Goal: Information Seeking & Learning: Find specific fact

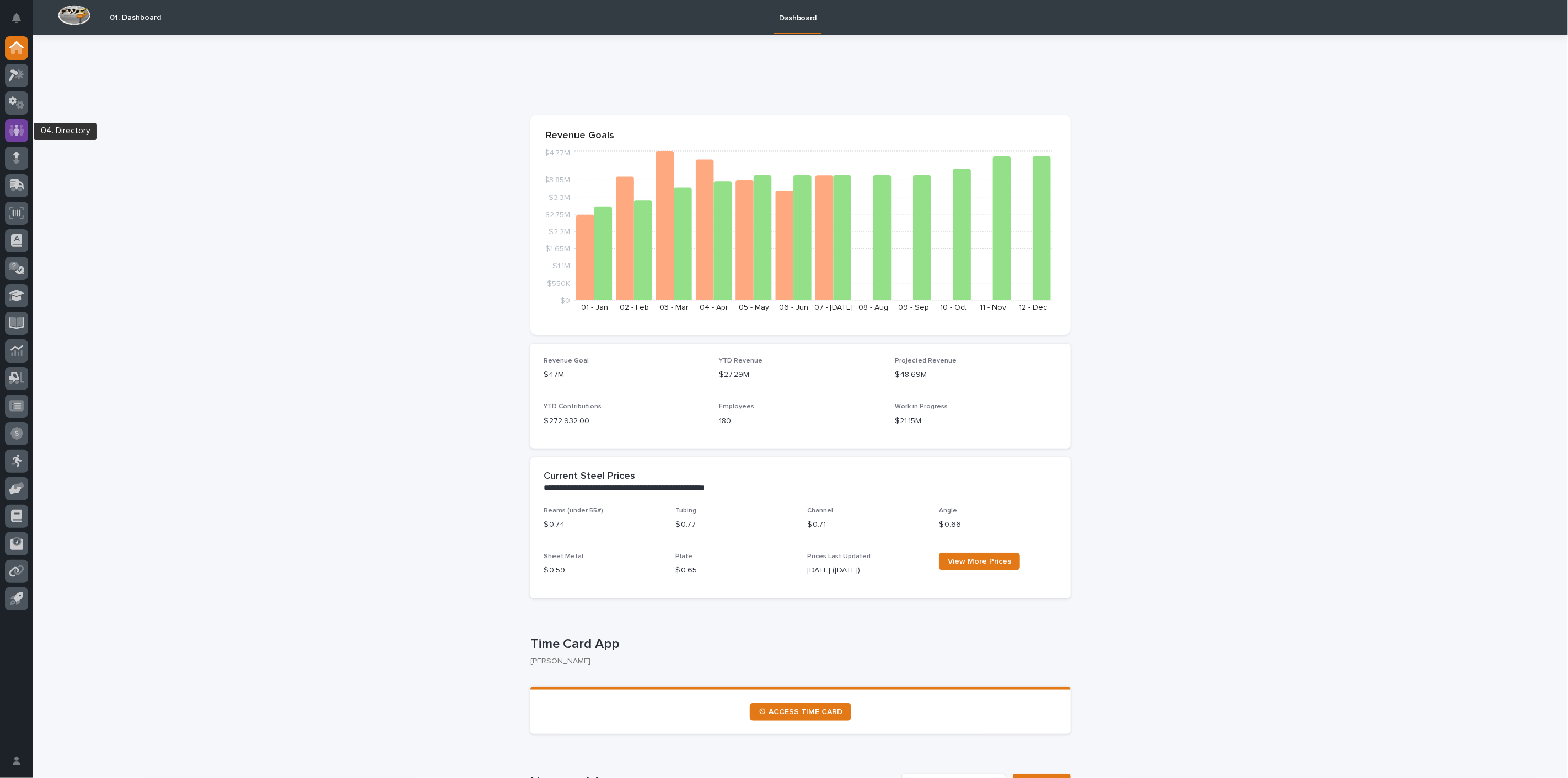
click at [20, 129] on icon at bounding box center [17, 130] width 16 height 13
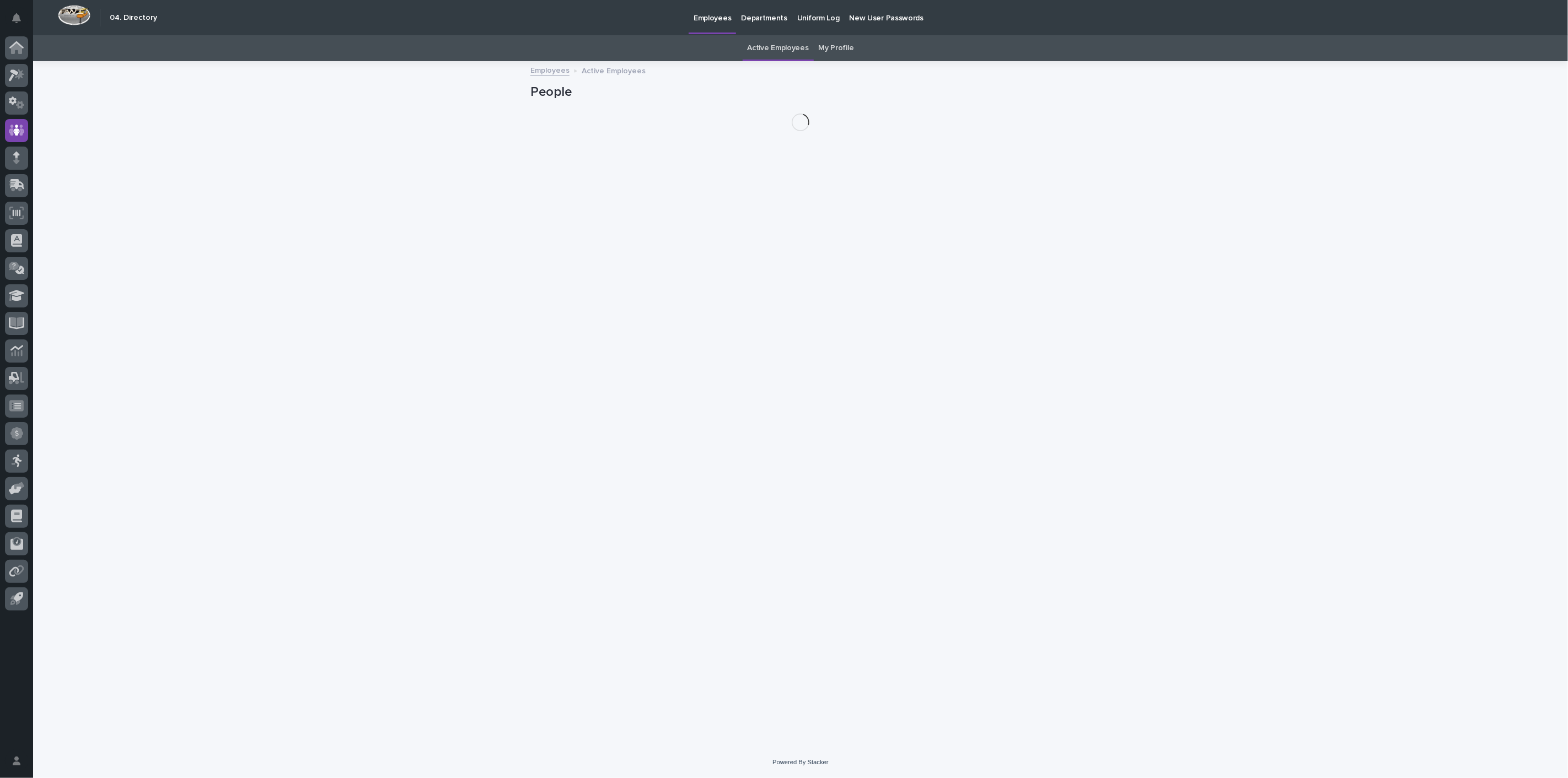
click at [845, 46] on link "My Profile" at bounding box center [836, 48] width 35 height 26
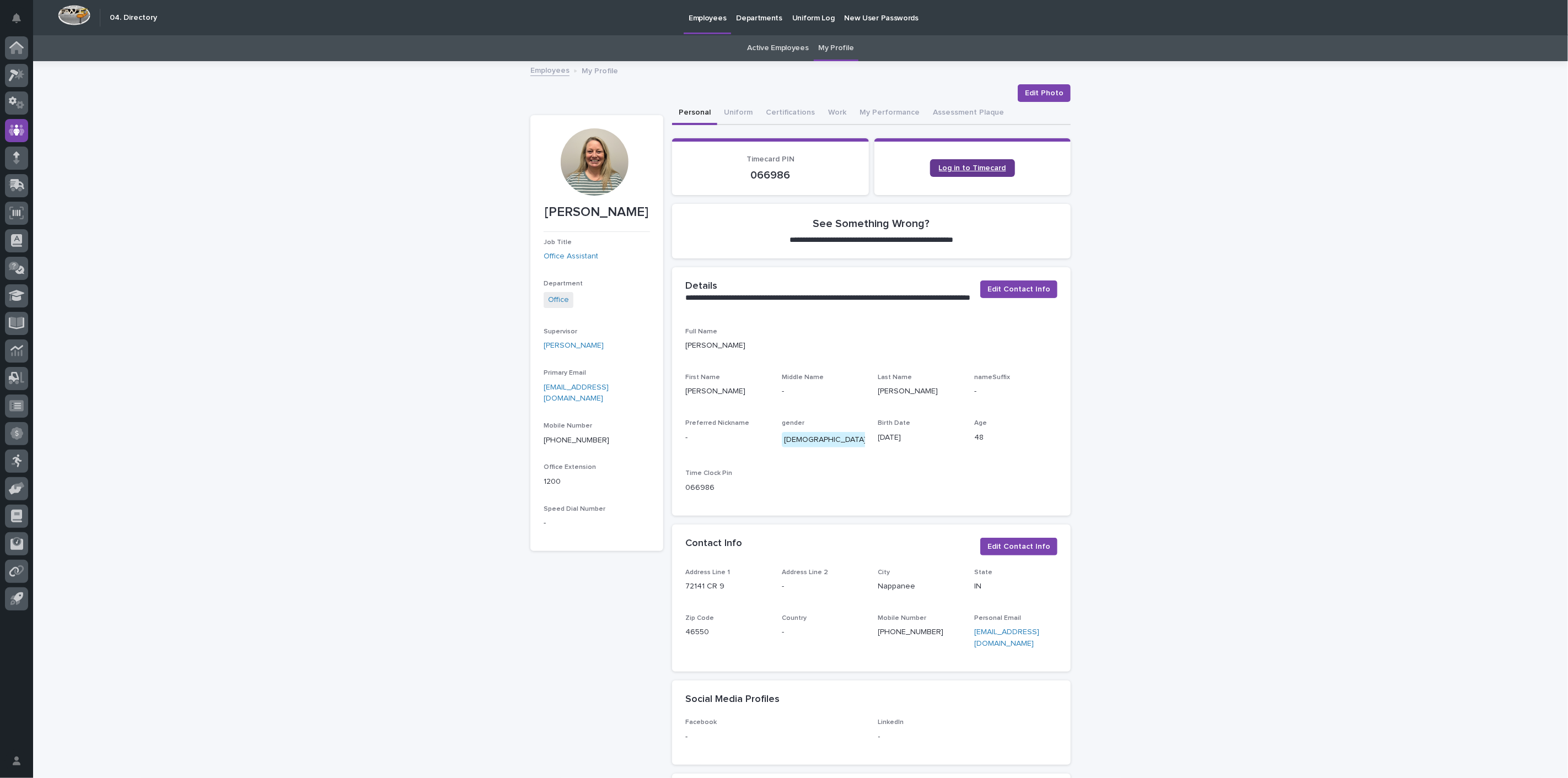
click at [967, 165] on span "Log in to Timecard" at bounding box center [972, 168] width 67 height 8
click at [13, 76] on icon at bounding box center [13, 76] width 10 height 12
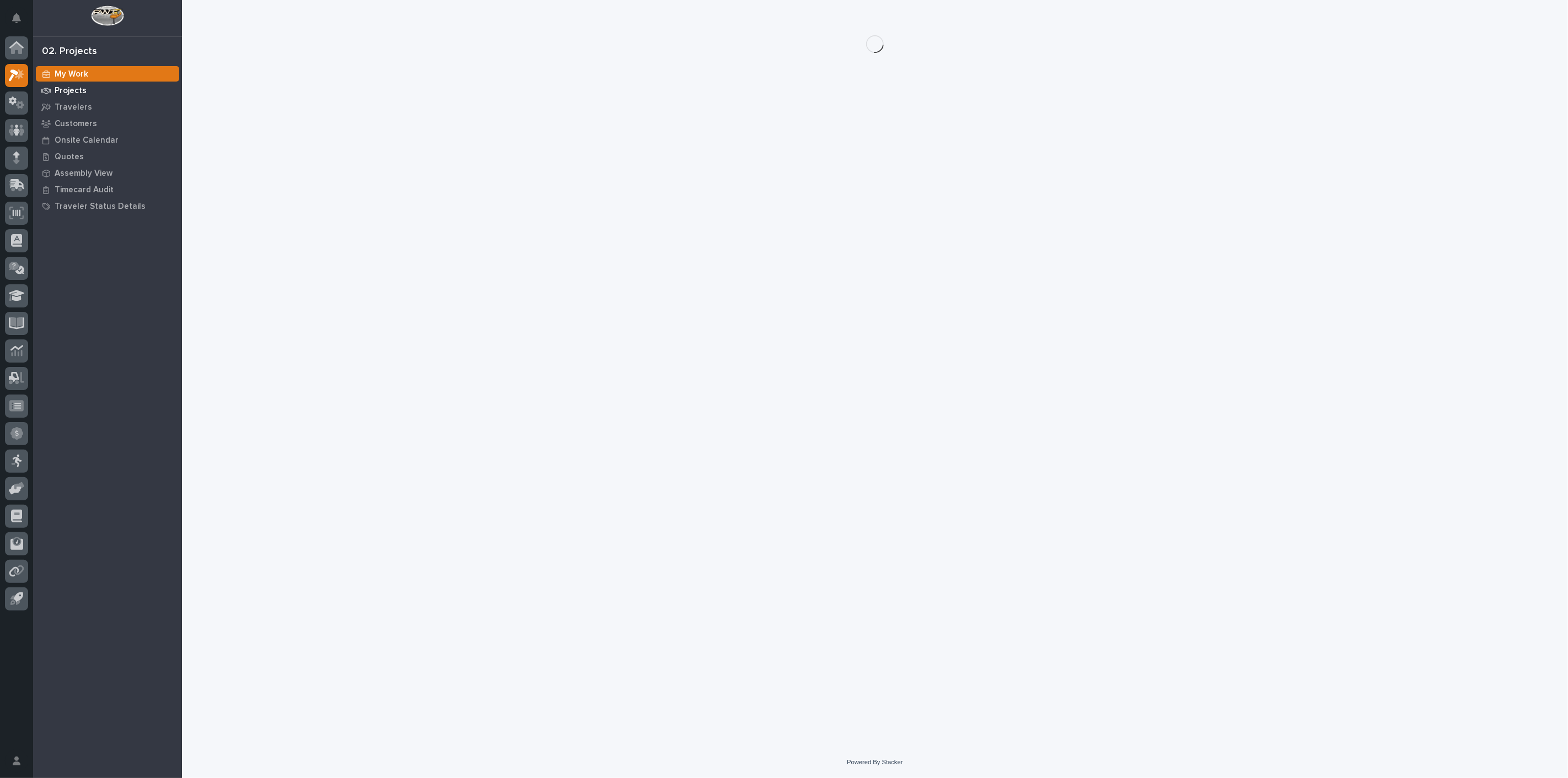
click at [63, 90] on p "Projects" at bounding box center [70, 91] width 32 height 10
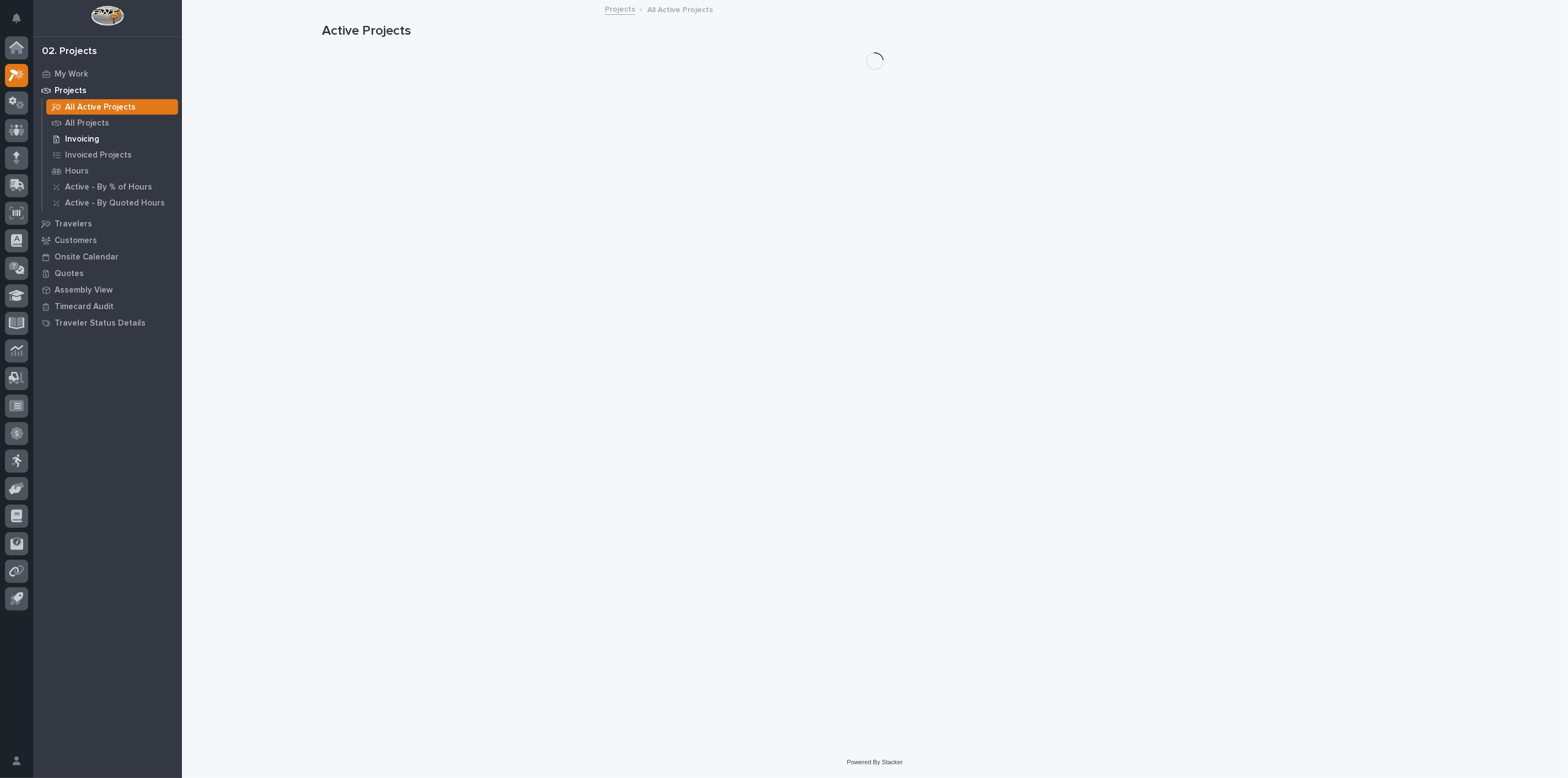
click at [84, 137] on p "Invoicing" at bounding box center [82, 139] width 34 height 10
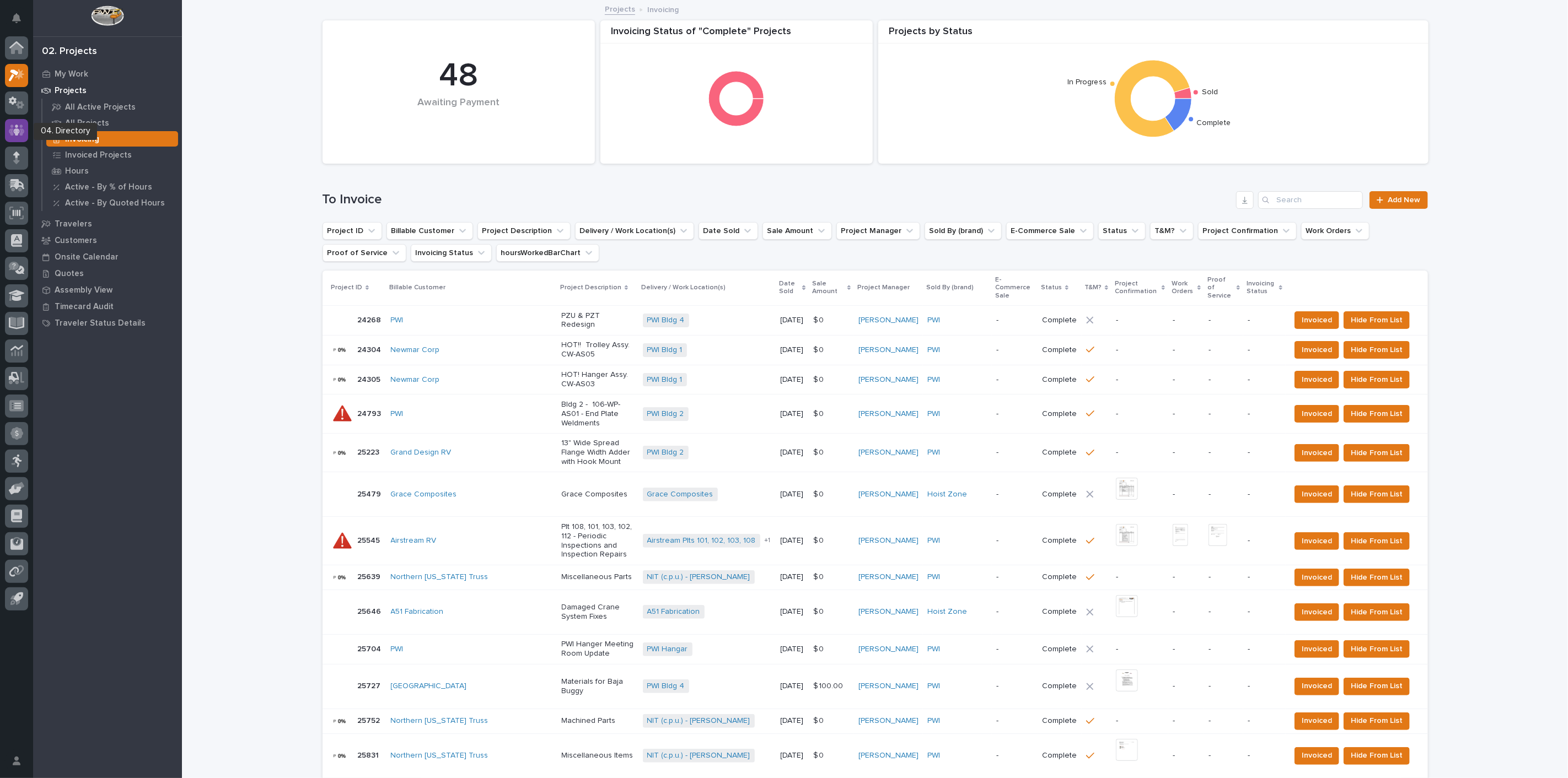
click at [12, 133] on icon at bounding box center [17, 130] width 16 height 11
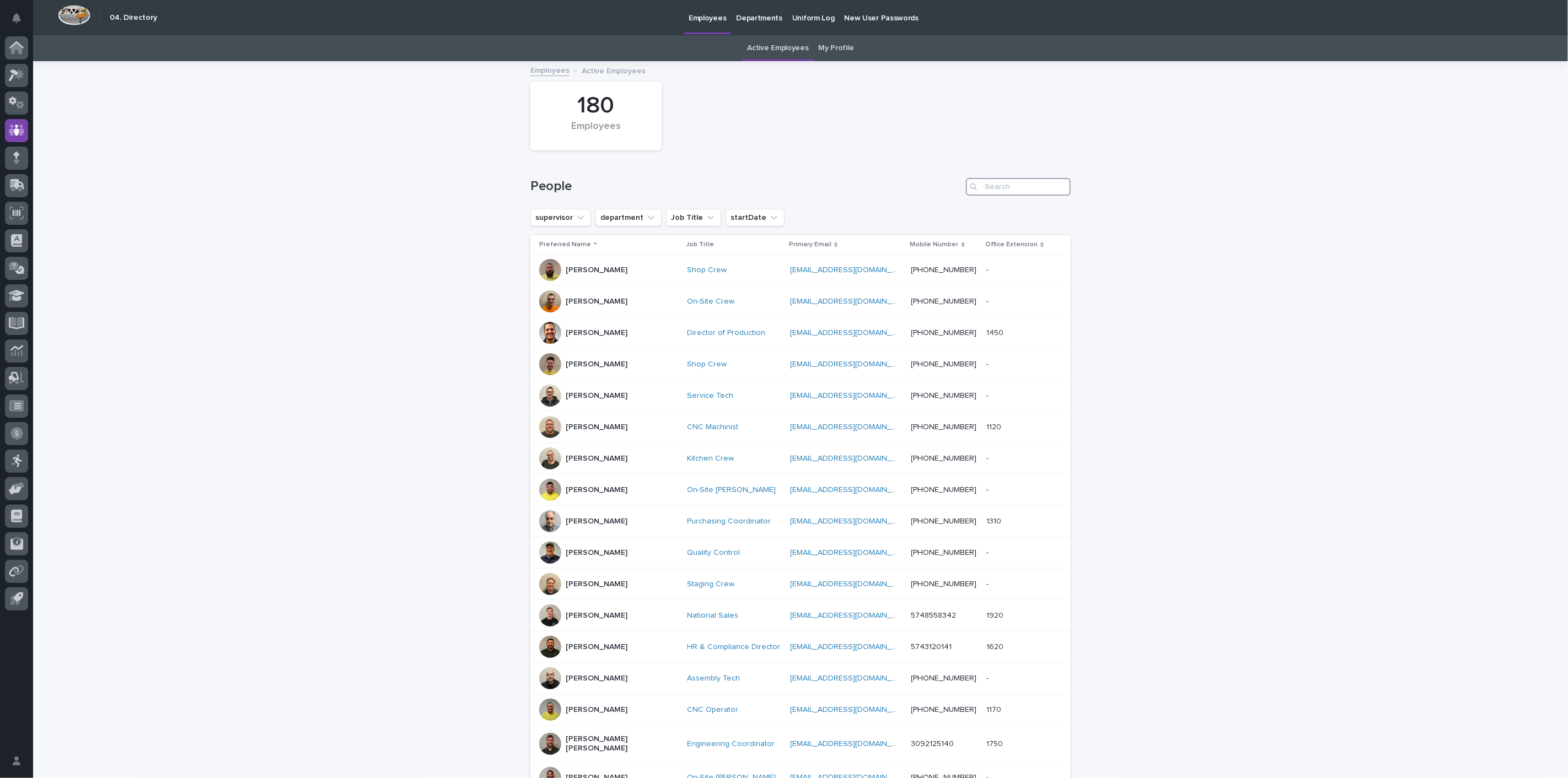
click at [1032, 190] on input "Search" at bounding box center [1018, 187] width 105 height 18
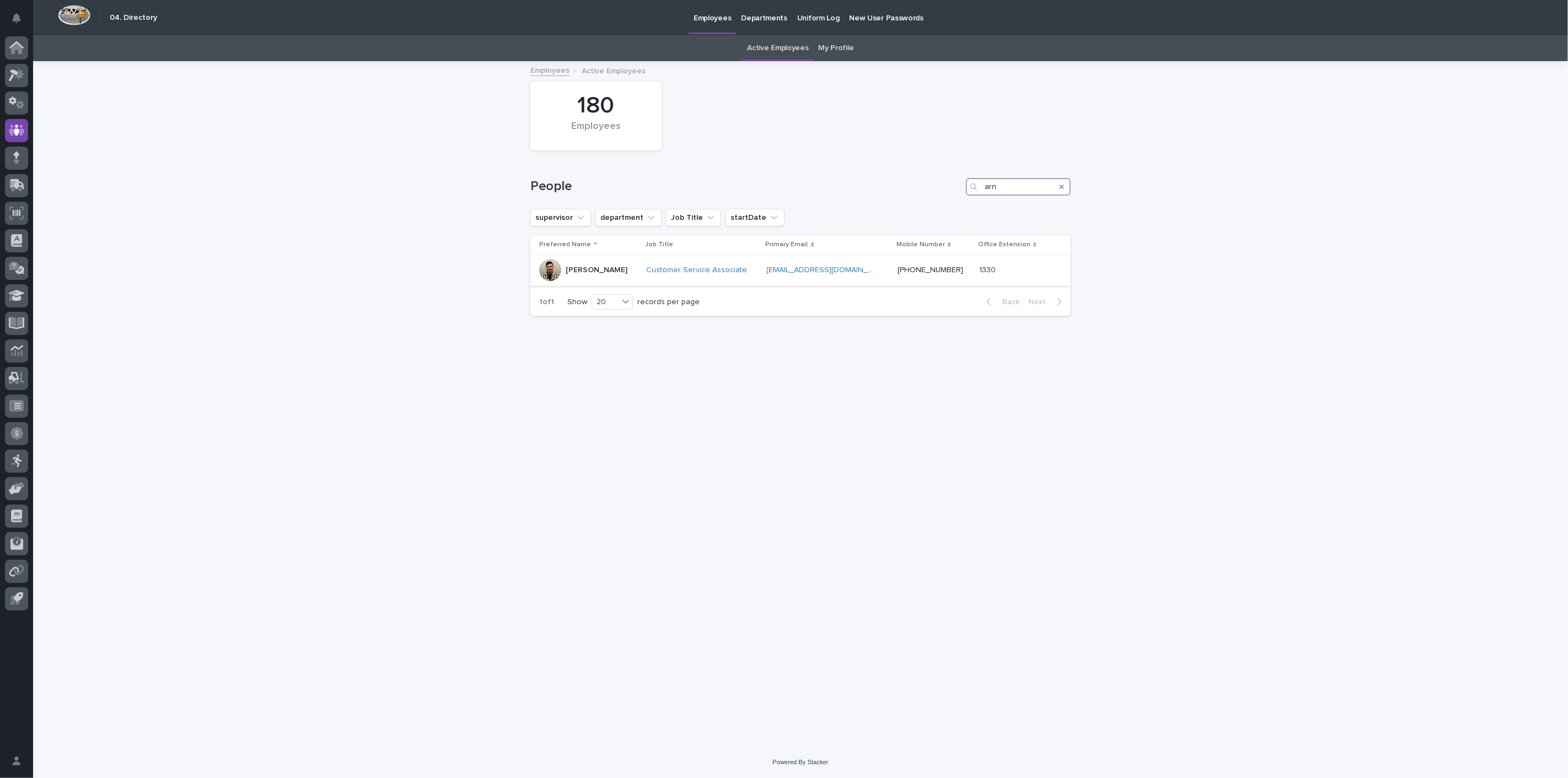
type input "arn"
click at [583, 264] on div "[PERSON_NAME]" at bounding box center [596, 268] width 62 height 11
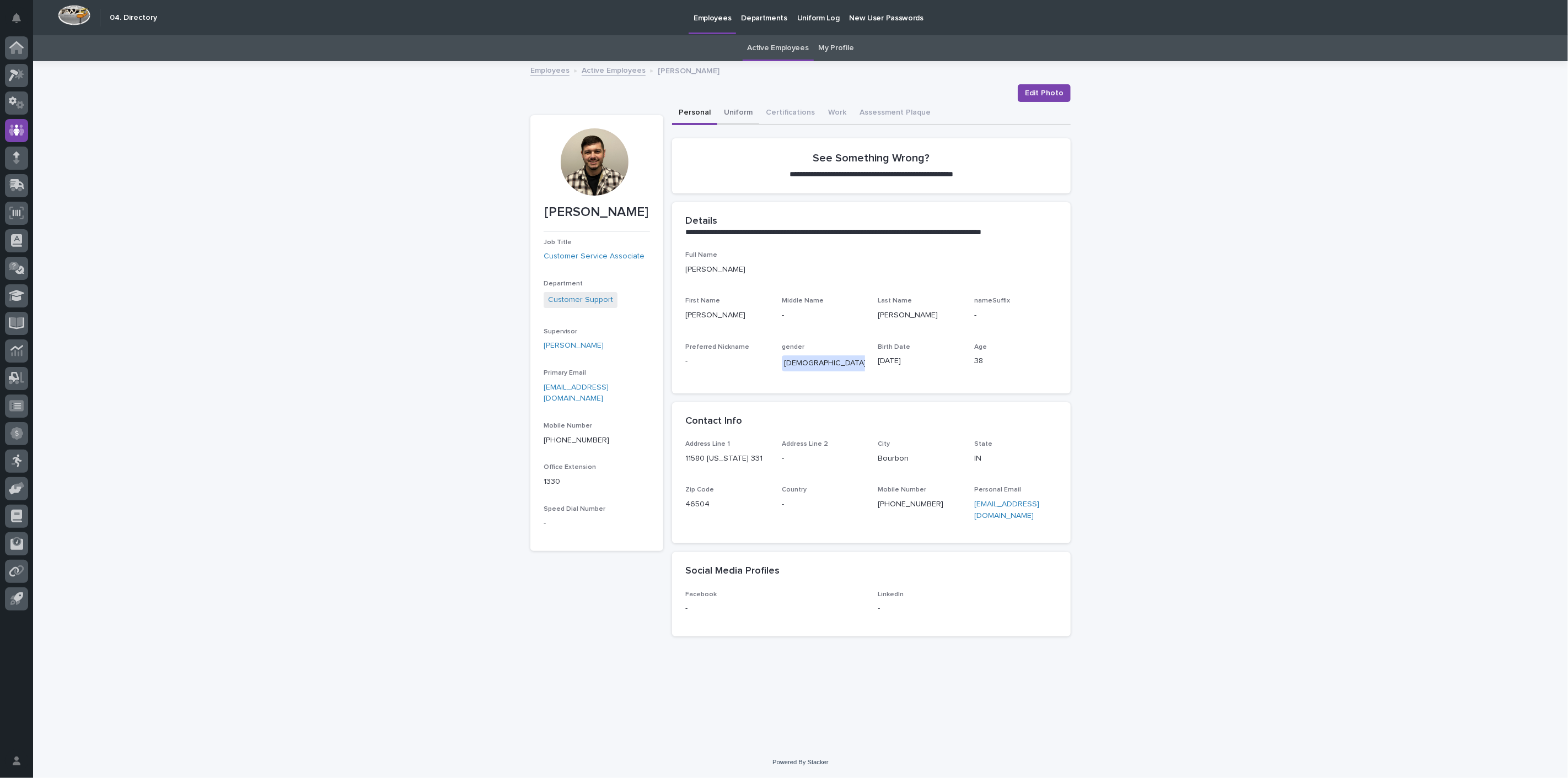
click at [735, 109] on button "Uniform" at bounding box center [738, 113] width 42 height 23
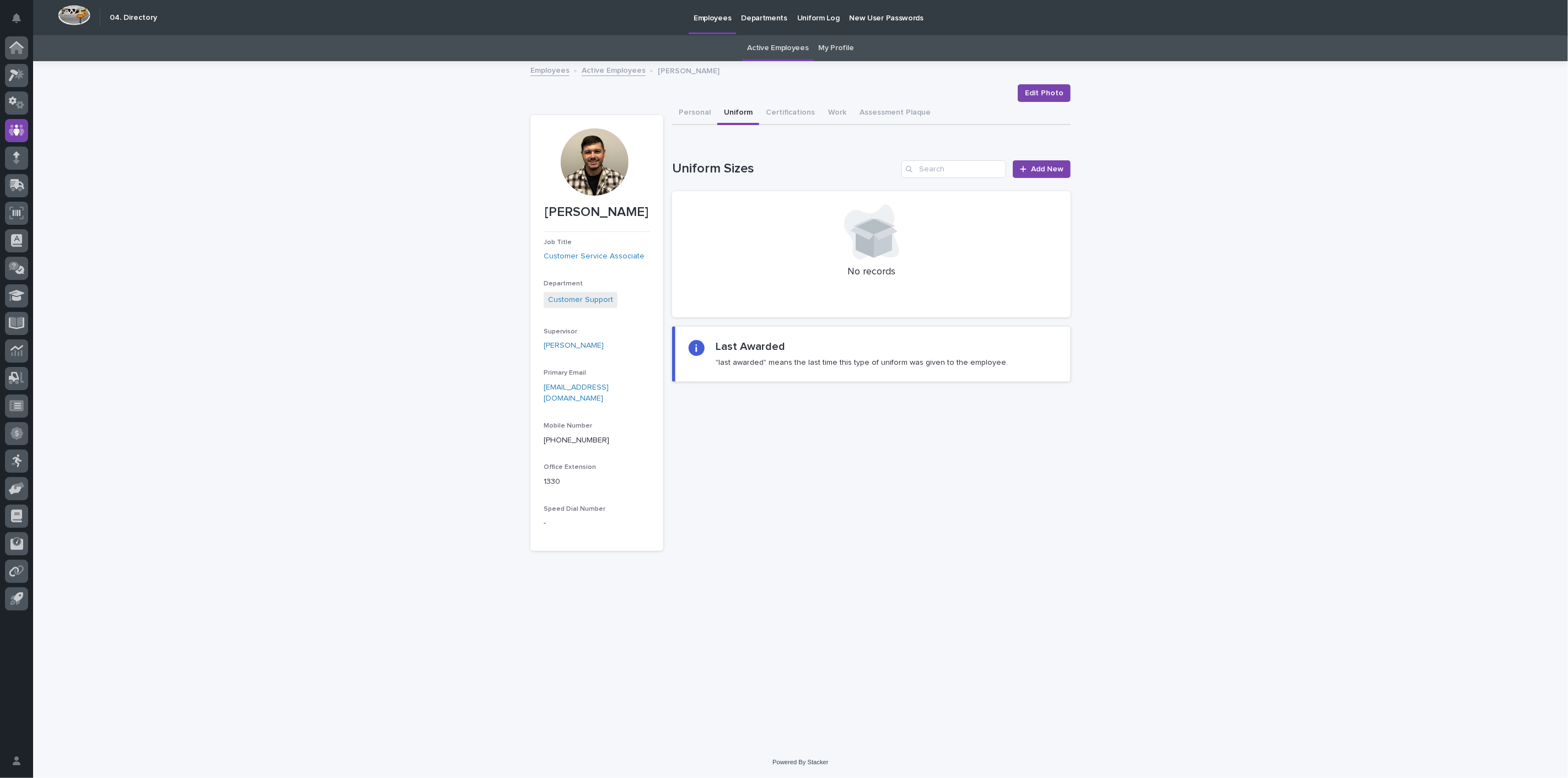
click at [619, 70] on link "Active Employees" at bounding box center [613, 70] width 64 height 13
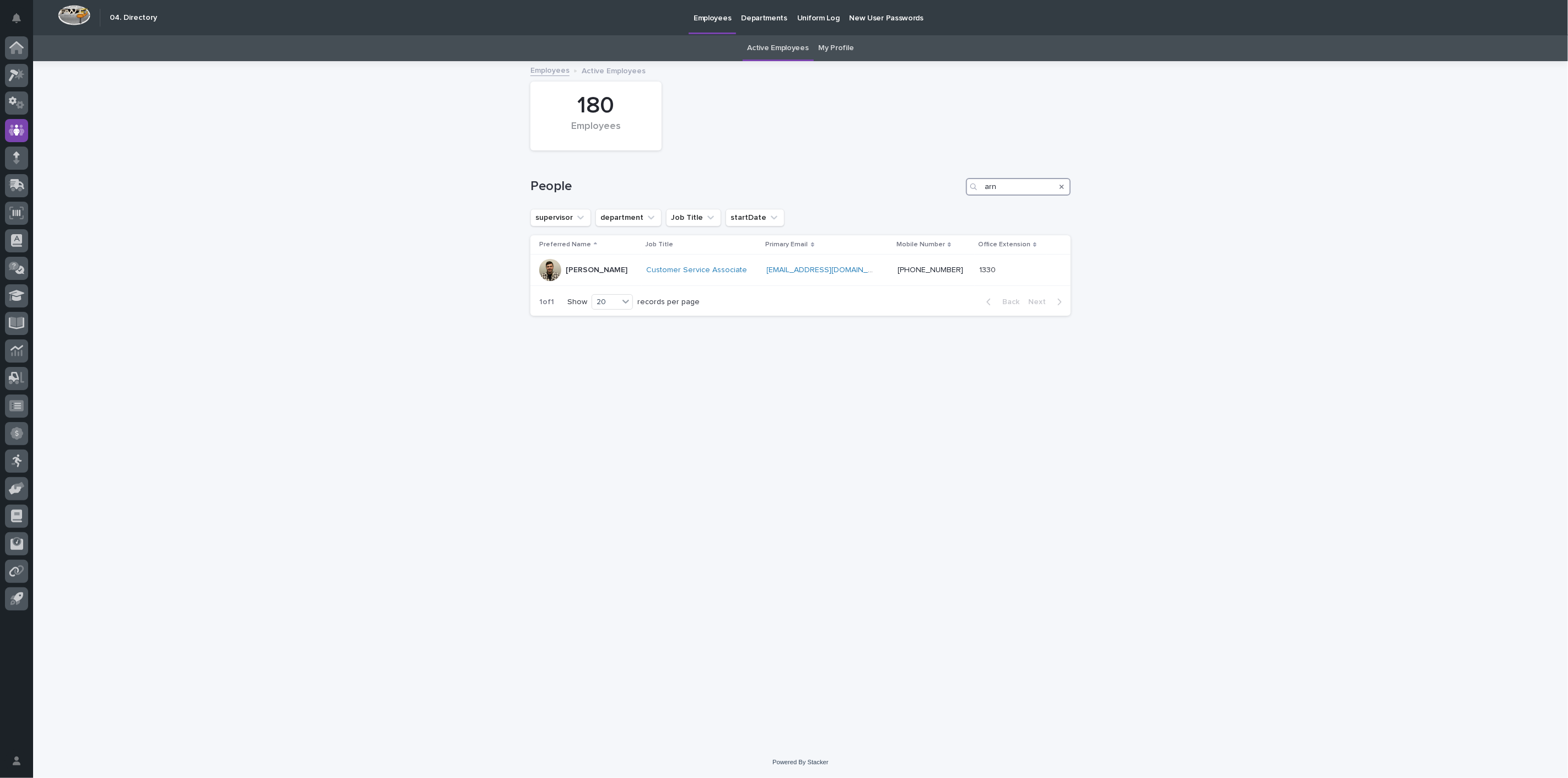
click at [1011, 181] on input "arn" at bounding box center [1018, 187] width 105 height 18
type input "a"
type input "bajdek"
click at [589, 268] on p "[PERSON_NAME]" at bounding box center [596, 270] width 62 height 9
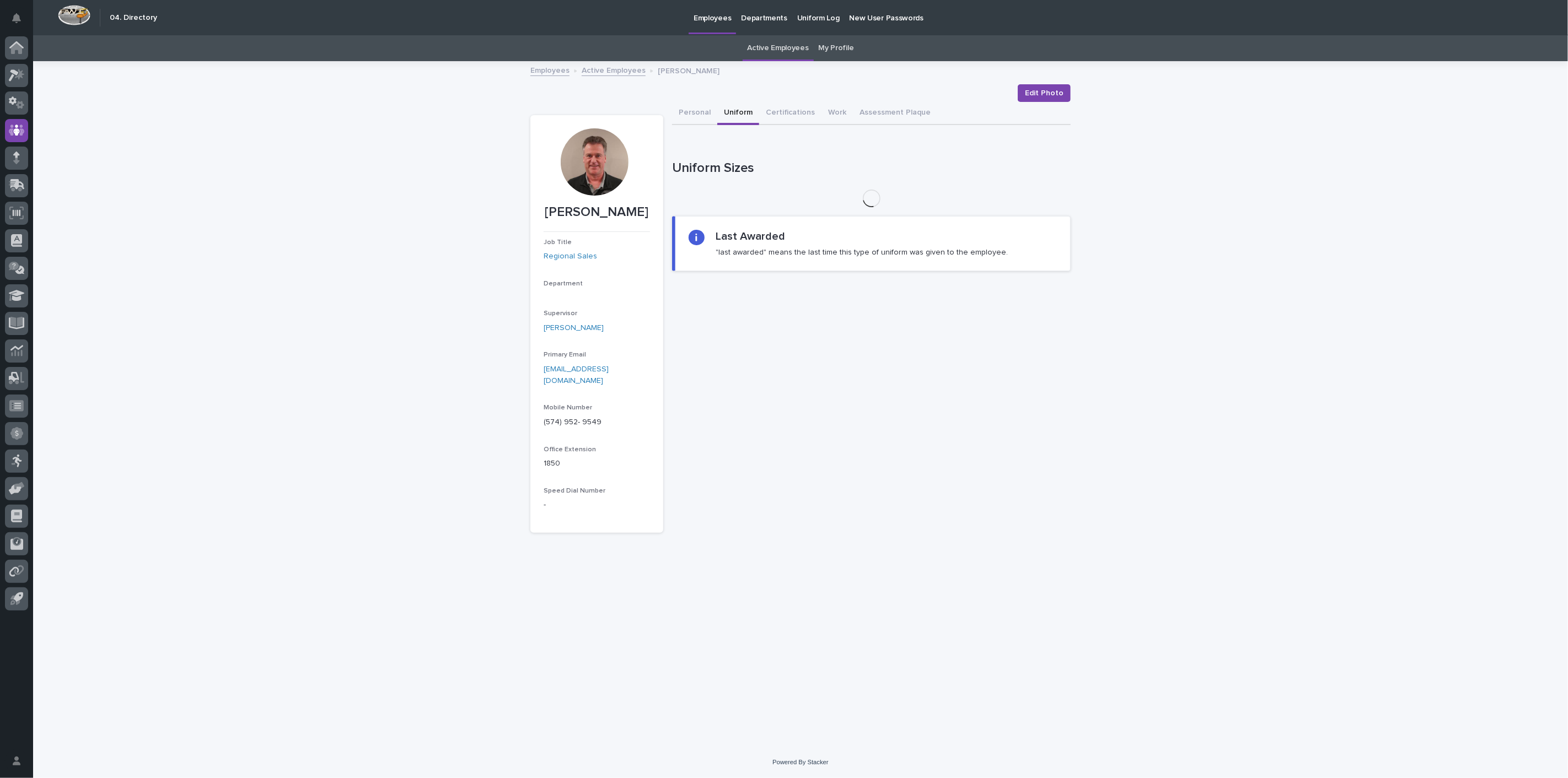
click at [742, 109] on button "Uniform" at bounding box center [738, 113] width 42 height 23
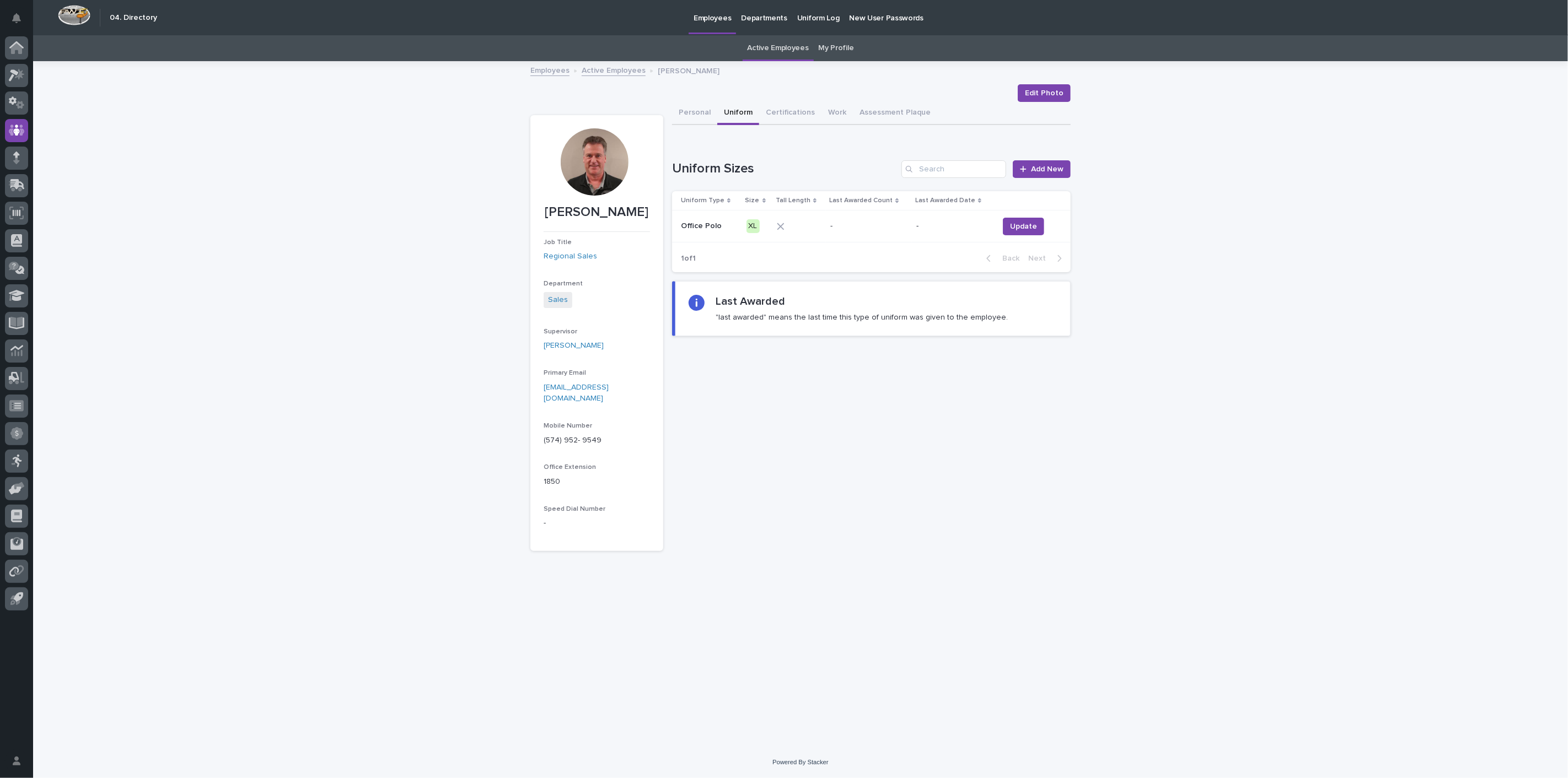
click at [600, 71] on link "Active Employees" at bounding box center [613, 70] width 64 height 13
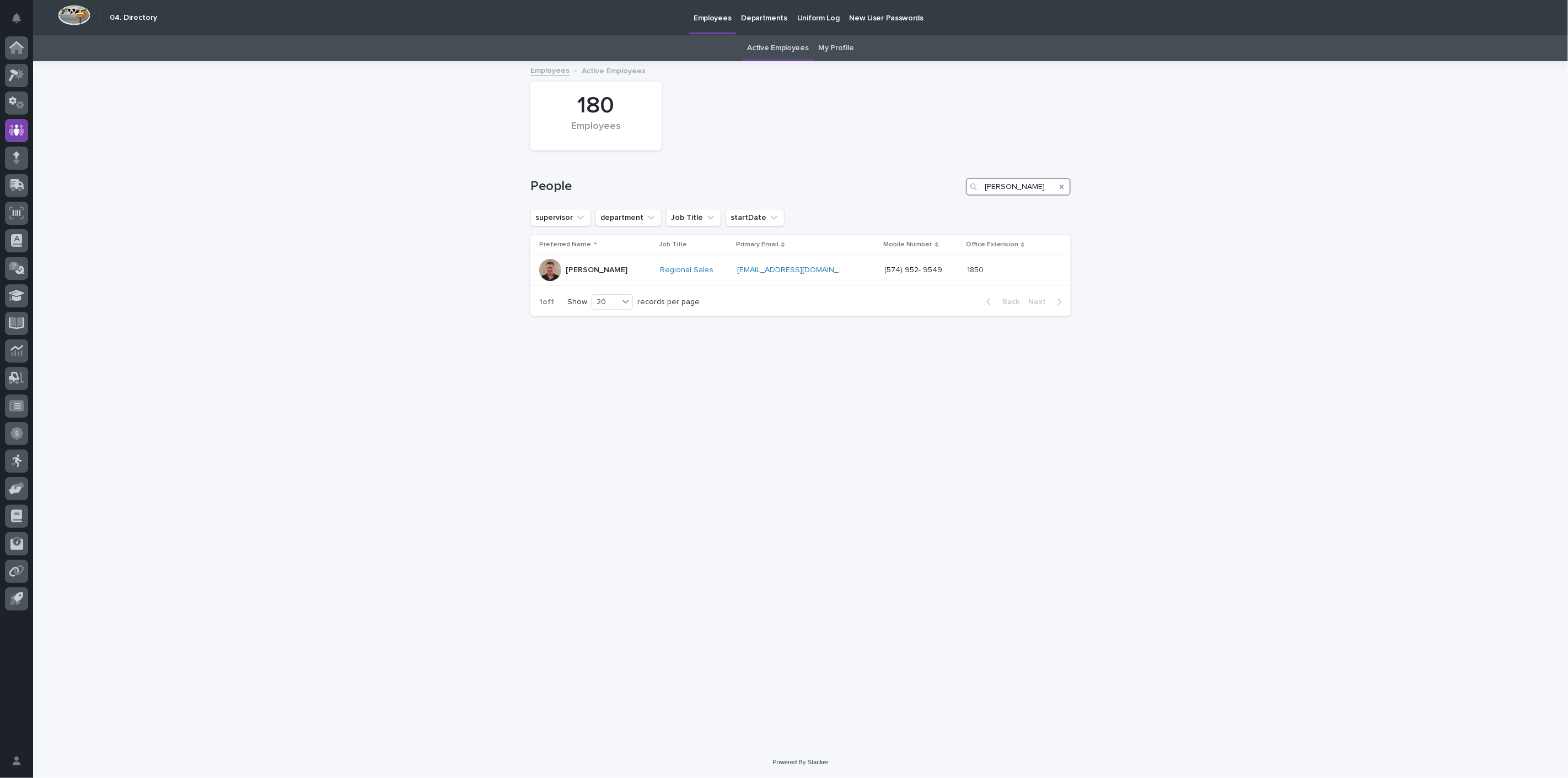
drag, startPoint x: 1019, startPoint y: 182, endPoint x: 823, endPoint y: 180, distance: 196.0
click at [825, 180] on div "People bajdek" at bounding box center [800, 187] width 540 height 18
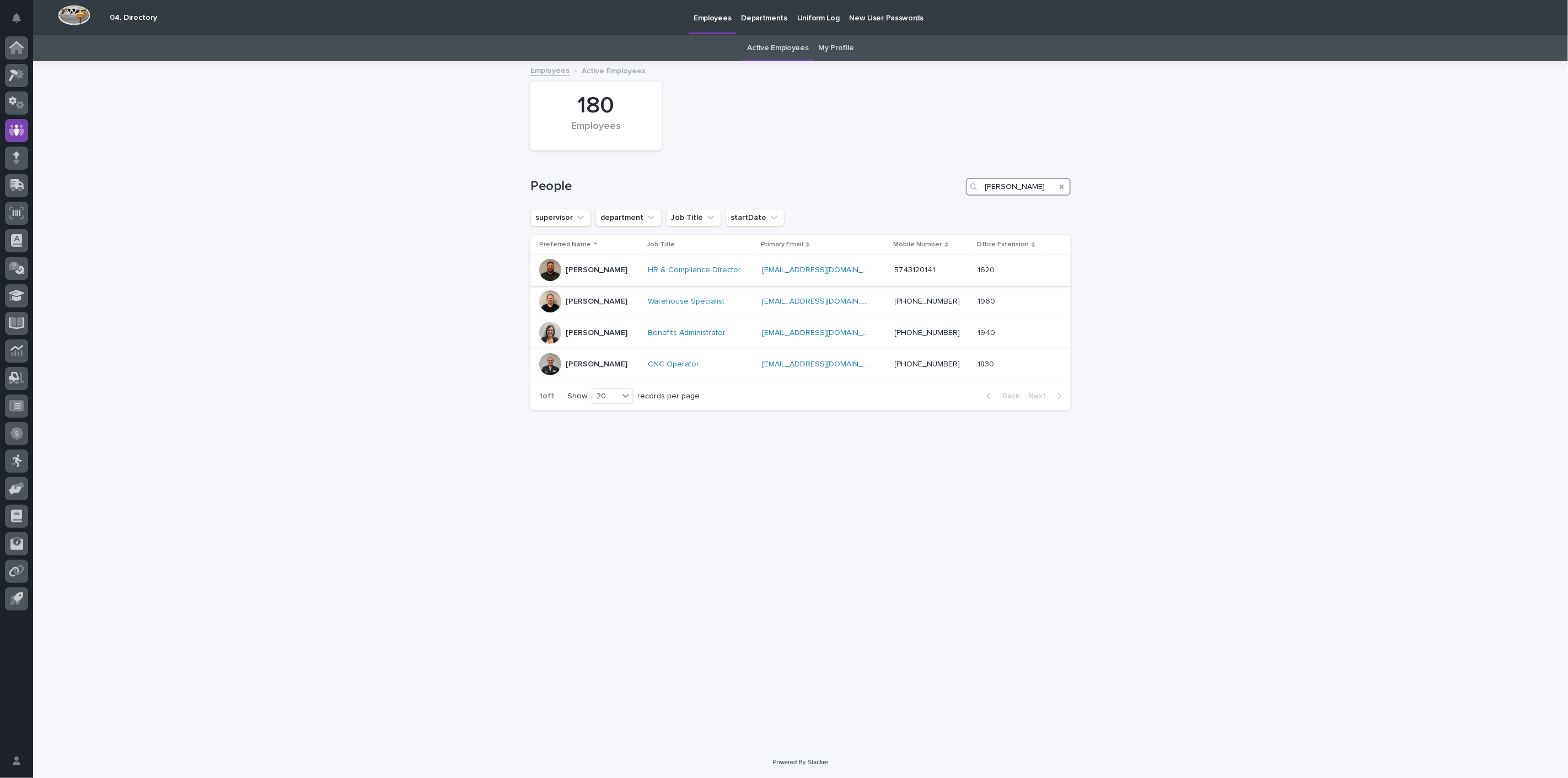
type input "beachy"
click at [591, 271] on p "[PERSON_NAME]" at bounding box center [596, 270] width 62 height 9
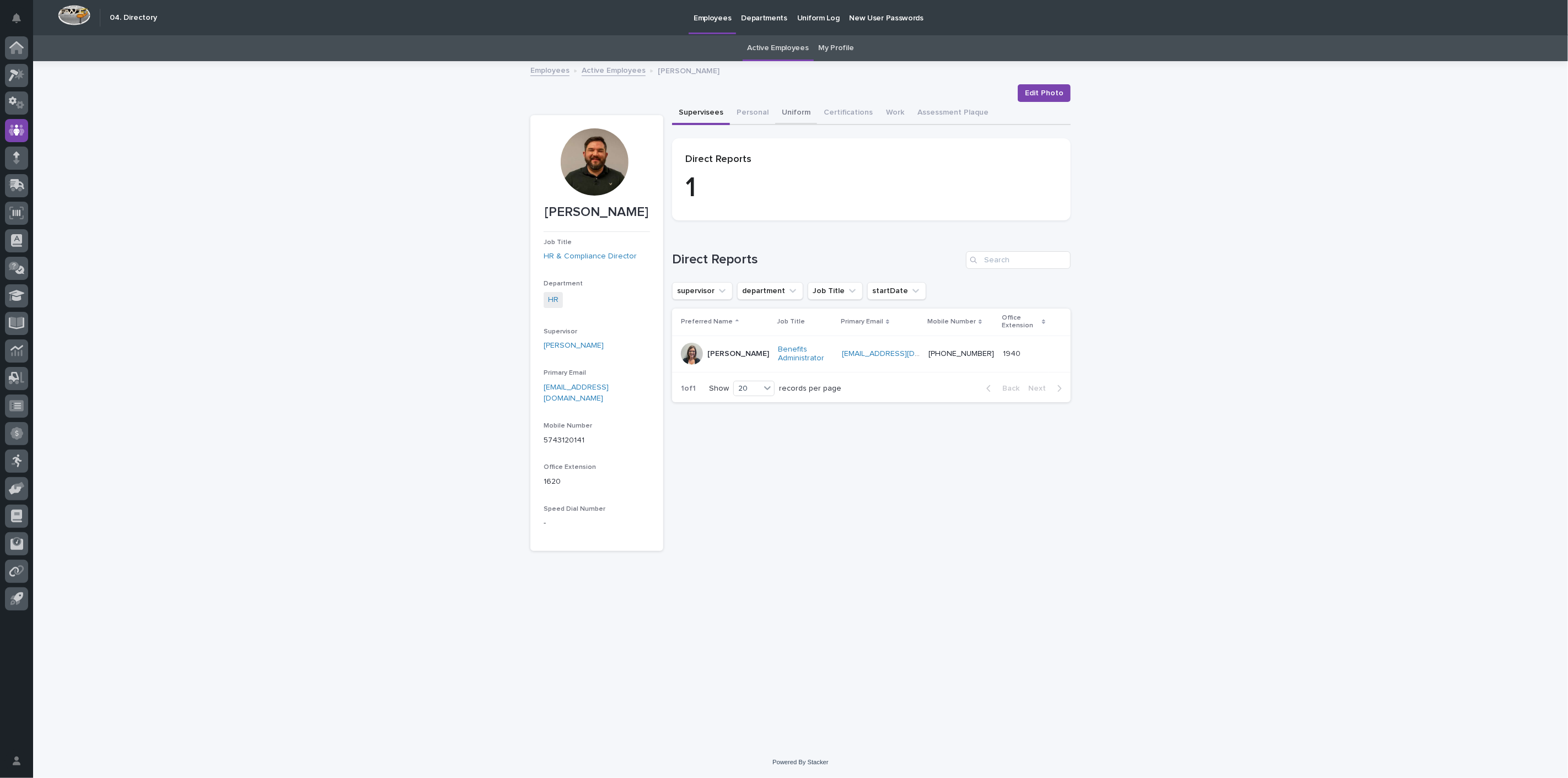
click at [788, 111] on button "Uniform" at bounding box center [796, 113] width 42 height 23
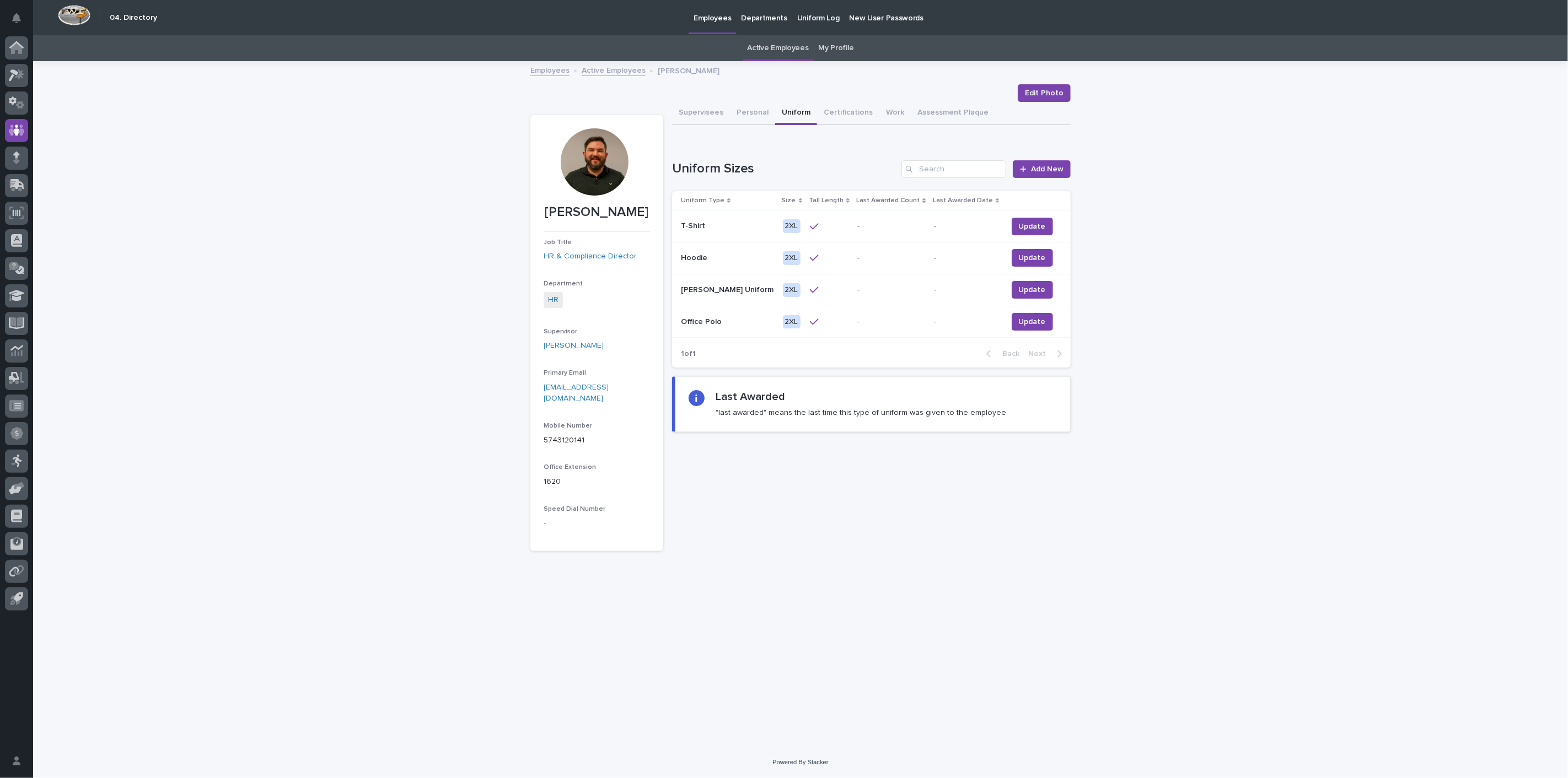
click at [629, 74] on link "Active Employees" at bounding box center [613, 70] width 64 height 13
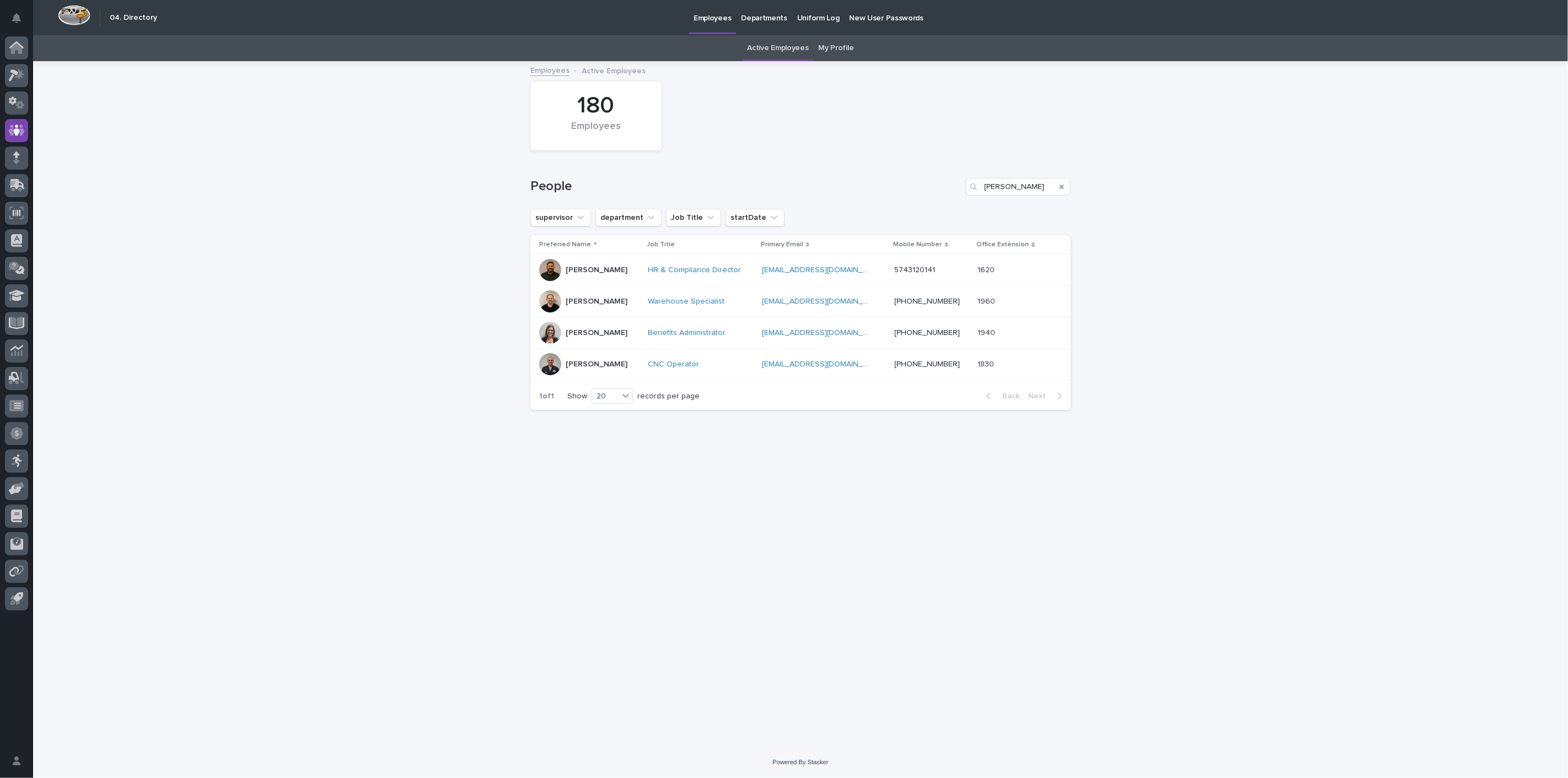
click at [570, 299] on p "Kenny Beachy" at bounding box center [596, 302] width 62 height 9
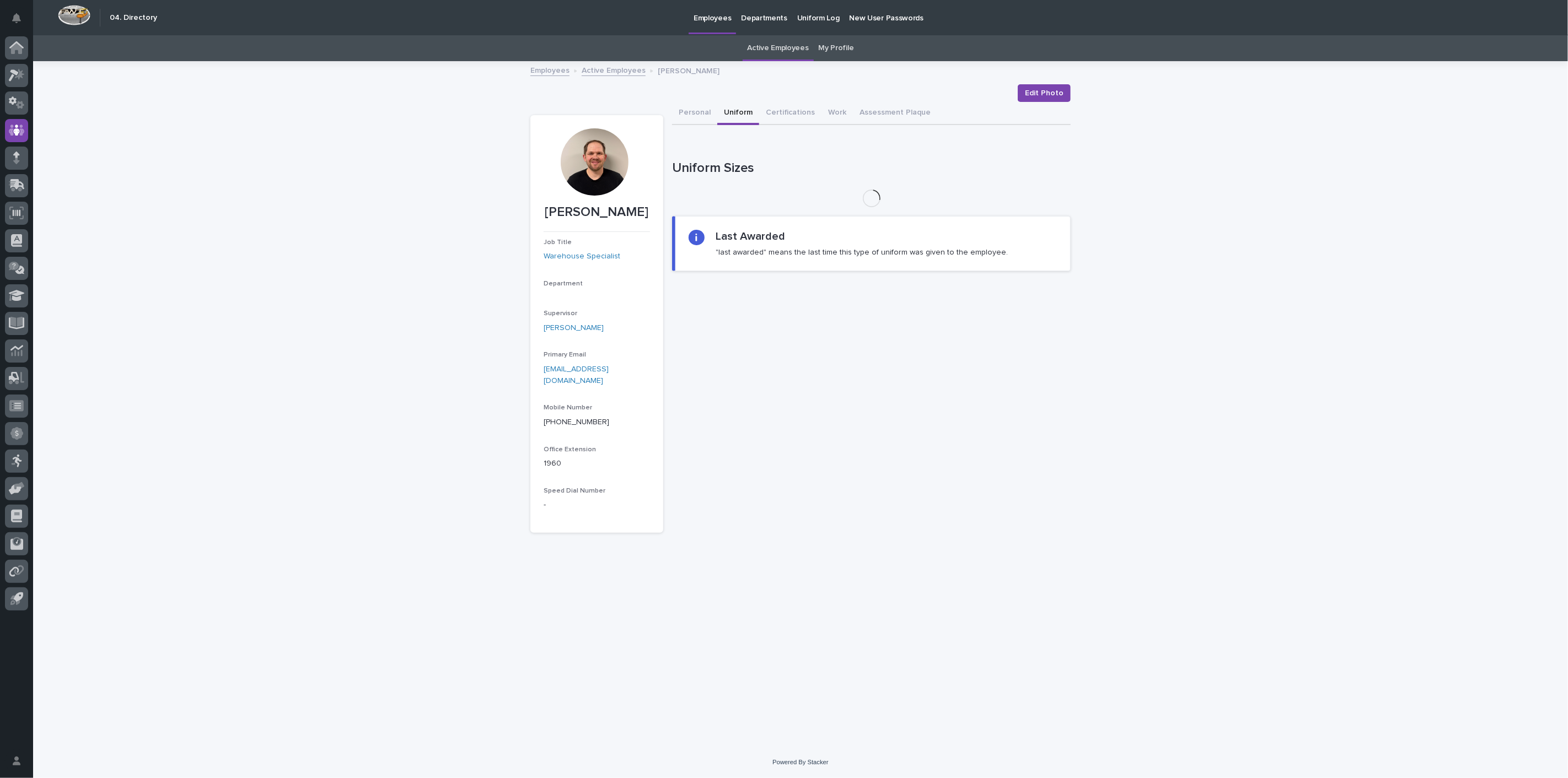
click at [734, 112] on button "Uniform" at bounding box center [738, 113] width 42 height 23
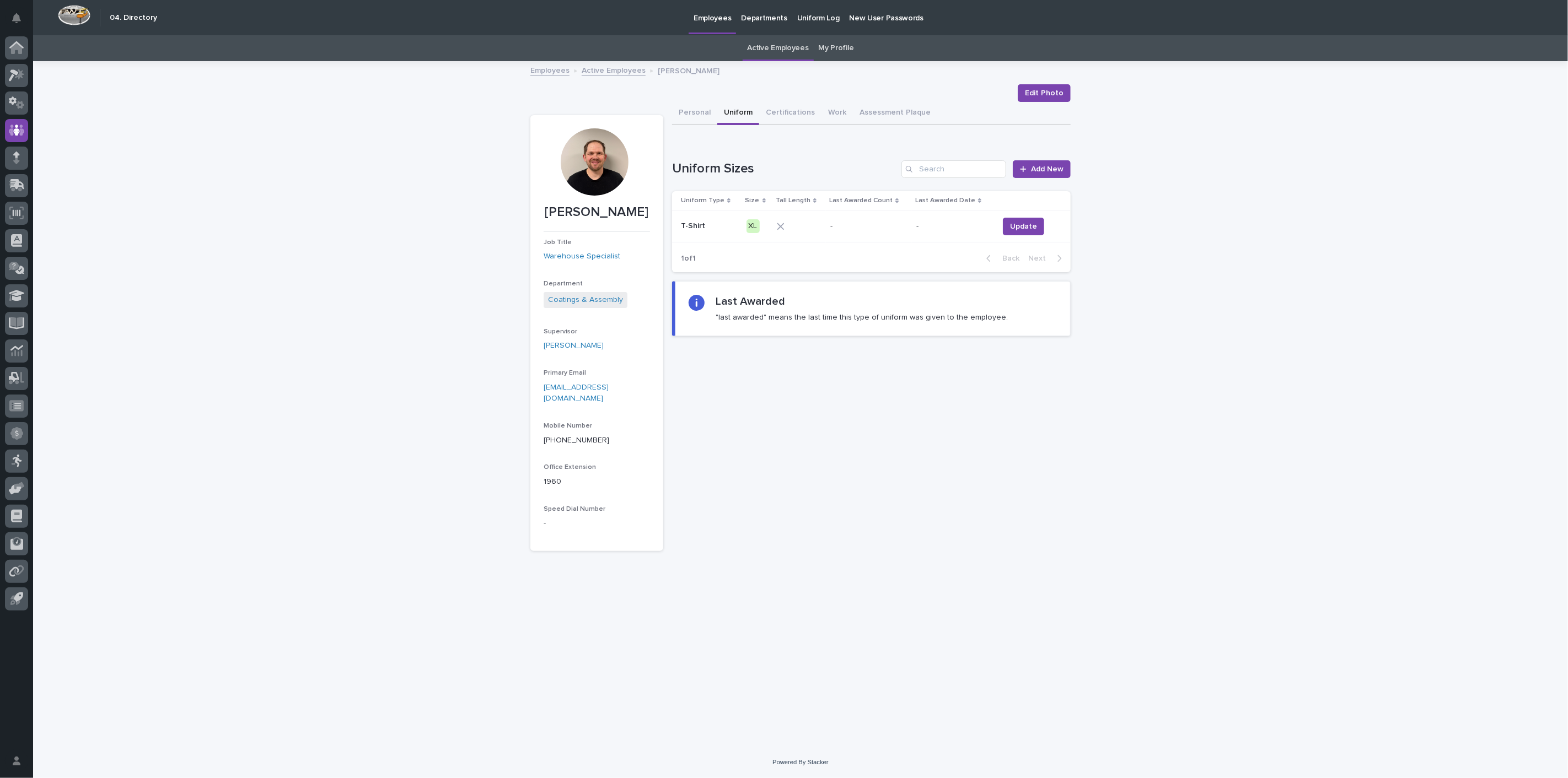
click at [627, 70] on link "Active Employees" at bounding box center [613, 70] width 64 height 13
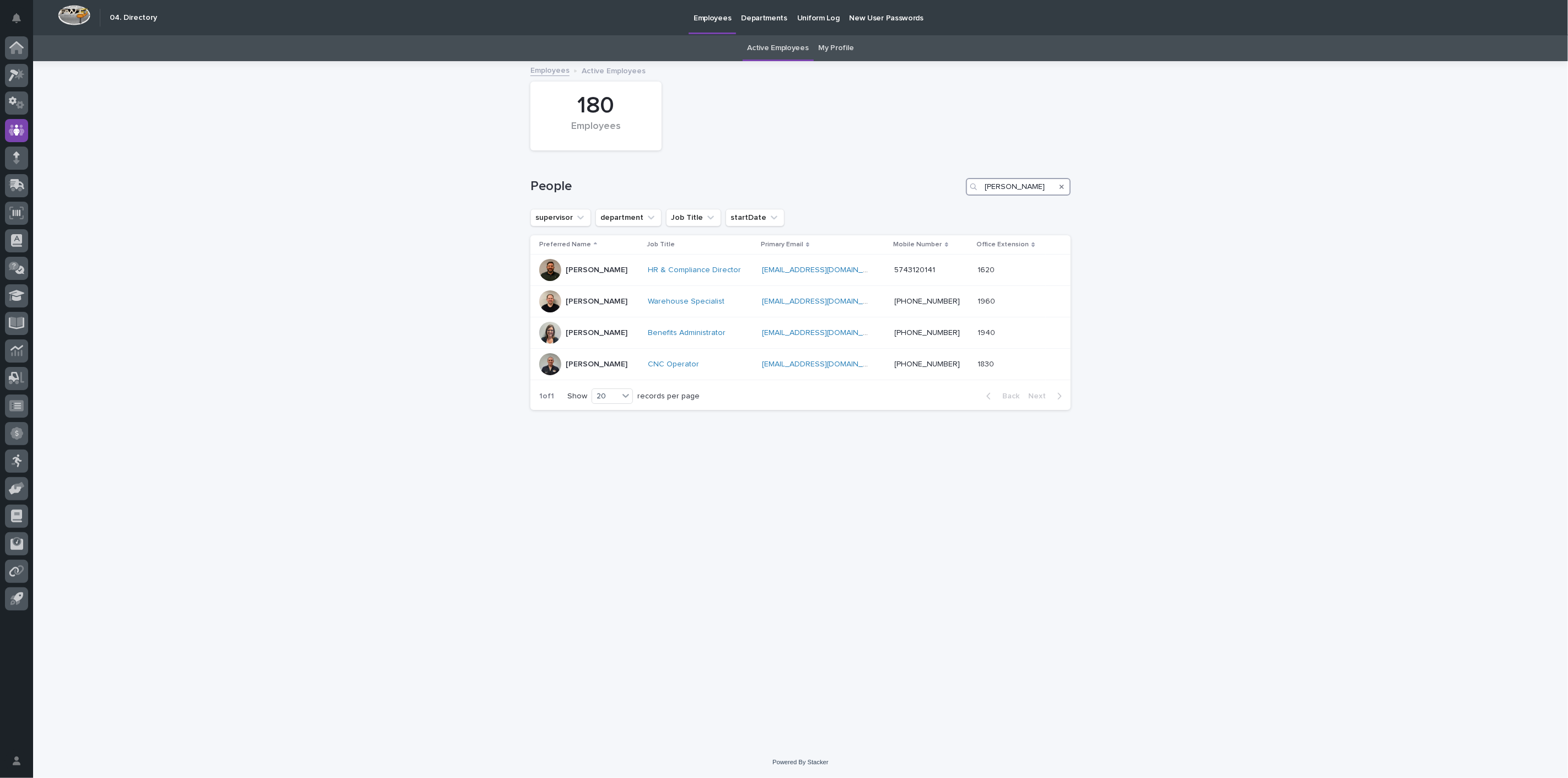
drag, startPoint x: 1035, startPoint y: 185, endPoint x: 805, endPoint y: 172, distance: 230.4
click at [813, 172] on div "People beachy" at bounding box center [800, 182] width 540 height 53
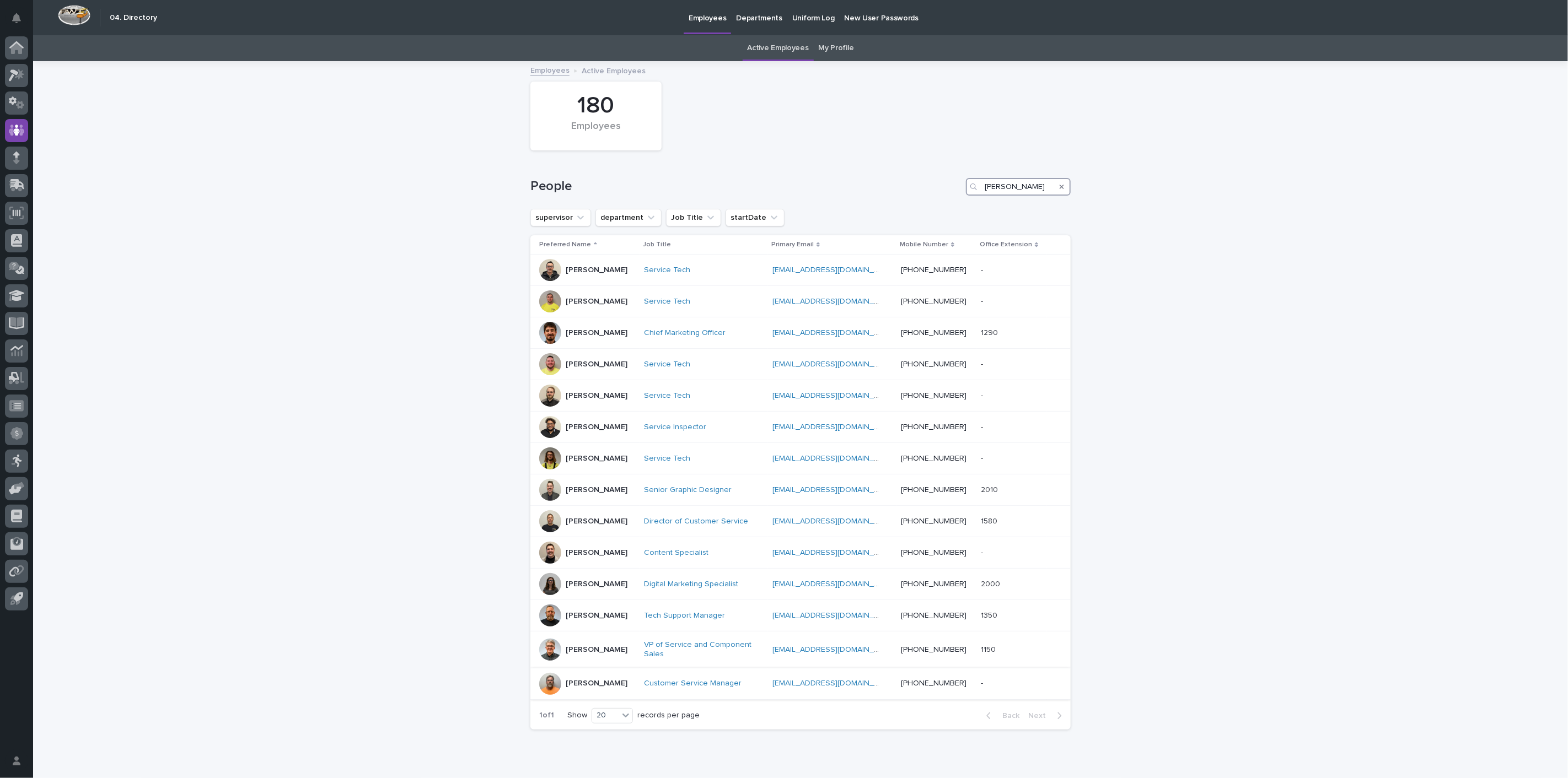
type input "berger"
click at [575, 685] on p "[PERSON_NAME]" at bounding box center [596, 683] width 62 height 9
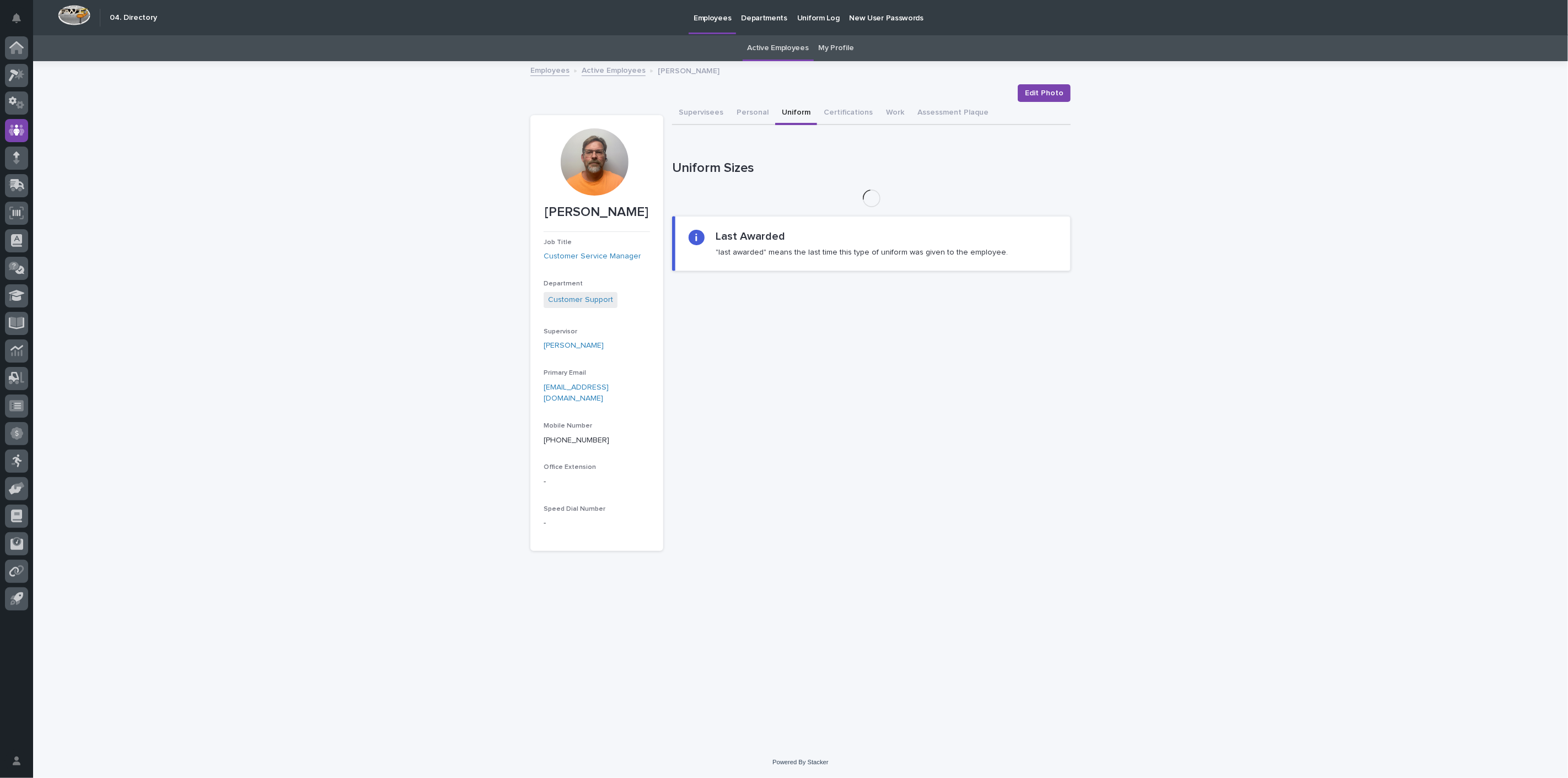
click at [794, 111] on button "Uniform" at bounding box center [796, 113] width 42 height 23
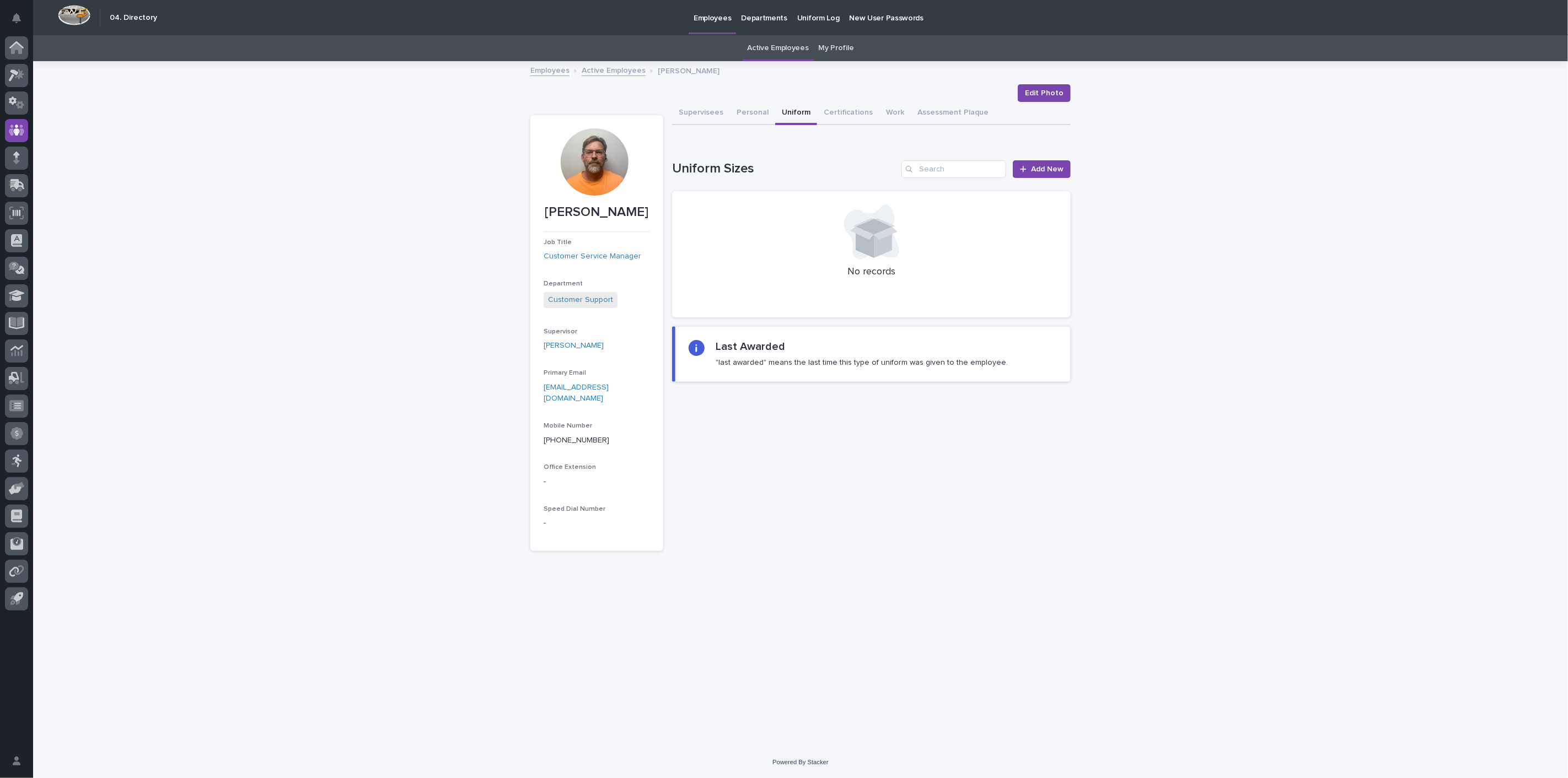
click at [627, 74] on link "Active Employees" at bounding box center [613, 70] width 64 height 13
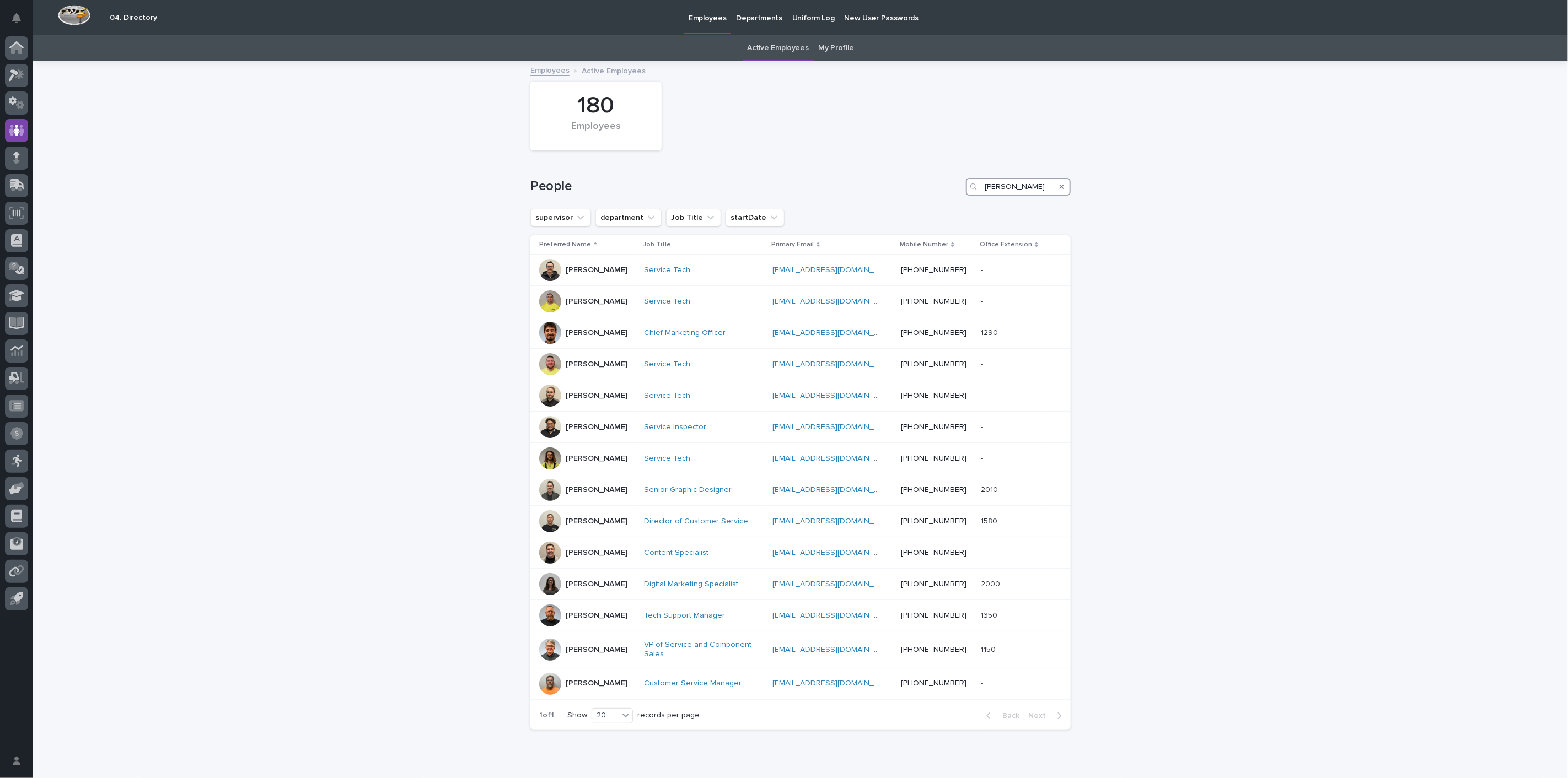
drag, startPoint x: 1004, startPoint y: 186, endPoint x: 703, endPoint y: 163, distance: 301.9
click at [709, 164] on div "People berger" at bounding box center [800, 182] width 540 height 53
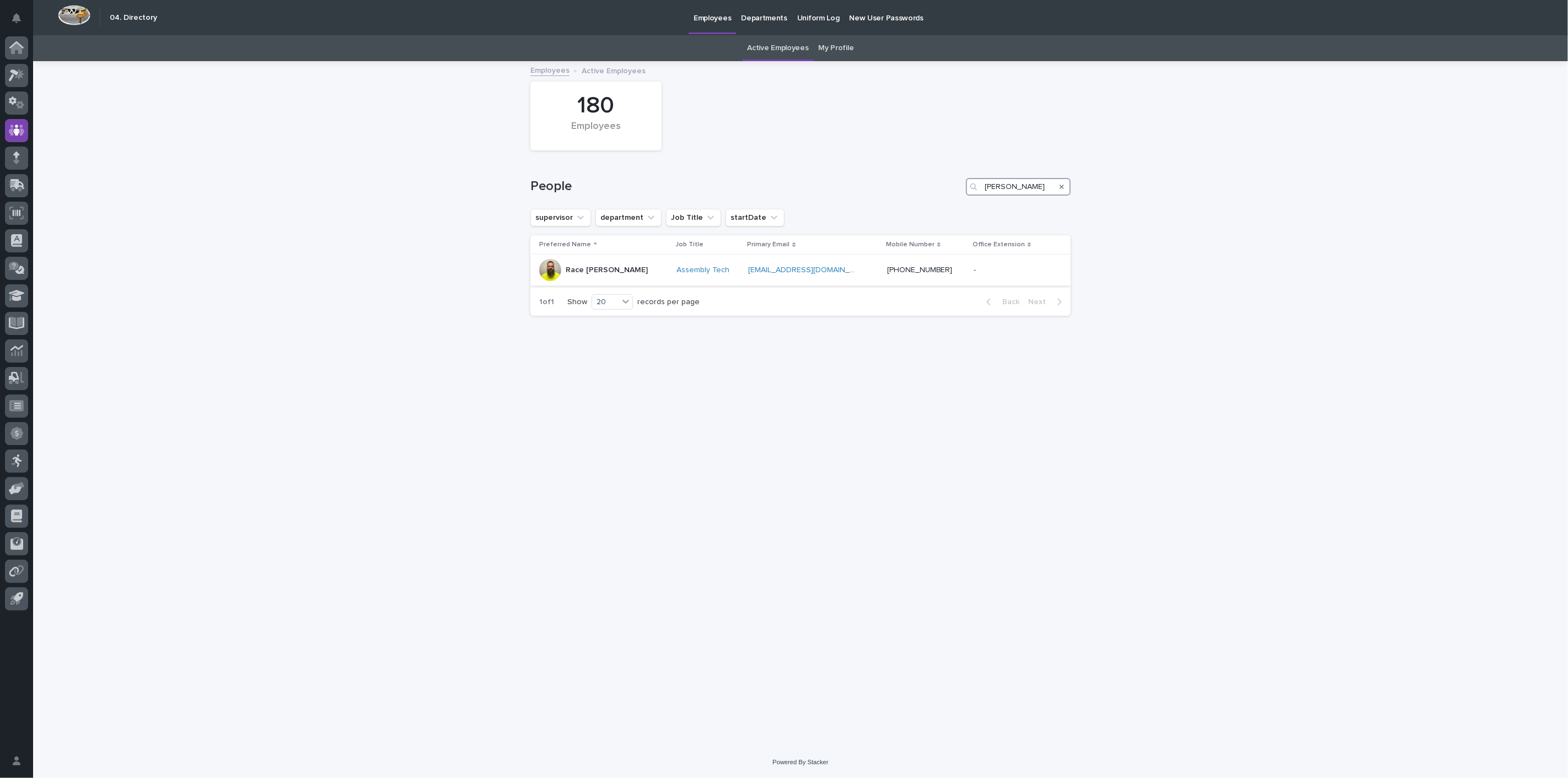
type input "berkey"
click at [598, 270] on p "Race Berkey" at bounding box center [607, 270] width 82 height 9
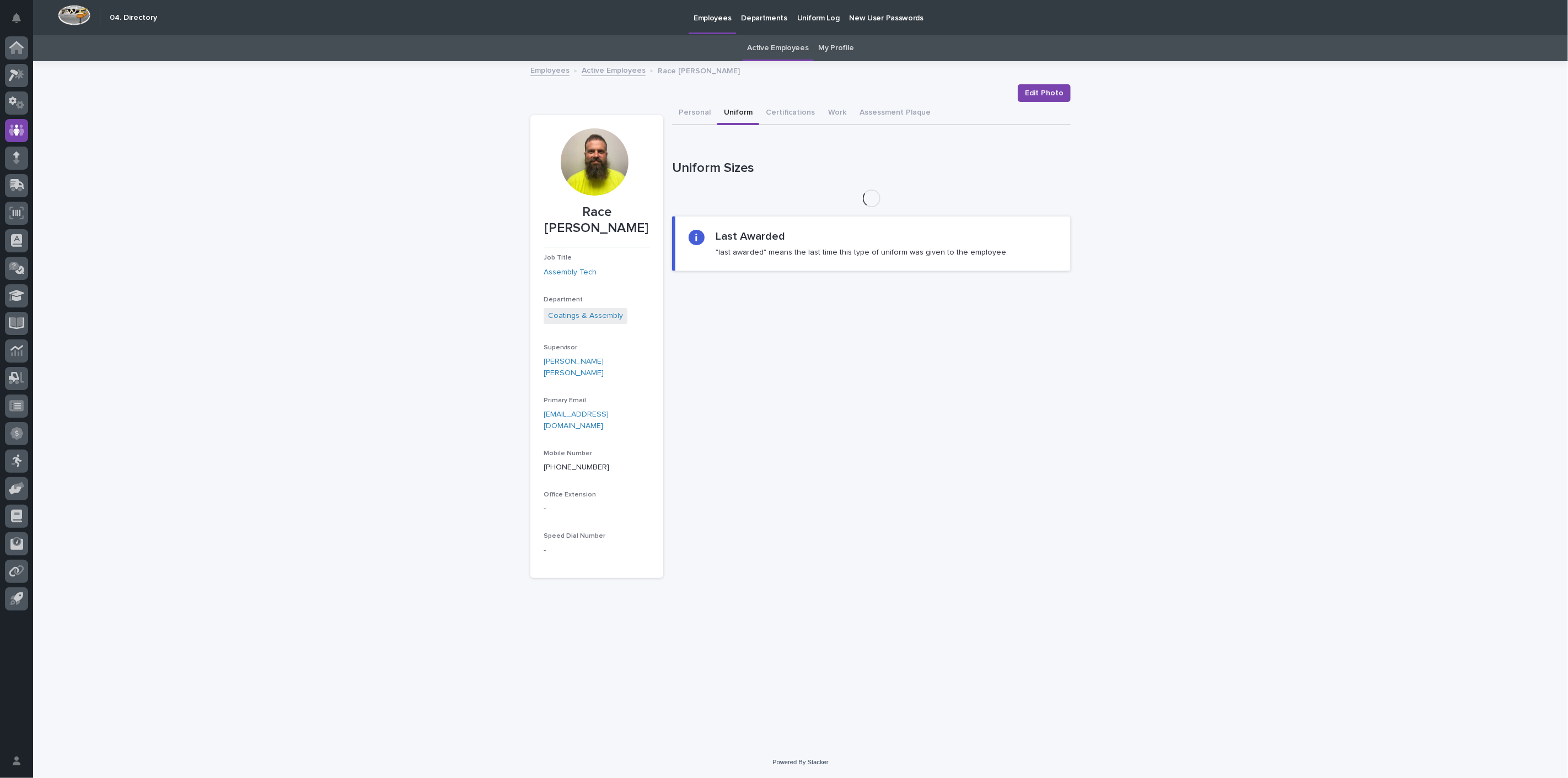
click at [736, 113] on button "Uniform" at bounding box center [738, 113] width 42 height 23
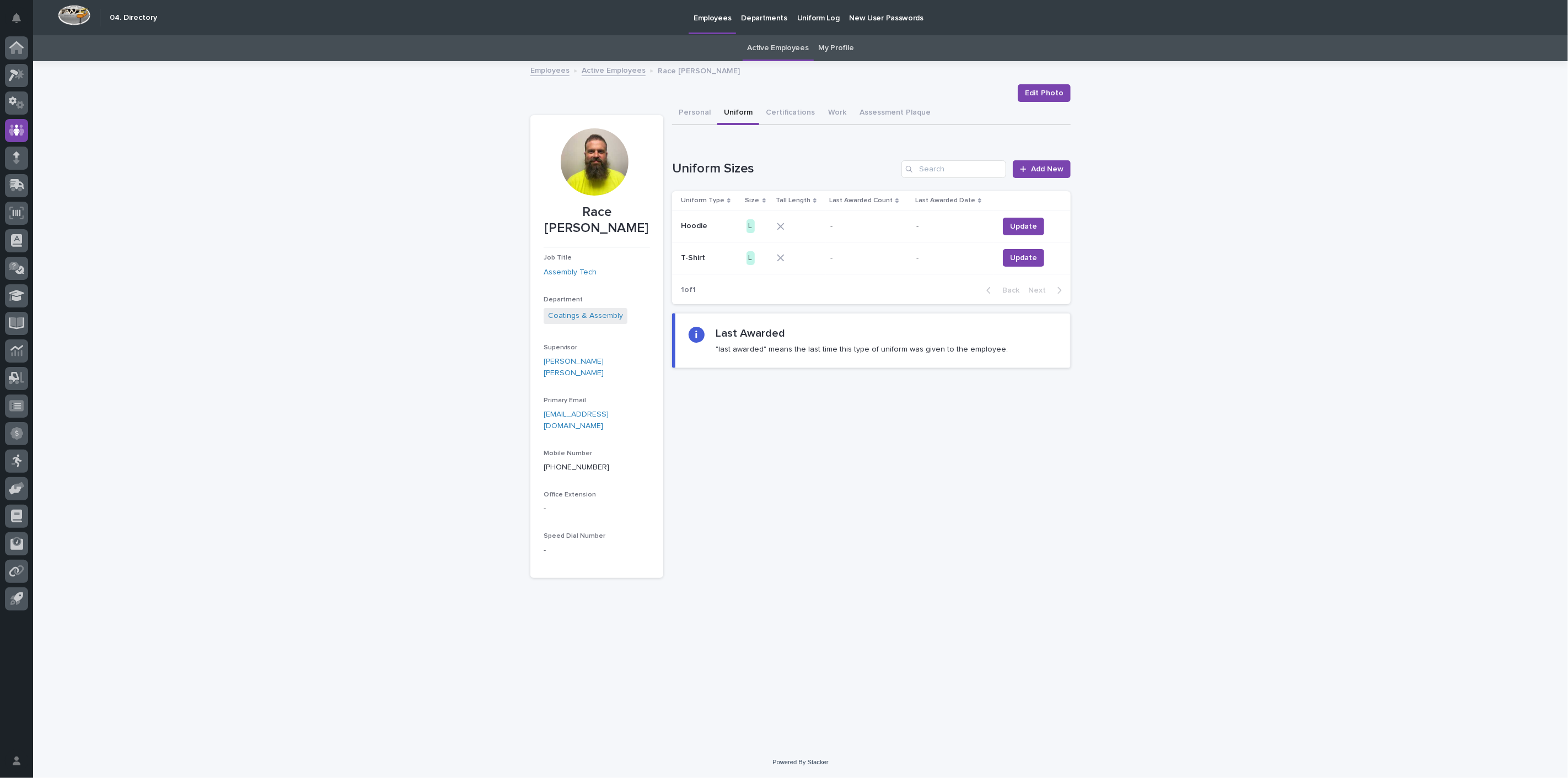
click at [605, 68] on link "Active Employees" at bounding box center [613, 70] width 64 height 13
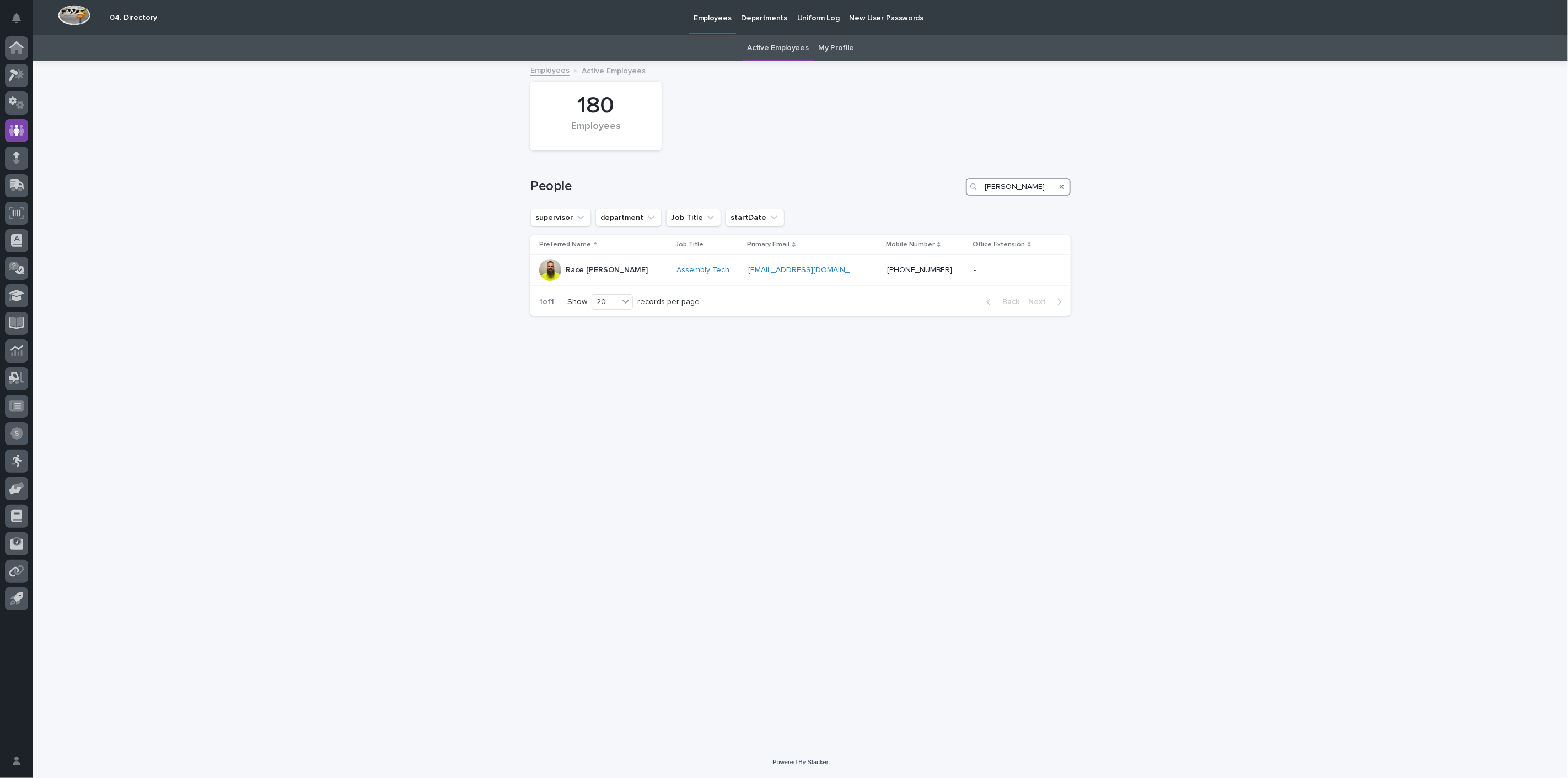
drag, startPoint x: 1020, startPoint y: 188, endPoint x: 863, endPoint y: 172, distance: 157.8
click at [863, 172] on div "People berkey" at bounding box center [800, 182] width 540 height 53
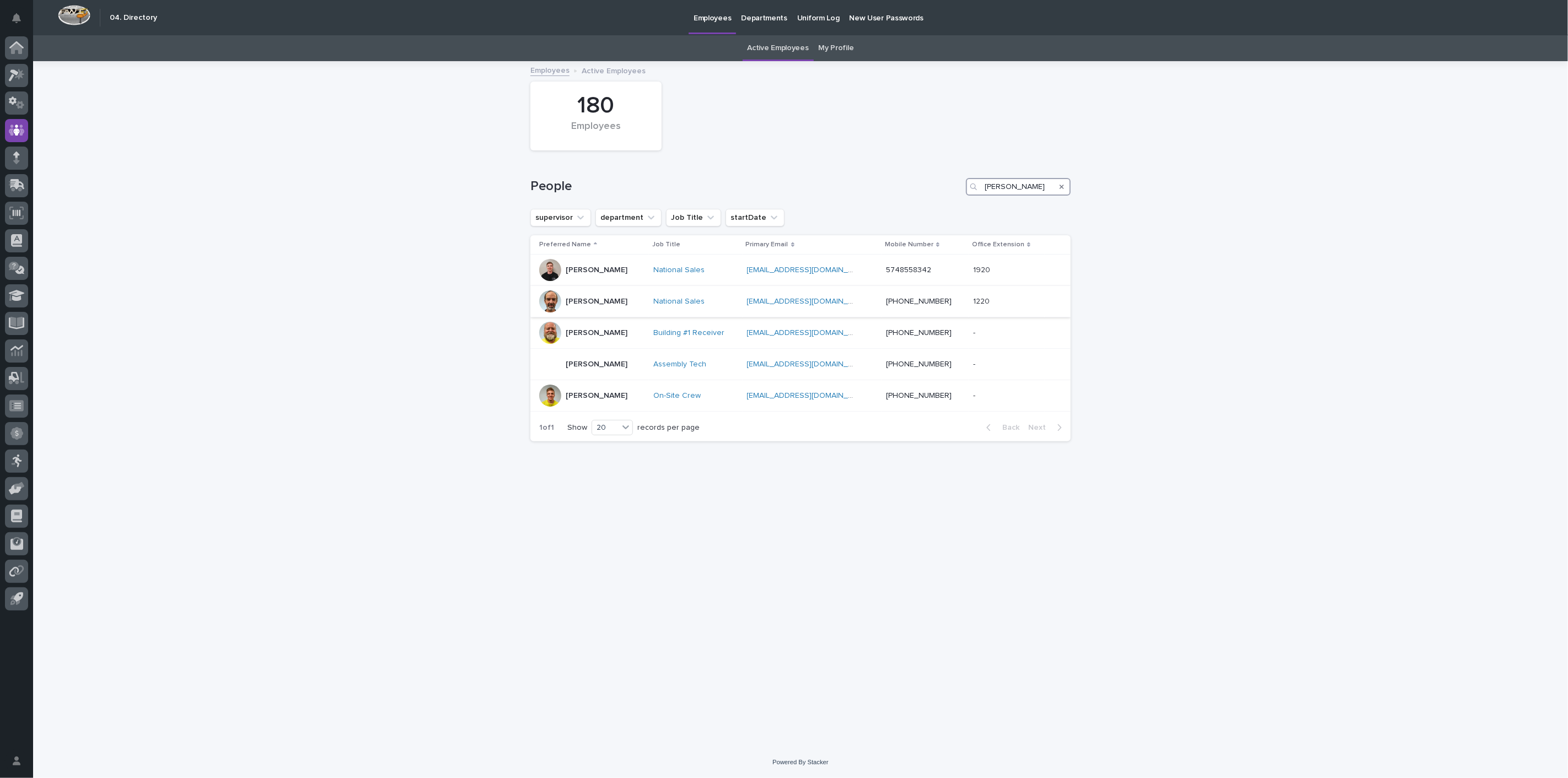
type input "bontrager"
click at [591, 302] on p "[PERSON_NAME]" at bounding box center [596, 302] width 62 height 9
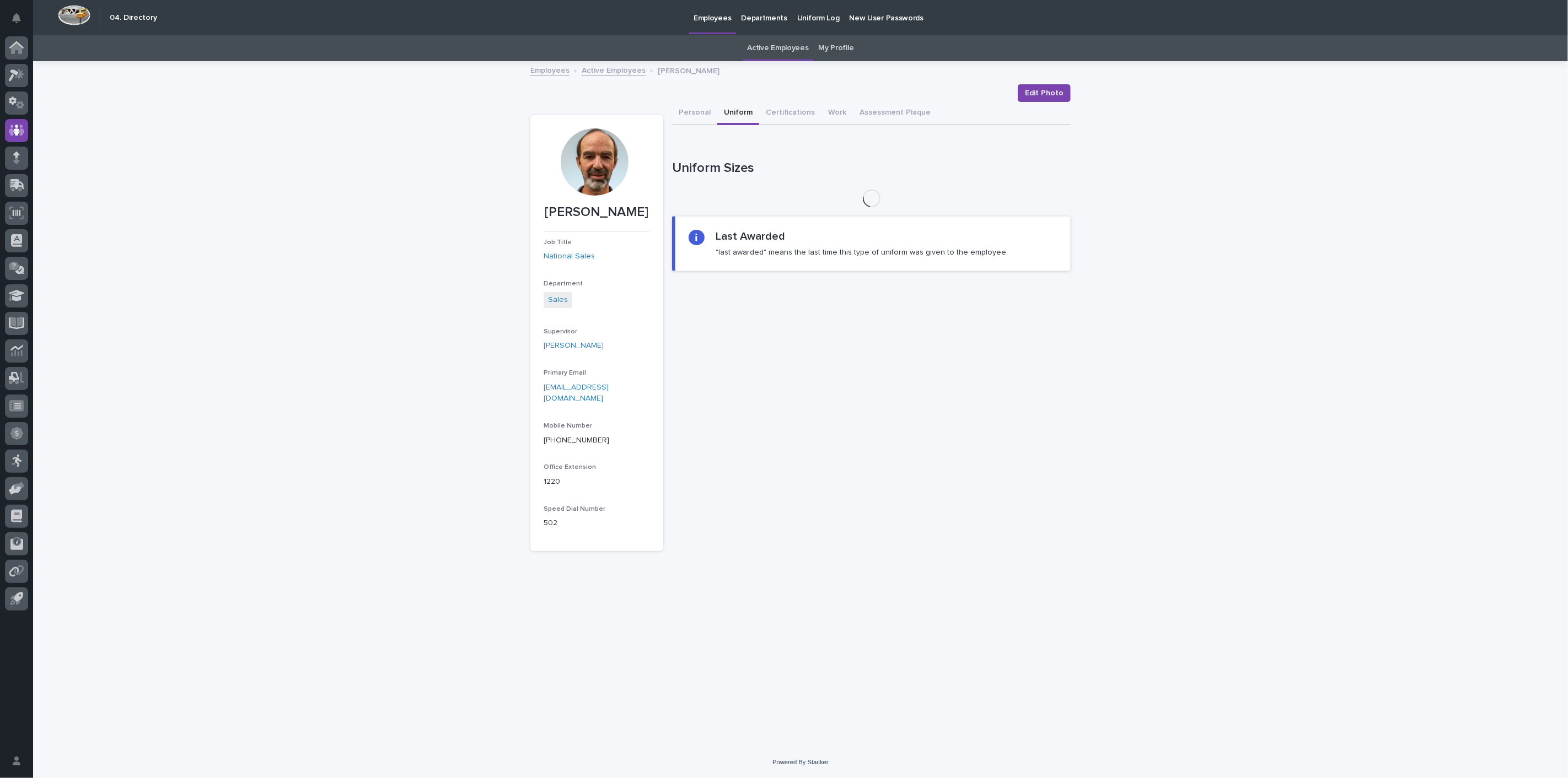
click at [742, 111] on button "Uniform" at bounding box center [738, 113] width 42 height 23
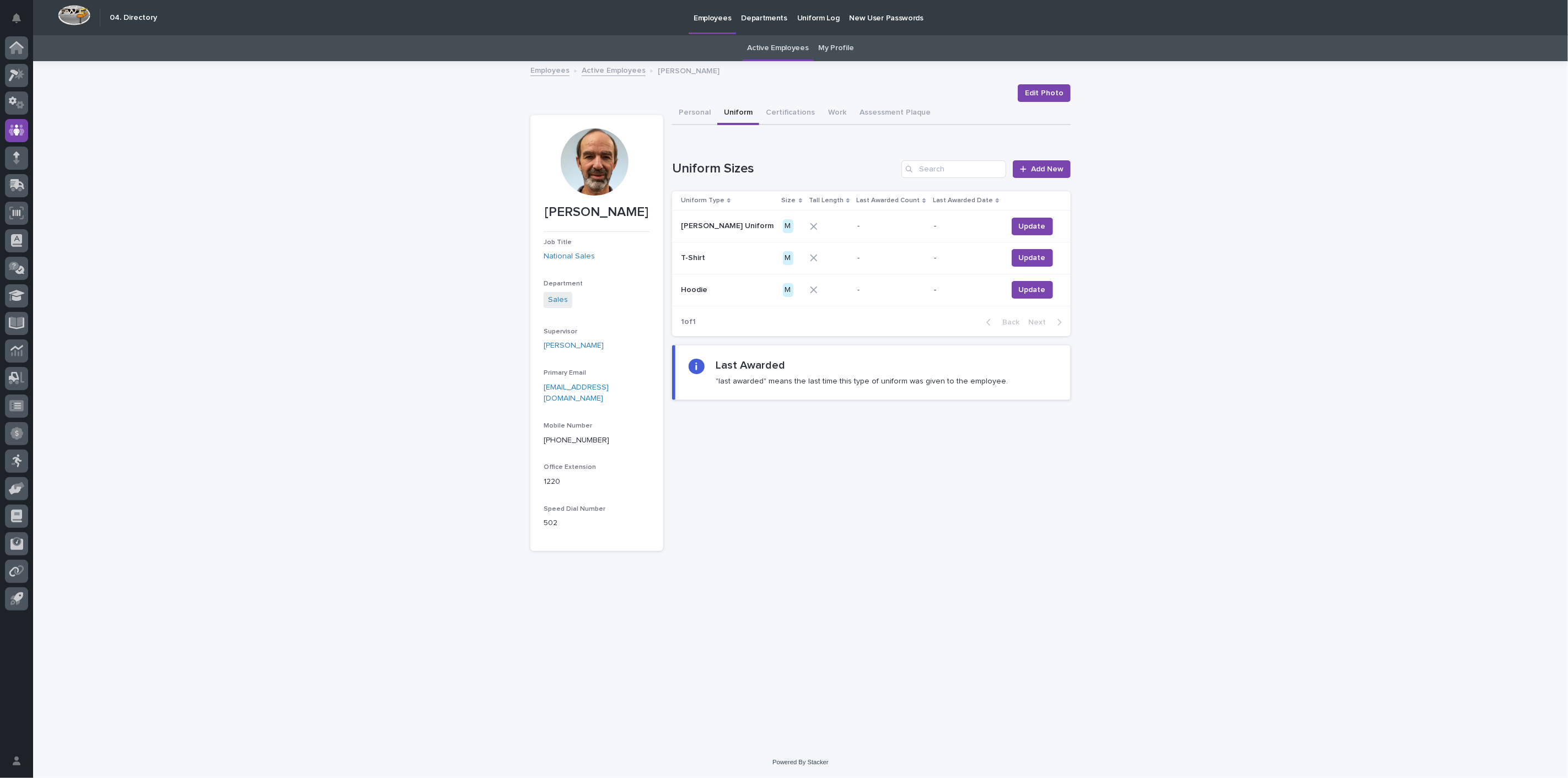
click at [607, 70] on link "Active Employees" at bounding box center [613, 70] width 64 height 13
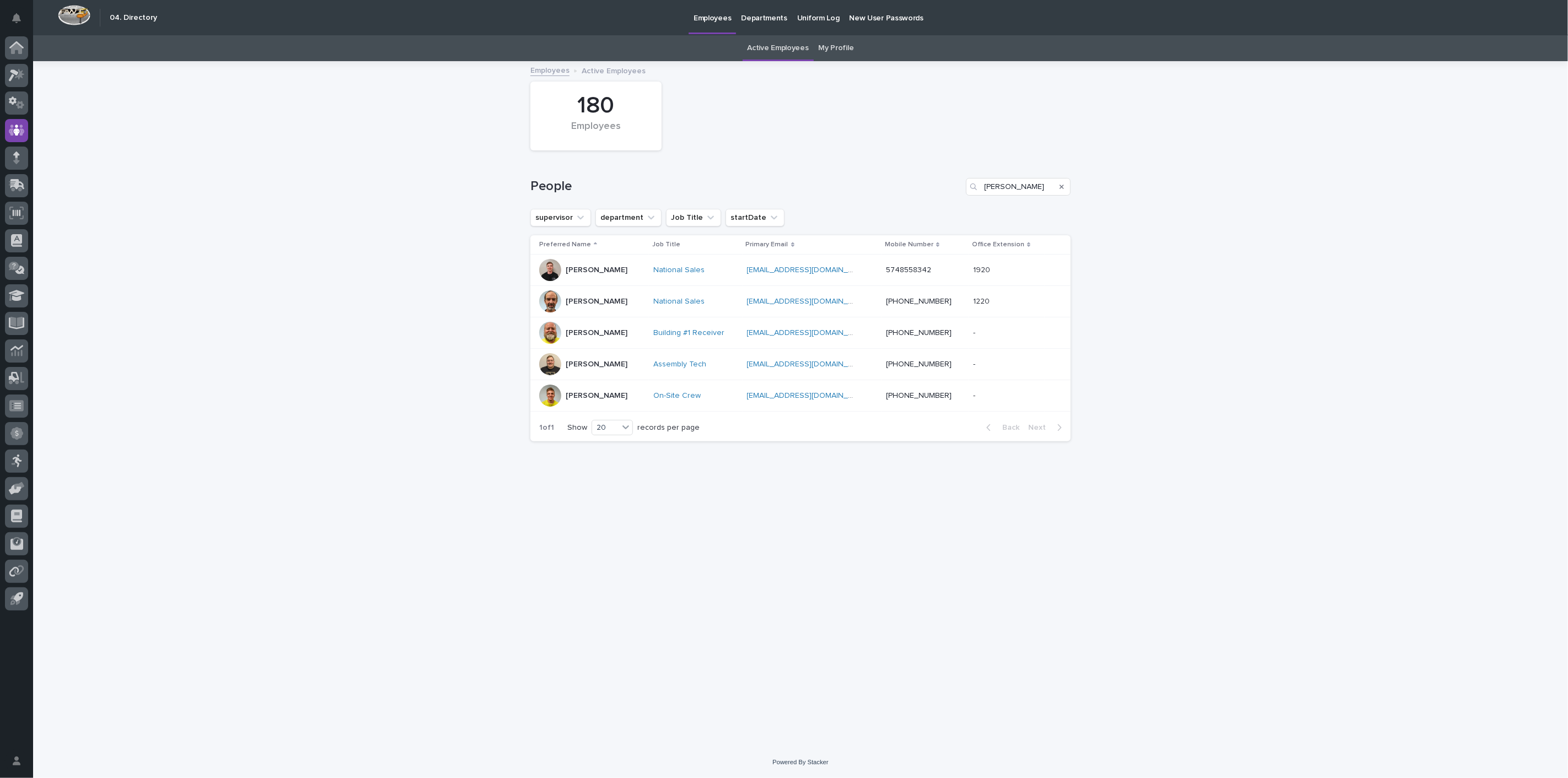
click at [589, 361] on p "[PERSON_NAME]" at bounding box center [596, 364] width 62 height 9
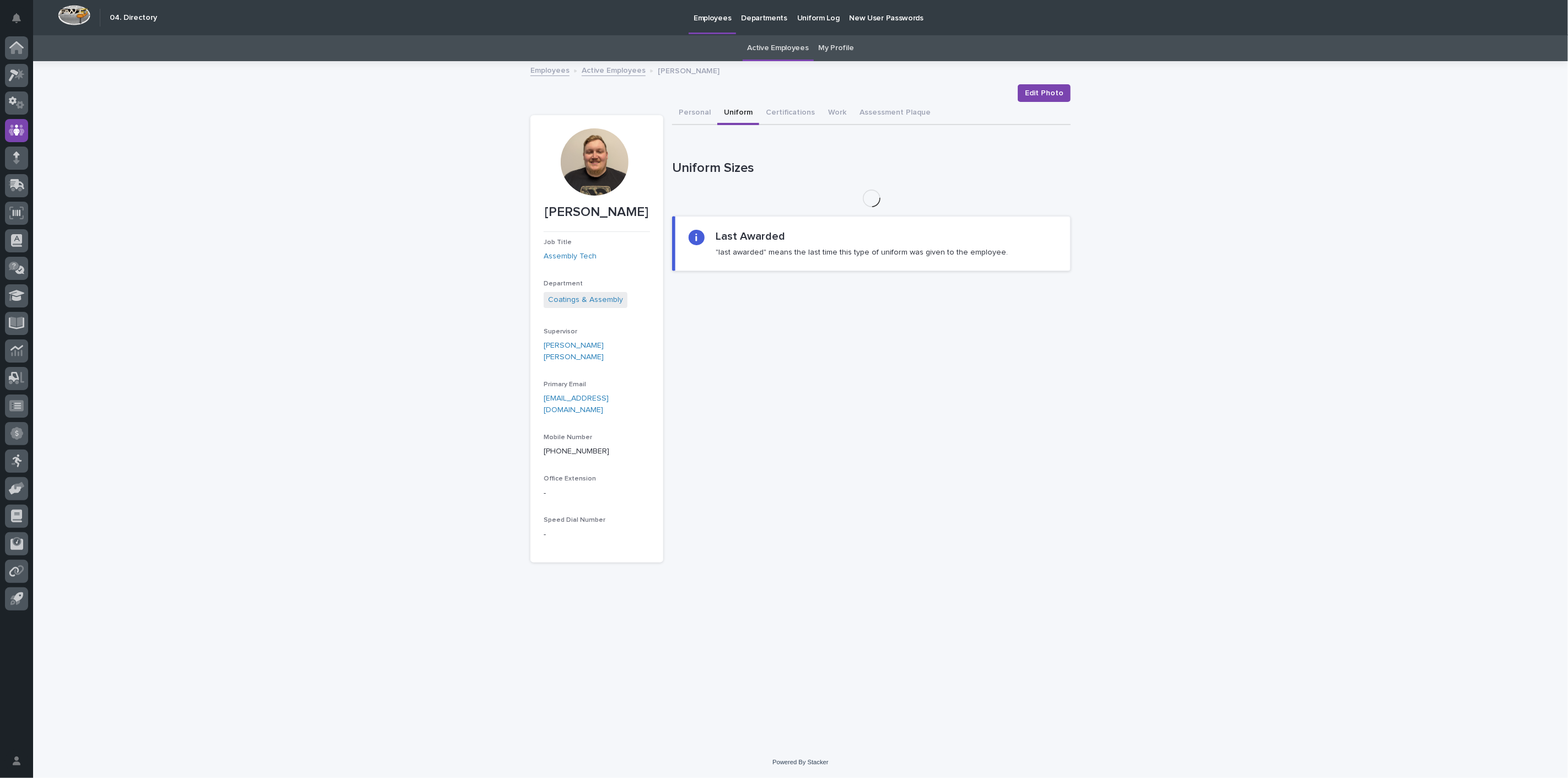
click at [747, 113] on button "Uniform" at bounding box center [738, 113] width 42 height 23
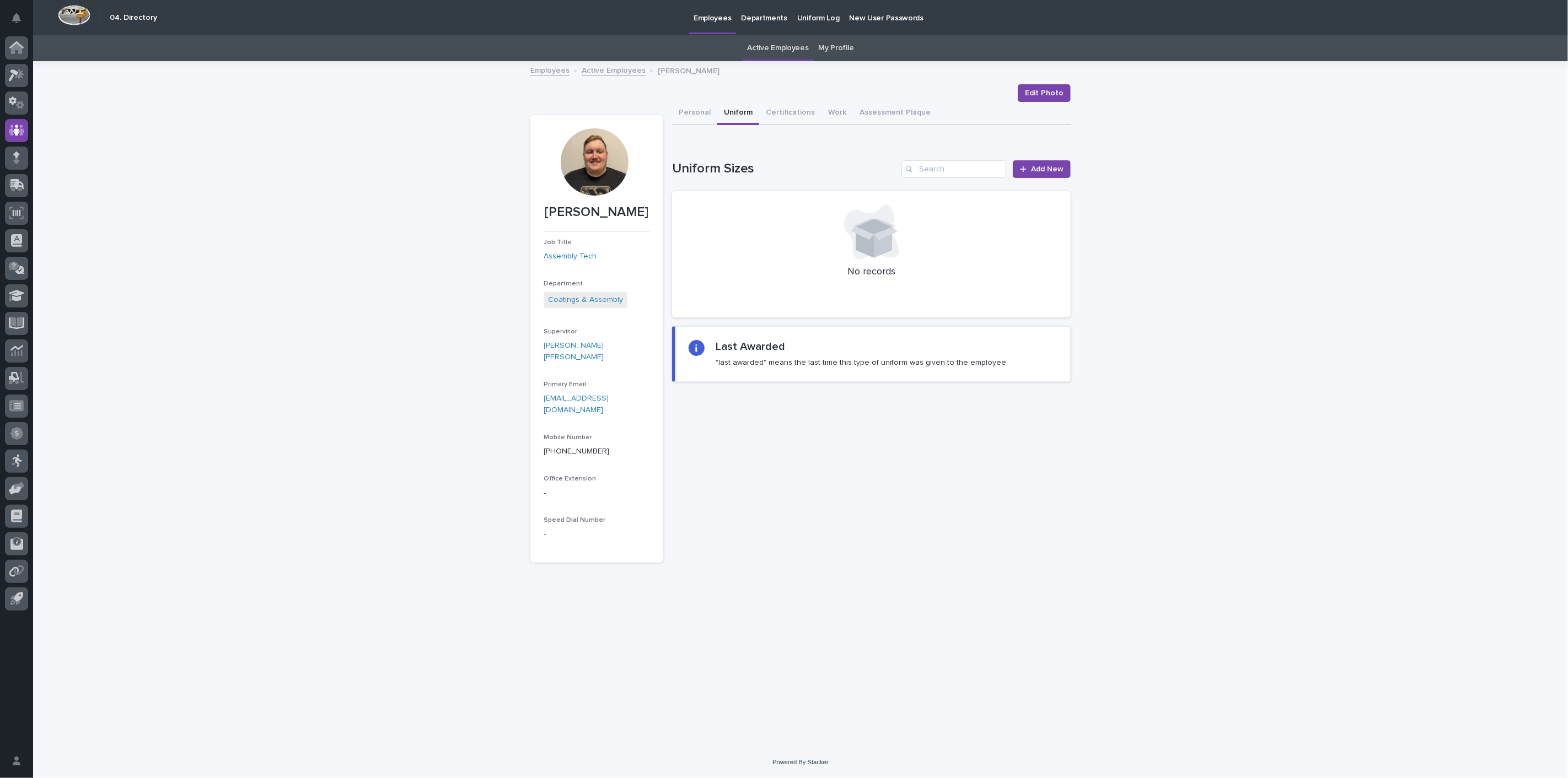
click at [622, 75] on link "Active Employees" at bounding box center [613, 70] width 64 height 13
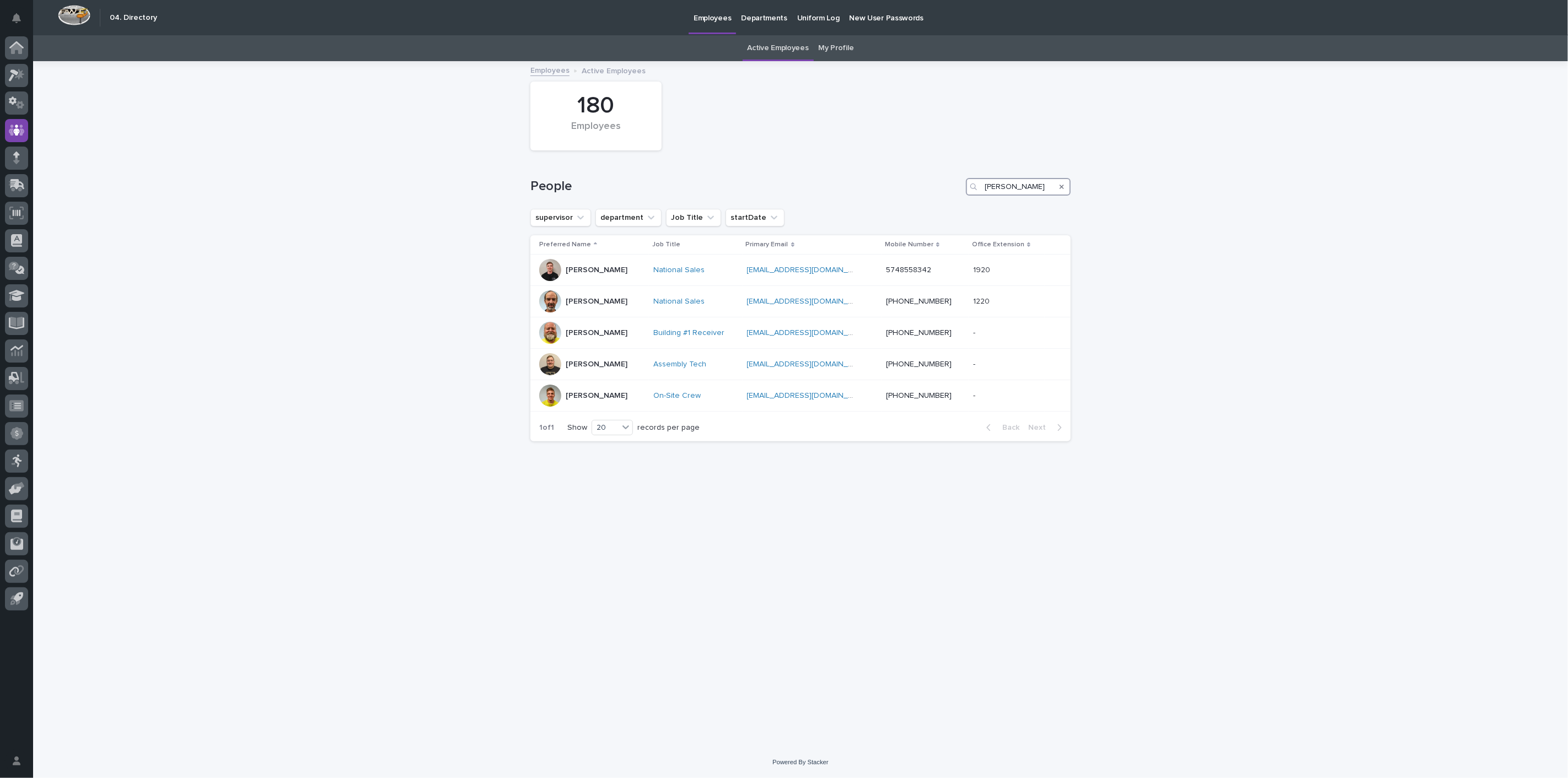
drag, startPoint x: 1029, startPoint y: 186, endPoint x: 887, endPoint y: 185, distance: 142.0
click at [894, 183] on div "People bontrager" at bounding box center [800, 187] width 540 height 18
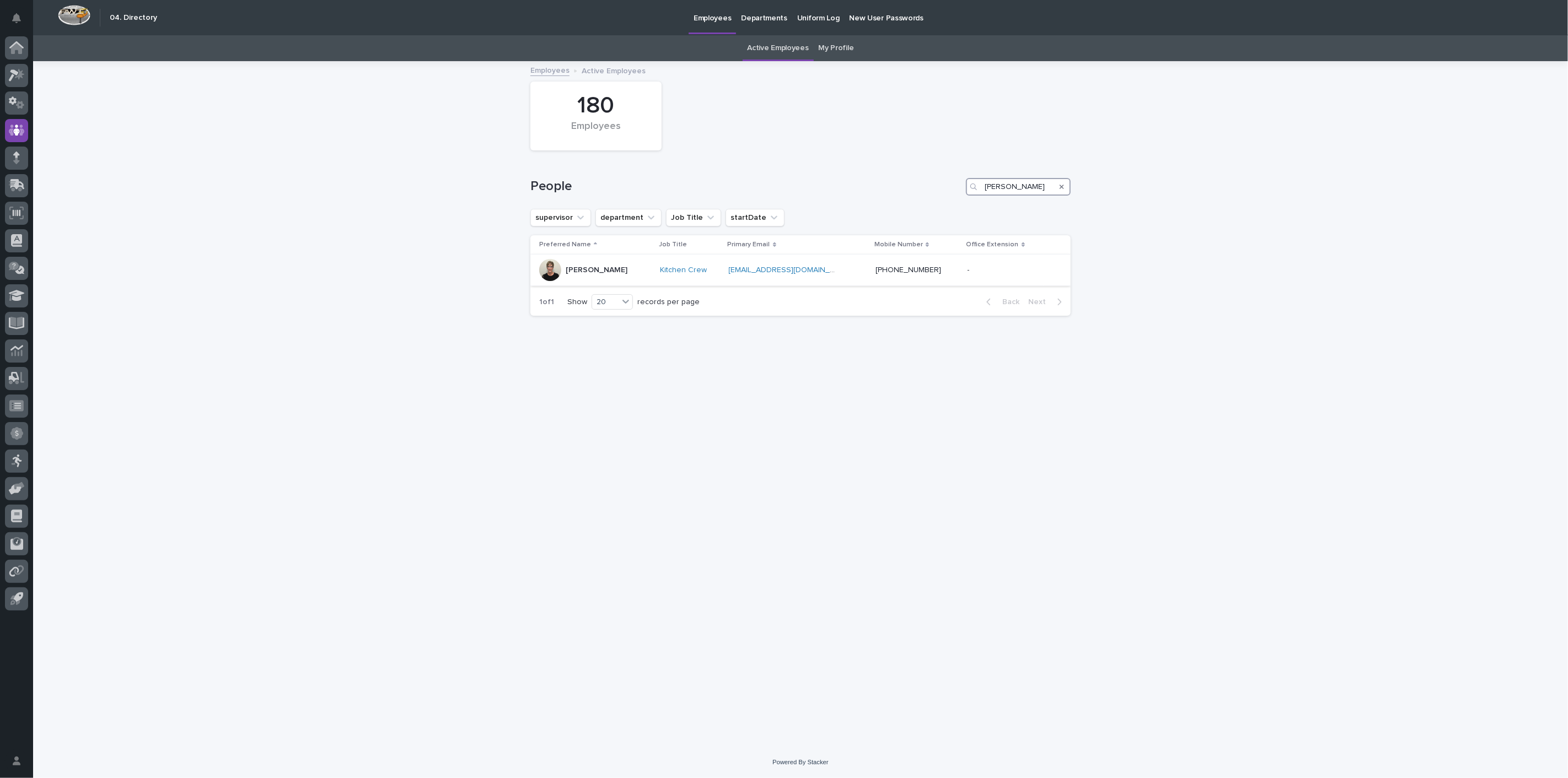
type input "roel"
click at [600, 270] on p "[PERSON_NAME]" at bounding box center [596, 270] width 62 height 9
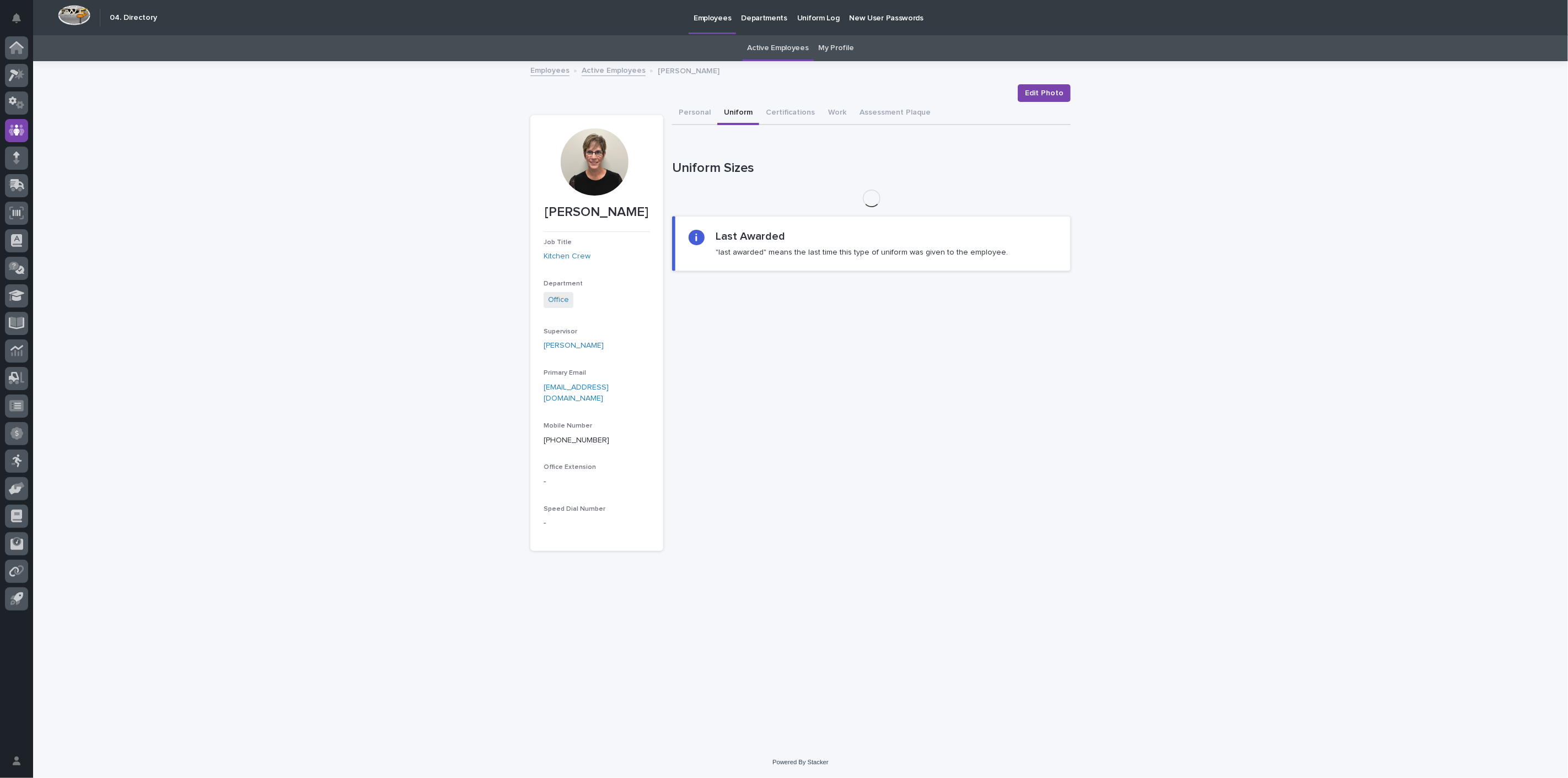
click at [738, 113] on button "Uniform" at bounding box center [738, 113] width 42 height 23
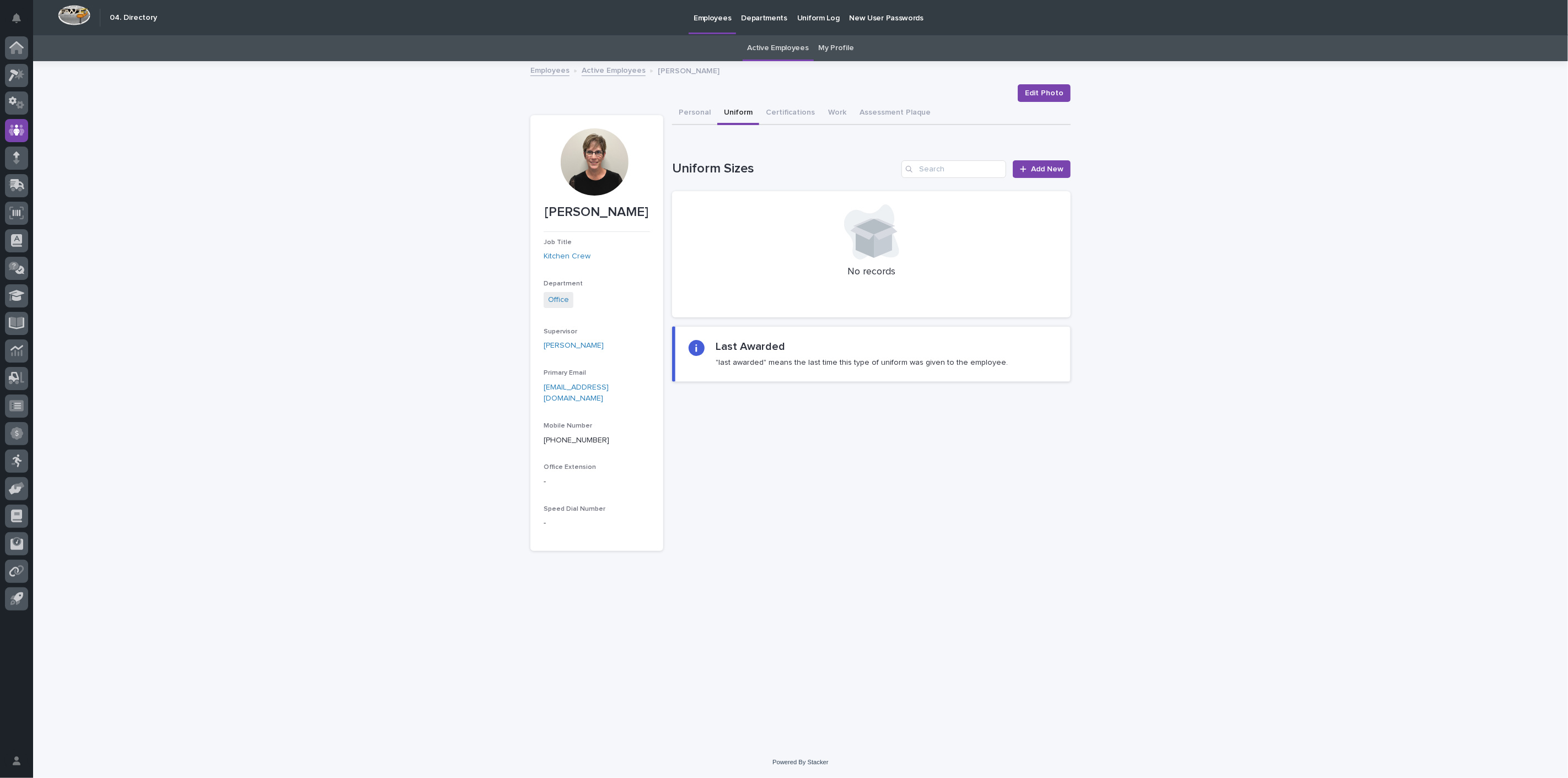
click at [614, 71] on link "Active Employees" at bounding box center [613, 70] width 64 height 13
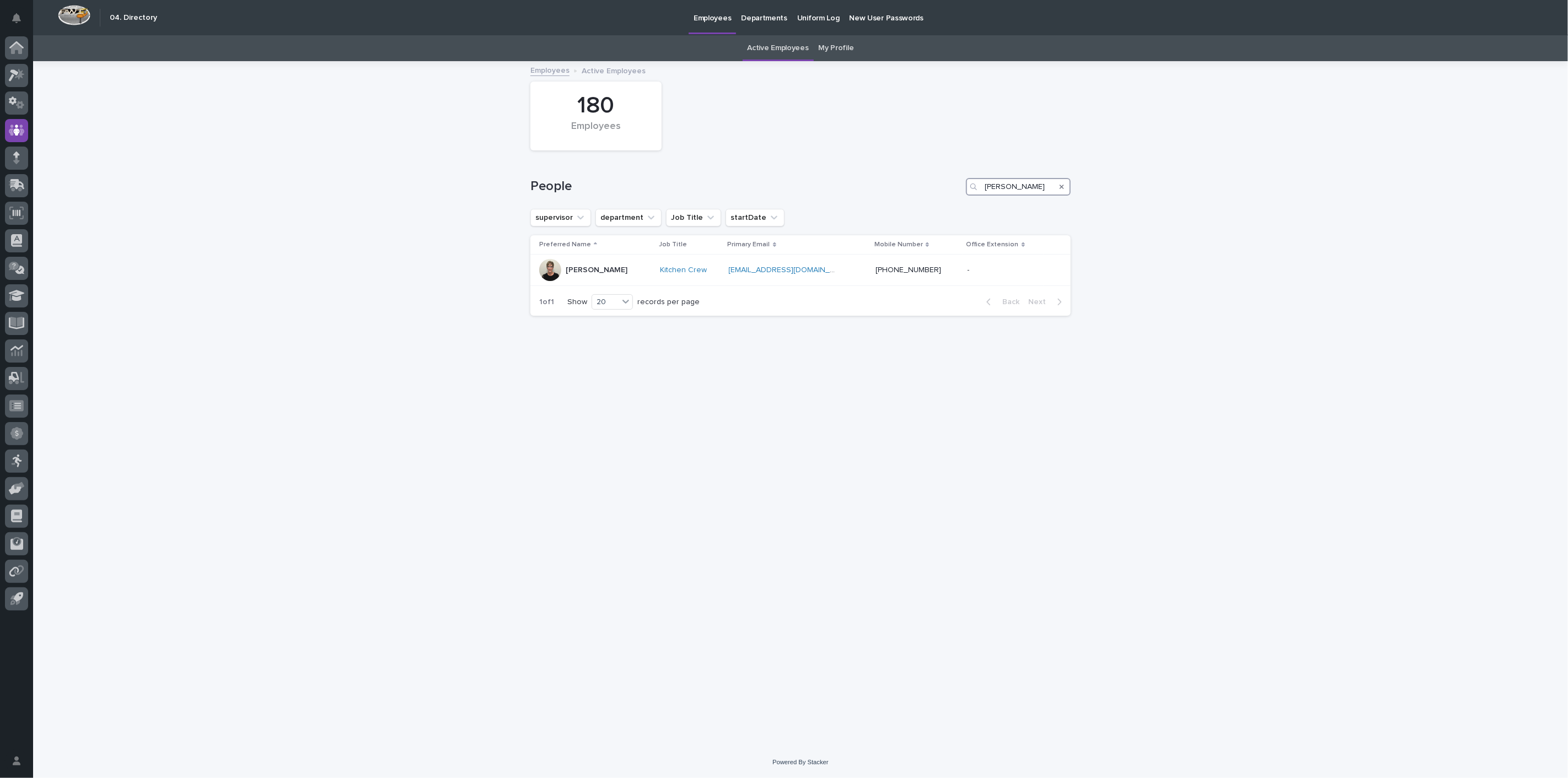
drag, startPoint x: 891, startPoint y: 182, endPoint x: 876, endPoint y: 182, distance: 15.0
click at [882, 182] on div "People roel" at bounding box center [800, 187] width 540 height 18
type input "[PERSON_NAME]"
click at [617, 270] on p "[PERSON_NAME]" at bounding box center [596, 270] width 62 height 9
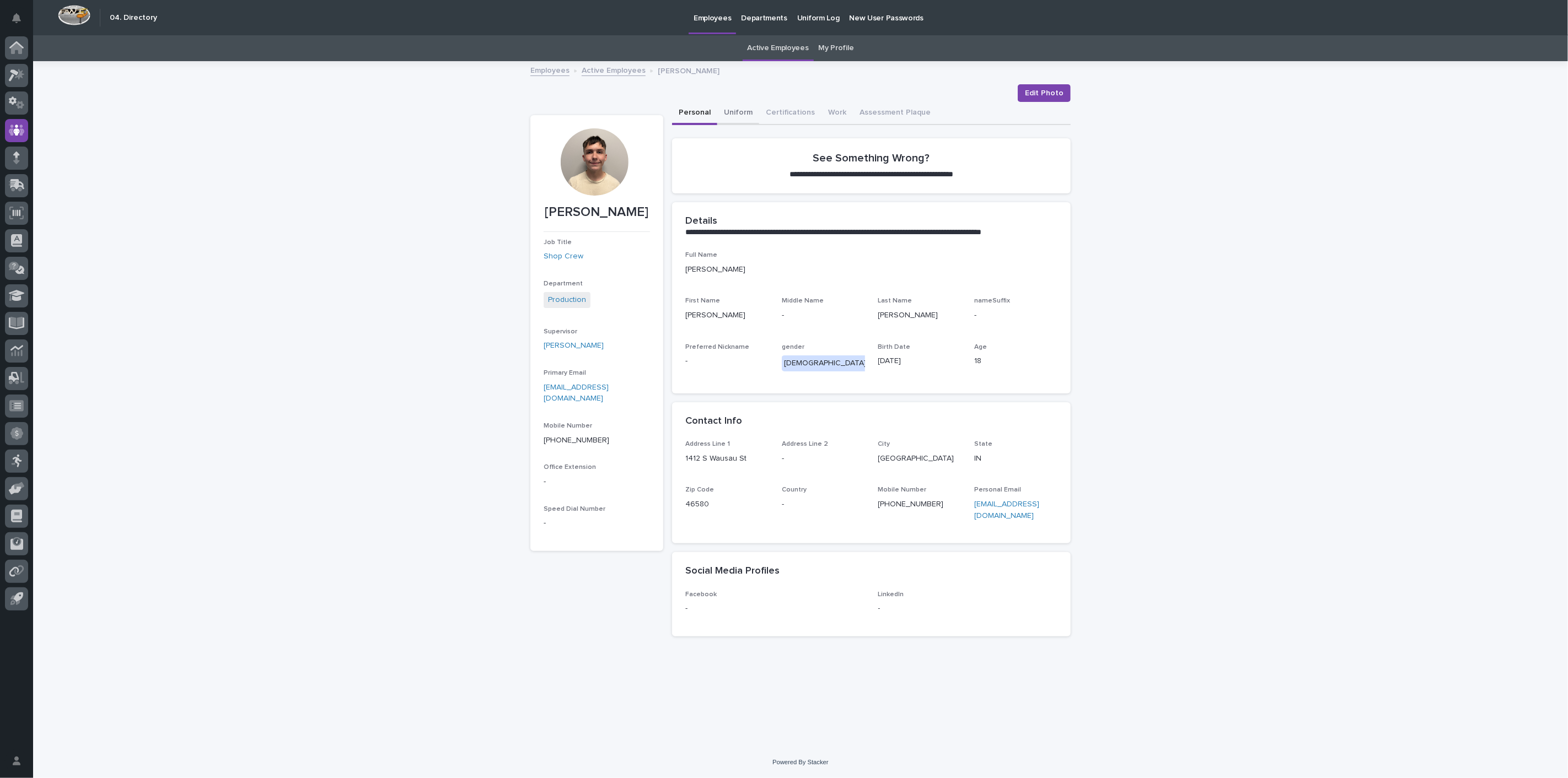
click at [739, 114] on button "Uniform" at bounding box center [738, 113] width 42 height 23
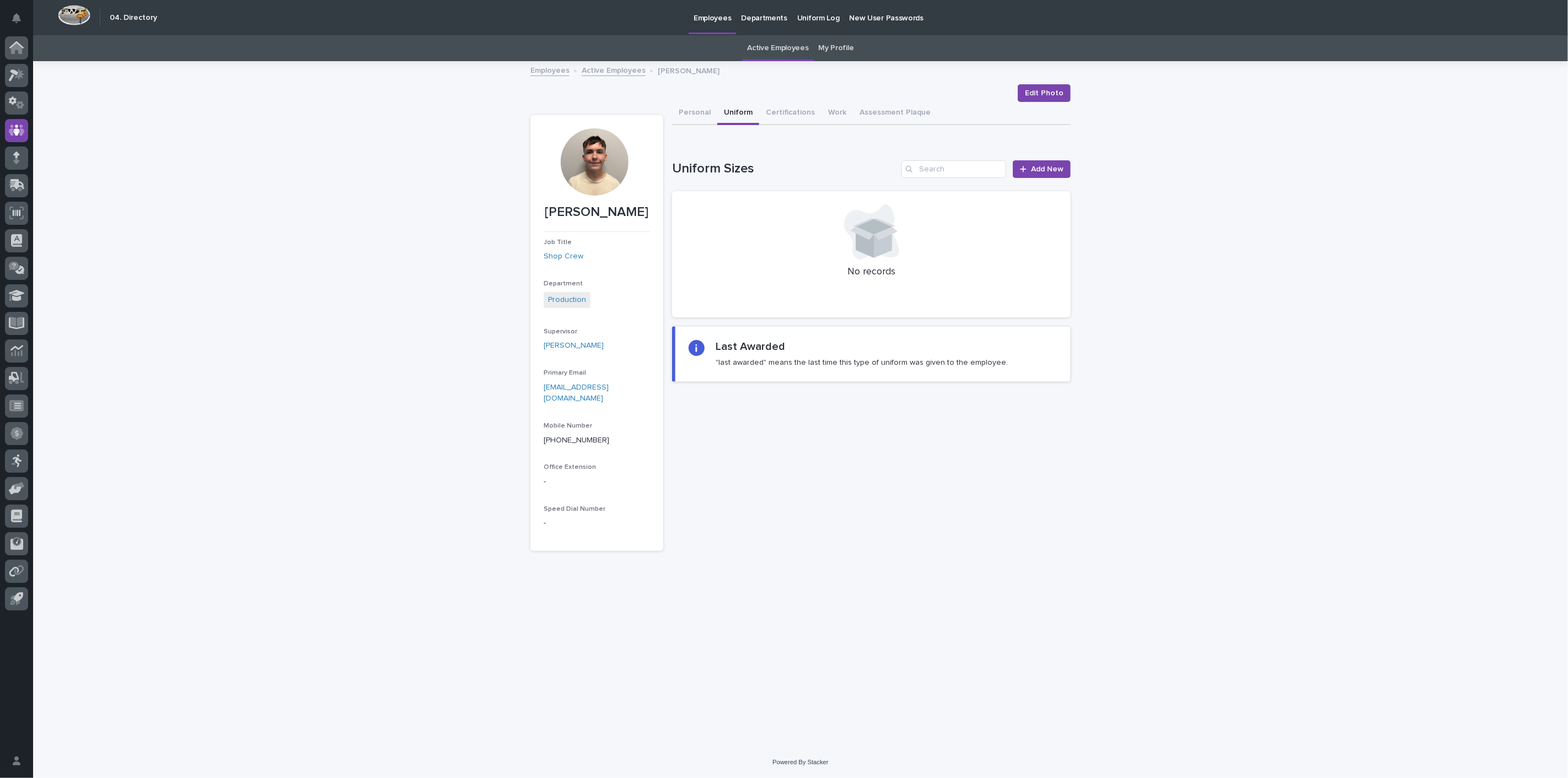
click at [601, 74] on link "Active Employees" at bounding box center [613, 70] width 64 height 13
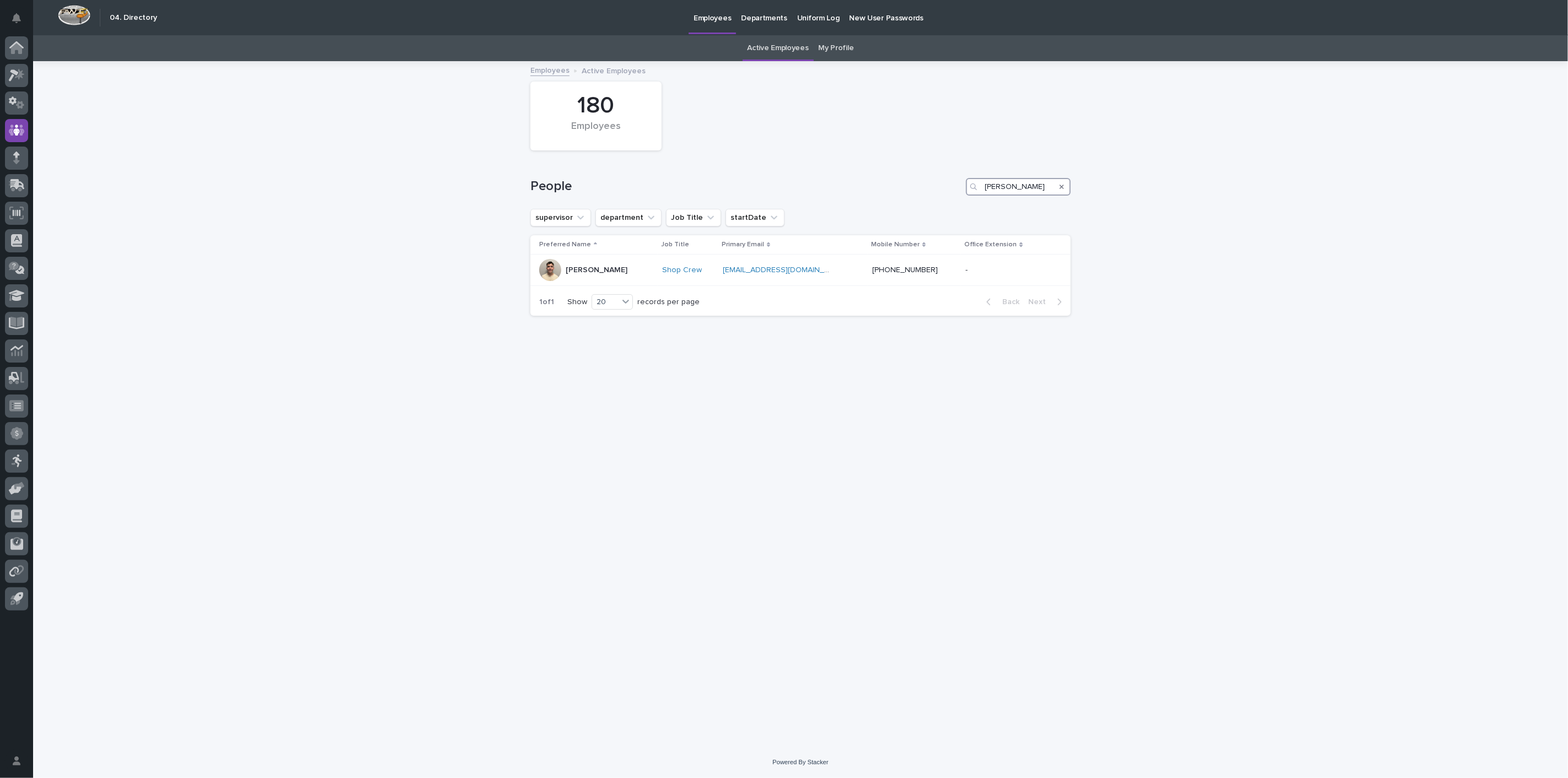
drag, startPoint x: 1026, startPoint y: 185, endPoint x: 732, endPoint y: 150, distance: 296.1
click at [732, 150] on div "180 Employees People burnworth supervisor department Job Title startDate Prefer…" at bounding box center [800, 194] width 540 height 262
type input "grant"
click at [591, 270] on p "[PERSON_NAME]" at bounding box center [596, 270] width 62 height 9
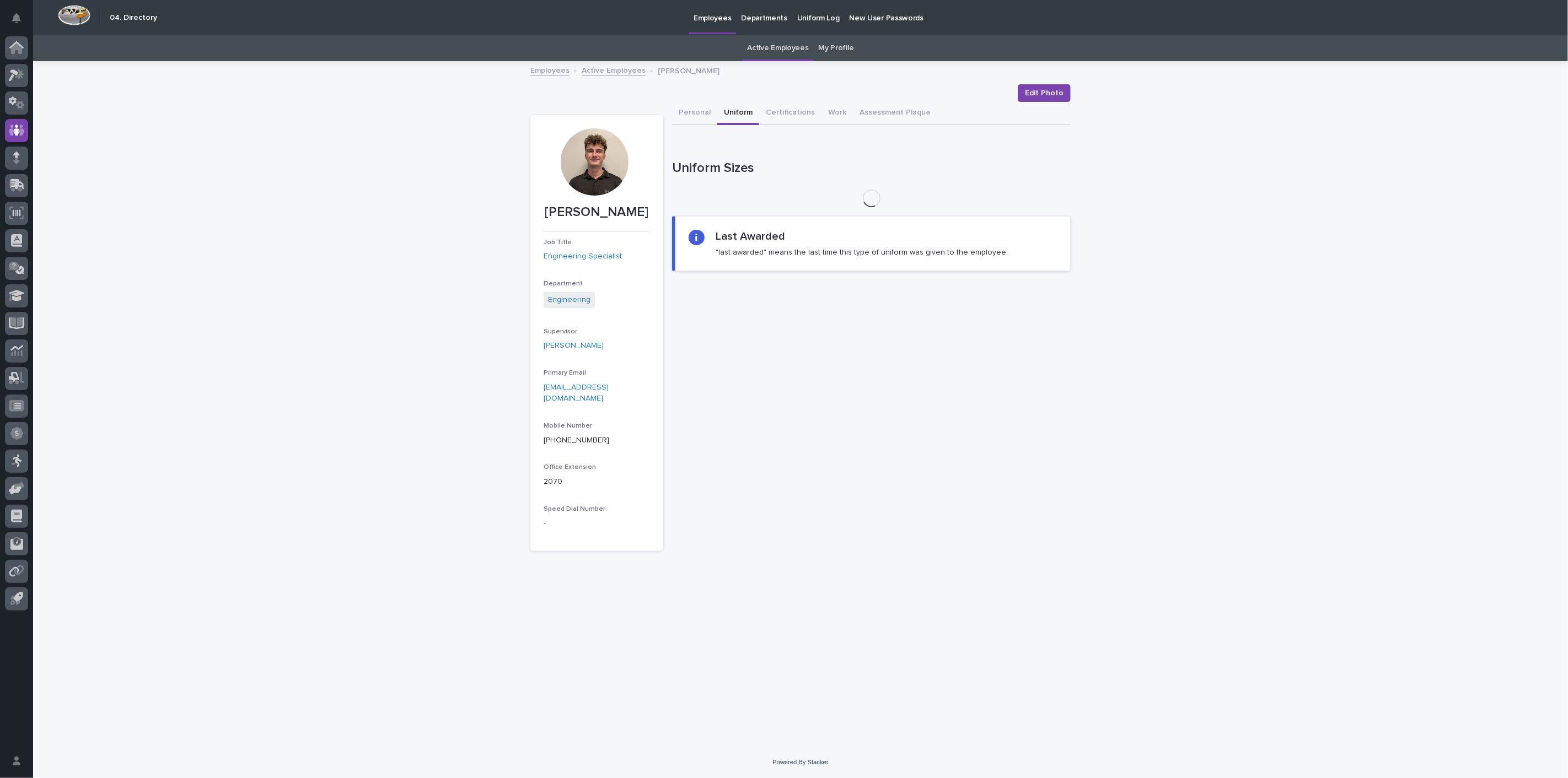
click at [741, 113] on button "Uniform" at bounding box center [738, 113] width 42 height 23
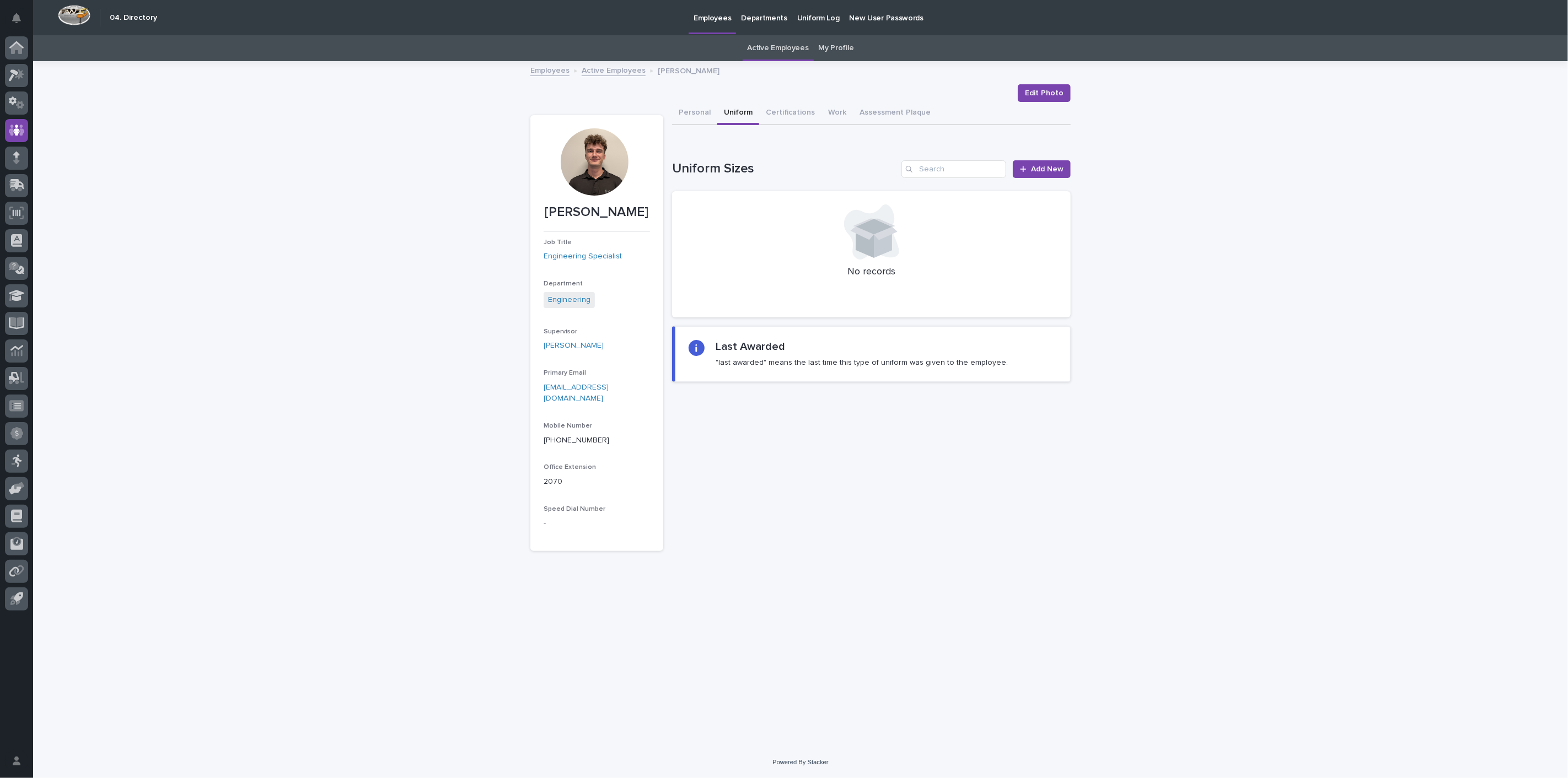
click at [619, 72] on link "Active Employees" at bounding box center [613, 70] width 64 height 13
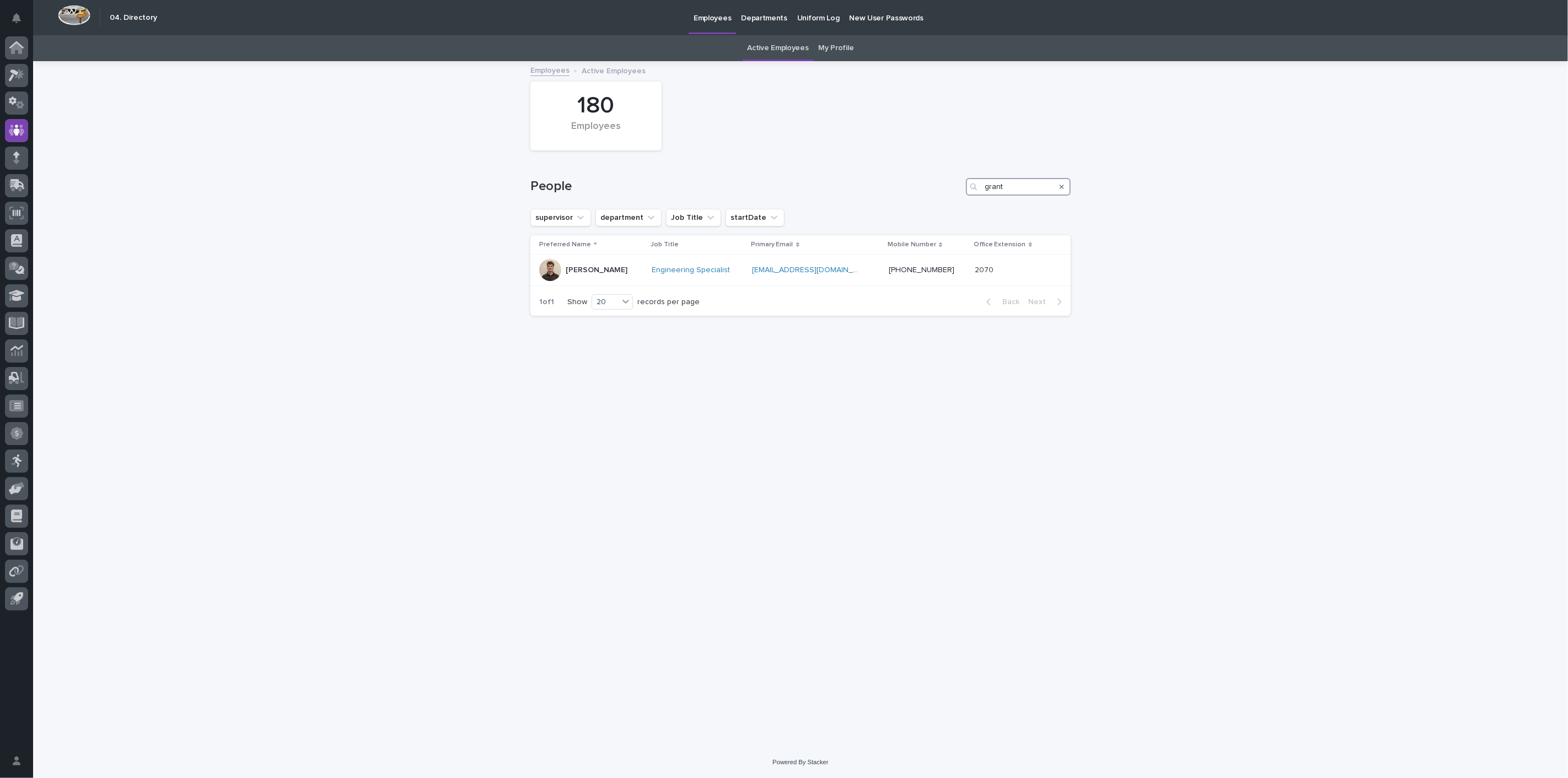
drag, startPoint x: 1006, startPoint y: 186, endPoint x: 804, endPoint y: 174, distance: 202.4
click at [804, 174] on div "People grant" at bounding box center [800, 182] width 540 height 53
type input "manj"
click at [595, 306] on p "[PERSON_NAME]" at bounding box center [596, 307] width 62 height 9
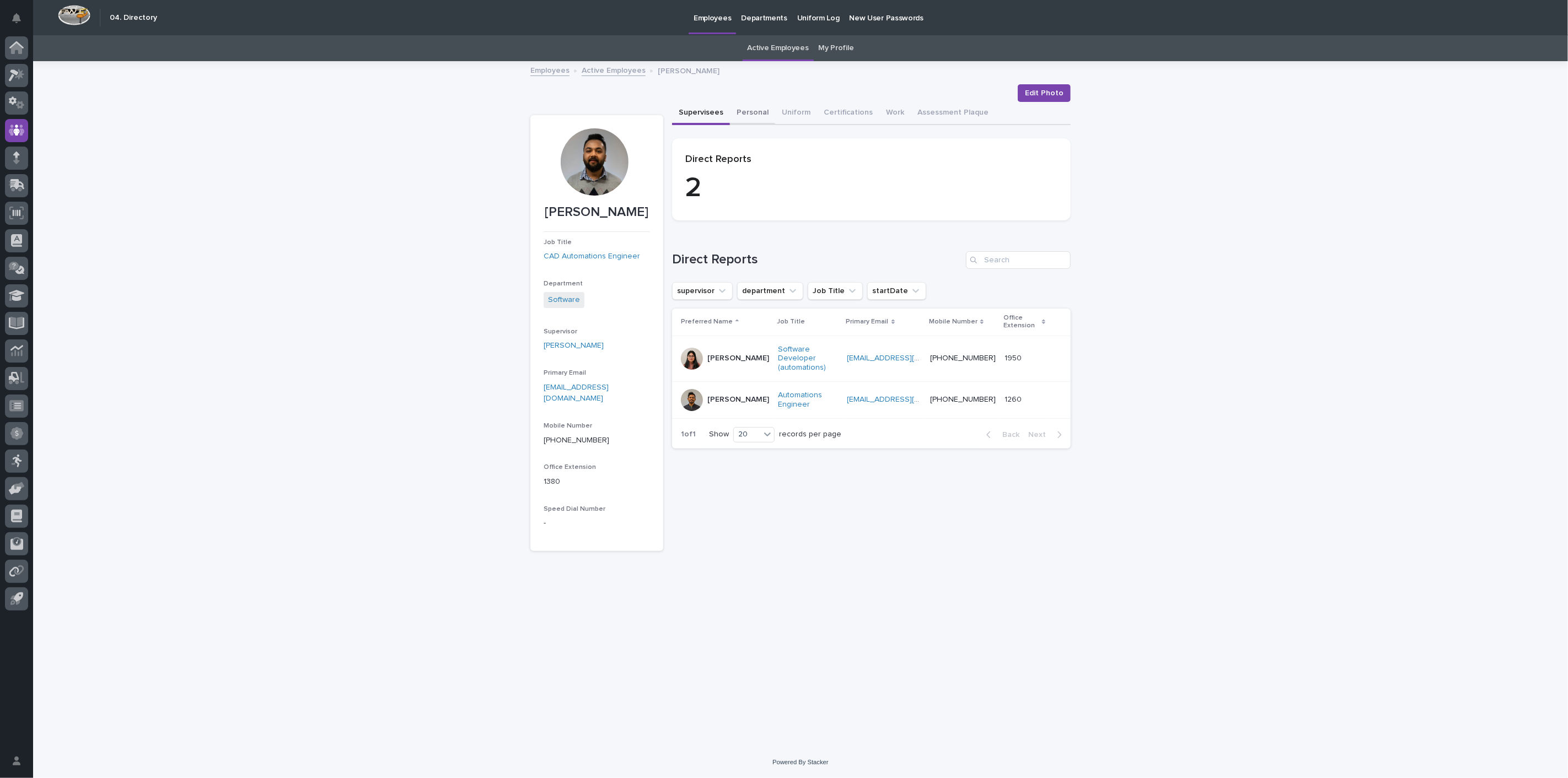
click at [752, 113] on button "Personal" at bounding box center [753, 113] width 45 height 23
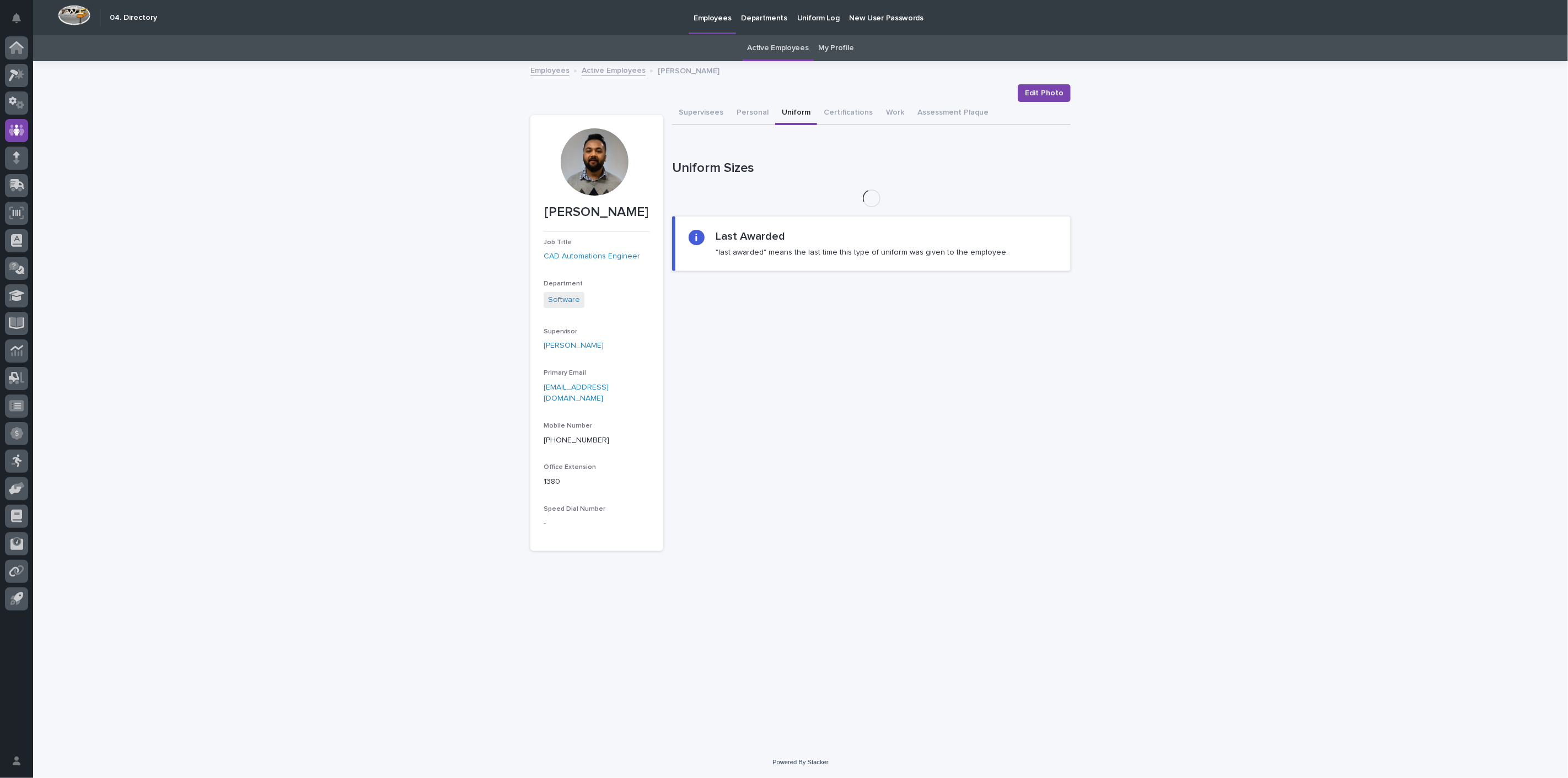
click at [804, 110] on button "Uniform" at bounding box center [796, 113] width 42 height 23
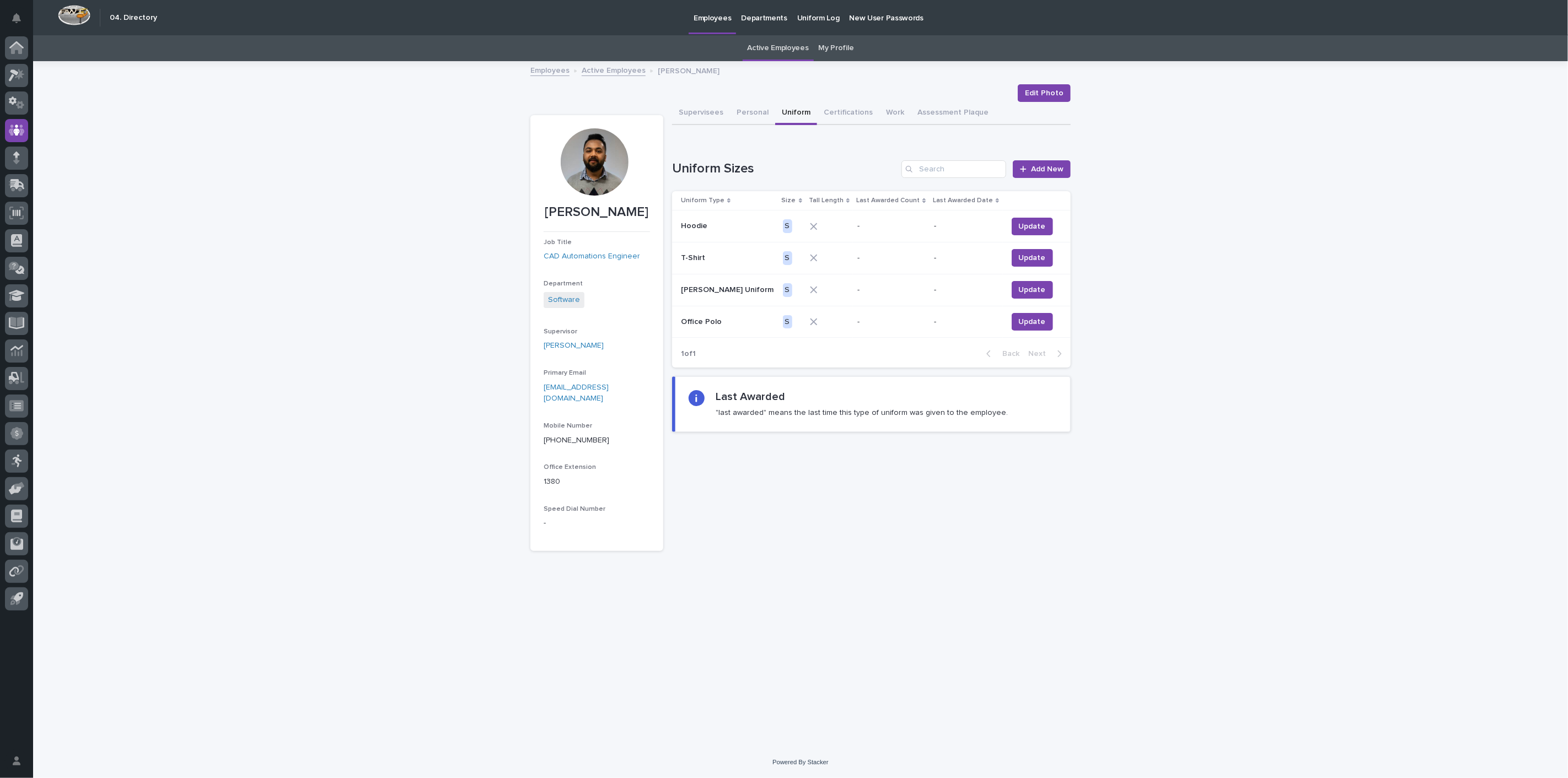
click at [602, 66] on link "Active Employees" at bounding box center [613, 70] width 64 height 13
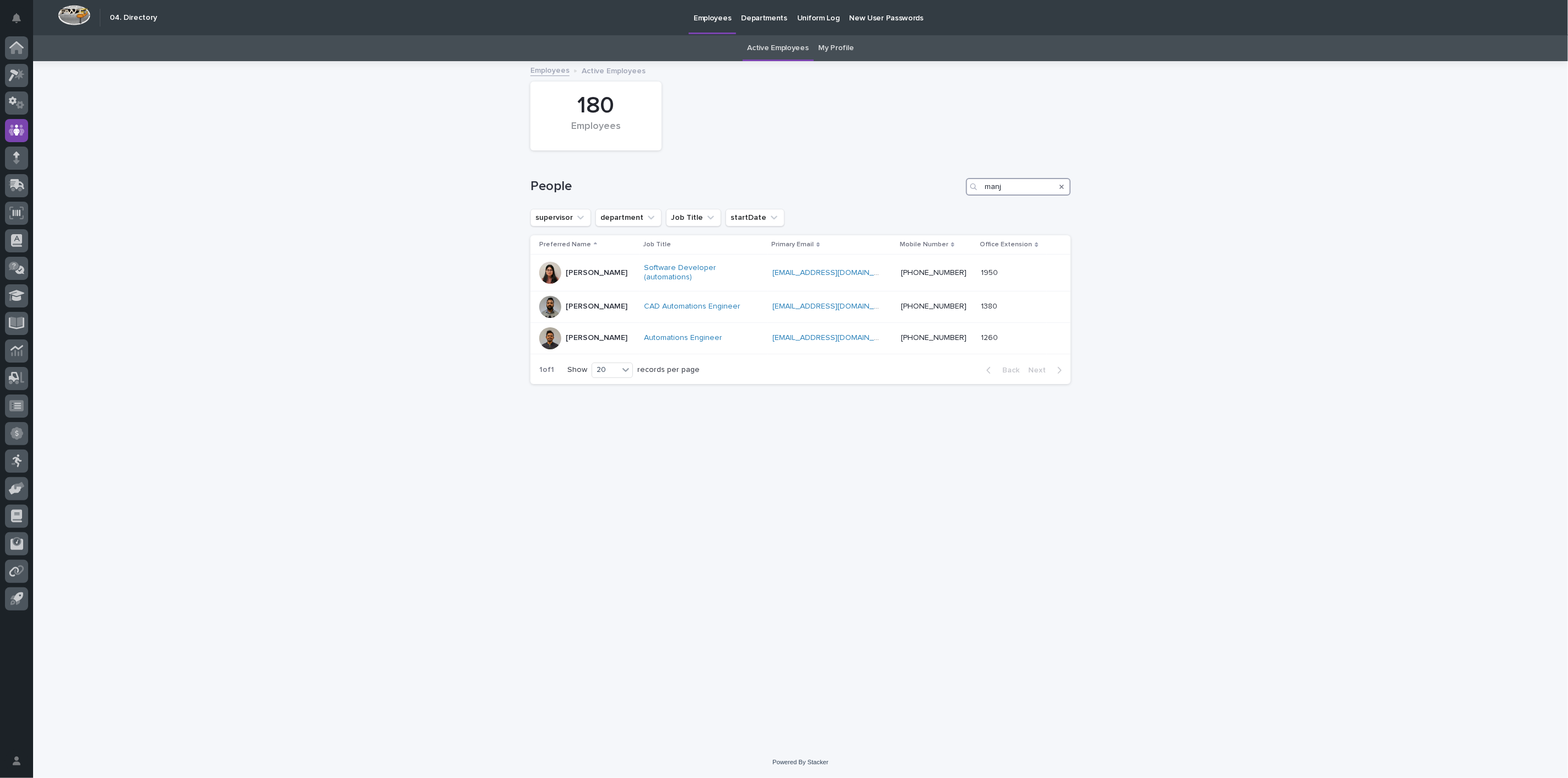
drag, startPoint x: 934, startPoint y: 175, endPoint x: 847, endPoint y: 175, distance: 87.0
click at [867, 175] on div "People manj" at bounding box center [800, 182] width 540 height 53
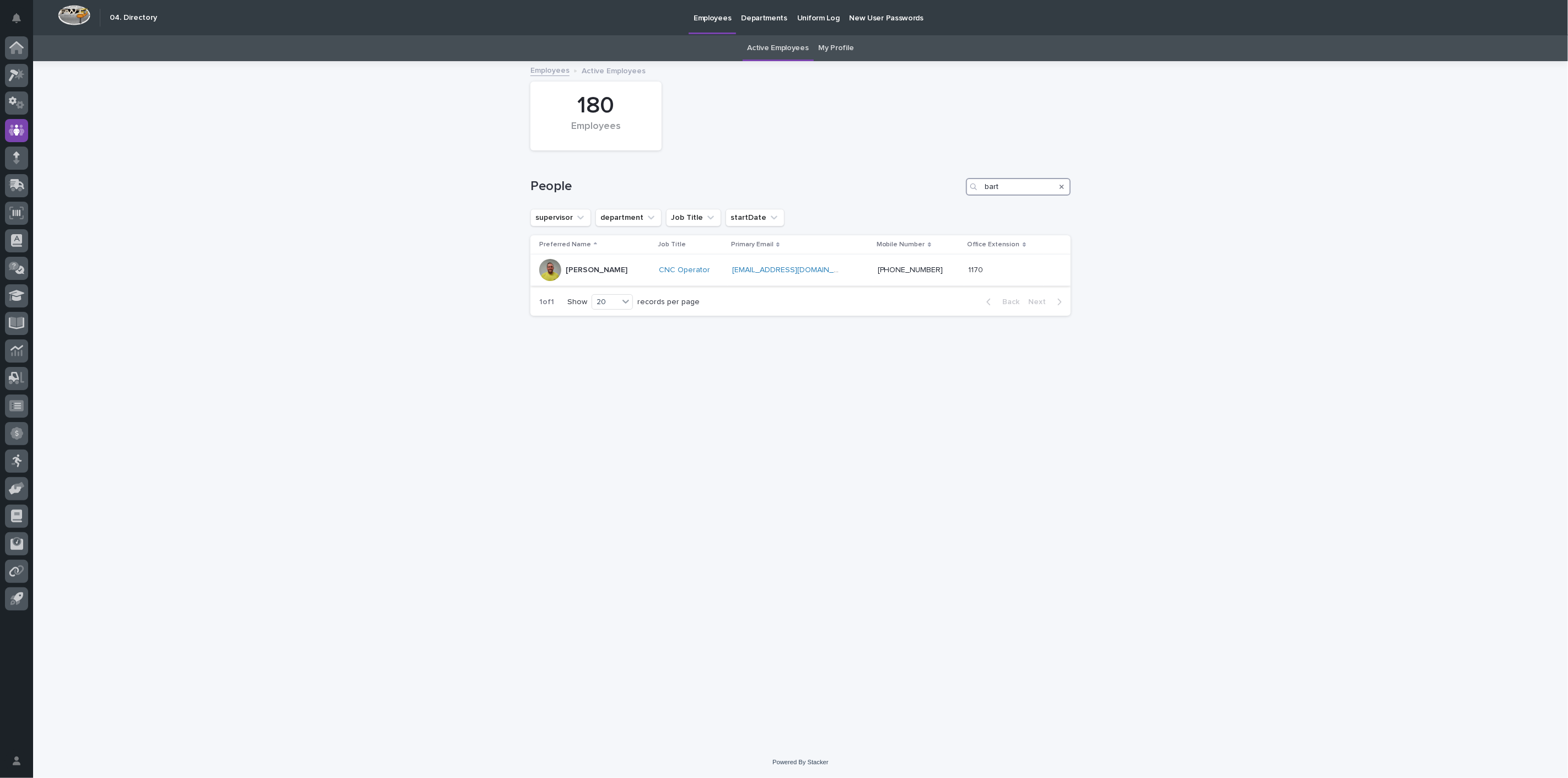
type input "bart"
click at [588, 262] on div "[PERSON_NAME]" at bounding box center [596, 270] width 62 height 18
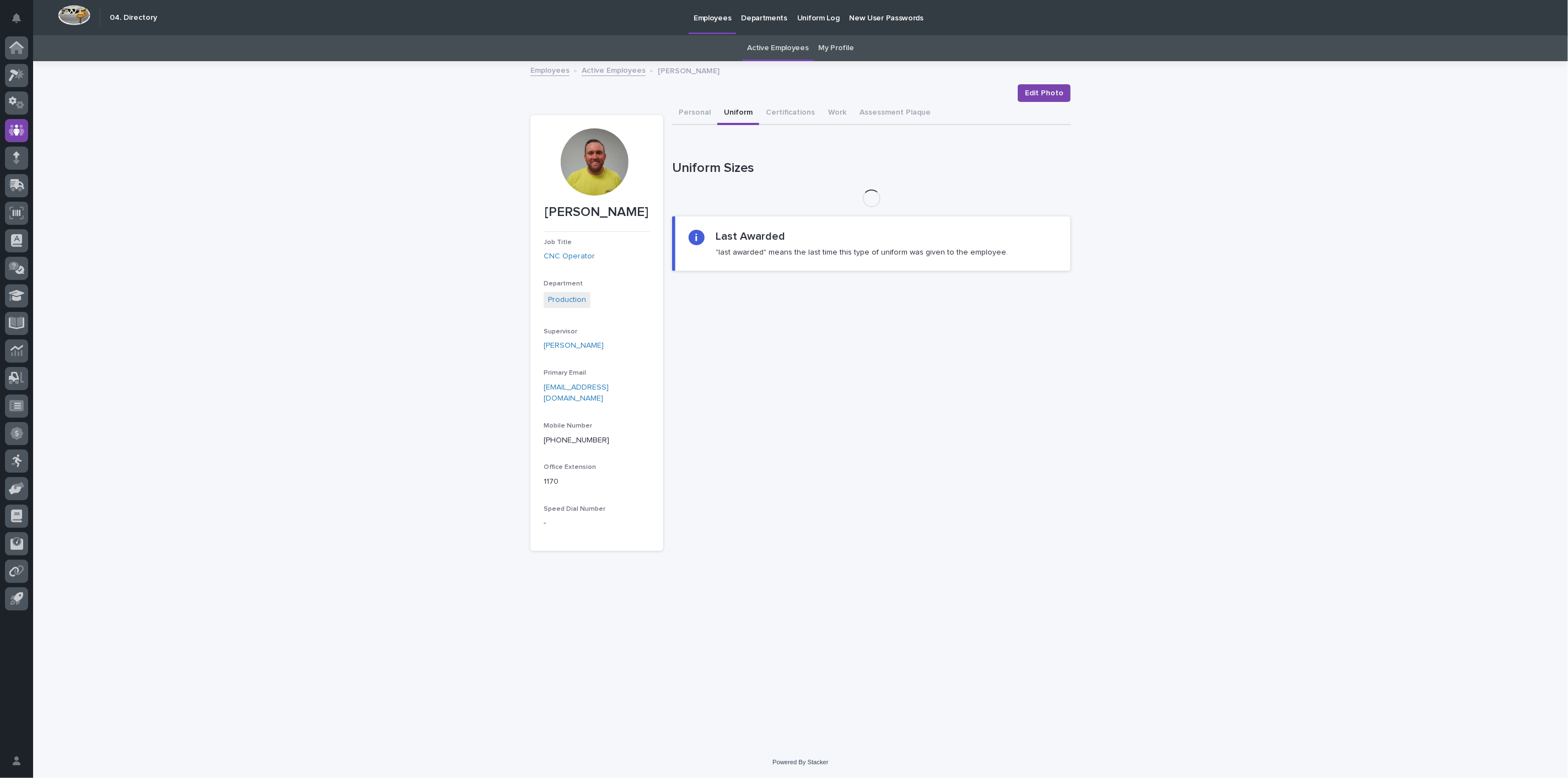
click at [739, 109] on button "Uniform" at bounding box center [738, 113] width 42 height 23
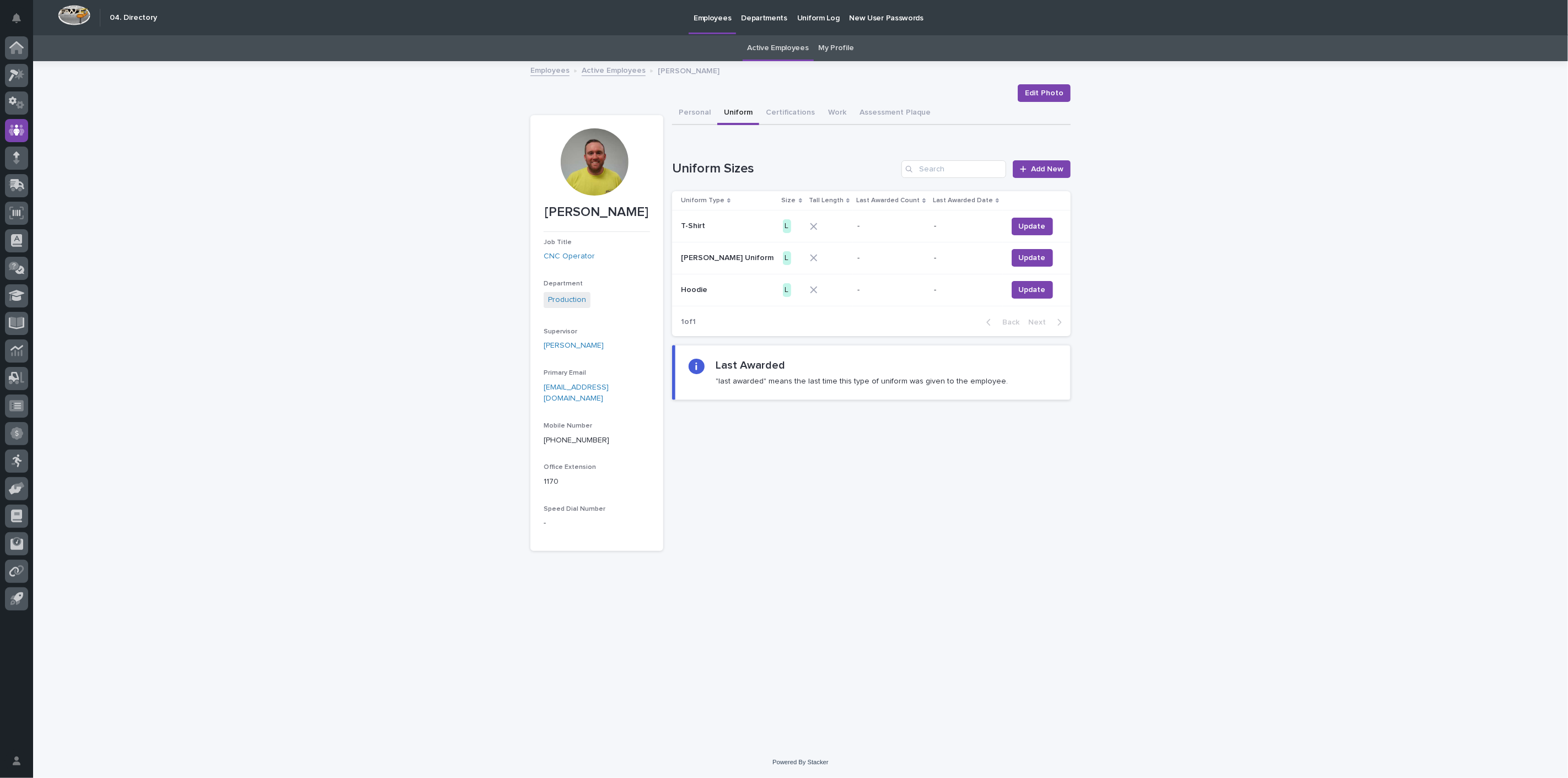
click at [610, 74] on link "Active Employees" at bounding box center [613, 70] width 64 height 13
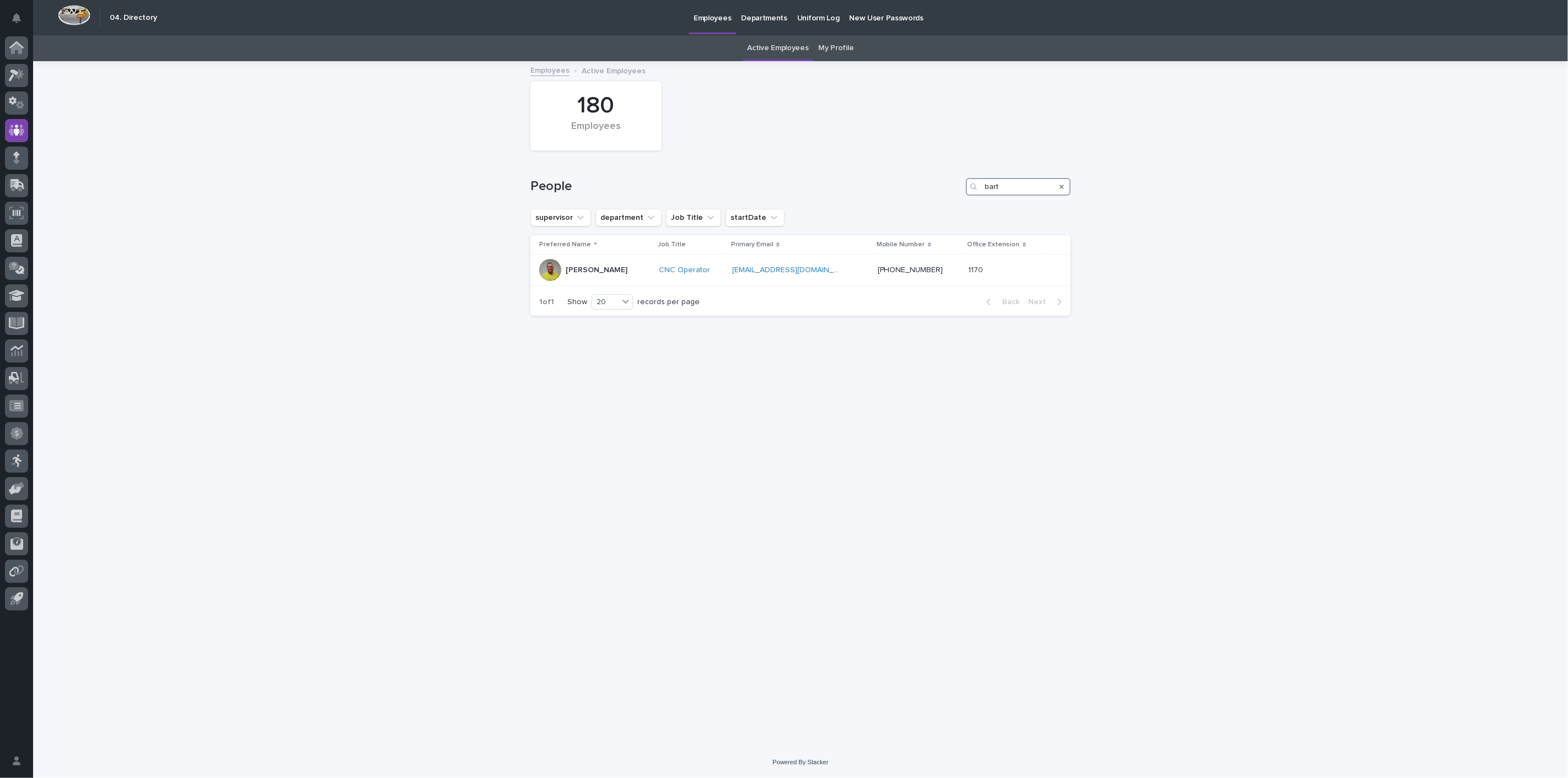
drag, startPoint x: 1014, startPoint y: 190, endPoint x: 835, endPoint y: 165, distance: 180.7
click at [843, 166] on div "People bart" at bounding box center [800, 182] width 540 height 53
type input "[PERSON_NAME]"
click at [604, 271] on p "[PERSON_NAME][DEMOGRAPHIC_DATA]" at bounding box center [621, 272] width 110 height 19
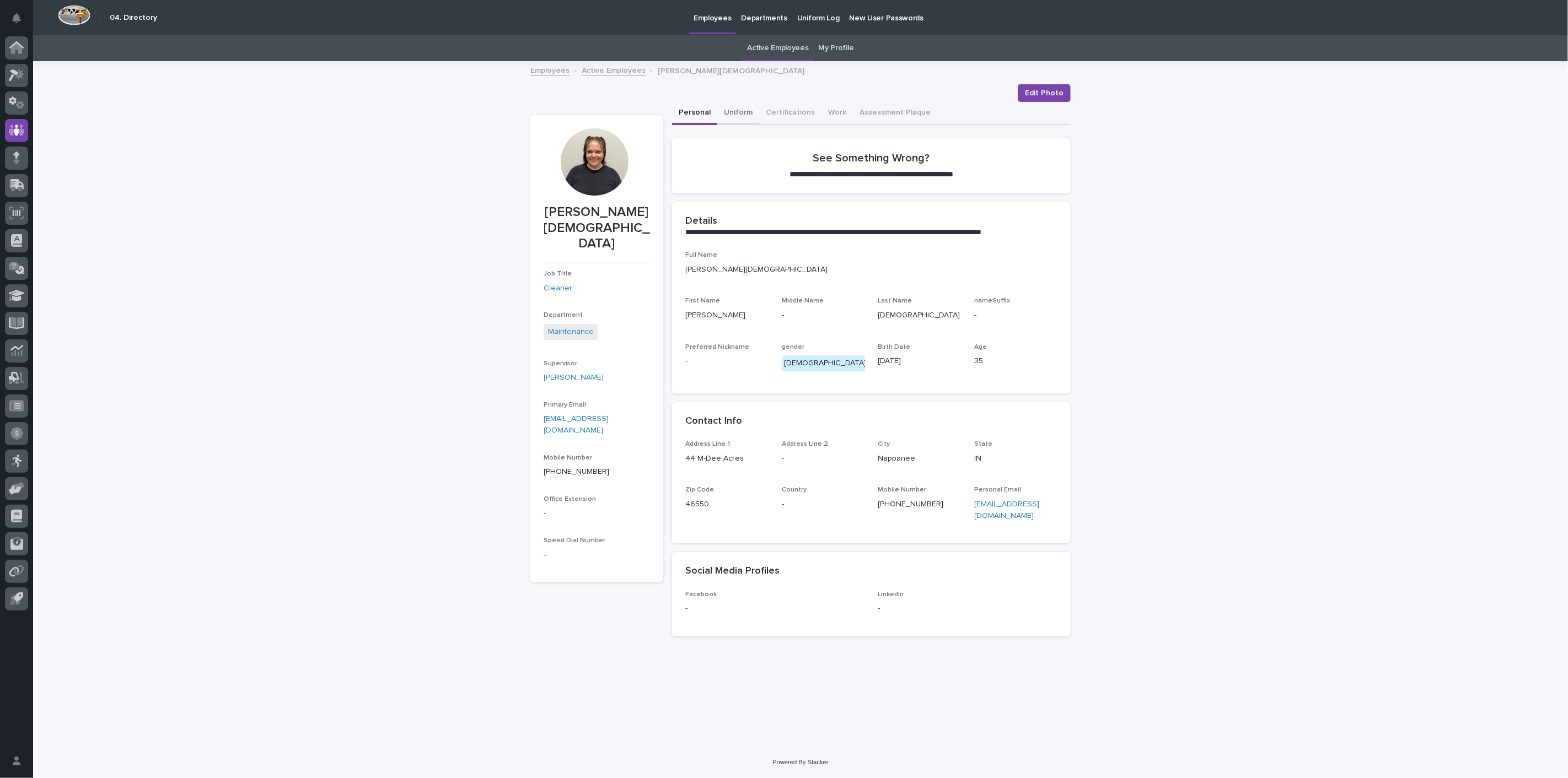
click at [735, 110] on button "Uniform" at bounding box center [738, 113] width 42 height 23
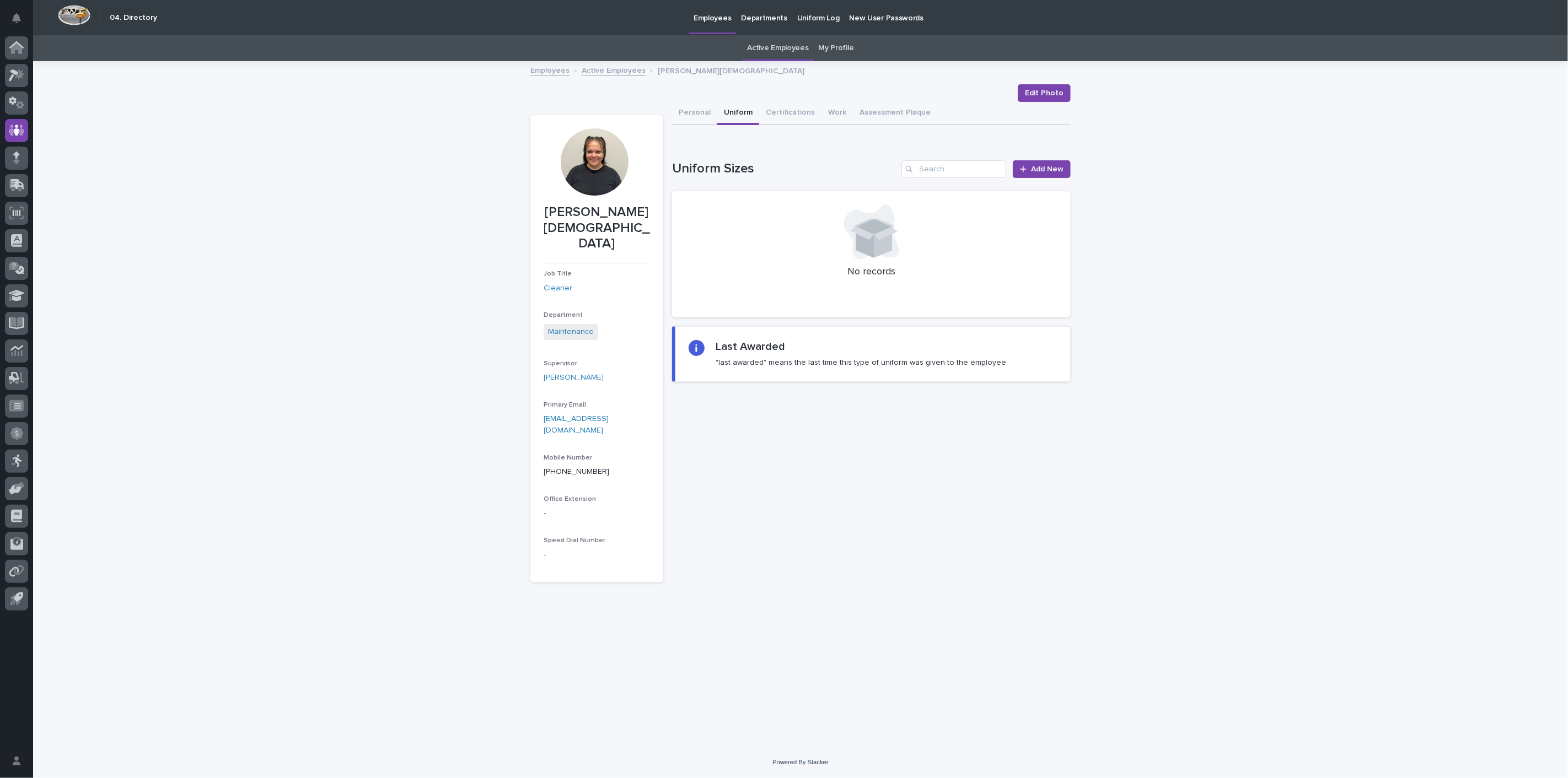
click at [583, 66] on link "Active Employees" at bounding box center [613, 70] width 64 height 13
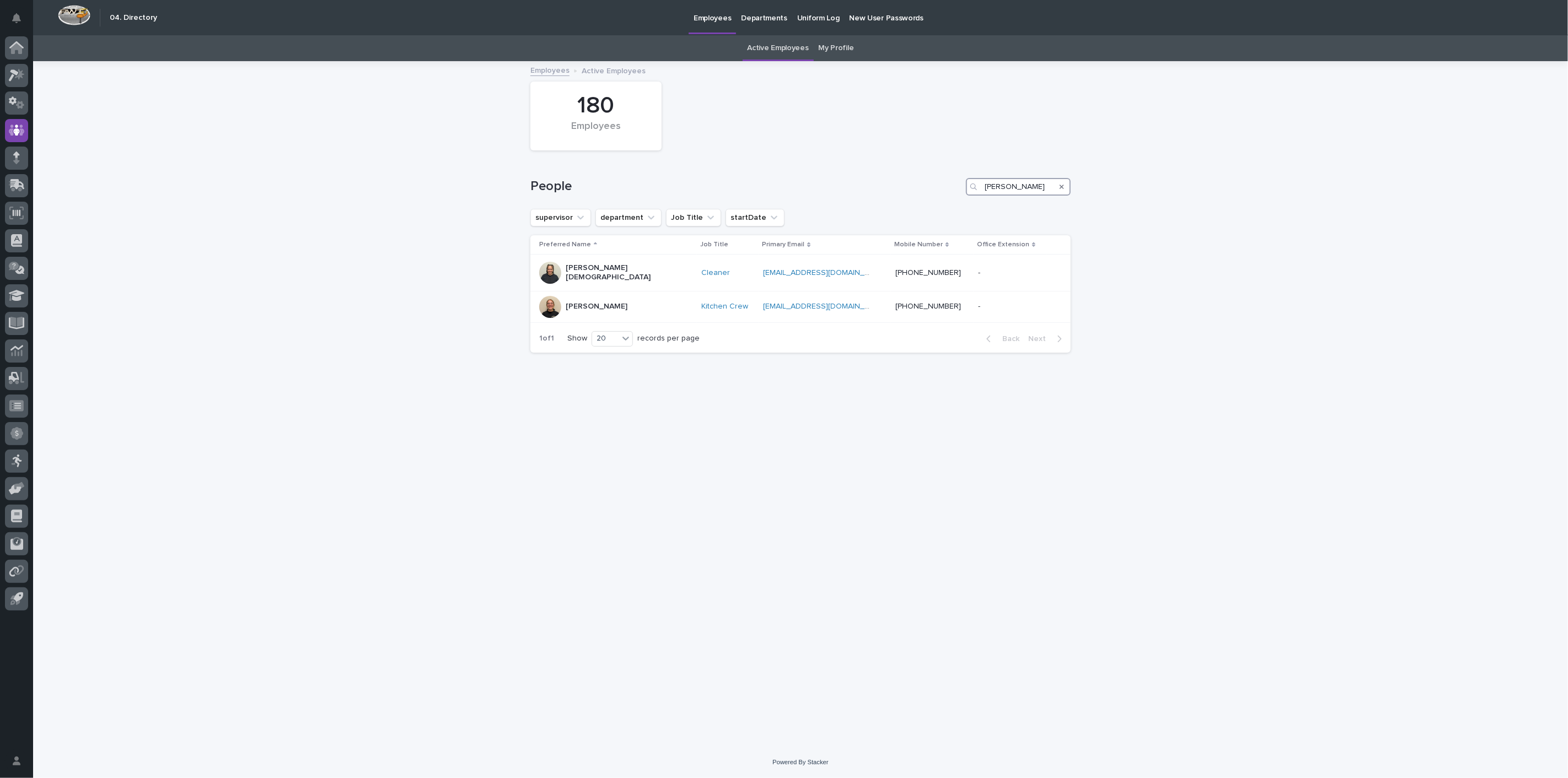
drag, startPoint x: 1019, startPoint y: 183, endPoint x: 902, endPoint y: 174, distance: 117.3
click at [914, 173] on div "People kate" at bounding box center [800, 182] width 540 height 53
type input "kaleb"
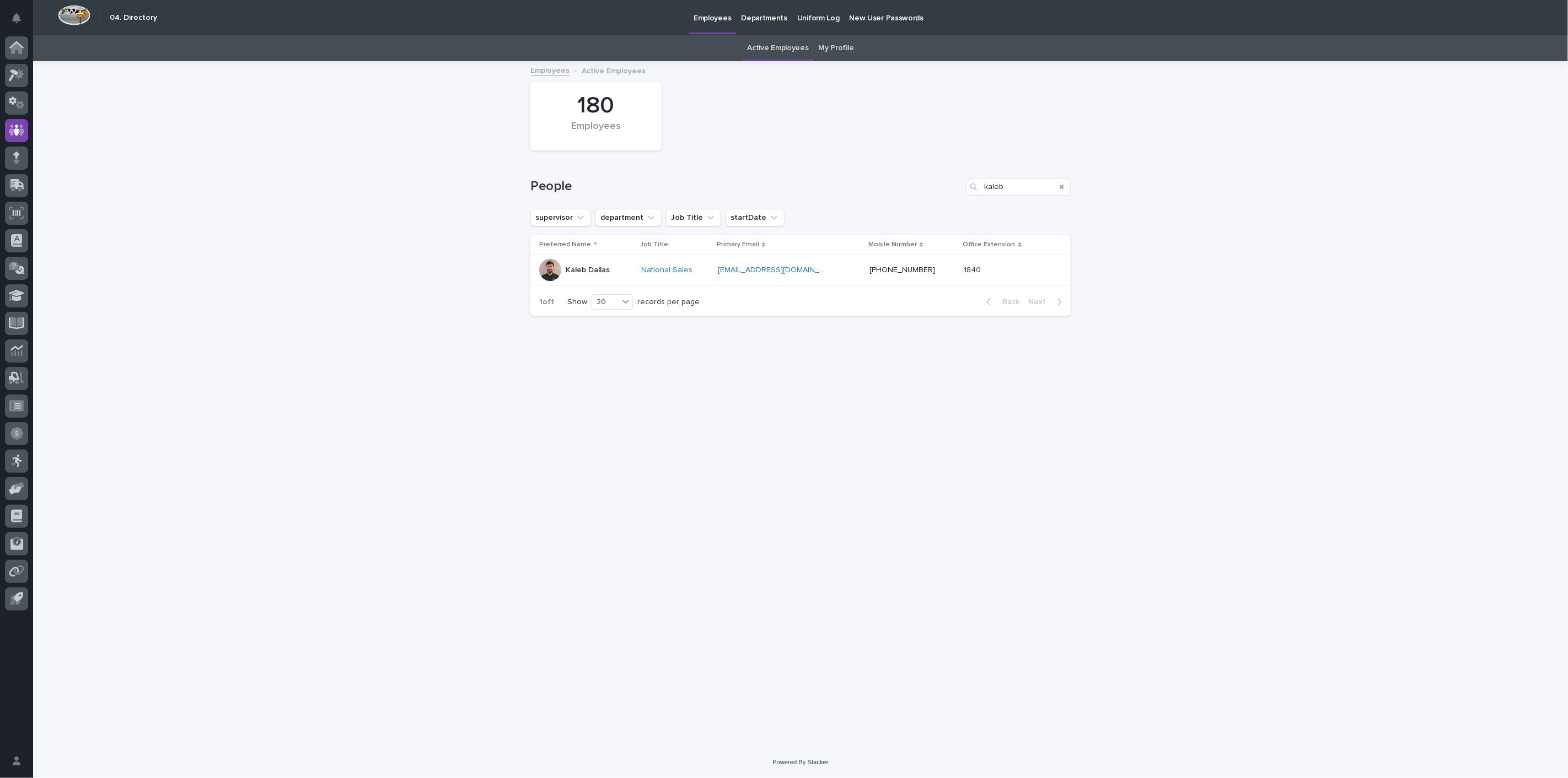
click at [603, 266] on p "Kaleb Dallas" at bounding box center [587, 270] width 44 height 9
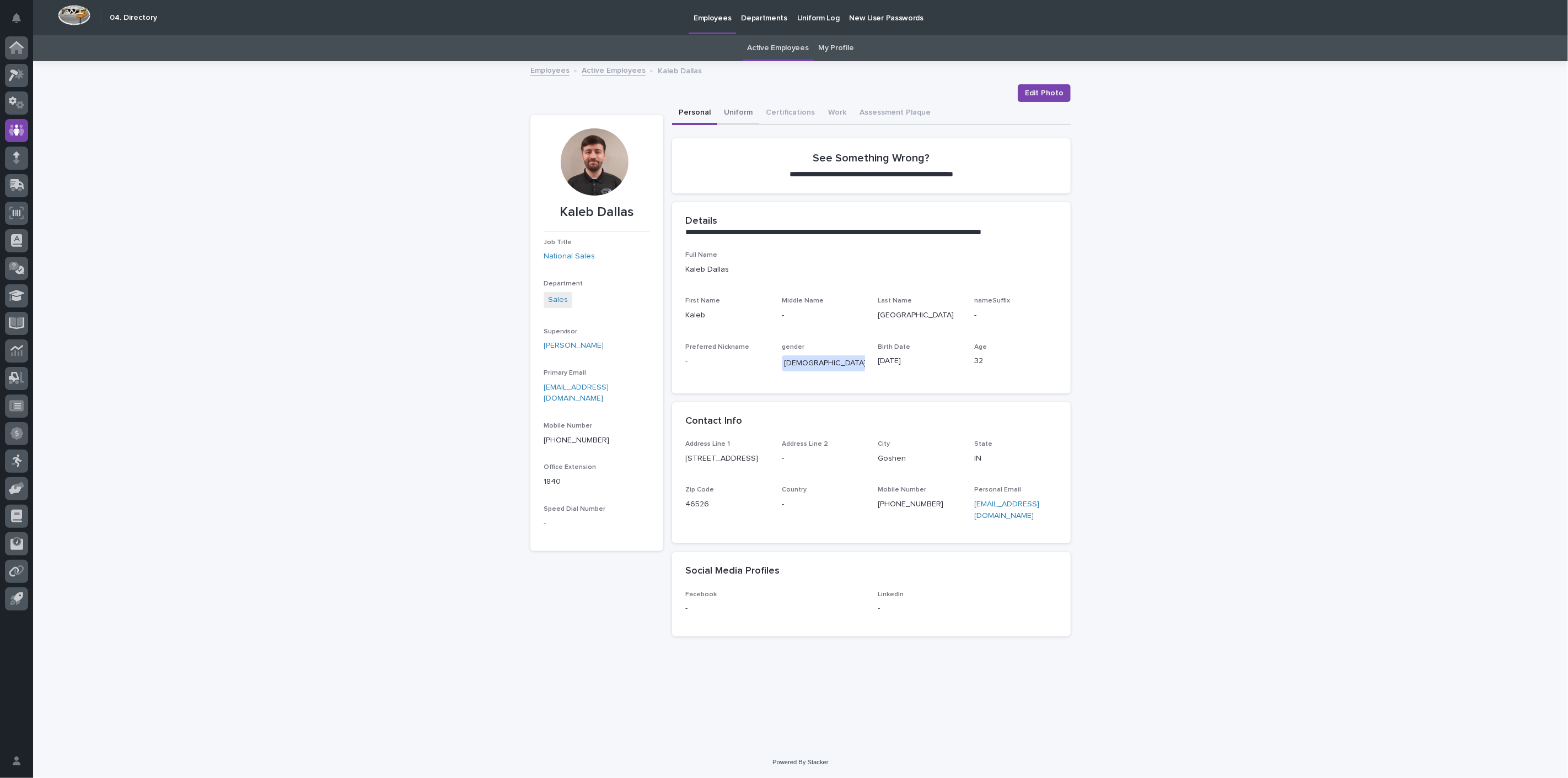
click at [739, 113] on button "Uniform" at bounding box center [738, 113] width 42 height 23
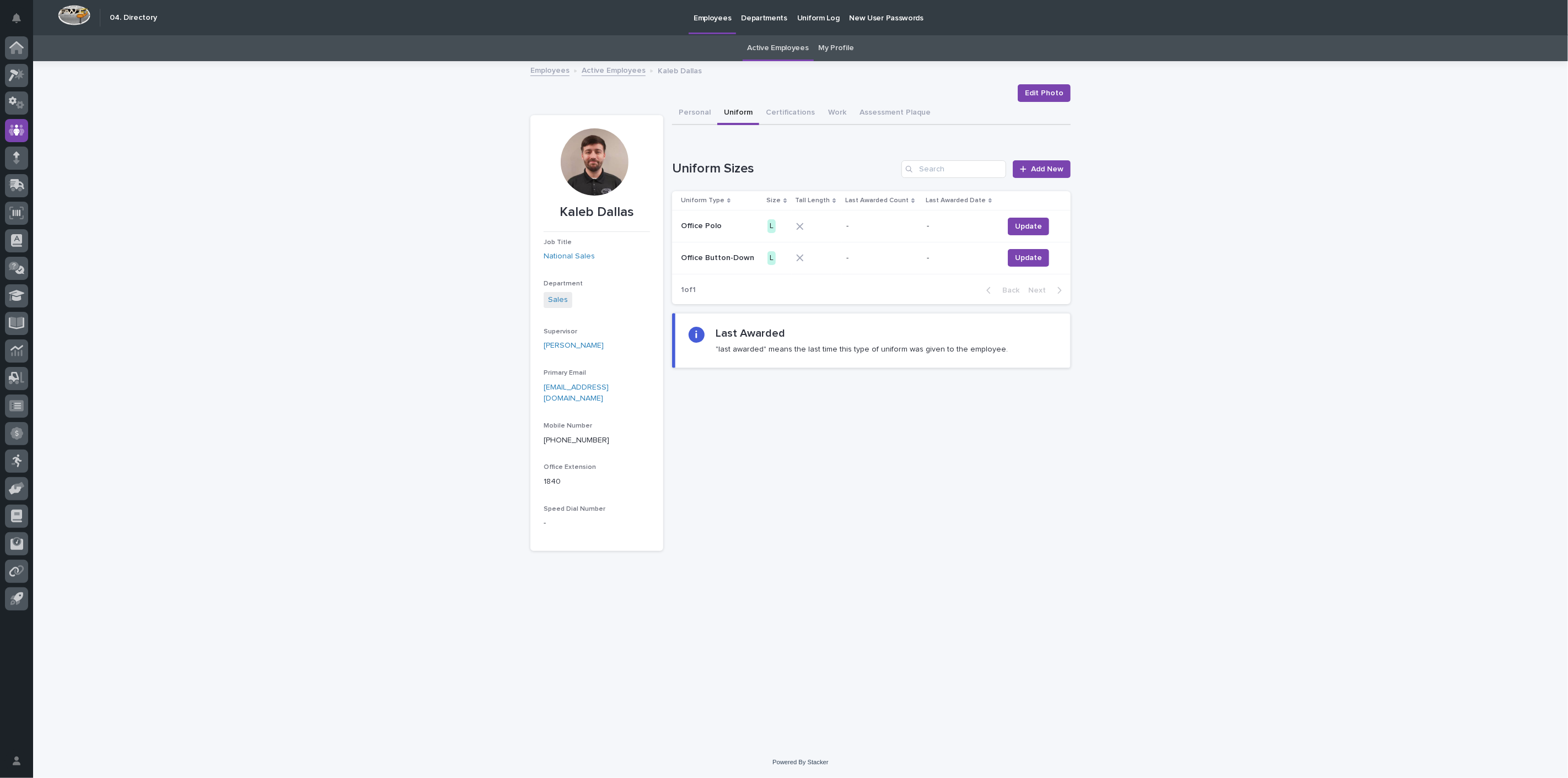
click at [597, 70] on link "Active Employees" at bounding box center [613, 70] width 64 height 13
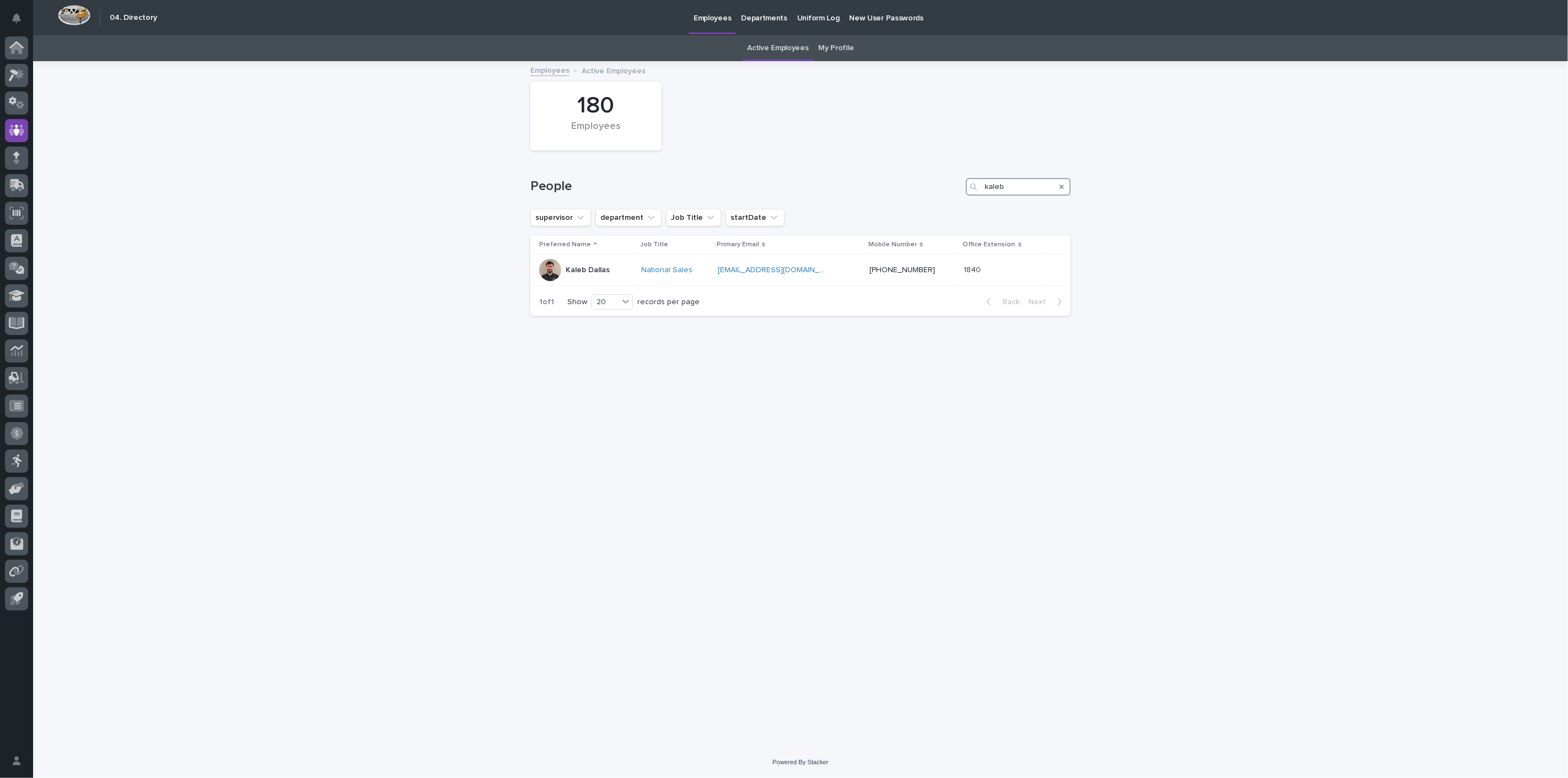
click at [1017, 192] on input "kaleb" at bounding box center [1018, 187] width 105 height 18
type input "k"
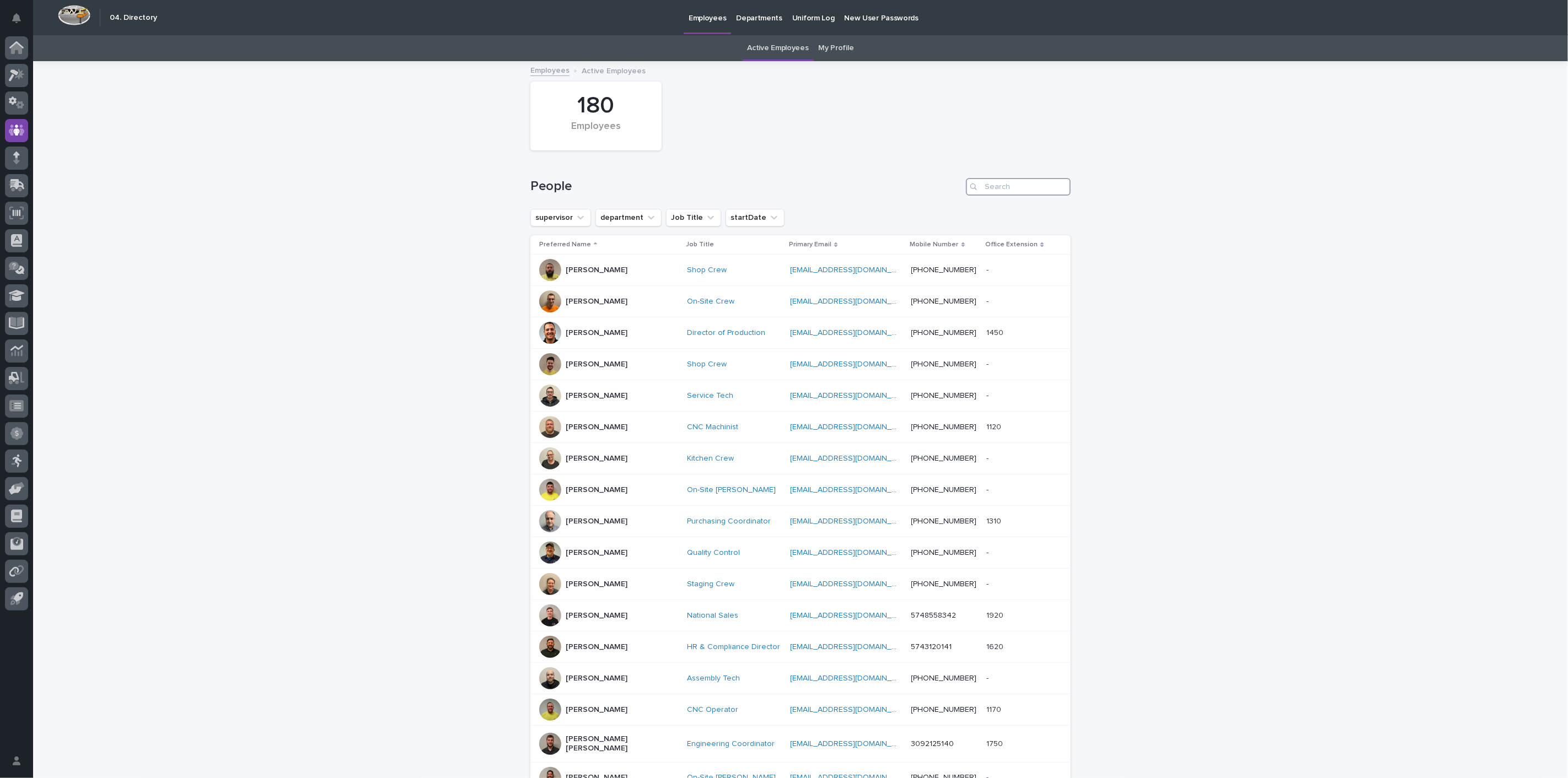
click at [995, 192] on input "Search" at bounding box center [1018, 187] width 105 height 18
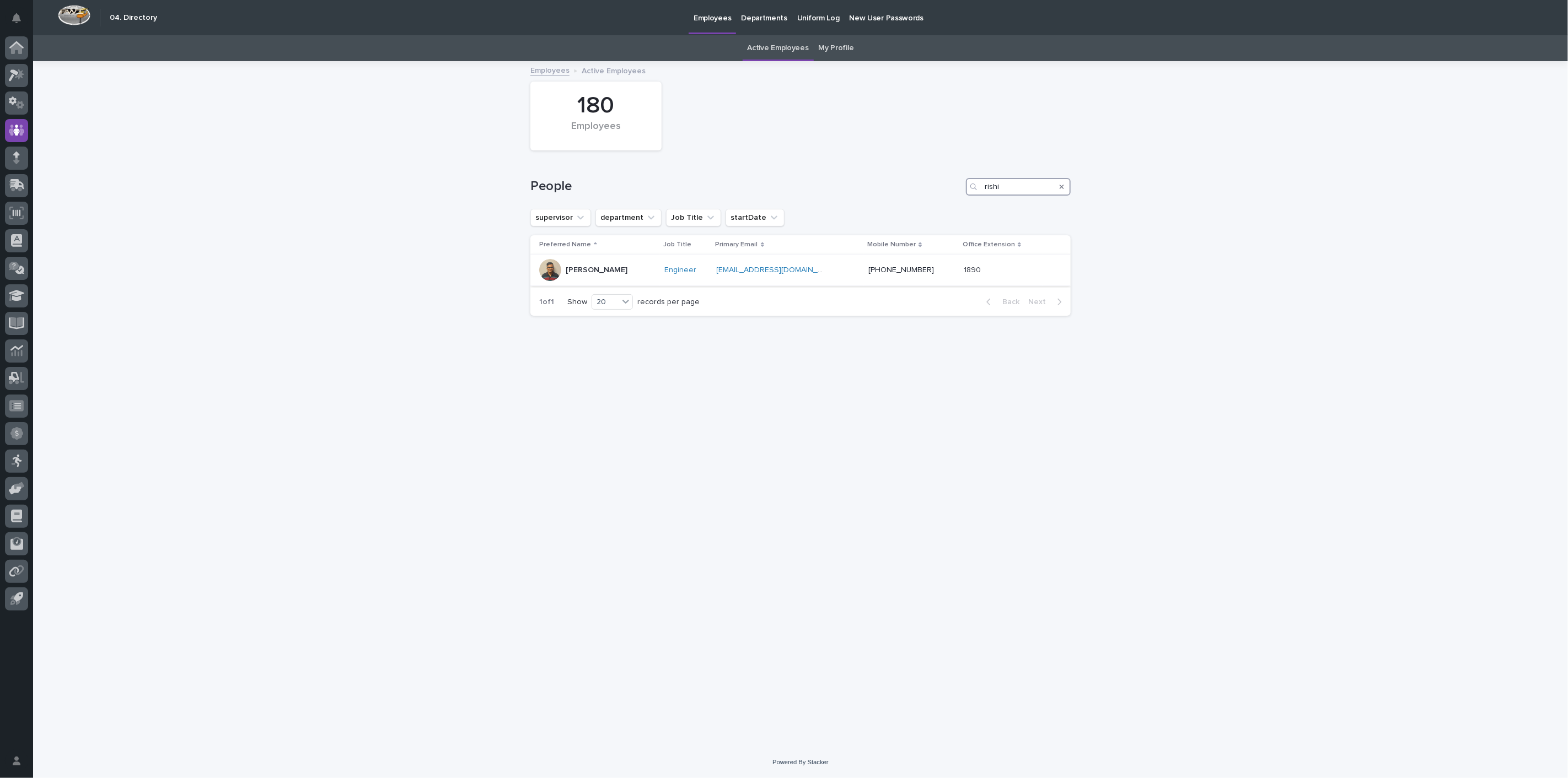
type input "rishi"
click at [576, 273] on p "Rishi Desai" at bounding box center [596, 270] width 62 height 9
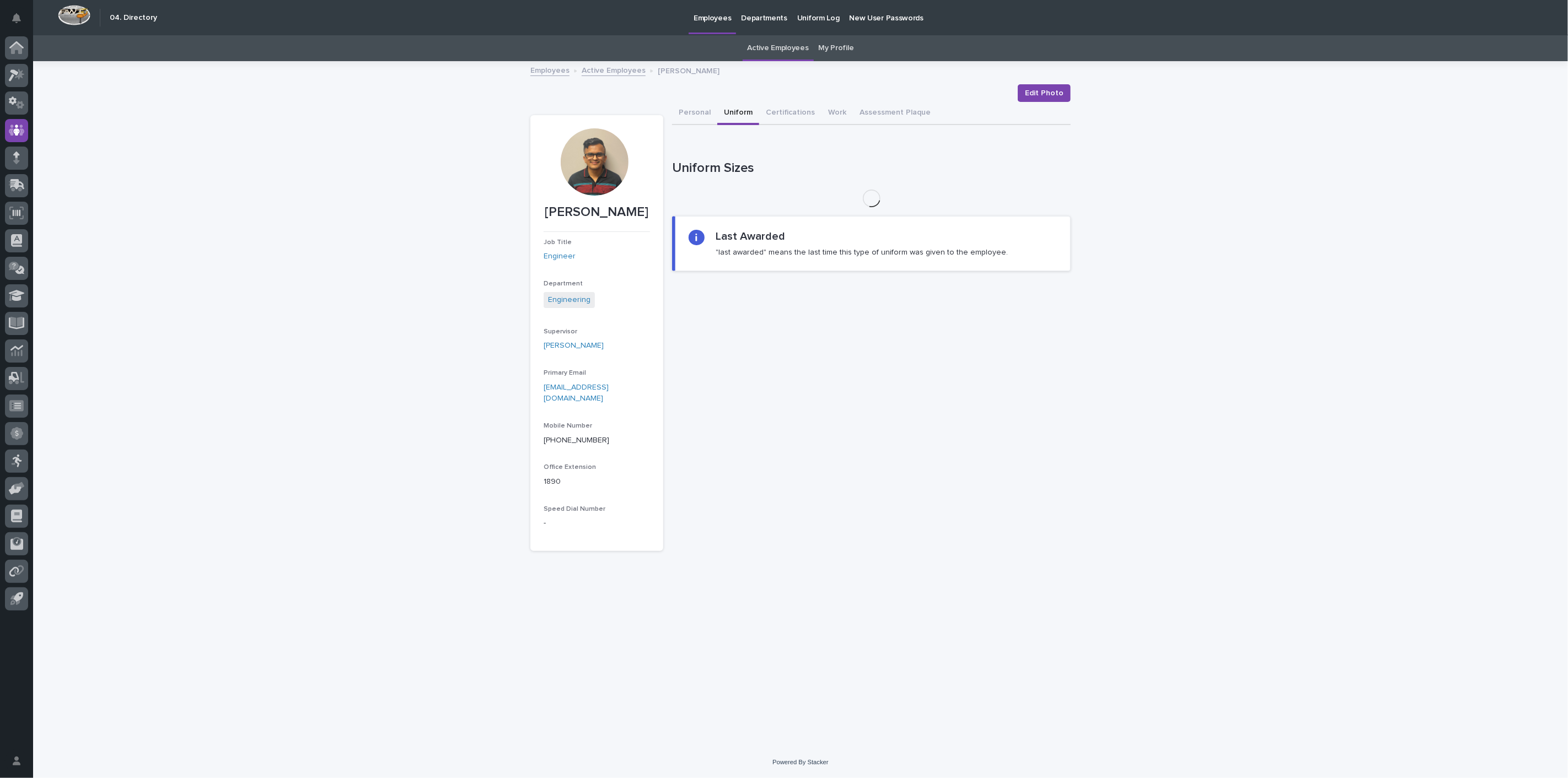
click at [733, 106] on button "Uniform" at bounding box center [738, 113] width 42 height 23
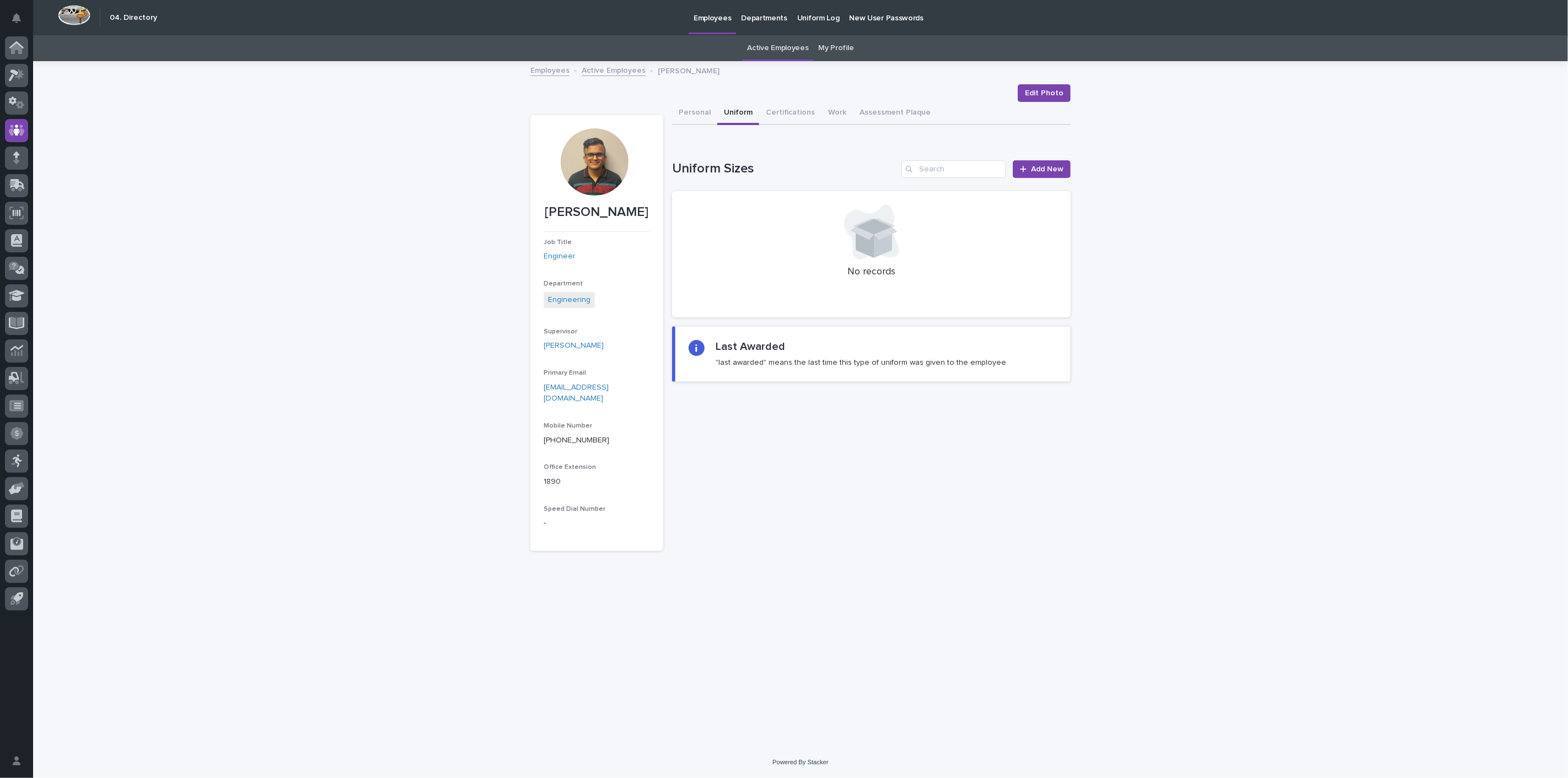
click at [587, 72] on link "Active Employees" at bounding box center [613, 70] width 64 height 13
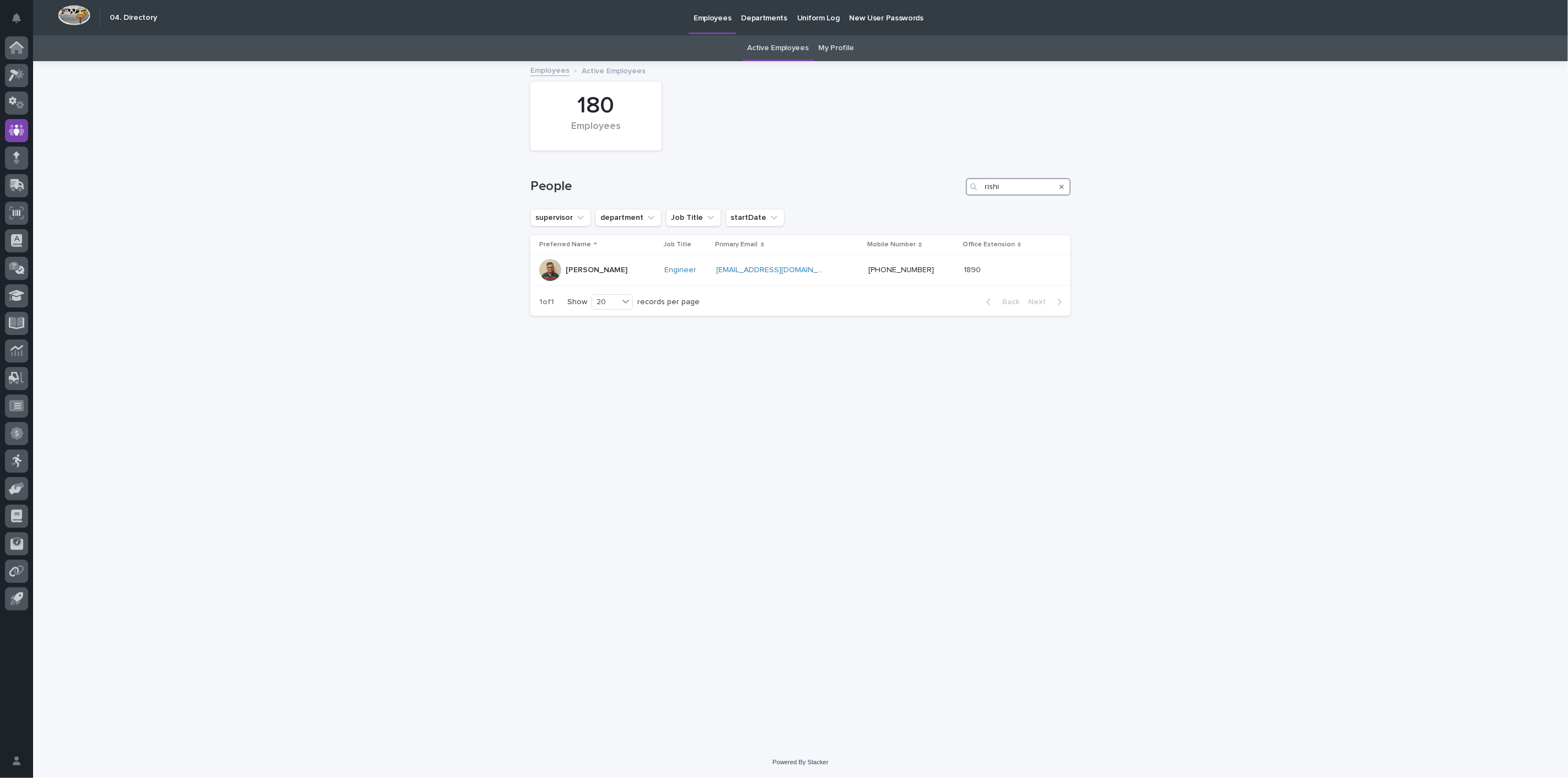
drag, startPoint x: 1016, startPoint y: 188, endPoint x: 784, endPoint y: 174, distance: 232.4
click at [814, 173] on div "People rishi" at bounding box center [800, 182] width 540 height 53
type input "noah"
click at [605, 270] on div "[PERSON_NAME]" at bounding box center [589, 270] width 101 height 22
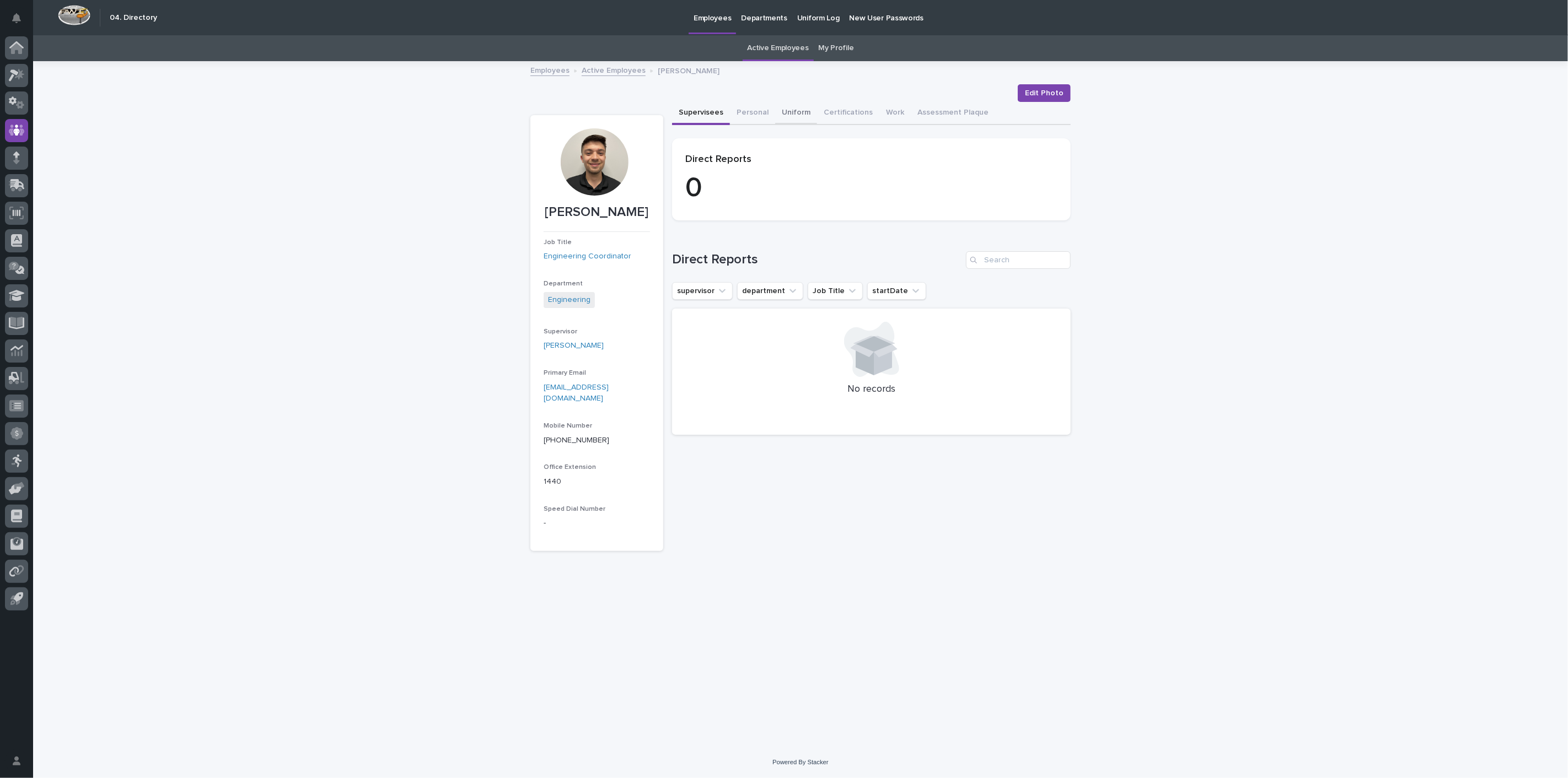
click at [793, 113] on button "Uniform" at bounding box center [796, 113] width 42 height 23
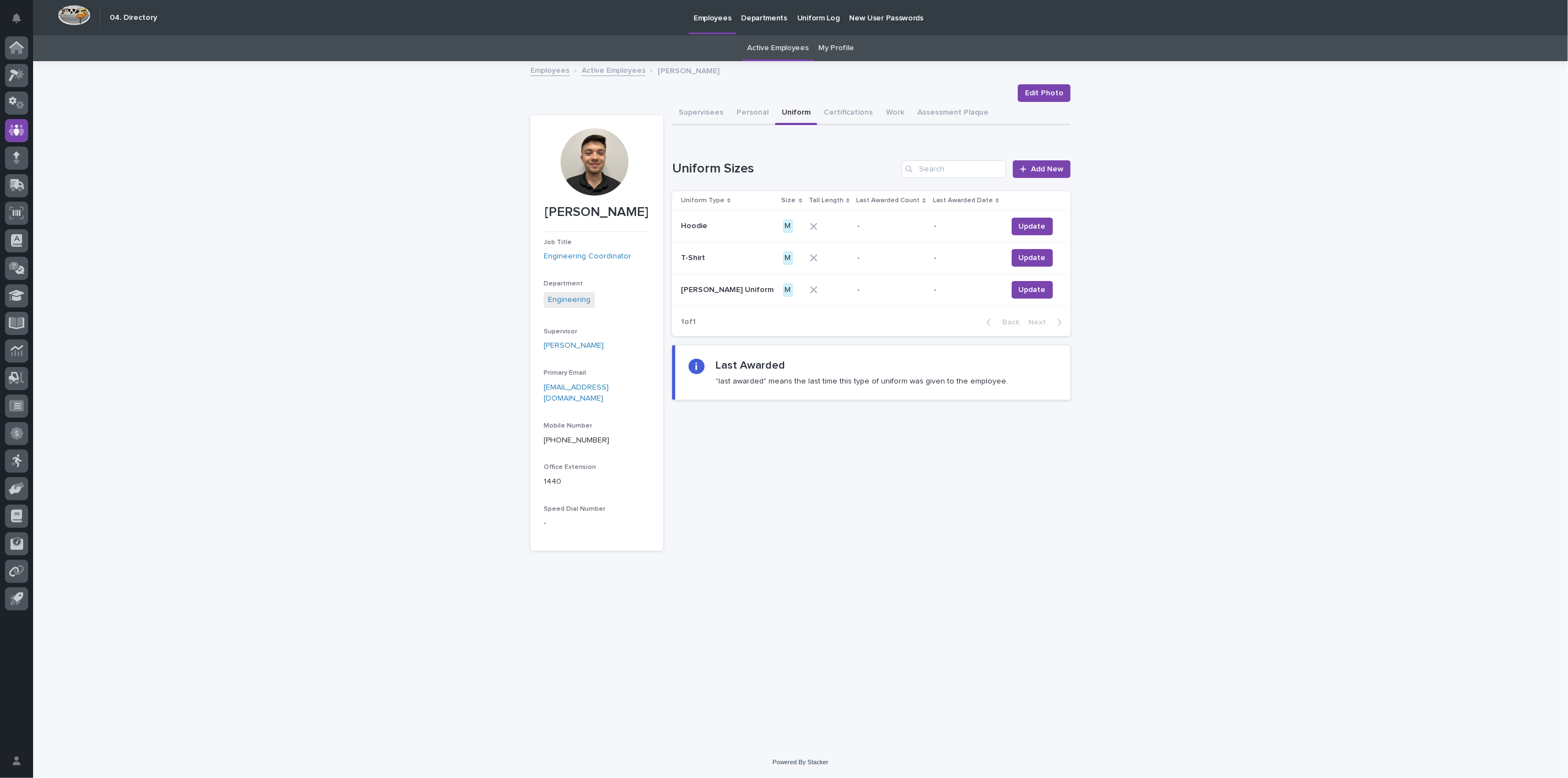
click at [597, 68] on link "Active Employees" at bounding box center [613, 70] width 64 height 13
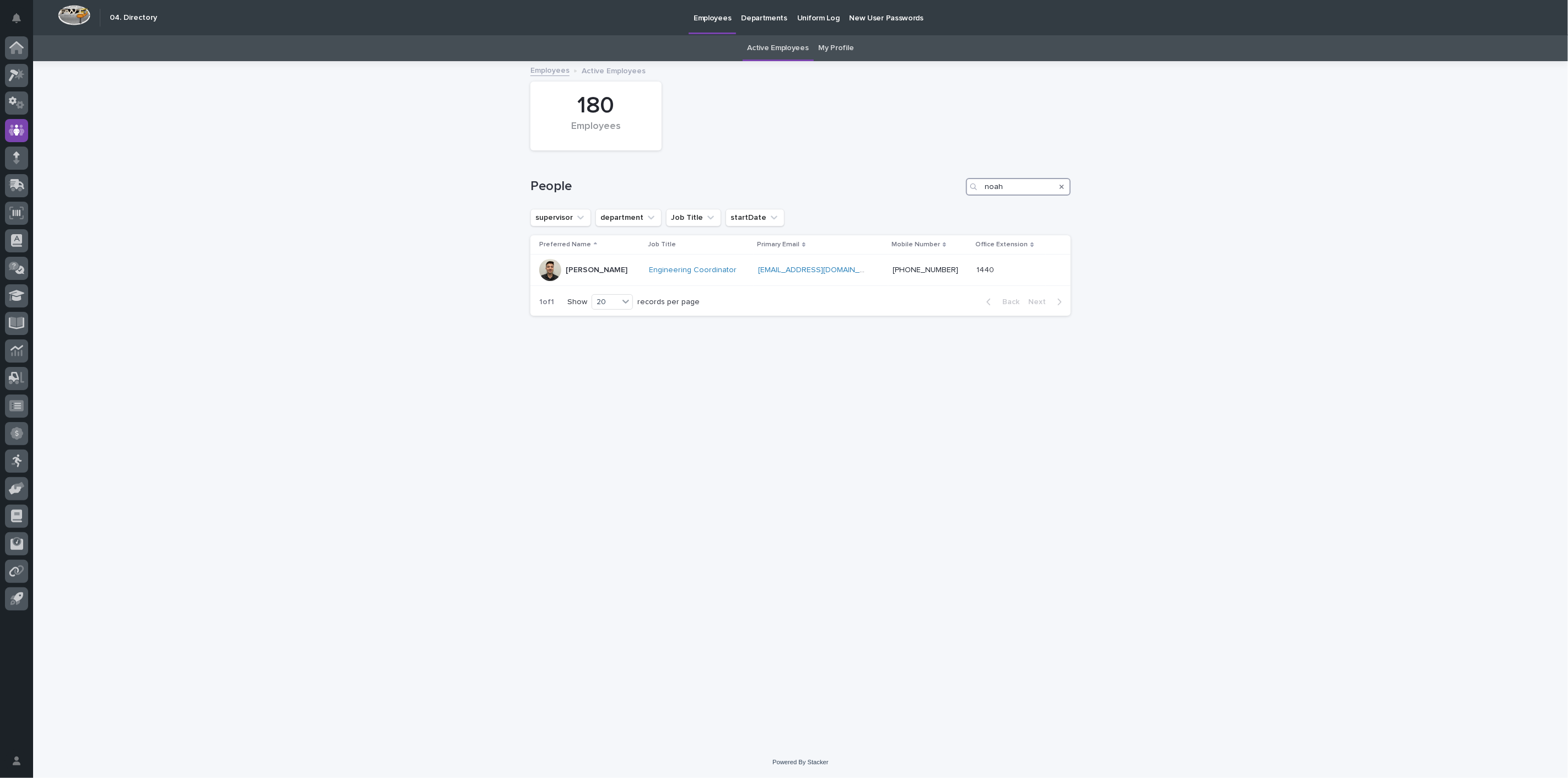
drag, startPoint x: 1018, startPoint y: 186, endPoint x: 900, endPoint y: 172, distance: 118.8
click at [900, 172] on div "People noah" at bounding box center [800, 182] width 540 height 53
type input "megan"
click at [589, 270] on p "[PERSON_NAME]" at bounding box center [596, 270] width 62 height 9
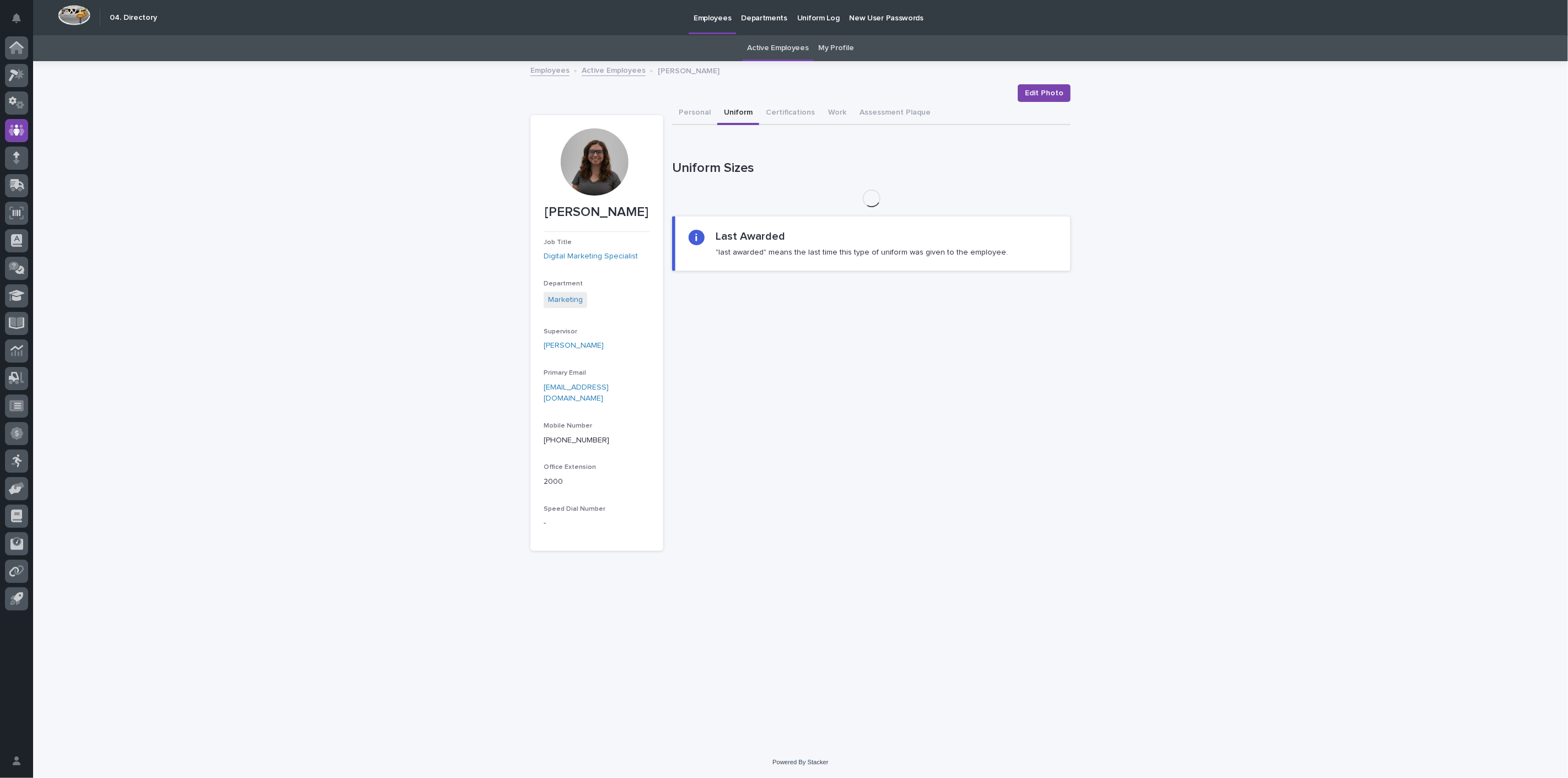
click at [741, 111] on button "Uniform" at bounding box center [738, 113] width 42 height 23
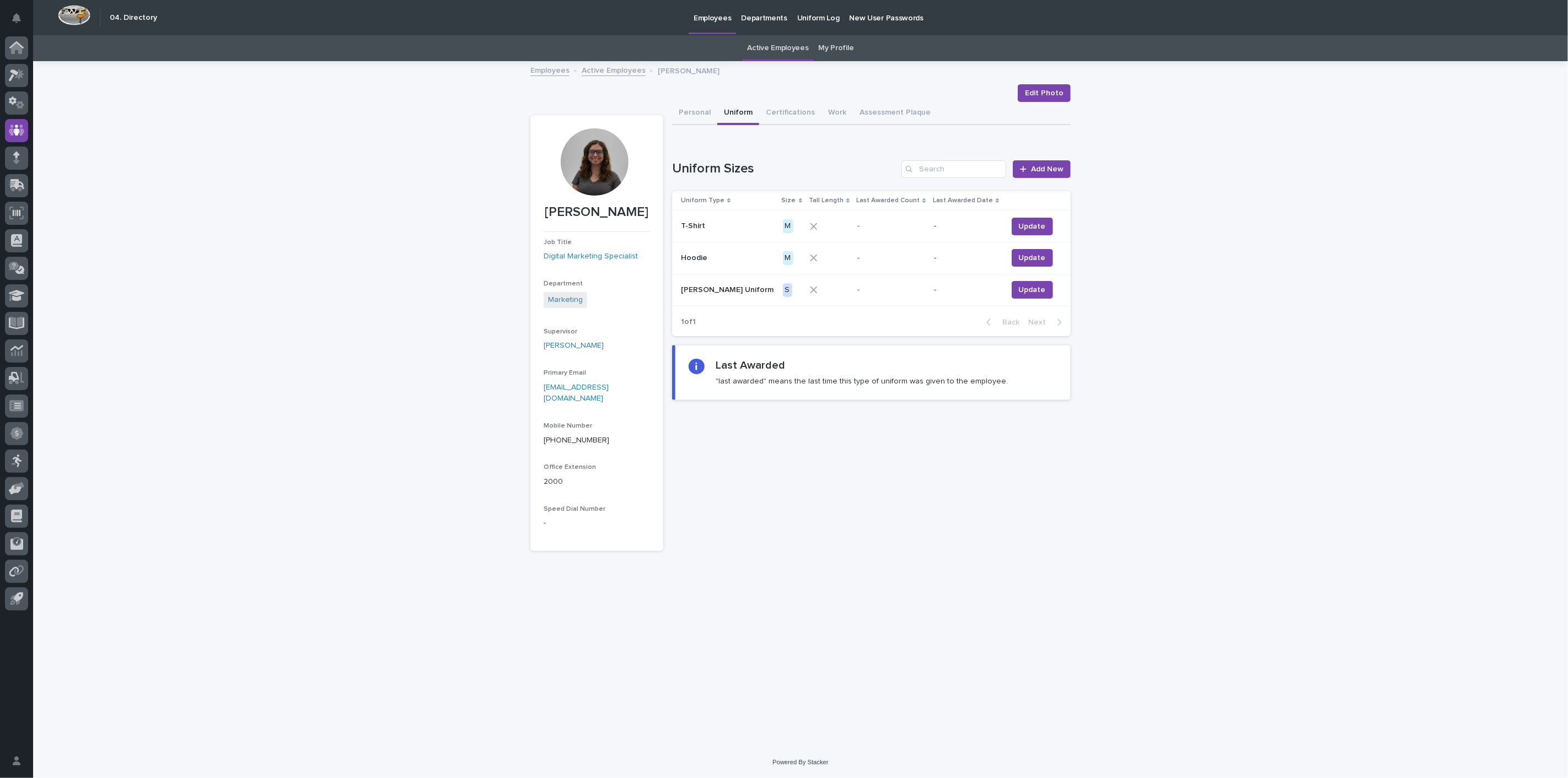
click at [603, 73] on link "Active Employees" at bounding box center [613, 70] width 64 height 13
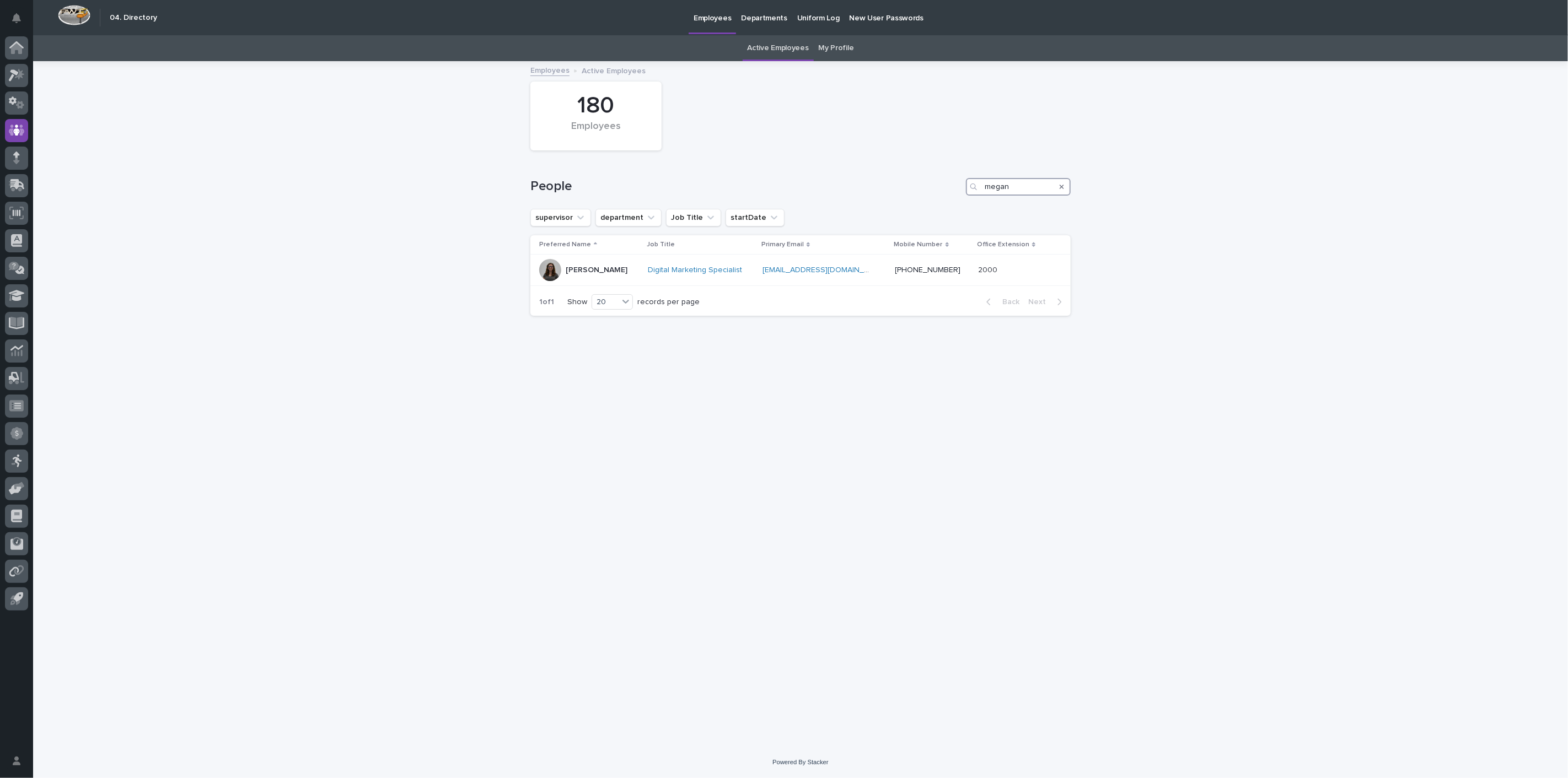
drag, startPoint x: 1048, startPoint y: 194, endPoint x: 905, endPoint y: 185, distance: 143.3
click at [905, 185] on div "People megan" at bounding box center [800, 187] width 540 height 18
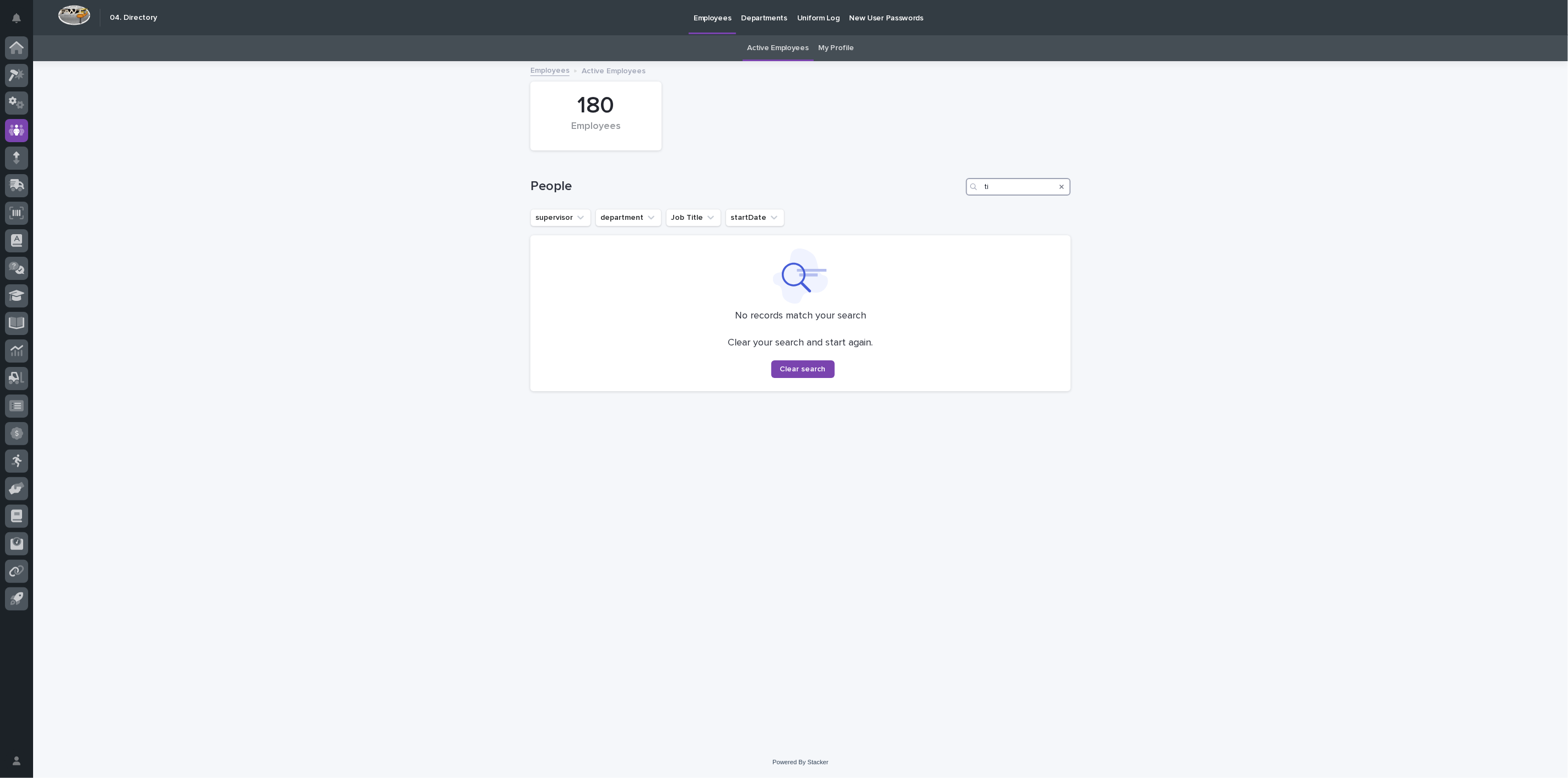
type input "t"
type input "T"
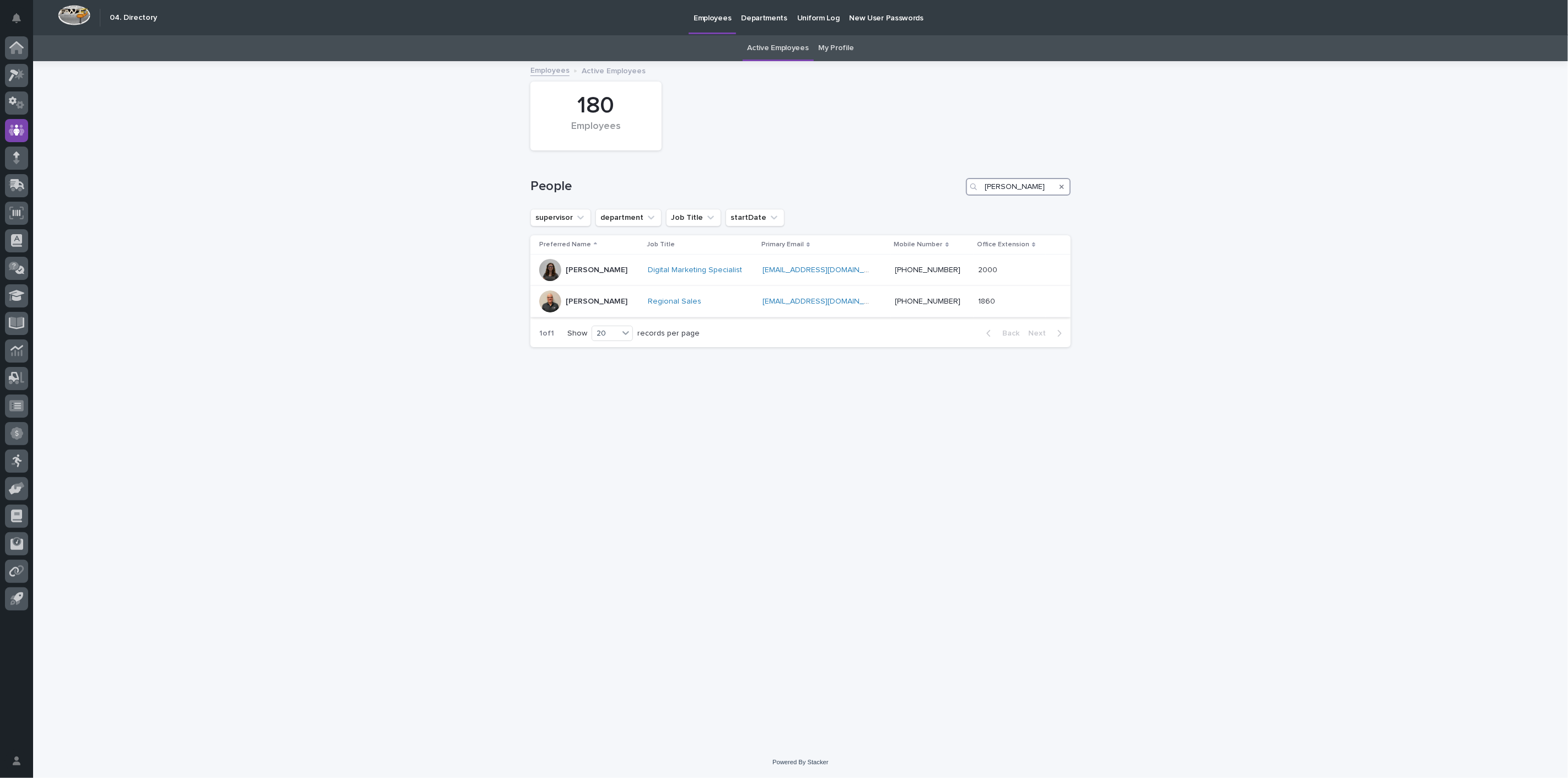
type input "Ergle"
click at [564, 301] on div "[PERSON_NAME]" at bounding box center [589, 301] width 99 height 22
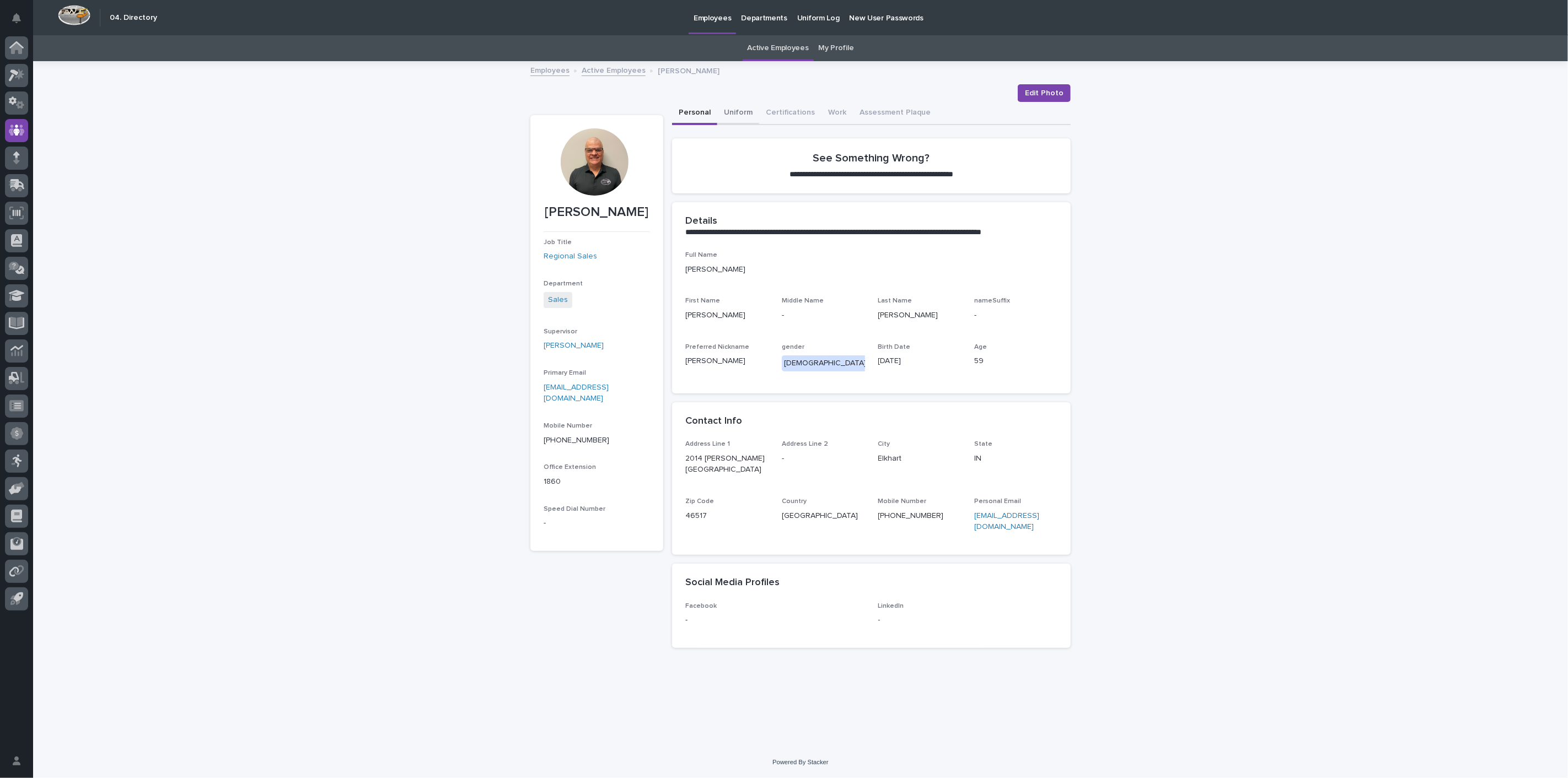
click at [741, 116] on button "Uniform" at bounding box center [738, 113] width 42 height 23
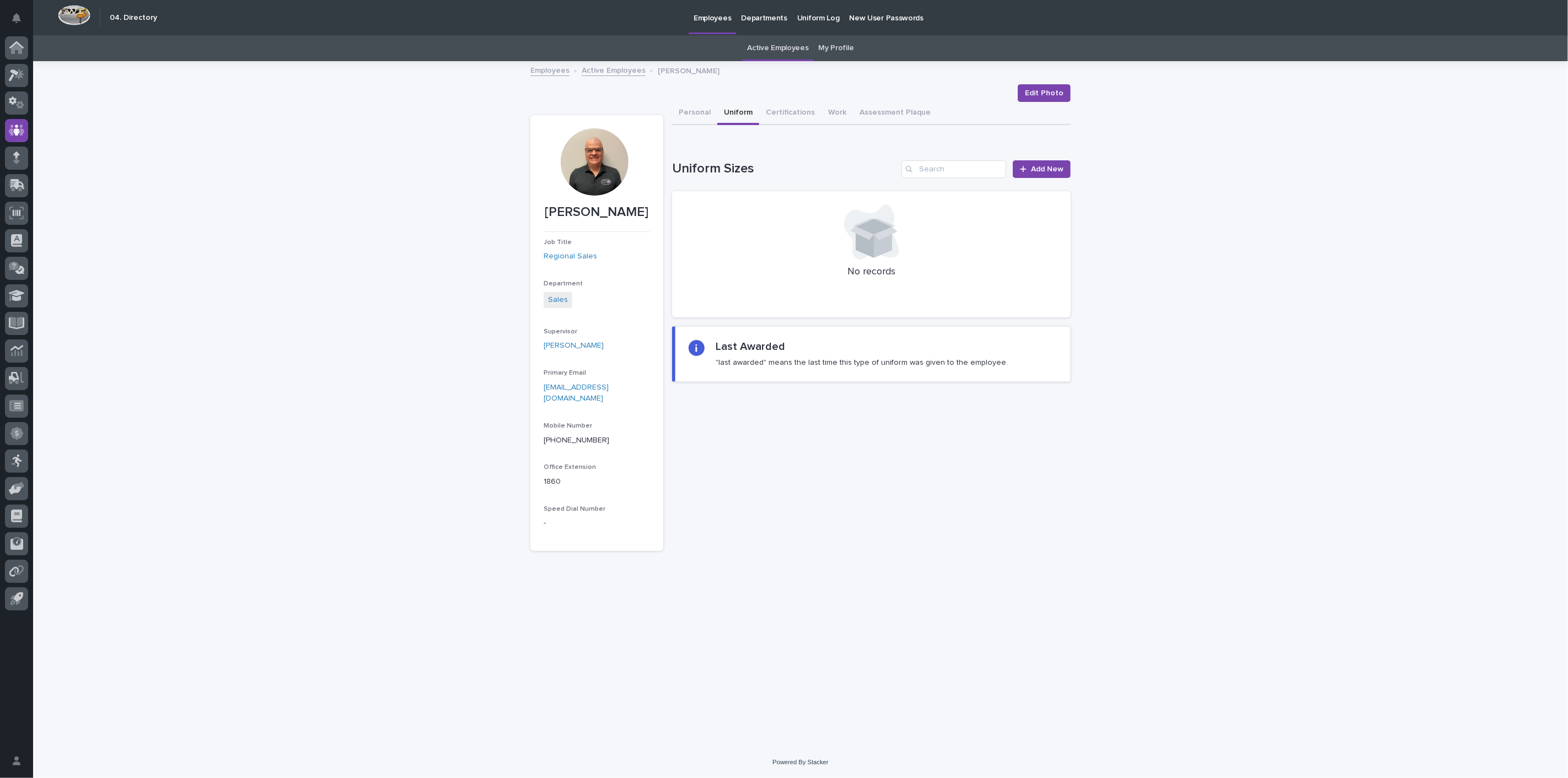
click at [607, 70] on link "Active Employees" at bounding box center [613, 70] width 64 height 13
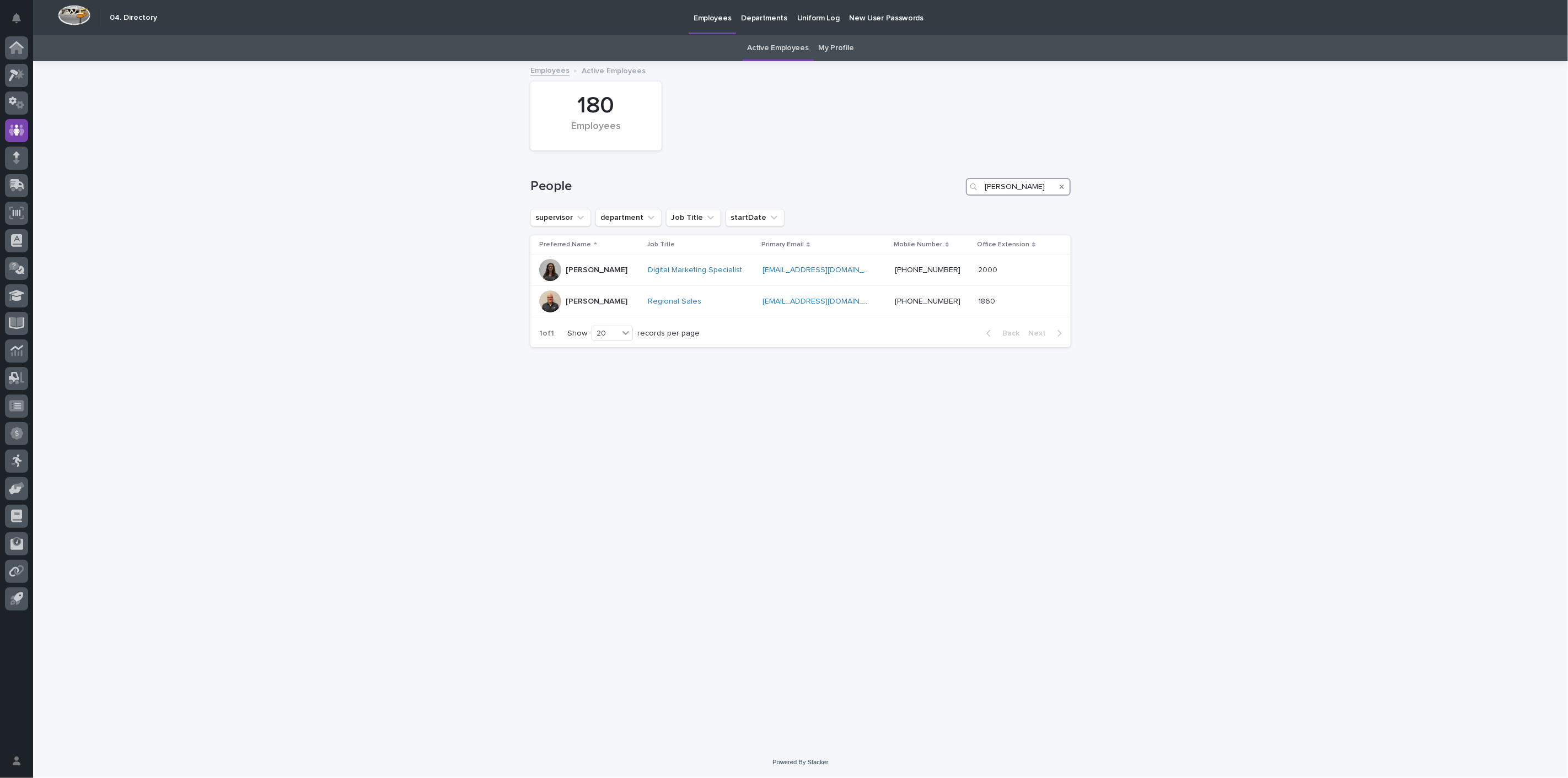
drag, startPoint x: 1038, startPoint y: 180, endPoint x: 885, endPoint y: 180, distance: 153.0
click at [890, 180] on div "People Ergle" at bounding box center [800, 187] width 540 height 18
type input "jack"
click at [583, 320] on td "[PERSON_NAME]" at bounding box center [587, 333] width 114 height 31
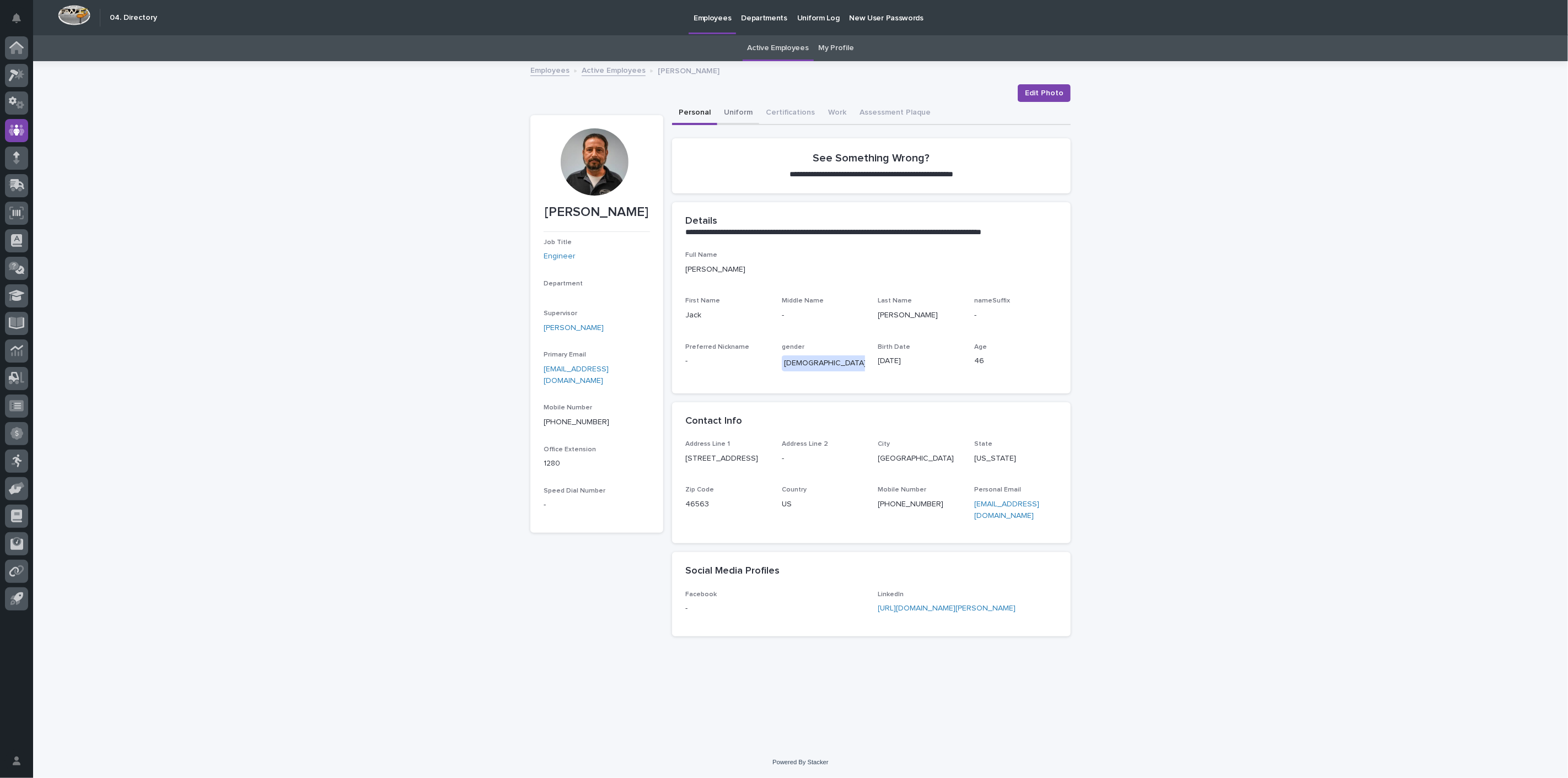
click at [735, 109] on button "Uniform" at bounding box center [738, 113] width 42 height 23
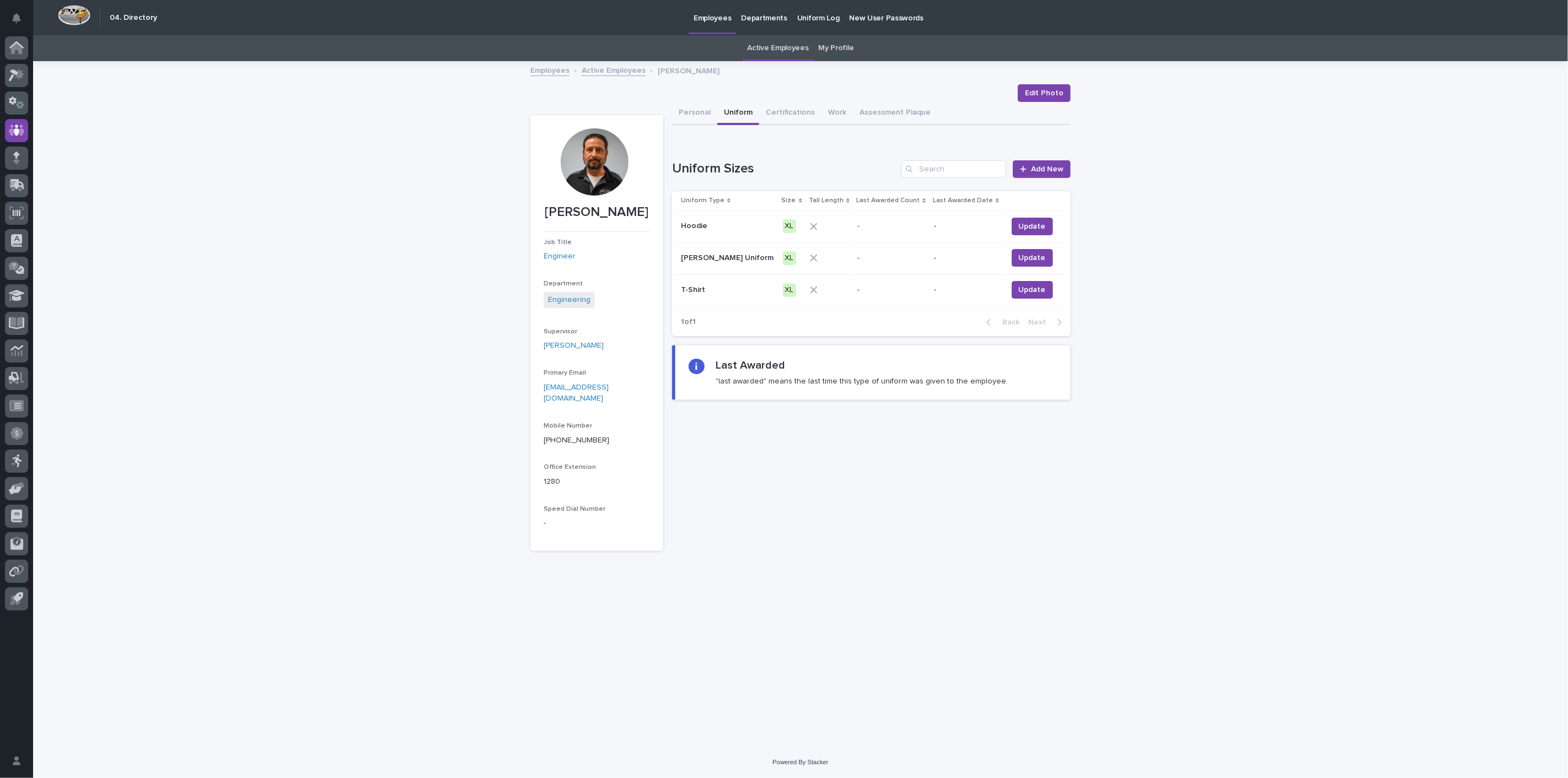
click at [619, 68] on link "Active Employees" at bounding box center [613, 70] width 64 height 13
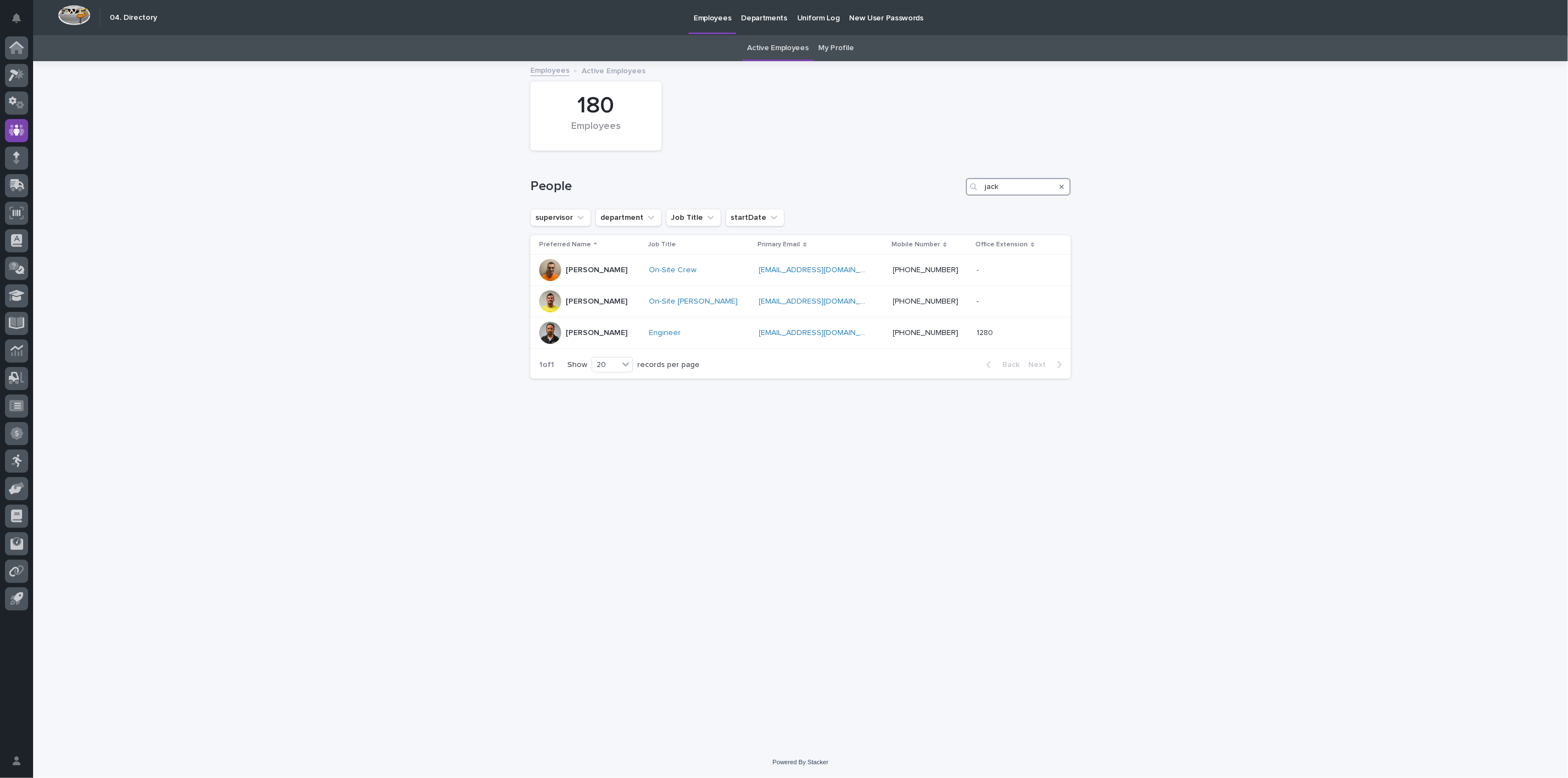
drag, startPoint x: 989, startPoint y: 186, endPoint x: 865, endPoint y: 185, distance: 124.0
click at [865, 185] on div "People jack" at bounding box center [800, 187] width 540 height 18
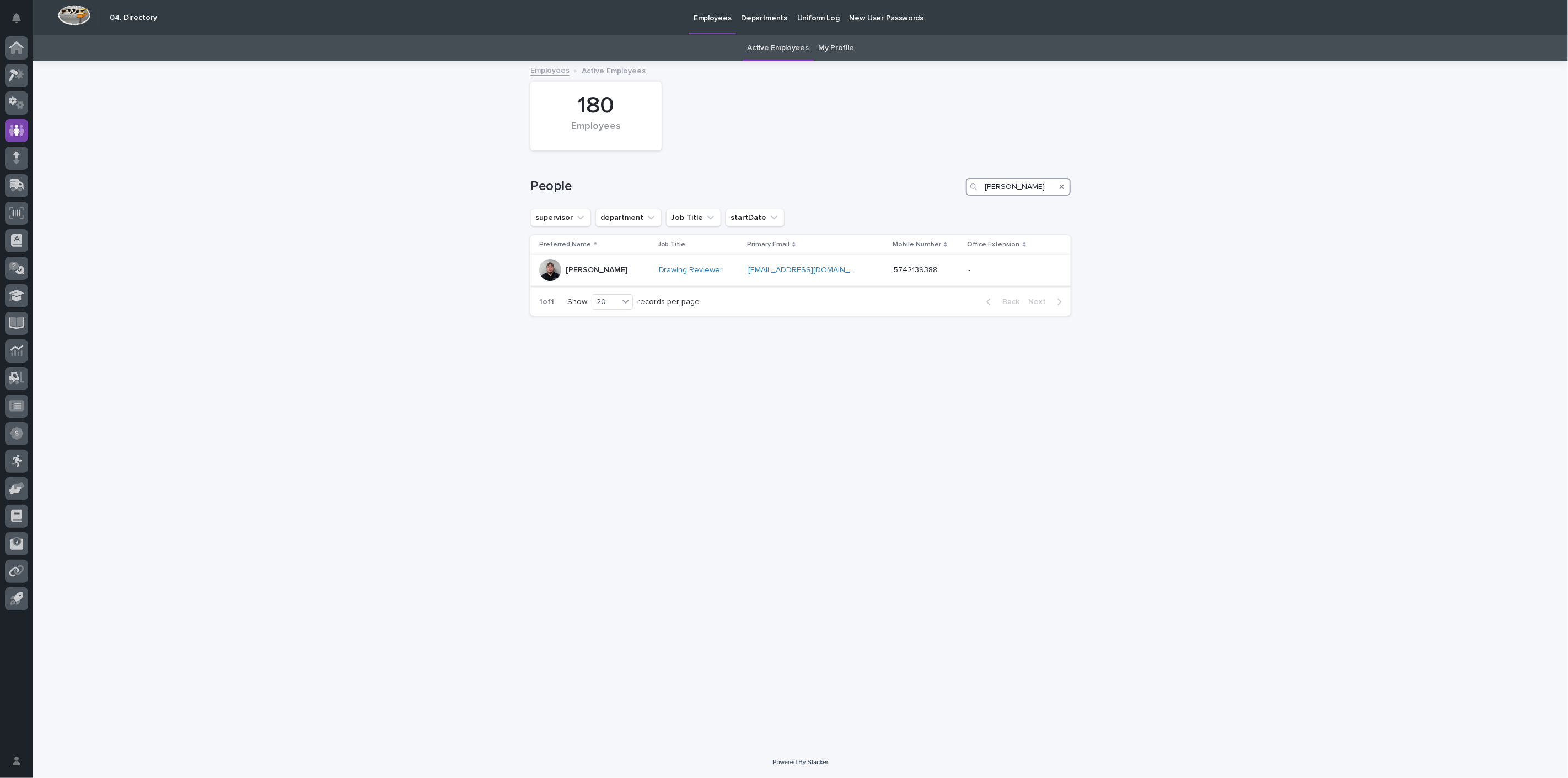
type input "fann"
click at [579, 273] on p "[PERSON_NAME]" at bounding box center [596, 270] width 62 height 9
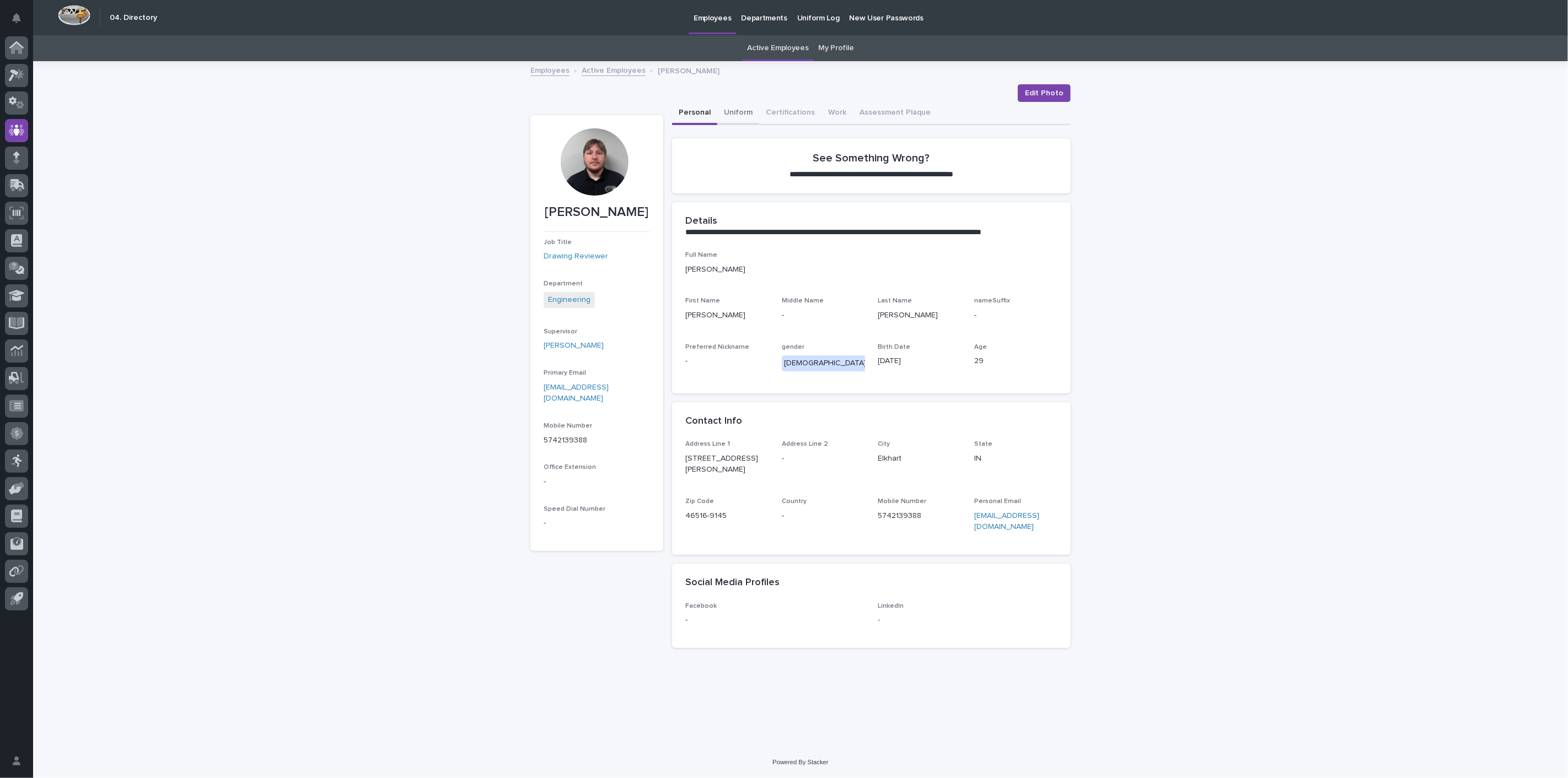
click at [732, 108] on button "Uniform" at bounding box center [738, 113] width 42 height 23
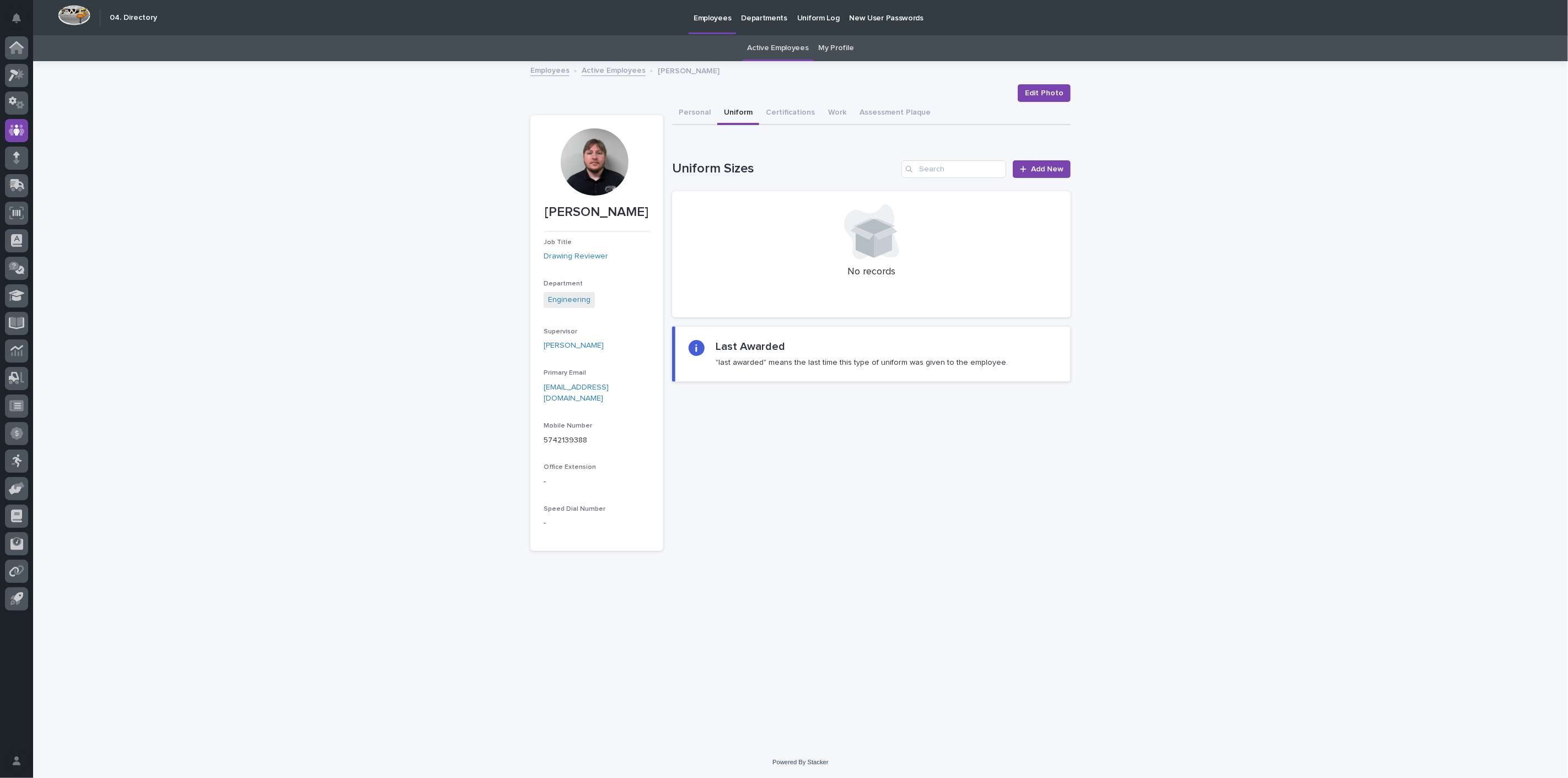
click at [611, 76] on link "Active Employees" at bounding box center [613, 70] width 64 height 13
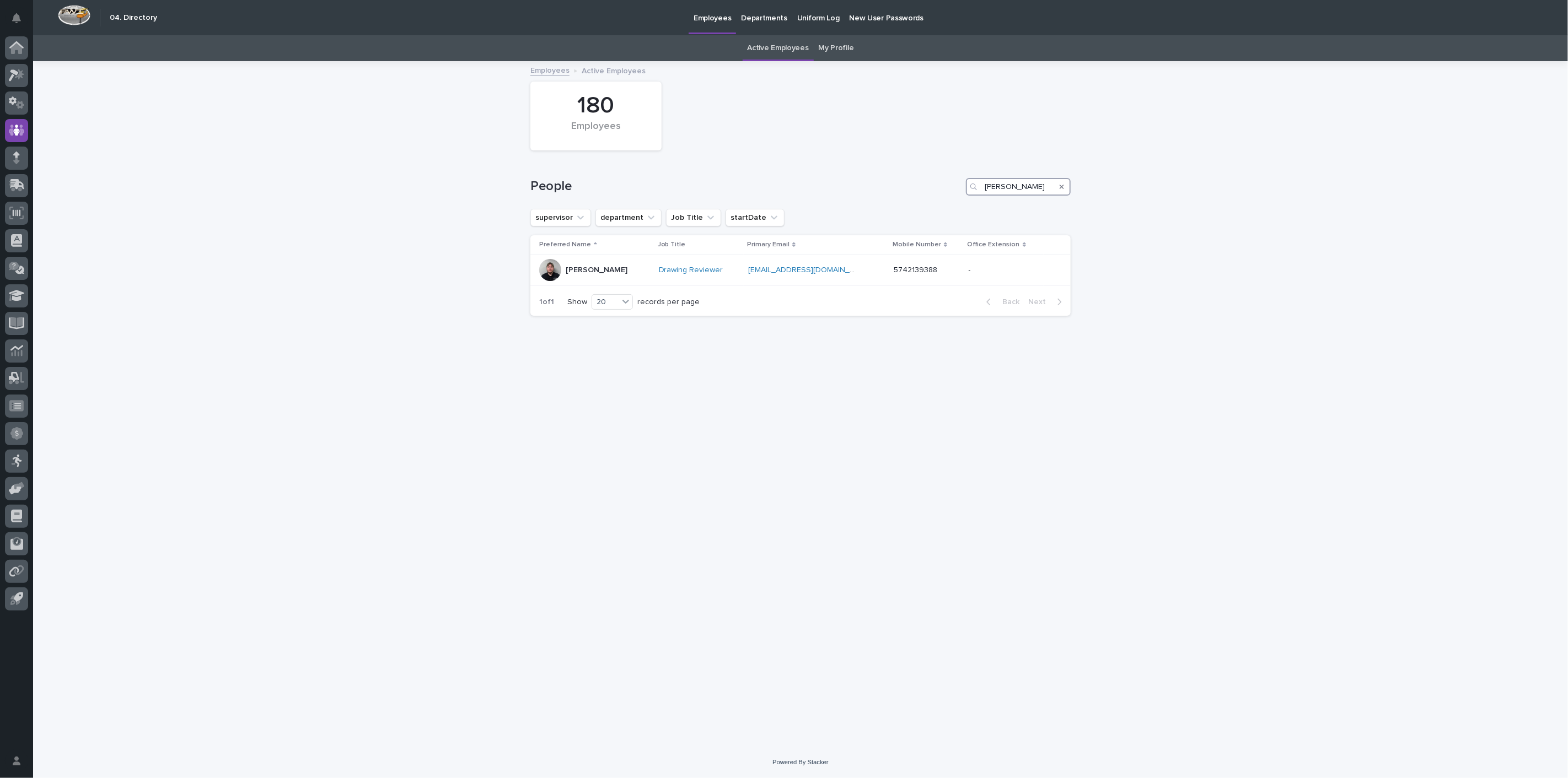
drag, startPoint x: 1016, startPoint y: 188, endPoint x: 836, endPoint y: 171, distance: 180.8
click at [843, 172] on div "People fann" at bounding box center [800, 182] width 540 height 53
type input "gay"
click at [593, 270] on p "[PERSON_NAME][DEMOGRAPHIC_DATA]" at bounding box center [621, 272] width 110 height 19
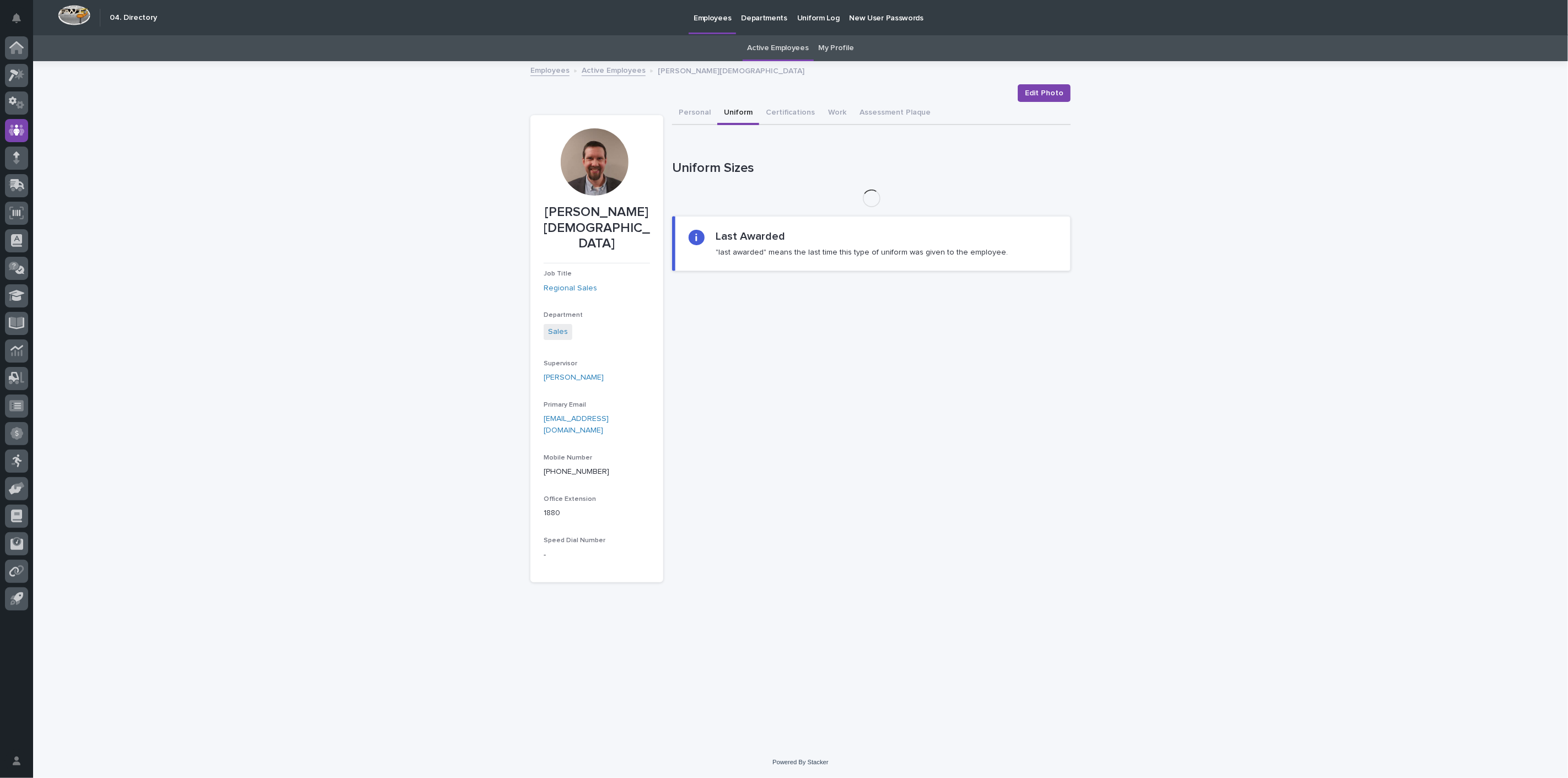
click at [734, 111] on button "Uniform" at bounding box center [738, 113] width 42 height 23
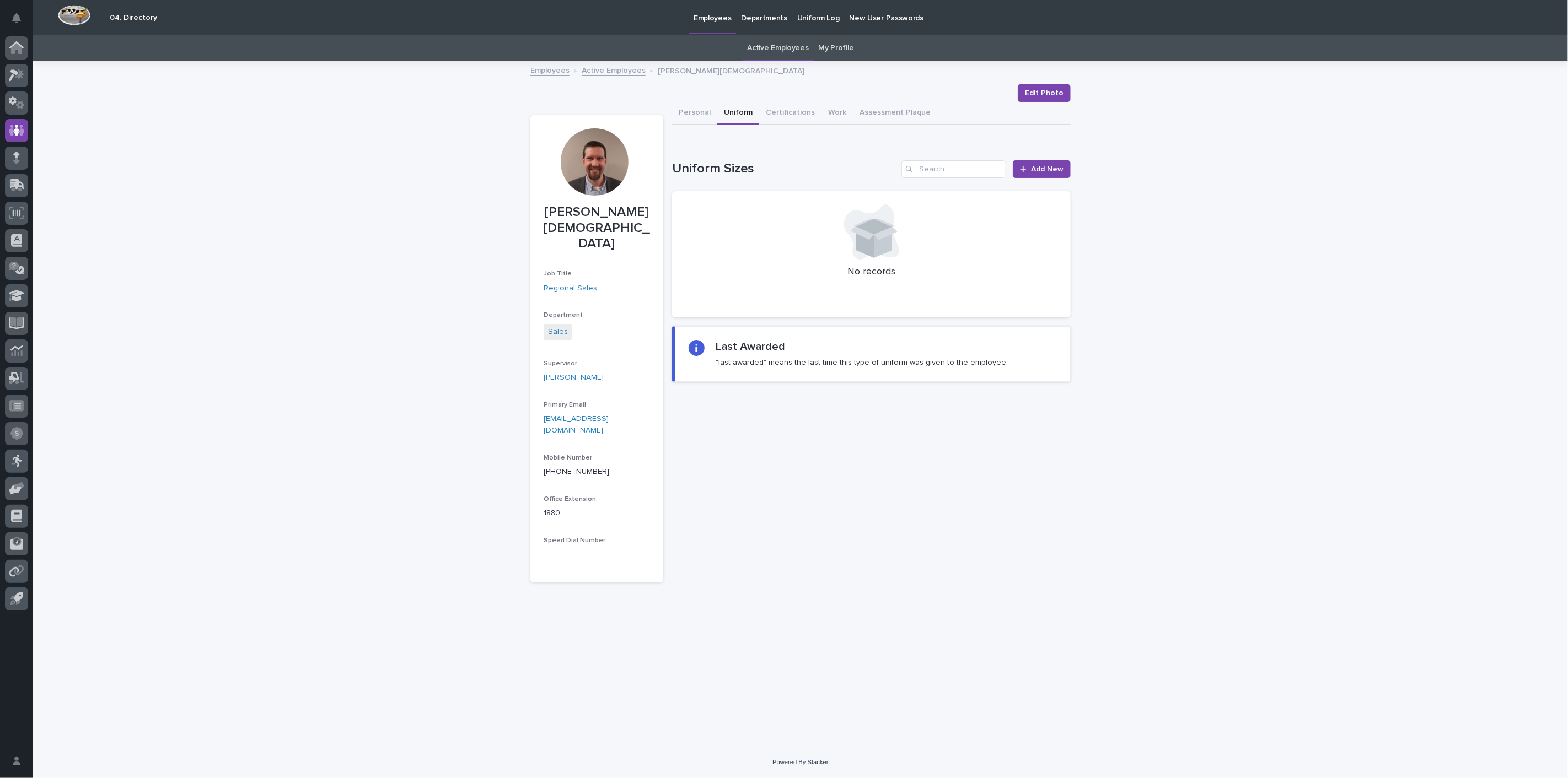
click at [621, 66] on link "Active Employees" at bounding box center [613, 70] width 64 height 13
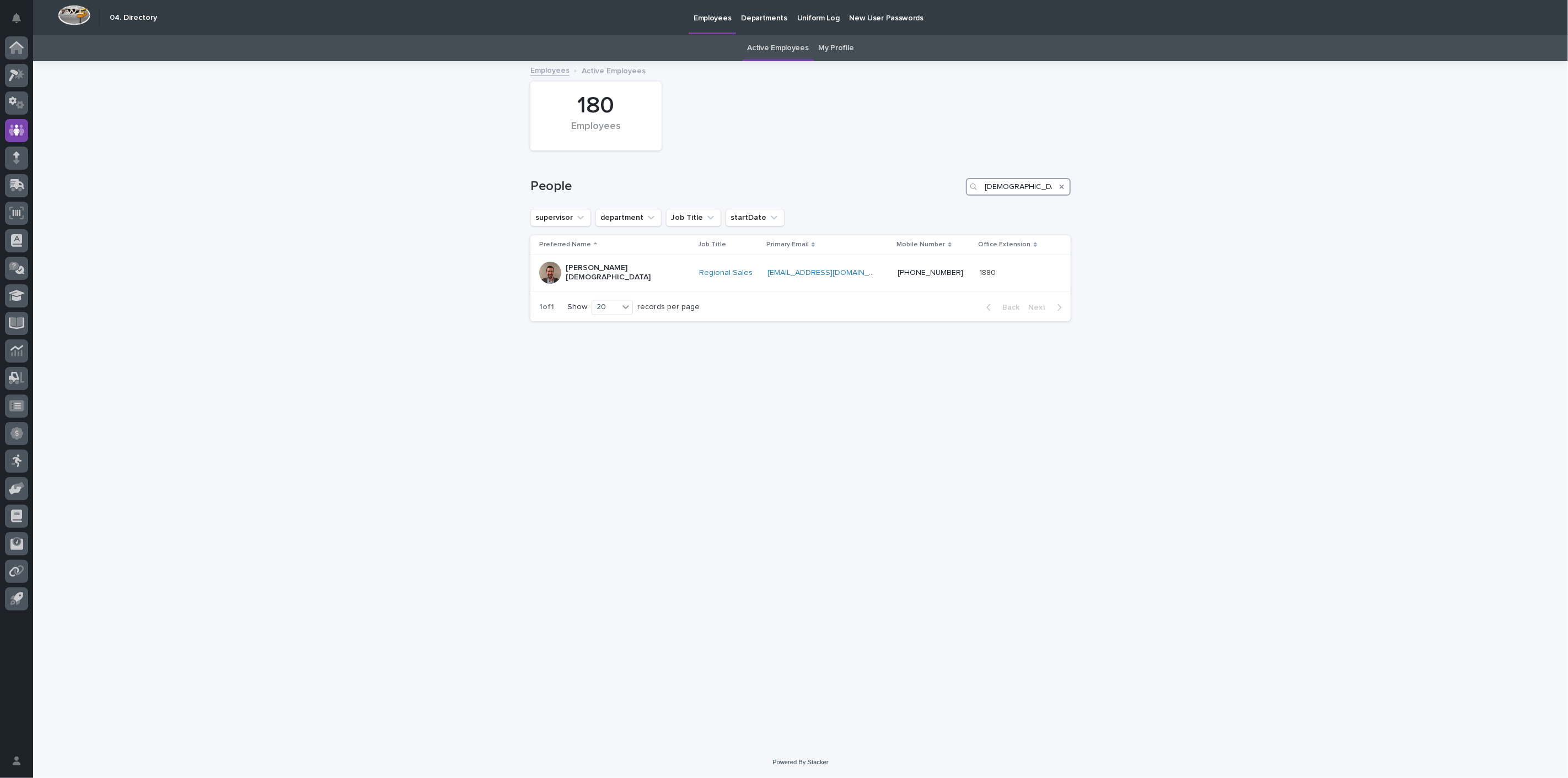
drag, startPoint x: 993, startPoint y: 192, endPoint x: 886, endPoint y: 186, distance: 107.2
click at [908, 188] on div "People gay" at bounding box center [800, 187] width 540 height 18
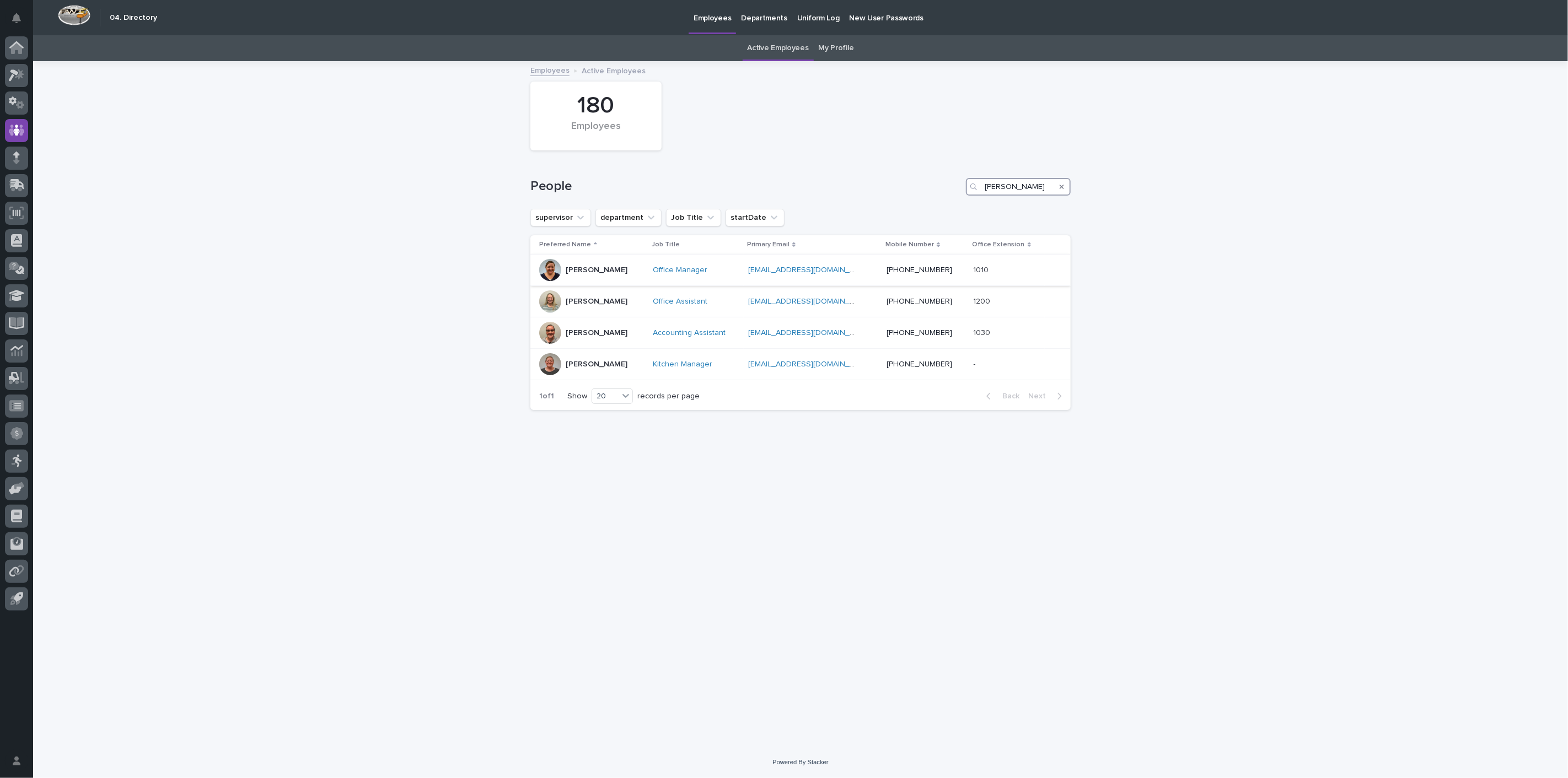
type input "kendra"
click at [595, 268] on p "[PERSON_NAME]" at bounding box center [596, 270] width 62 height 9
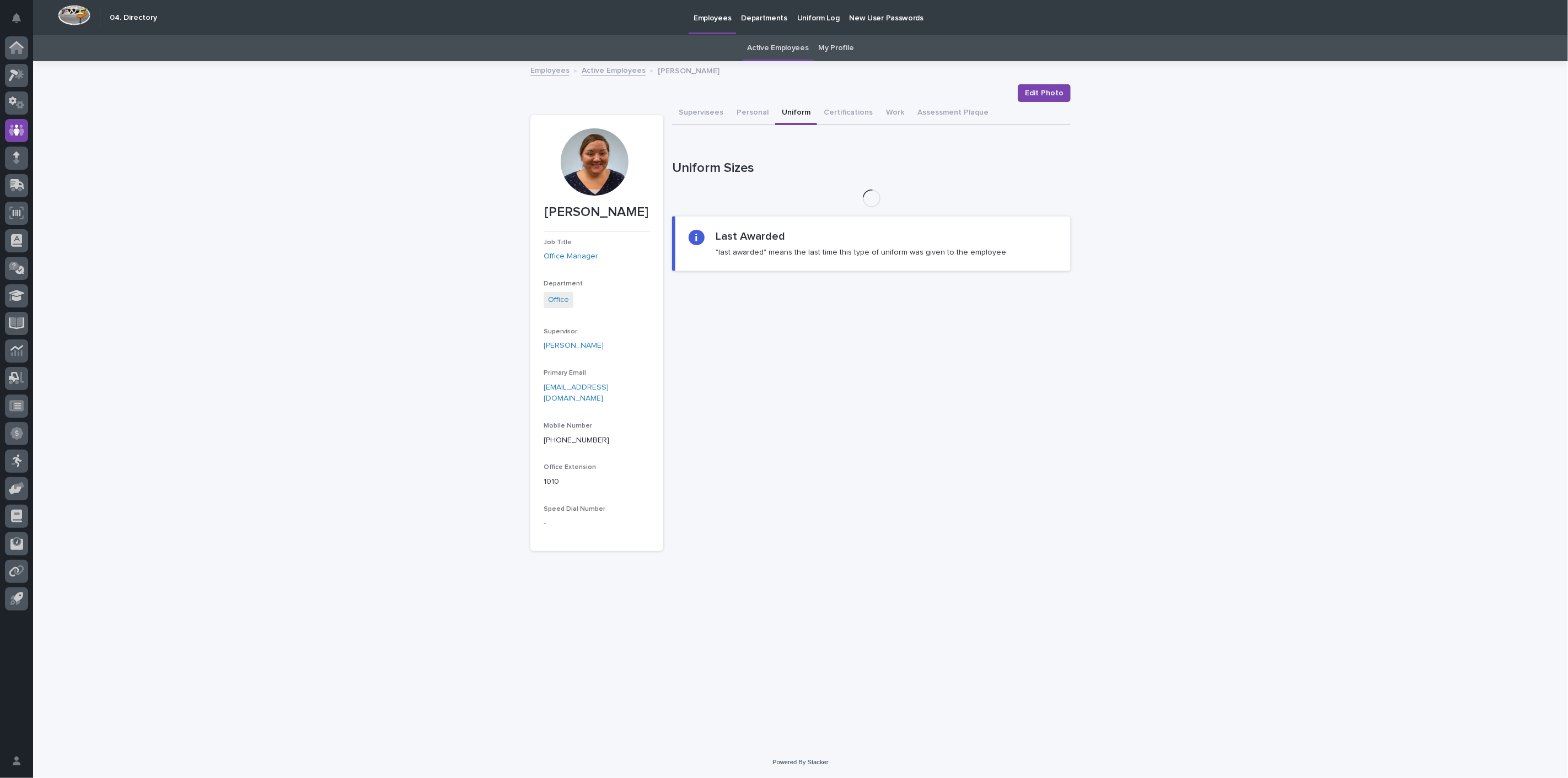
click at [796, 111] on button "Uniform" at bounding box center [796, 113] width 42 height 23
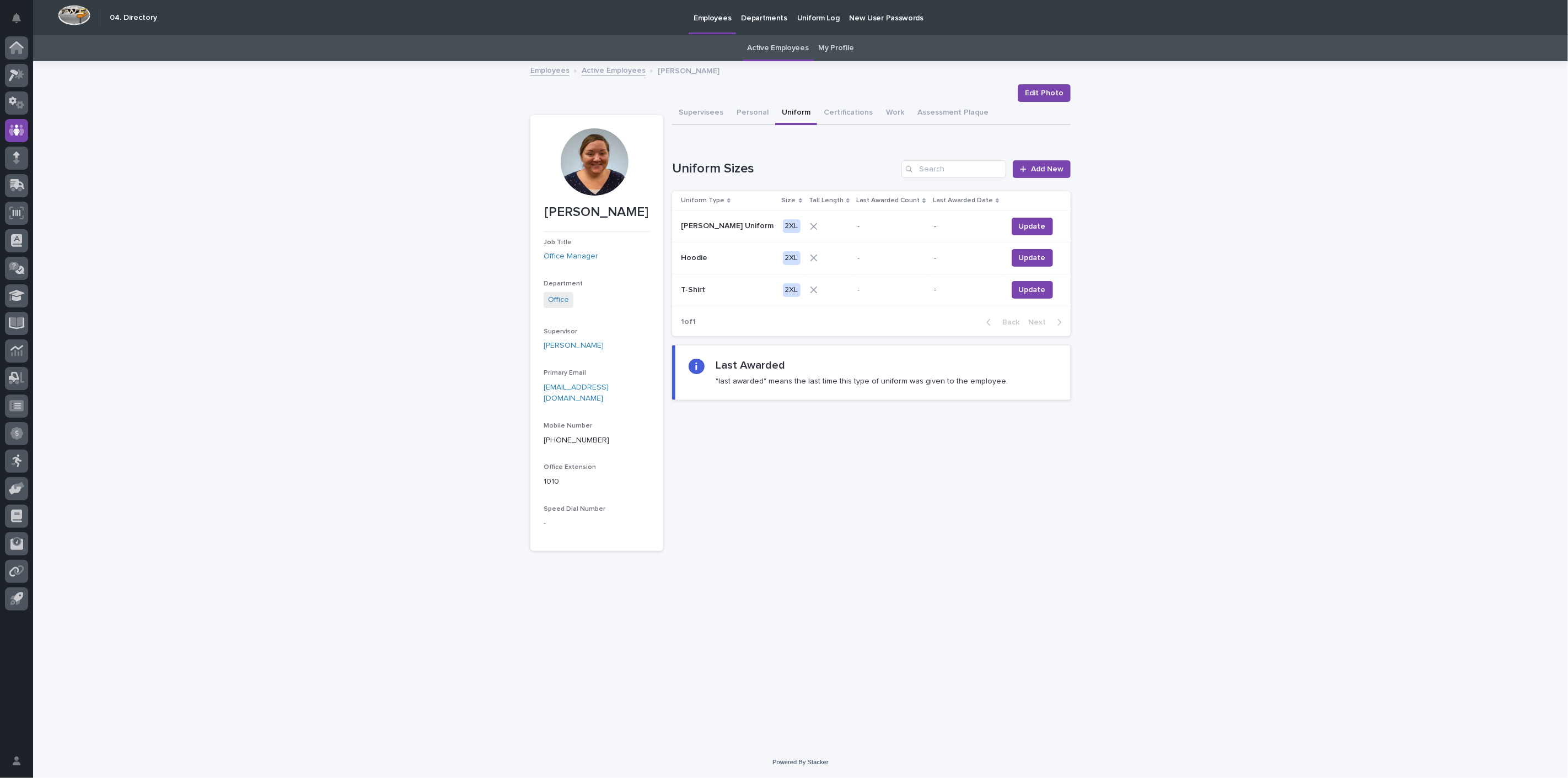
click at [609, 73] on link "Active Employees" at bounding box center [613, 70] width 64 height 13
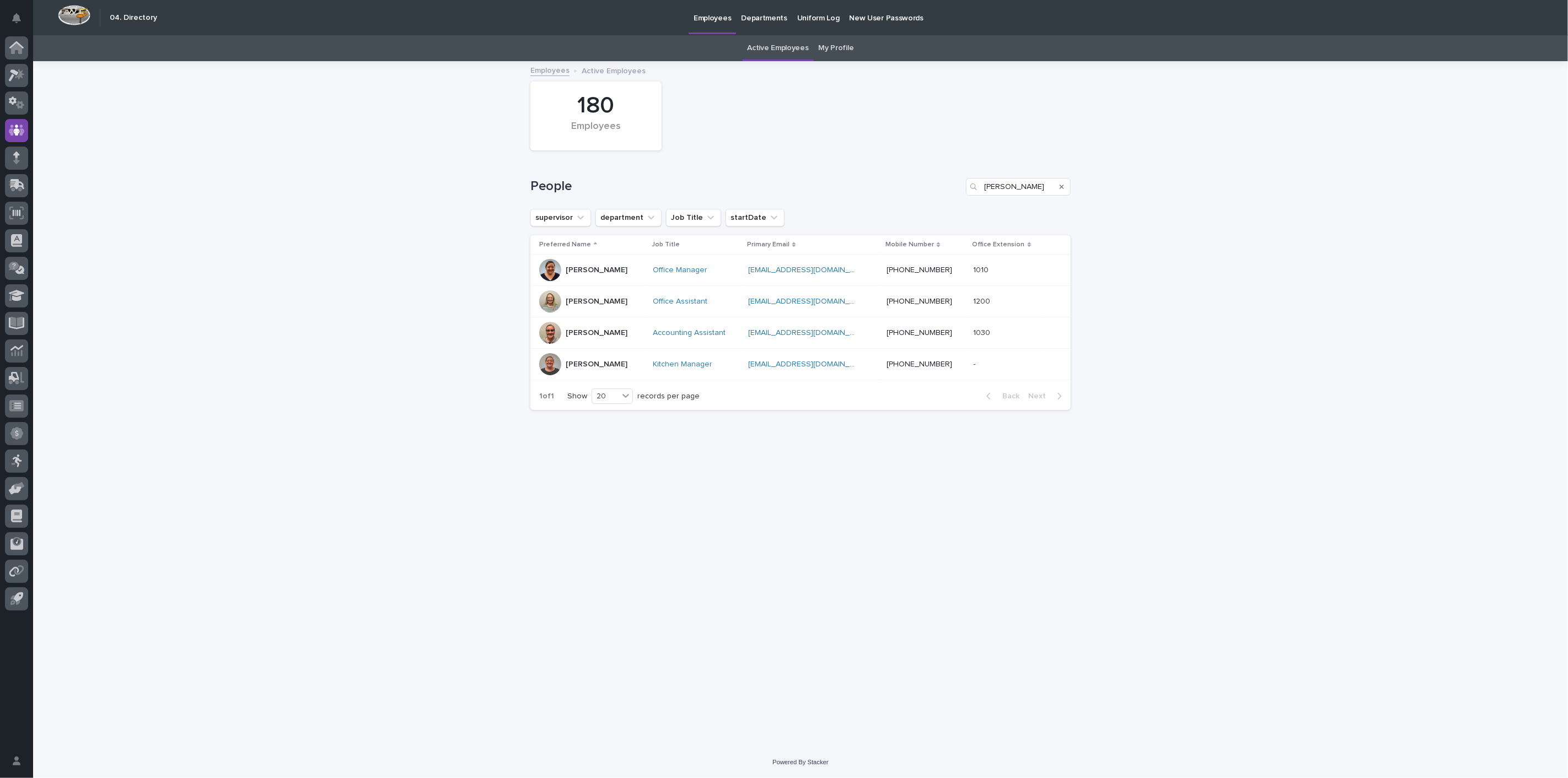
click at [595, 362] on p "[PERSON_NAME]" at bounding box center [596, 364] width 62 height 9
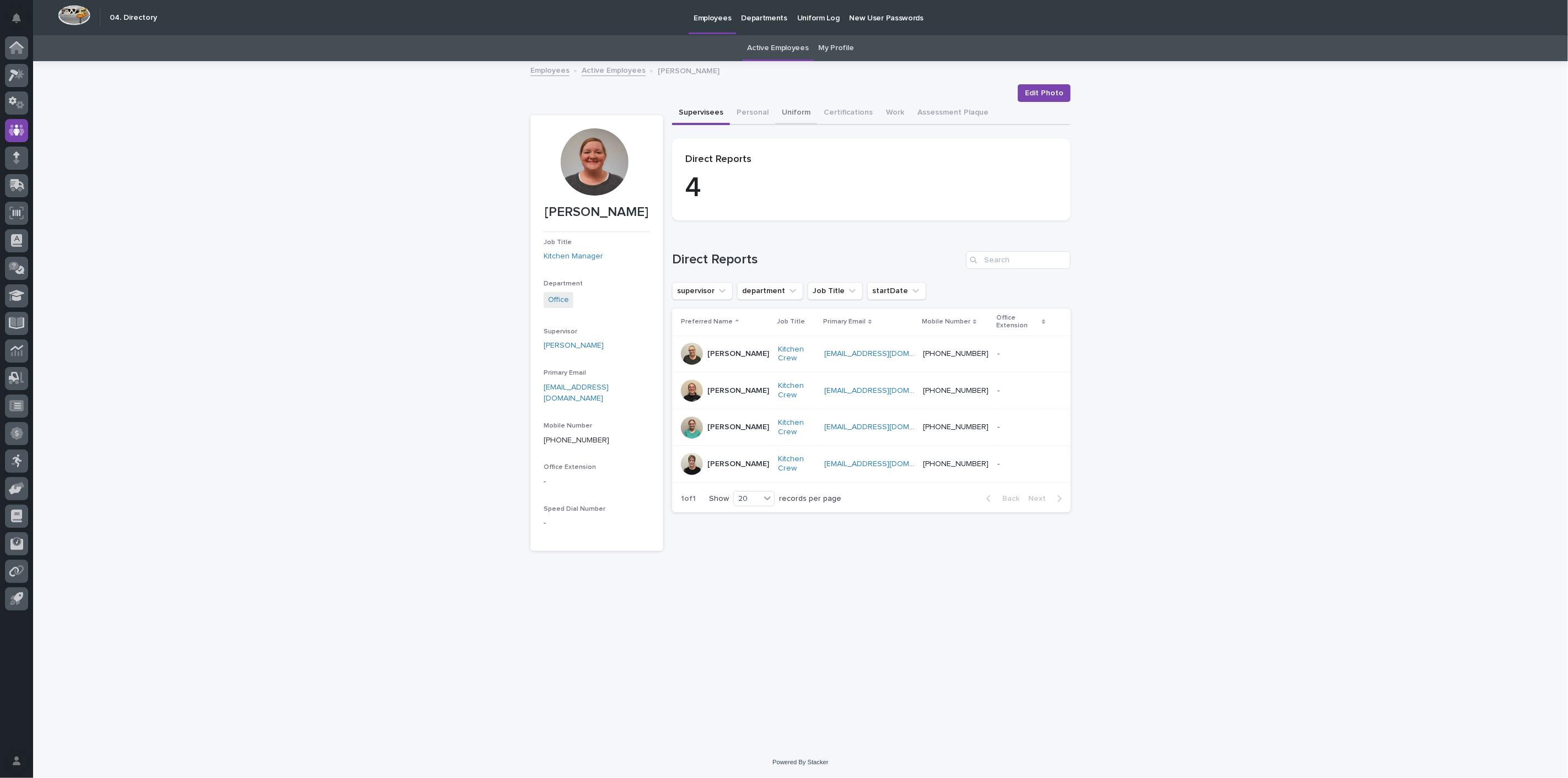
click at [783, 110] on button "Uniform" at bounding box center [796, 113] width 42 height 23
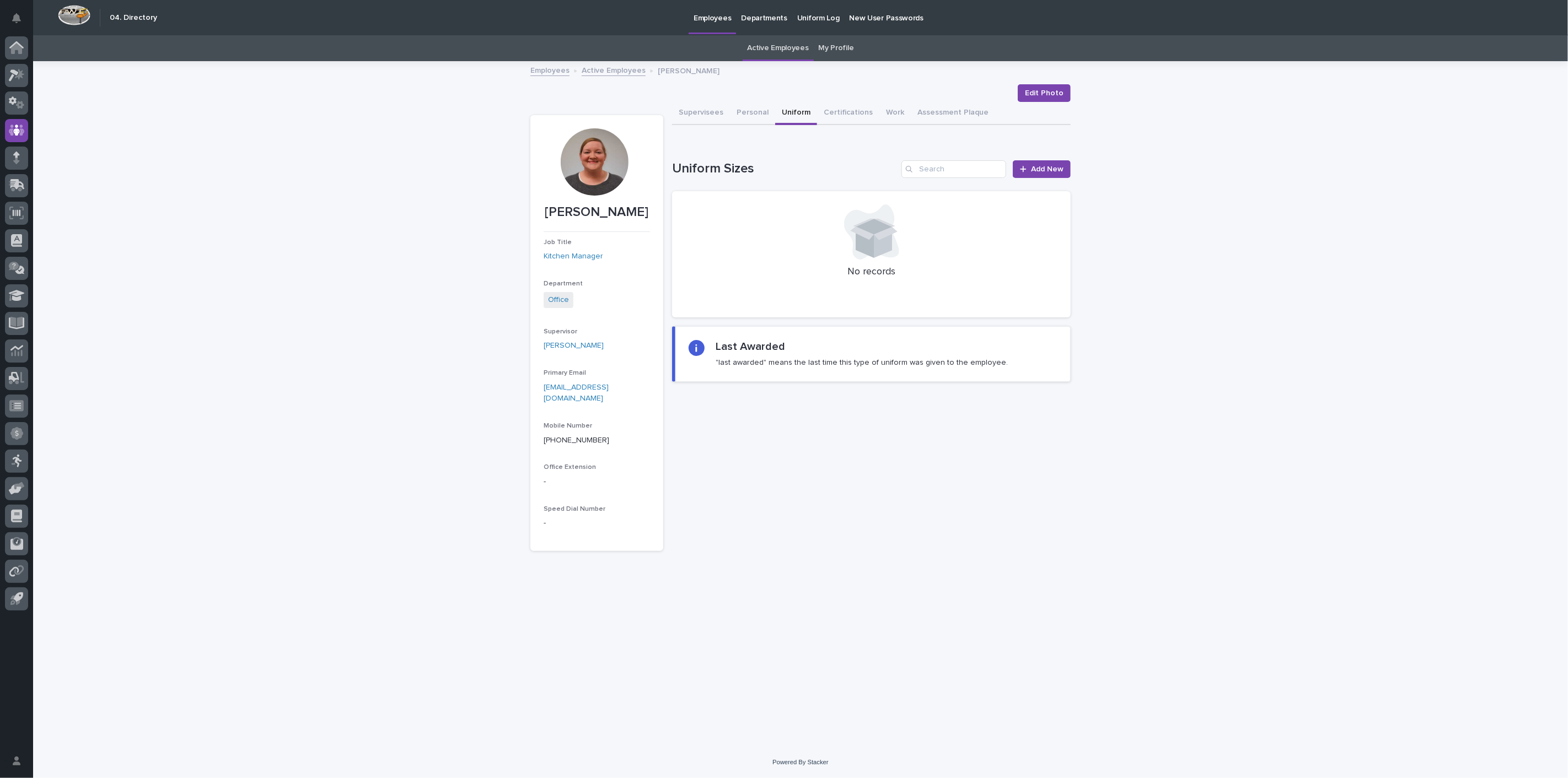
click at [609, 77] on div "Employees Active Employees Sheila Gingerich" at bounding box center [800, 71] width 551 height 15
click at [609, 72] on link "Active Employees" at bounding box center [613, 70] width 64 height 13
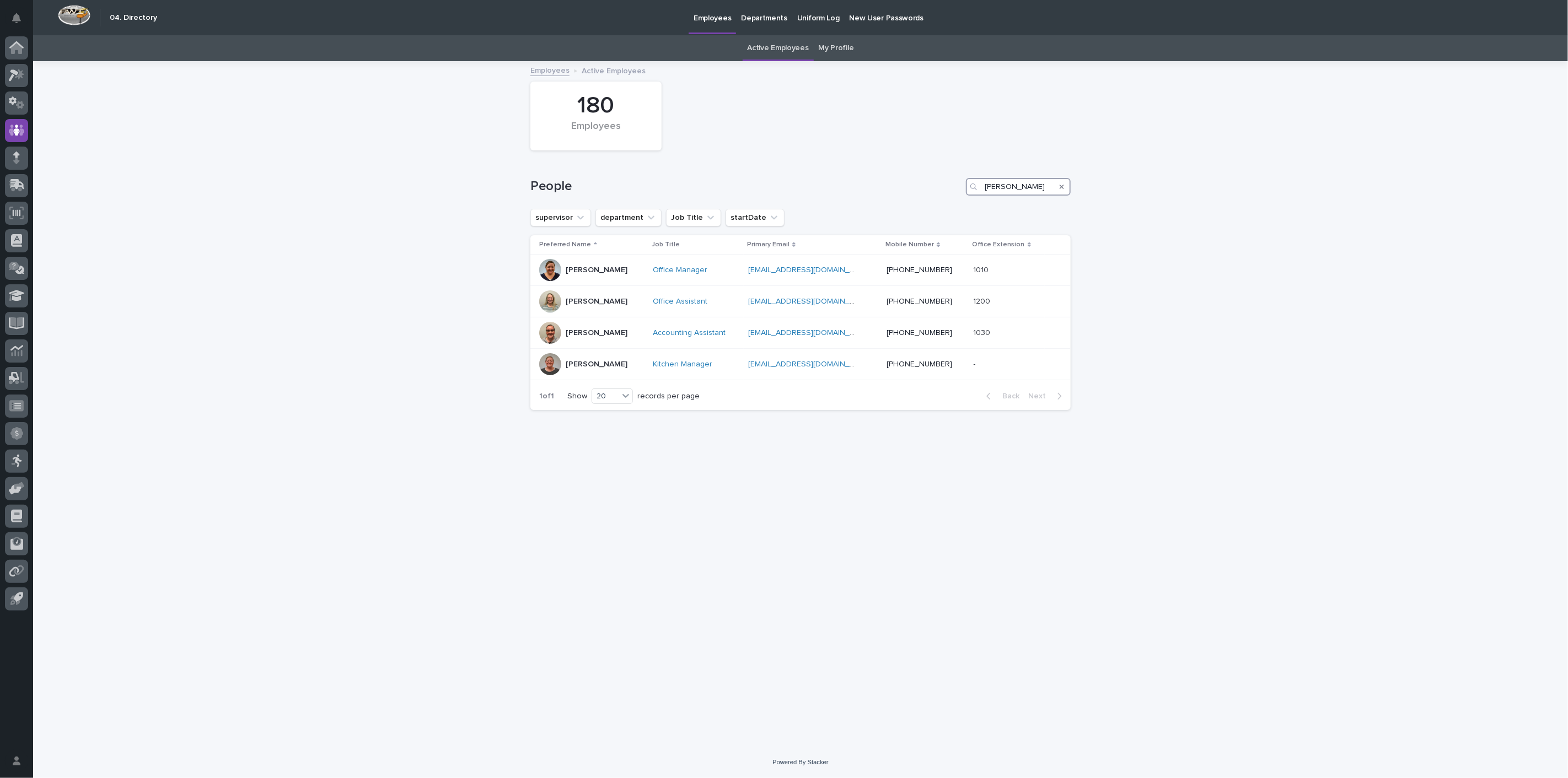
drag, startPoint x: 988, startPoint y: 183, endPoint x: 848, endPoint y: 183, distance: 140.0
click at [848, 183] on div "People kendra" at bounding box center [800, 187] width 540 height 18
type input "grass"
click at [585, 300] on p "[PERSON_NAME]" at bounding box center [596, 302] width 62 height 9
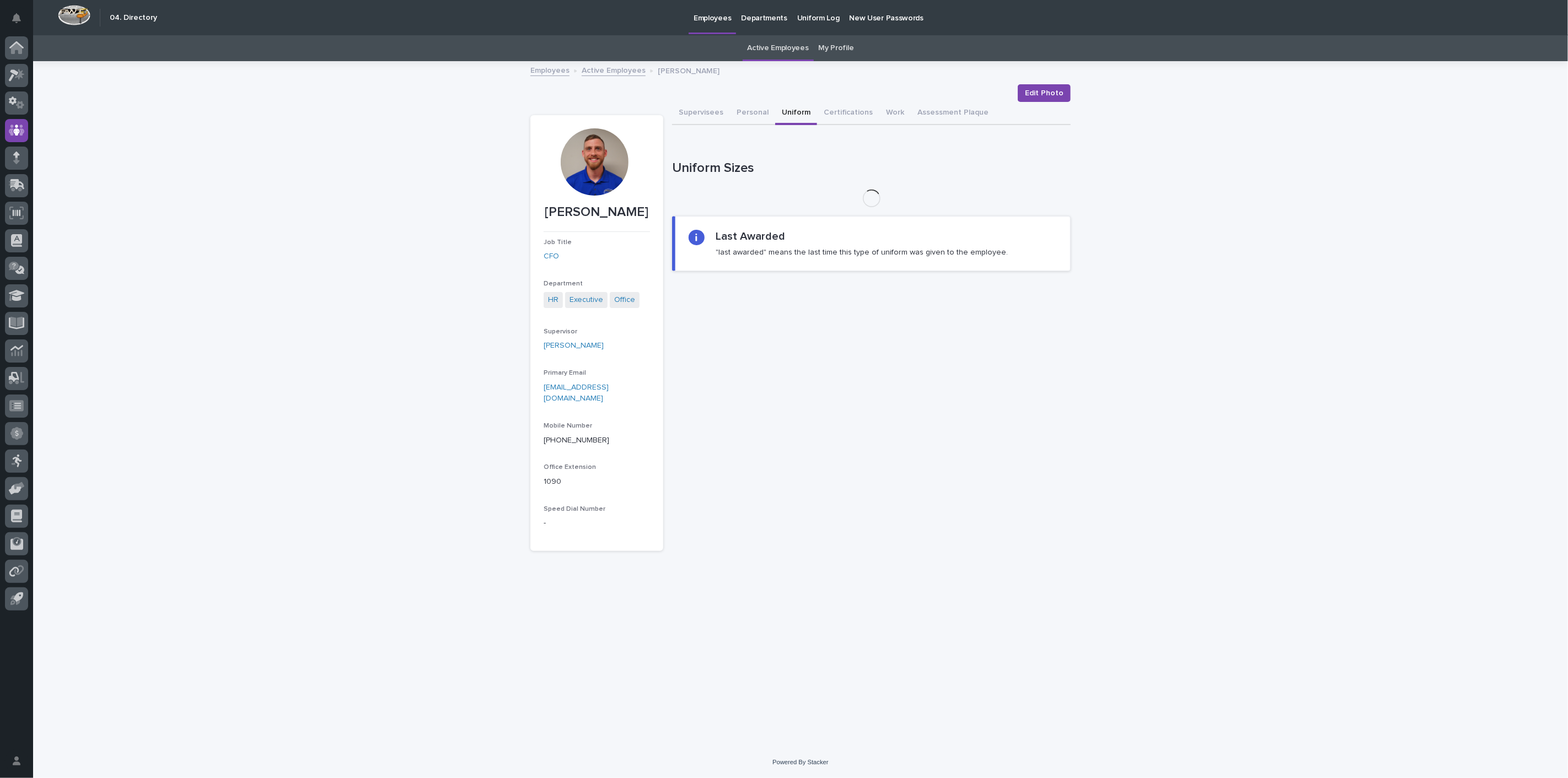
click at [790, 116] on button "Uniform" at bounding box center [796, 113] width 42 height 23
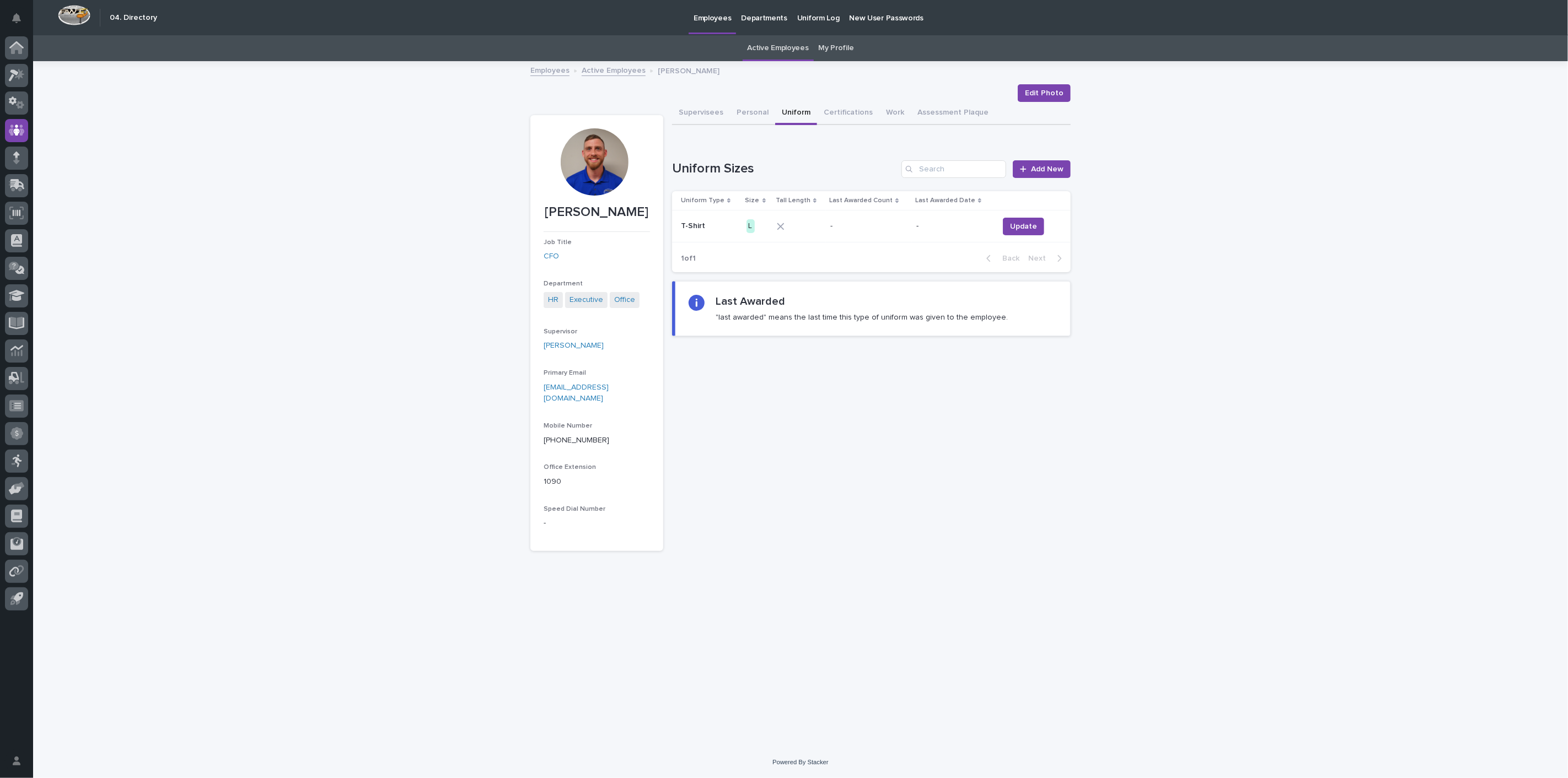
click at [591, 73] on link "Active Employees" at bounding box center [613, 70] width 64 height 13
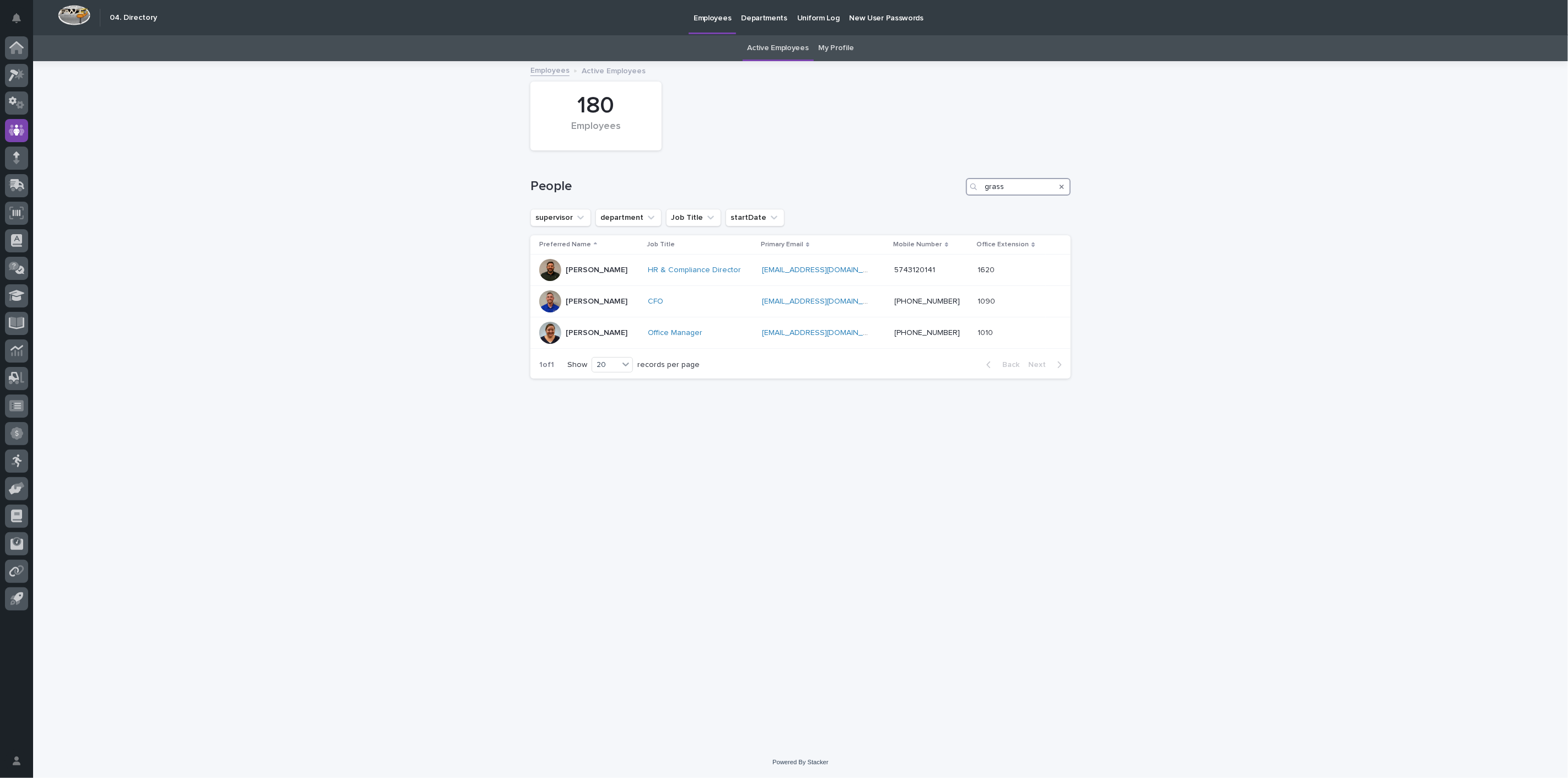
drag, startPoint x: 996, startPoint y: 188, endPoint x: 847, endPoint y: 184, distance: 149.1
click at [847, 184] on div "People grass" at bounding box center [800, 187] width 540 height 18
type input "hall"
click at [589, 271] on p "[PERSON_NAME]" at bounding box center [596, 270] width 62 height 9
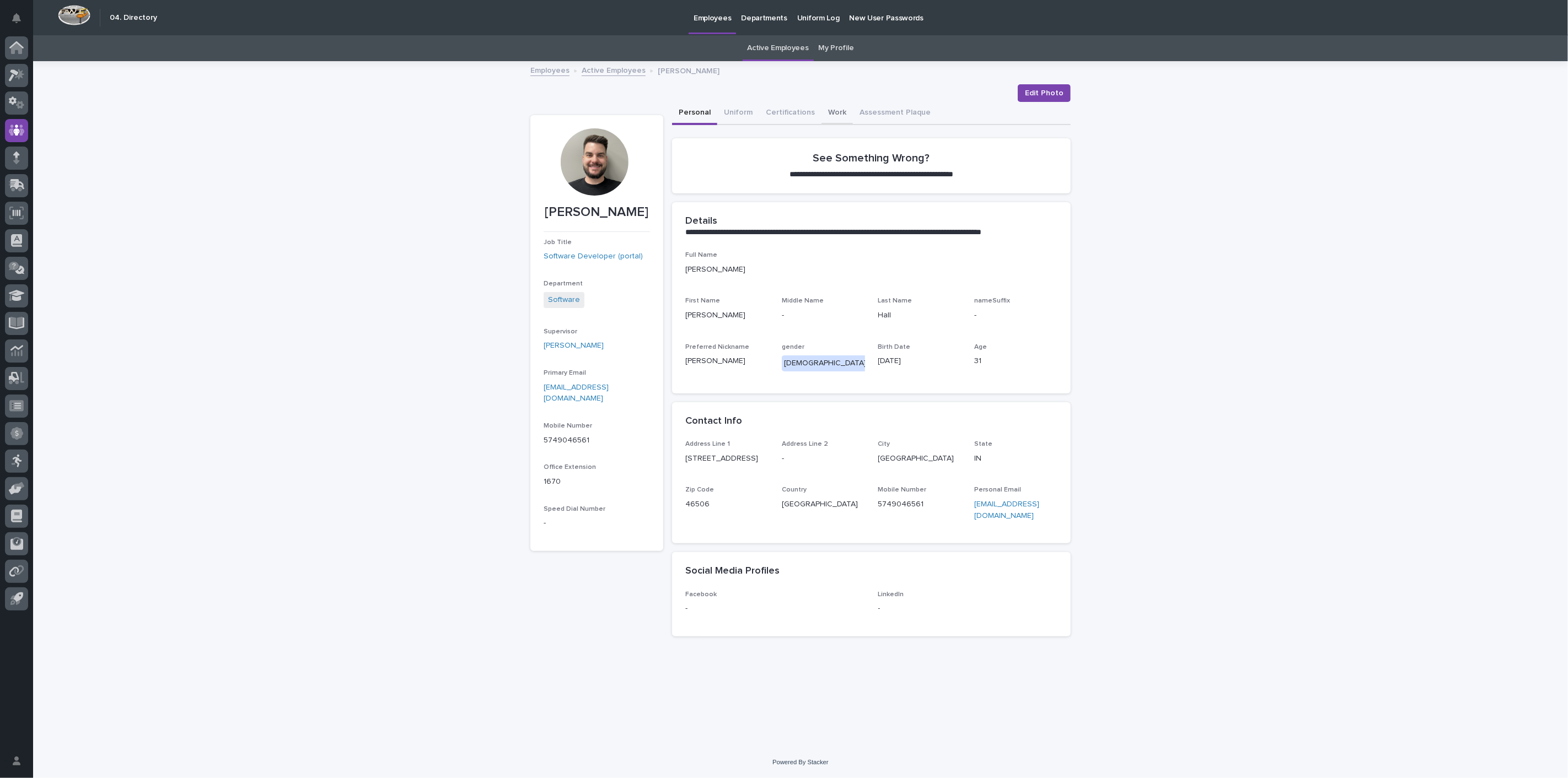
click at [833, 113] on button "Work" at bounding box center [837, 113] width 31 height 23
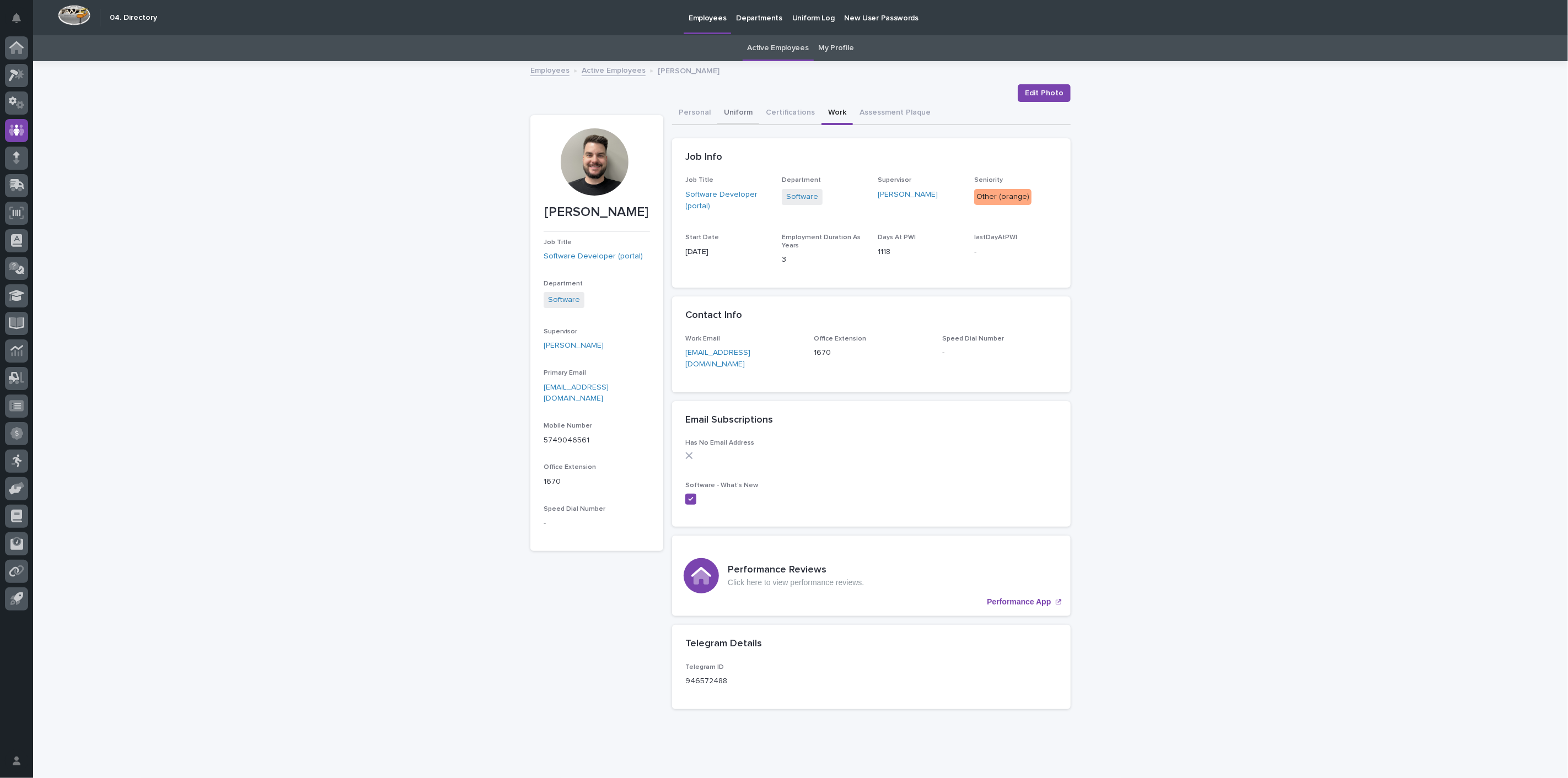
click at [741, 113] on button "Uniform" at bounding box center [738, 113] width 42 height 23
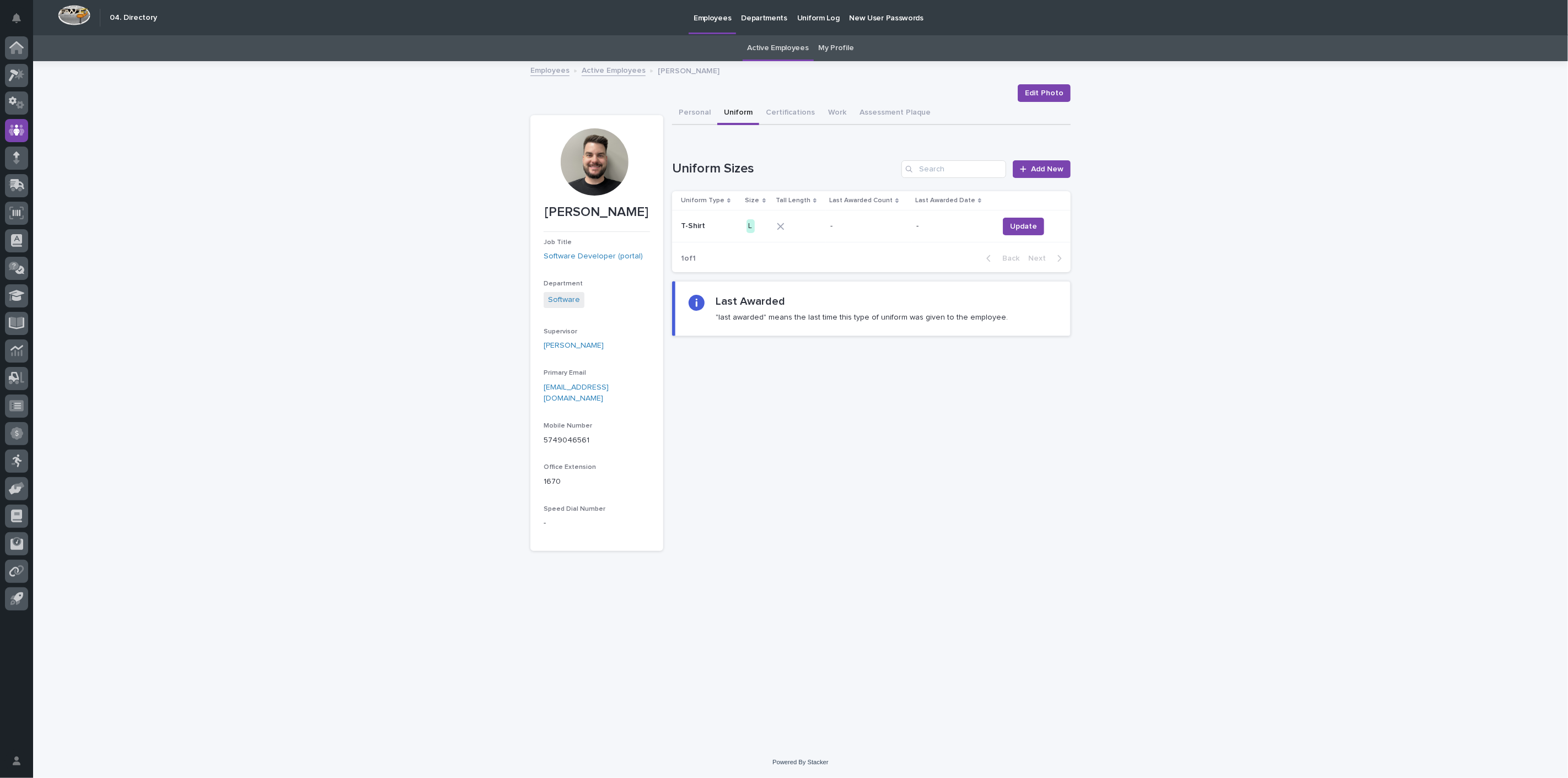
click at [609, 74] on link "Active Employees" at bounding box center [613, 70] width 64 height 13
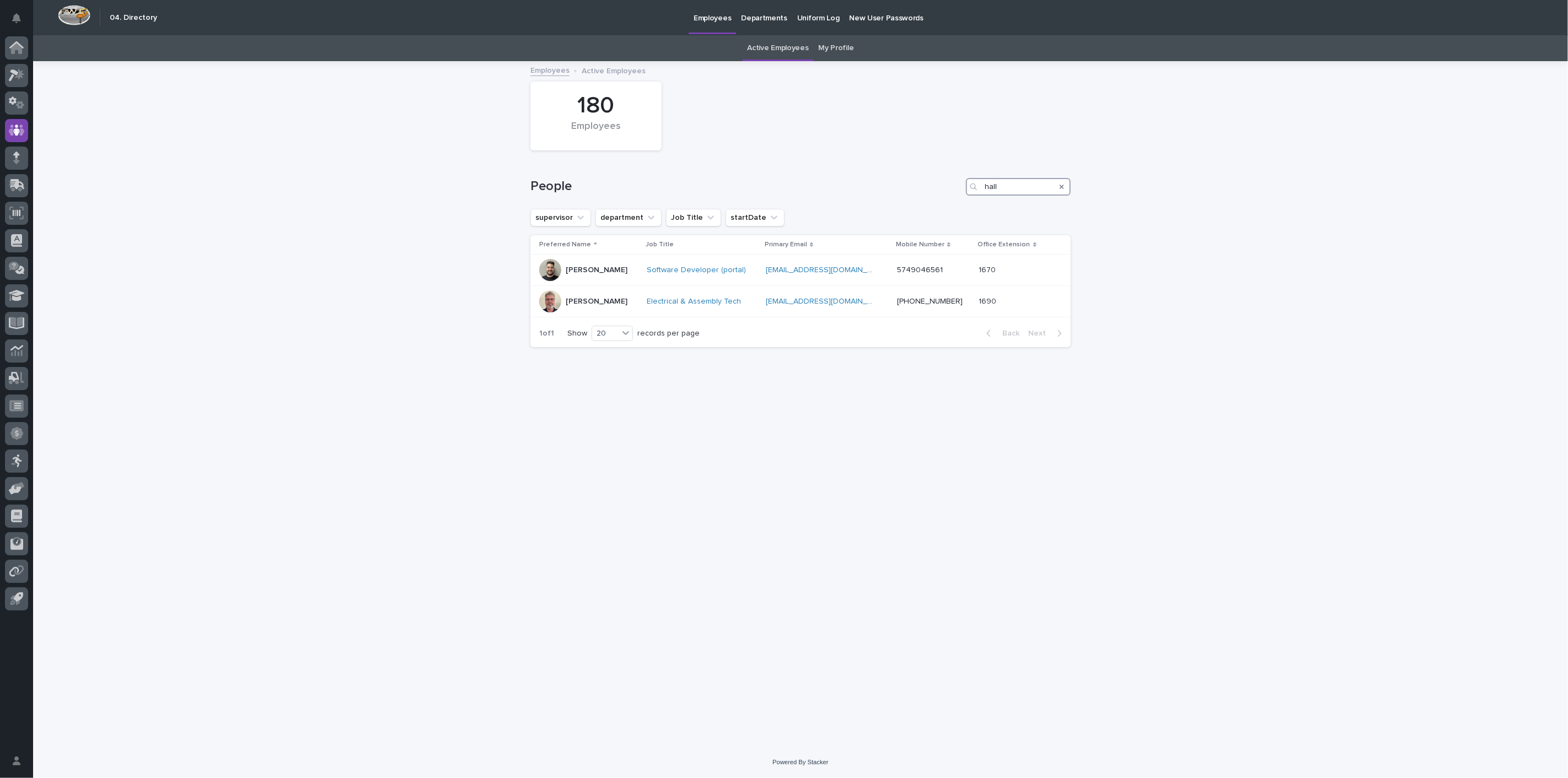
drag, startPoint x: 1012, startPoint y: 185, endPoint x: 823, endPoint y: 166, distance: 190.0
click at [823, 166] on div "People hall" at bounding box center [800, 182] width 540 height 53
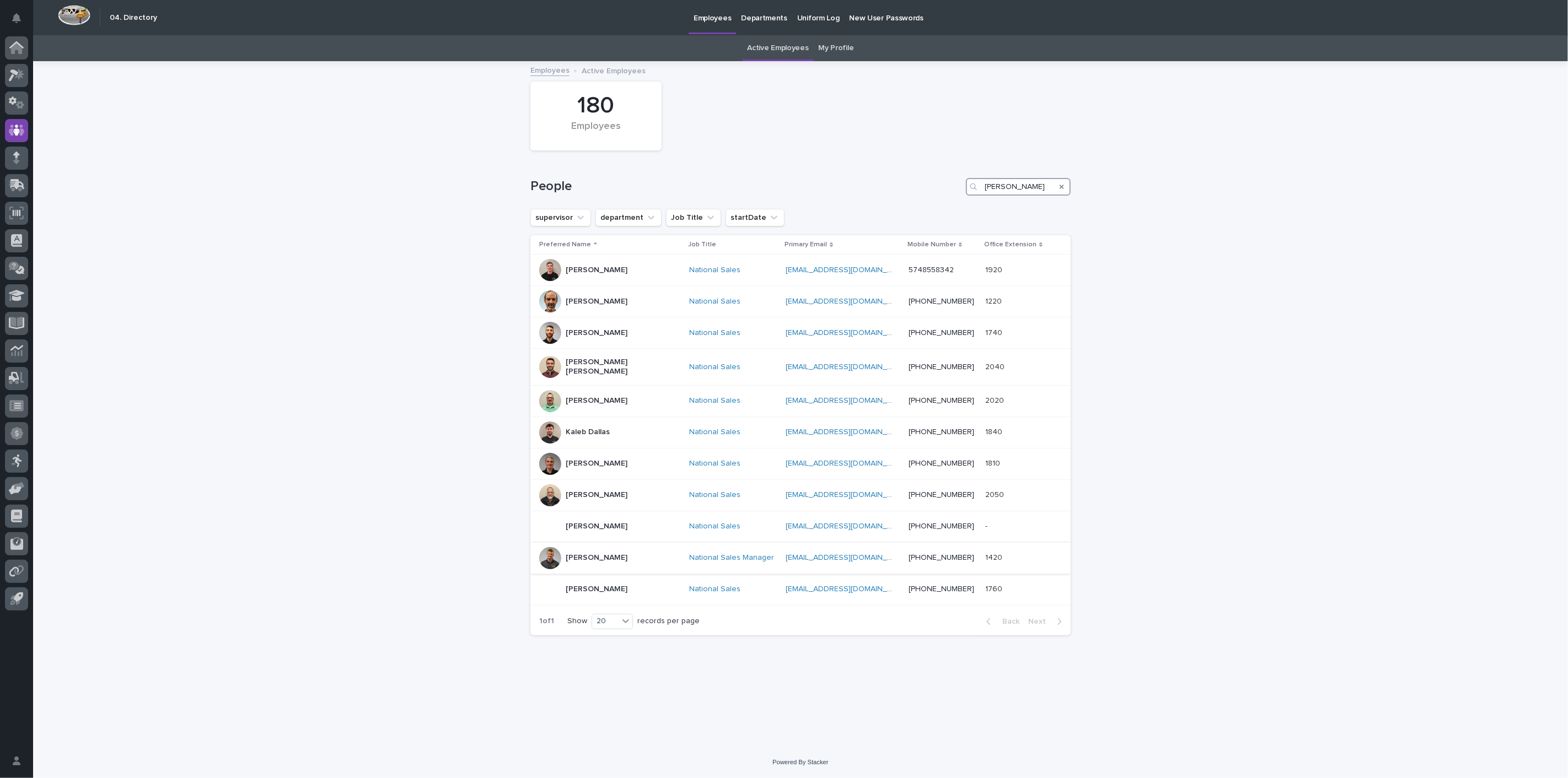
type input "tyler"
click at [602, 553] on p "[PERSON_NAME]" at bounding box center [596, 558] width 62 height 9
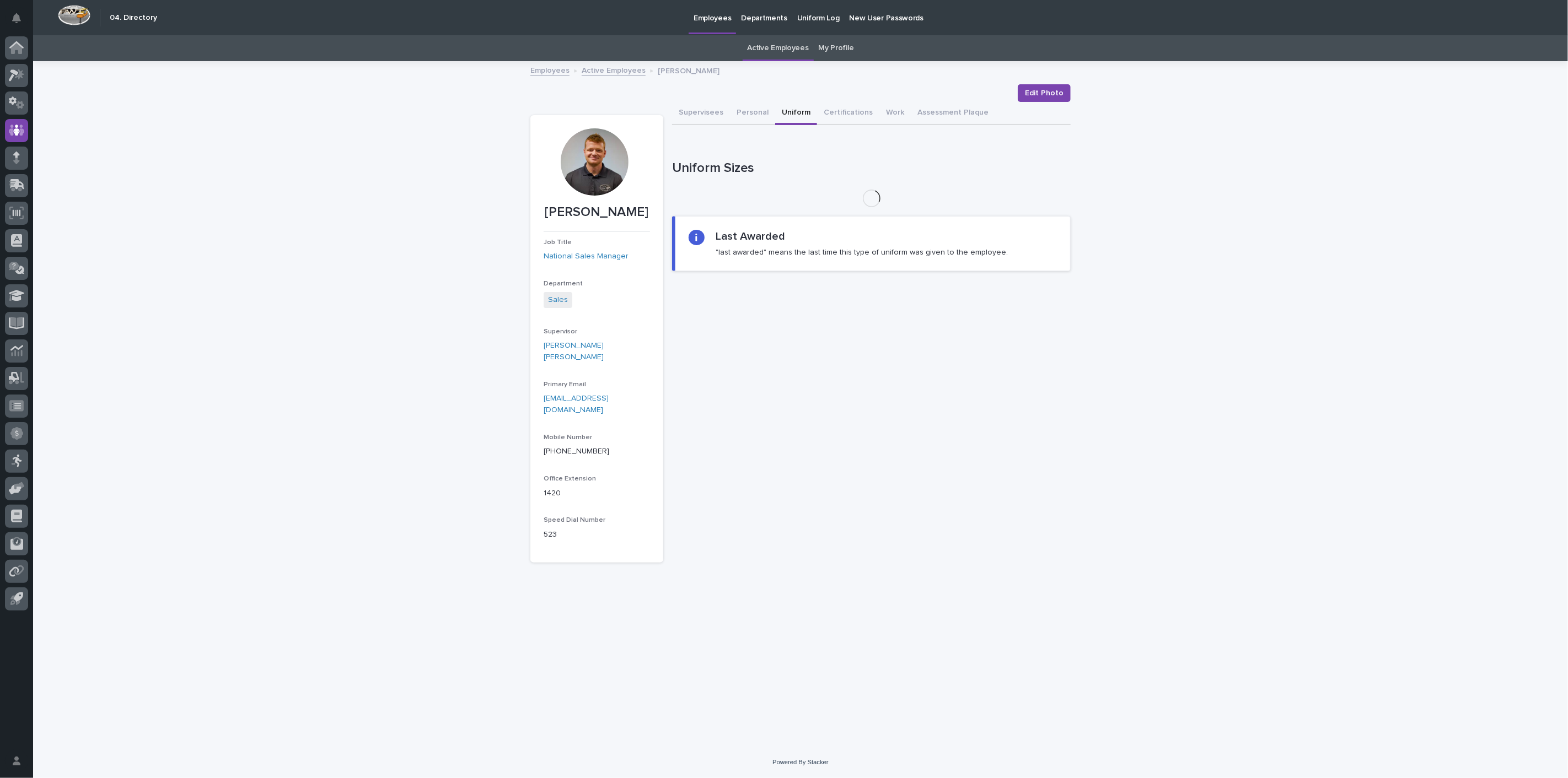
click at [786, 113] on button "Uniform" at bounding box center [796, 113] width 42 height 23
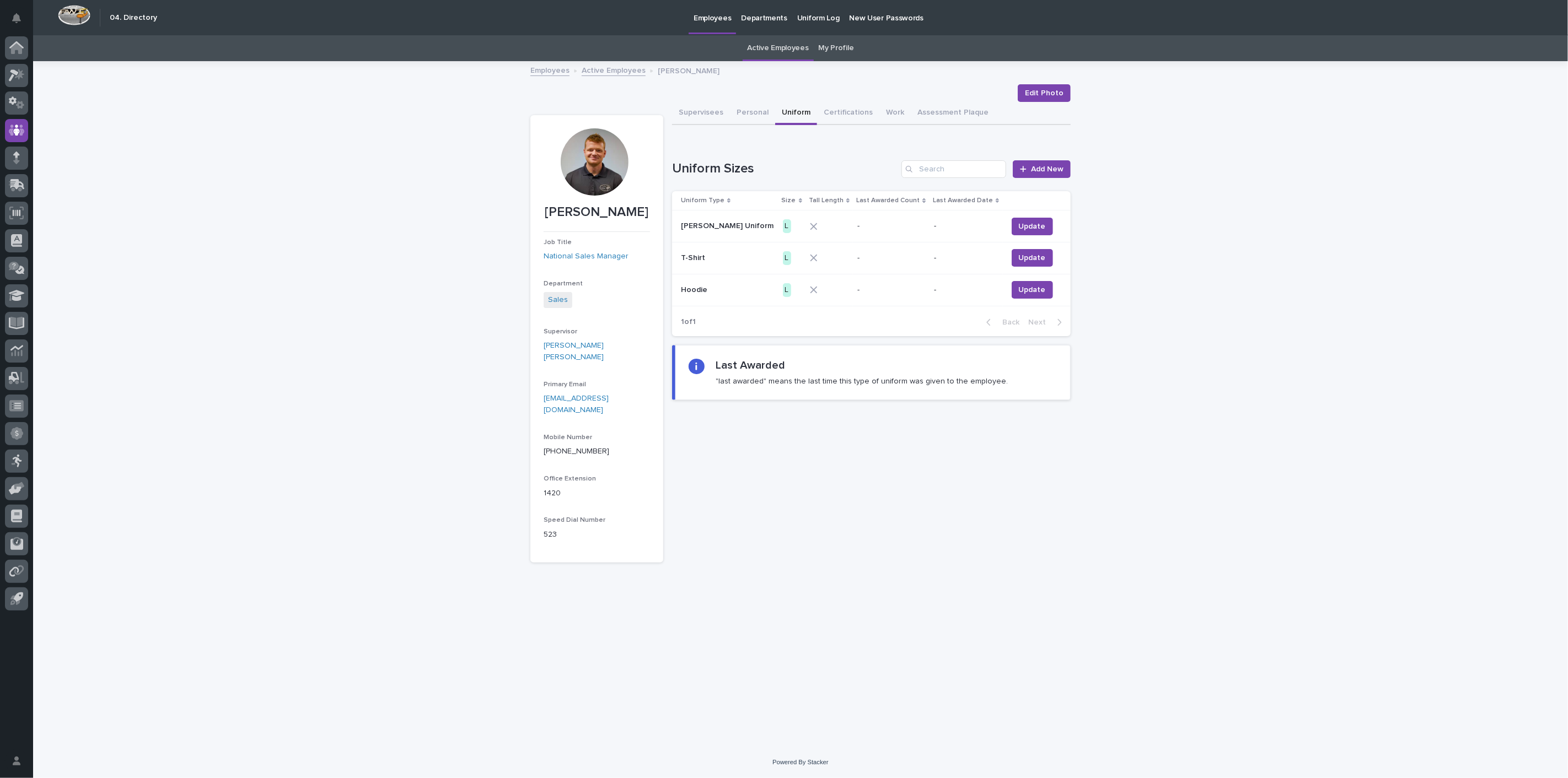
click at [615, 64] on link "Active Employees" at bounding box center [613, 70] width 64 height 13
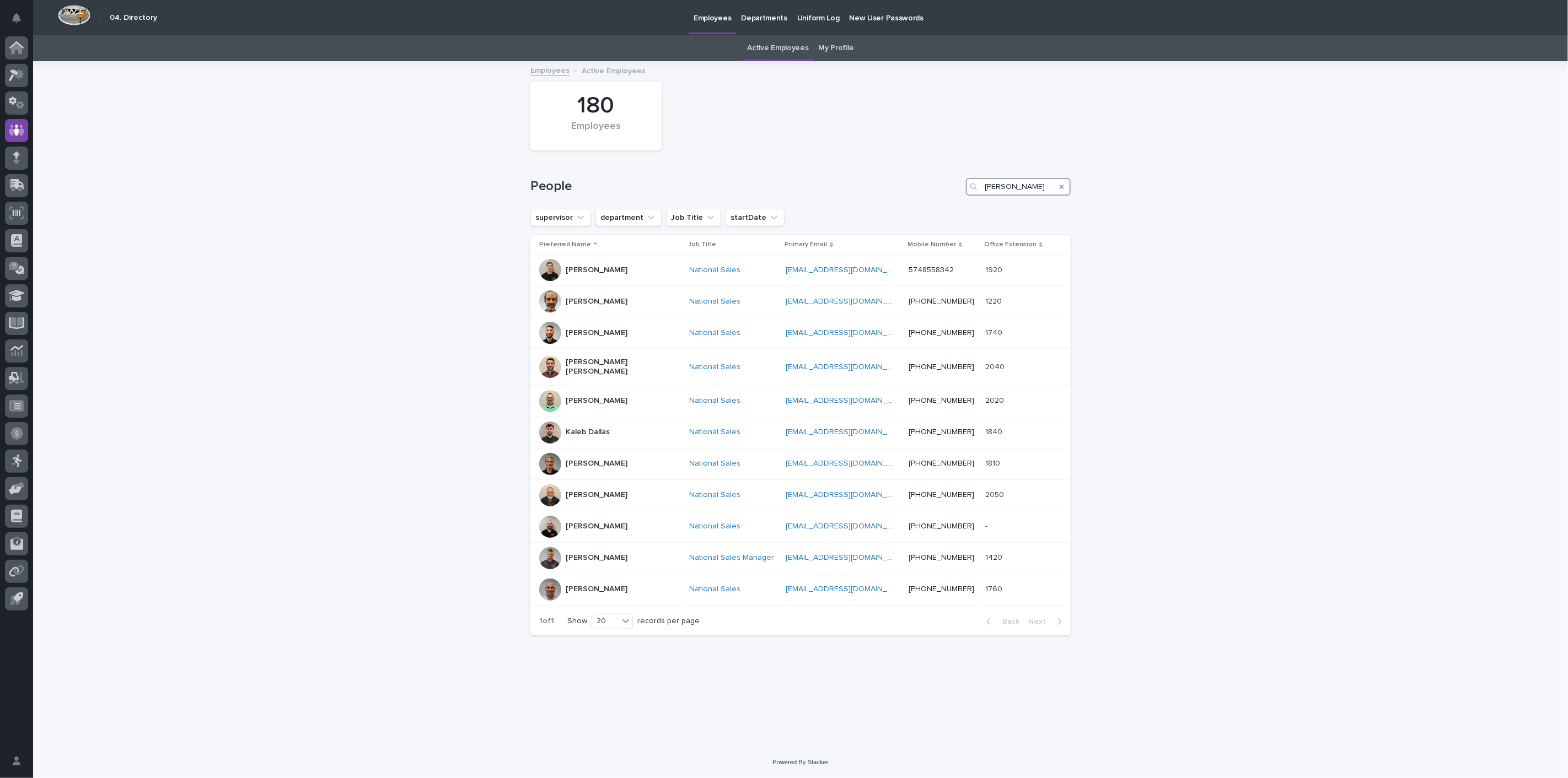
drag, startPoint x: 1005, startPoint y: 192, endPoint x: 871, endPoint y: 189, distance: 134.0
click at [876, 189] on div "People tyler" at bounding box center [800, 187] width 540 height 18
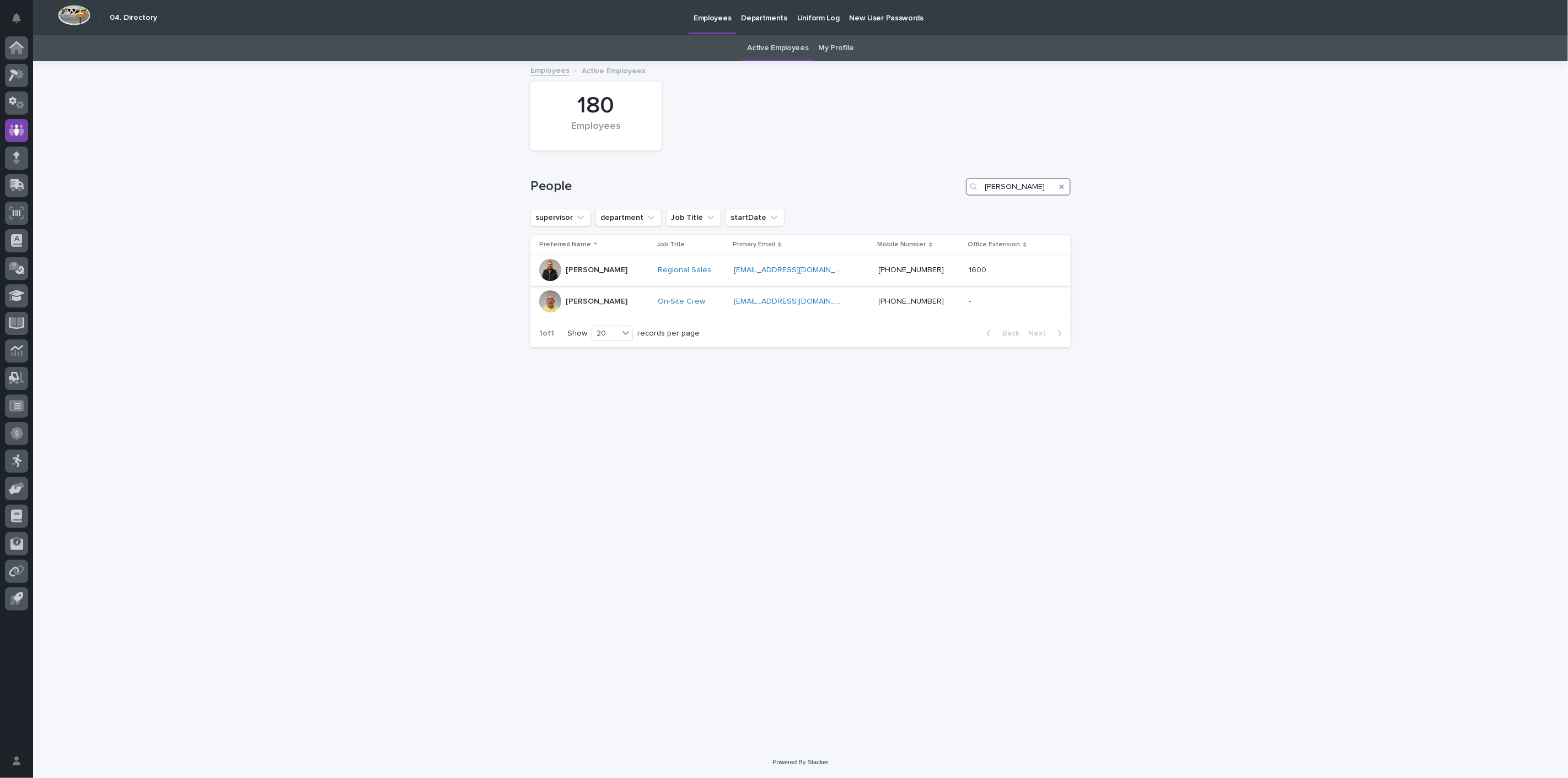
type input "jim"
click at [595, 276] on div "[PERSON_NAME]" at bounding box center [596, 270] width 62 height 18
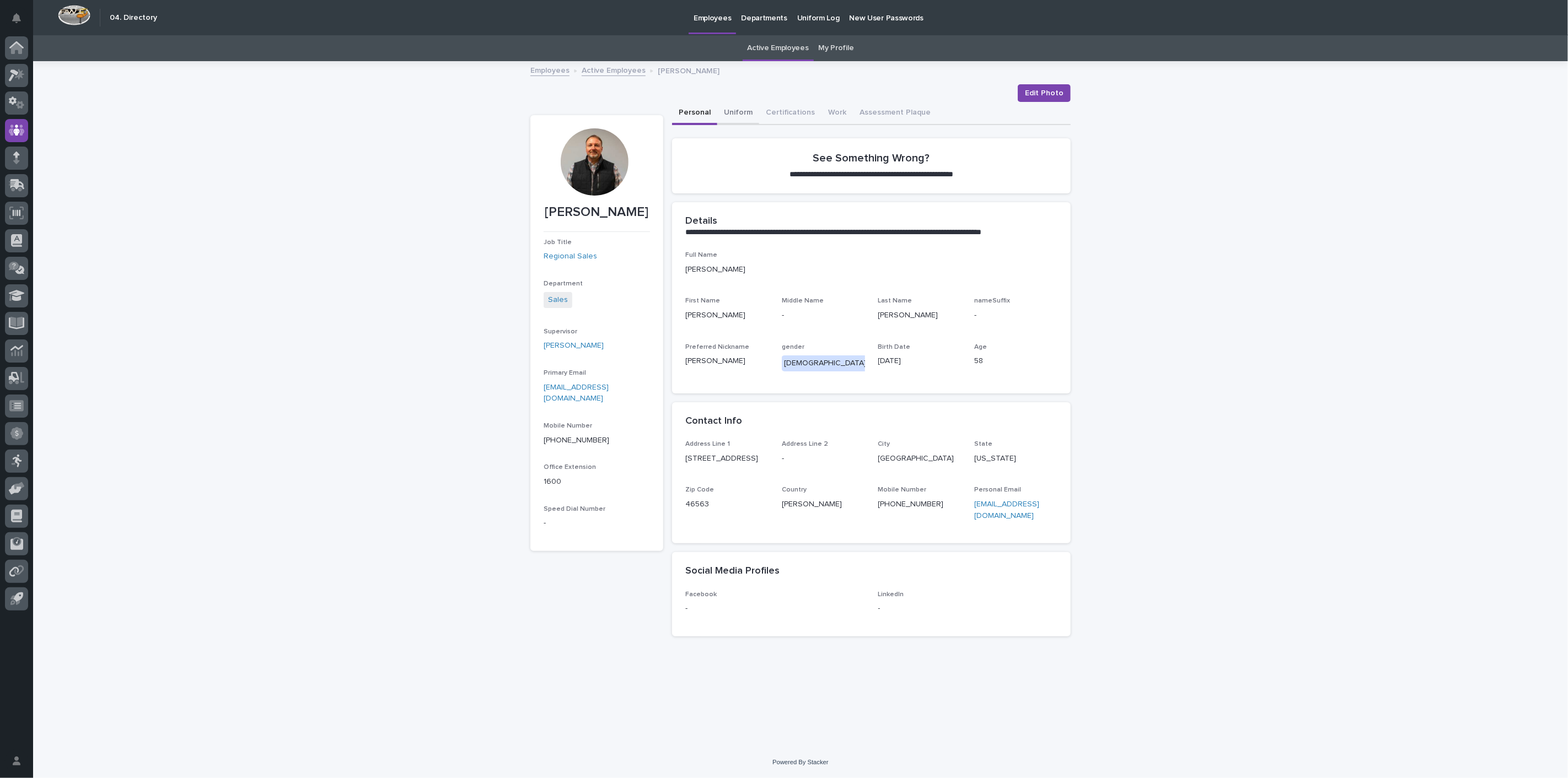
click at [726, 109] on button "Uniform" at bounding box center [738, 113] width 42 height 23
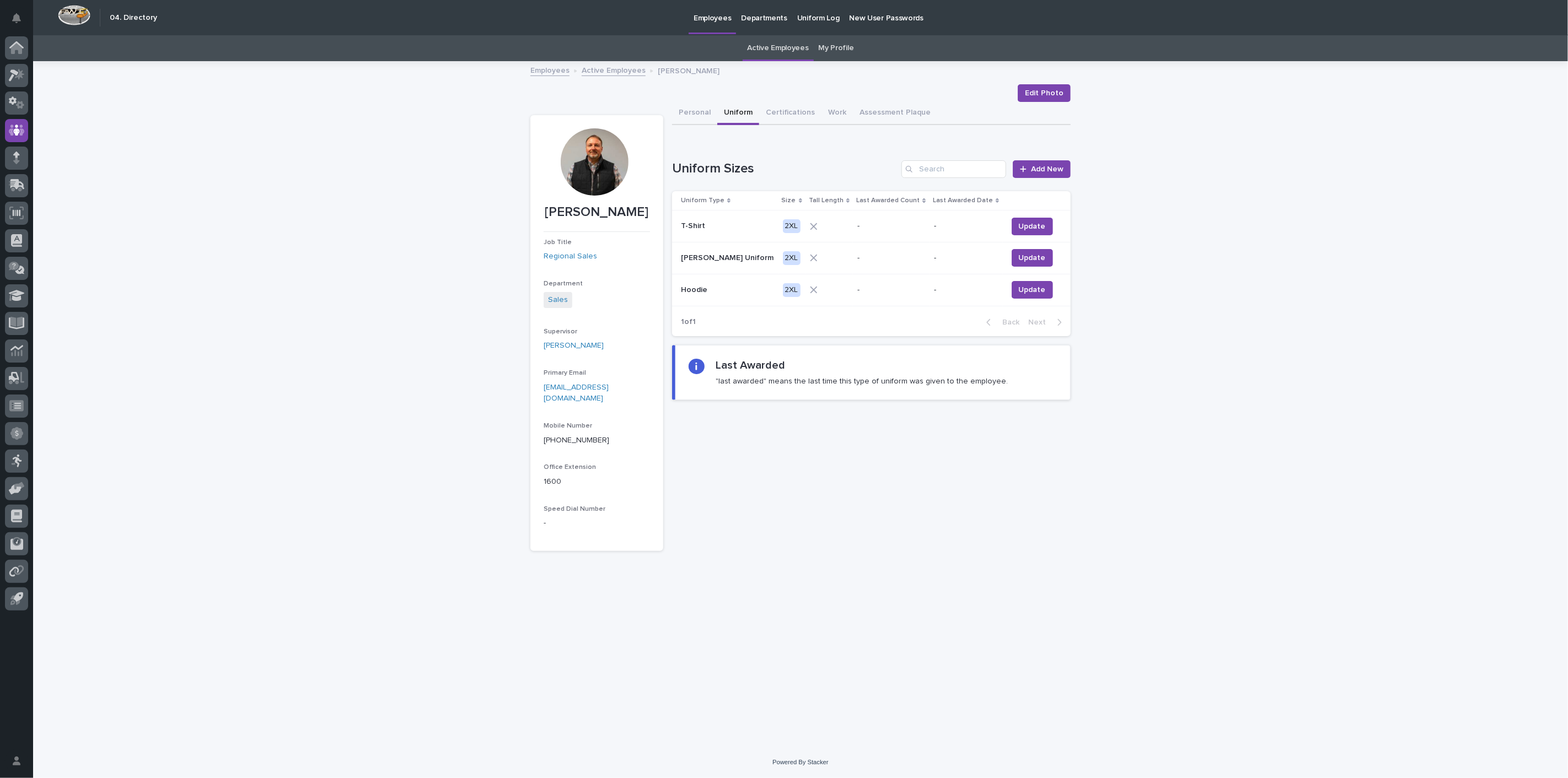
click at [601, 70] on link "Active Employees" at bounding box center [613, 70] width 64 height 13
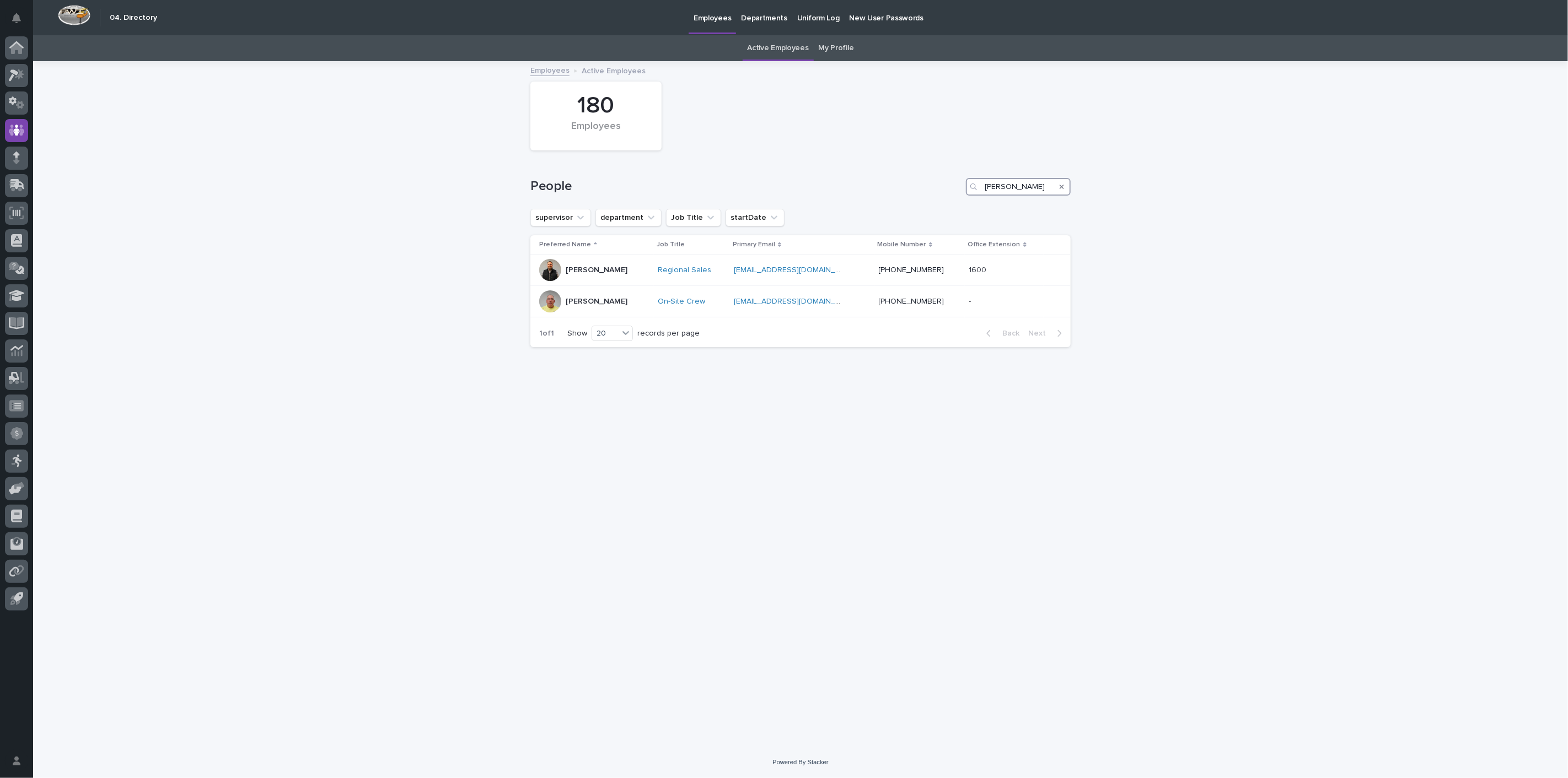
drag, startPoint x: 1018, startPoint y: 188, endPoint x: 796, endPoint y: 169, distance: 222.8
click at [842, 174] on div "People jim" at bounding box center [800, 182] width 540 height 53
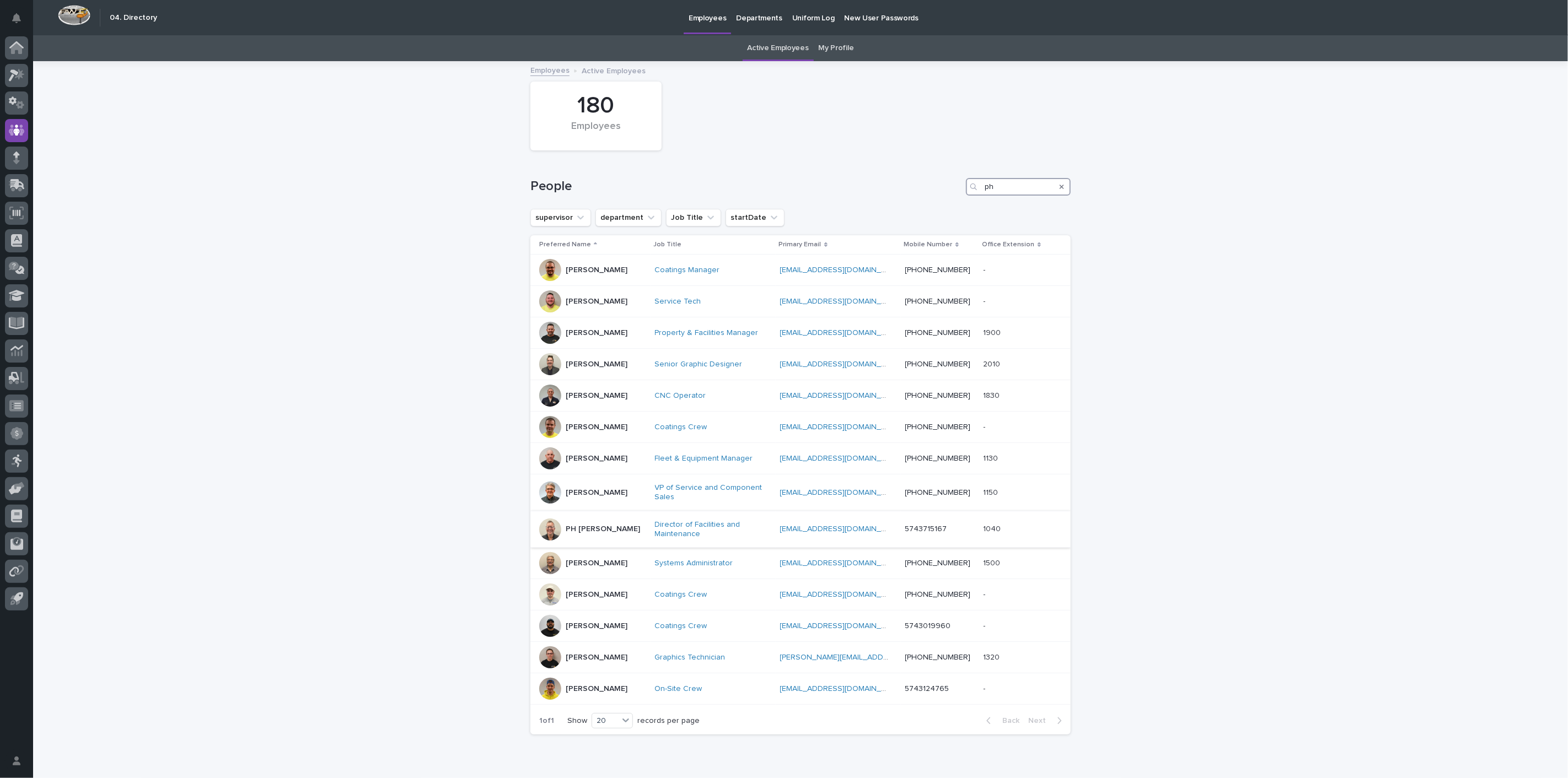
type input "ph"
click at [575, 526] on p "PH [PERSON_NAME]" at bounding box center [603, 529] width 74 height 9
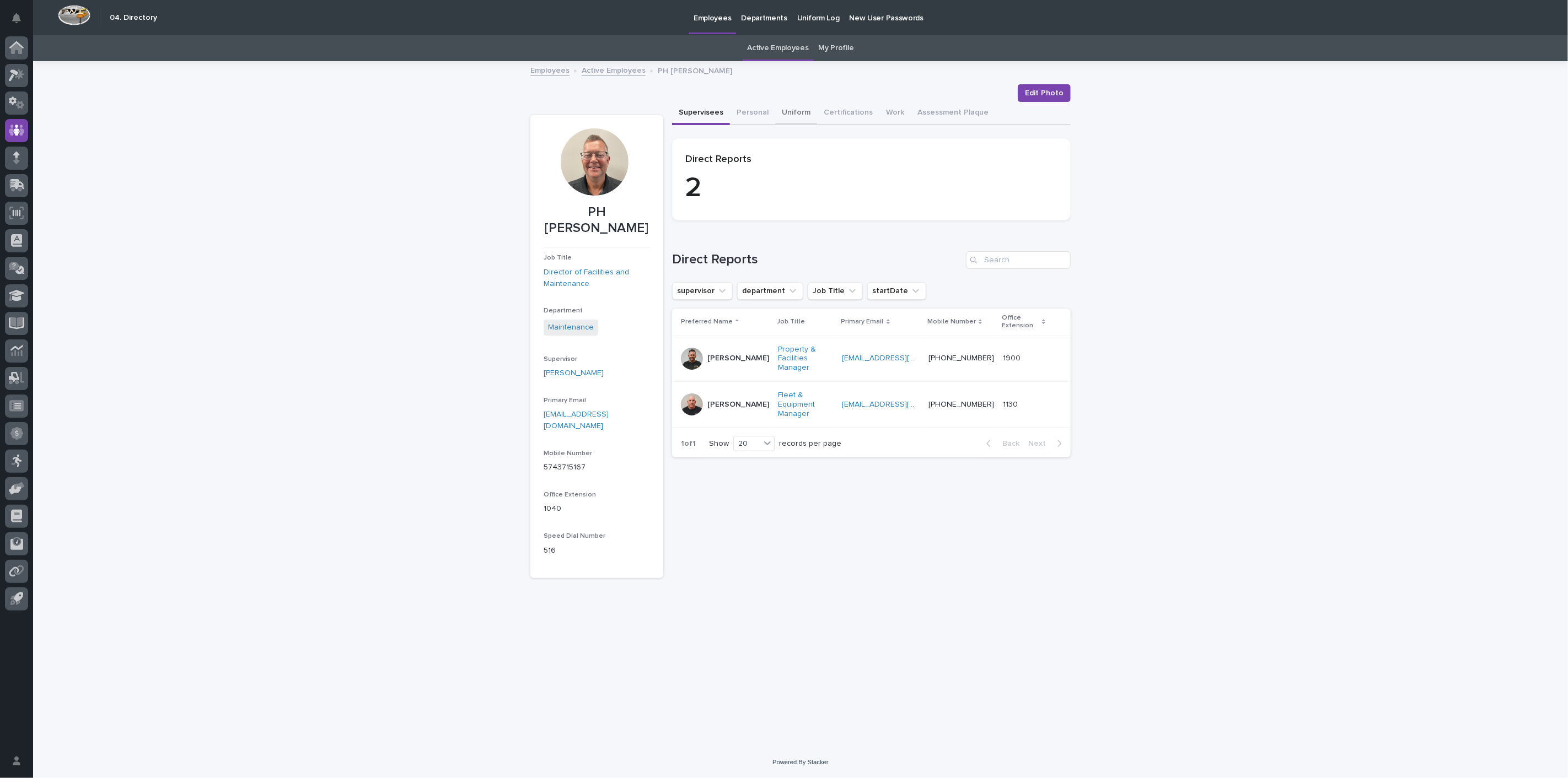
click at [786, 113] on button "Uniform" at bounding box center [796, 113] width 42 height 23
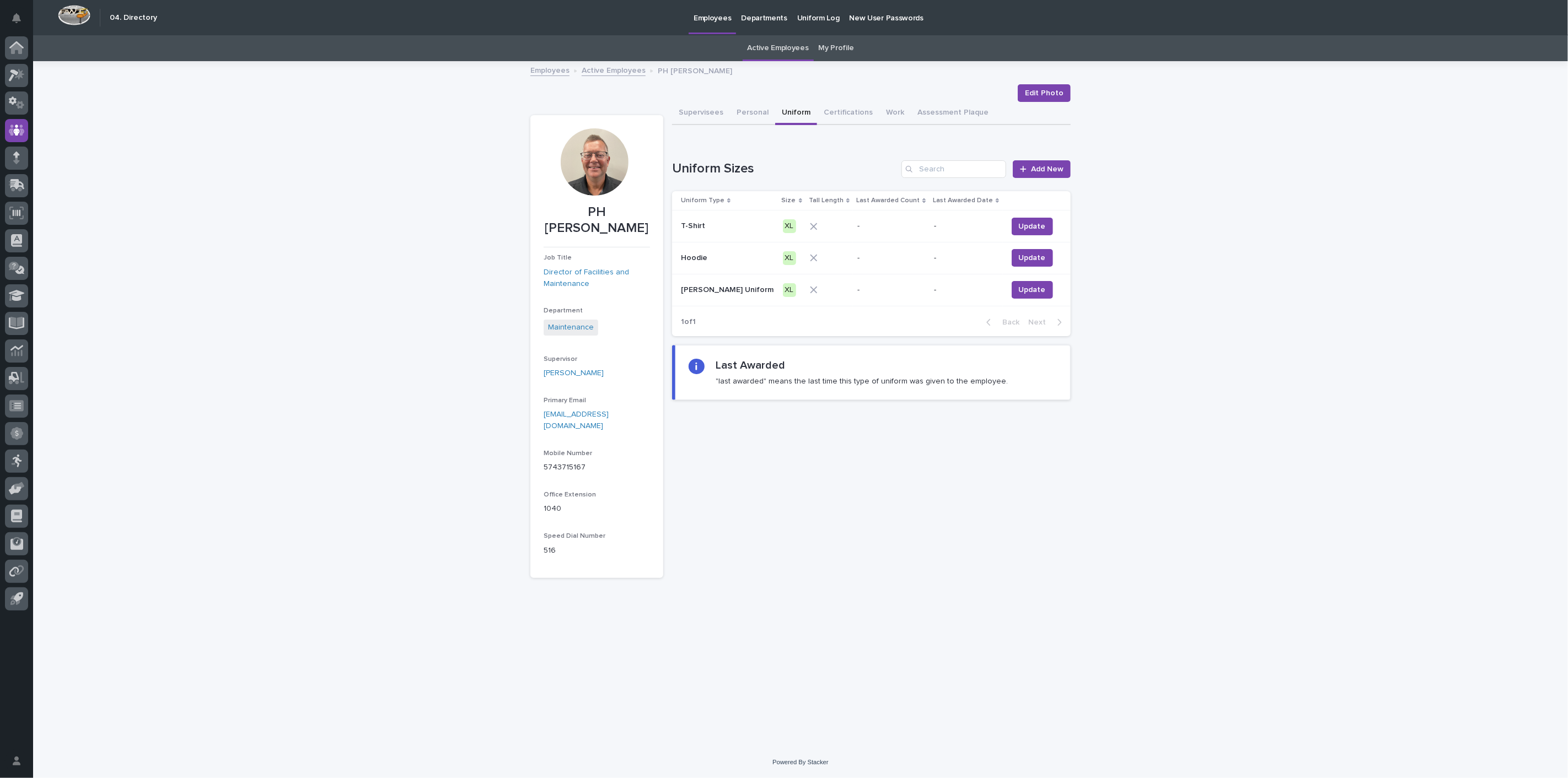
click at [629, 76] on div "Employees Active Employees PH Helmuth" at bounding box center [800, 71] width 551 height 15
click at [627, 73] on link "Active Employees" at bounding box center [613, 70] width 64 height 13
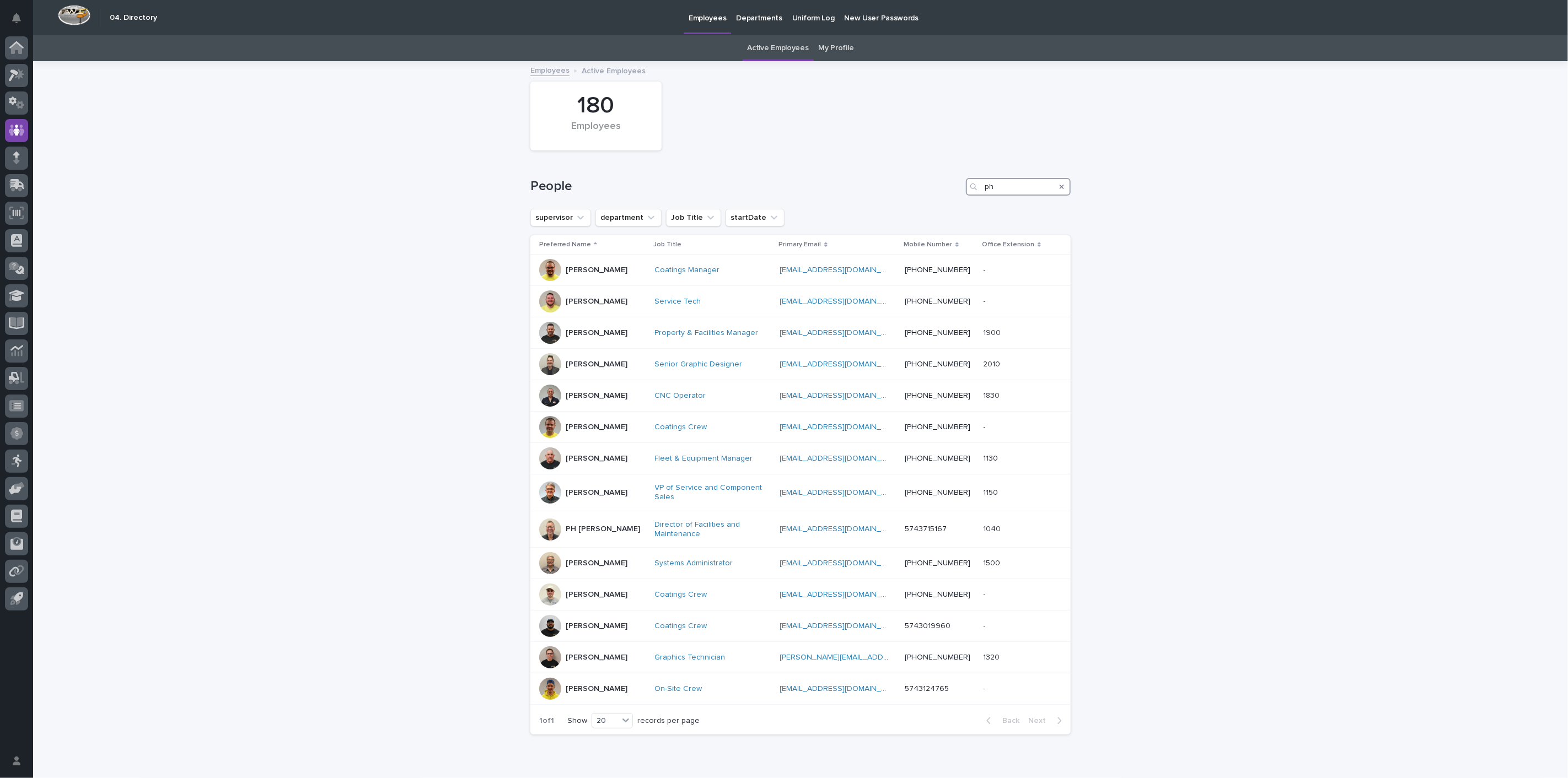
drag, startPoint x: 1002, startPoint y: 188, endPoint x: 821, endPoint y: 175, distance: 181.5
click at [821, 175] on div "People ph" at bounding box center [800, 182] width 540 height 53
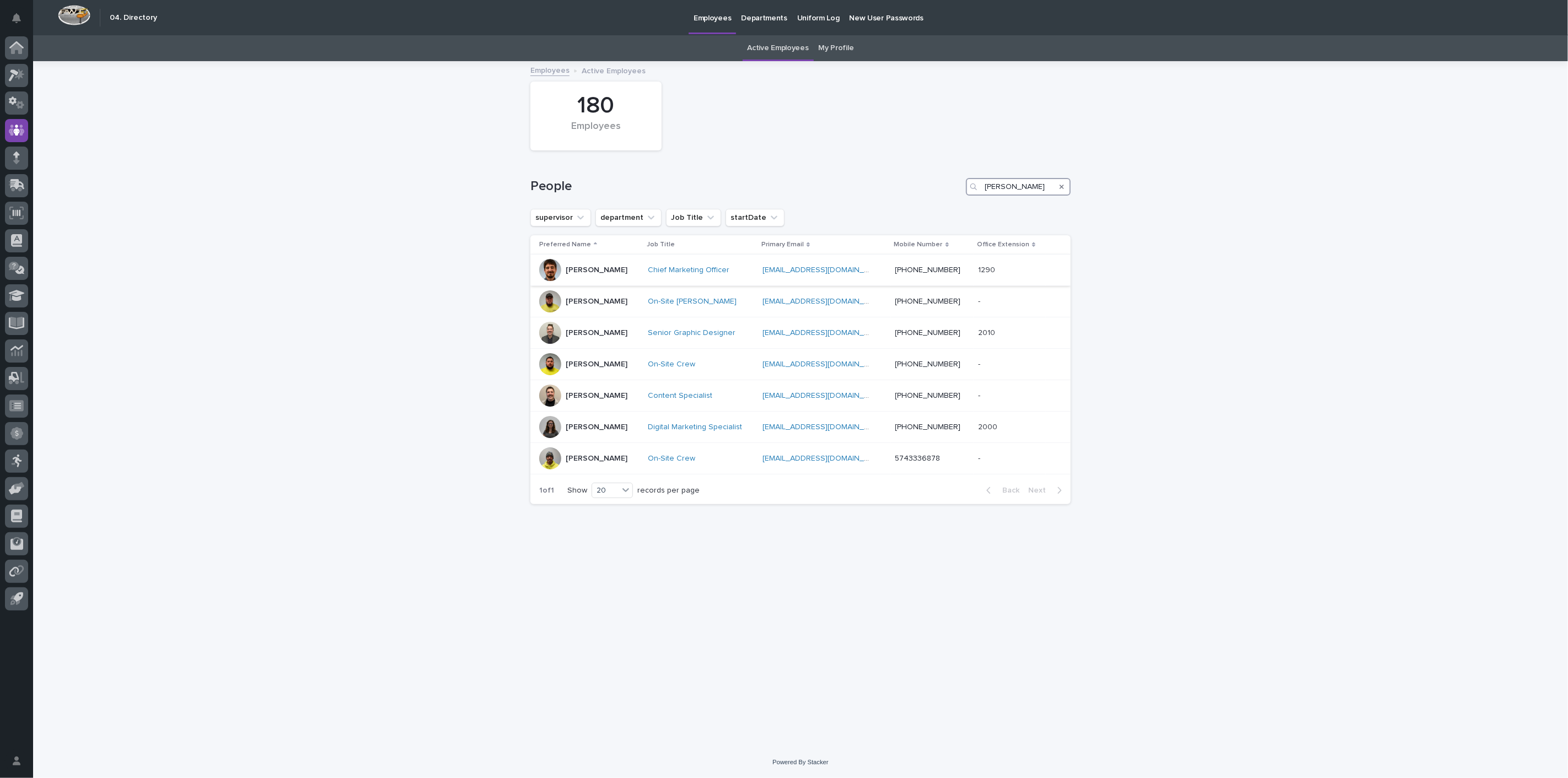
type input "[PERSON_NAME]"
click at [611, 271] on p "[PERSON_NAME]" at bounding box center [596, 270] width 62 height 9
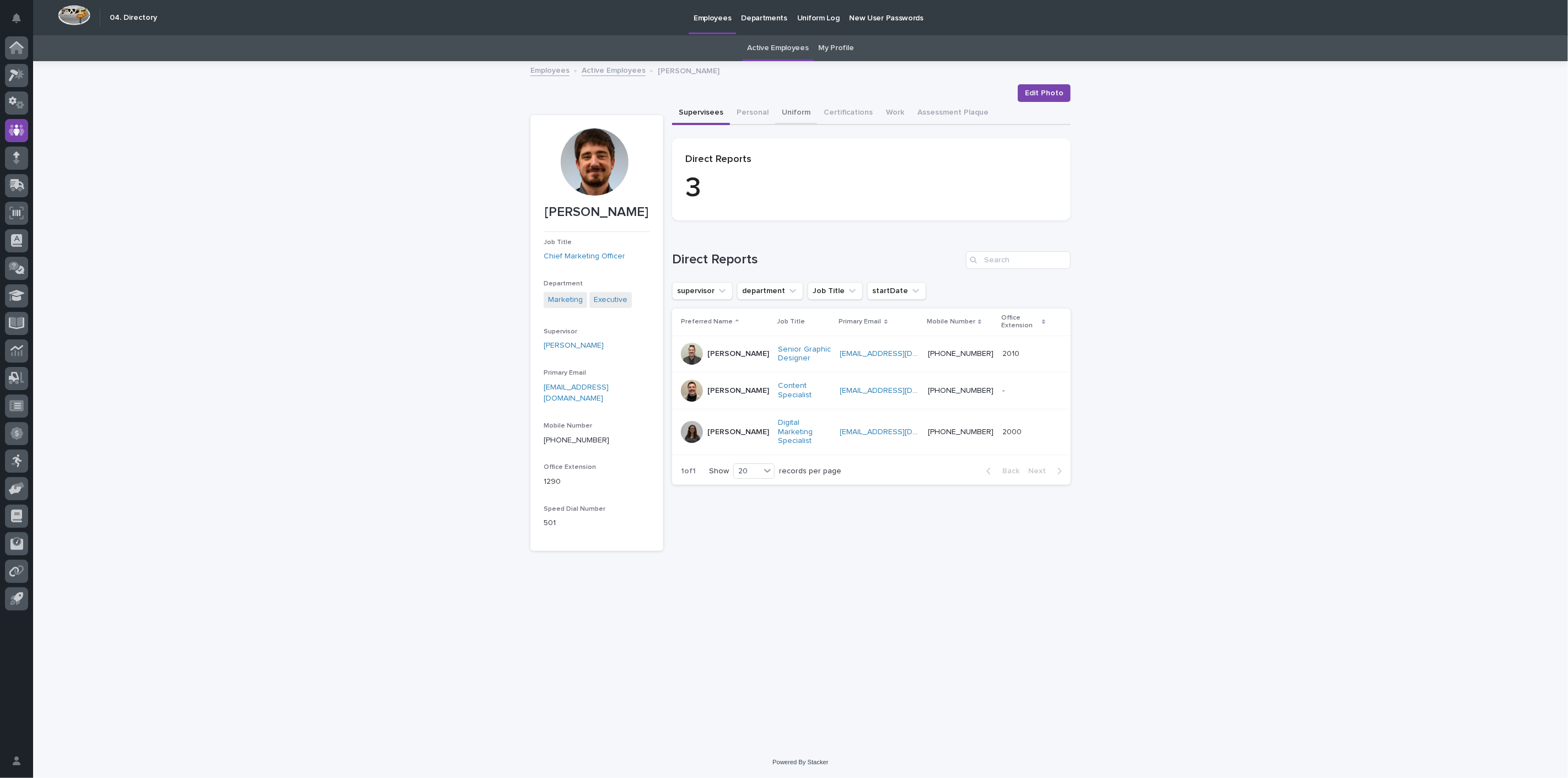
click at [800, 111] on button "Uniform" at bounding box center [796, 113] width 42 height 23
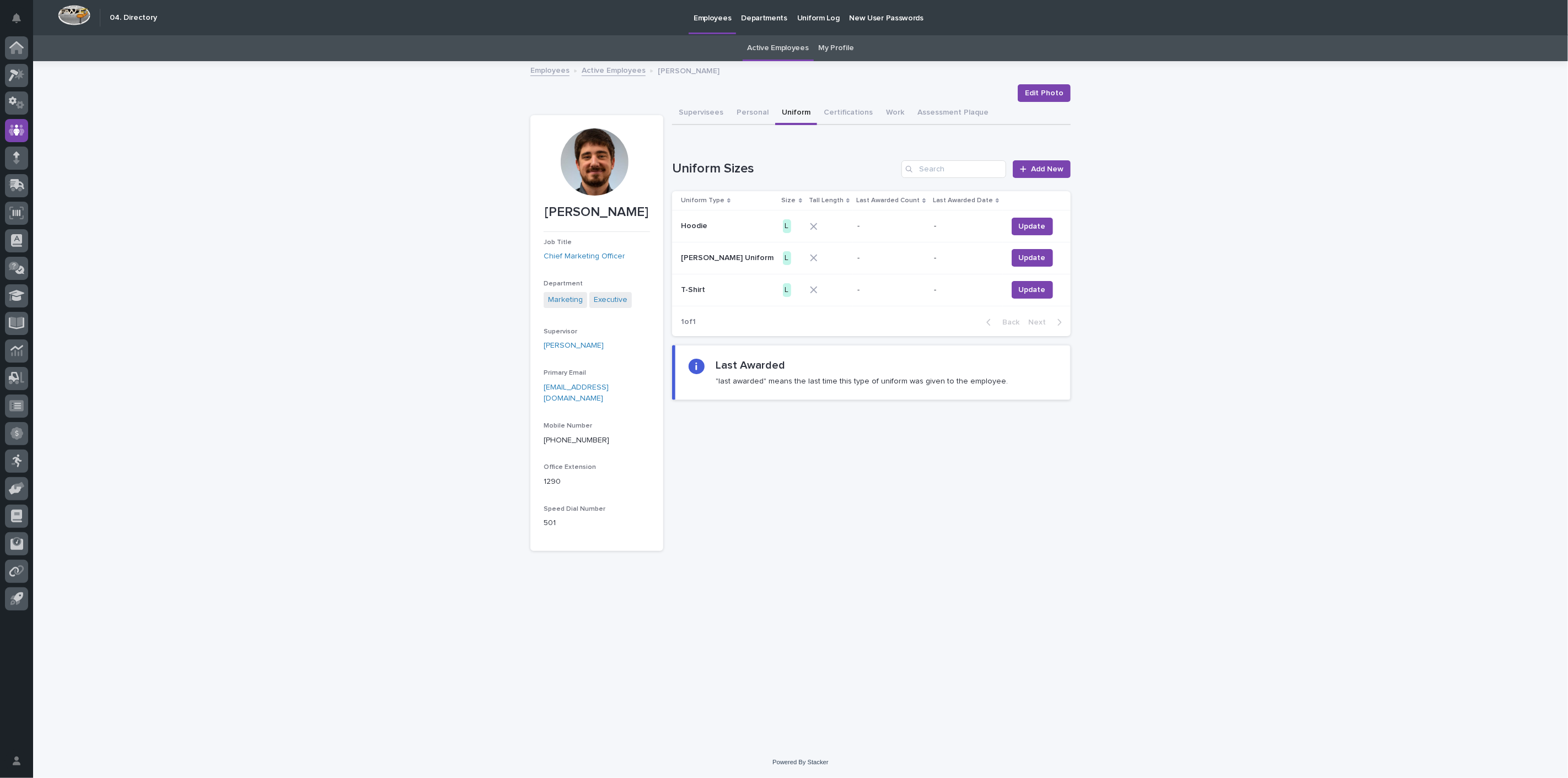
click at [609, 66] on link "Active Employees" at bounding box center [613, 70] width 64 height 13
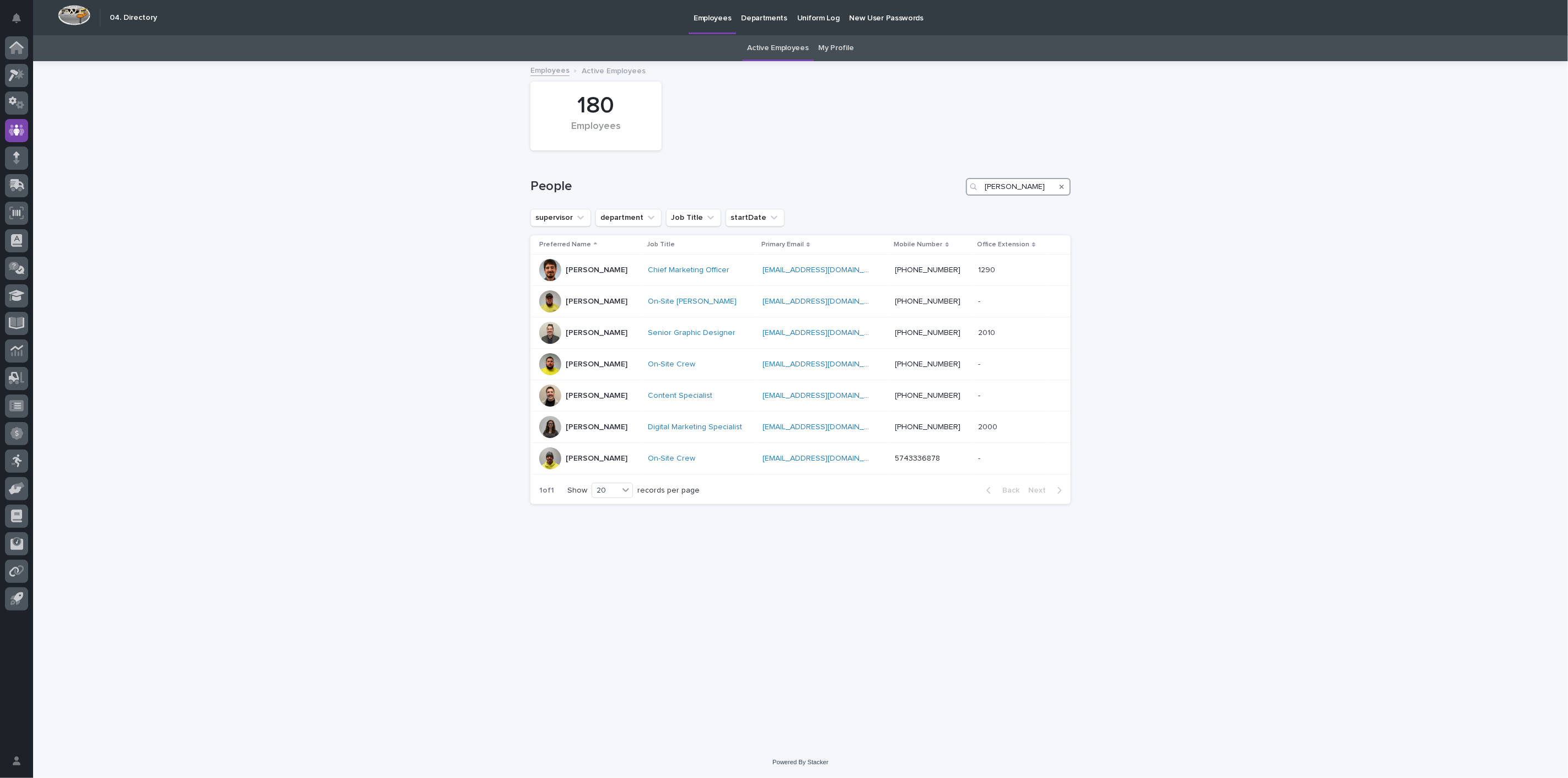
drag, startPoint x: 1028, startPoint y: 182, endPoint x: 875, endPoint y: 179, distance: 153.0
click at [875, 179] on div "People [PERSON_NAME]" at bounding box center [800, 187] width 540 height 18
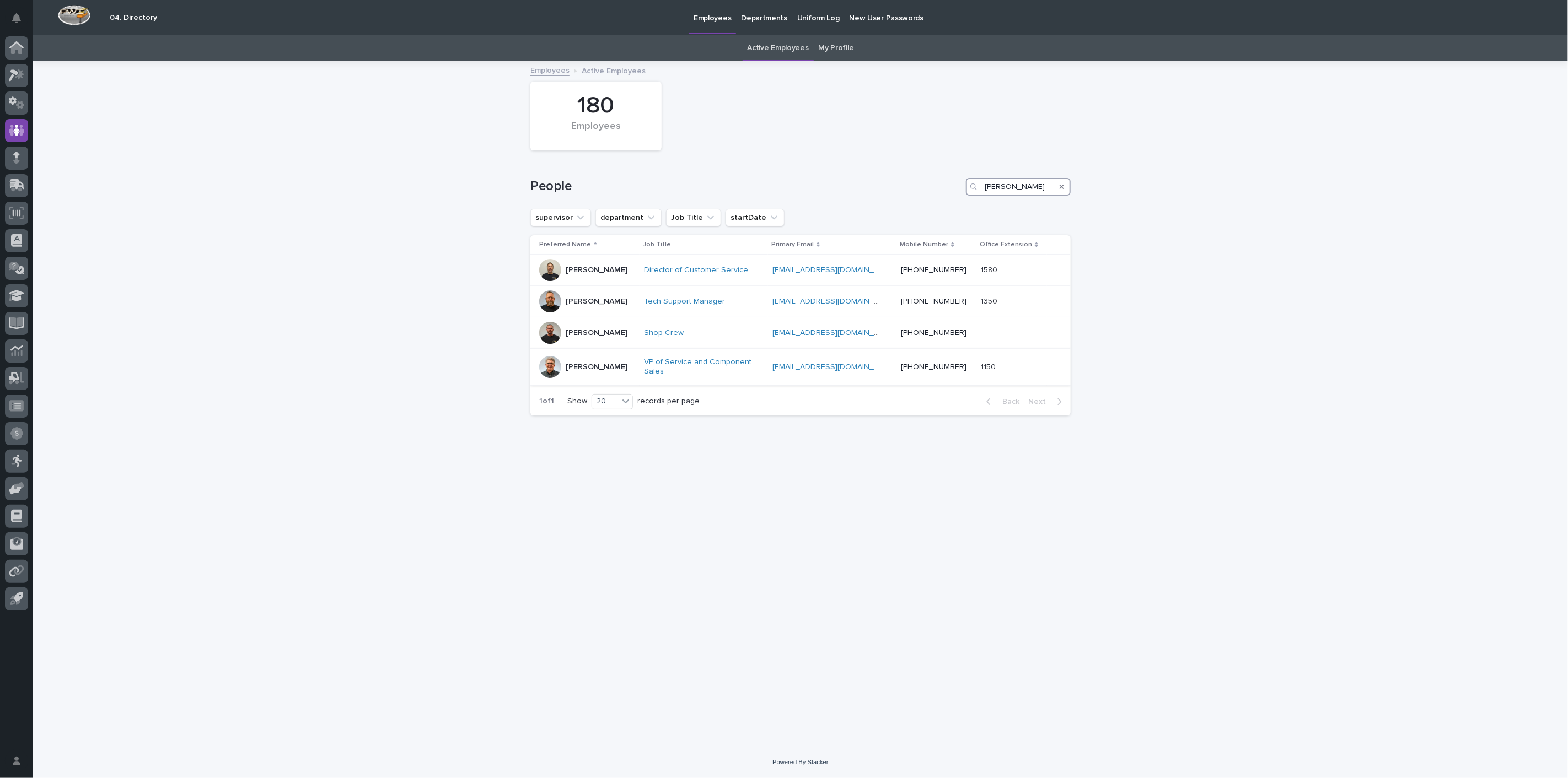
type input "paul"
click at [607, 364] on p "[PERSON_NAME]" at bounding box center [596, 367] width 62 height 9
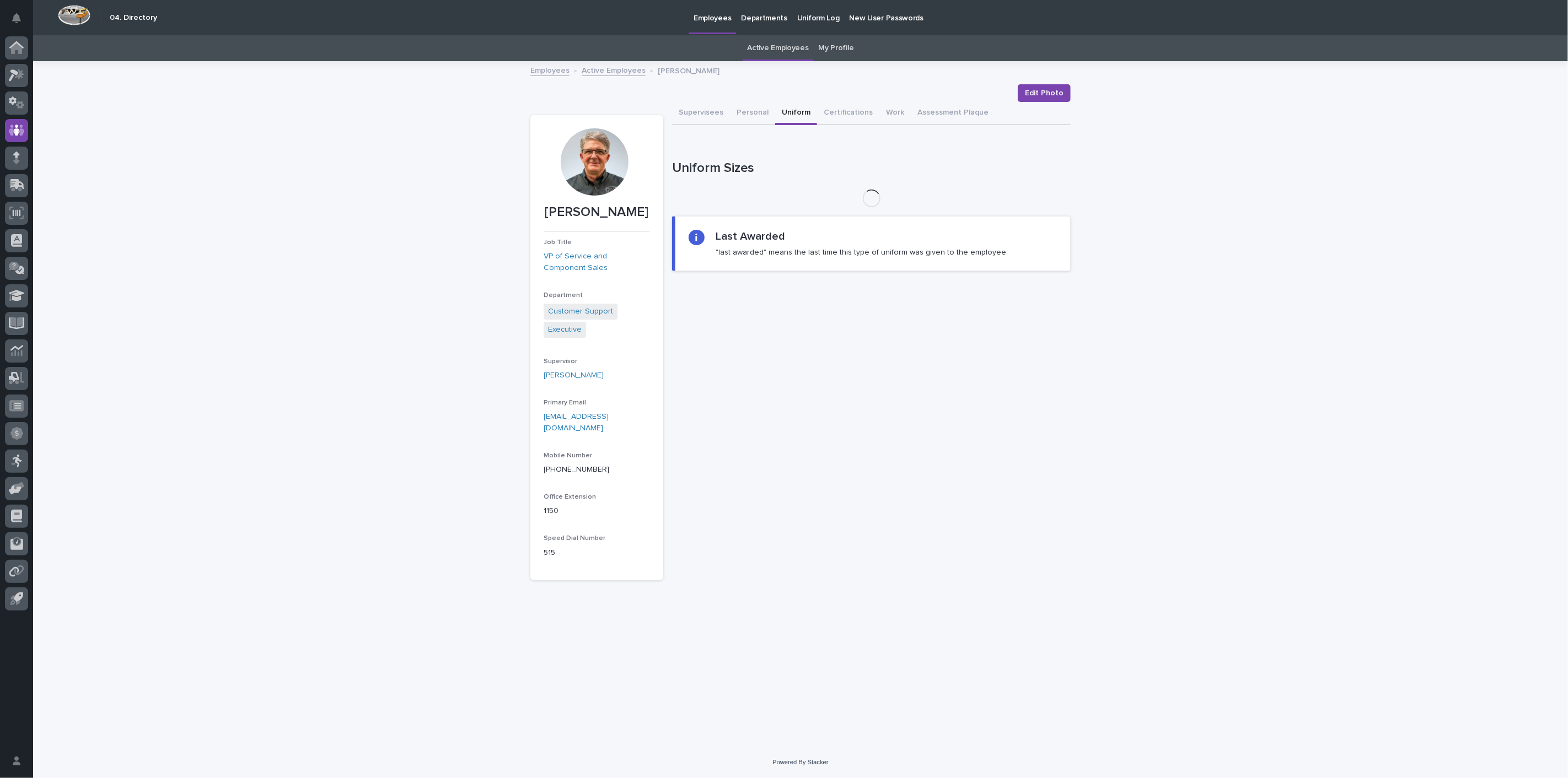
click at [797, 116] on button "Uniform" at bounding box center [796, 113] width 42 height 23
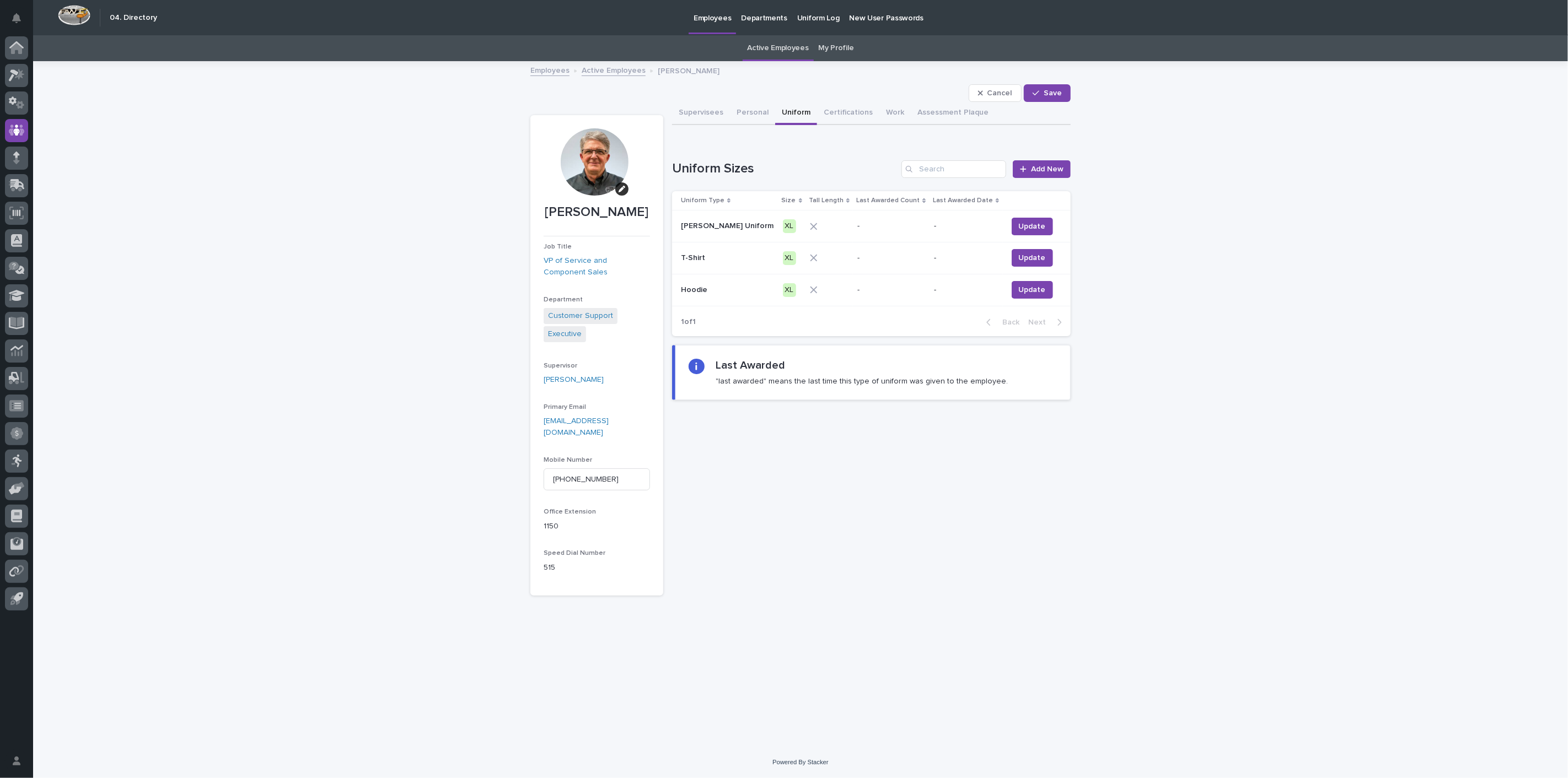
click at [535, 67] on link "Employees" at bounding box center [550, 70] width 39 height 13
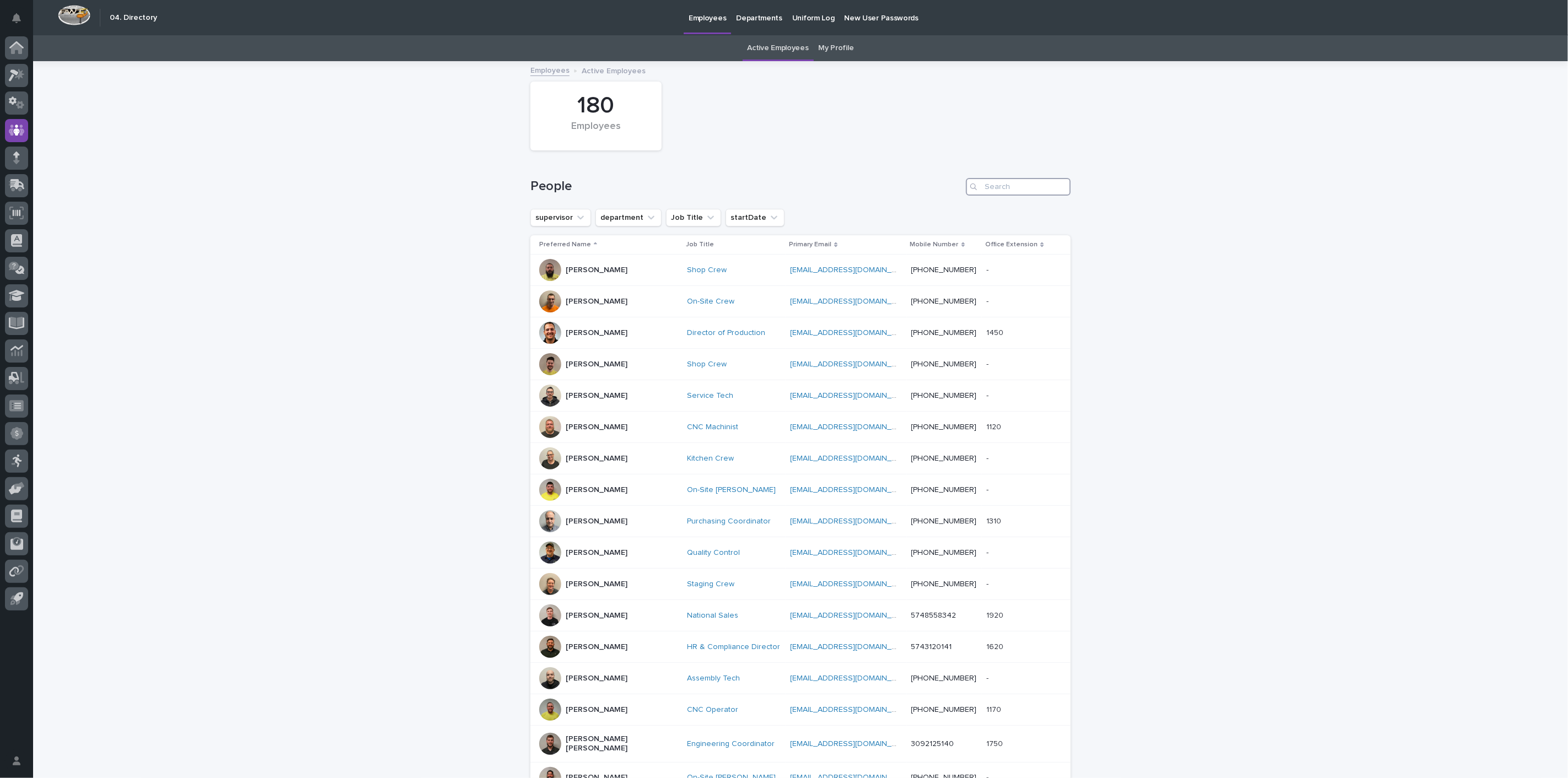
click at [1016, 188] on input "Search" at bounding box center [1018, 187] width 105 height 18
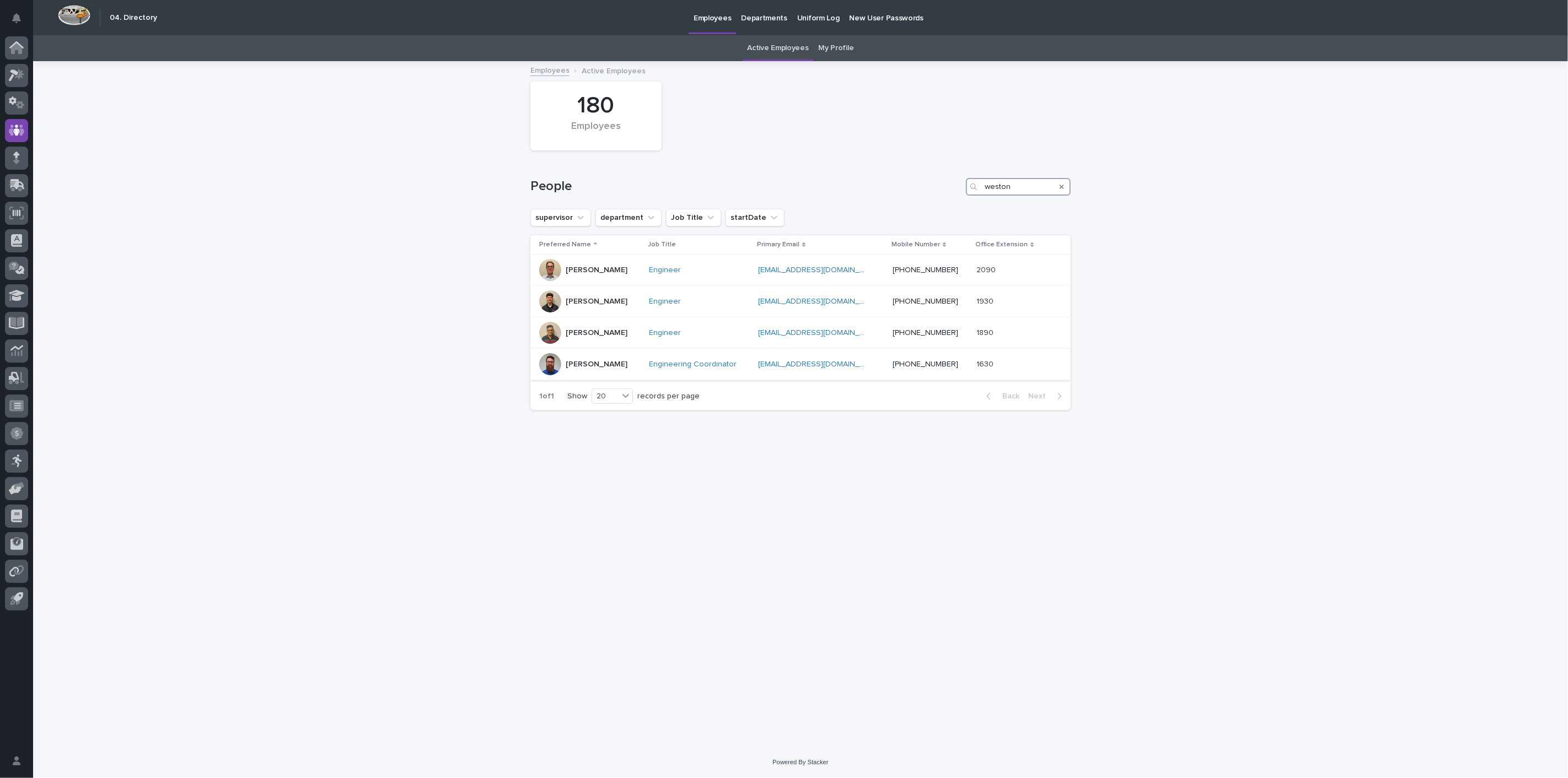
type input "weston"
click at [617, 364] on p "[PERSON_NAME]" at bounding box center [596, 364] width 62 height 9
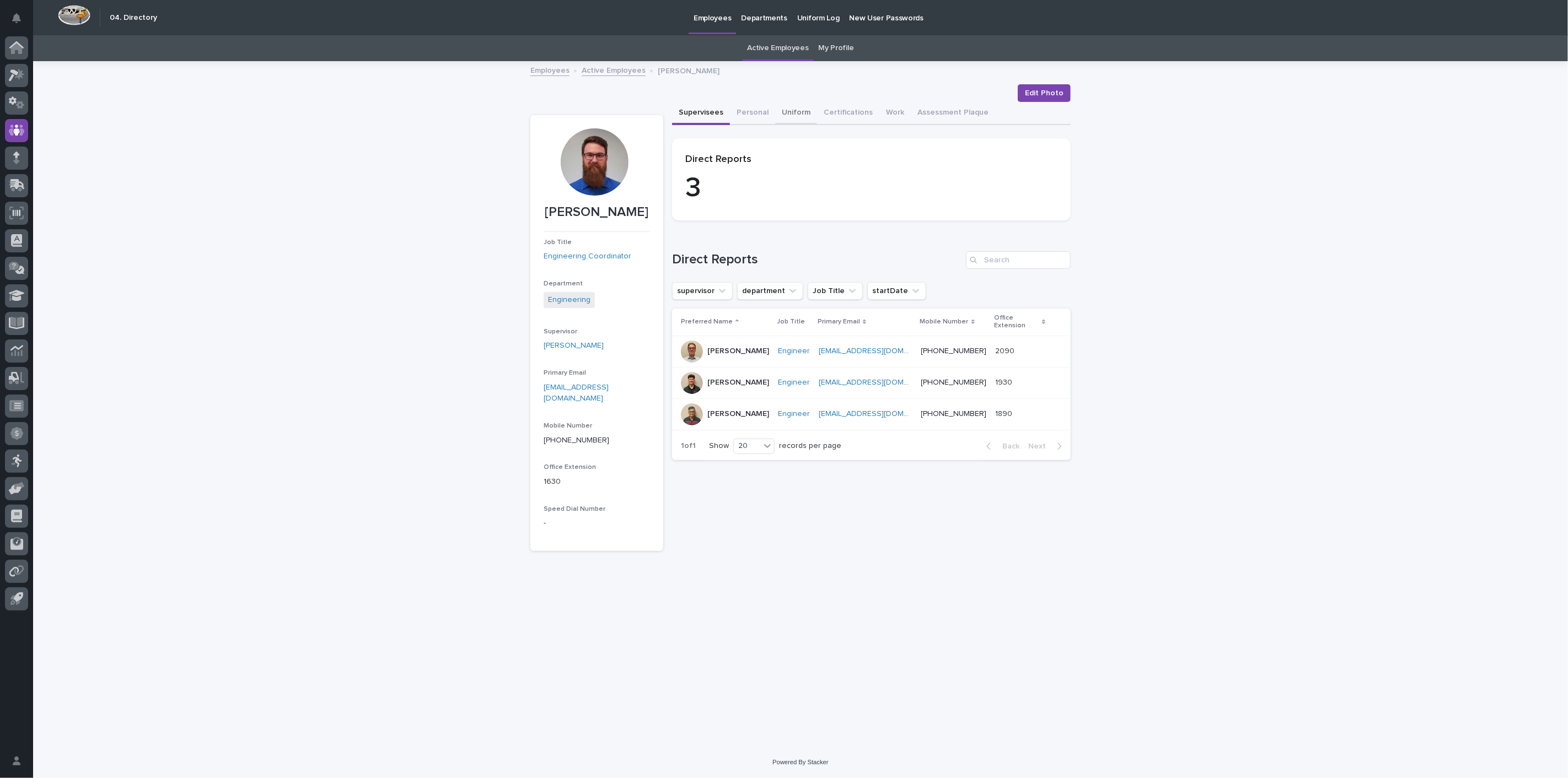
click at [790, 119] on button "Uniform" at bounding box center [796, 113] width 42 height 23
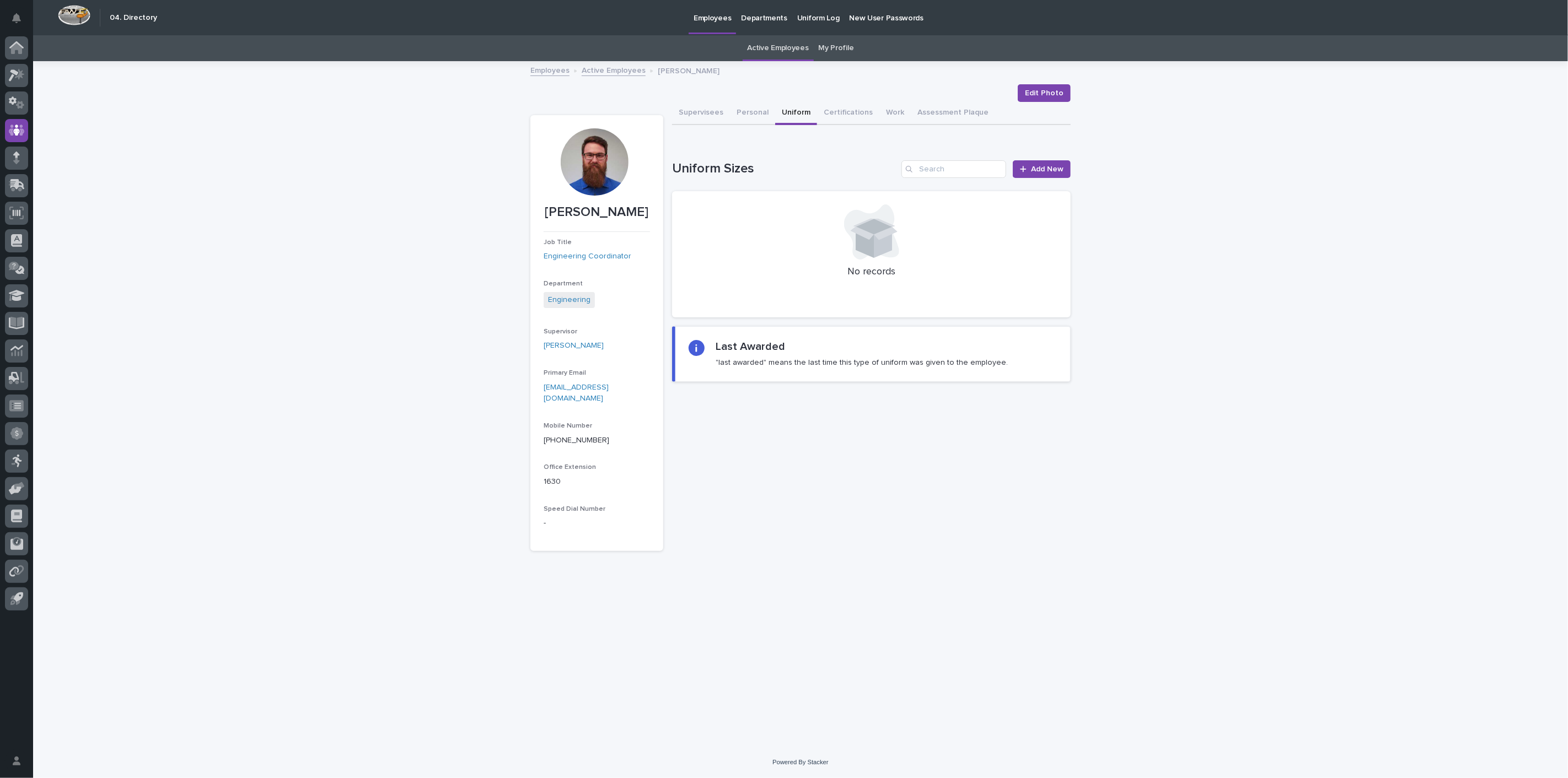
click at [552, 73] on link "Employees" at bounding box center [550, 70] width 39 height 13
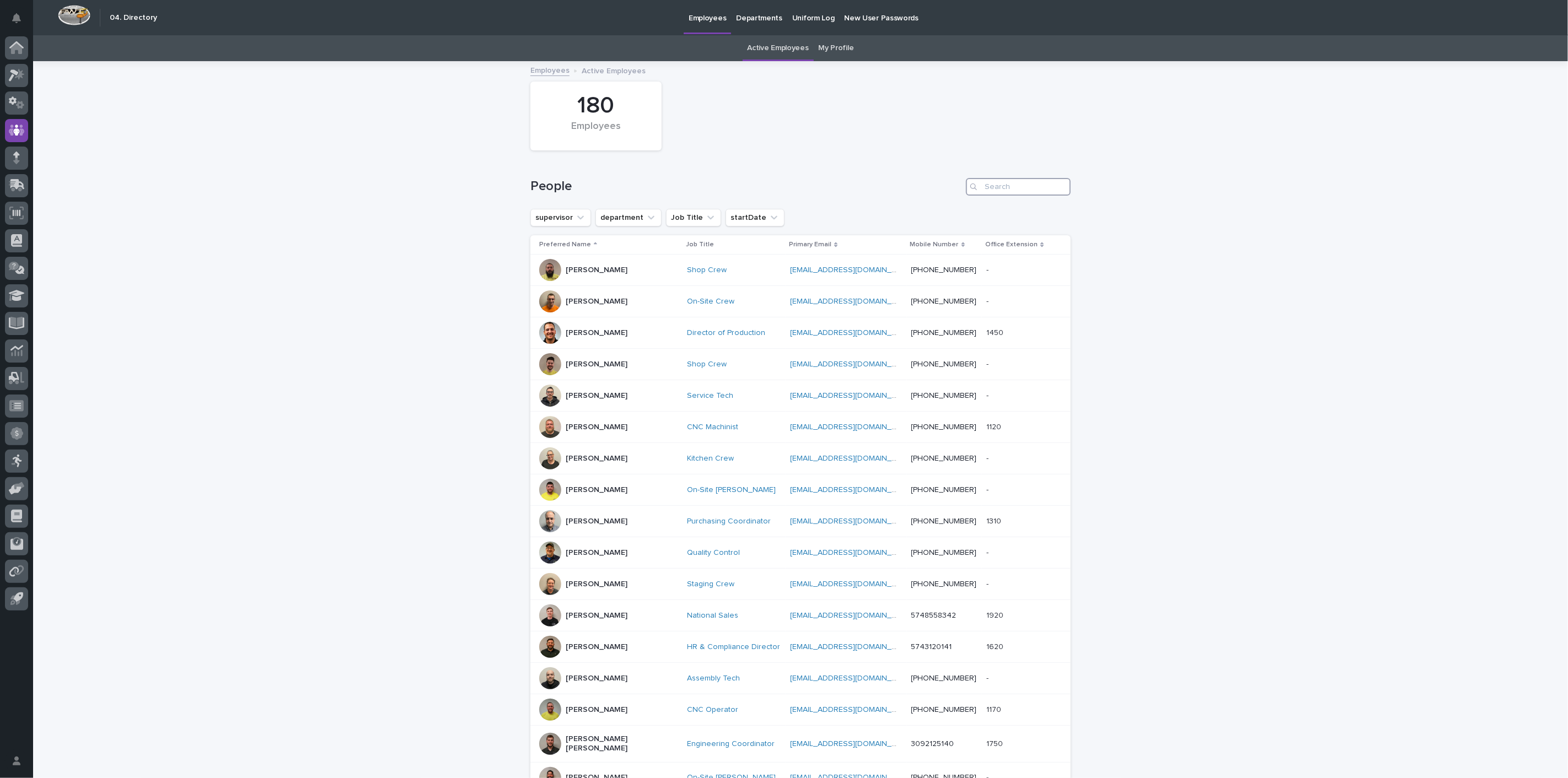
click at [1007, 192] on input "Search" at bounding box center [1018, 187] width 105 height 18
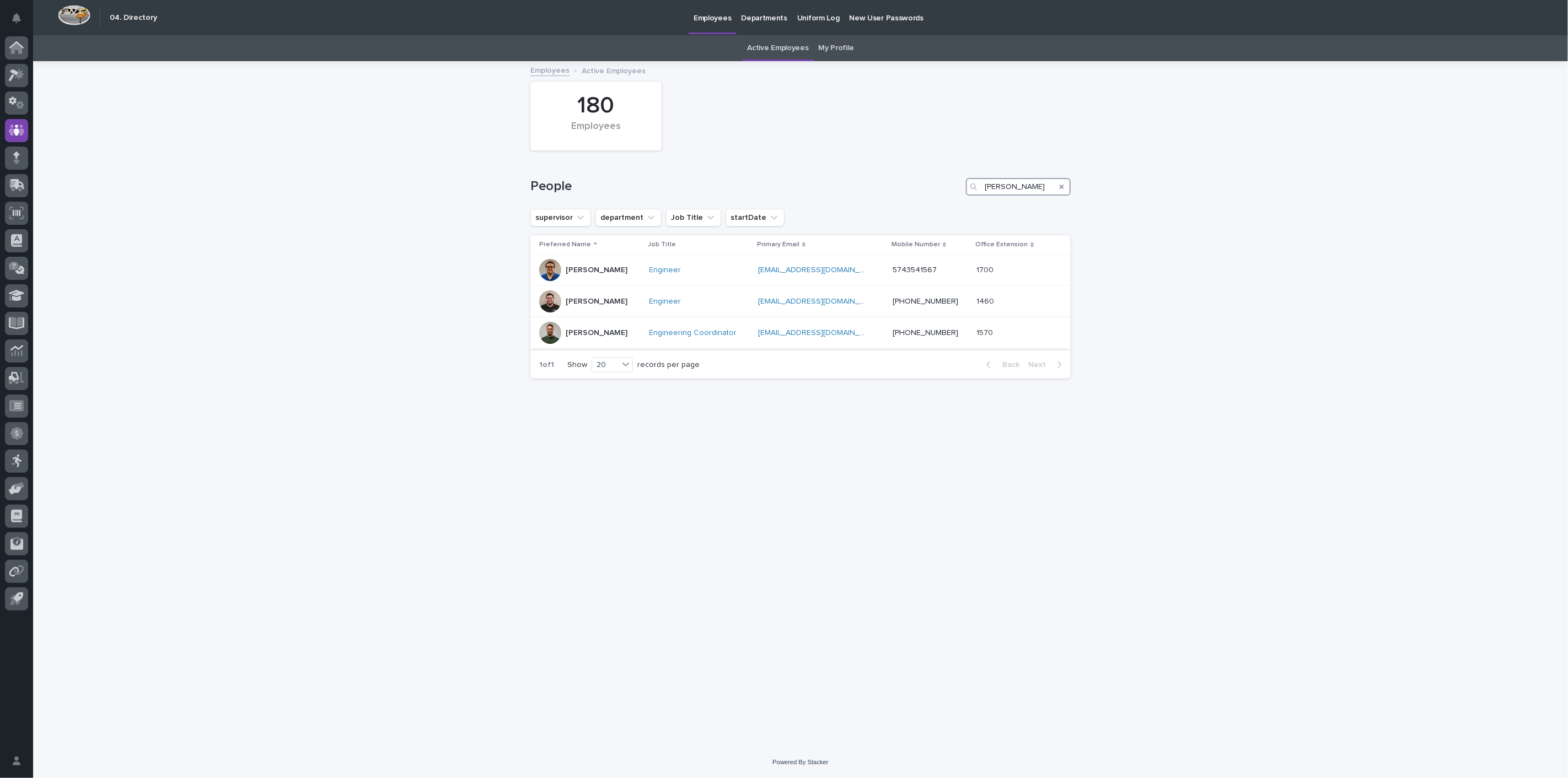
type input "wynne"
click at [592, 335] on p "[PERSON_NAME]" at bounding box center [596, 333] width 62 height 9
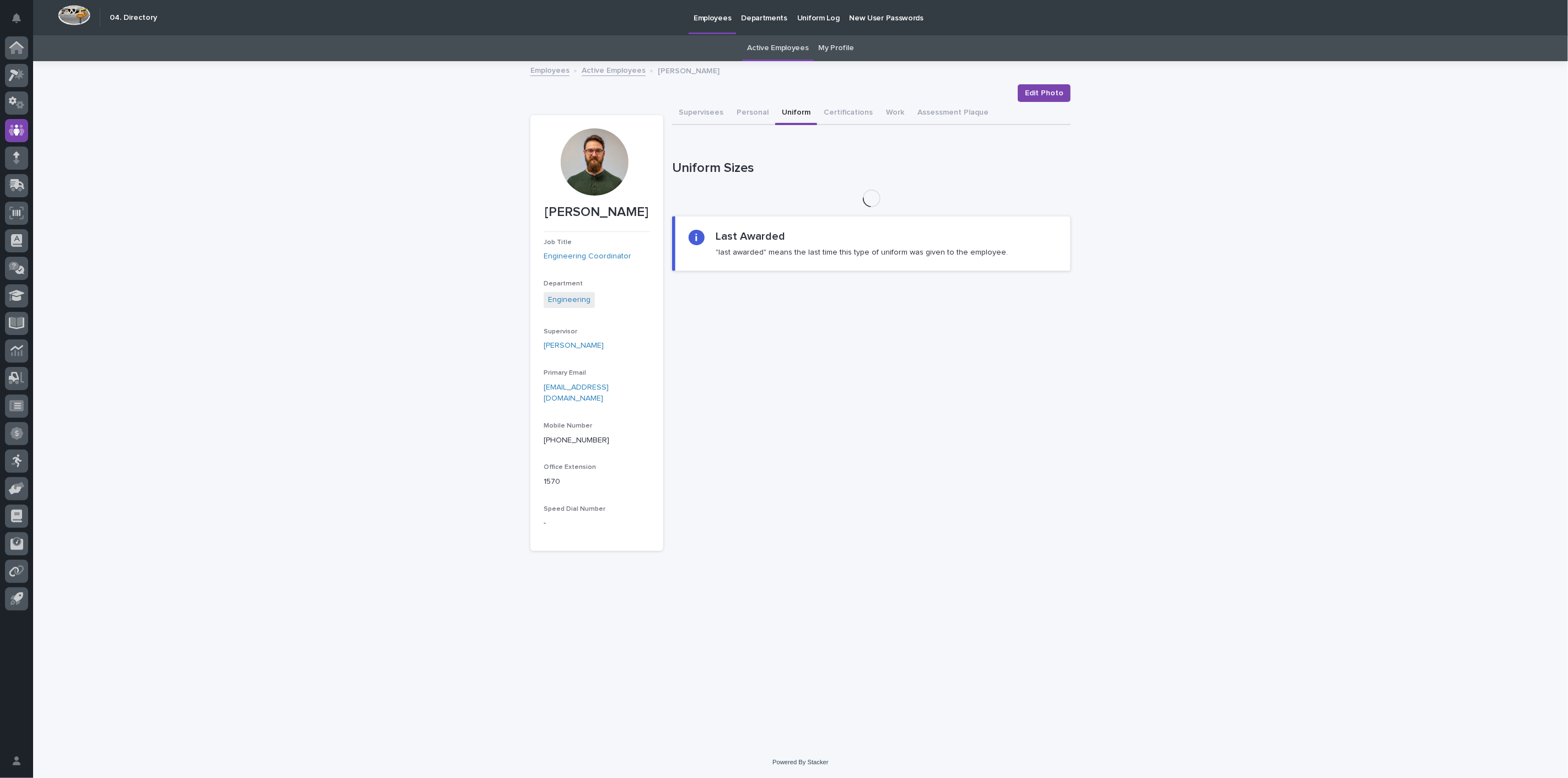
click at [786, 115] on button "Uniform" at bounding box center [796, 113] width 42 height 23
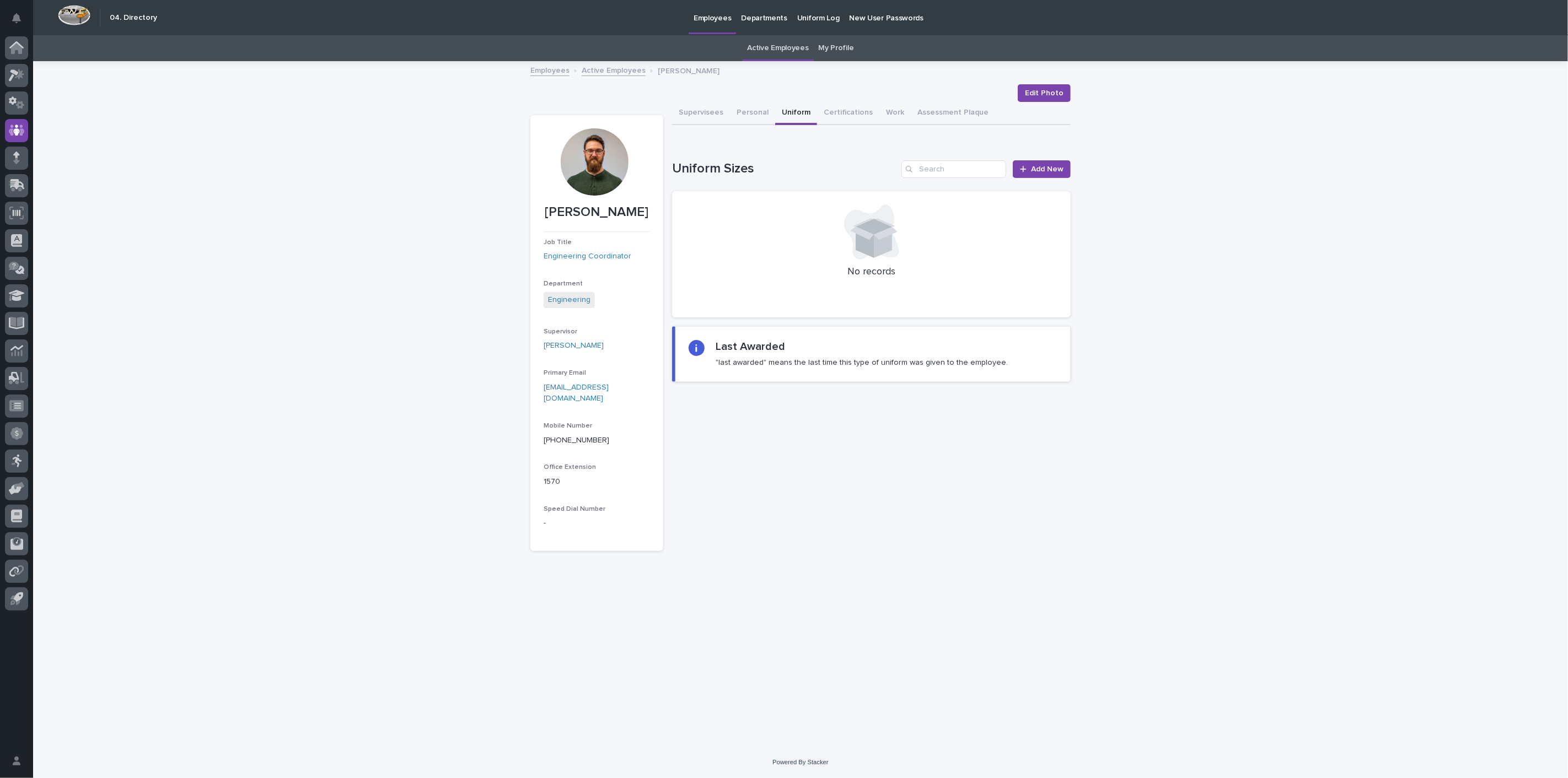
click at [542, 69] on link "Employees" at bounding box center [550, 70] width 39 height 13
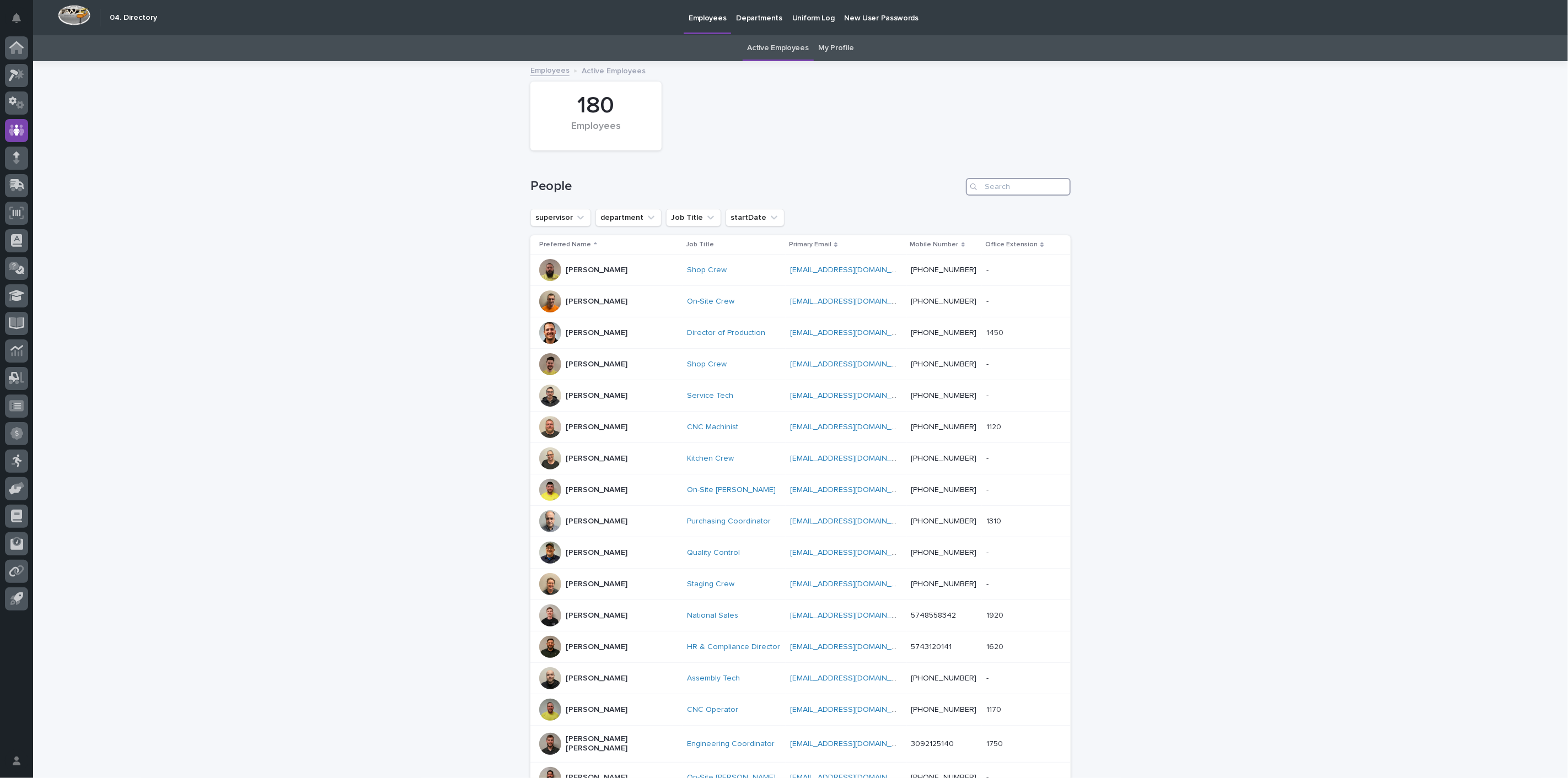
click at [1004, 182] on input "Search" at bounding box center [1018, 187] width 105 height 18
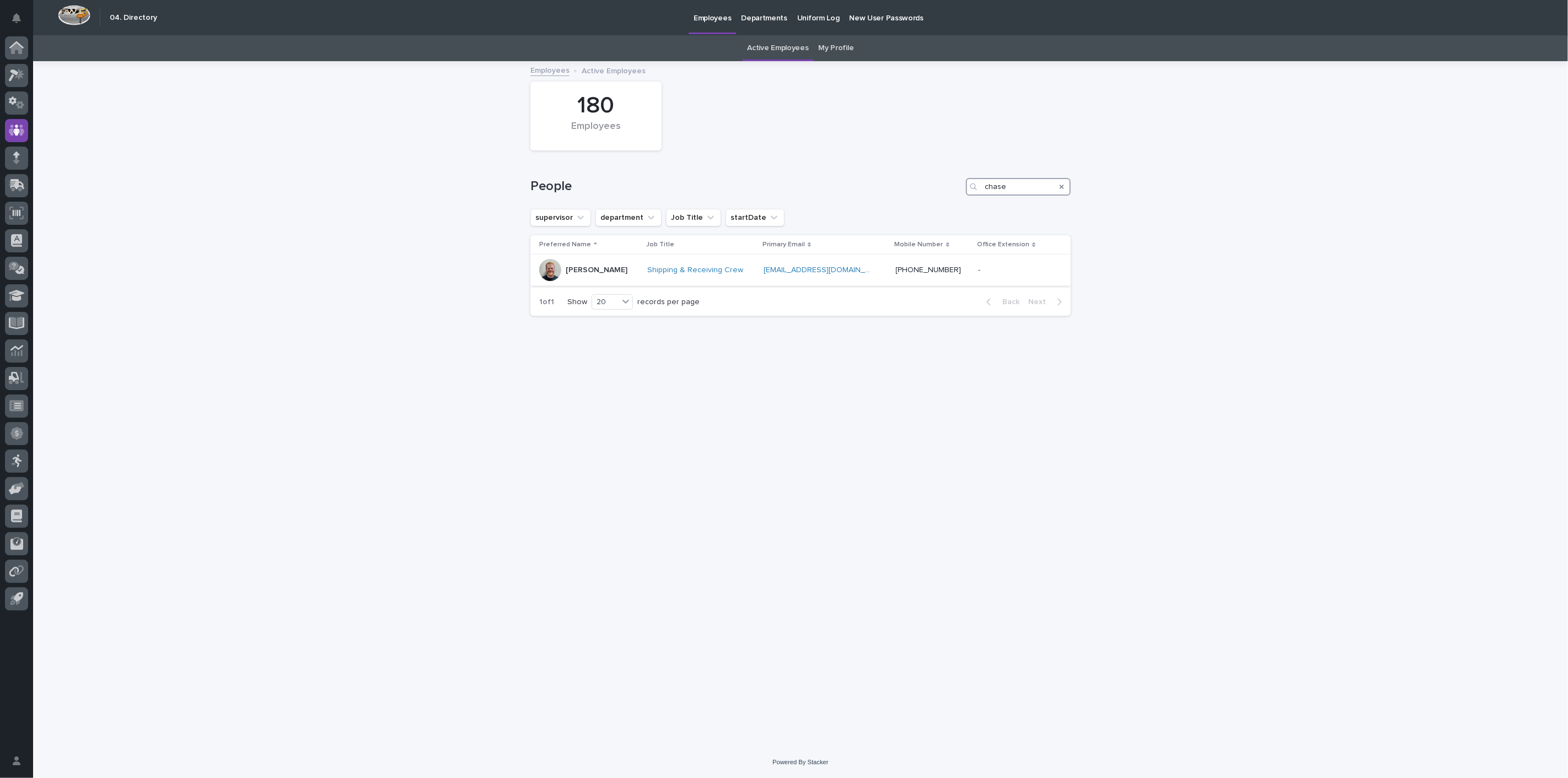
type input "chase"
click at [607, 268] on p "[PERSON_NAME]" at bounding box center [596, 270] width 62 height 9
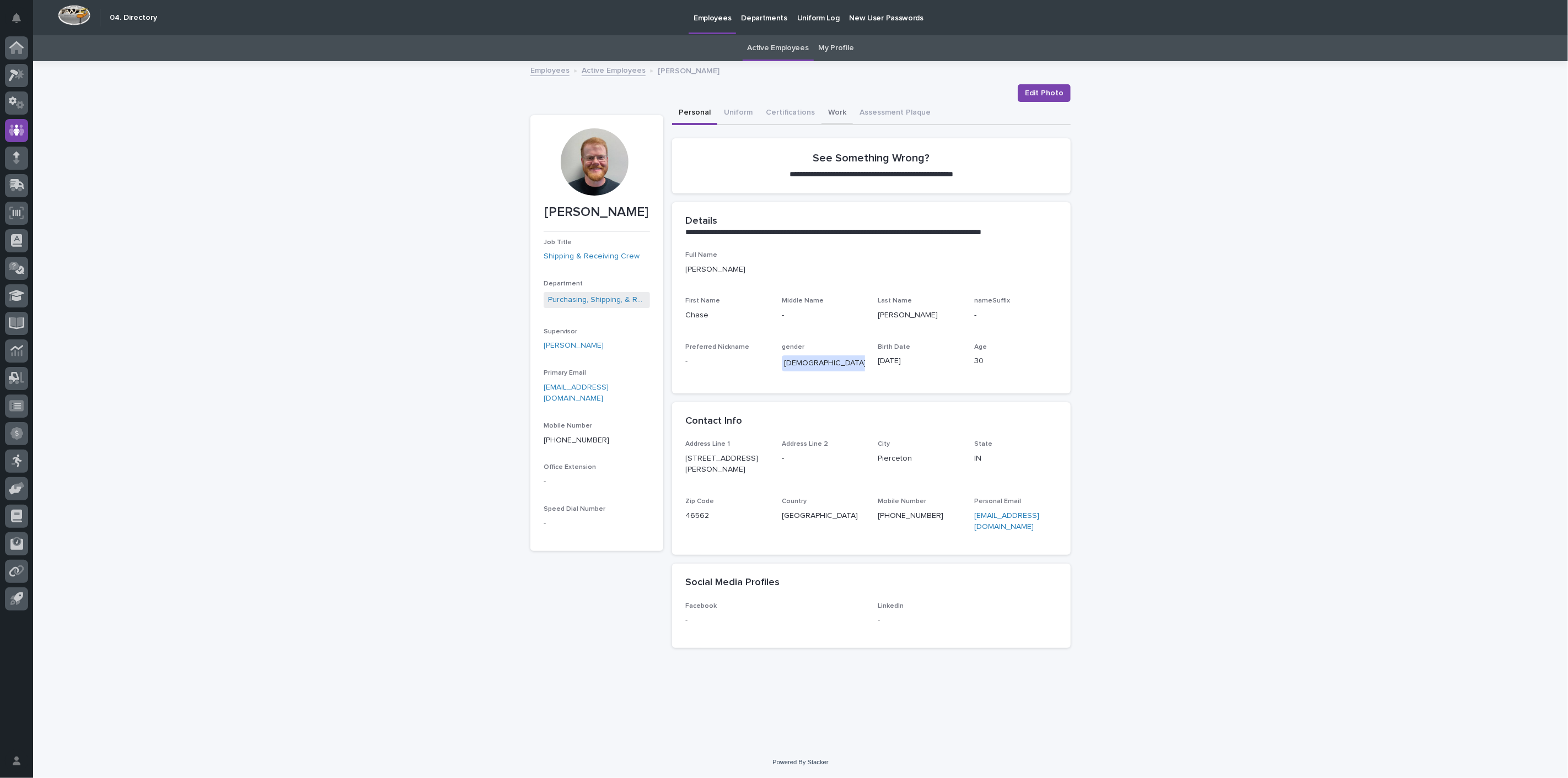
click at [831, 113] on button "Work" at bounding box center [837, 113] width 31 height 23
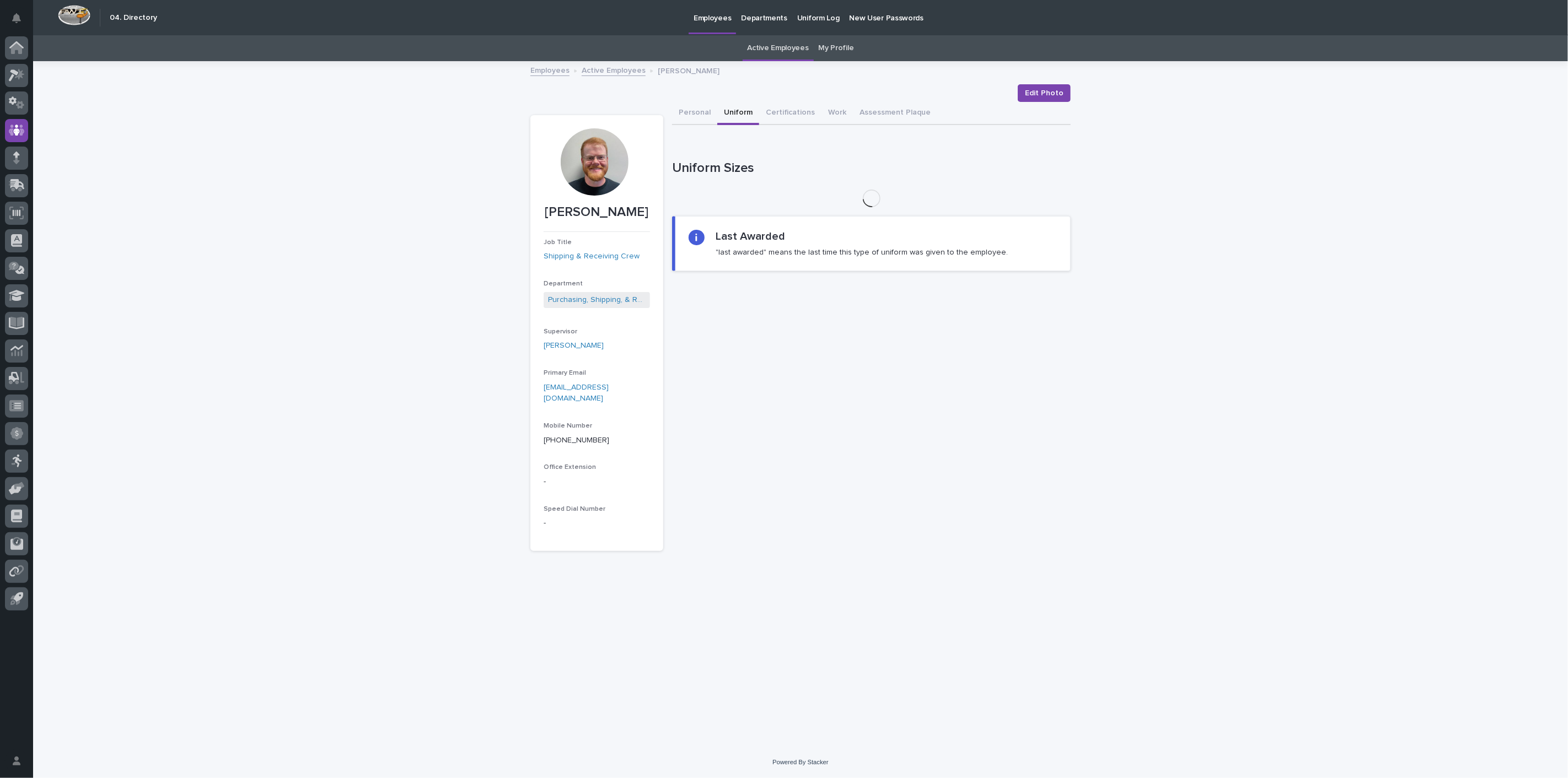
click at [743, 115] on button "Uniform" at bounding box center [738, 113] width 42 height 23
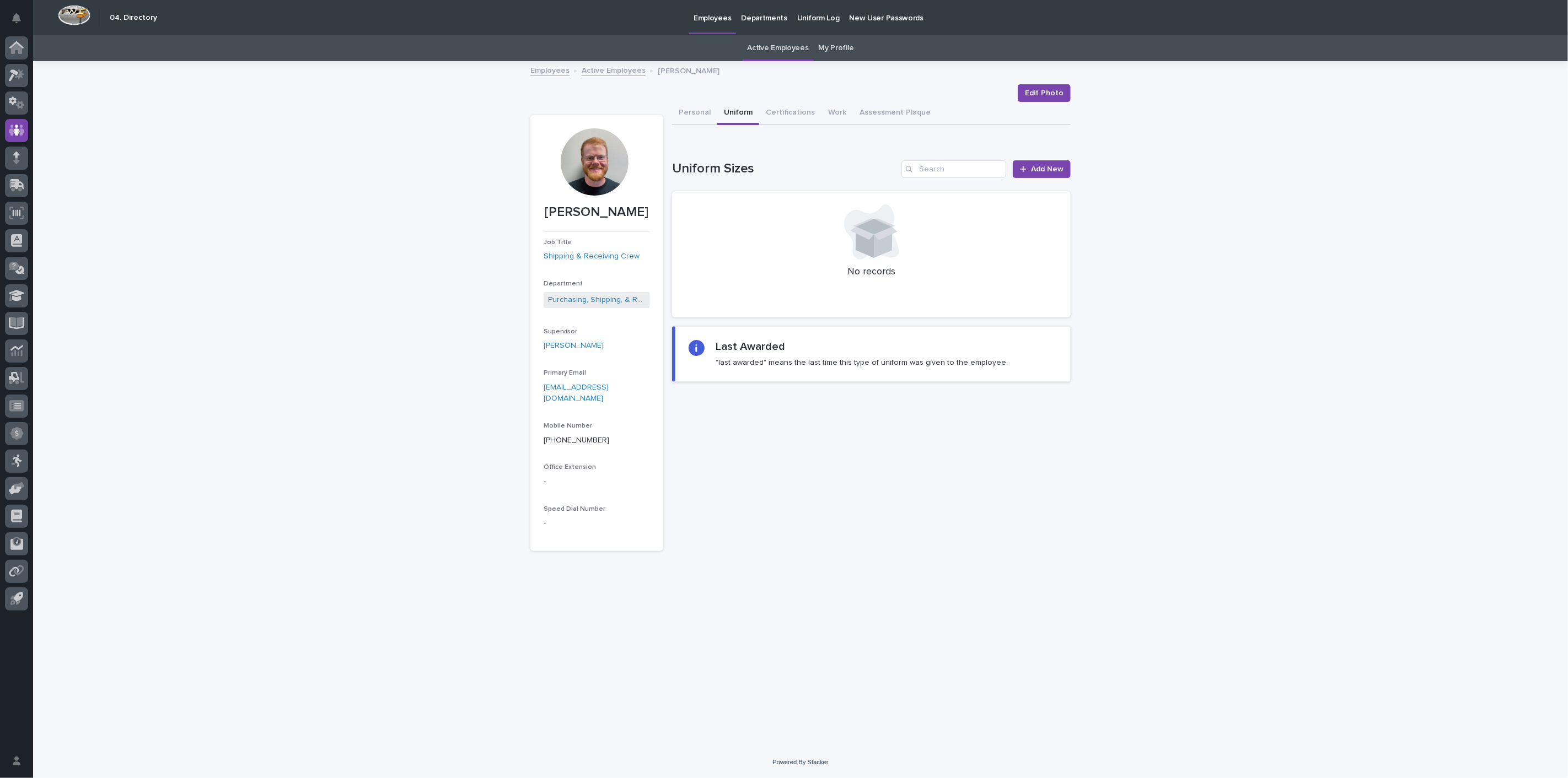
click at [565, 74] on link "Employees" at bounding box center [550, 70] width 39 height 13
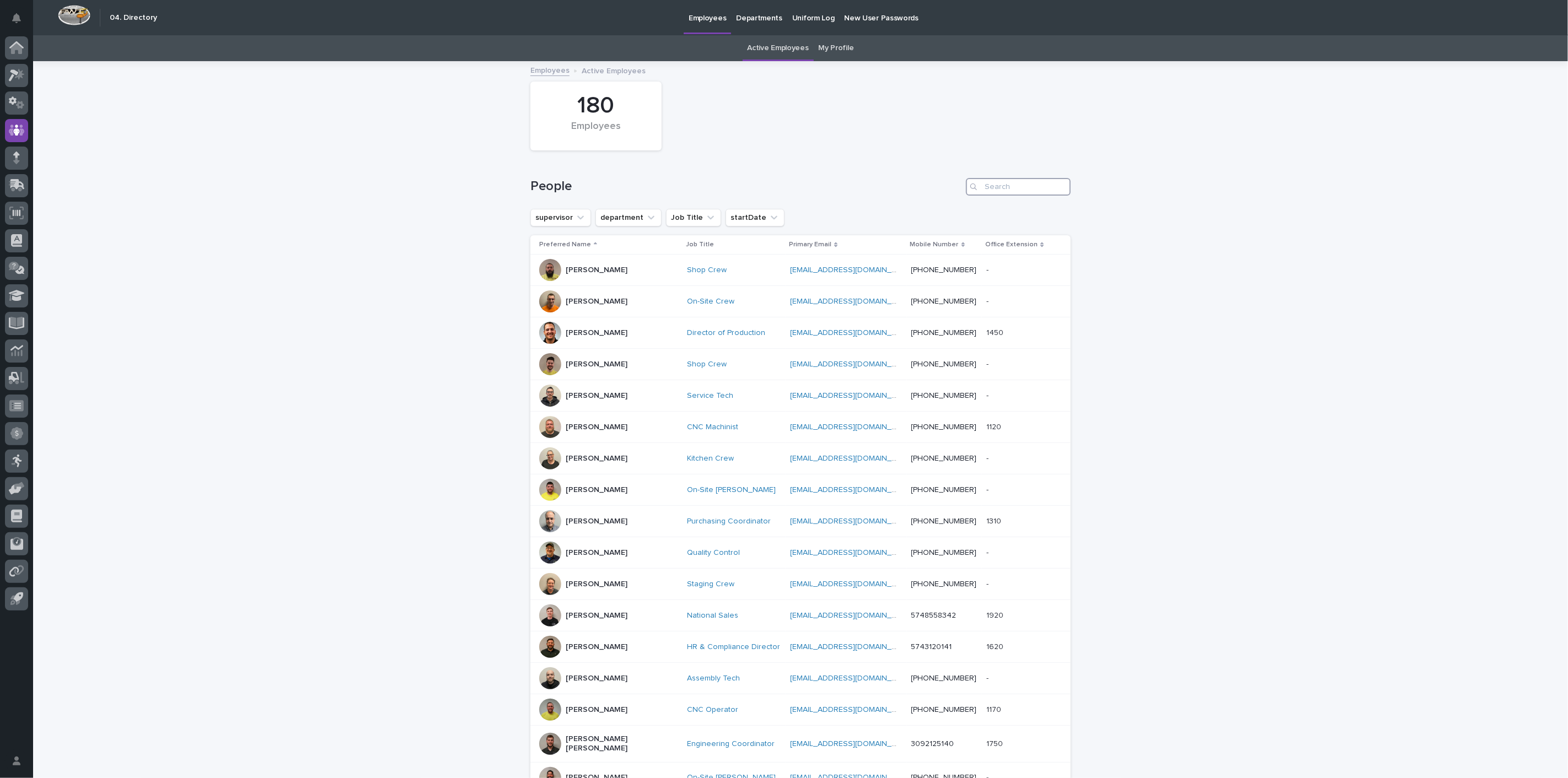
click at [995, 188] on input "Search" at bounding box center [1018, 187] width 105 height 18
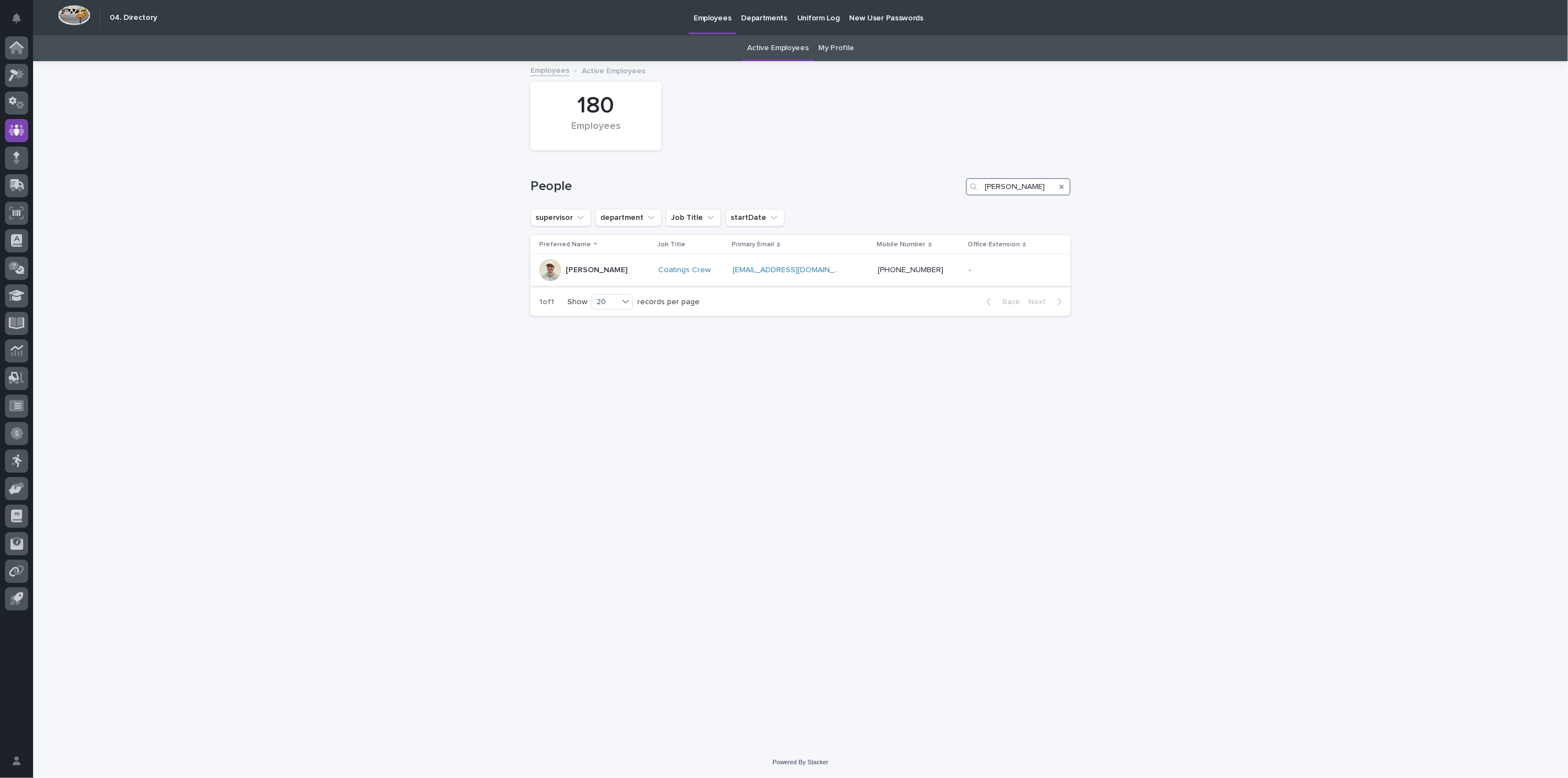
type input "reece"
click at [589, 268] on p "Reece Huber" at bounding box center [596, 270] width 62 height 9
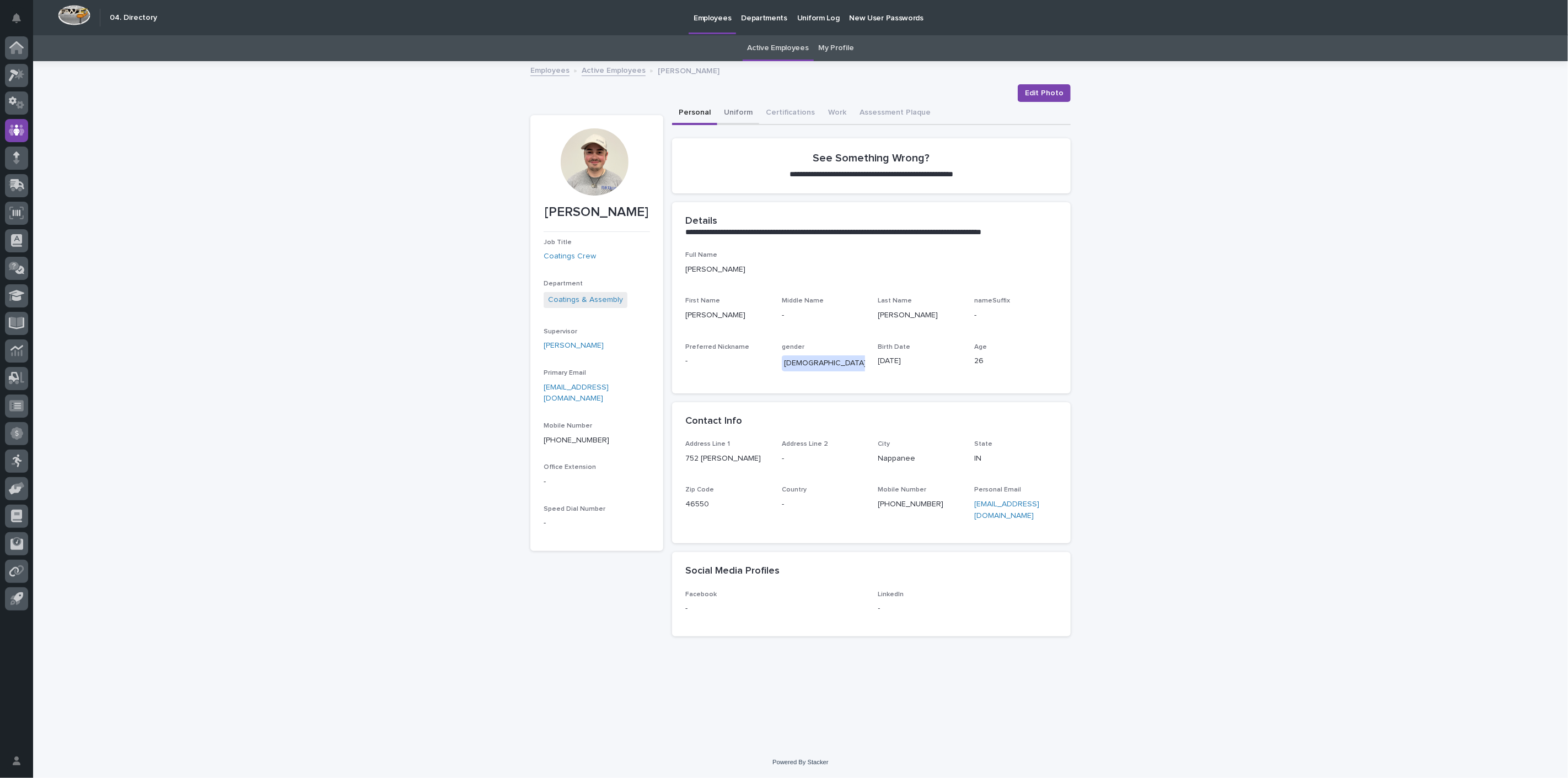
click at [742, 113] on button "Uniform" at bounding box center [738, 113] width 42 height 23
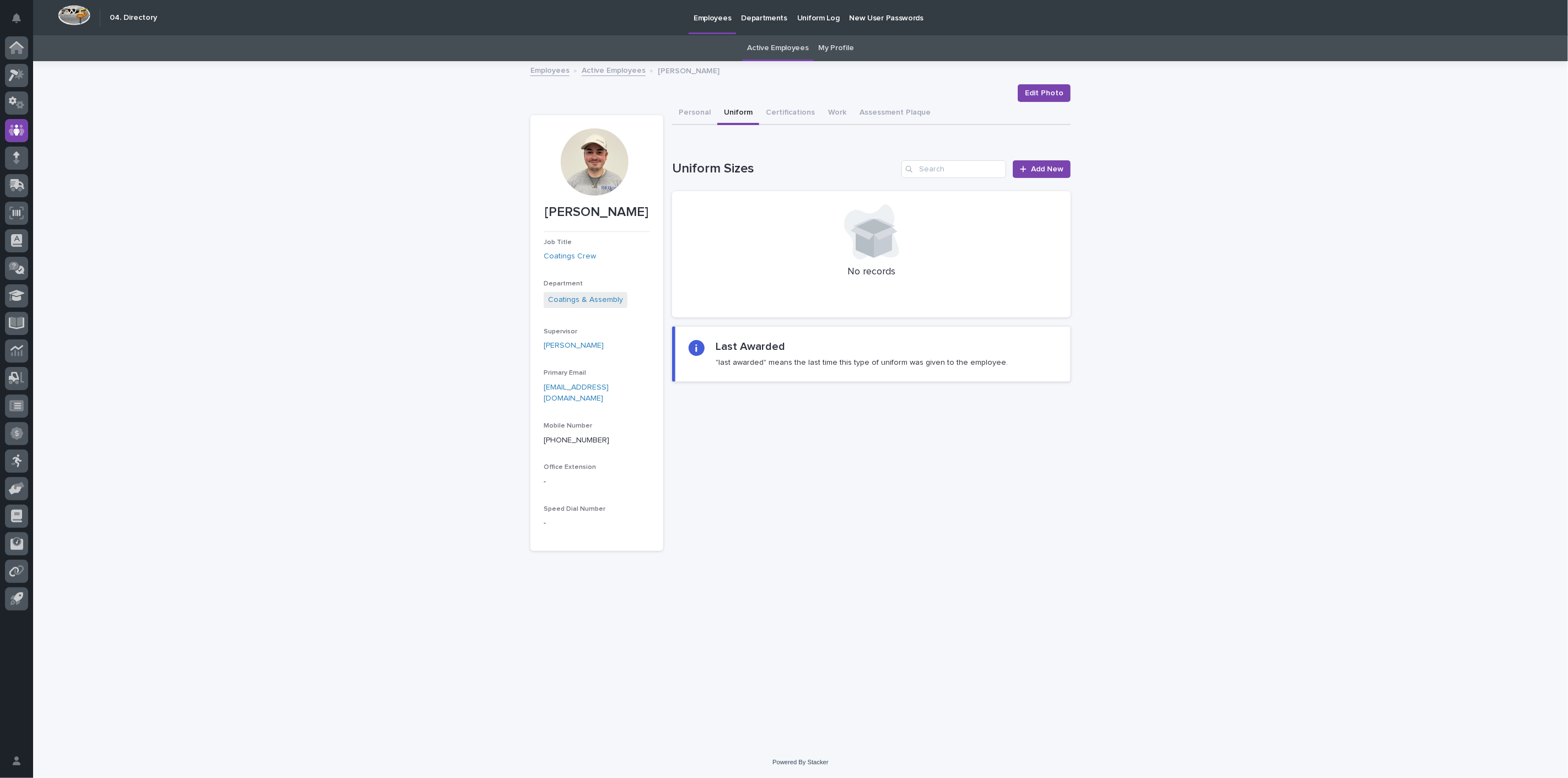
click at [558, 72] on link "Employees" at bounding box center [550, 70] width 39 height 13
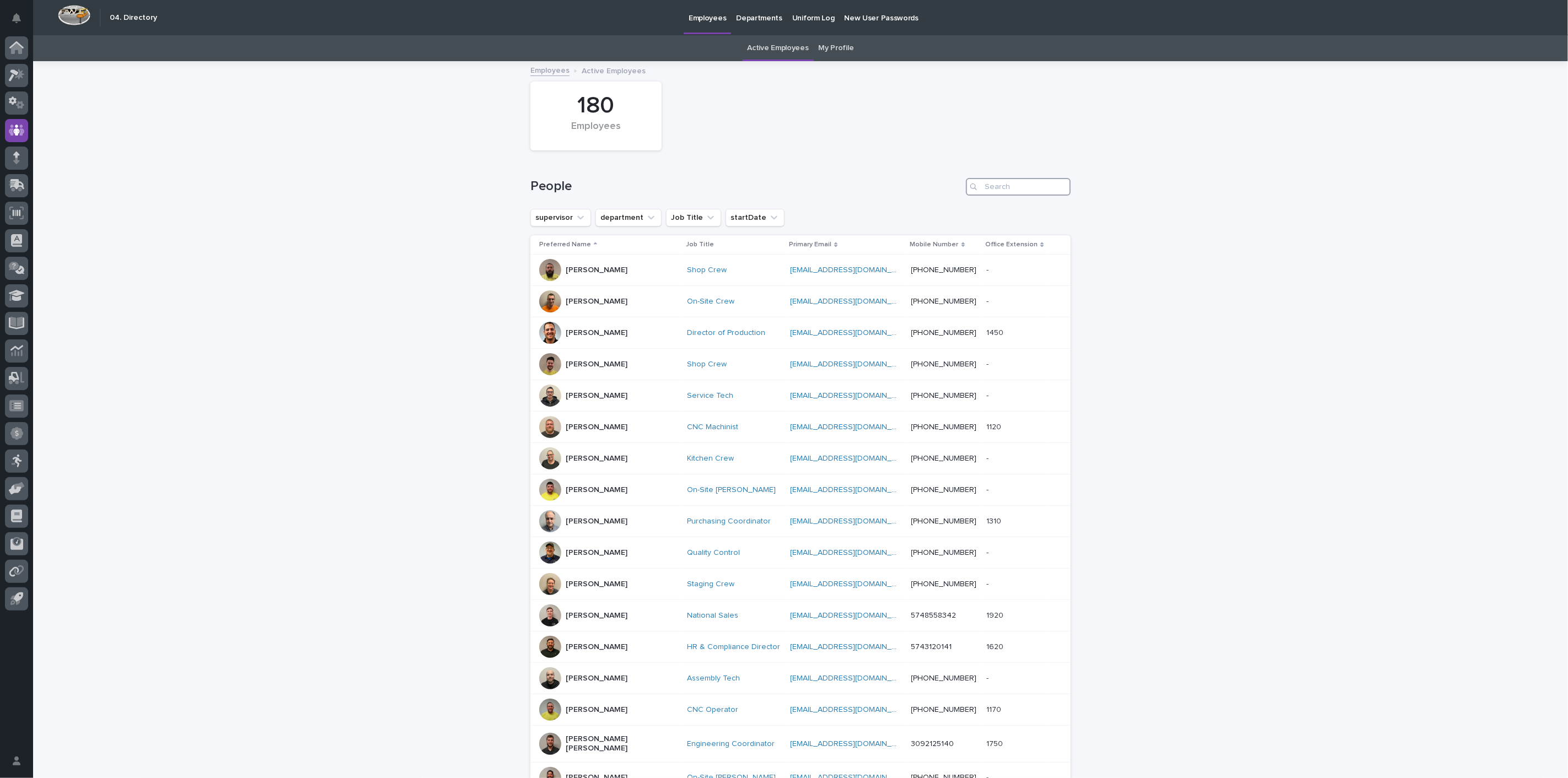
click at [994, 185] on input "Search" at bounding box center [1018, 187] width 105 height 18
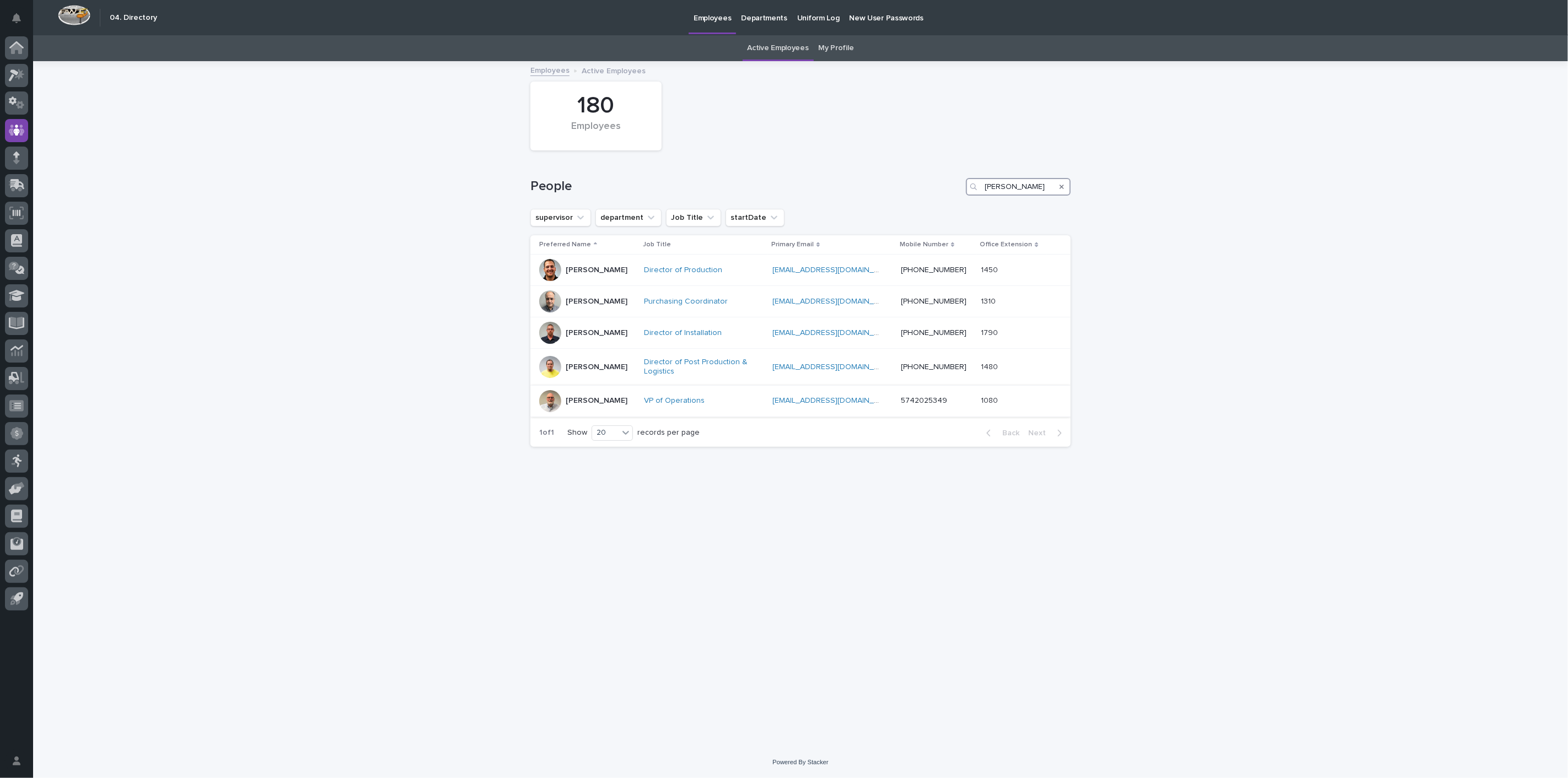
type input "jarvis"
click at [581, 402] on p "[PERSON_NAME]" at bounding box center [596, 401] width 62 height 9
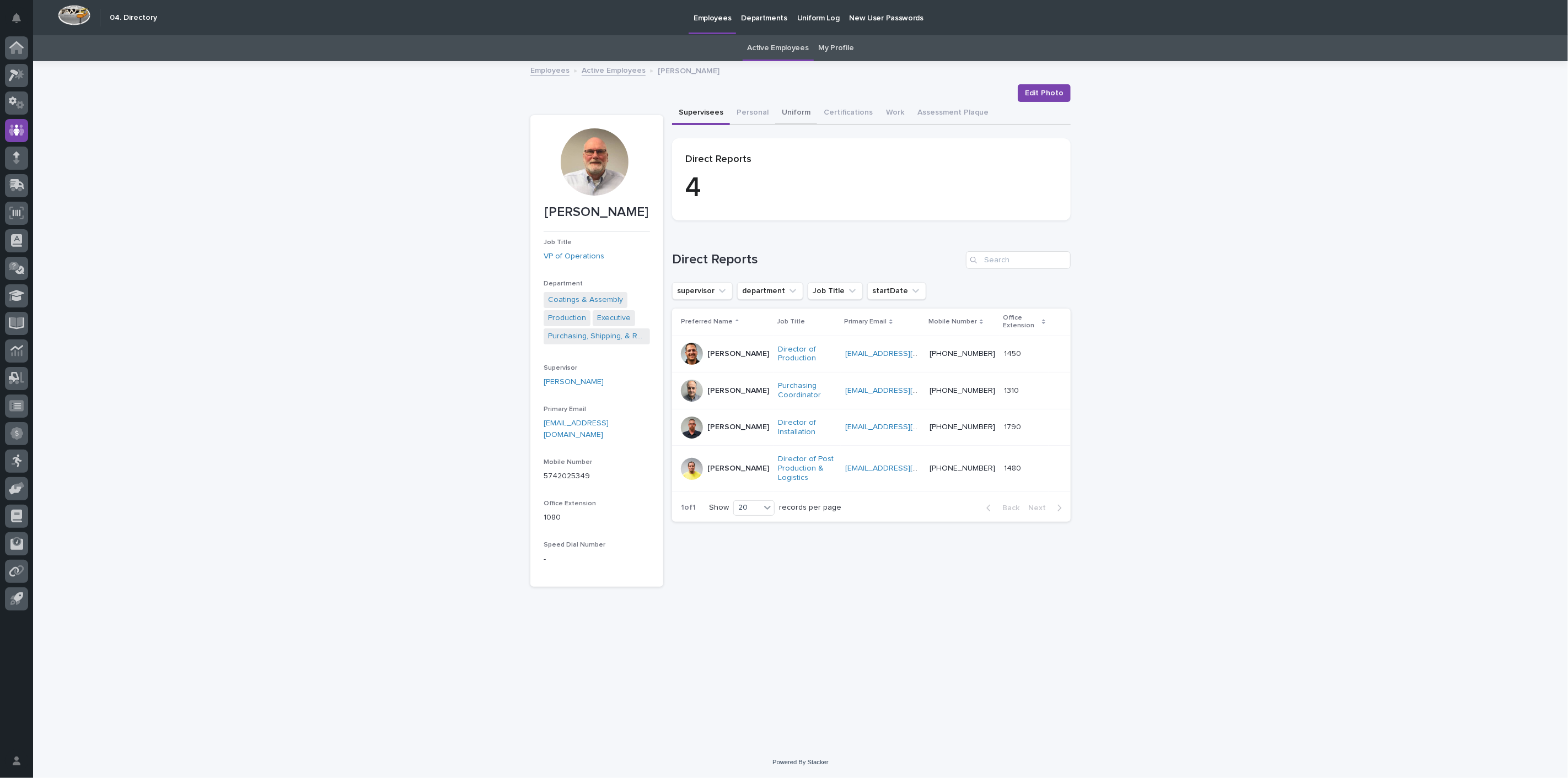
click at [782, 109] on button "Uniform" at bounding box center [796, 113] width 42 height 23
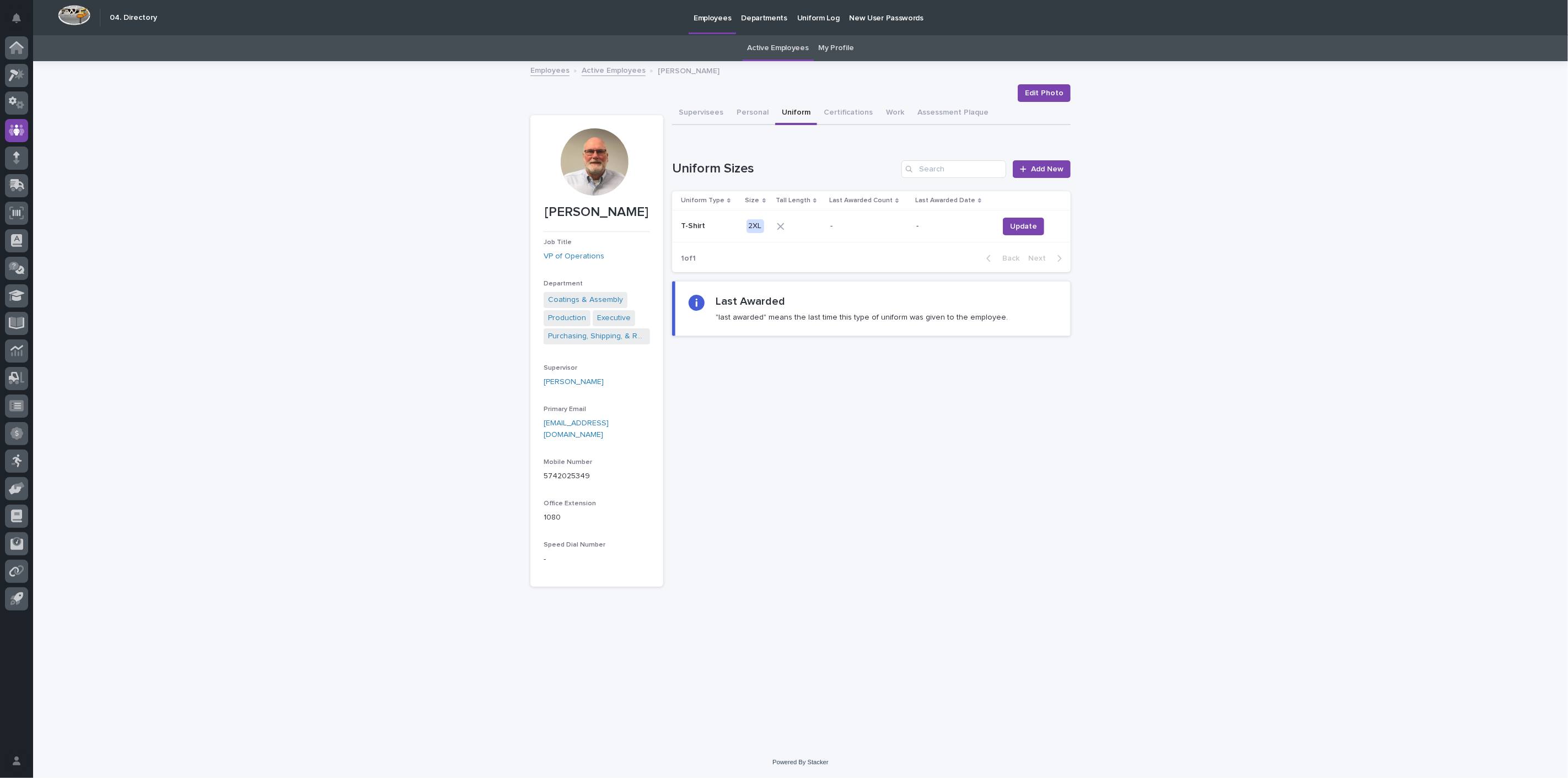
click at [610, 70] on link "Active Employees" at bounding box center [613, 70] width 64 height 13
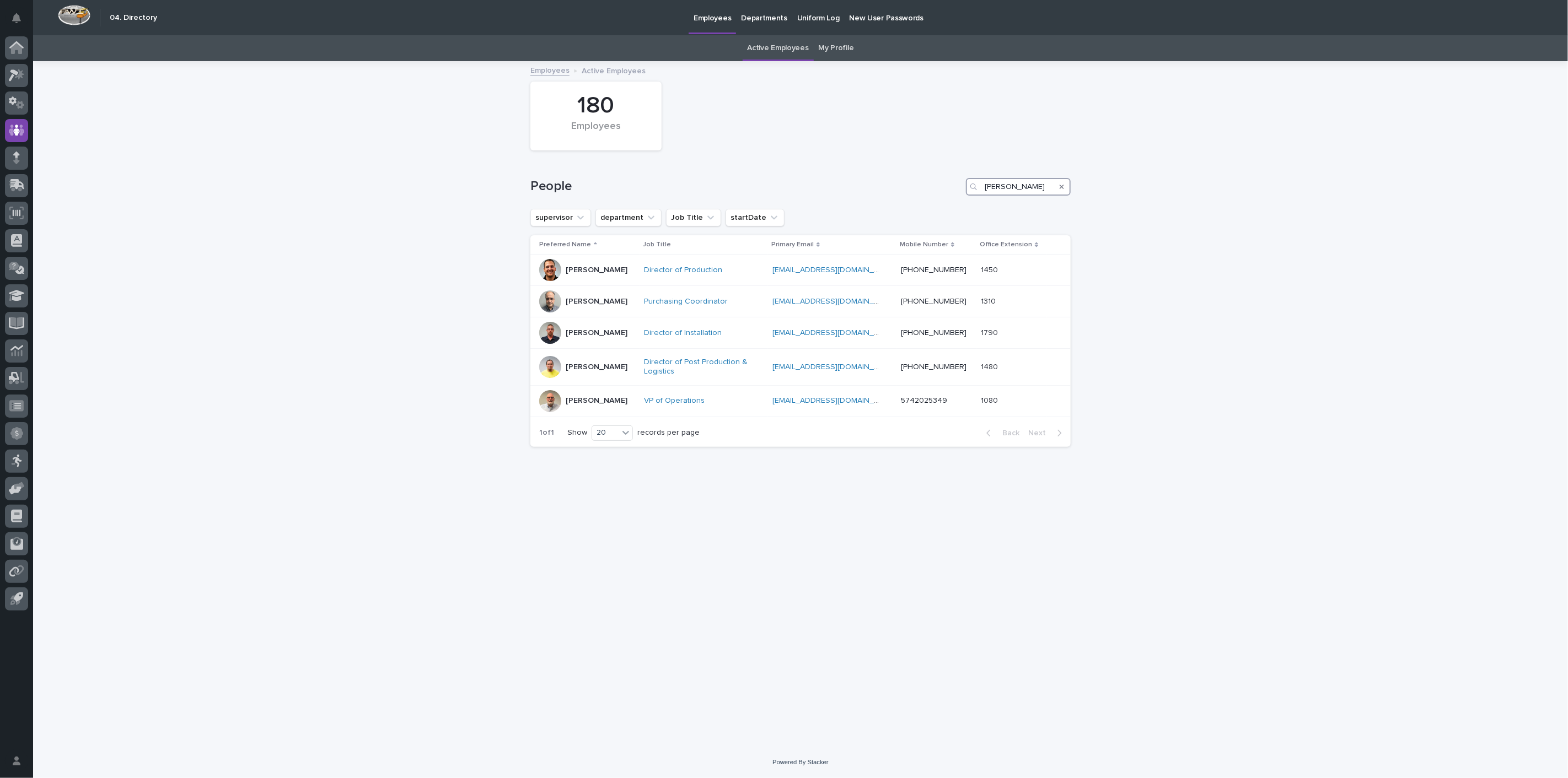
drag, startPoint x: 1039, startPoint y: 188, endPoint x: 776, endPoint y: 182, distance: 263.1
click at [776, 182] on div "People jarvis" at bounding box center [800, 187] width 540 height 18
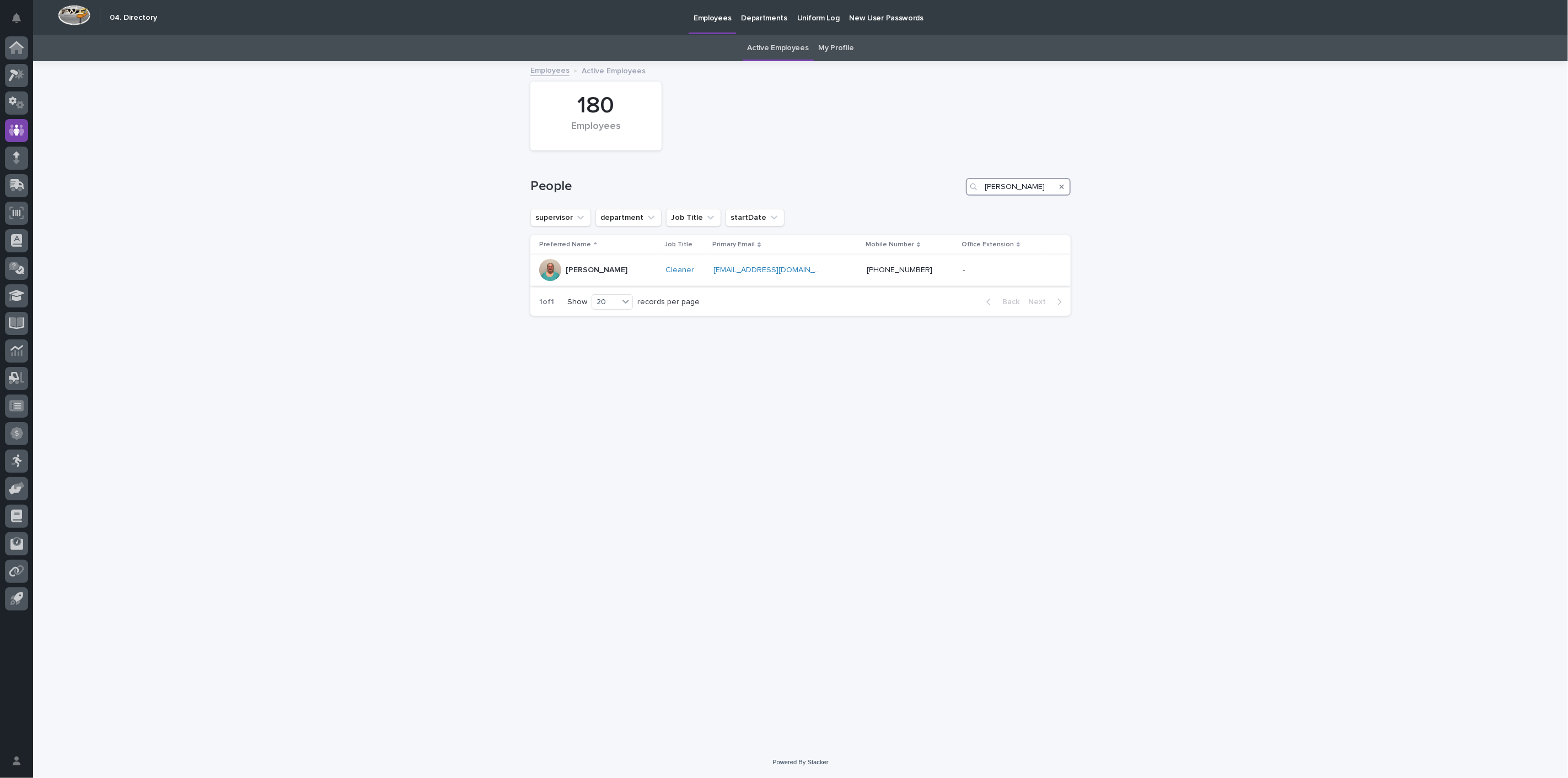
type input "lindy"
click at [593, 270] on p "[PERSON_NAME]" at bounding box center [596, 270] width 62 height 9
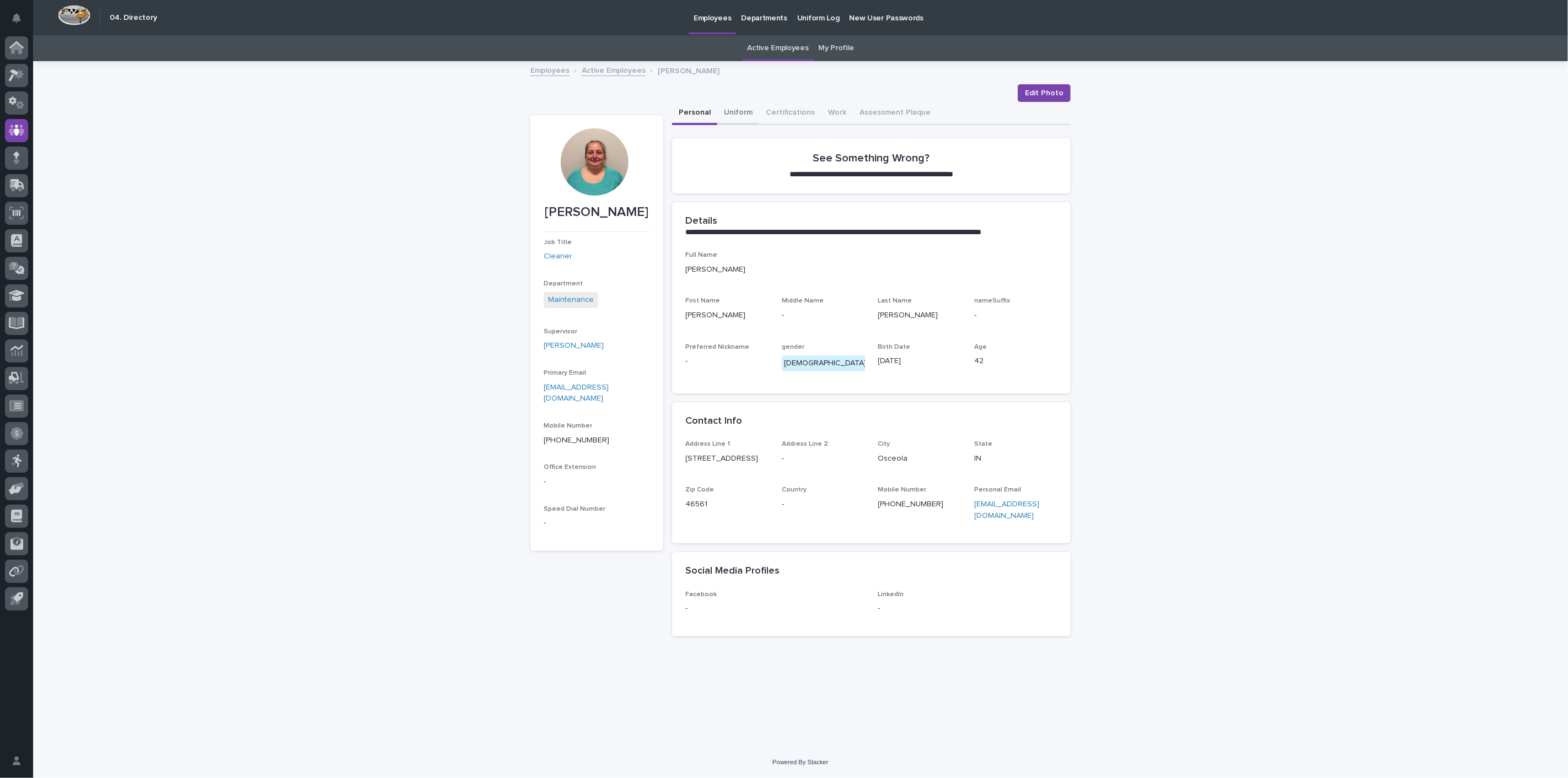
click at [748, 111] on button "Uniform" at bounding box center [738, 113] width 42 height 23
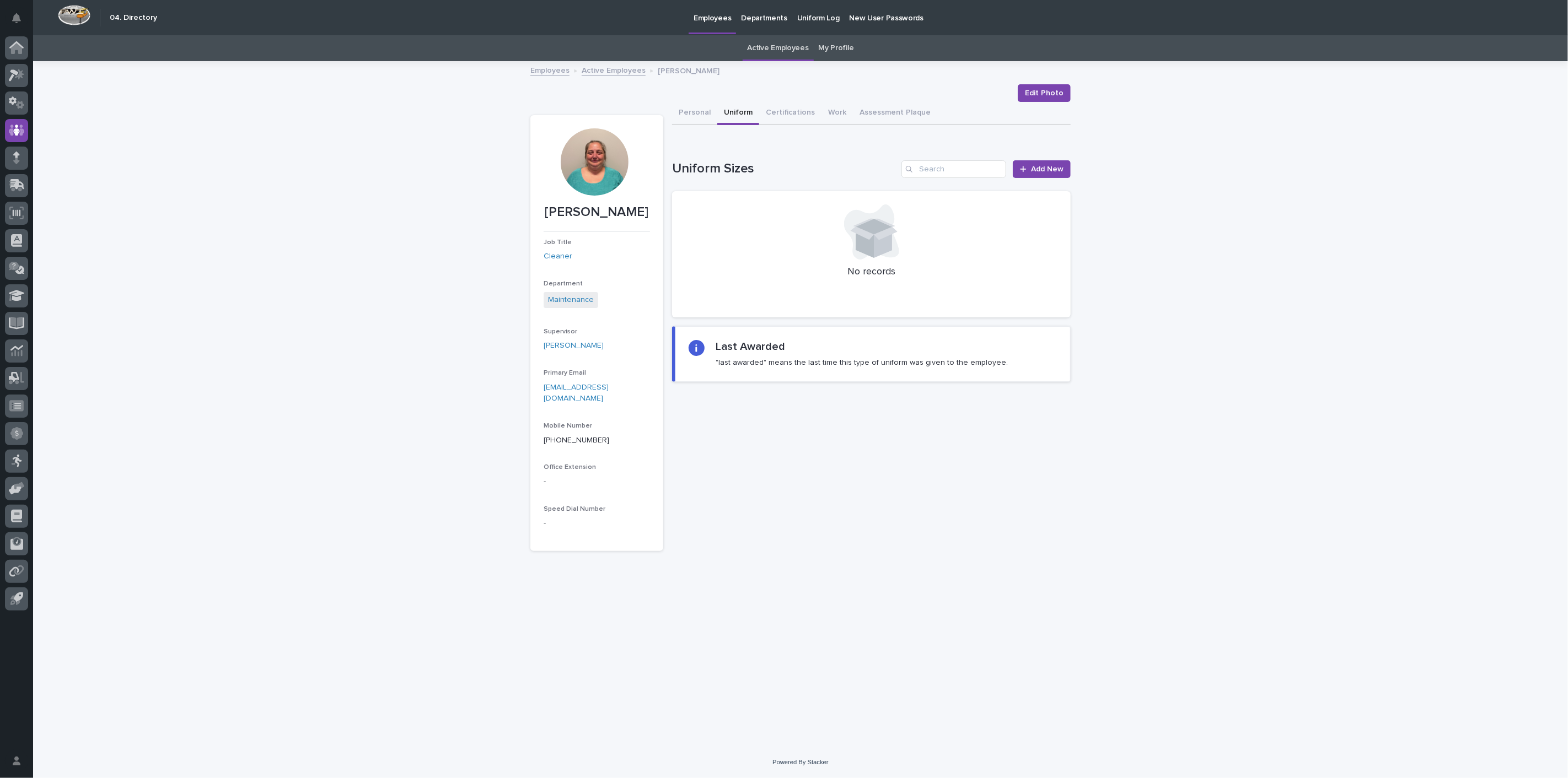
click at [618, 74] on link "Active Employees" at bounding box center [613, 70] width 64 height 13
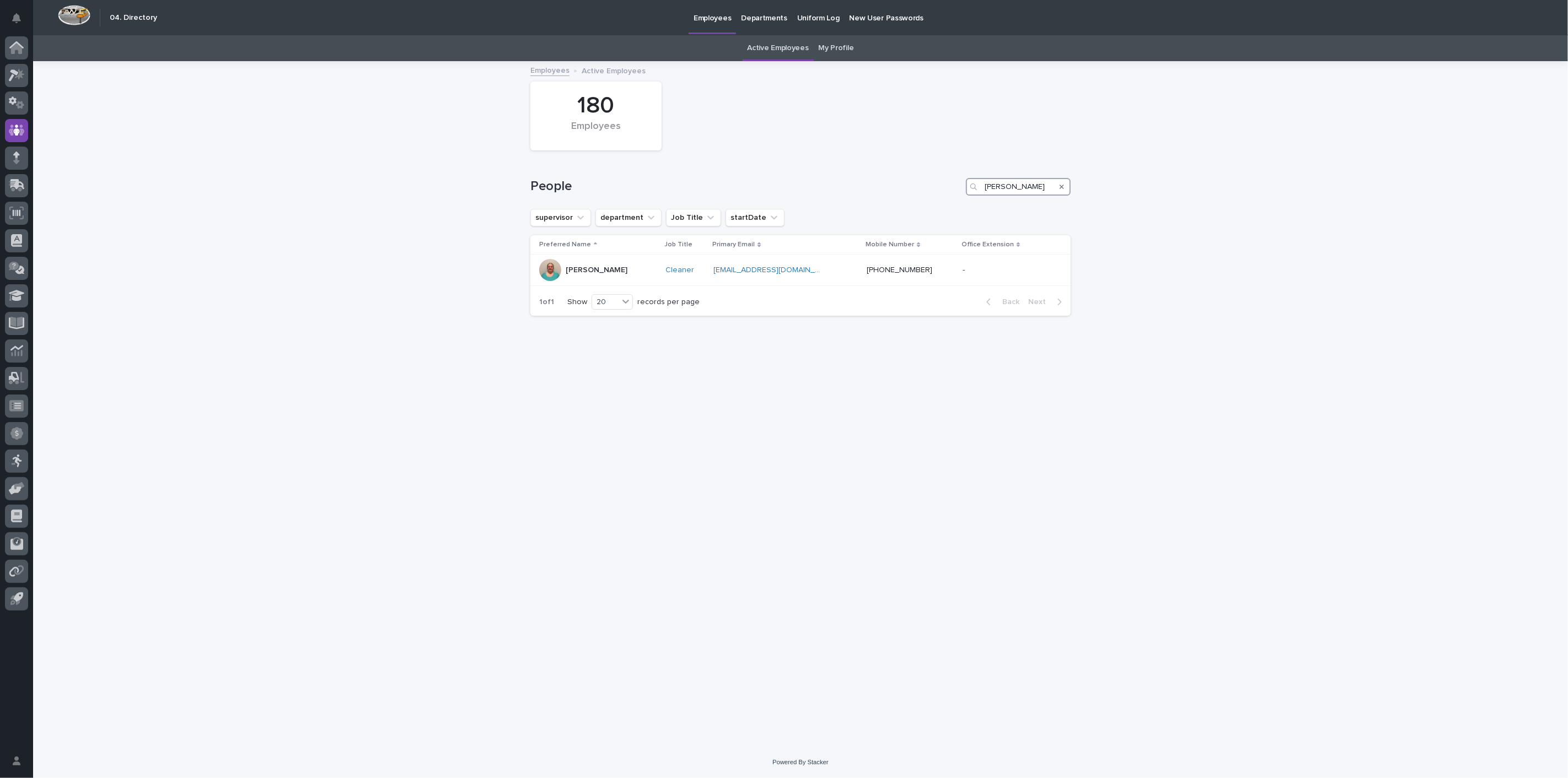
drag, startPoint x: 1045, startPoint y: 188, endPoint x: 833, endPoint y: 184, distance: 212.0
click at [835, 184] on div "People lindy" at bounding box center [800, 187] width 540 height 18
type input "andy"
click at [589, 273] on p "[PERSON_NAME]" at bounding box center [596, 270] width 62 height 9
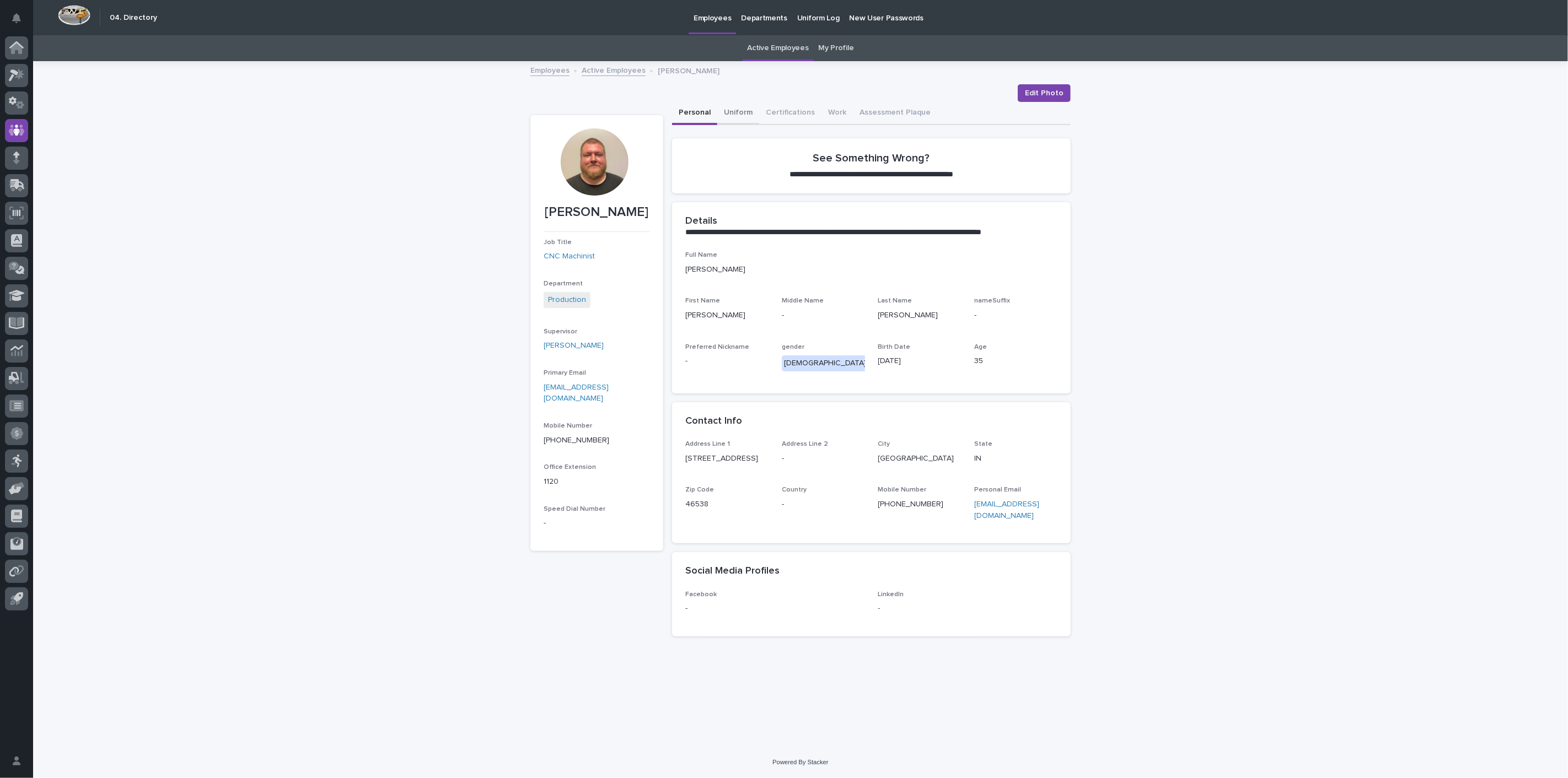
click at [738, 114] on button "Uniform" at bounding box center [738, 113] width 42 height 23
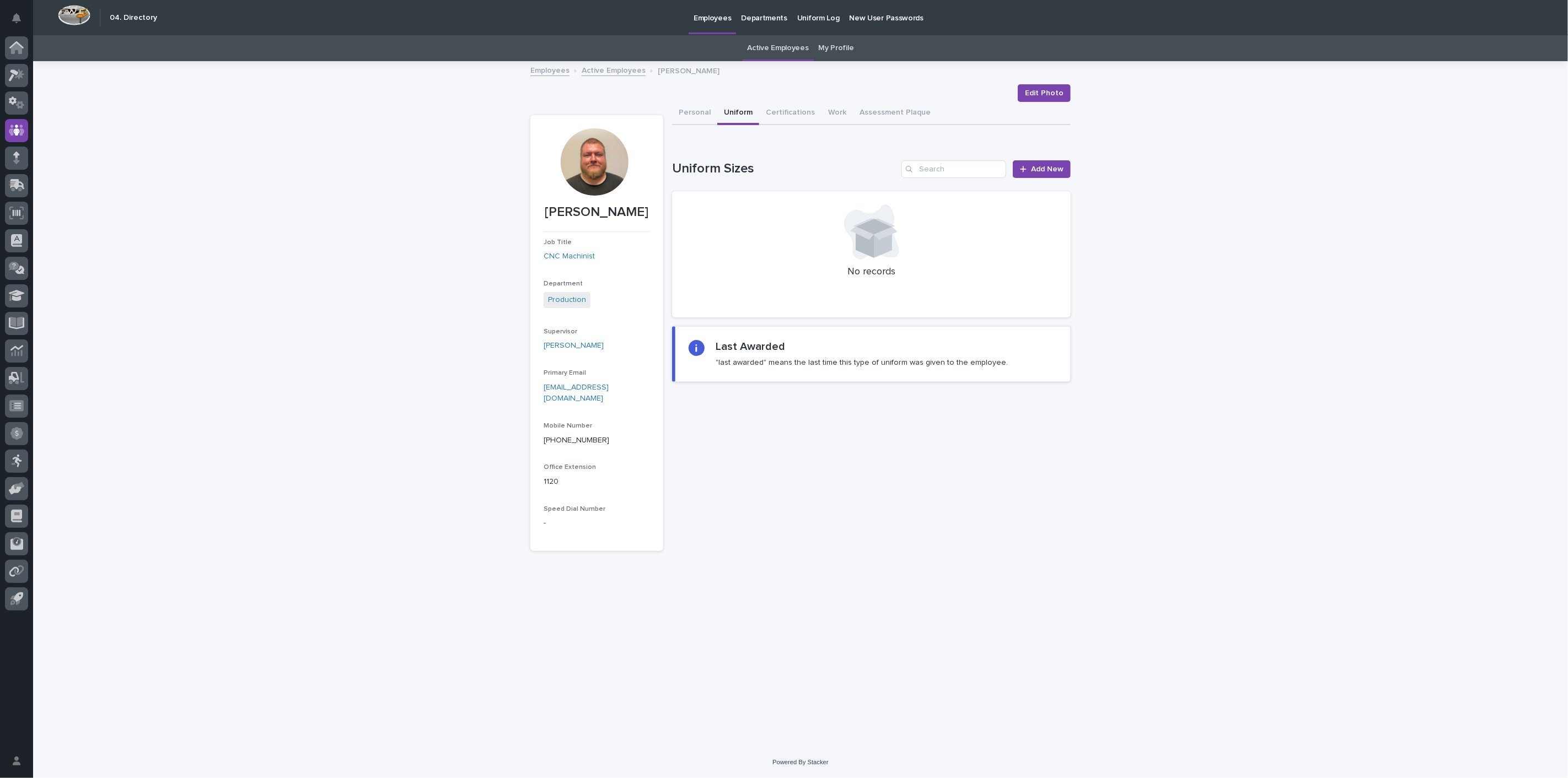
click at [598, 72] on link "Active Employees" at bounding box center [613, 70] width 64 height 13
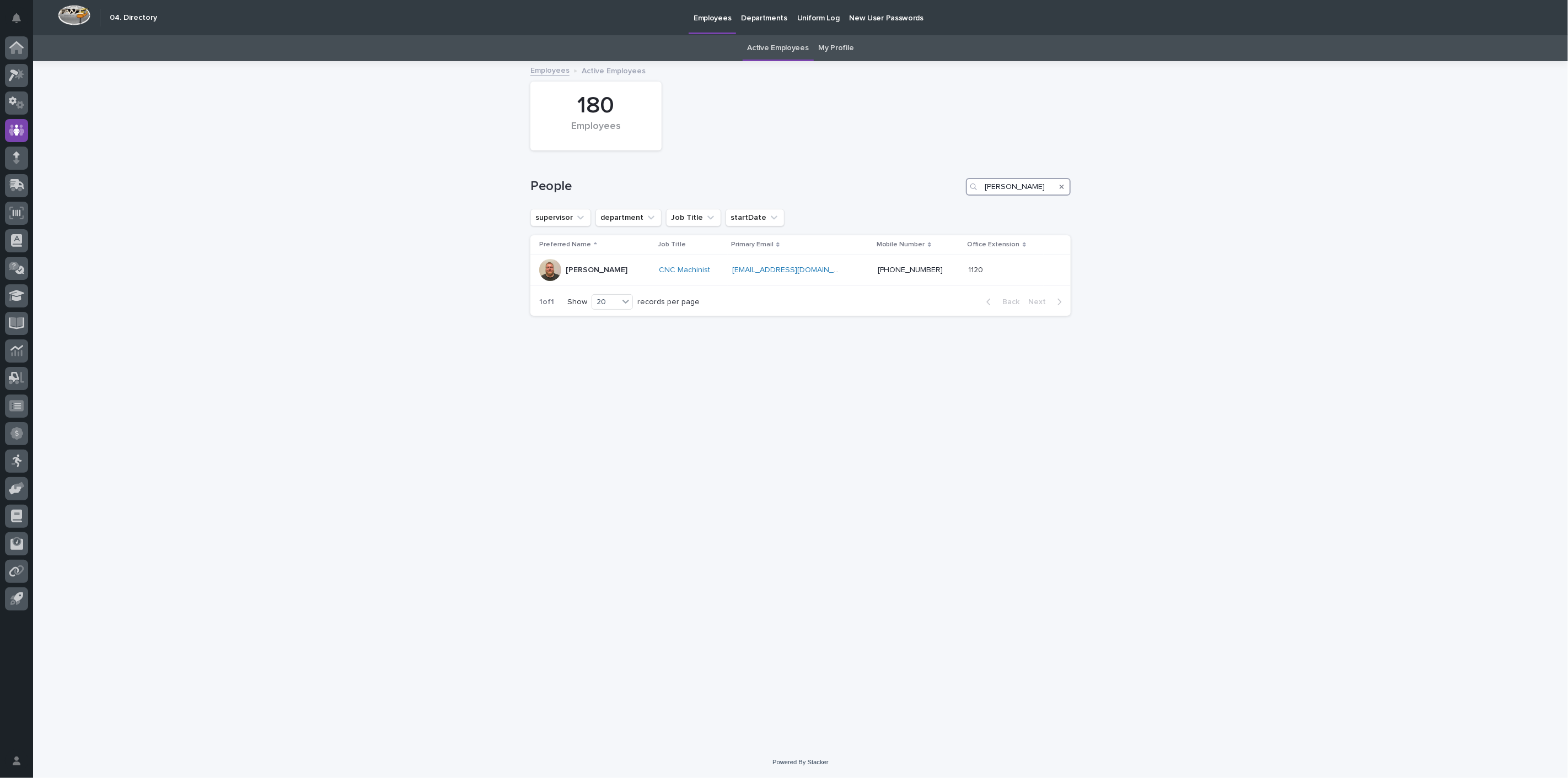
drag, startPoint x: 1019, startPoint y: 189, endPoint x: 865, endPoint y: 182, distance: 154.2
click at [865, 182] on div "People andy" at bounding box center [800, 187] width 540 height 18
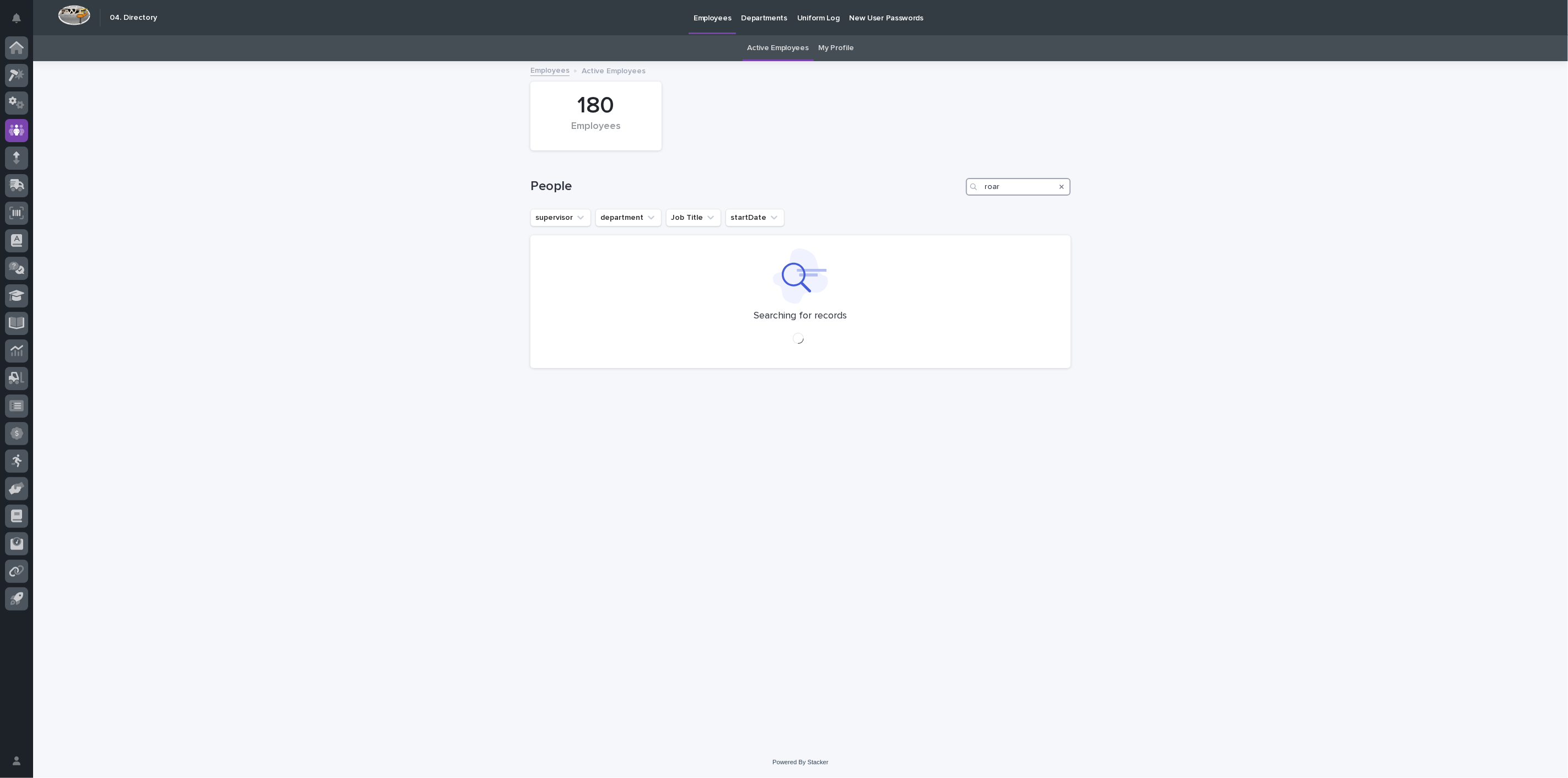
type input "[PERSON_NAME]"
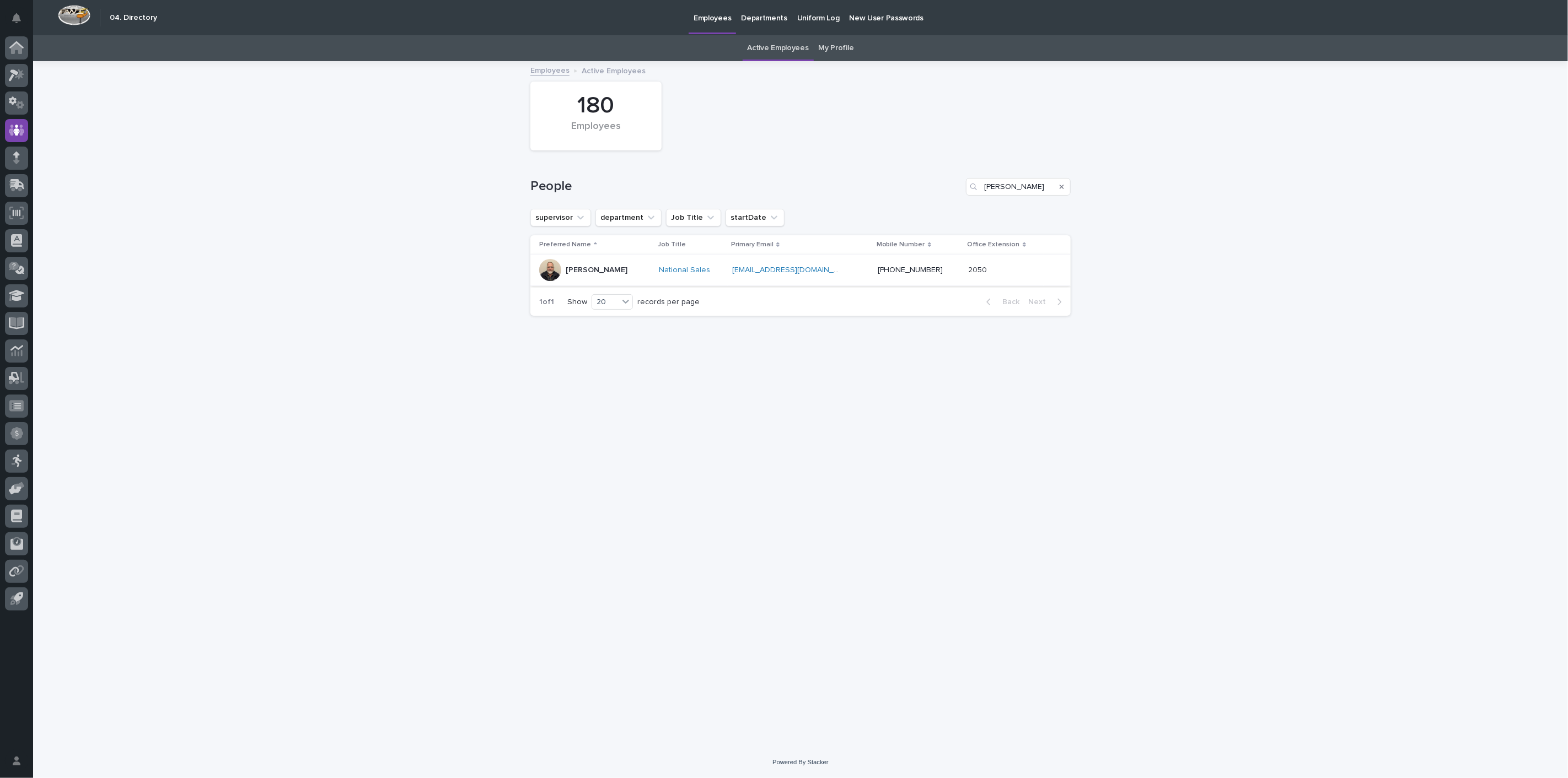
type input "[PERSON_NAME]"
click at [583, 276] on div "[PERSON_NAME]" at bounding box center [596, 270] width 62 height 18
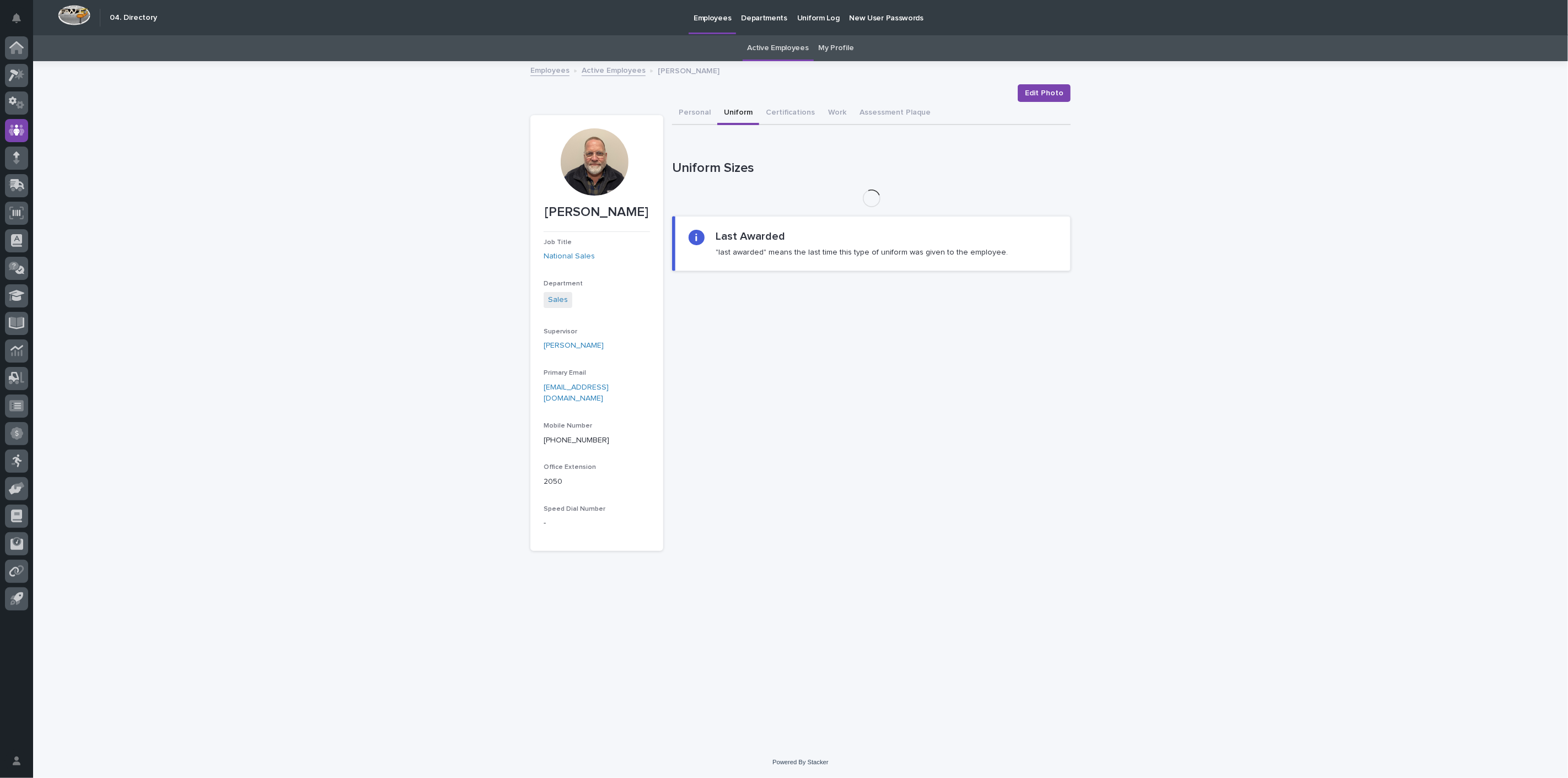
click at [746, 113] on button "Uniform" at bounding box center [738, 113] width 42 height 23
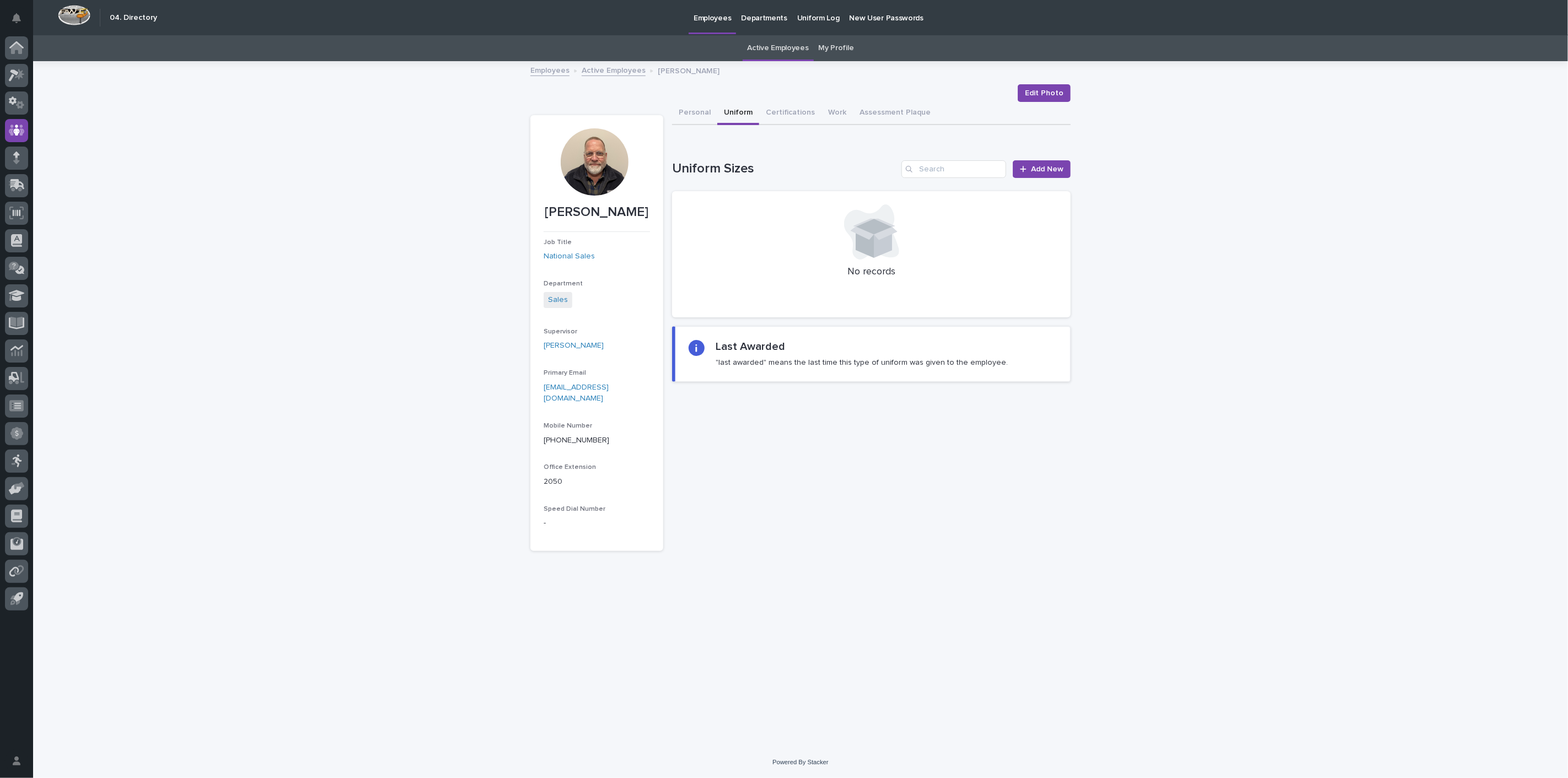
click at [548, 72] on link "Employees" at bounding box center [550, 70] width 39 height 13
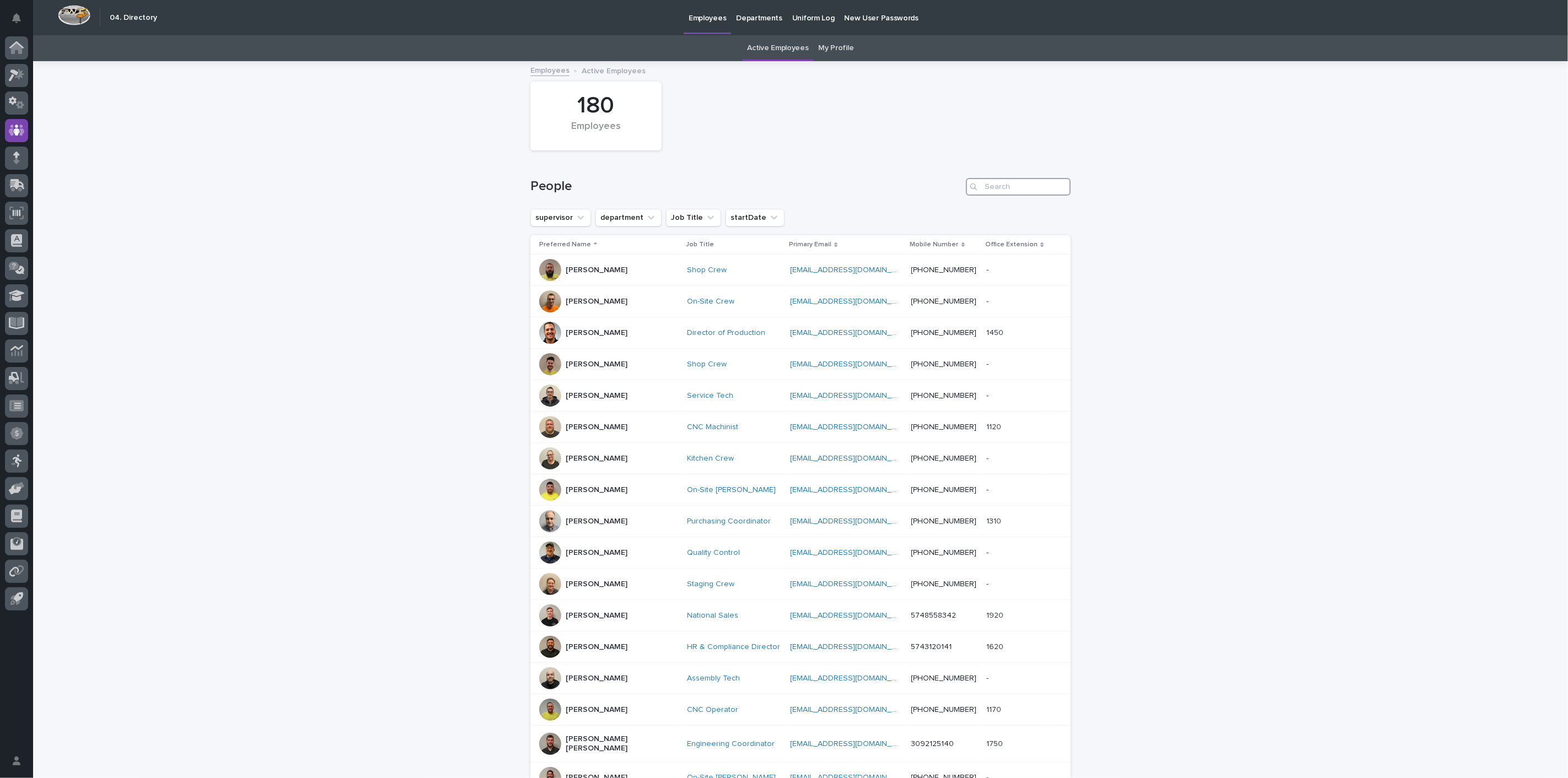
click at [1039, 192] on input "Search" at bounding box center [1018, 187] width 105 height 18
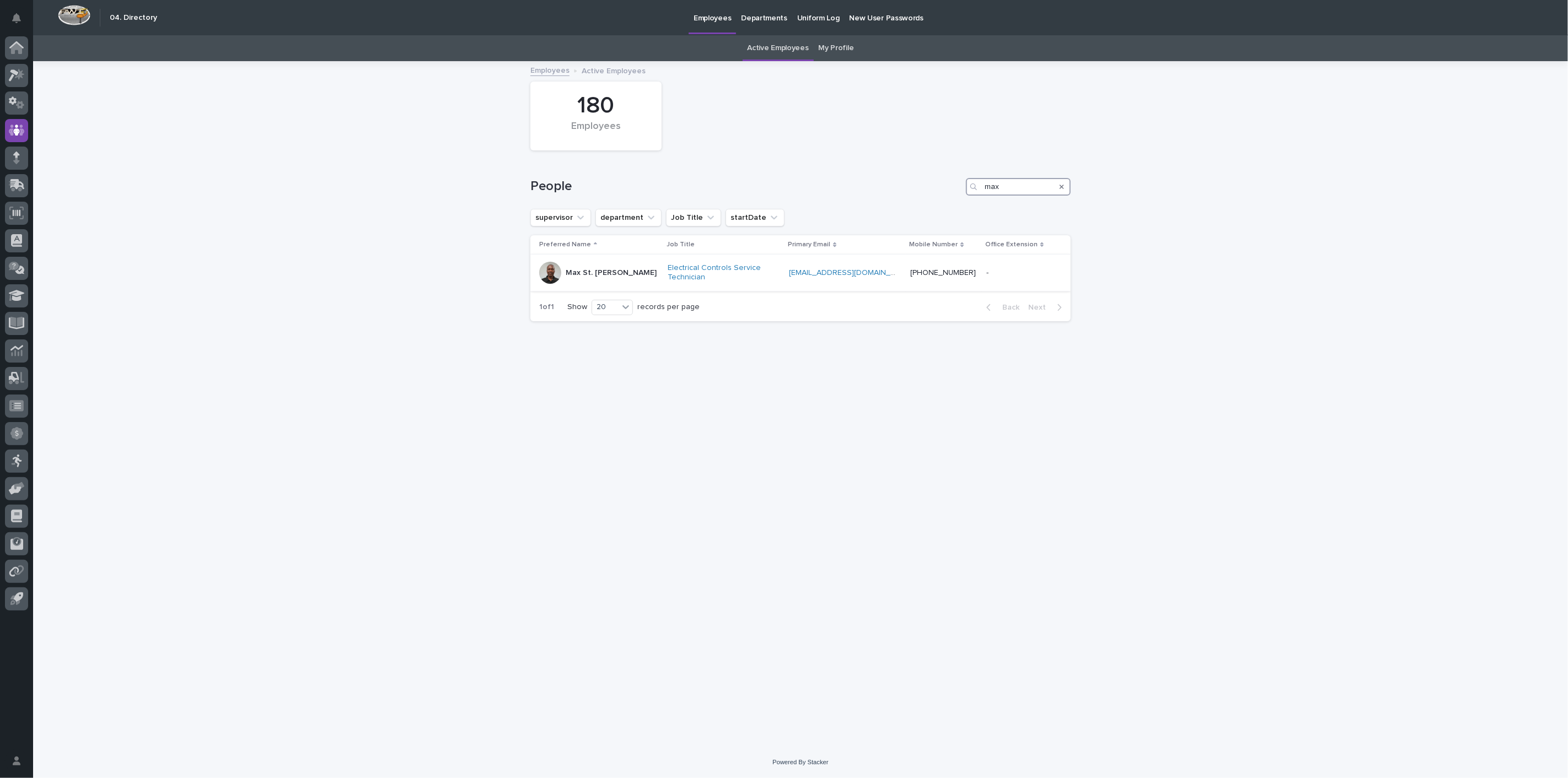
type input "max"
click at [583, 268] on p "Max St. [PERSON_NAME]" at bounding box center [611, 273] width 91 height 9
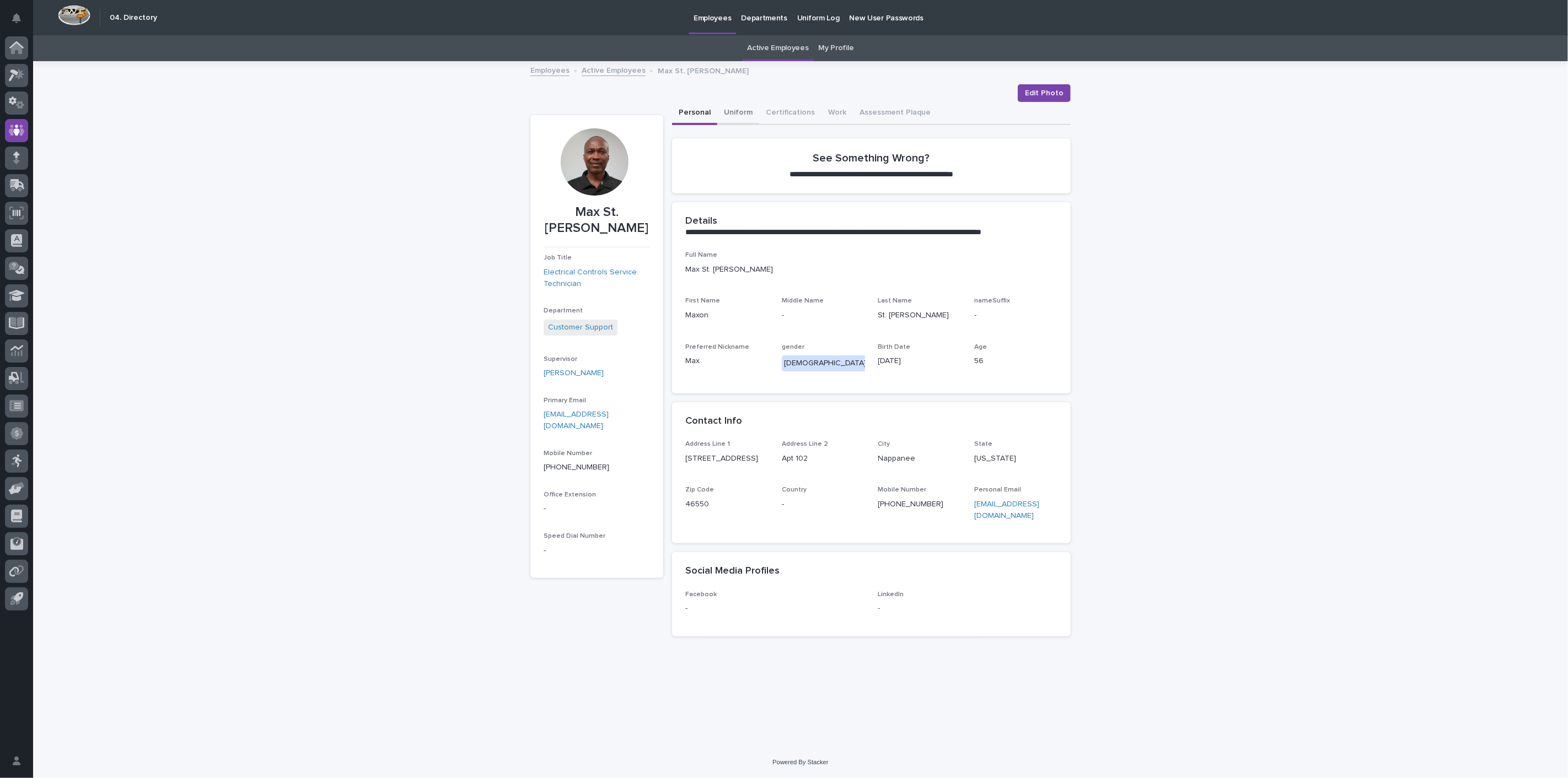
click at [739, 110] on button "Uniform" at bounding box center [738, 113] width 42 height 23
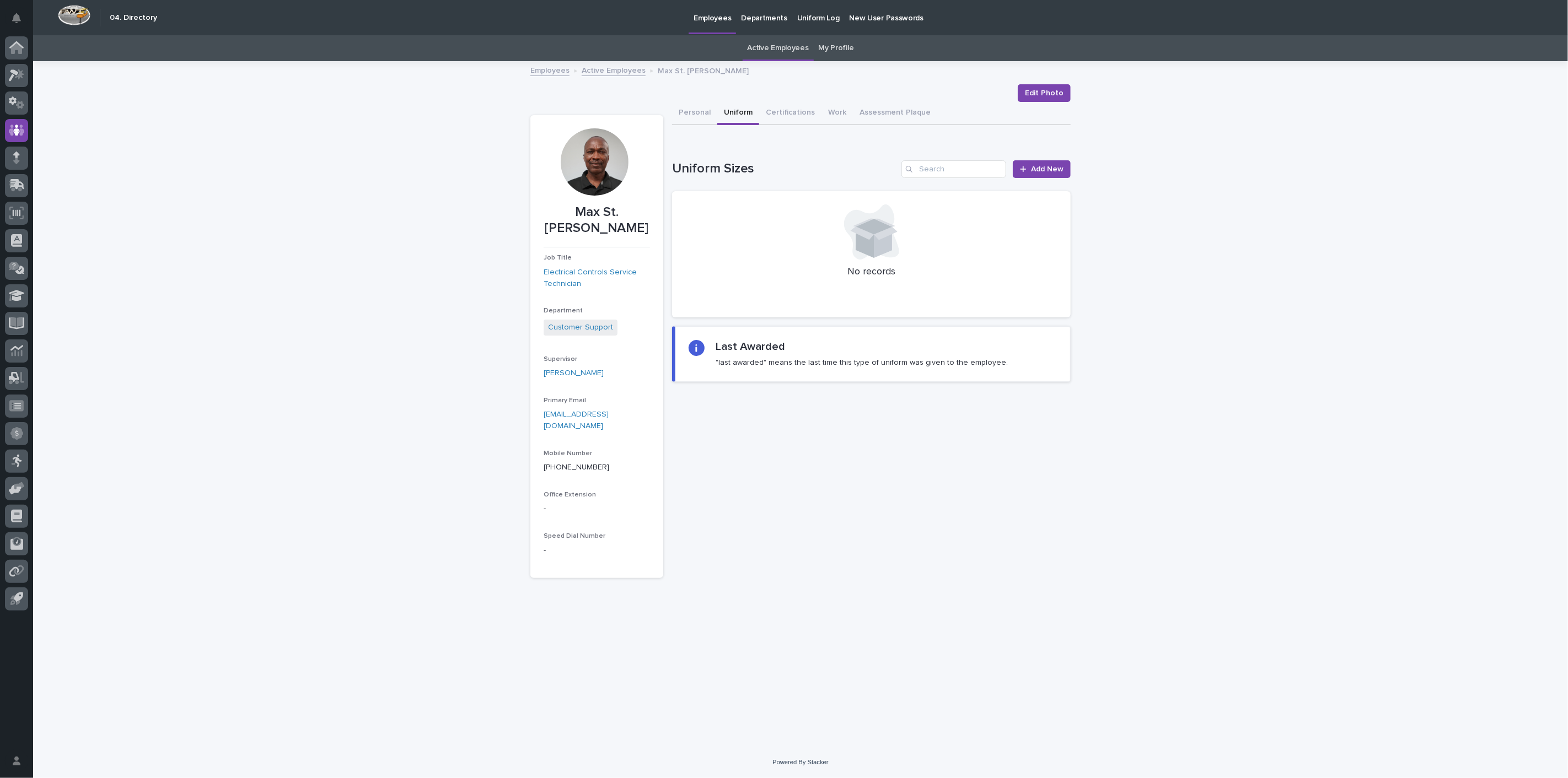
click at [616, 72] on link "Active Employees" at bounding box center [613, 70] width 64 height 13
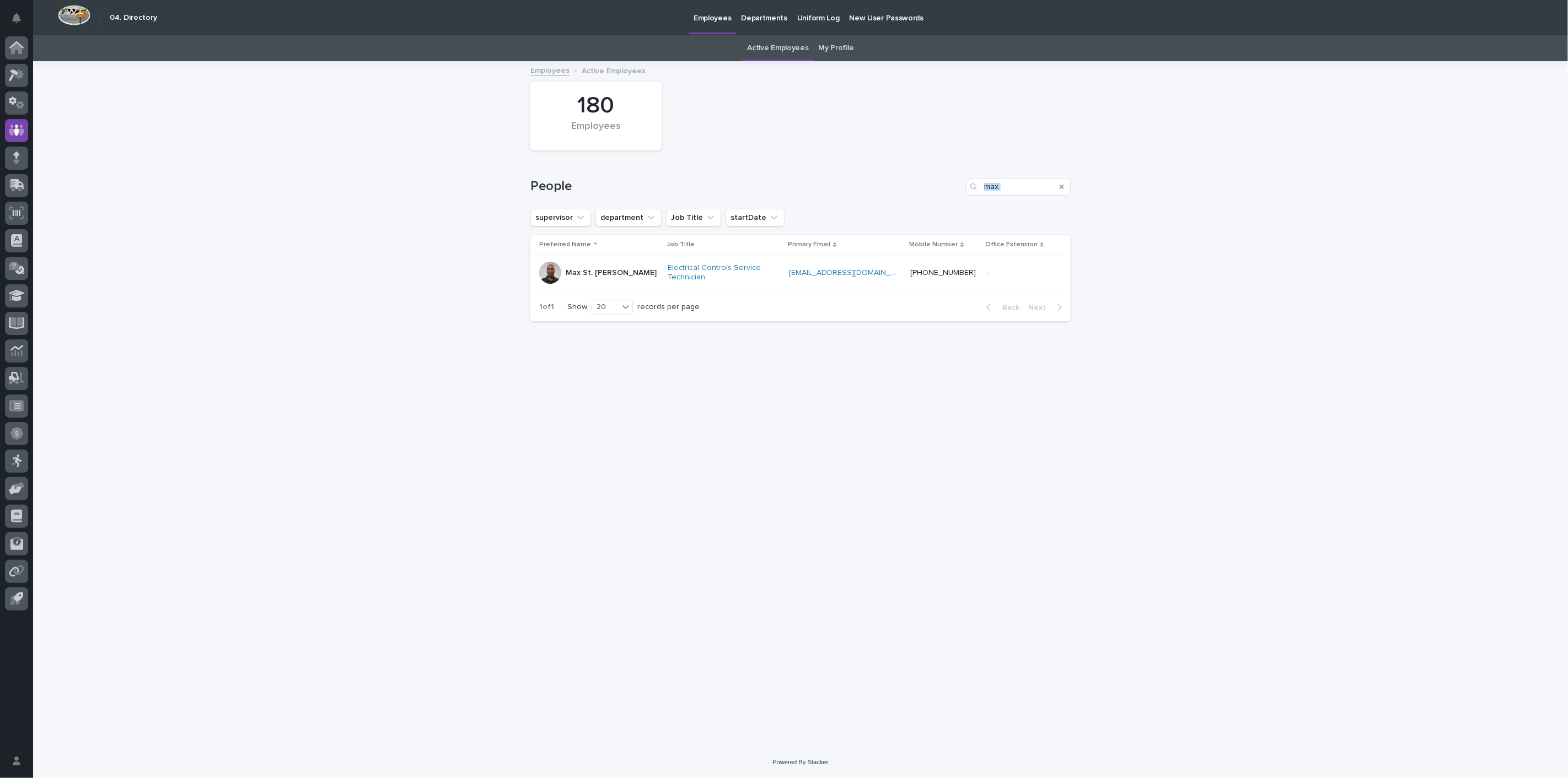
drag, startPoint x: 921, startPoint y: 183, endPoint x: 815, endPoint y: 183, distance: 106.0
click at [819, 183] on div "People max" at bounding box center [800, 187] width 540 height 18
click at [1024, 188] on input "max" at bounding box center [1018, 187] width 105 height 18
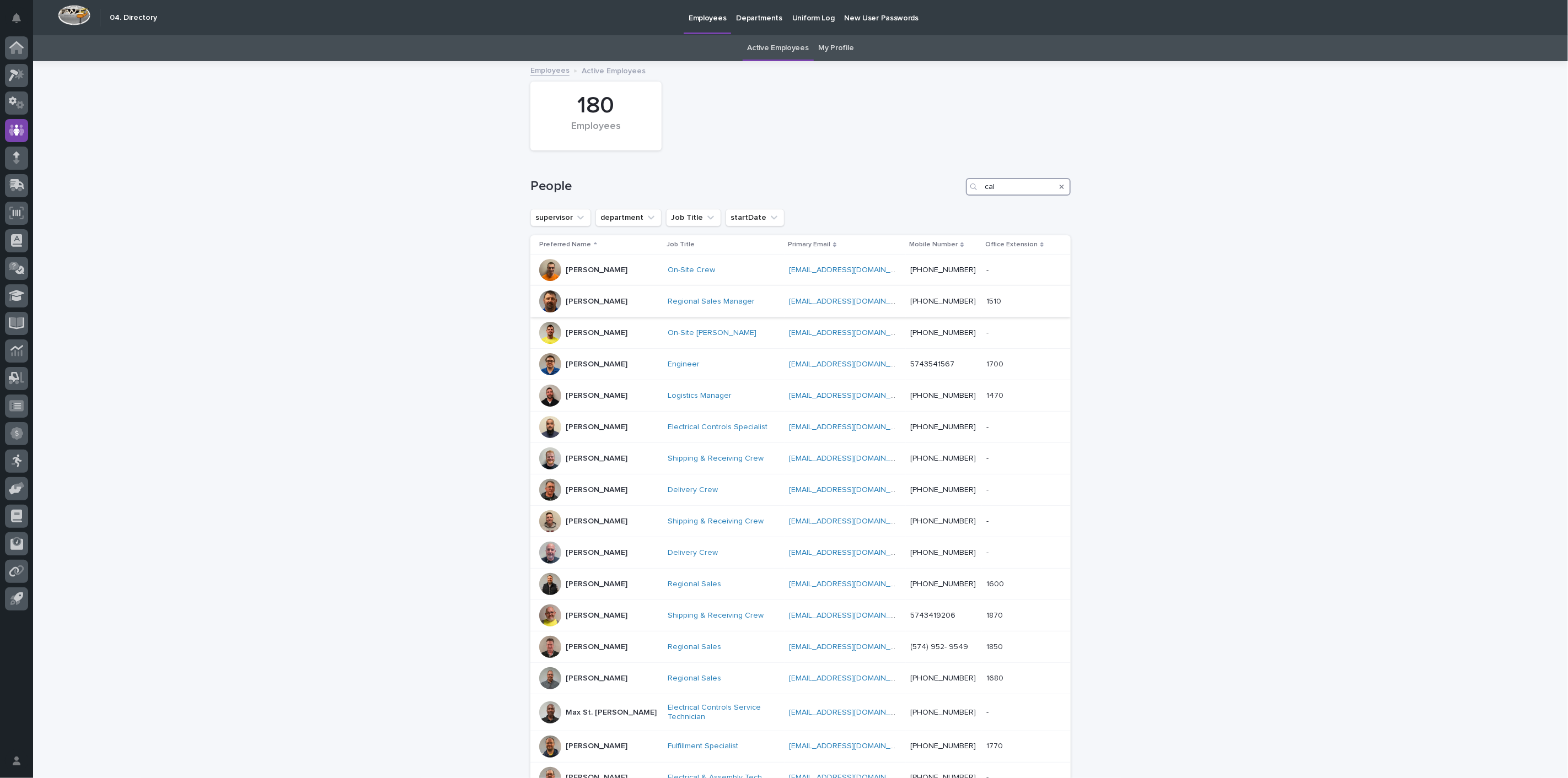
type input "cal"
click at [577, 302] on p "[PERSON_NAME]" at bounding box center [596, 302] width 62 height 9
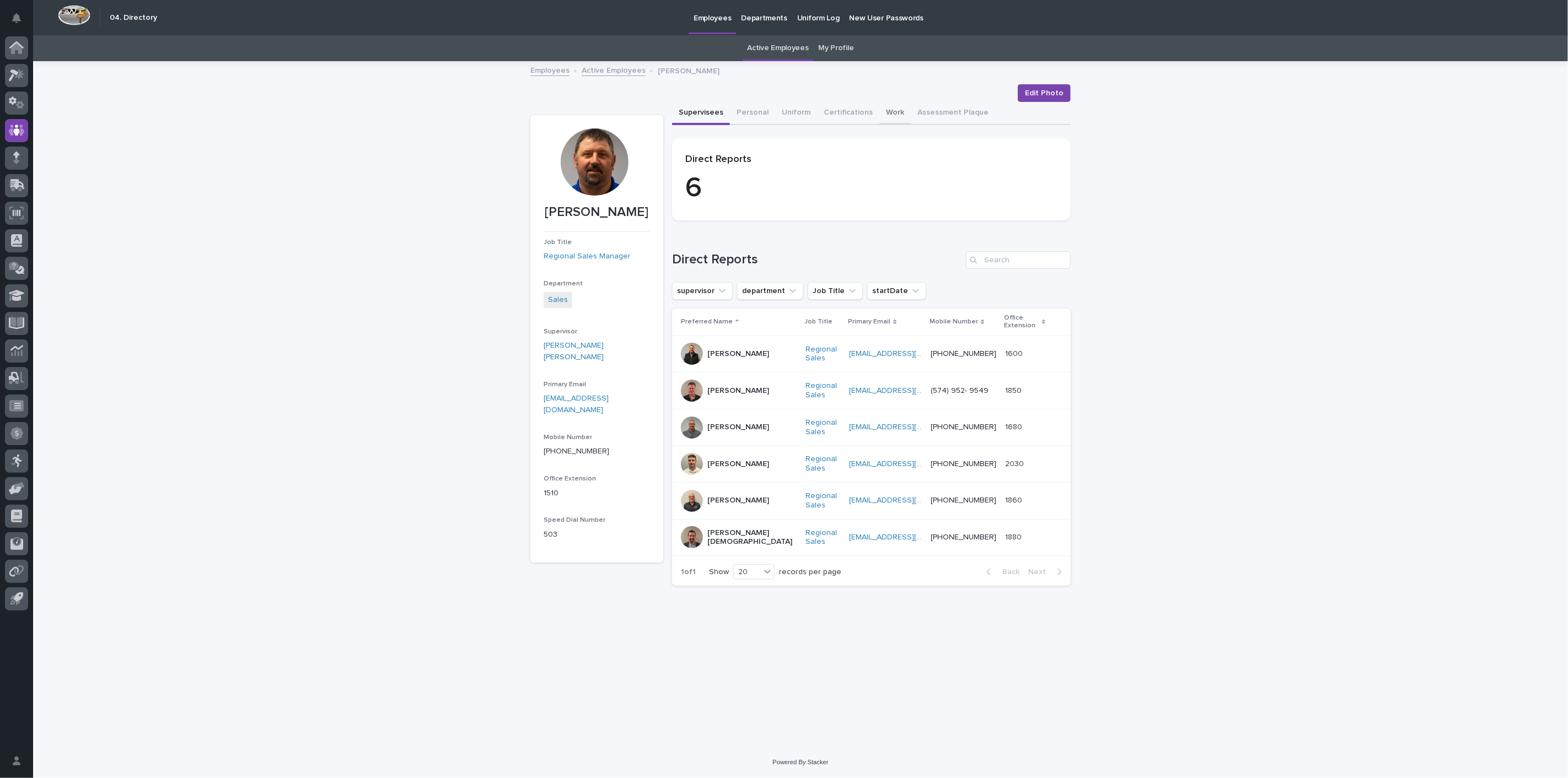
click at [890, 109] on button "Work" at bounding box center [894, 113] width 31 height 23
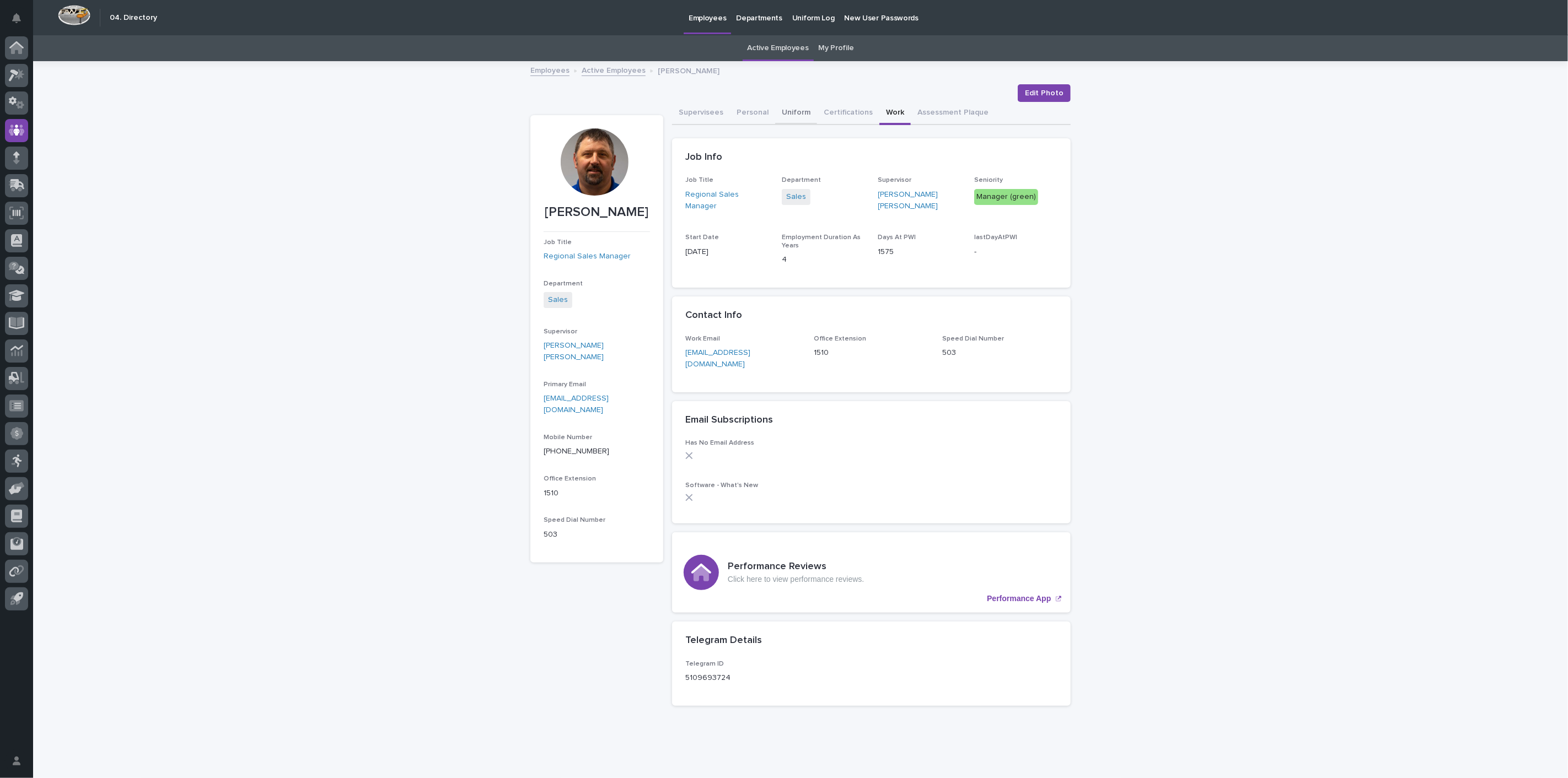
click at [775, 113] on button "Uniform" at bounding box center [796, 113] width 42 height 23
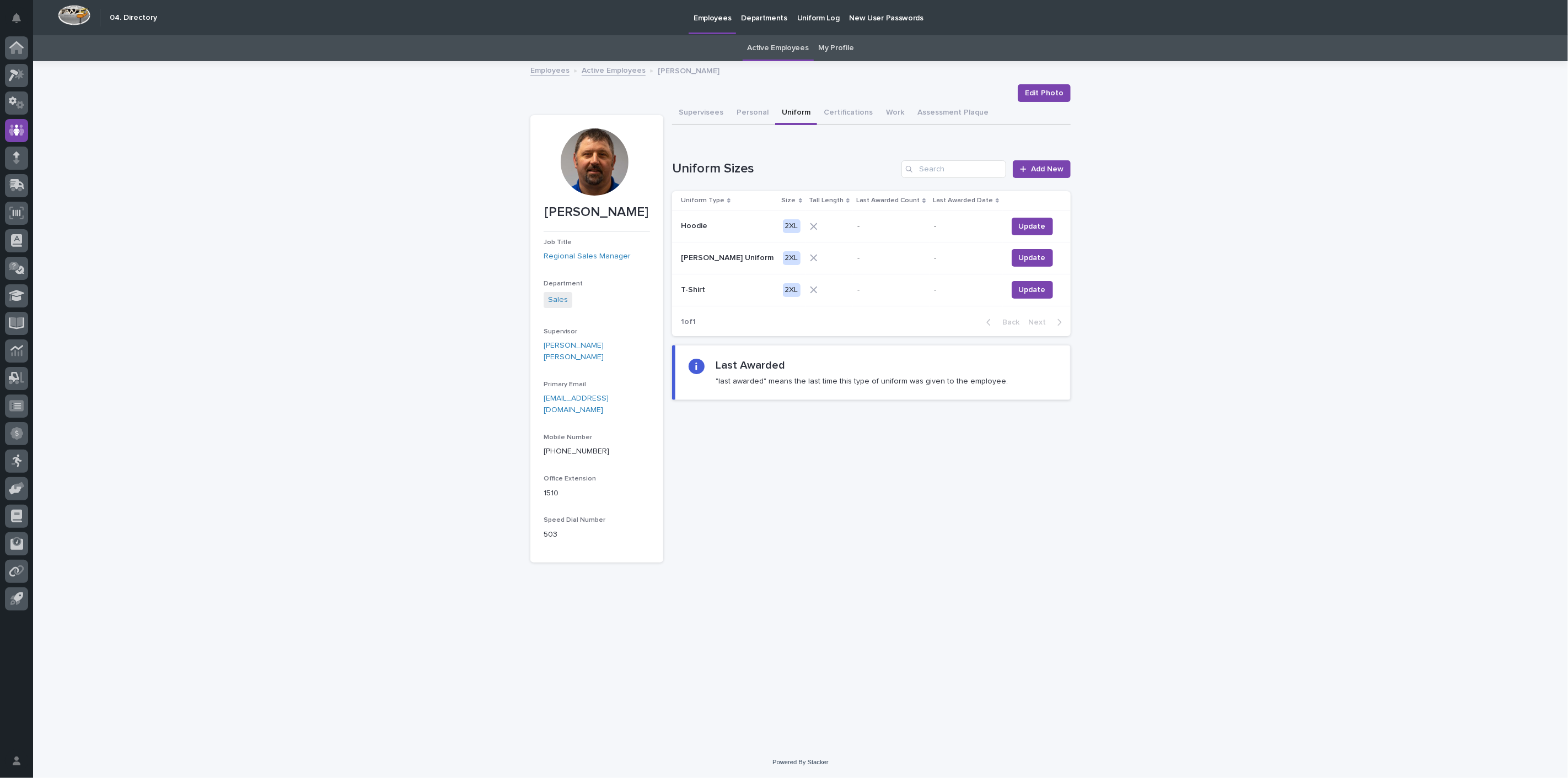
click at [593, 72] on link "Active Employees" at bounding box center [613, 70] width 64 height 13
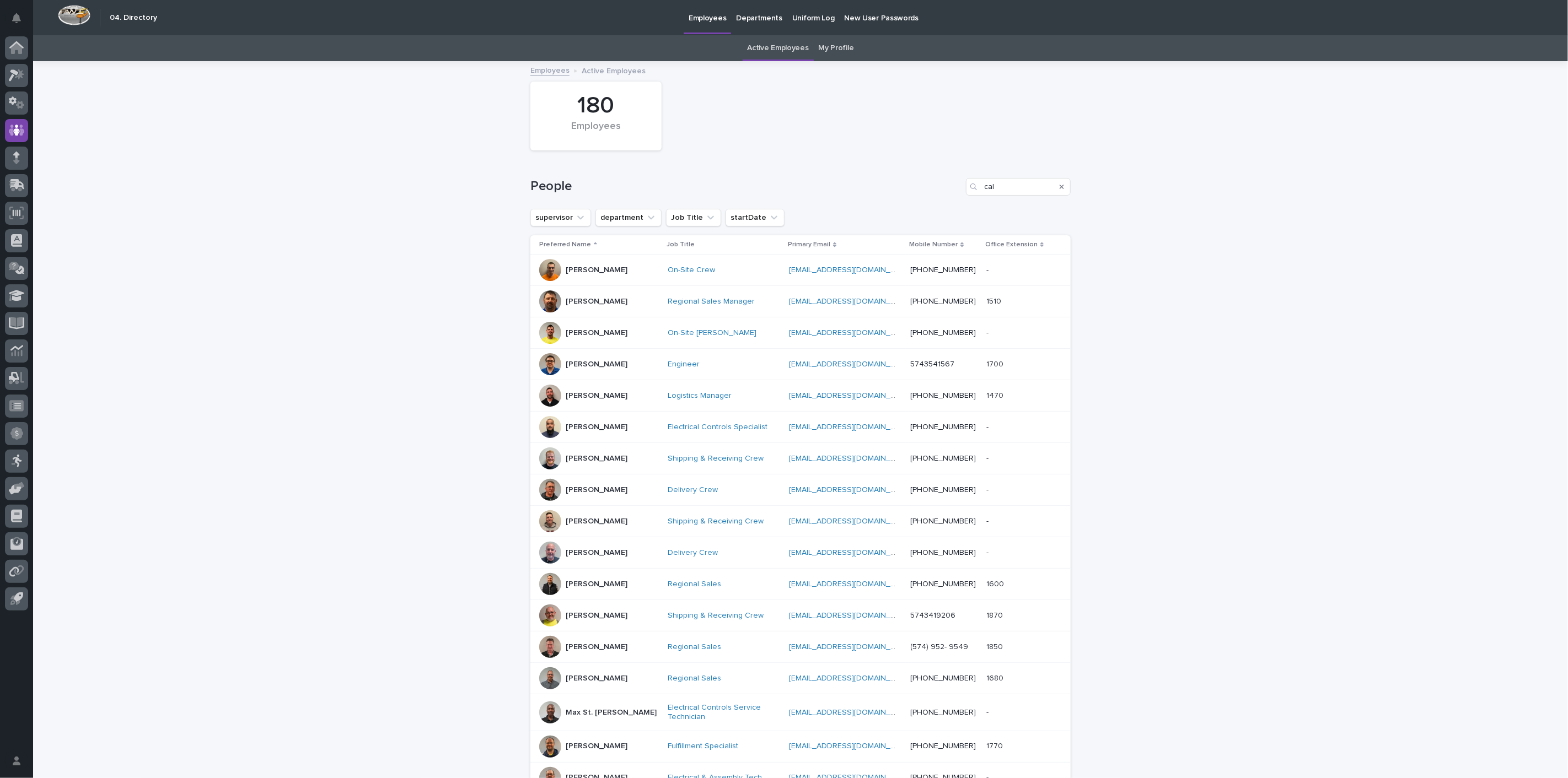
scroll to position [34, 0]
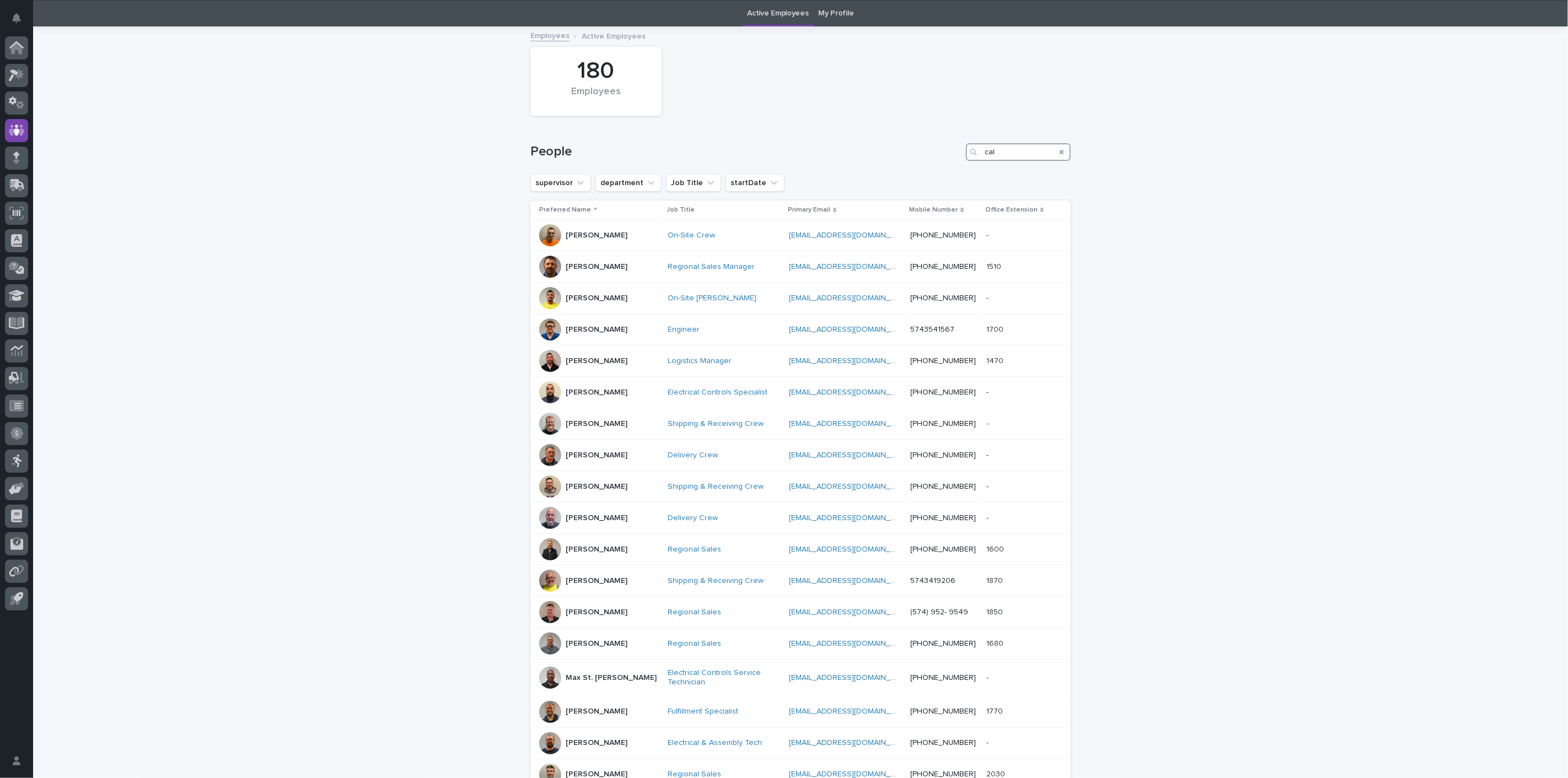
click at [1015, 154] on input "cal" at bounding box center [1018, 152] width 105 height 18
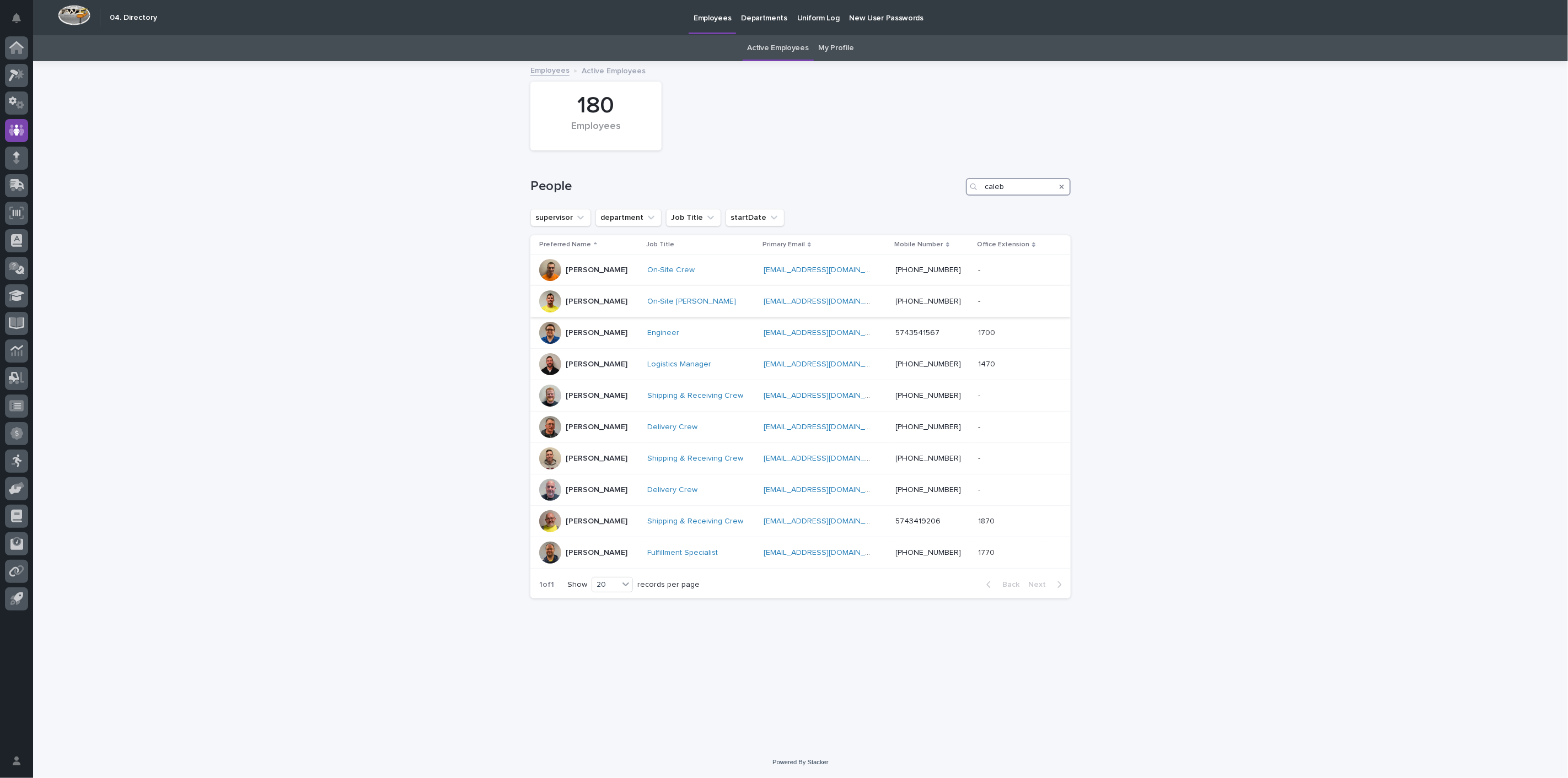
type input "caleb"
click at [606, 296] on div "[PERSON_NAME]" at bounding box center [596, 300] width 62 height 11
click at [593, 331] on p "[PERSON_NAME]" at bounding box center [596, 333] width 62 height 9
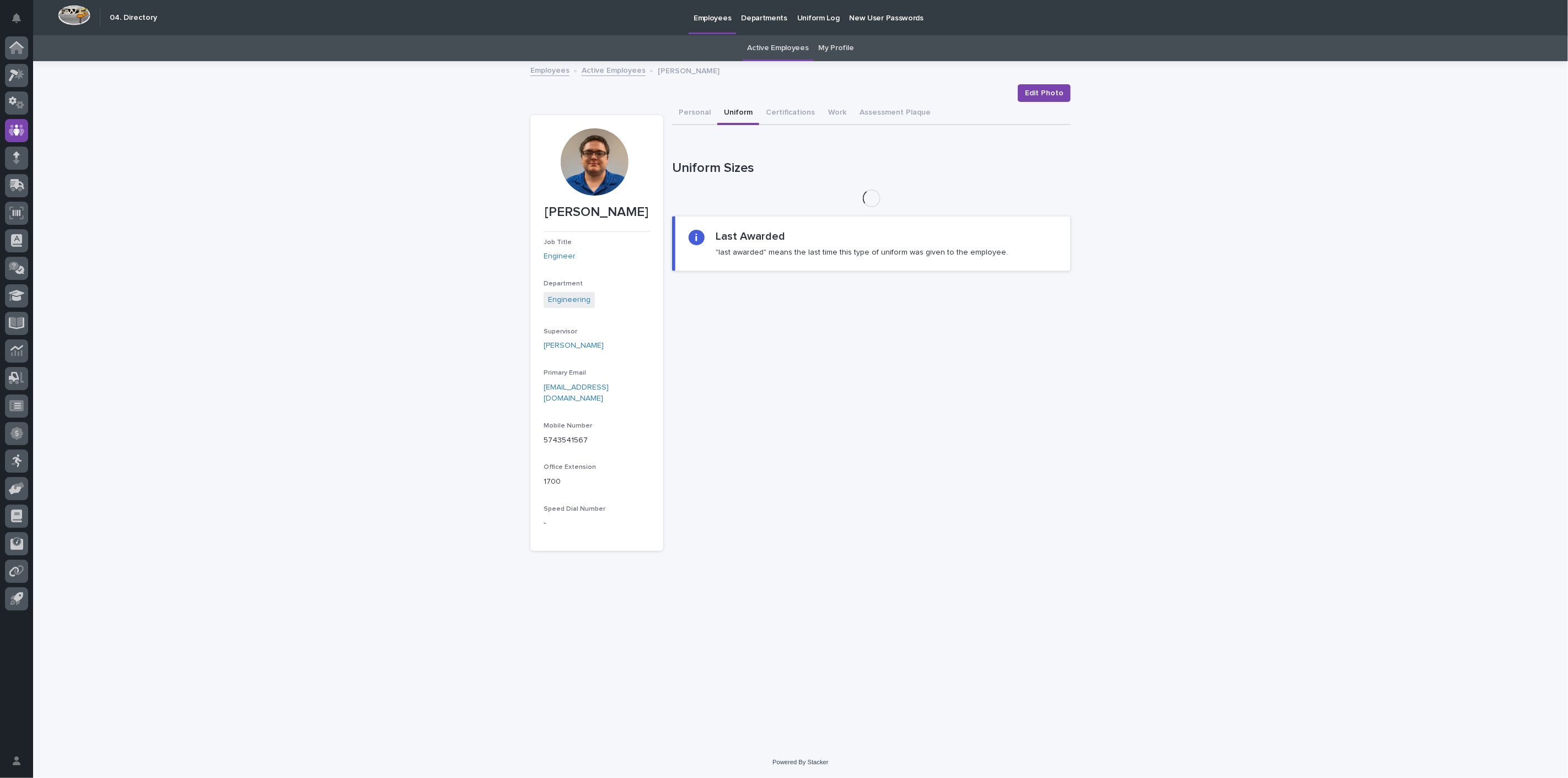
click at [726, 112] on button "Uniform" at bounding box center [738, 113] width 42 height 23
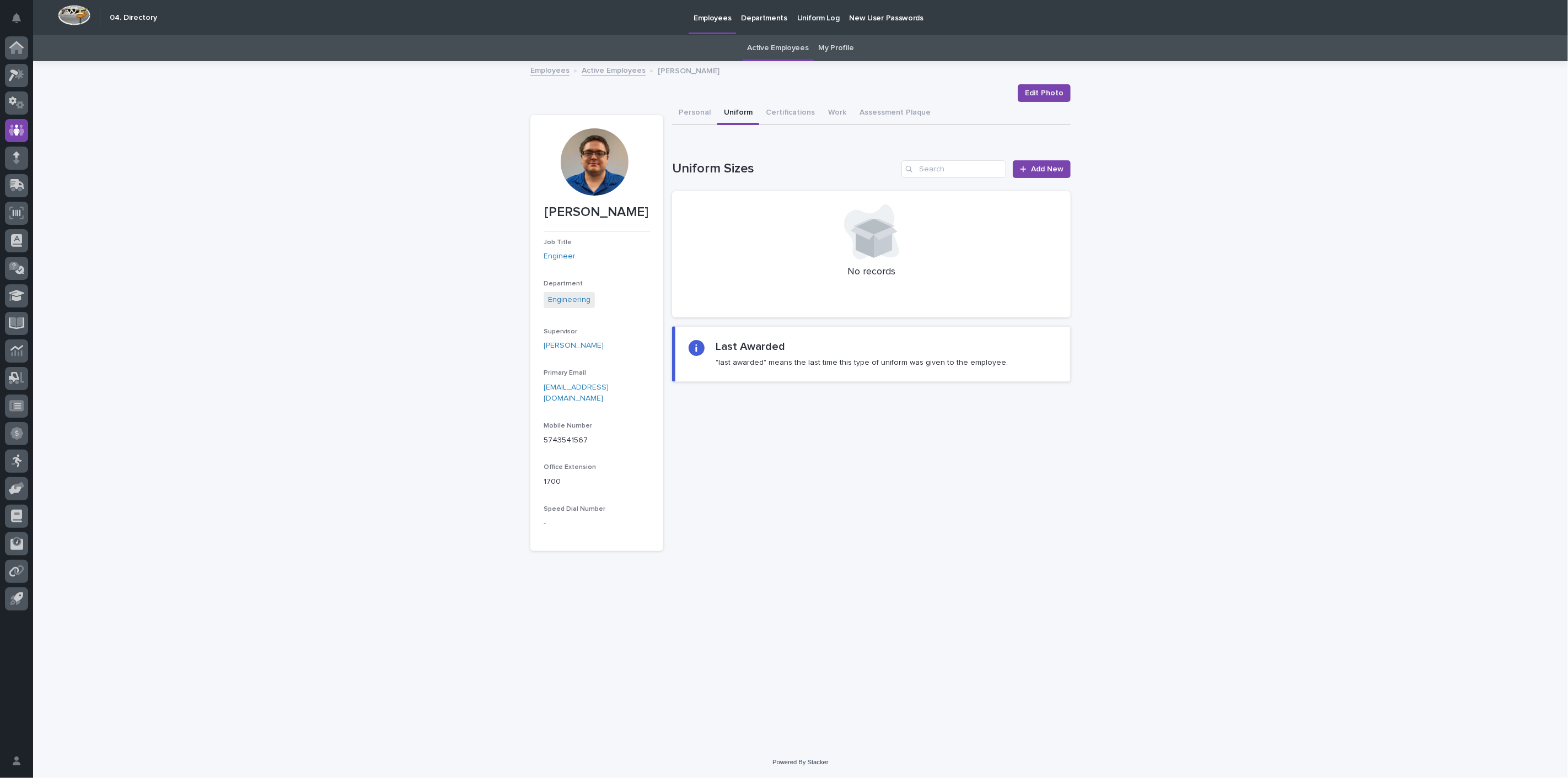
click at [613, 73] on link "Active Employees" at bounding box center [613, 70] width 64 height 13
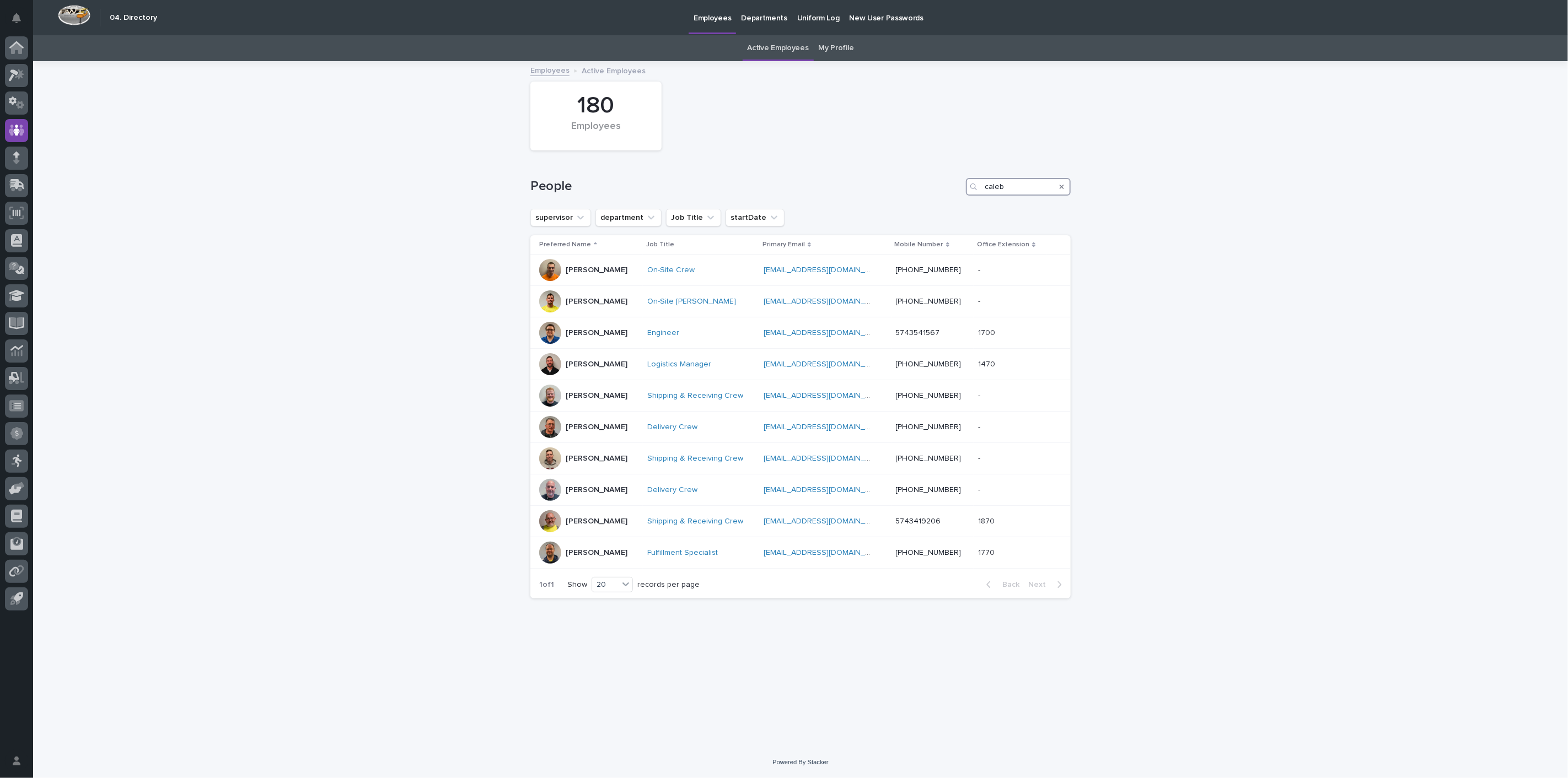
drag, startPoint x: 950, startPoint y: 188, endPoint x: 914, endPoint y: 188, distance: 36.0
click at [914, 188] on div "People caleb" at bounding box center [800, 187] width 540 height 18
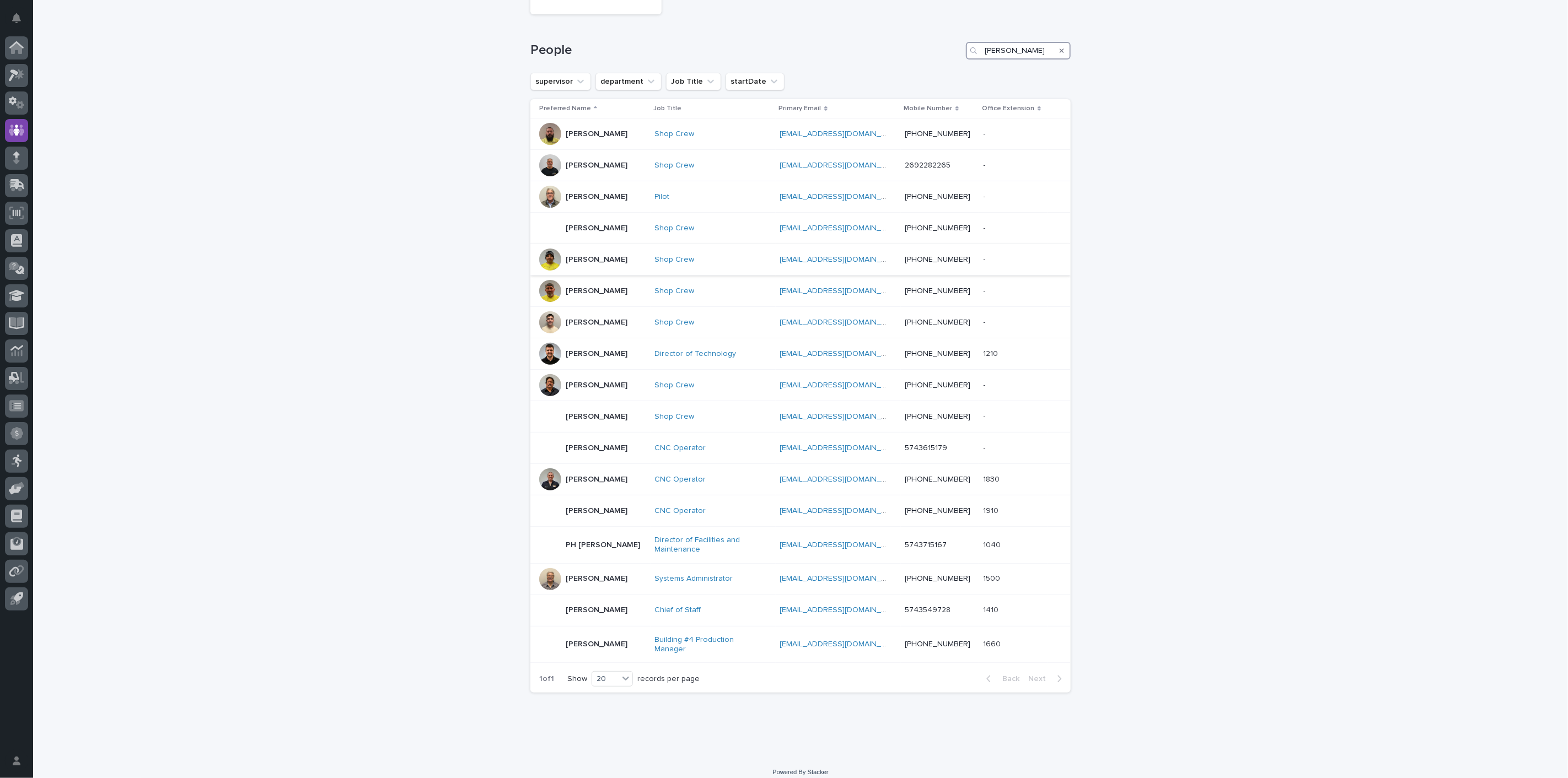
scroll to position [138, 0]
type input "[PERSON_NAME]"
click at [587, 606] on p "[PERSON_NAME]" at bounding box center [596, 608] width 62 height 9
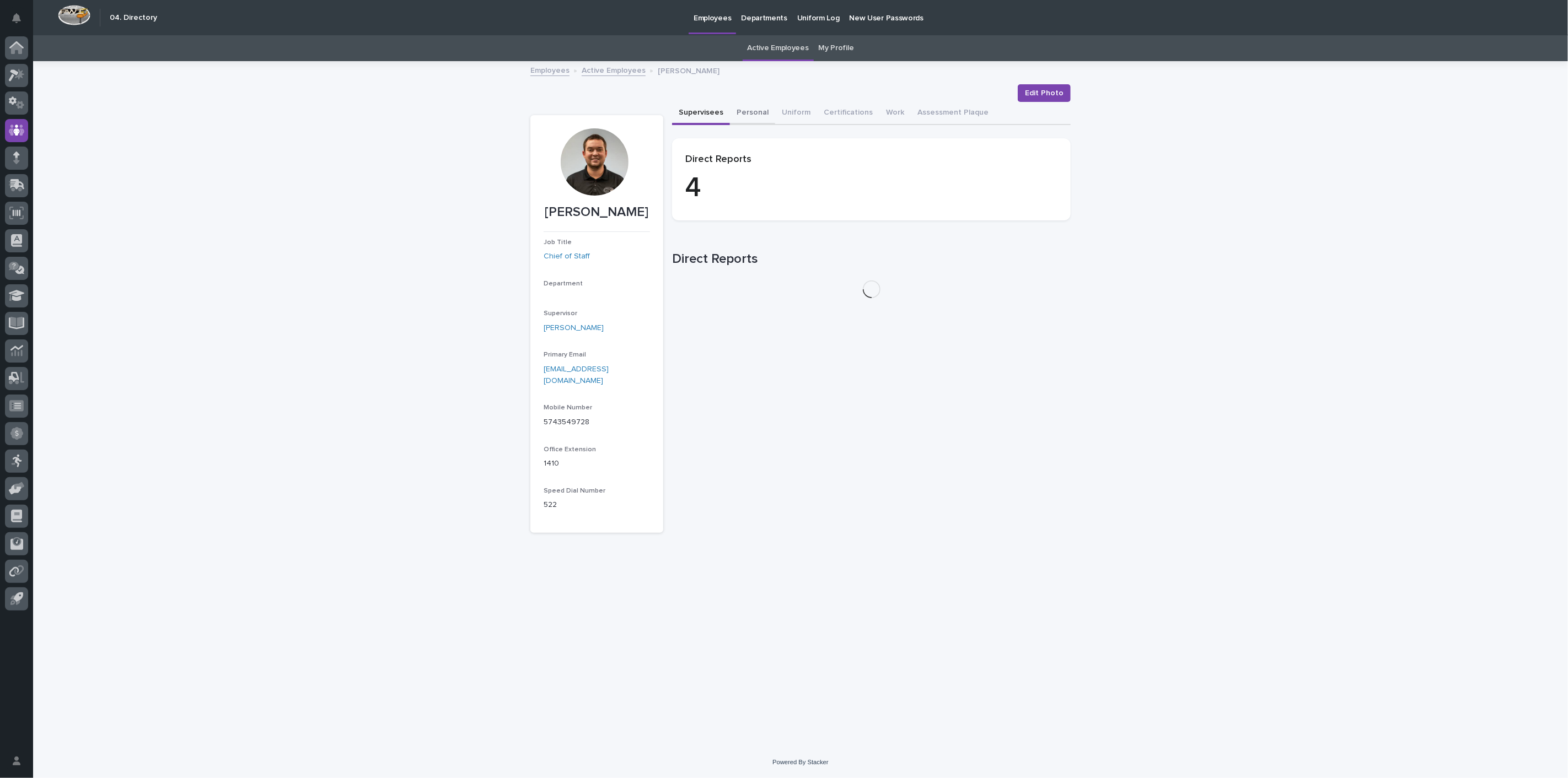
click at [747, 113] on button "Personal" at bounding box center [753, 113] width 45 height 23
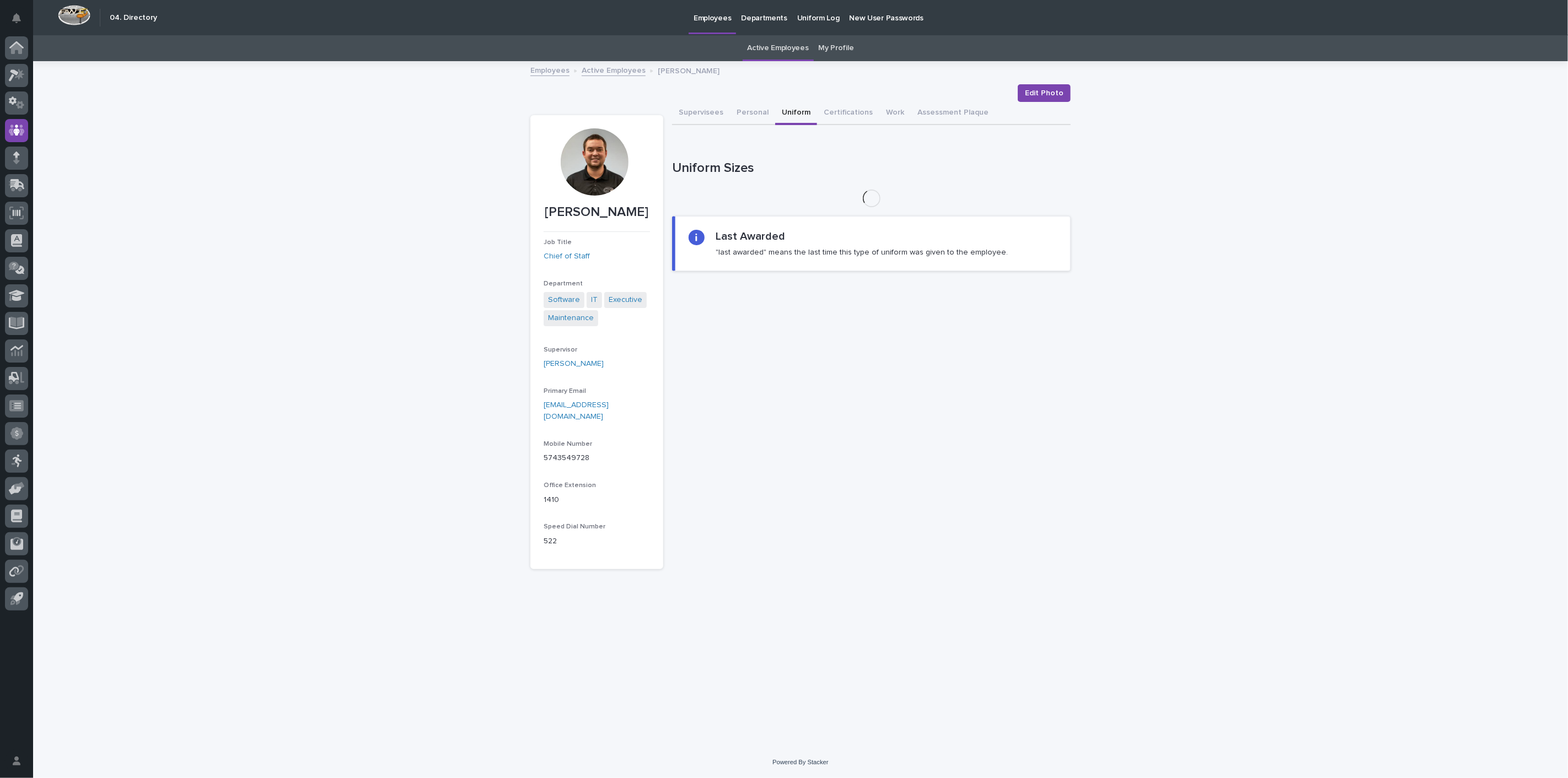
click at [790, 111] on button "Uniform" at bounding box center [796, 113] width 42 height 23
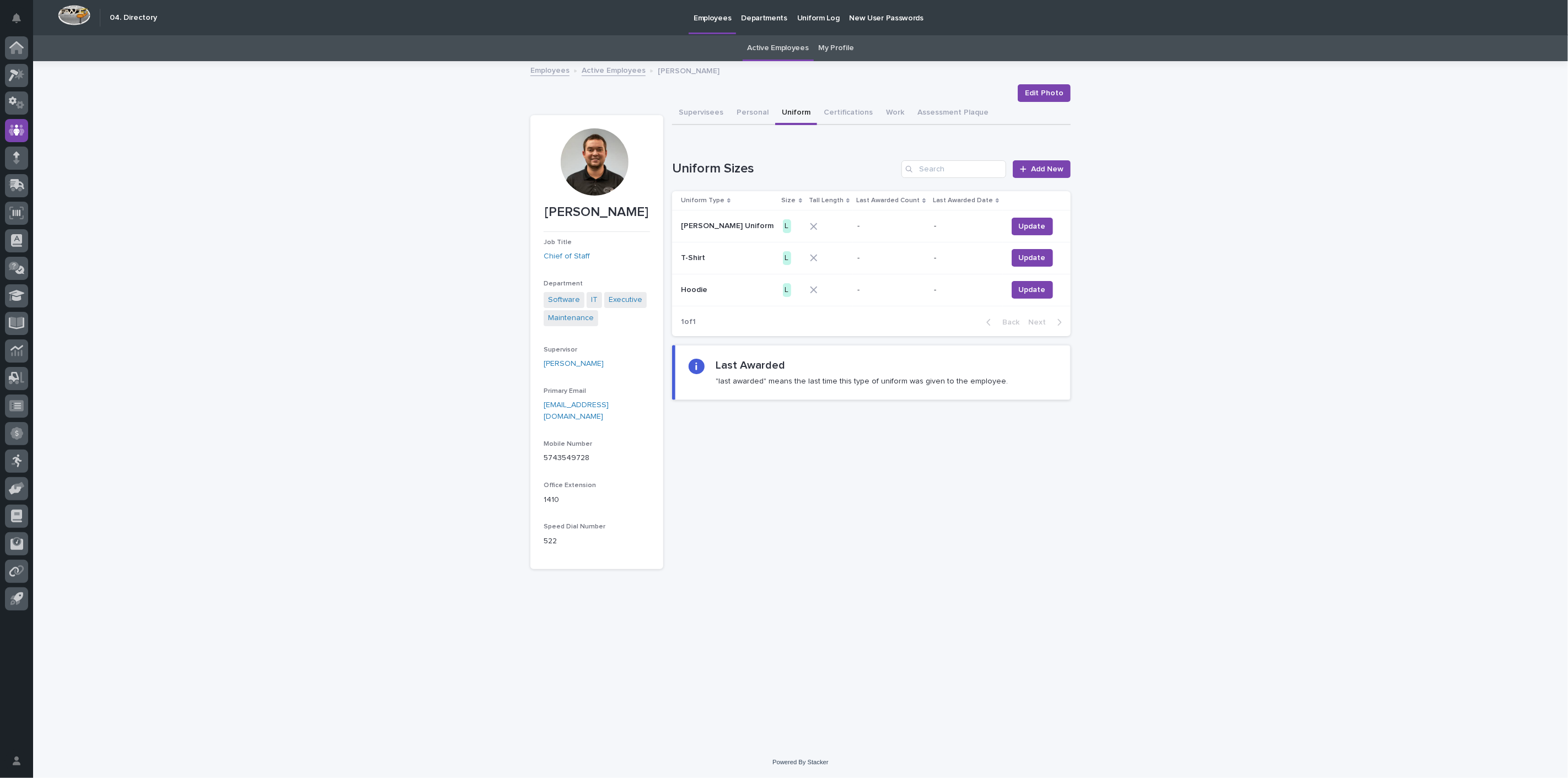
click at [634, 74] on link "Active Employees" at bounding box center [613, 70] width 64 height 13
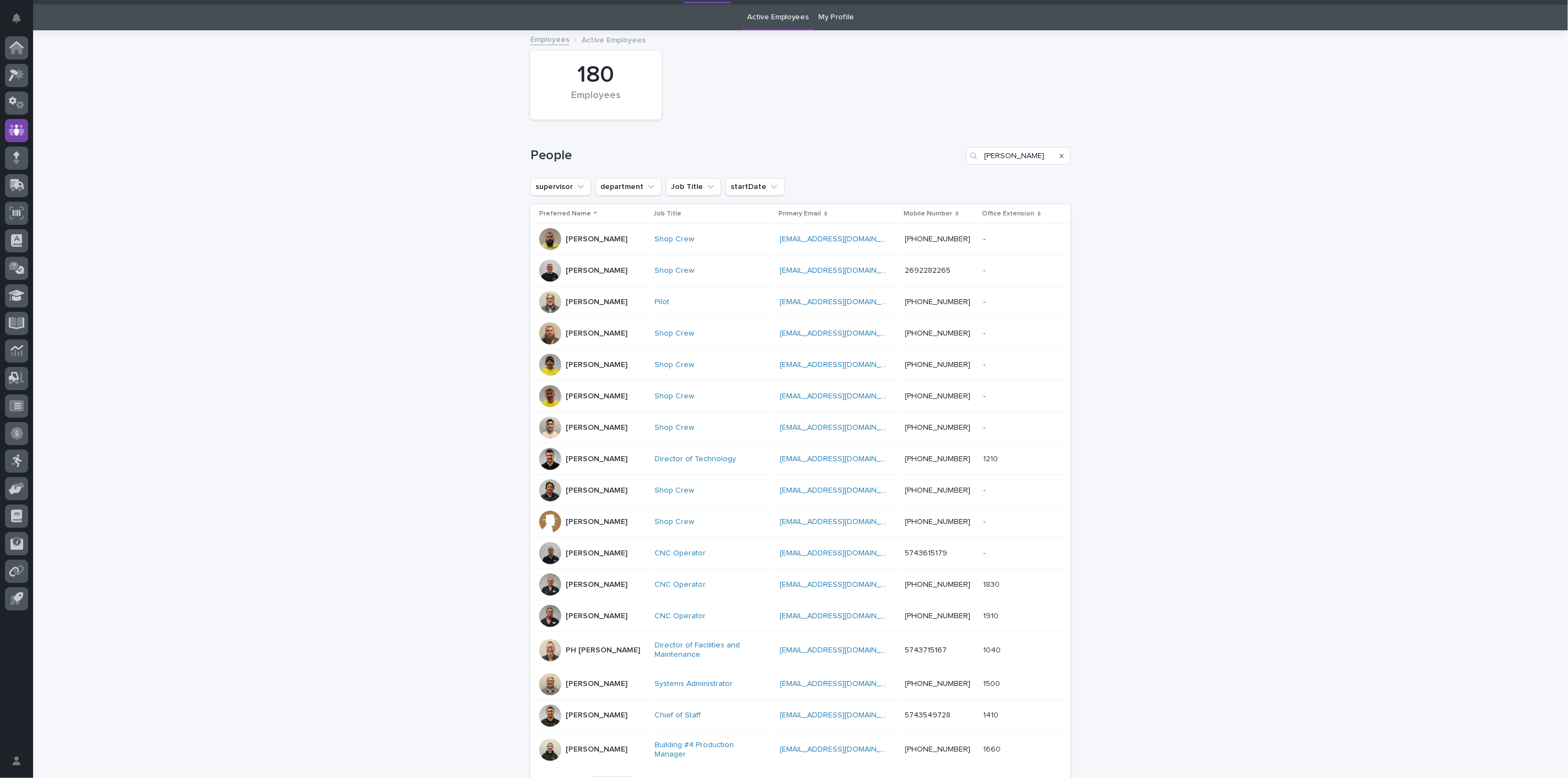
scroll to position [34, 0]
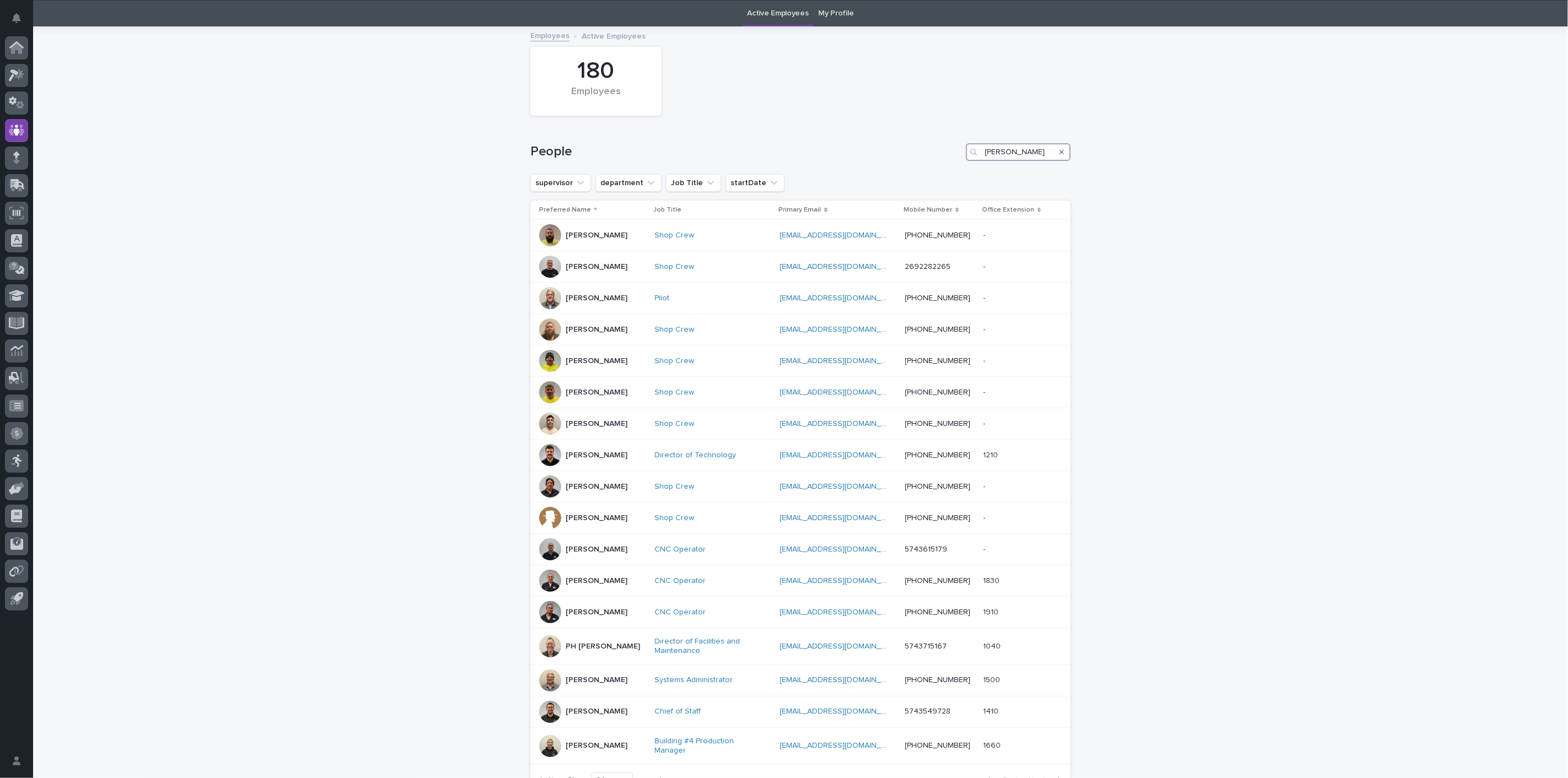
drag, startPoint x: 918, startPoint y: 152, endPoint x: 823, endPoint y: 153, distance: 95.0
click at [848, 152] on div "People [PERSON_NAME]" at bounding box center [800, 152] width 540 height 18
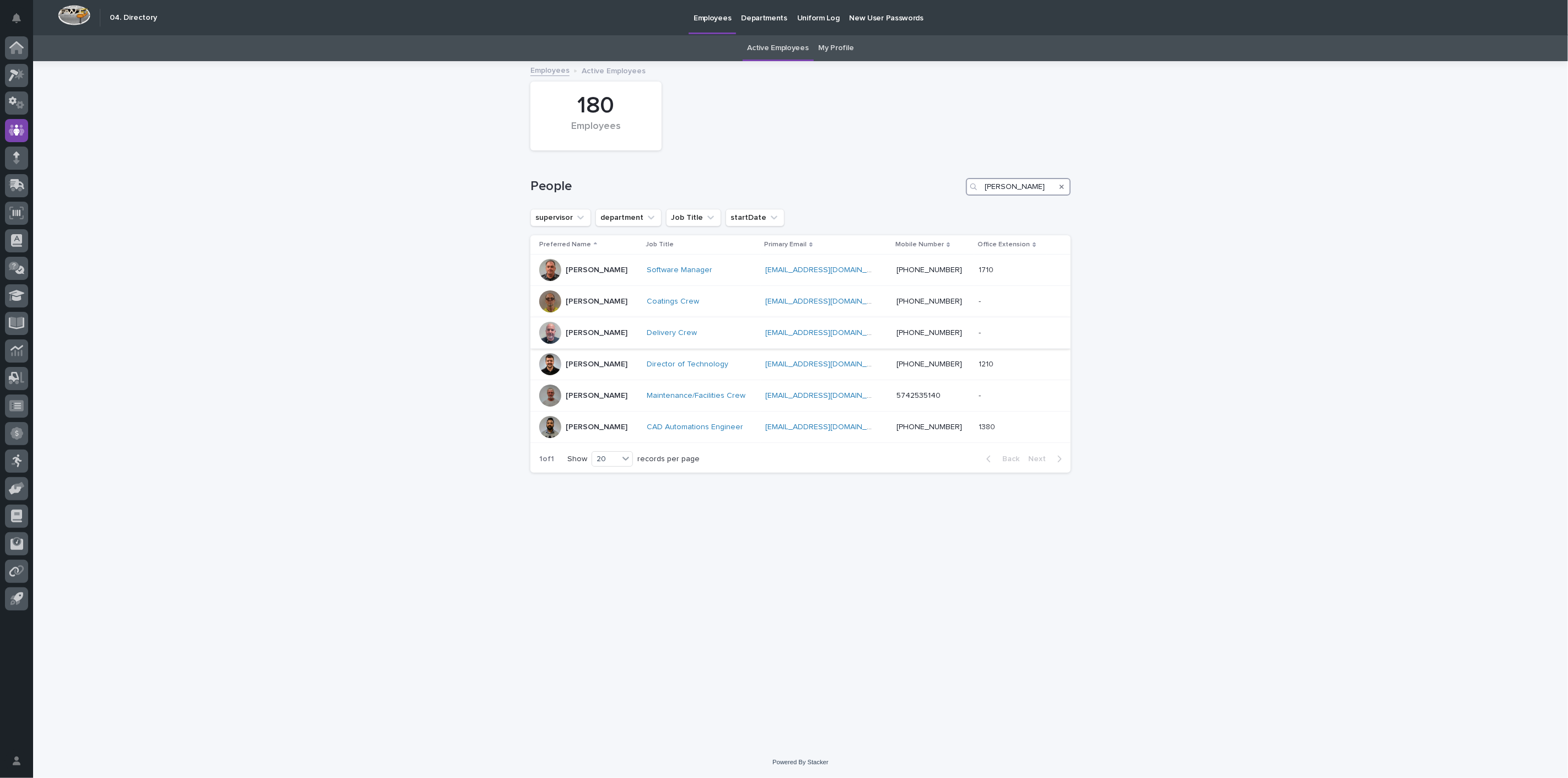
type input "[PERSON_NAME]"
click at [581, 329] on p "[PERSON_NAME]" at bounding box center [596, 333] width 62 height 9
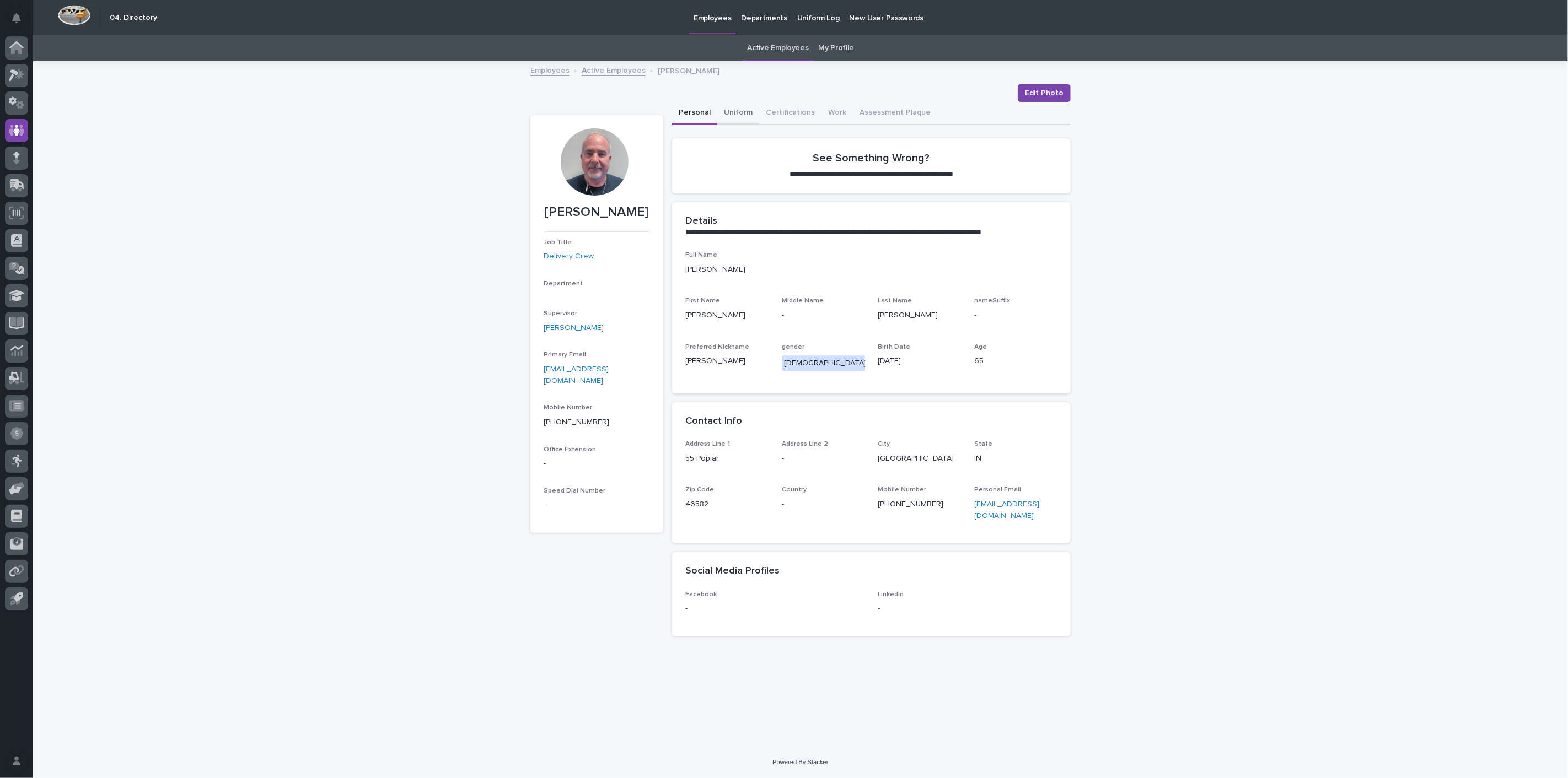
click at [726, 112] on button "Uniform" at bounding box center [738, 113] width 42 height 23
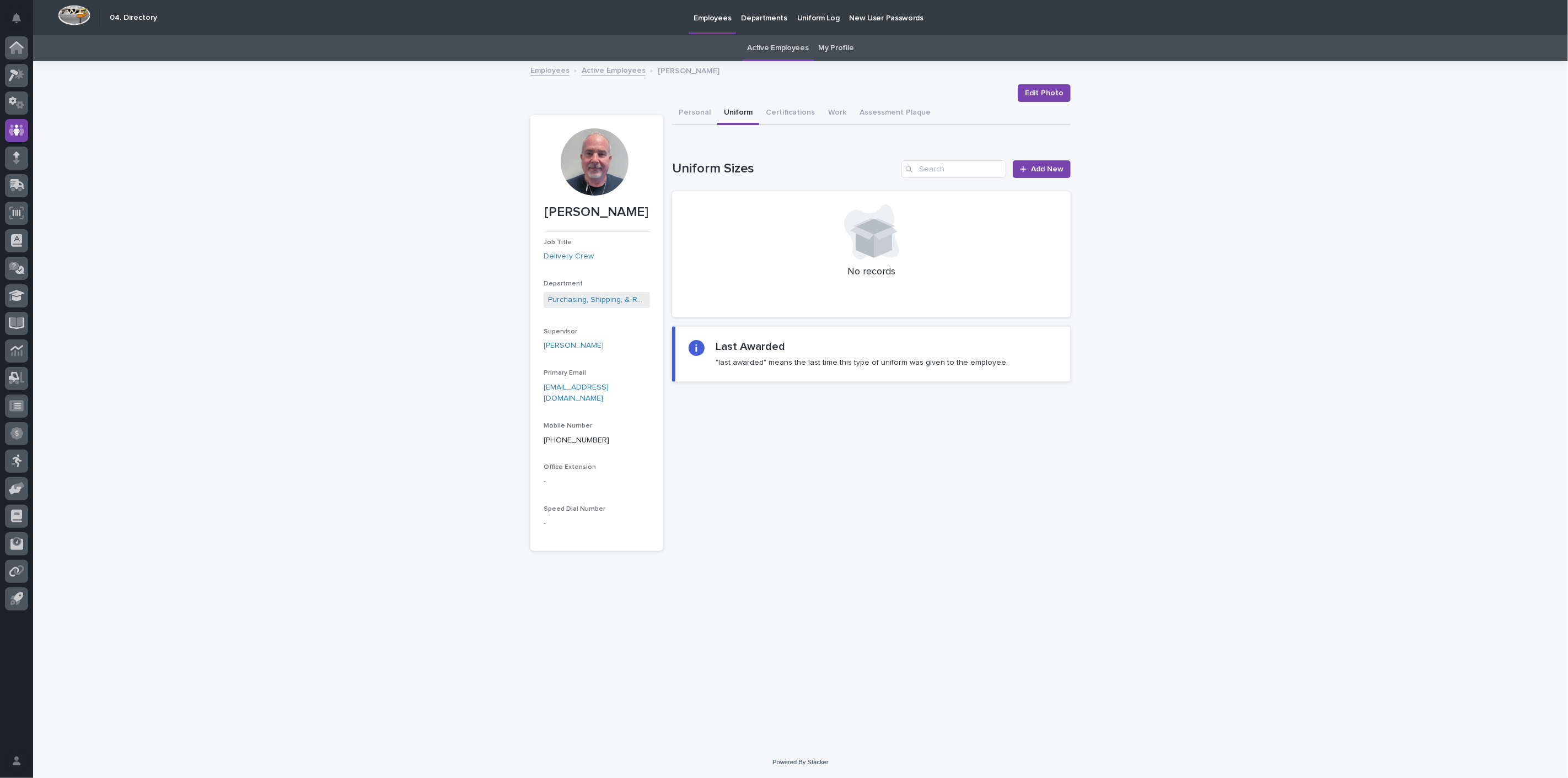
click at [617, 72] on link "Active Employees" at bounding box center [613, 70] width 64 height 13
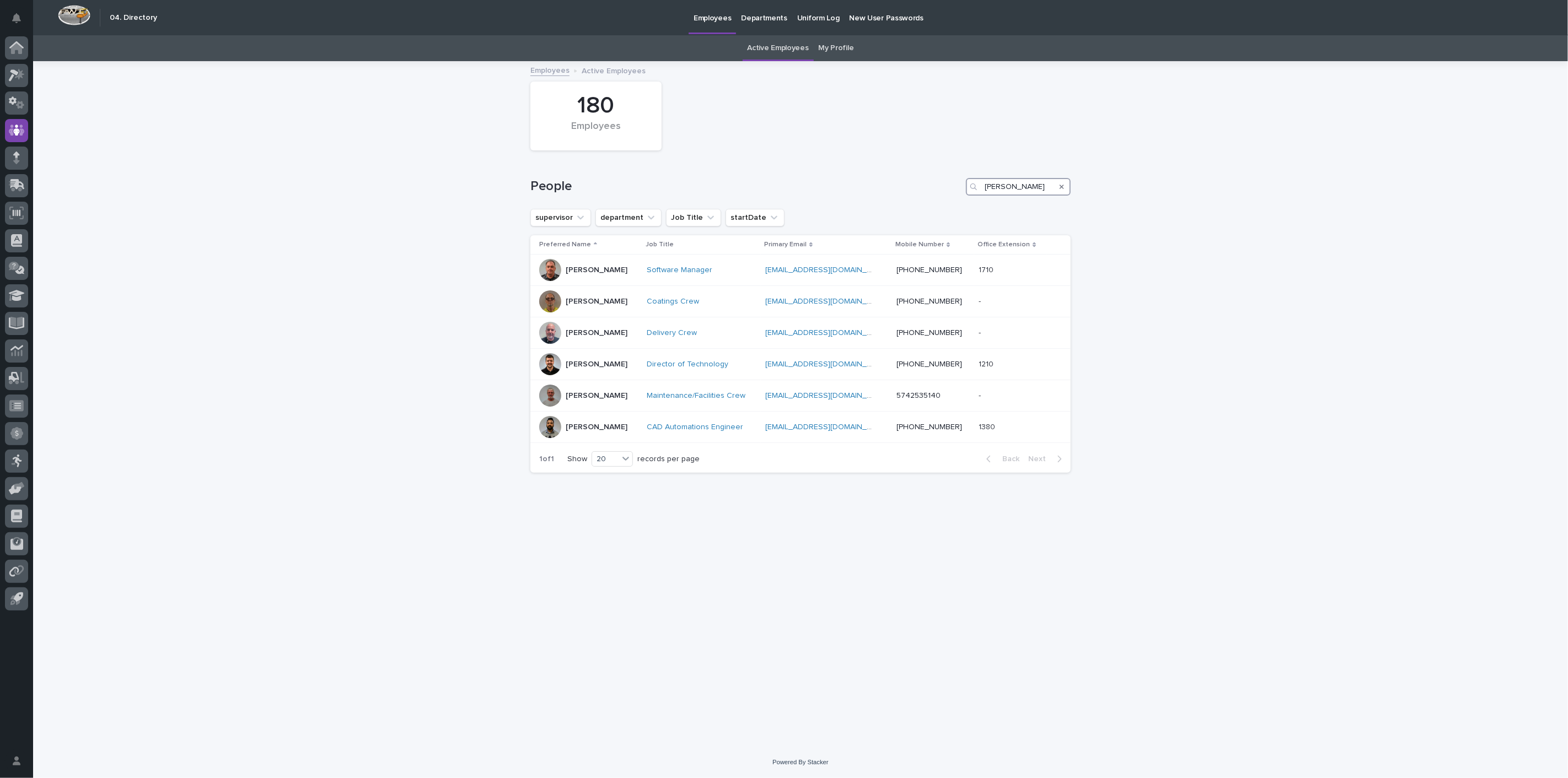
drag, startPoint x: 1047, startPoint y: 182, endPoint x: 904, endPoint y: 180, distance: 143.0
click at [904, 180] on div "People [PERSON_NAME]" at bounding box center [800, 187] width 540 height 18
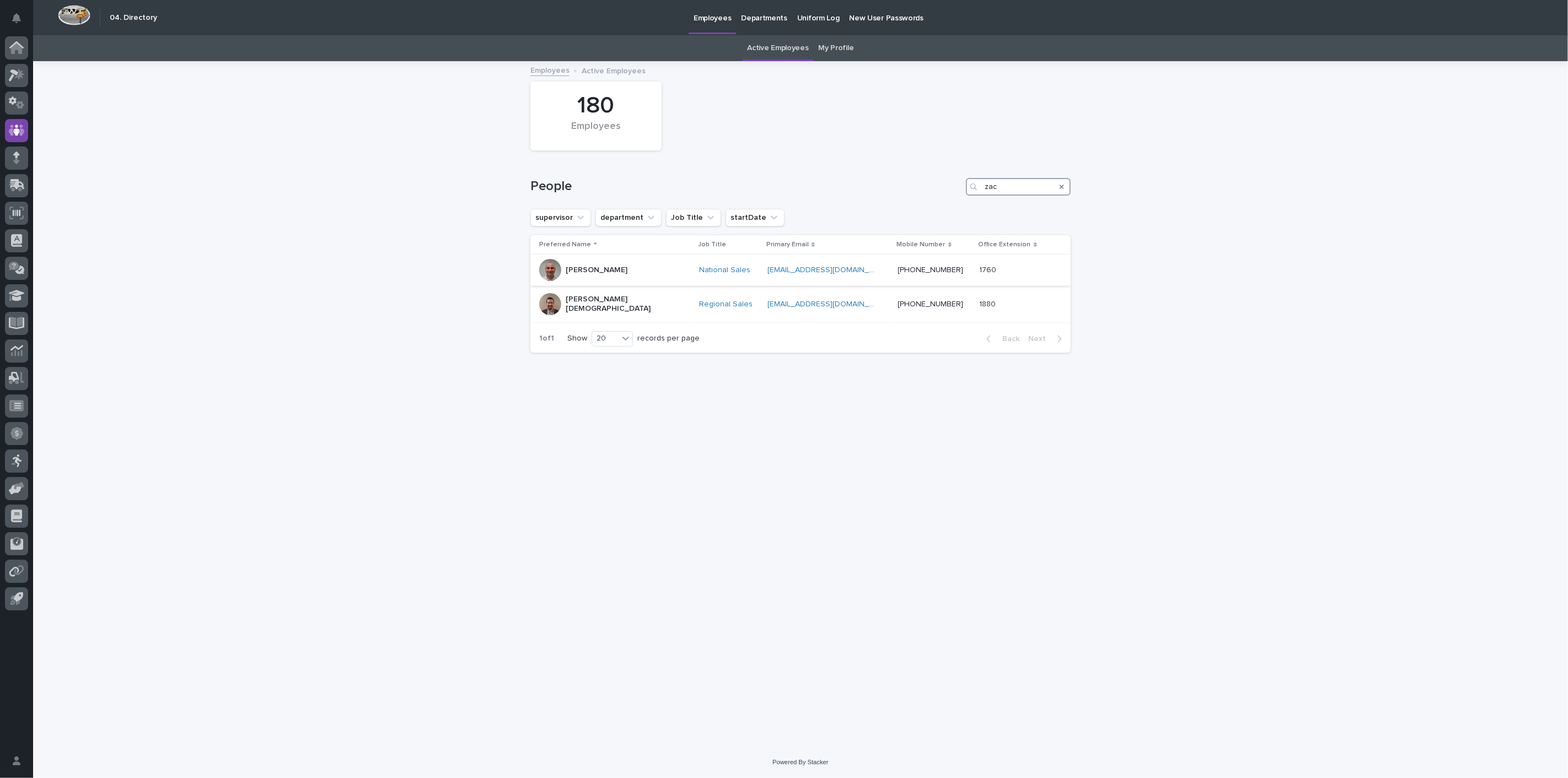
type input "zac"
click at [585, 270] on p "[PERSON_NAME]" at bounding box center [596, 270] width 62 height 9
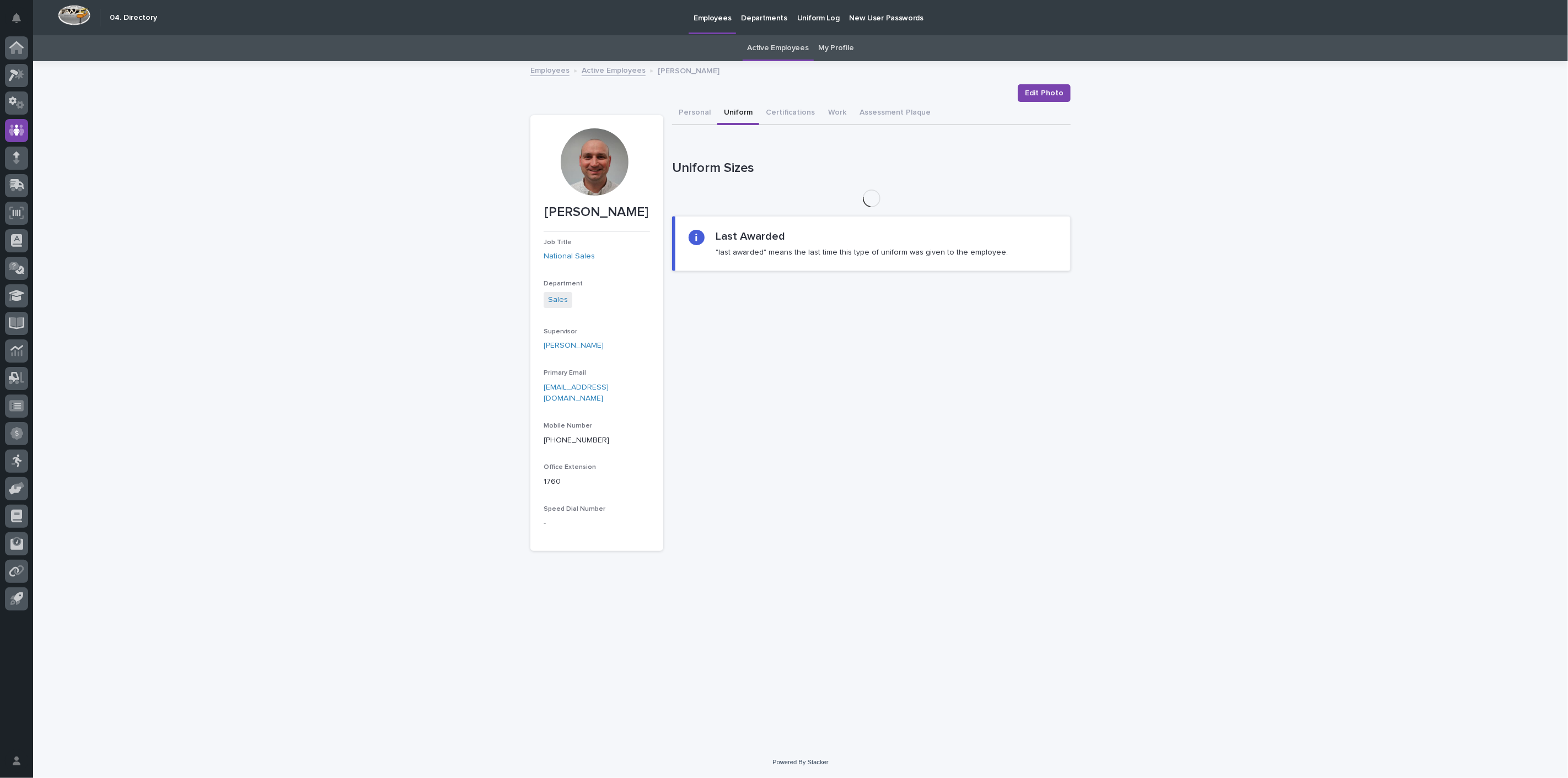
click at [741, 113] on button "Uniform" at bounding box center [738, 113] width 42 height 23
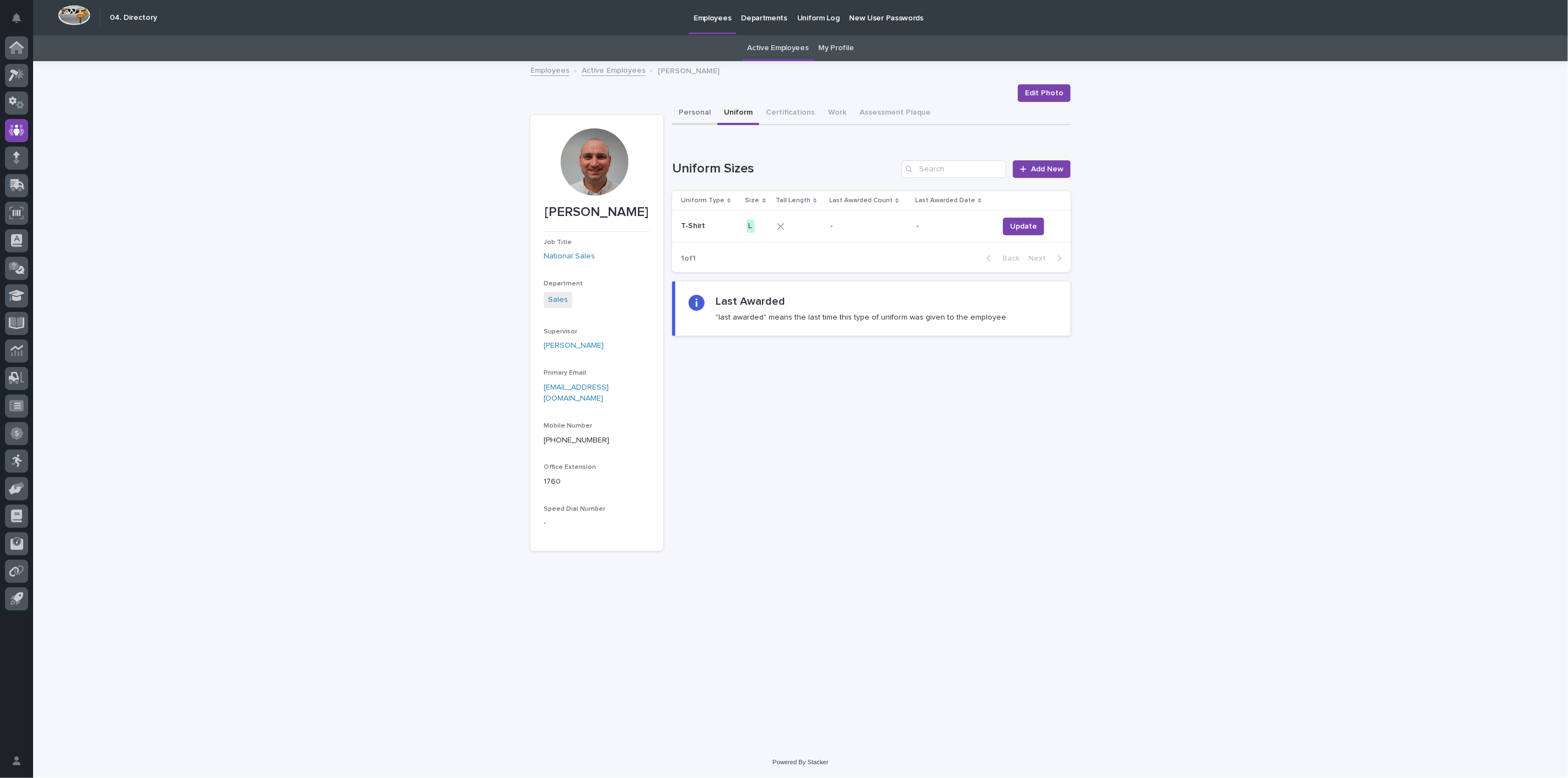
click at [678, 113] on button "Personal" at bounding box center [695, 113] width 45 height 23
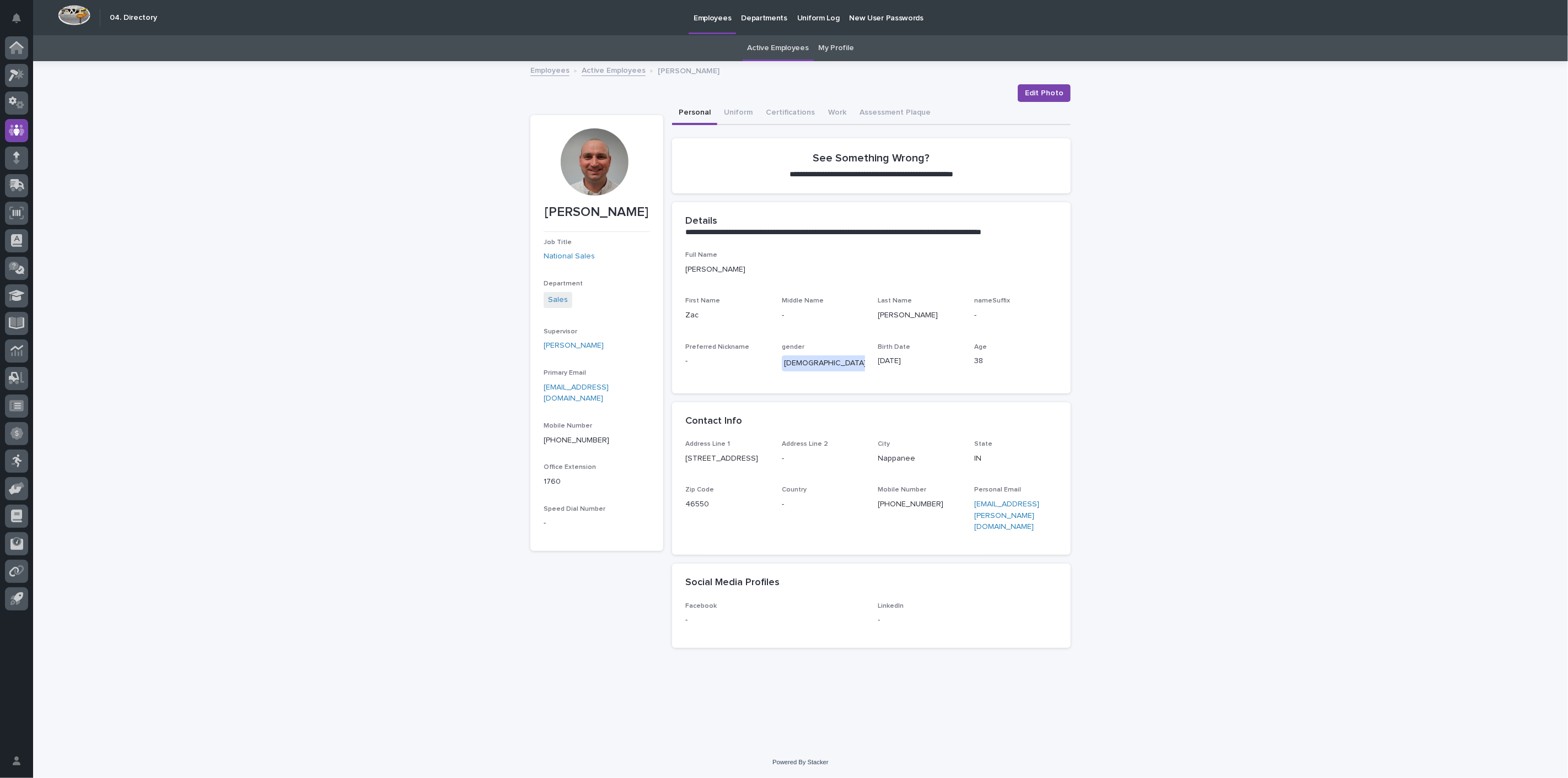
click at [560, 74] on link "Employees" at bounding box center [550, 70] width 39 height 13
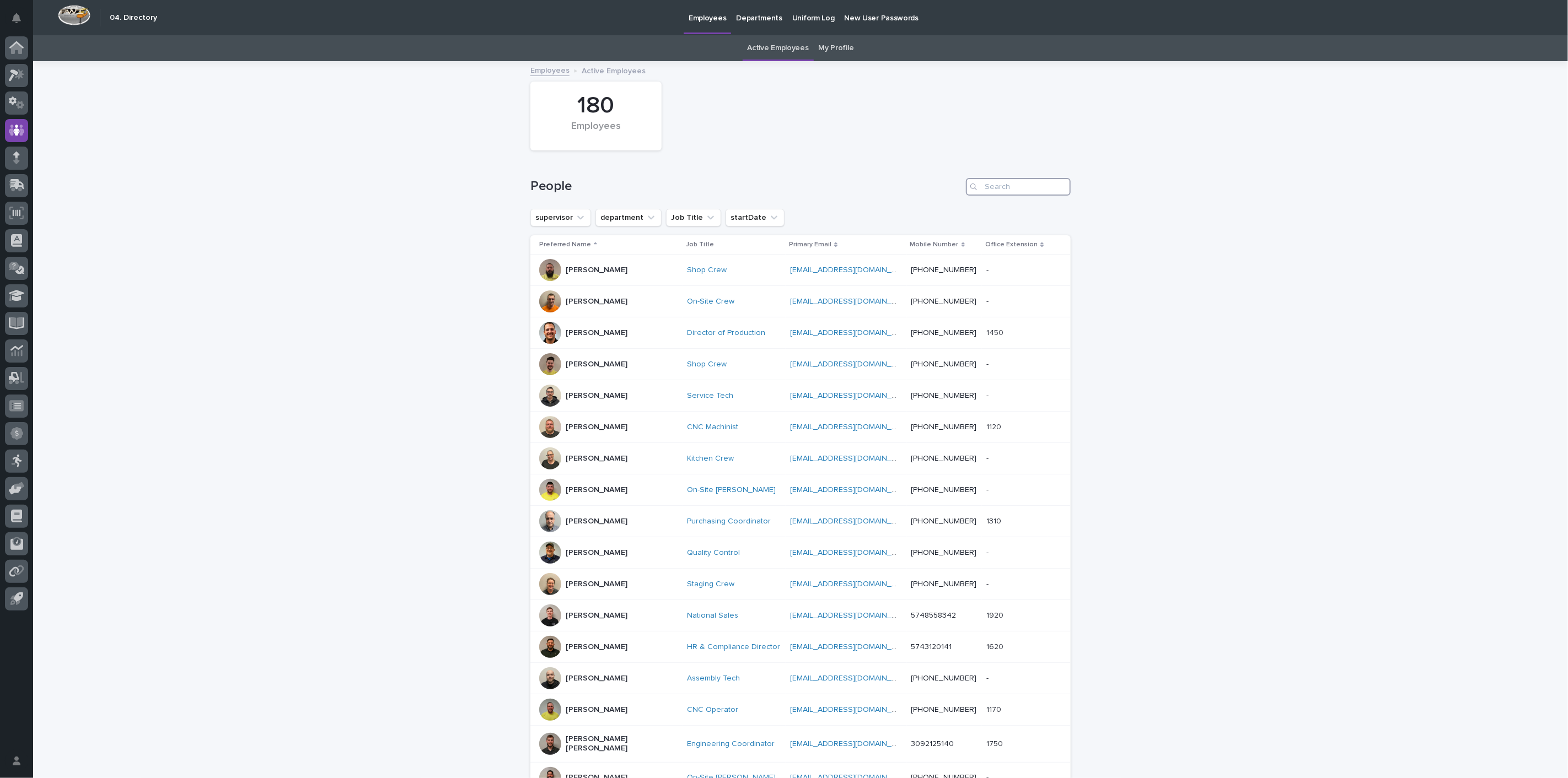
click at [995, 192] on input "Search" at bounding box center [1018, 187] width 105 height 18
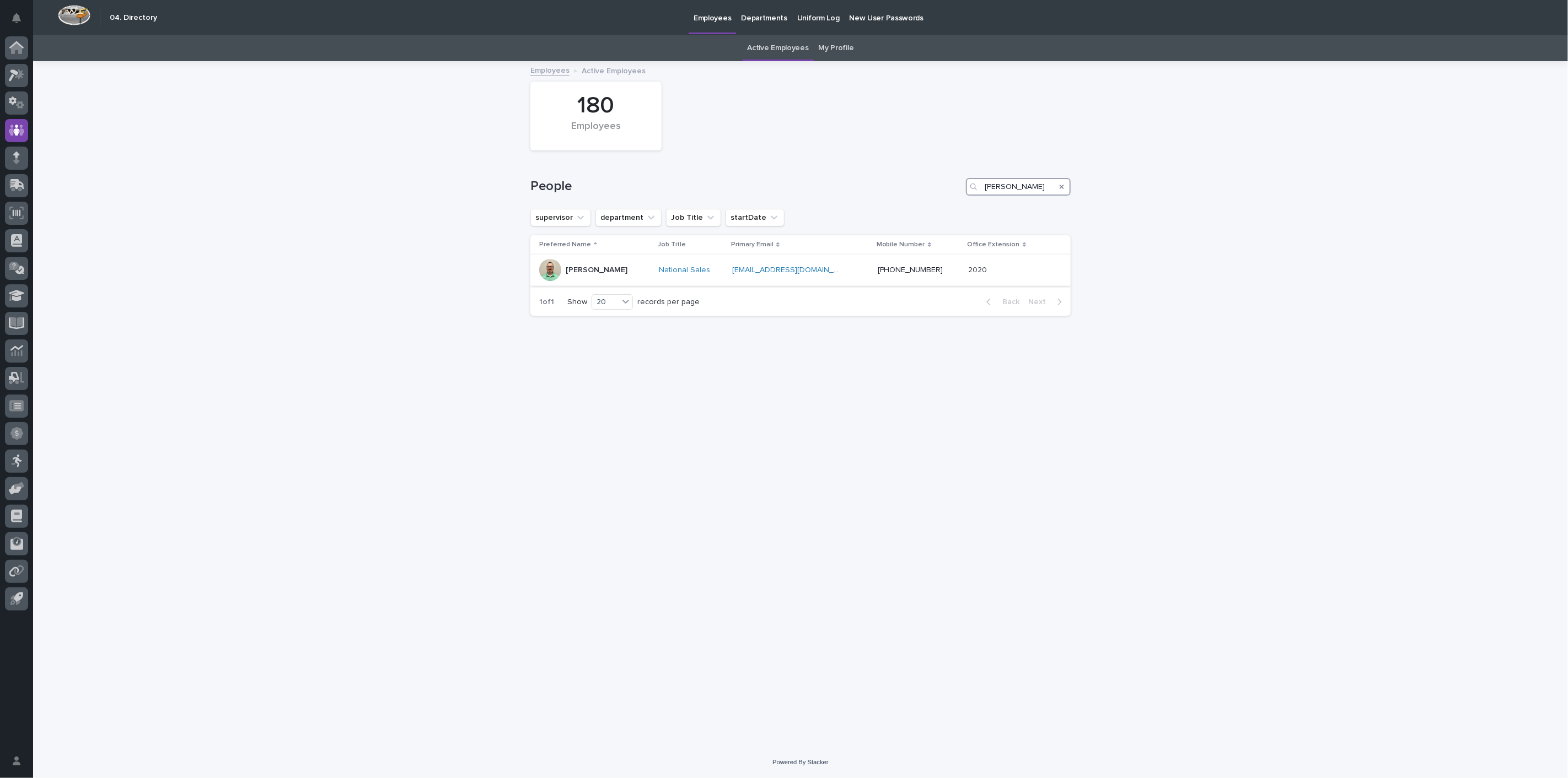
type input "[PERSON_NAME]"
click at [584, 269] on p "[PERSON_NAME]" at bounding box center [596, 270] width 62 height 9
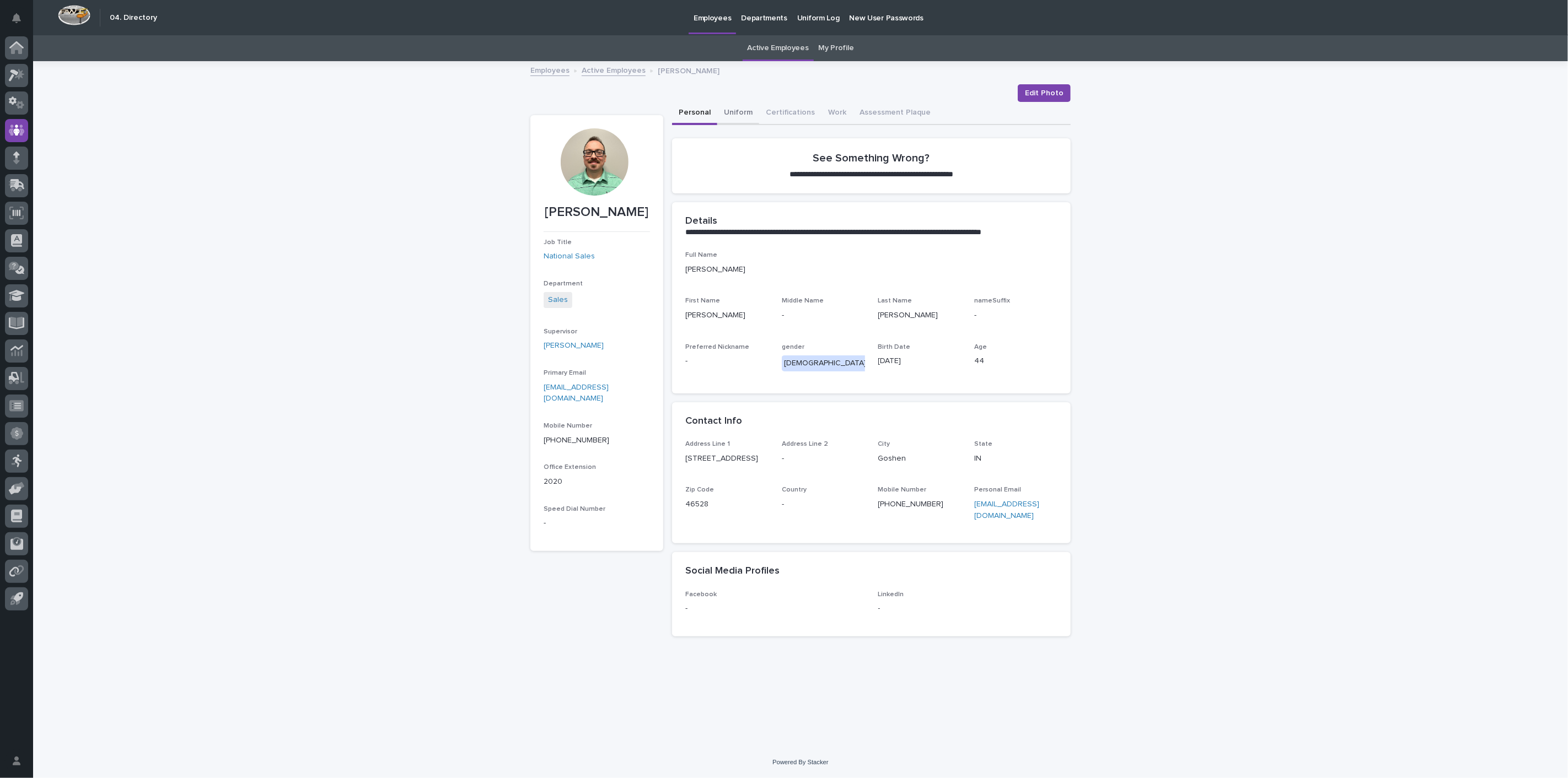
click at [741, 114] on button "Uniform" at bounding box center [738, 113] width 42 height 23
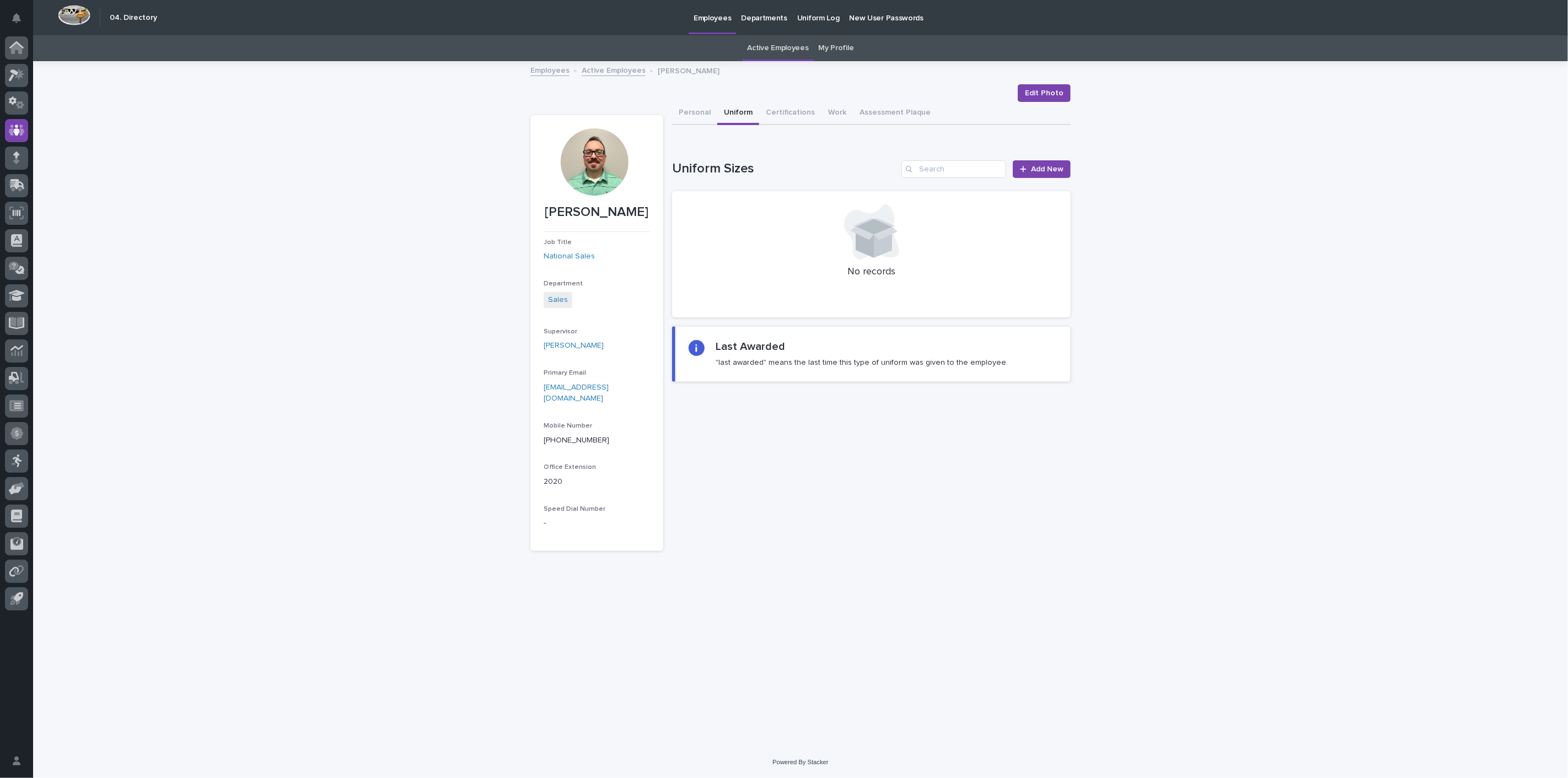
click at [605, 76] on div "Employees Active Employees [PERSON_NAME]" at bounding box center [800, 71] width 551 height 15
click at [605, 72] on link "Active Employees" at bounding box center [613, 70] width 64 height 13
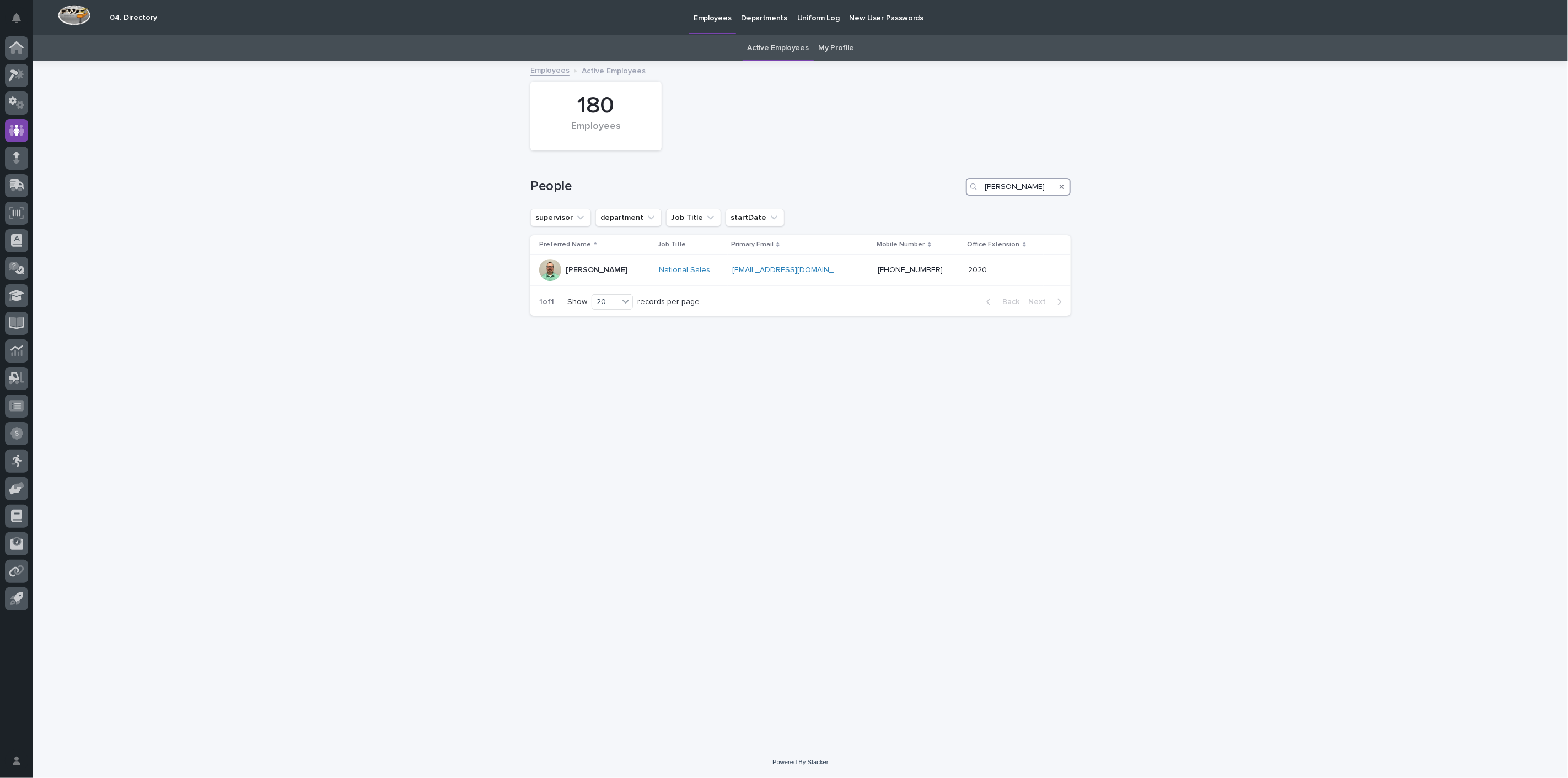
drag, startPoint x: 1039, startPoint y: 192, endPoint x: 875, endPoint y: 182, distance: 164.3
click at [875, 182] on div "People [PERSON_NAME]" at bounding box center [800, 187] width 540 height 18
type input "grif"
click at [597, 270] on p "[PERSON_NAME]" at bounding box center [596, 270] width 62 height 9
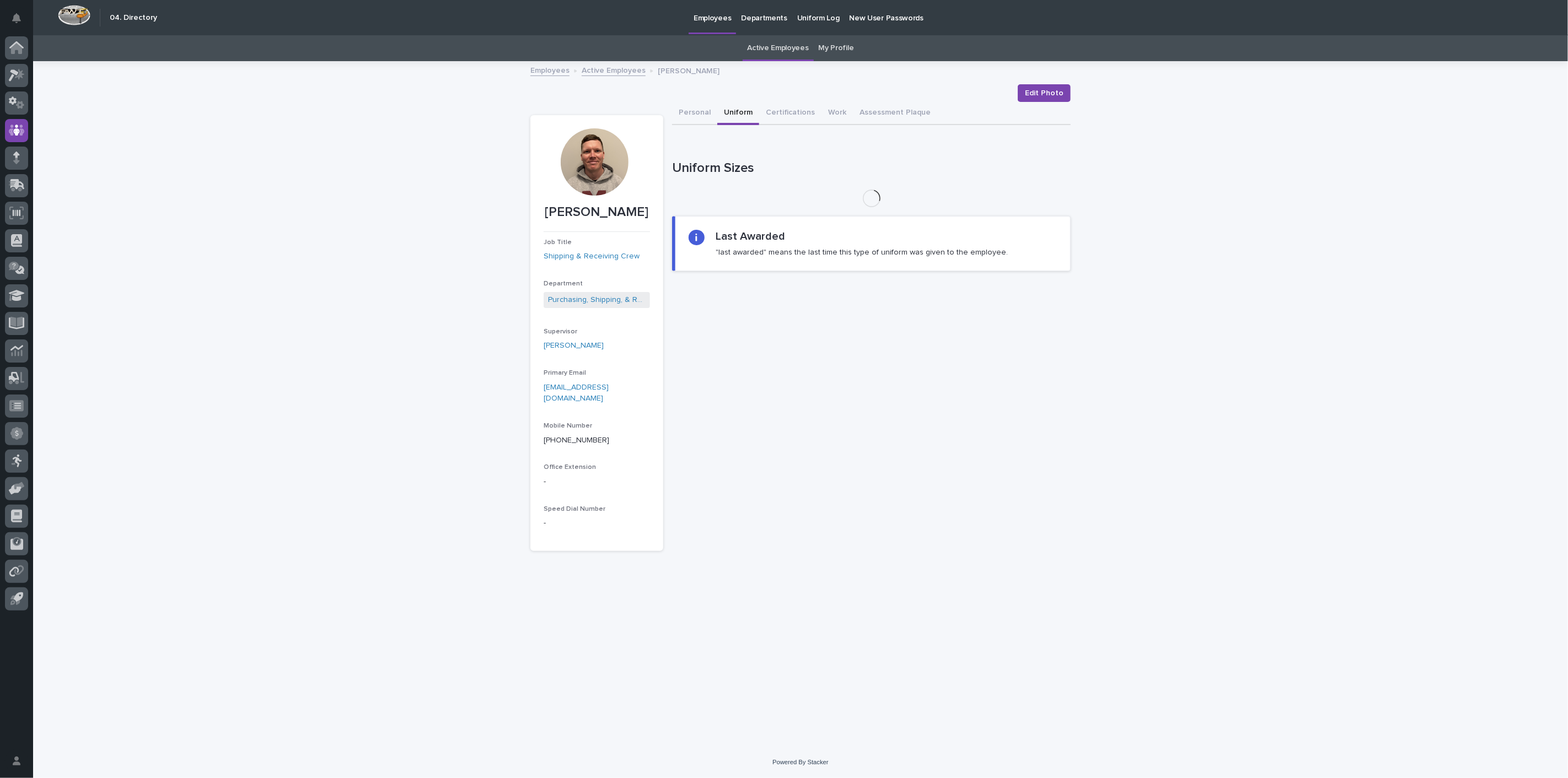
click at [743, 113] on button "Uniform" at bounding box center [738, 113] width 42 height 23
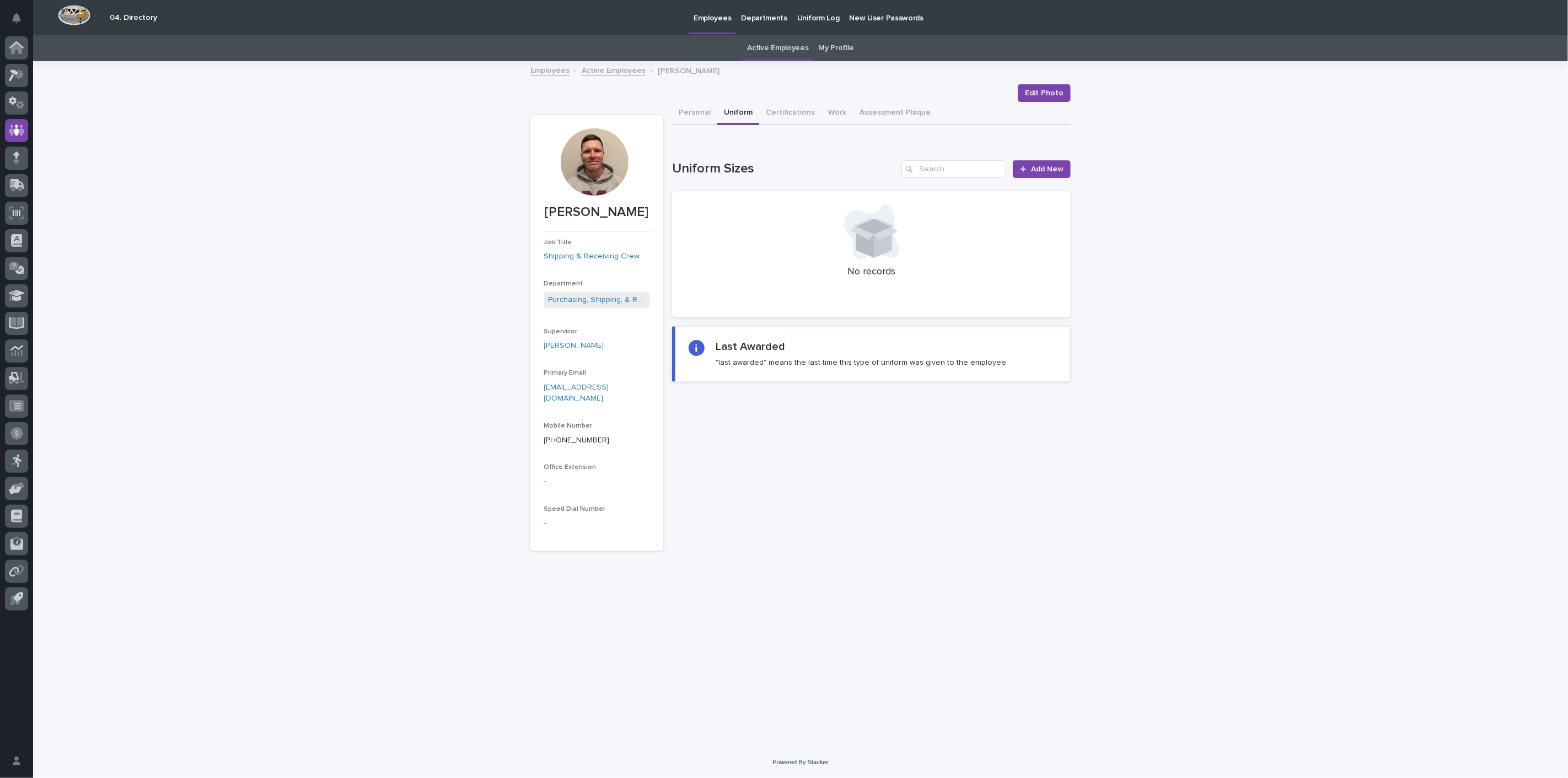
click at [581, 67] on link "Active Employees" at bounding box center [613, 70] width 64 height 13
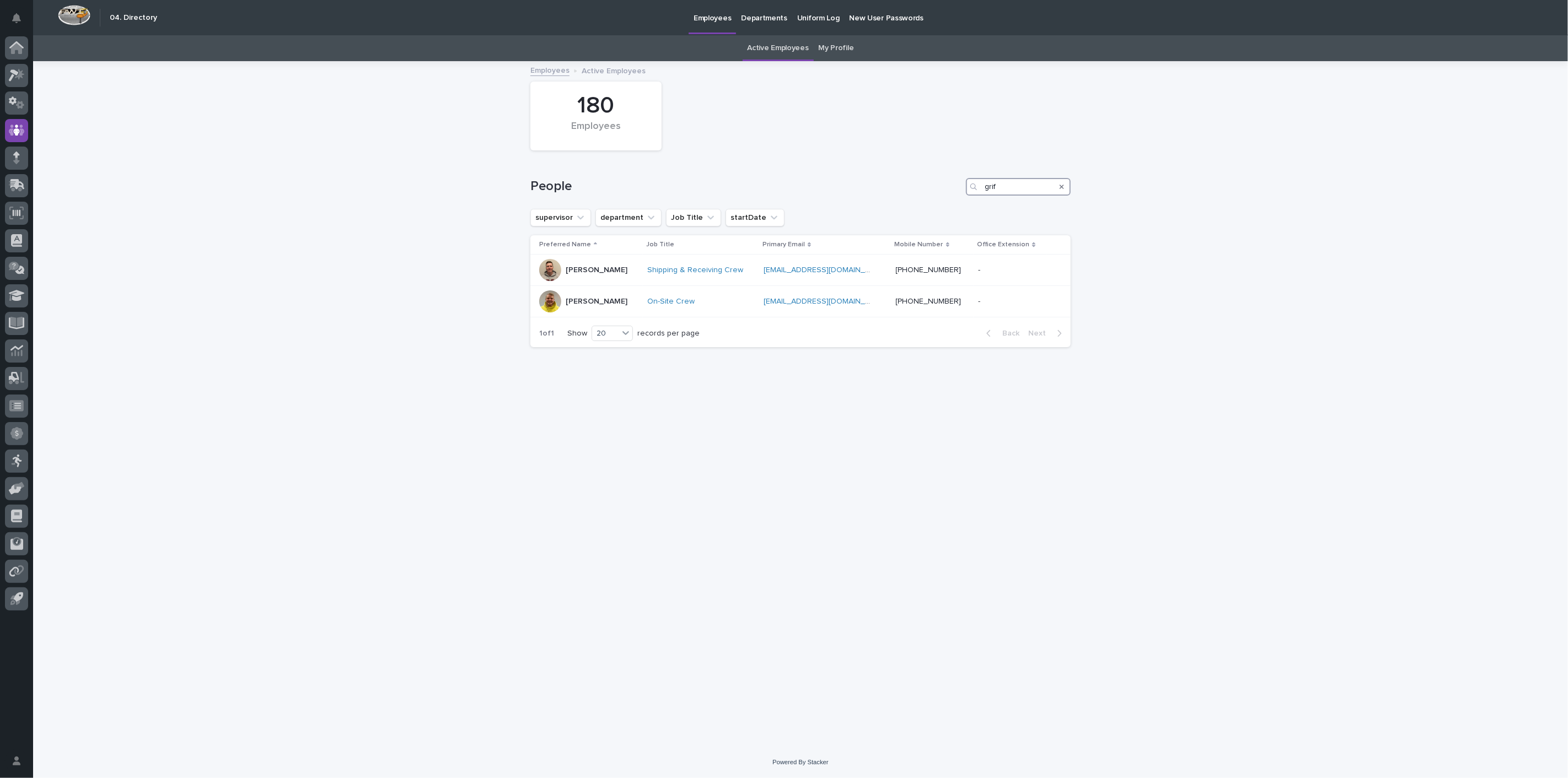
drag, startPoint x: 1024, startPoint y: 183, endPoint x: 896, endPoint y: 186, distance: 128.0
click at [904, 186] on div "People grif" at bounding box center [800, 187] width 540 height 18
type input "[PERSON_NAME]"
click at [579, 264] on div "[PERSON_NAME]" at bounding box center [596, 268] width 62 height 11
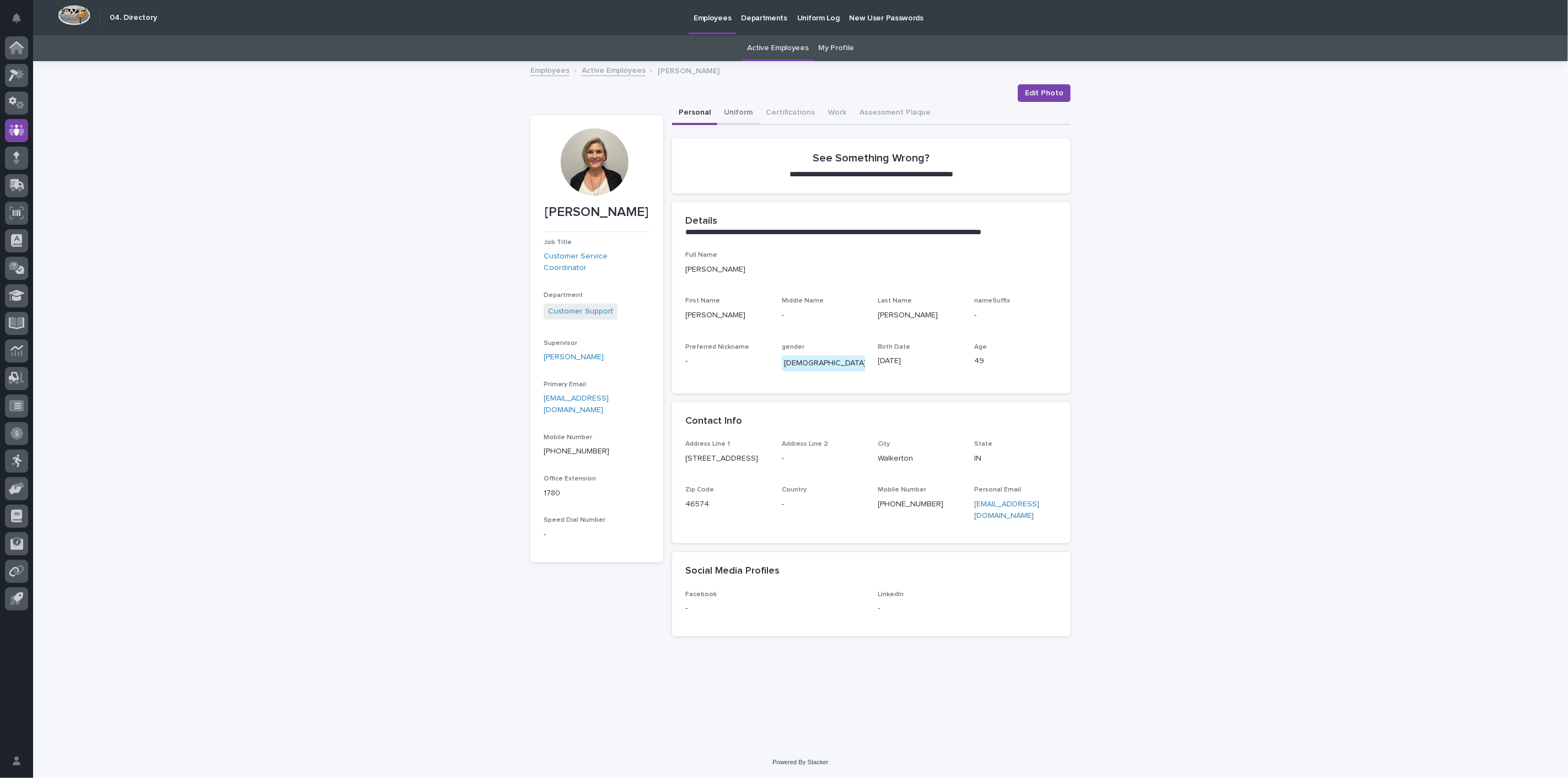
click at [741, 114] on button "Uniform" at bounding box center [738, 113] width 42 height 23
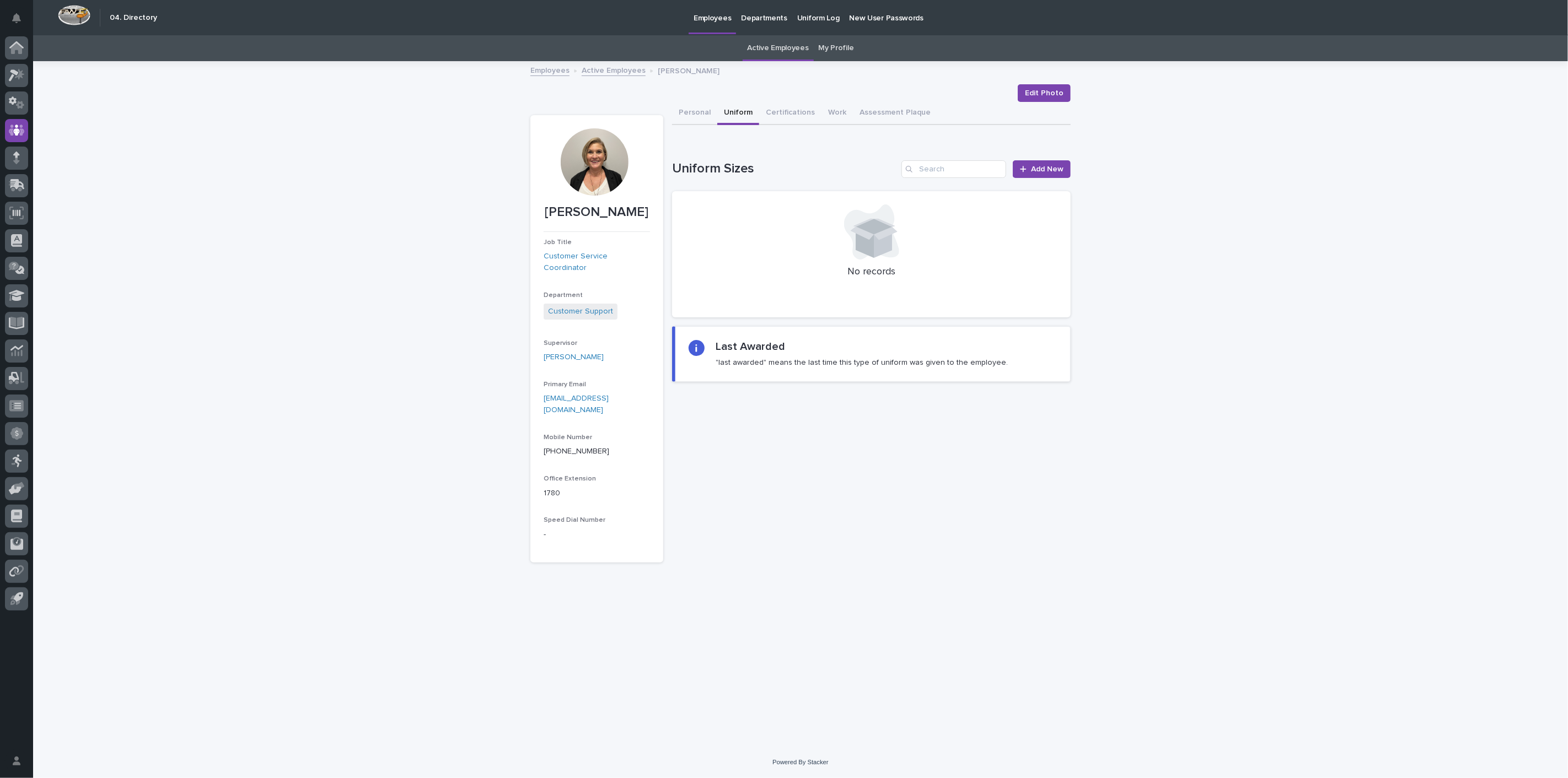
click at [607, 70] on link "Active Employees" at bounding box center [613, 70] width 64 height 13
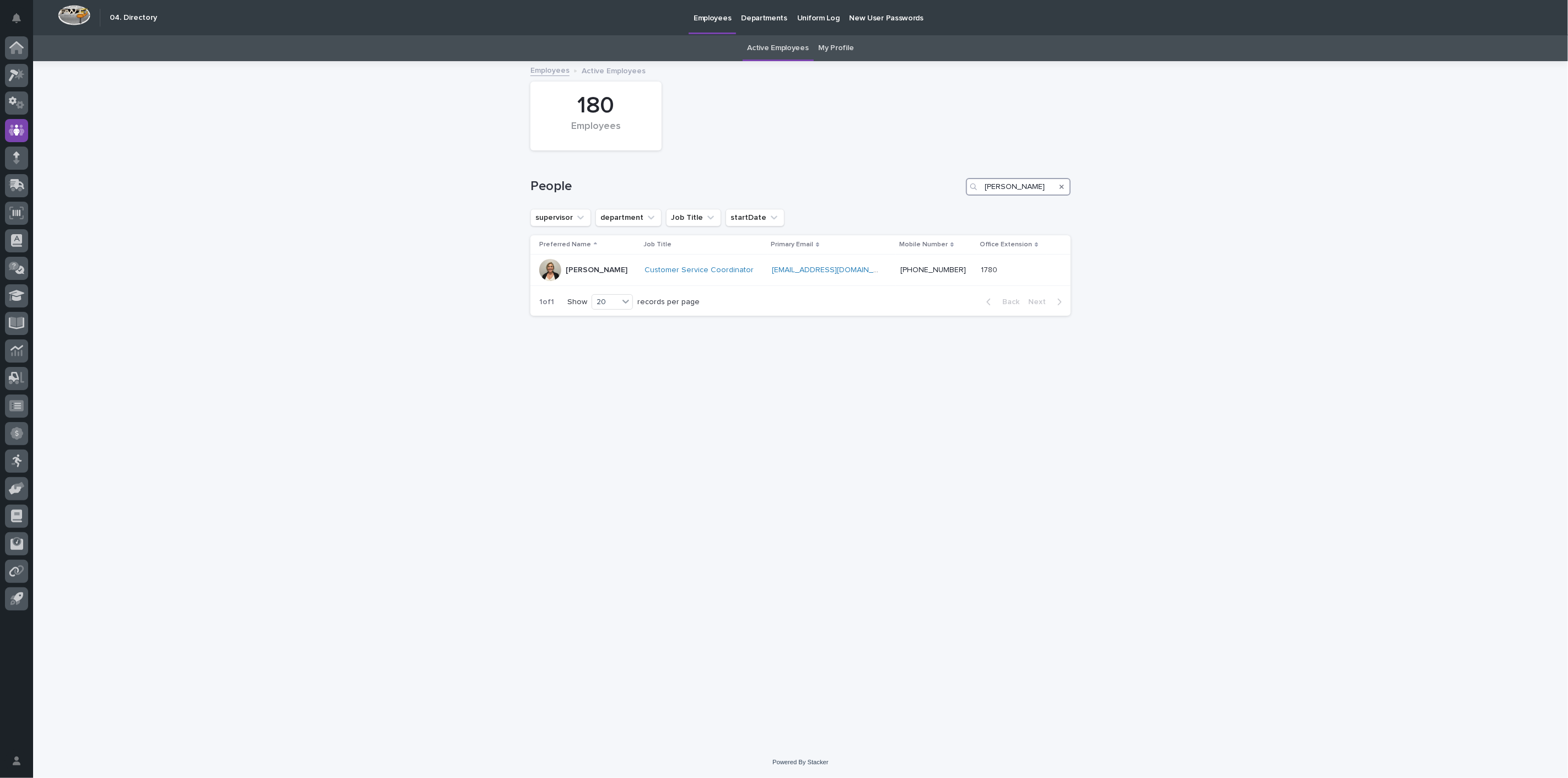
click at [878, 175] on div "People [PERSON_NAME]" at bounding box center [800, 182] width 540 height 53
type input "[PERSON_NAME]"
click at [581, 266] on p "[PERSON_NAME] [PERSON_NAME]" at bounding box center [621, 272] width 110 height 19
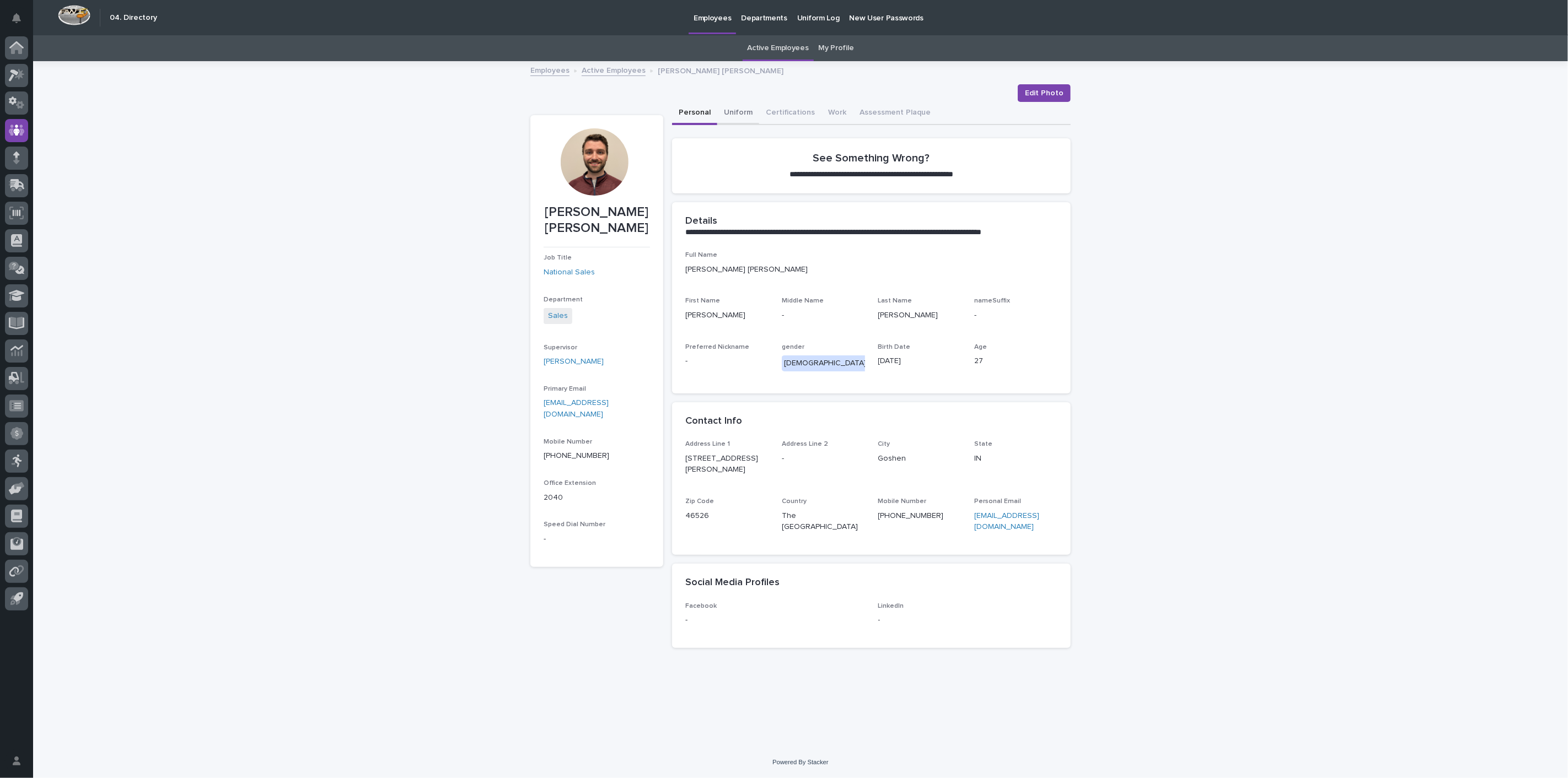
click at [728, 113] on button "Uniform" at bounding box center [738, 113] width 42 height 23
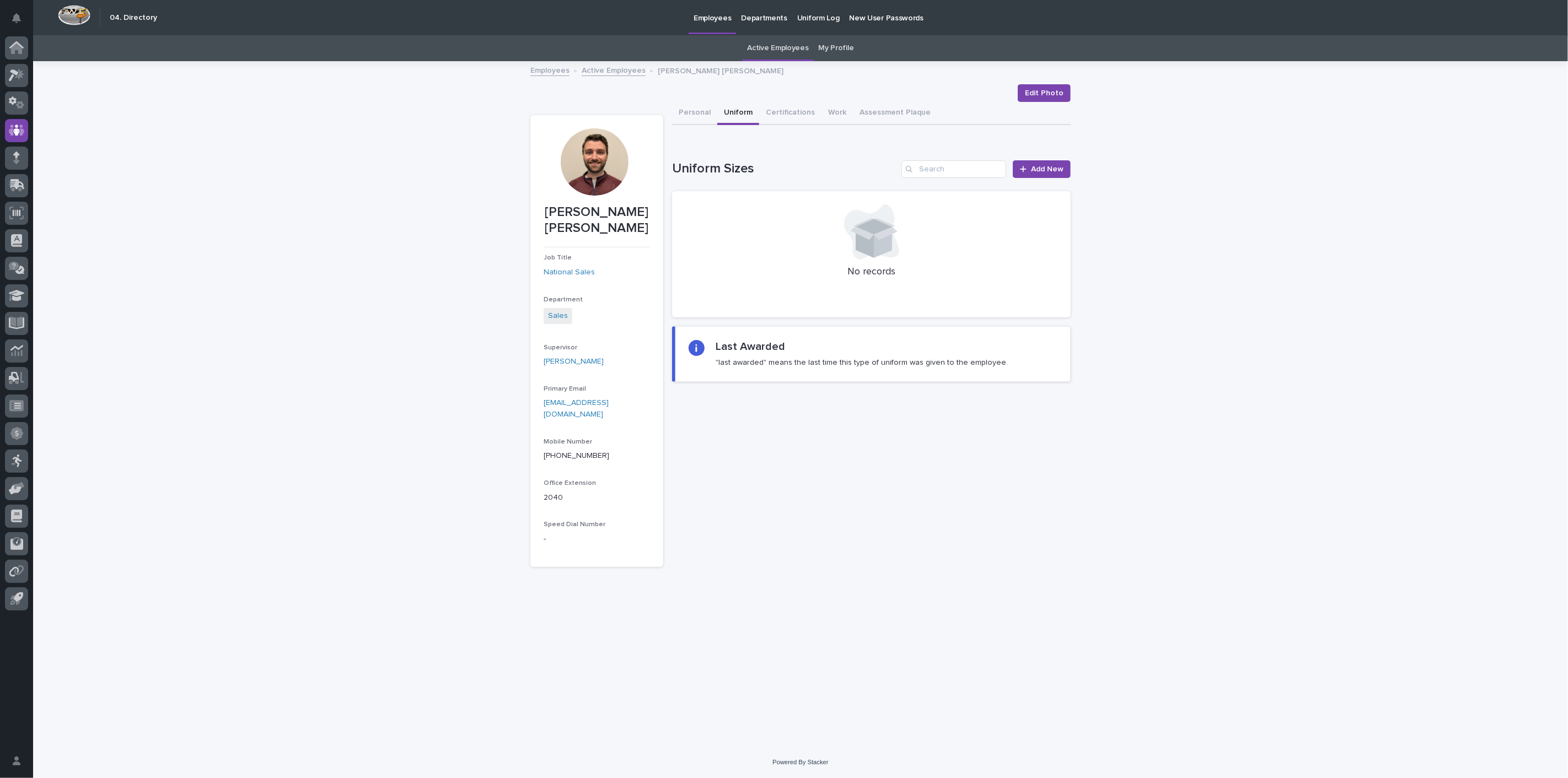
click at [610, 74] on link "Active Employees" at bounding box center [613, 70] width 64 height 13
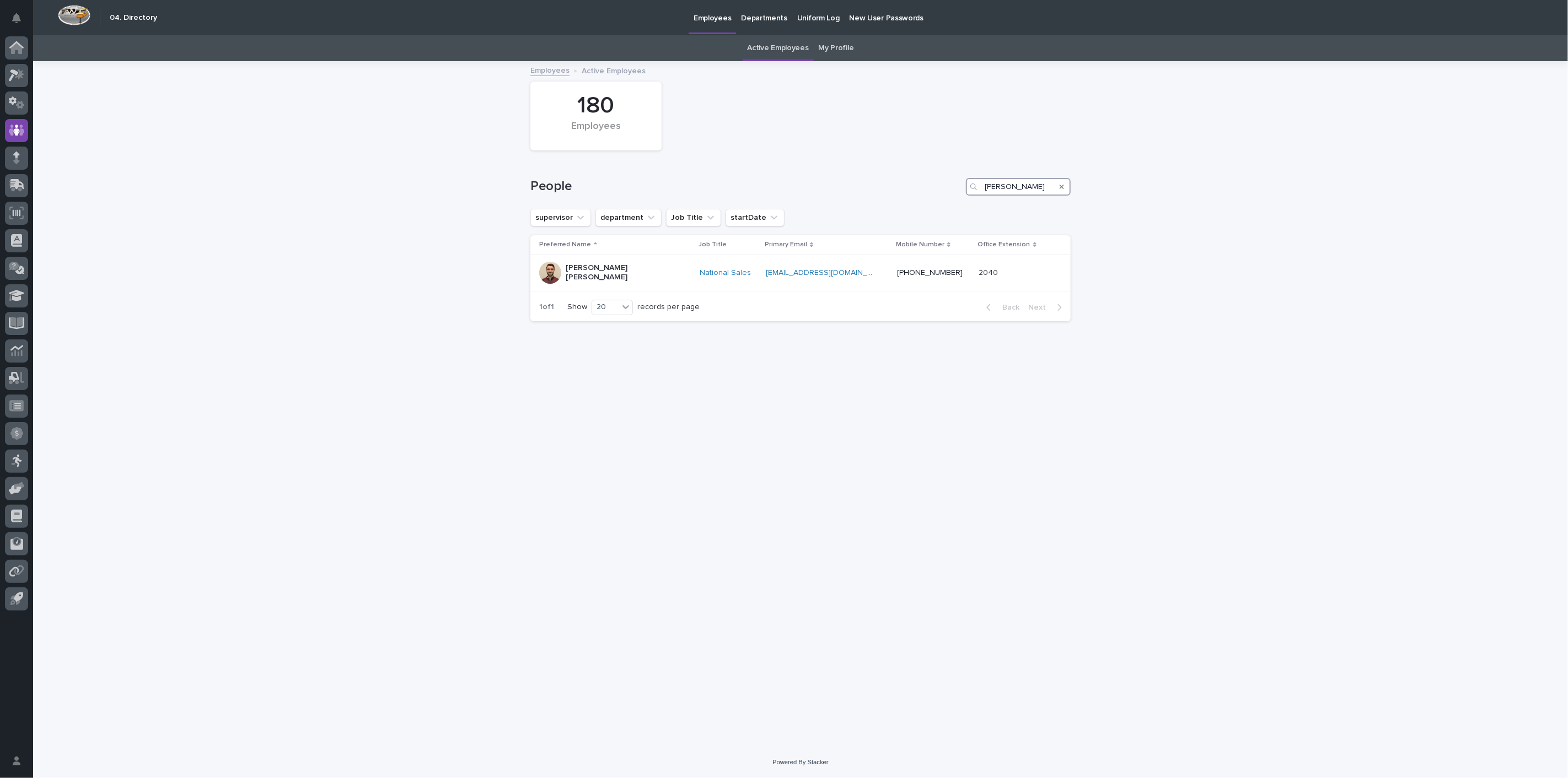
drag, startPoint x: 1026, startPoint y: 193, endPoint x: 842, endPoint y: 185, distance: 184.2
click at [844, 185] on div "People [PERSON_NAME]" at bounding box center [800, 187] width 540 height 18
type input "o"
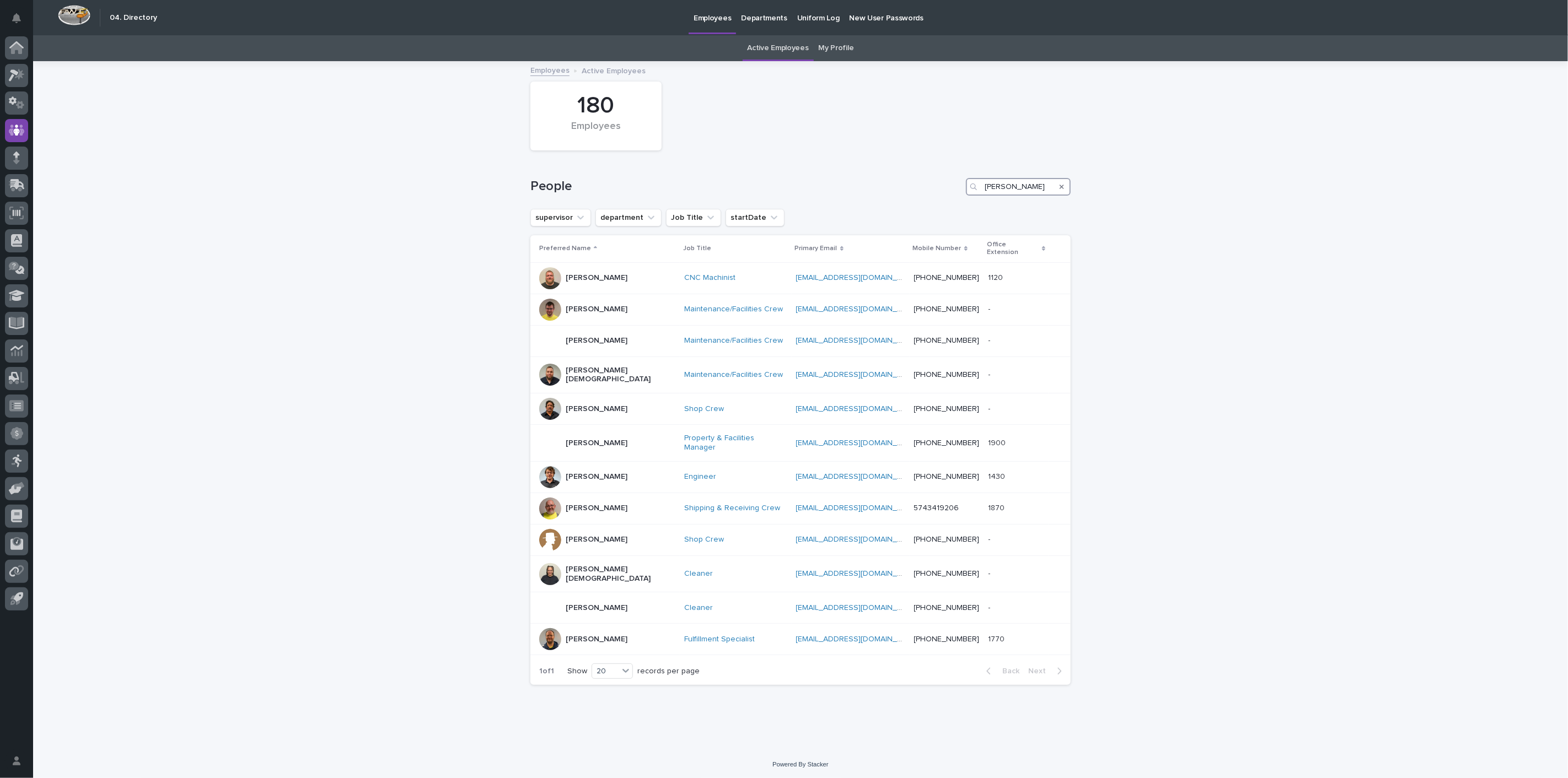
type input "[PERSON_NAME]"
click at [589, 472] on p "[PERSON_NAME]" at bounding box center [596, 477] width 62 height 9
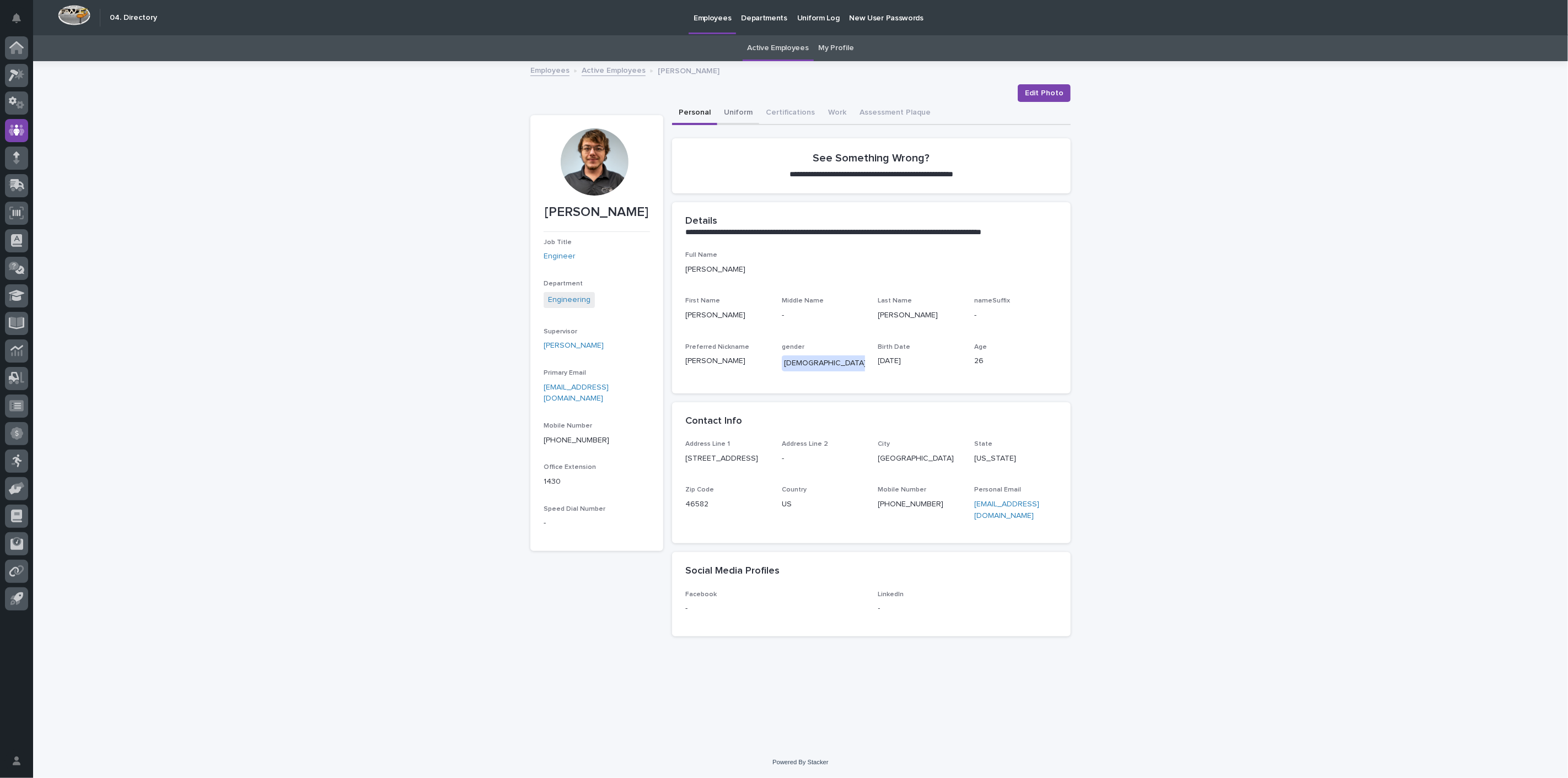
click at [741, 110] on button "Uniform" at bounding box center [738, 113] width 42 height 23
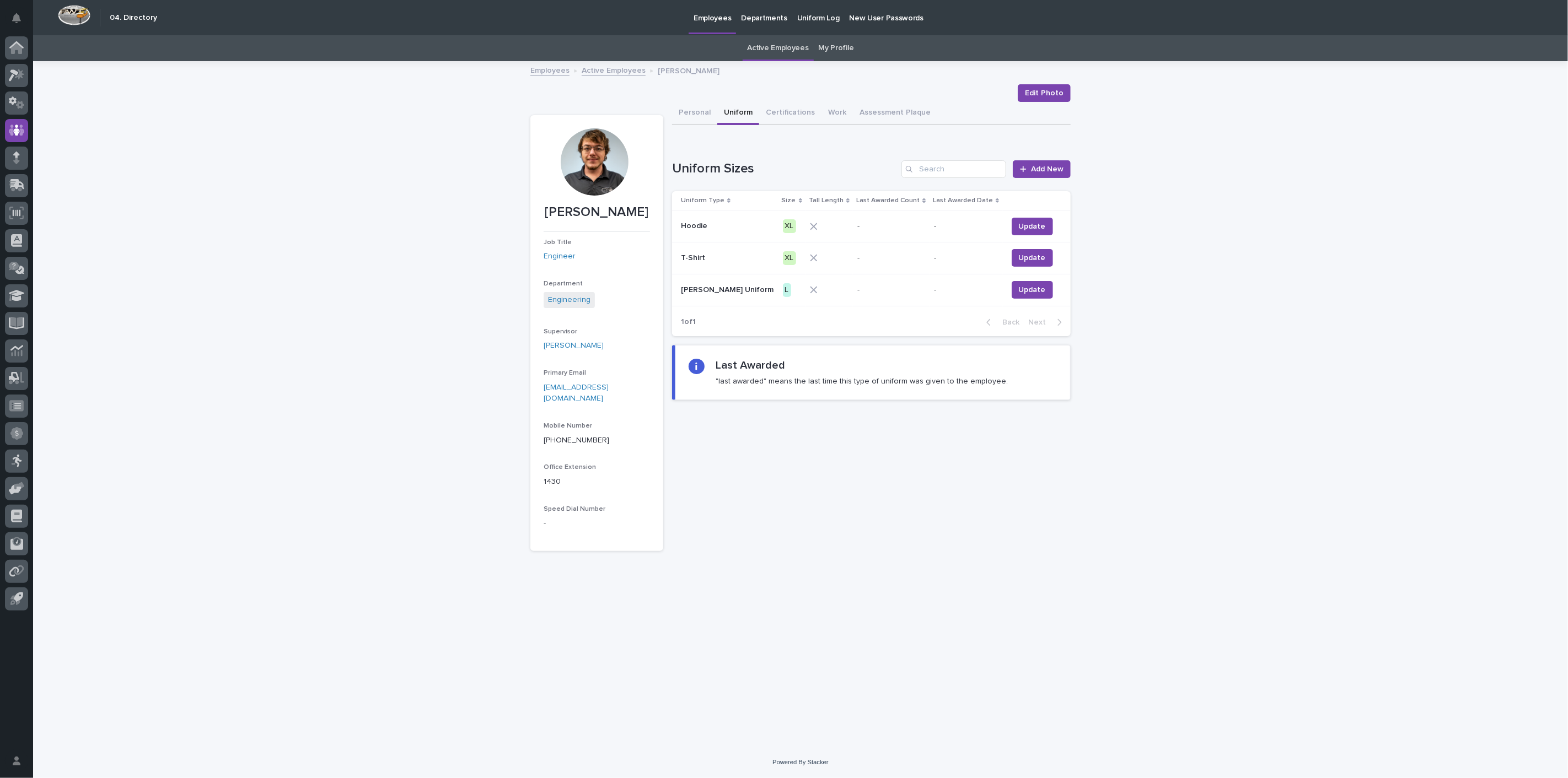
click at [609, 74] on link "Active Employees" at bounding box center [613, 70] width 64 height 13
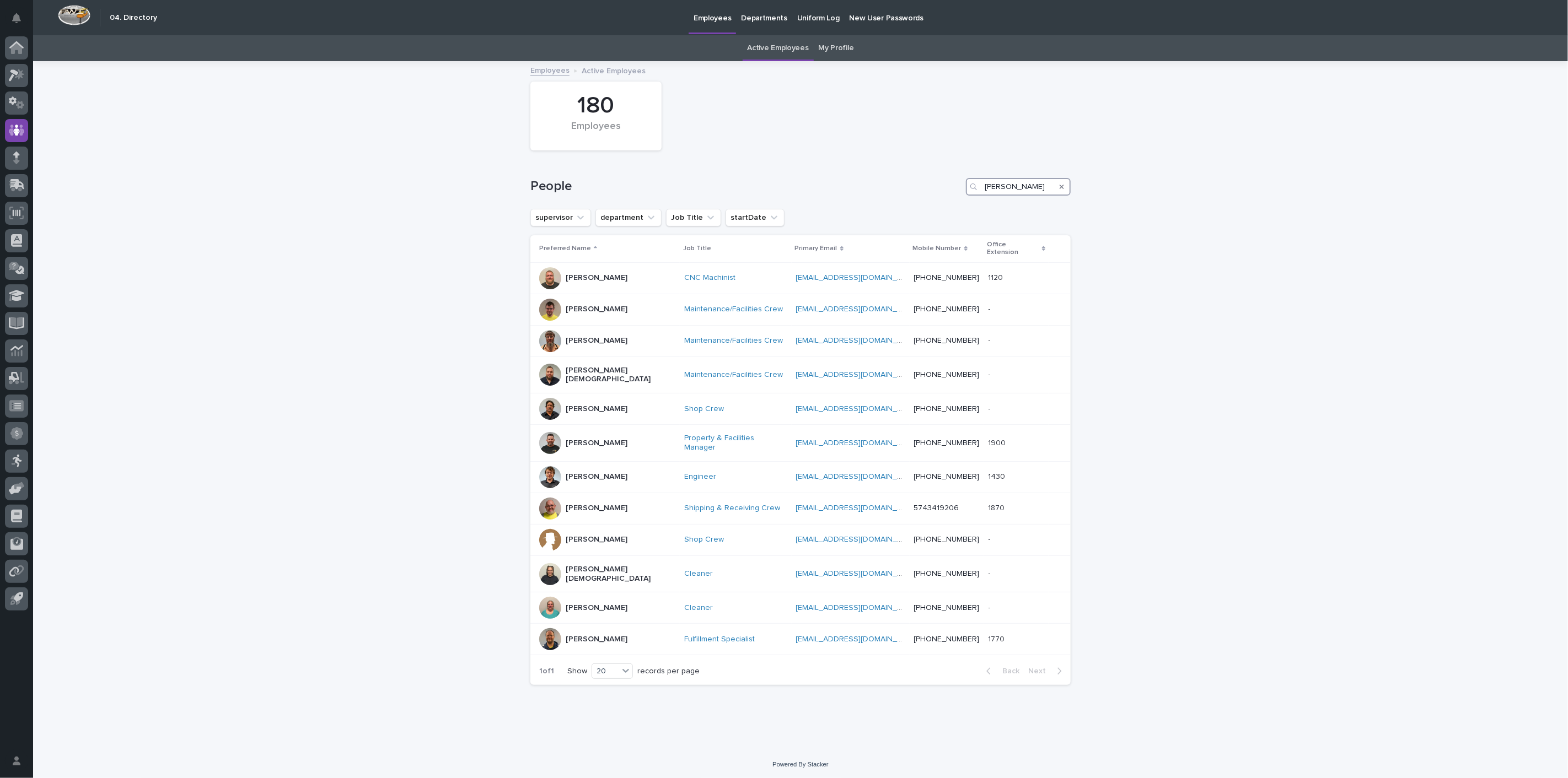
drag, startPoint x: 1028, startPoint y: 192, endPoint x: 899, endPoint y: 182, distance: 129.4
click at [899, 182] on div "People [PERSON_NAME]" at bounding box center [800, 187] width 540 height 18
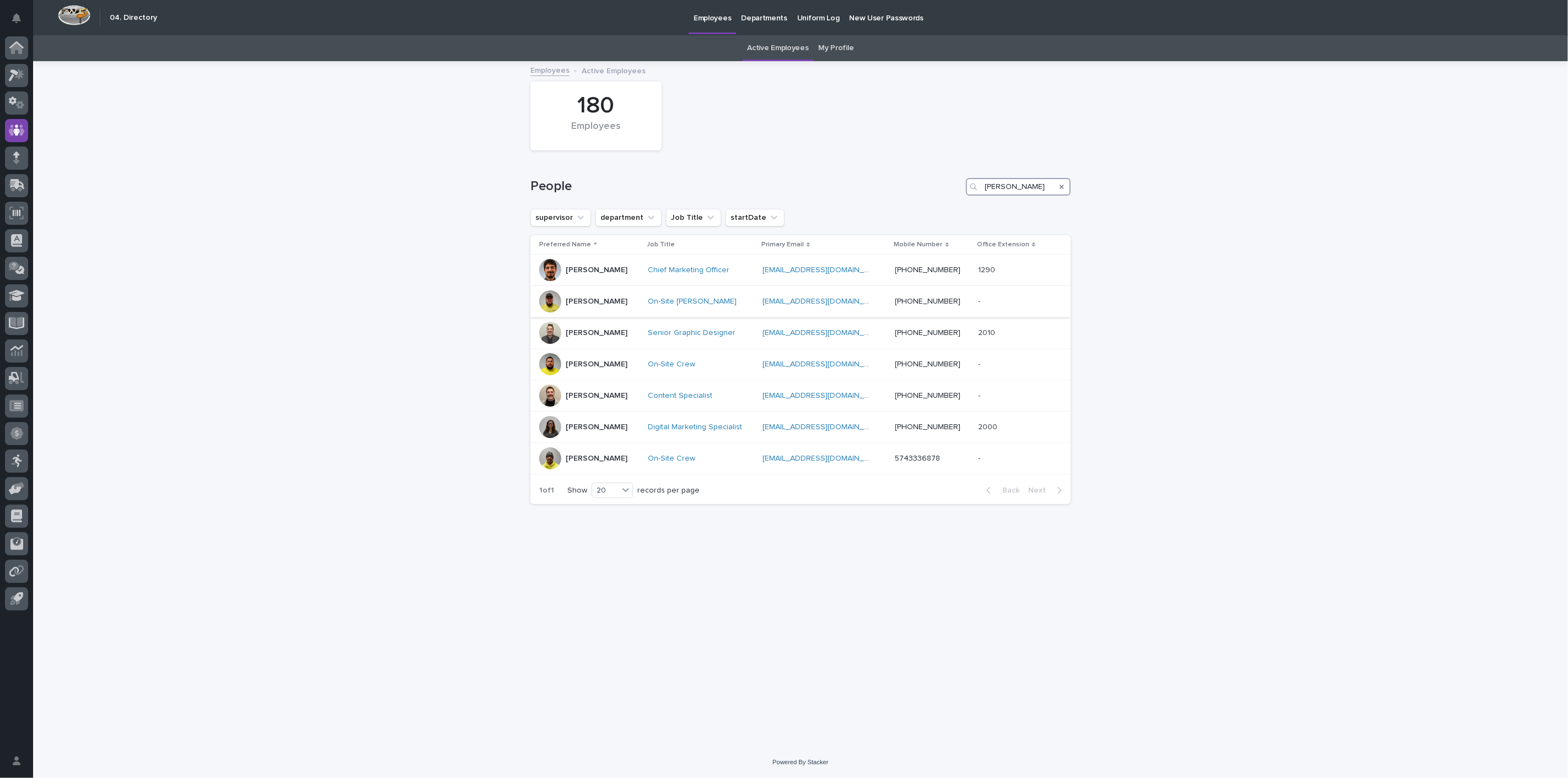
type input "[PERSON_NAME]"
click at [596, 300] on p "[PERSON_NAME]" at bounding box center [596, 302] width 62 height 9
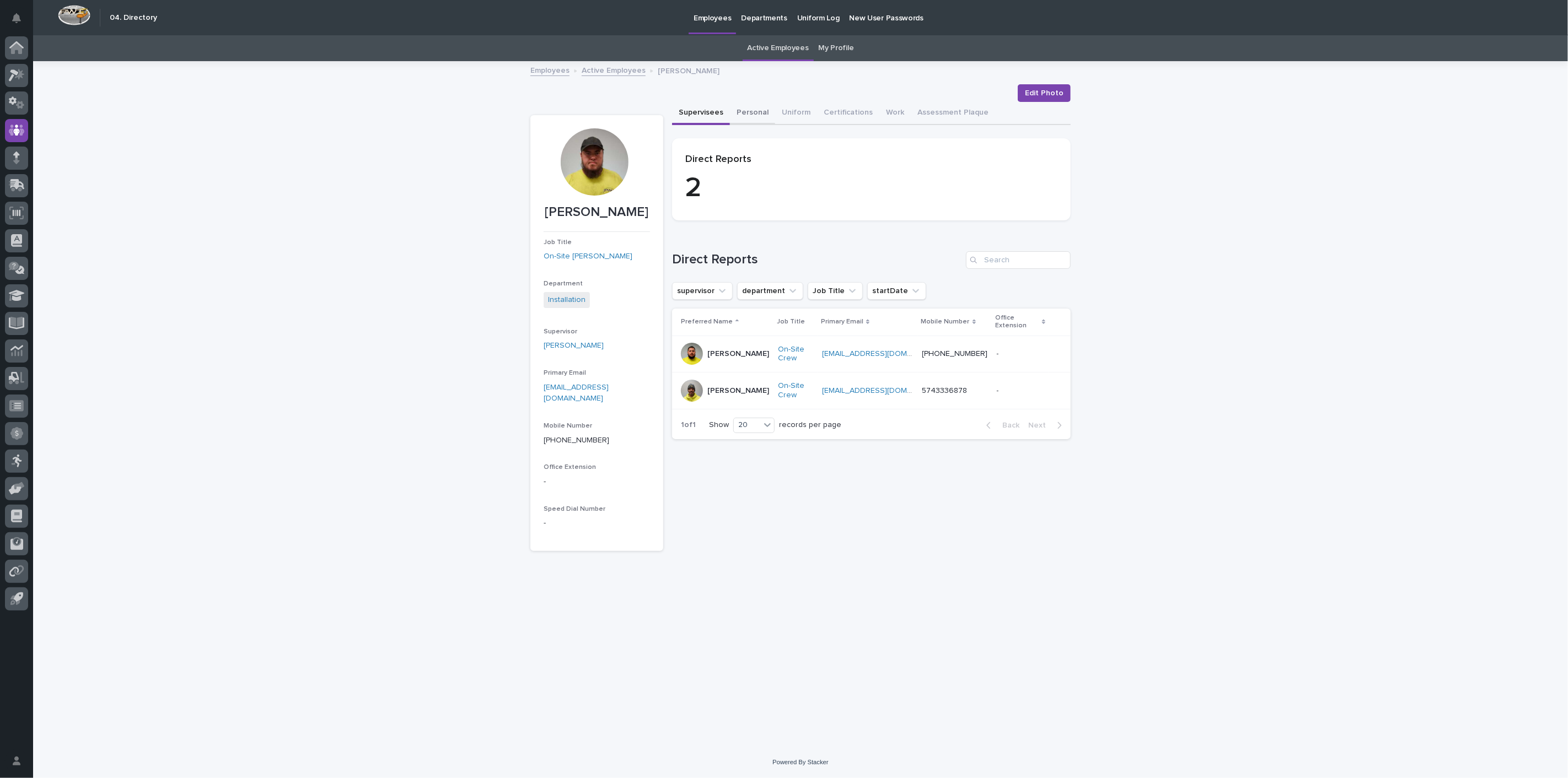
click at [751, 112] on button "Personal" at bounding box center [753, 113] width 45 height 23
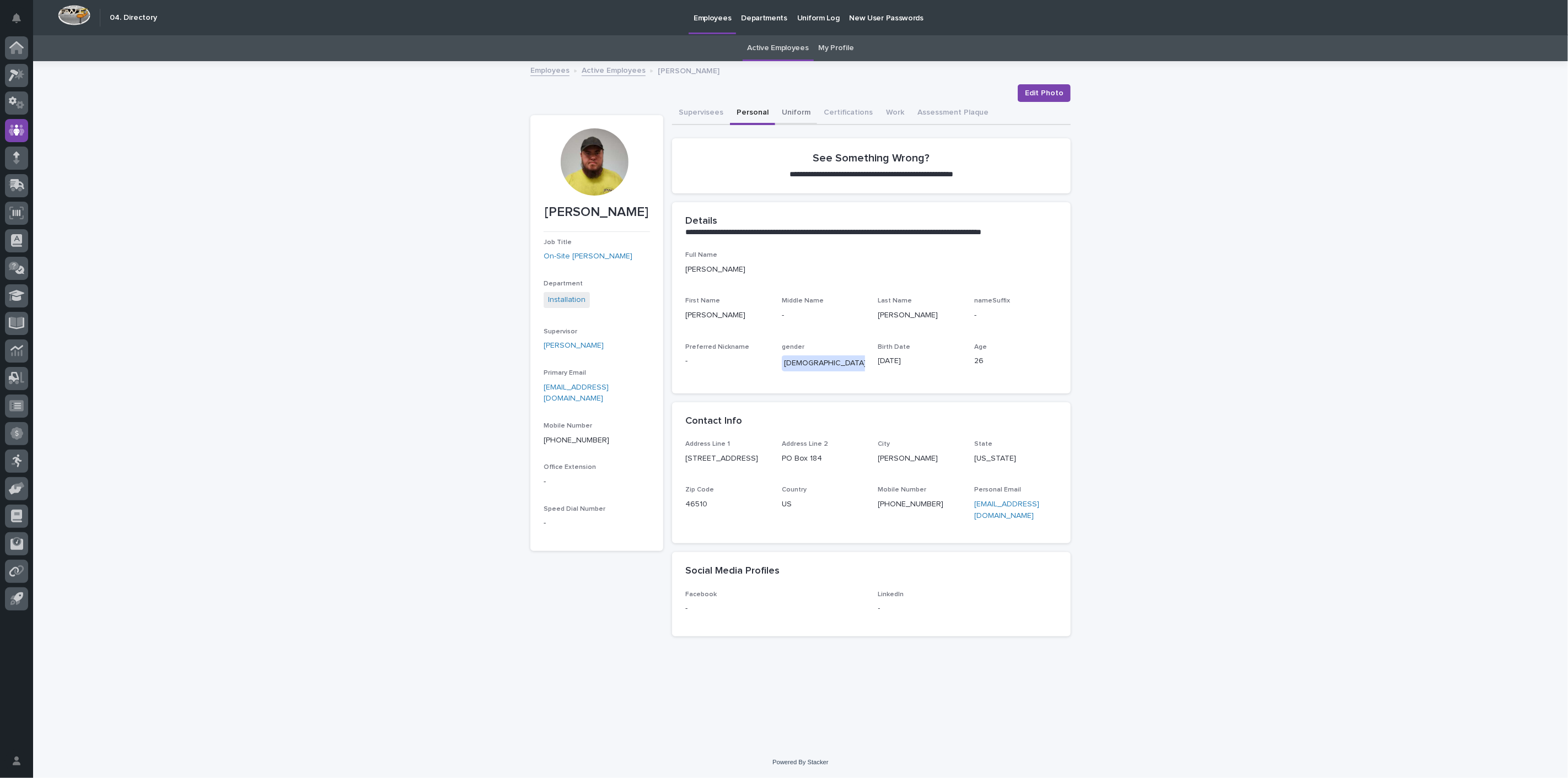
click at [775, 111] on button "Uniform" at bounding box center [796, 113] width 42 height 23
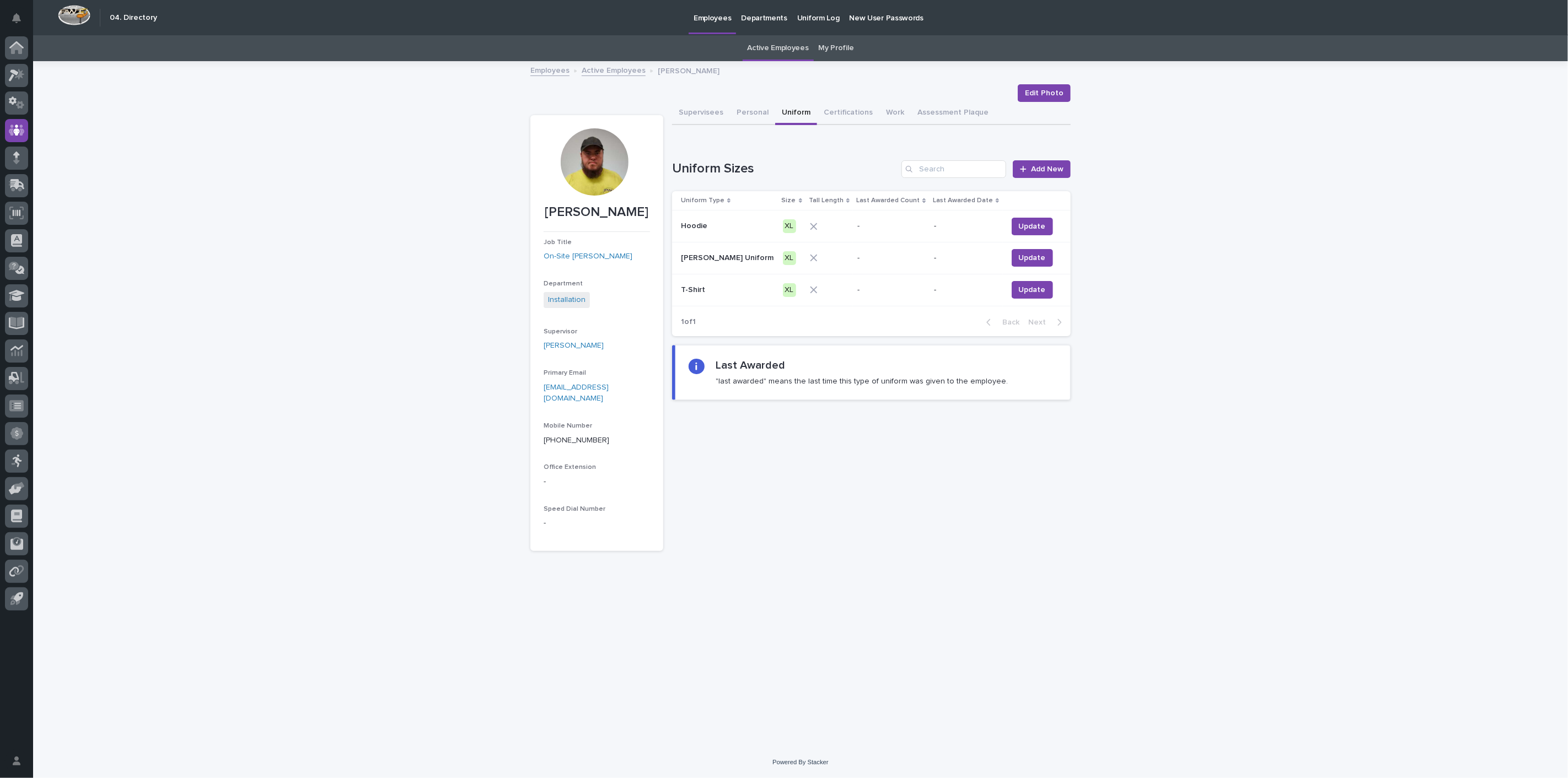
click at [600, 69] on link "Active Employees" at bounding box center [613, 70] width 64 height 13
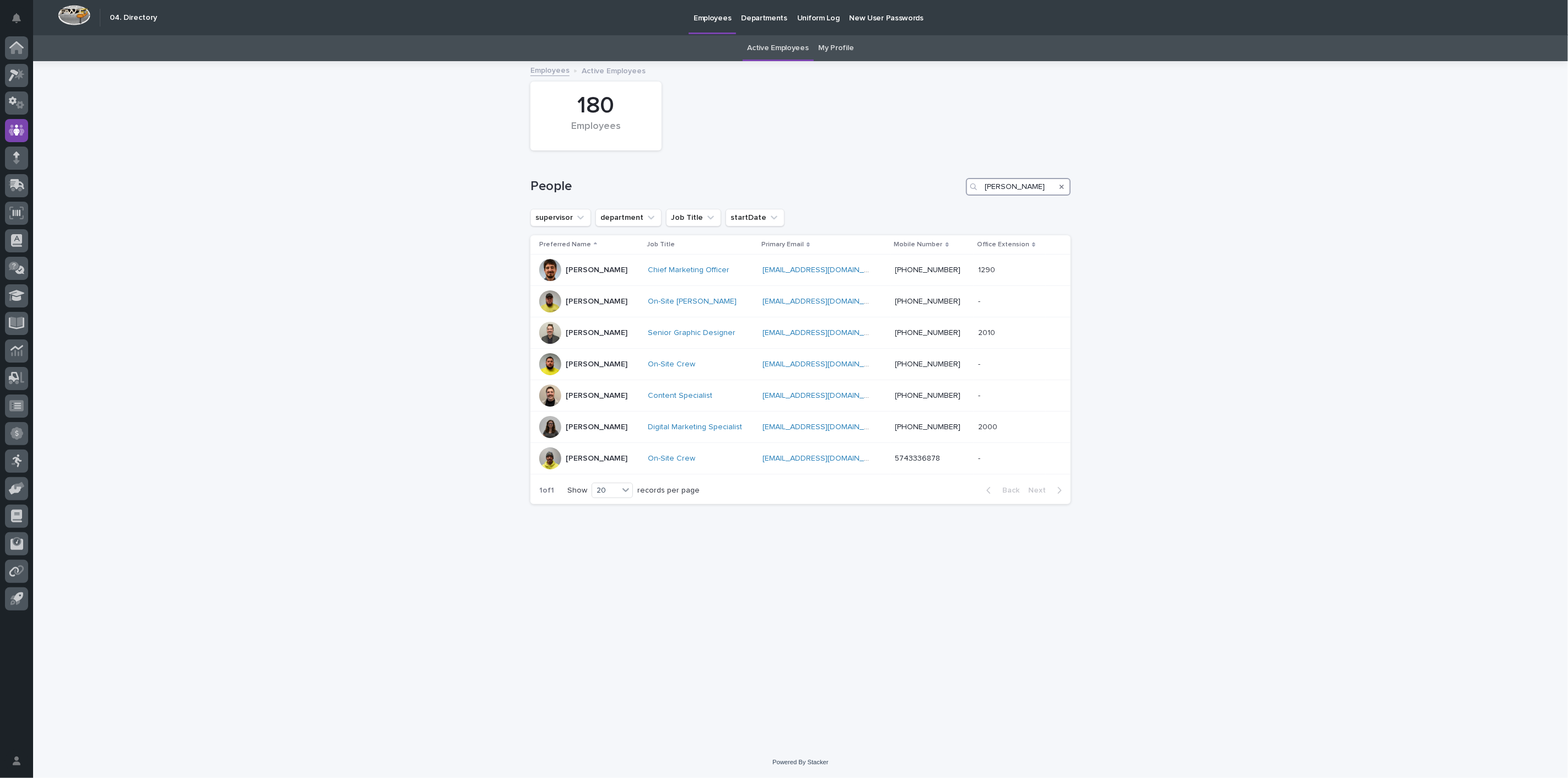
drag, startPoint x: 1024, startPoint y: 184, endPoint x: 864, endPoint y: 184, distance: 160.0
click at [884, 186] on div "People [PERSON_NAME]" at bounding box center [800, 187] width 540 height 18
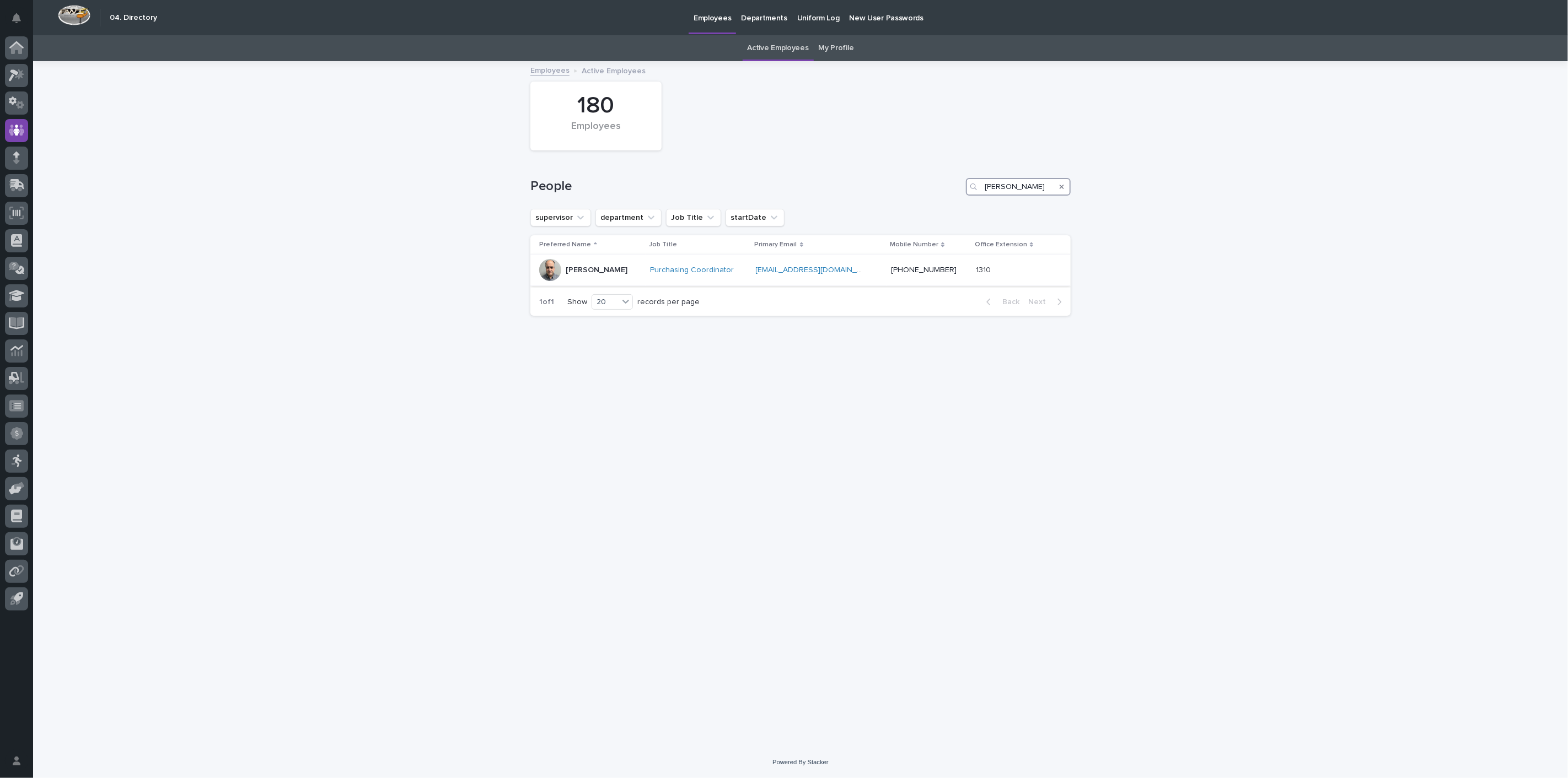
type input "[PERSON_NAME]"
click at [583, 268] on p "[PERSON_NAME]" at bounding box center [596, 270] width 62 height 9
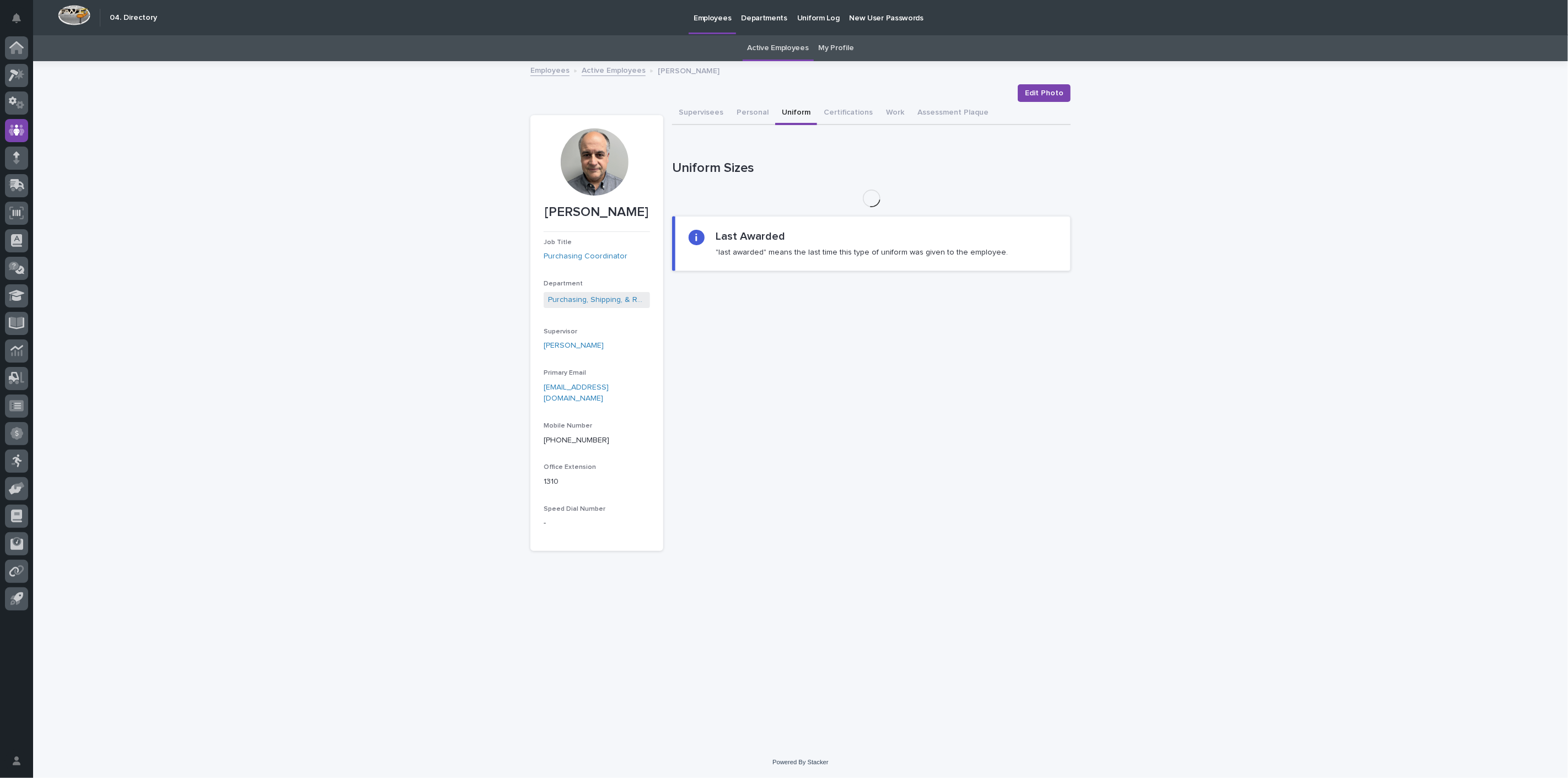
click at [805, 109] on button "Uniform" at bounding box center [796, 113] width 42 height 23
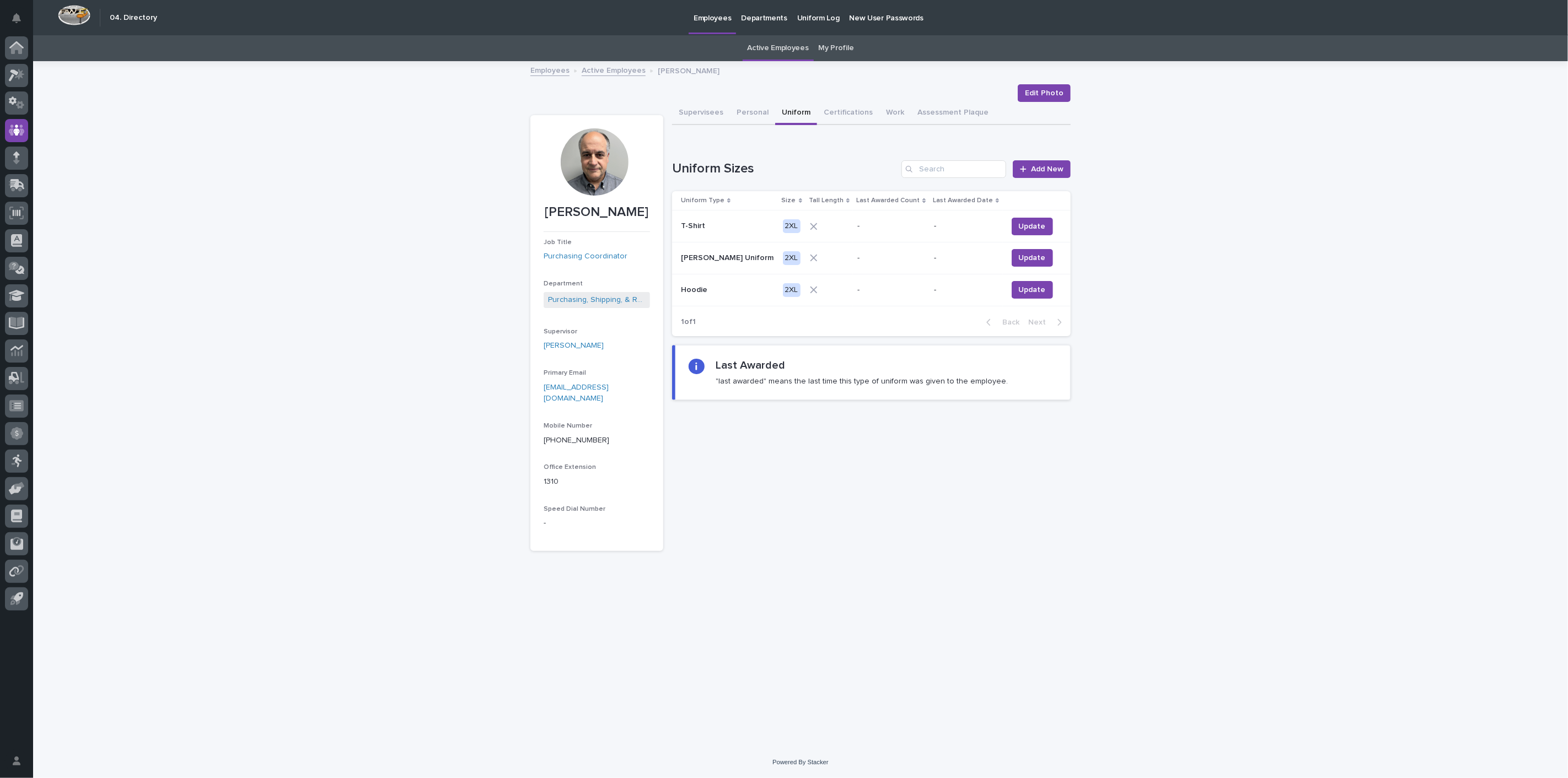
click at [625, 72] on link "Active Employees" at bounding box center [613, 70] width 64 height 13
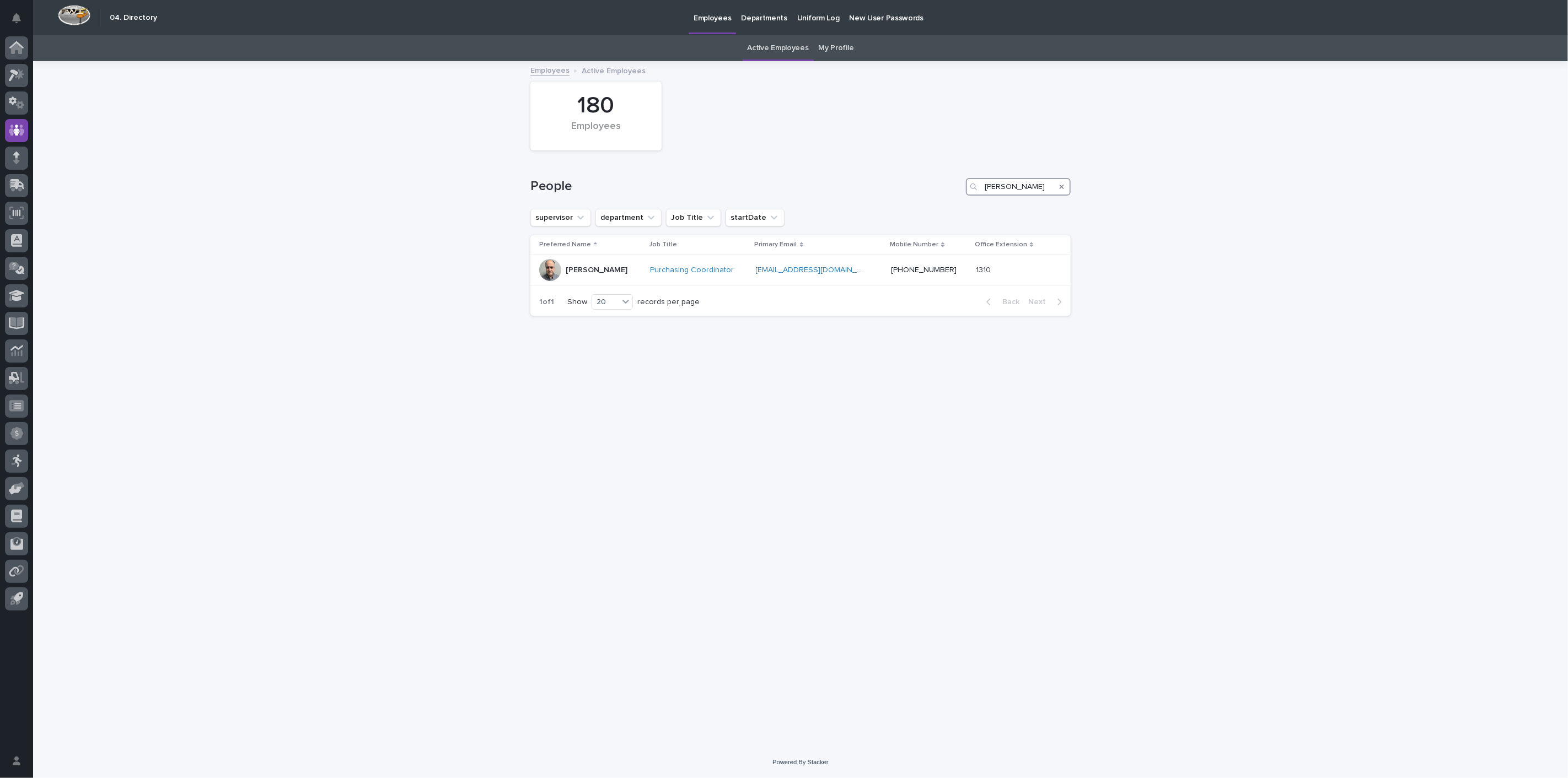
drag, startPoint x: 1022, startPoint y: 186, endPoint x: 635, endPoint y: 186, distance: 387.0
click at [636, 186] on div "People [PERSON_NAME]" at bounding box center [800, 187] width 540 height 18
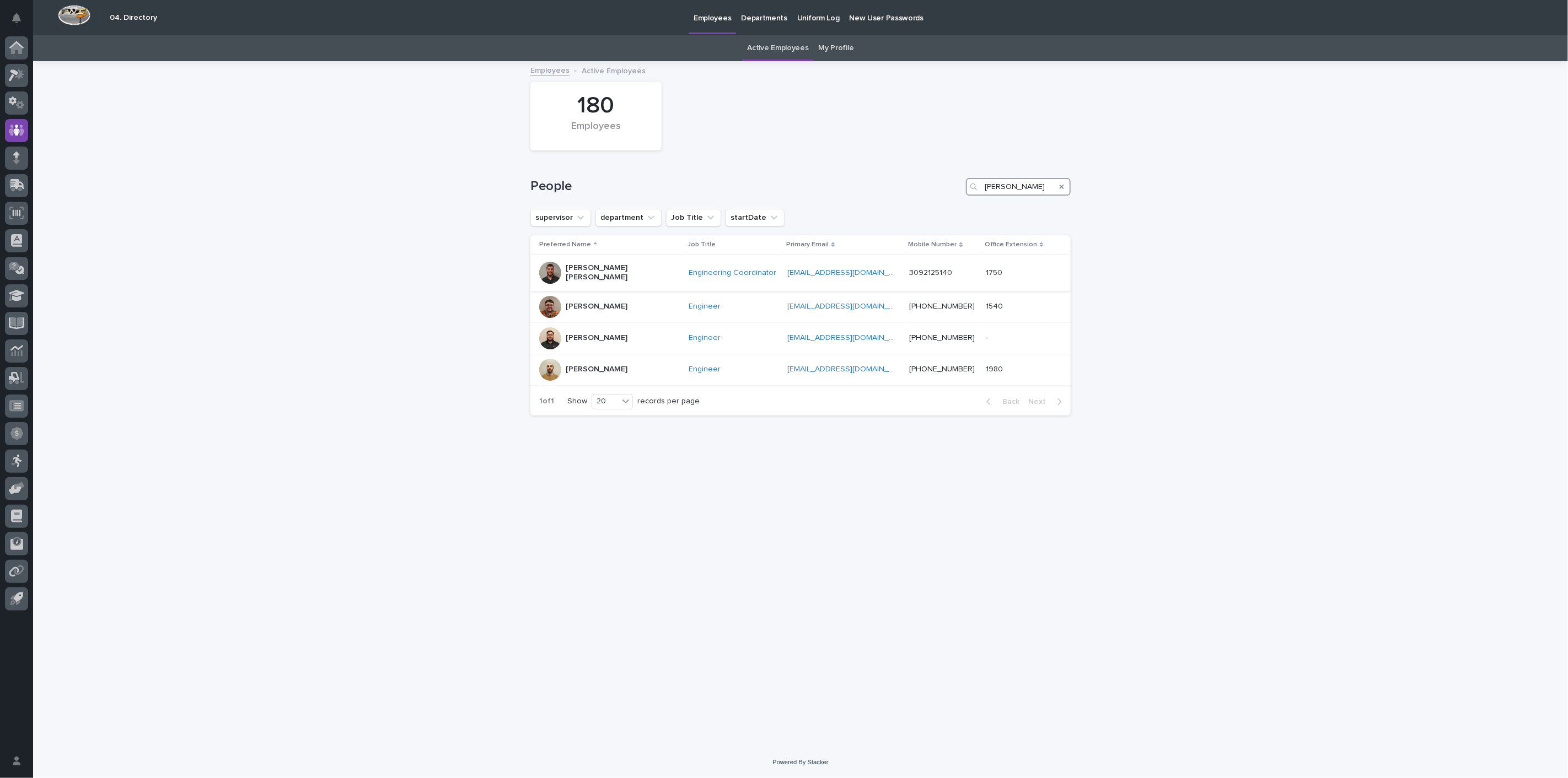
type input "[PERSON_NAME]"
click at [595, 266] on p "[PERSON_NAME] [PERSON_NAME]" at bounding box center [621, 272] width 110 height 19
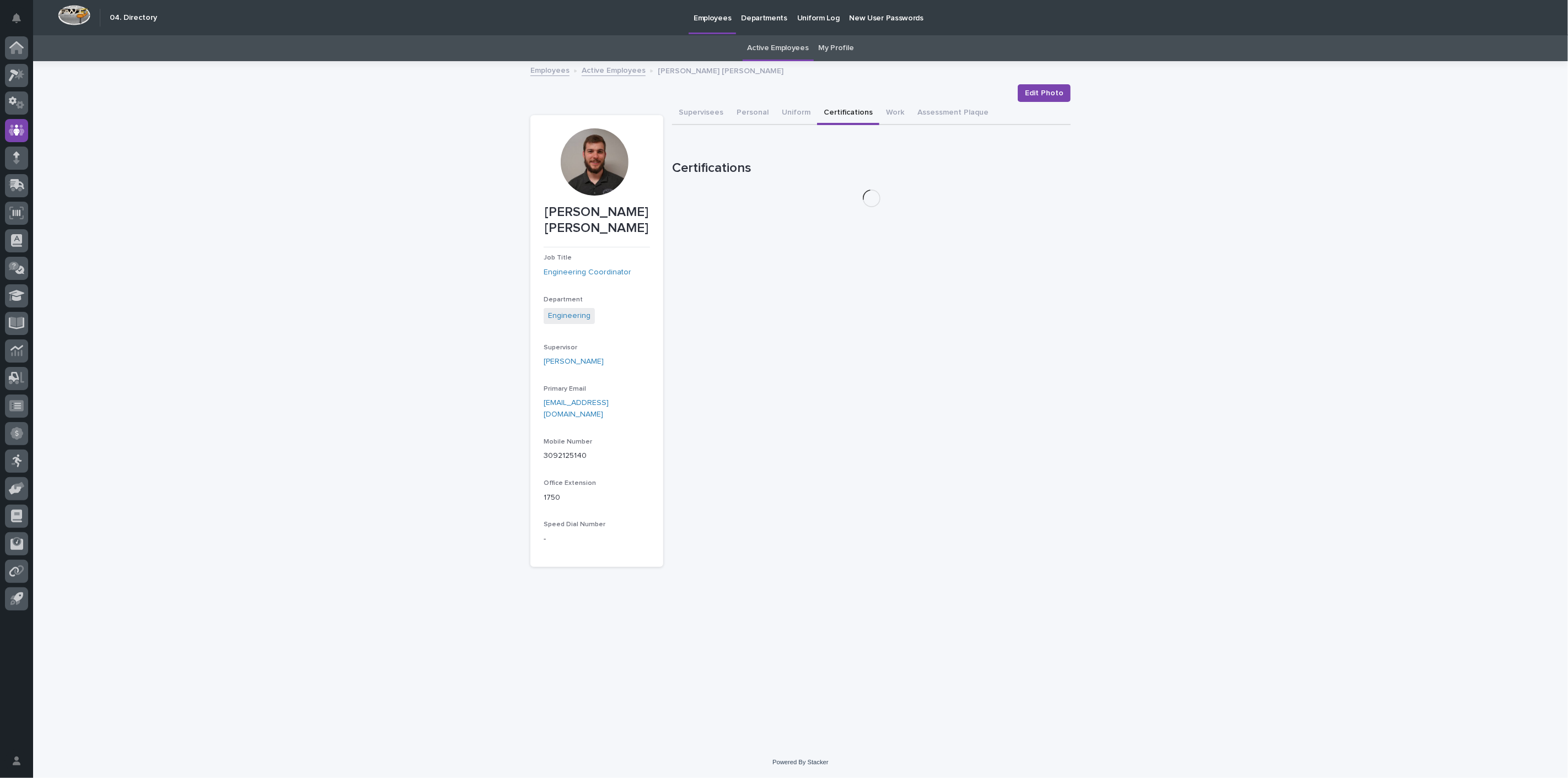
click at [817, 107] on button "Certifications" at bounding box center [848, 113] width 62 height 23
click at [790, 114] on button "Uniform" at bounding box center [796, 113] width 42 height 23
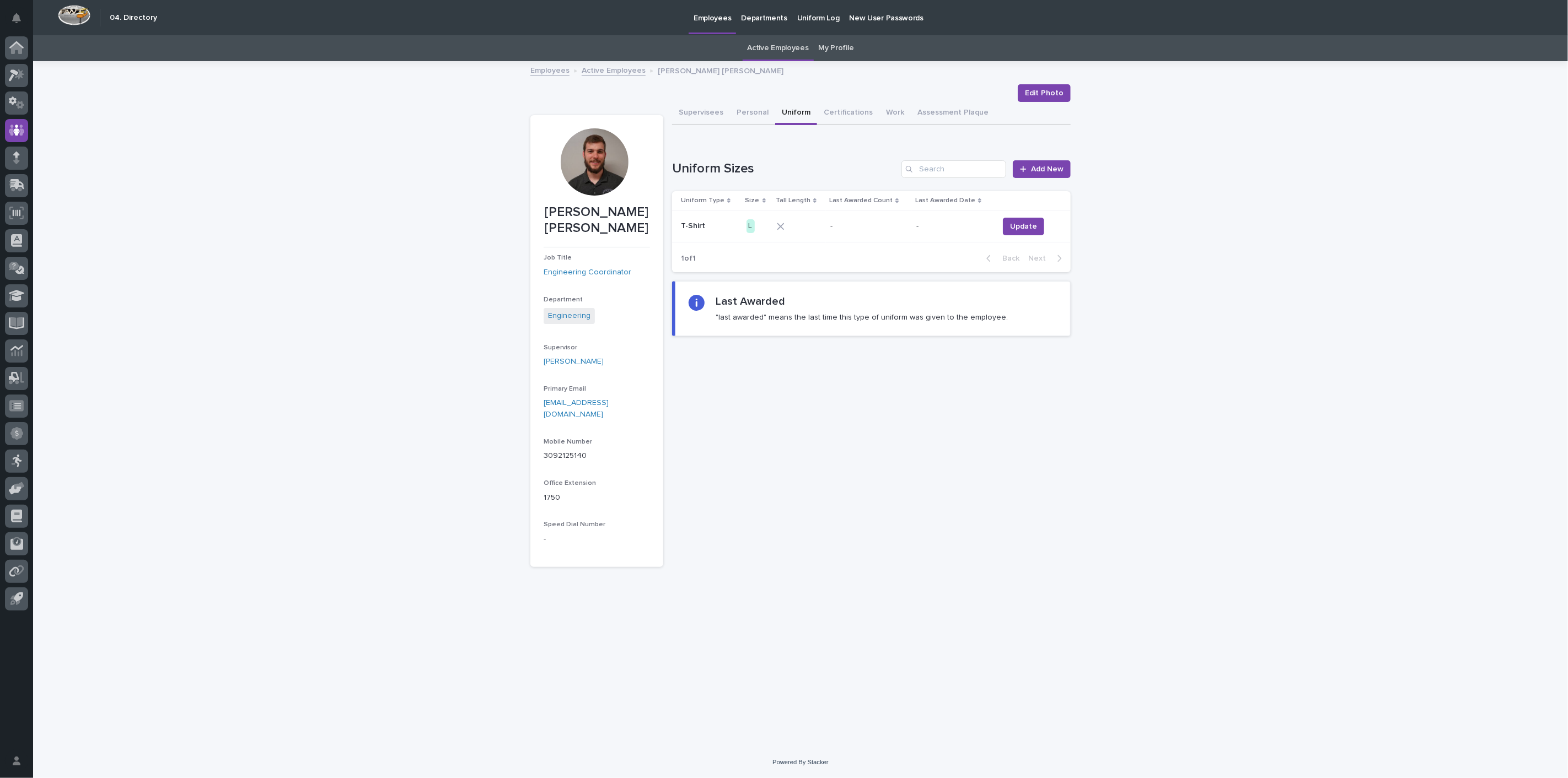
click at [585, 72] on link "Active Employees" at bounding box center [613, 70] width 64 height 13
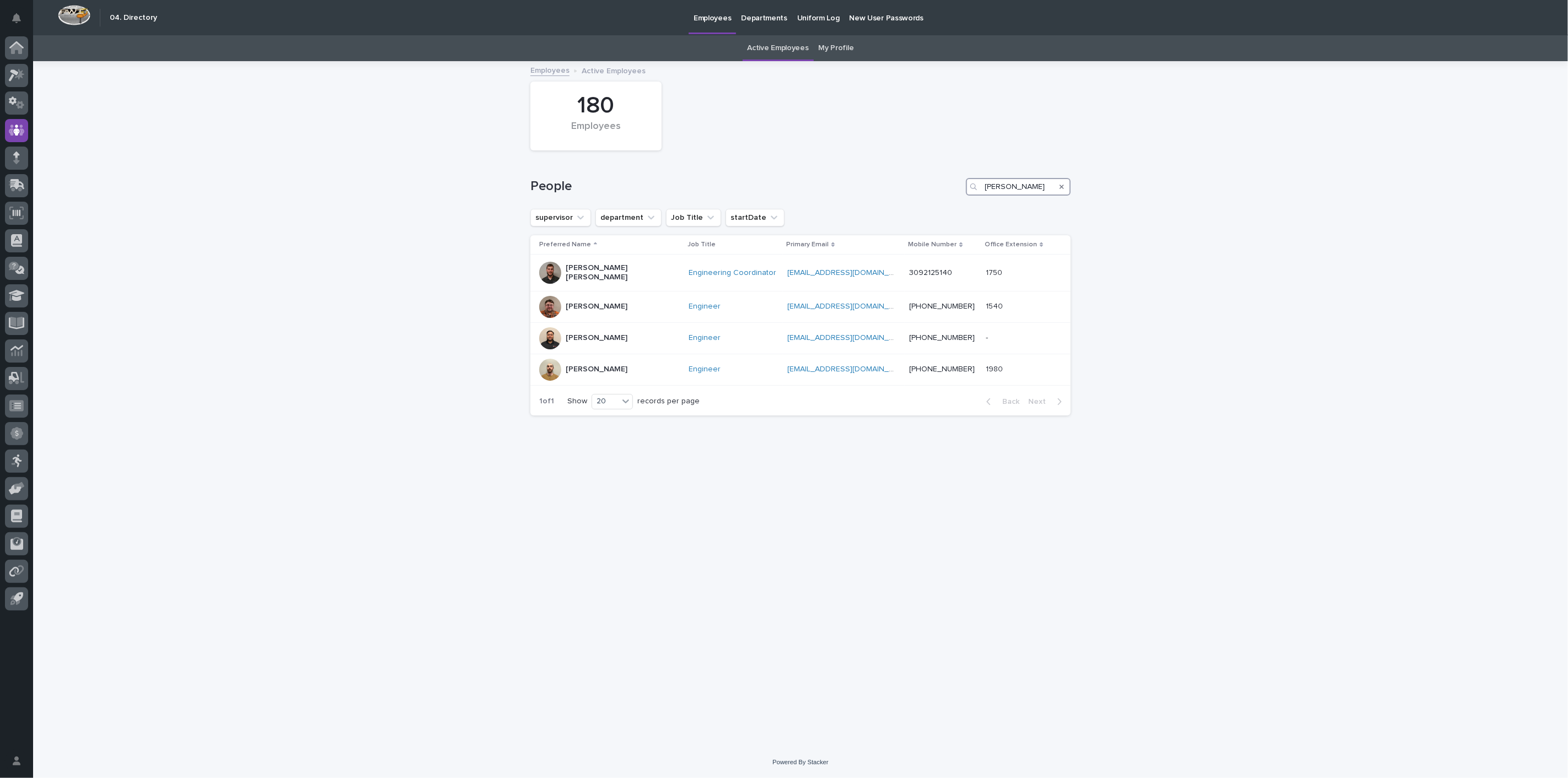
drag, startPoint x: 1024, startPoint y: 188, endPoint x: 843, endPoint y: 188, distance: 181.0
click at [844, 188] on div "People [PERSON_NAME]" at bounding box center [800, 187] width 540 height 18
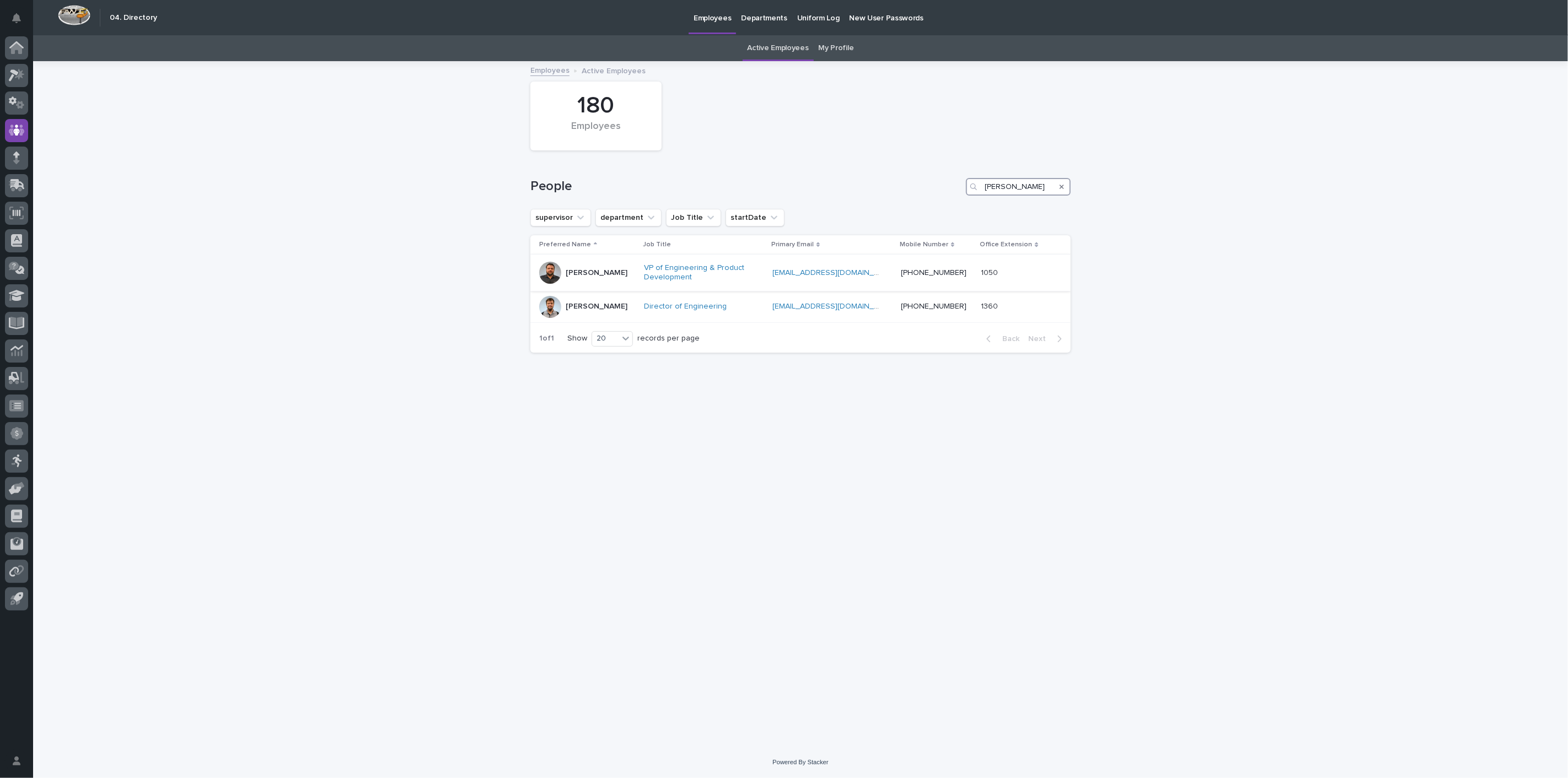
type input "[PERSON_NAME]"
click at [600, 272] on p "[PERSON_NAME]" at bounding box center [596, 273] width 62 height 9
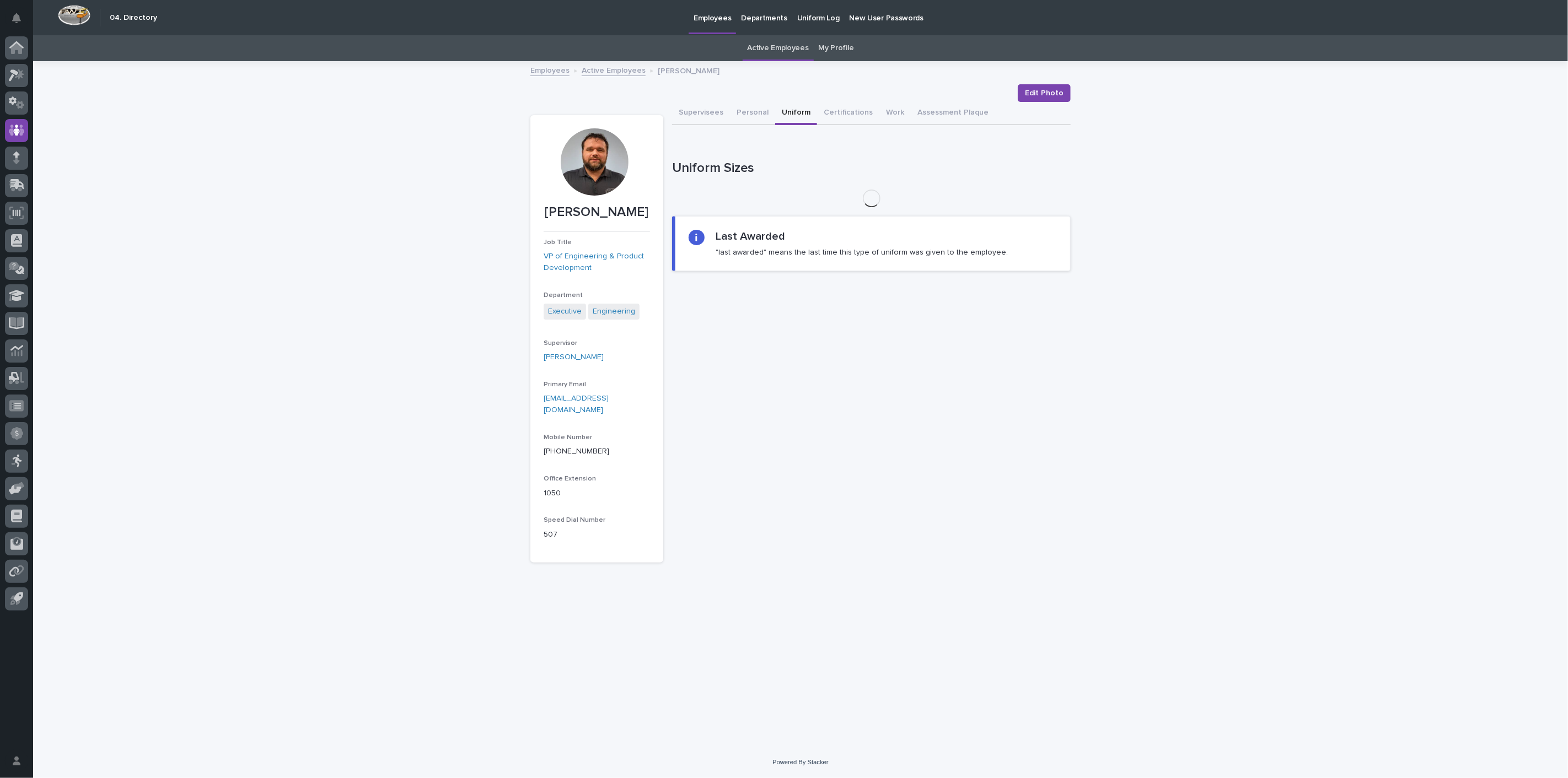
click at [787, 113] on button "Uniform" at bounding box center [796, 113] width 42 height 23
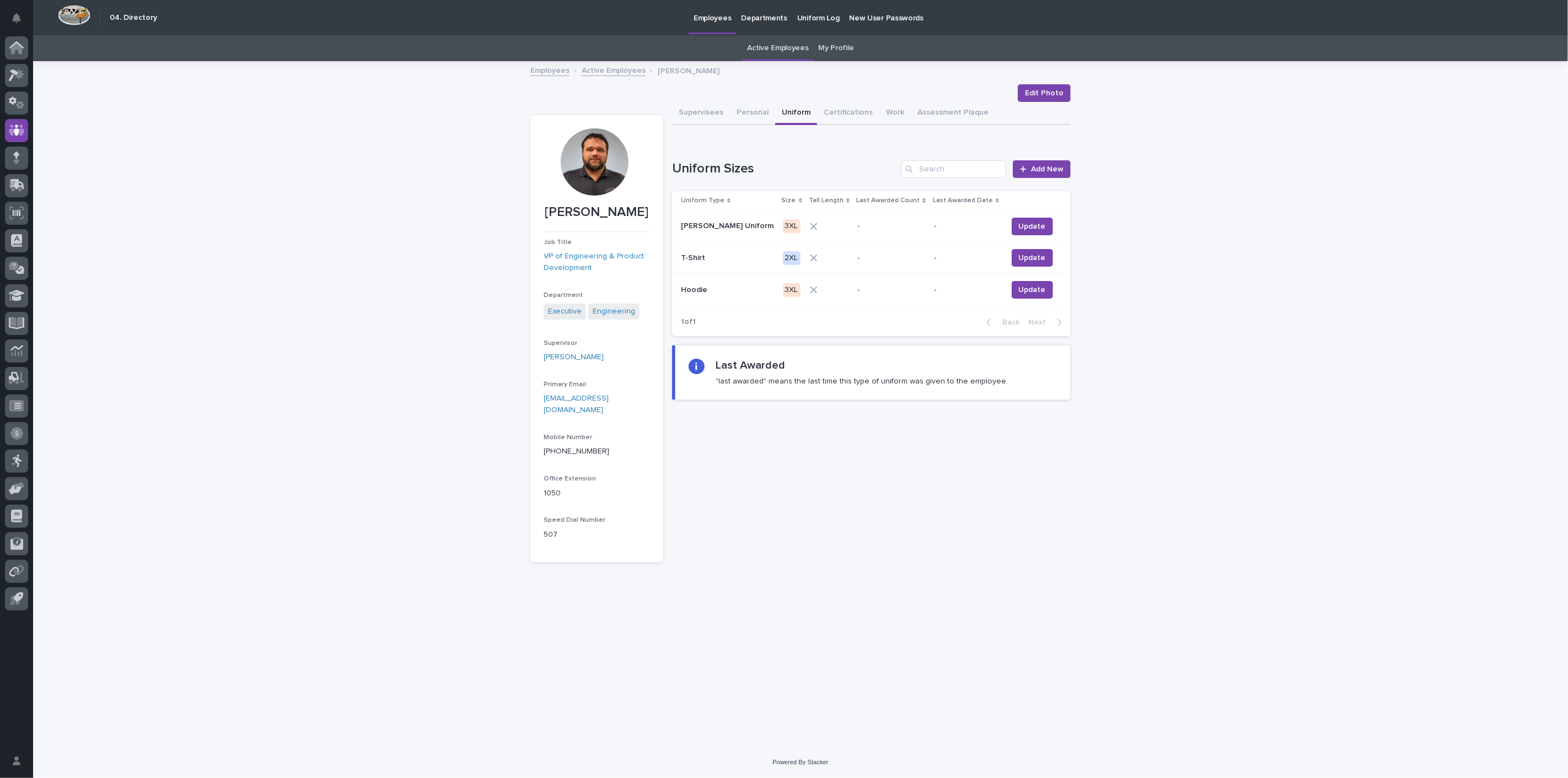
click at [594, 66] on link "Active Employees" at bounding box center [613, 70] width 64 height 13
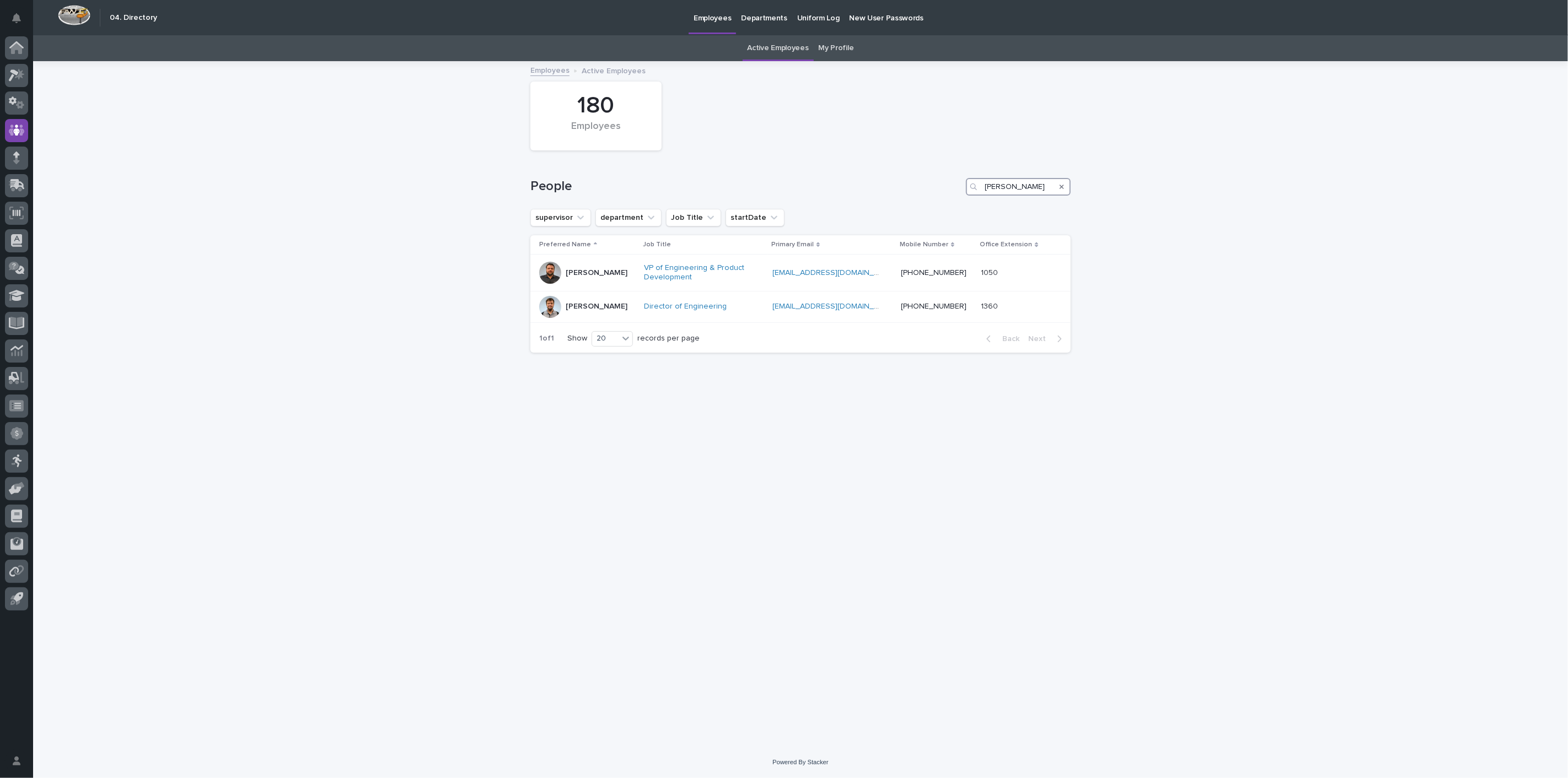
drag, startPoint x: 1046, startPoint y: 185, endPoint x: 883, endPoint y: 181, distance: 163.0
click at [883, 181] on div "People [PERSON_NAME]" at bounding box center [800, 187] width 540 height 18
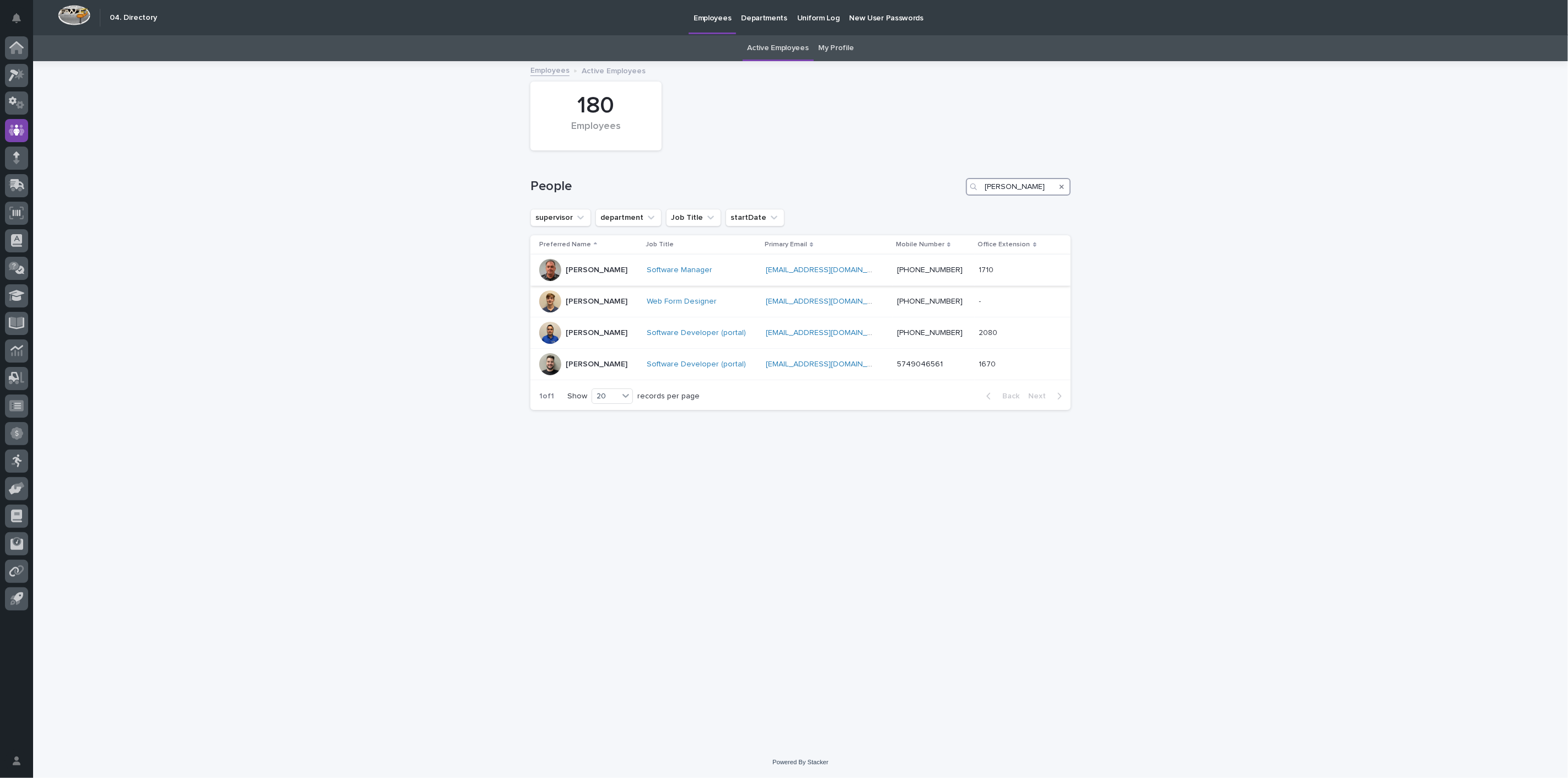
type input "[PERSON_NAME]"
click at [579, 269] on p "[PERSON_NAME]" at bounding box center [596, 270] width 62 height 9
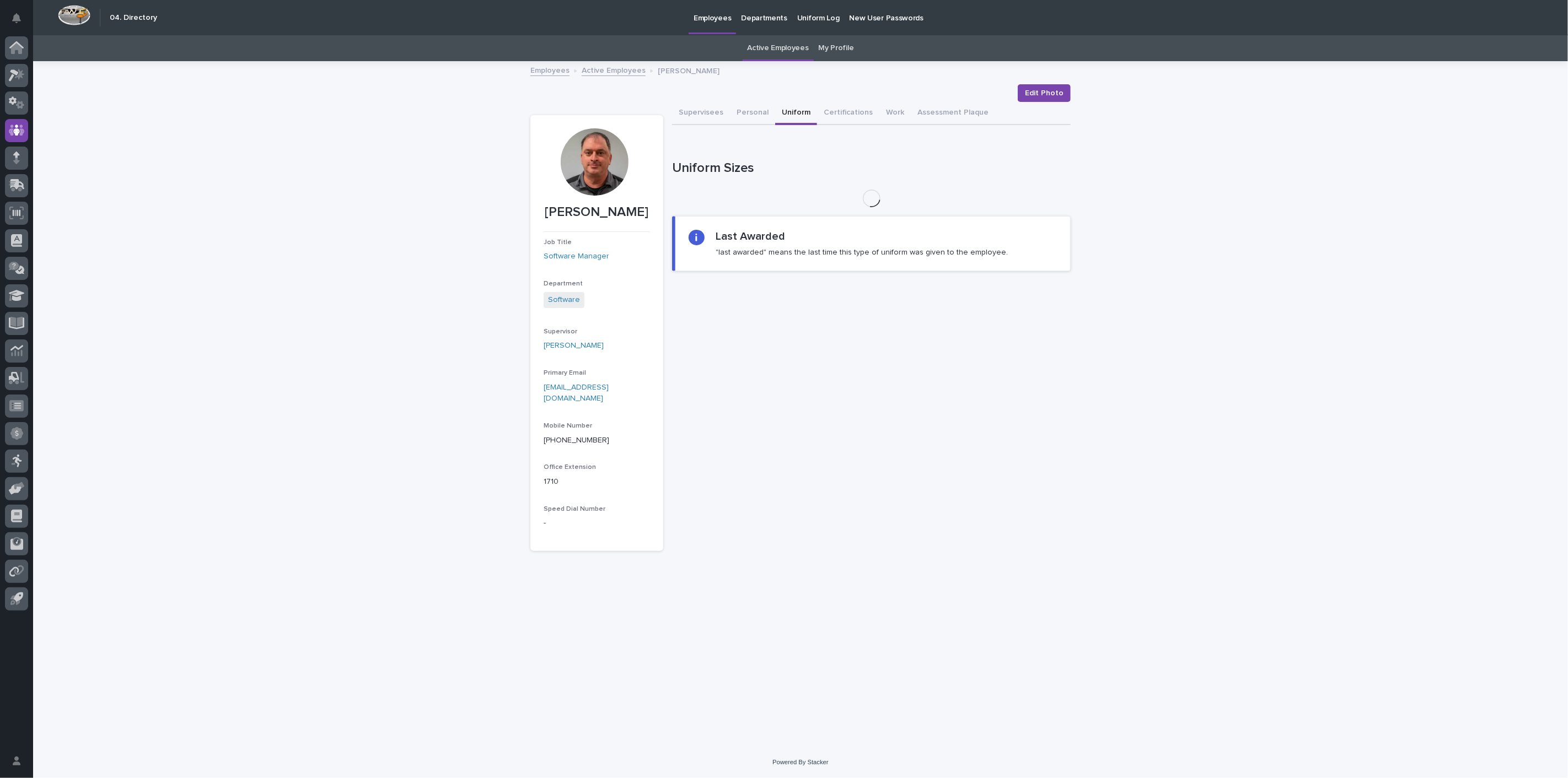
click at [789, 106] on button "Uniform" at bounding box center [796, 113] width 42 height 23
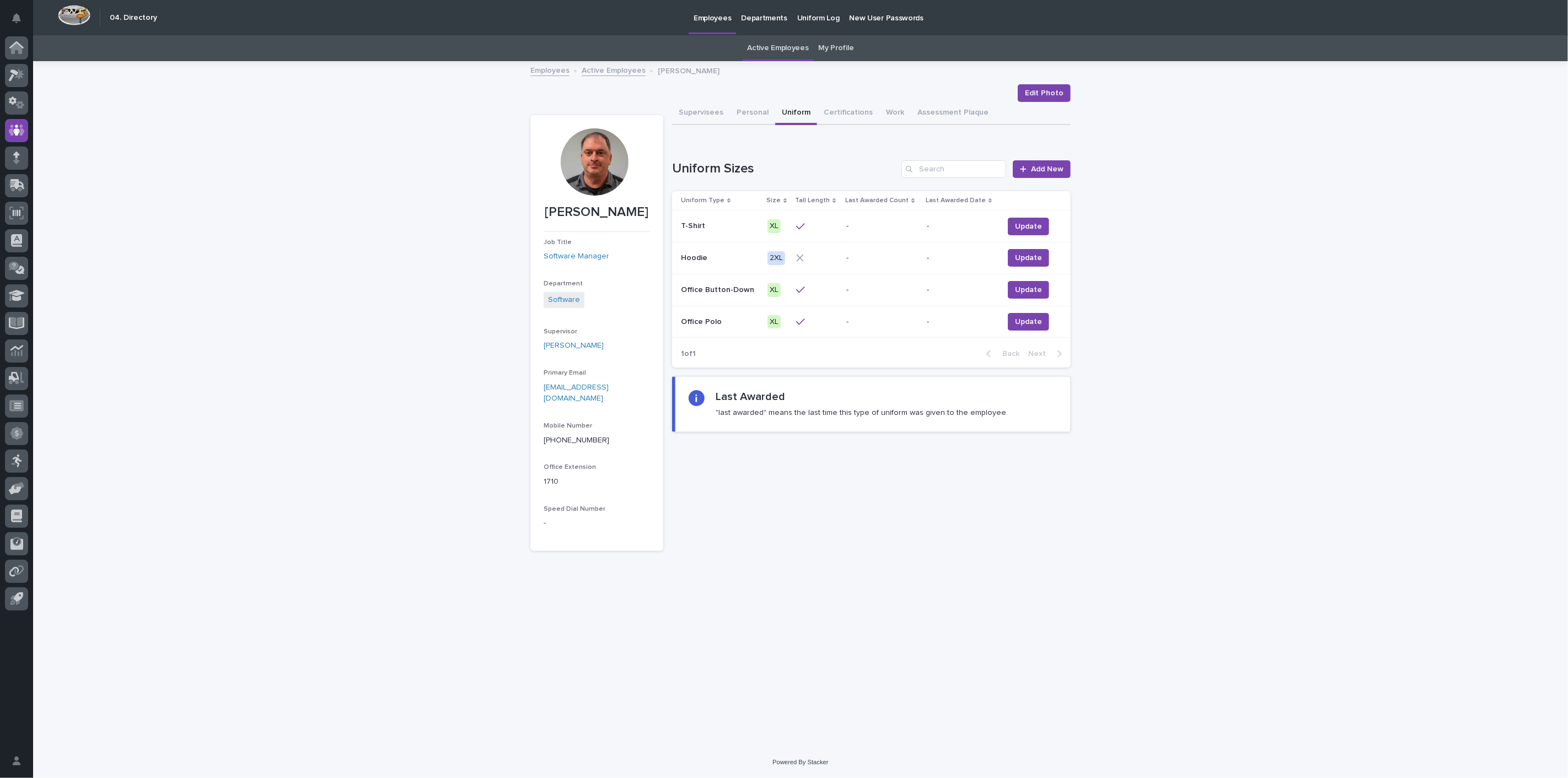
click at [597, 65] on link "Active Employees" at bounding box center [613, 70] width 64 height 13
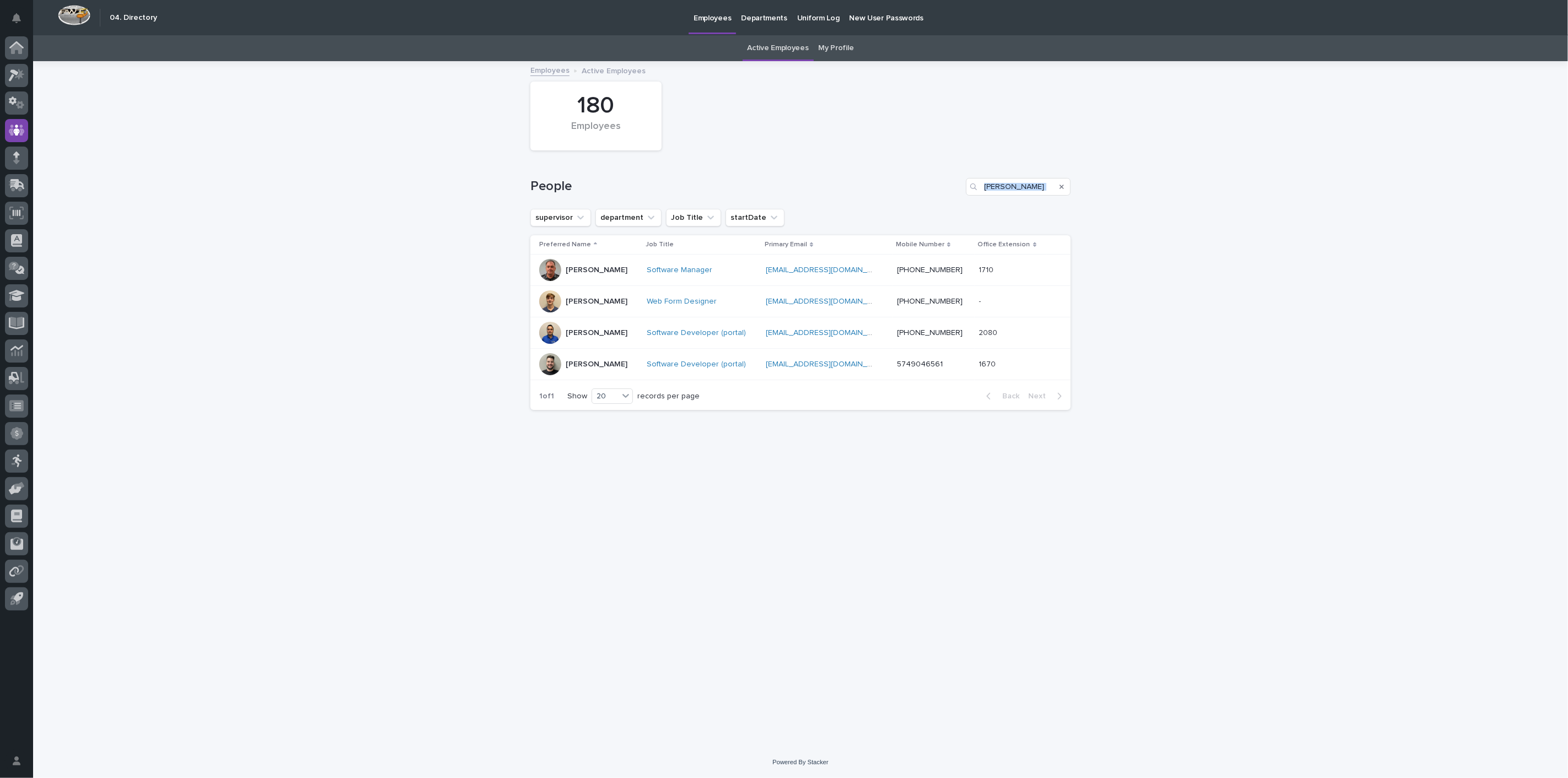
drag, startPoint x: 1054, startPoint y: 188, endPoint x: 827, endPoint y: 186, distance: 227.0
click at [827, 186] on div "People [PERSON_NAME]" at bounding box center [800, 187] width 540 height 18
click at [1022, 191] on input "[PERSON_NAME]" at bounding box center [1018, 187] width 105 height 18
click at [1033, 190] on input "[PERSON_NAME]" at bounding box center [1018, 187] width 105 height 18
type input "j"
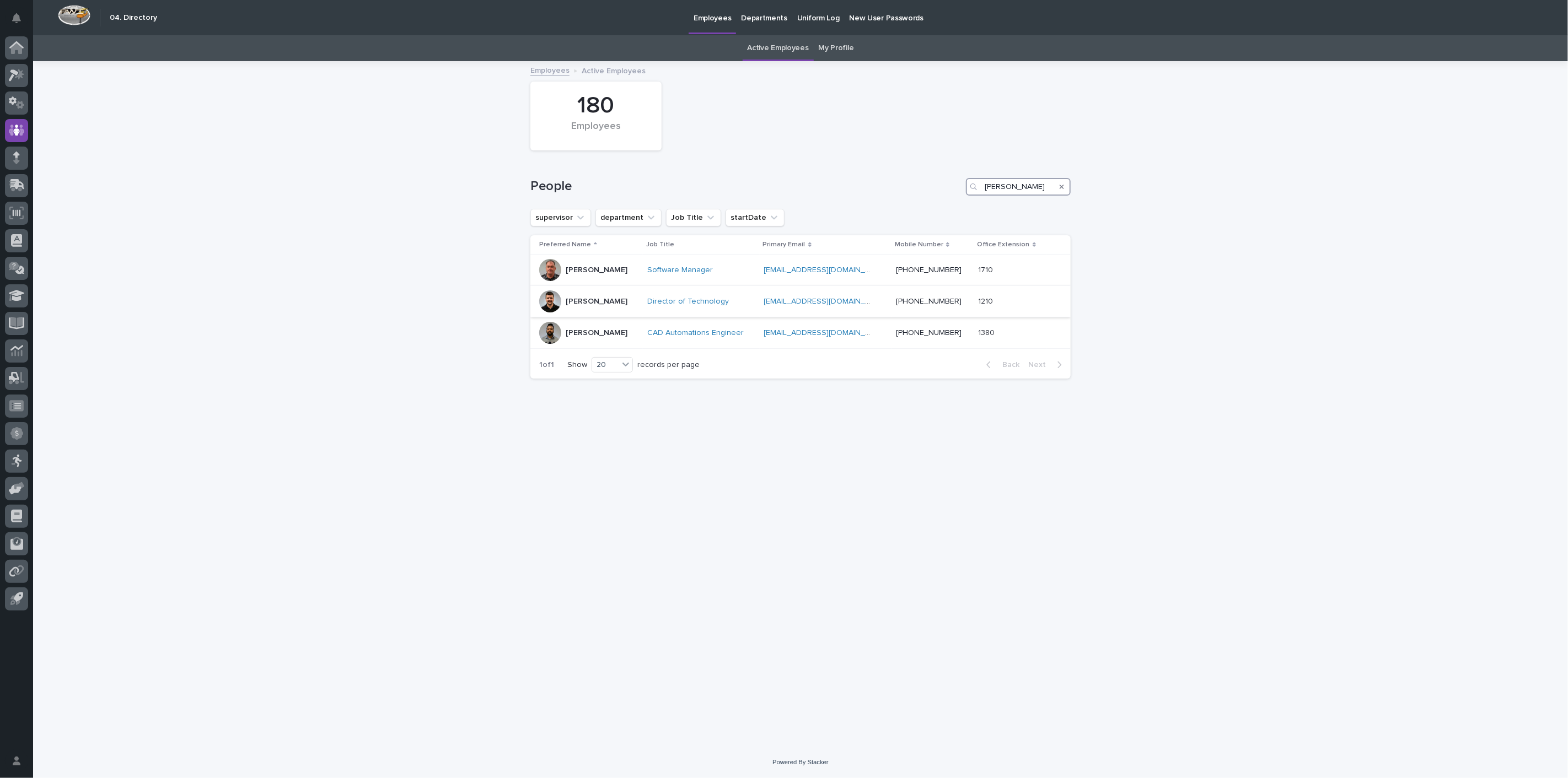
type input "[PERSON_NAME]"
click at [583, 300] on p "[PERSON_NAME]" at bounding box center [596, 302] width 62 height 9
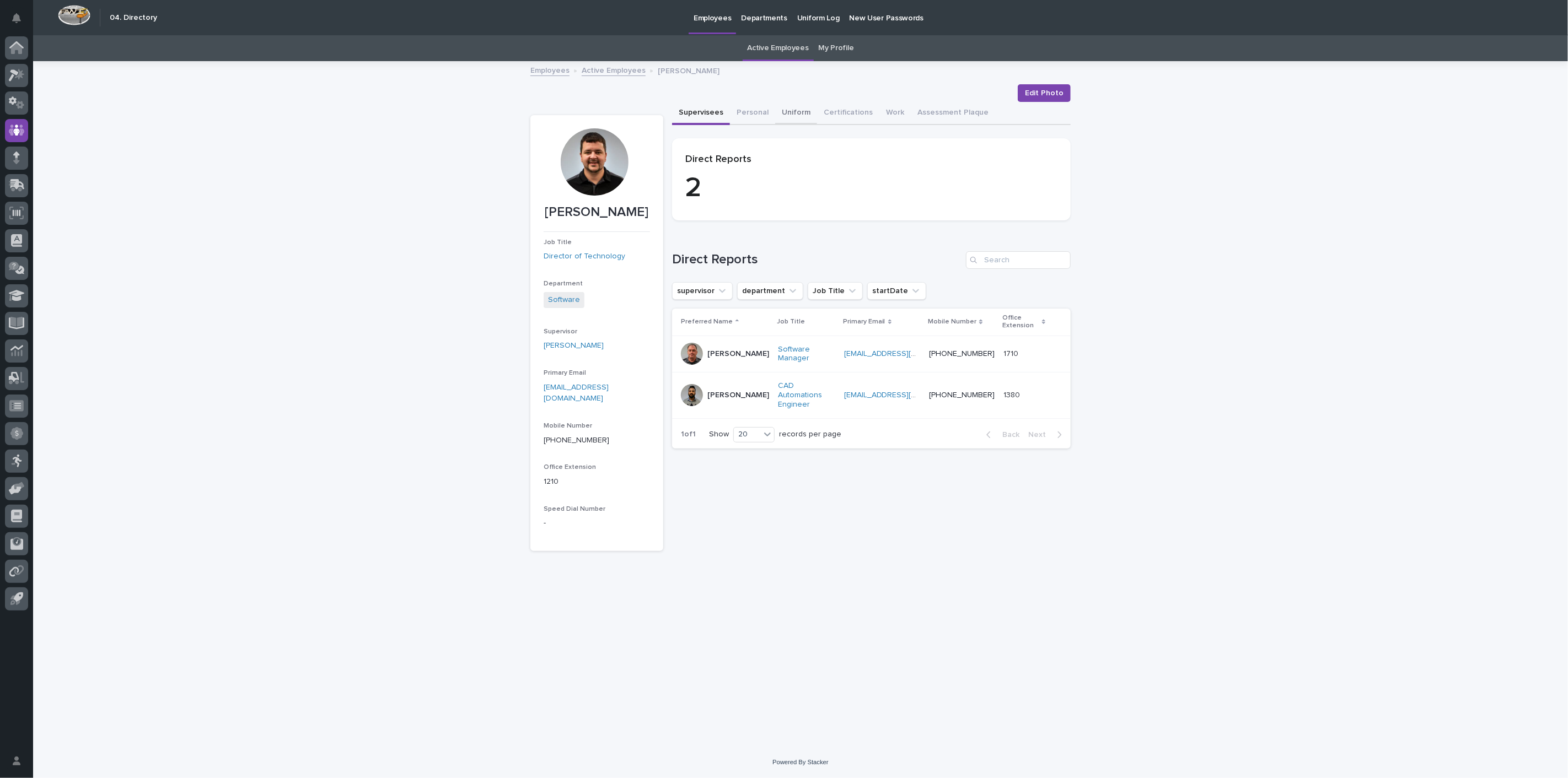
click at [784, 114] on button "Uniform" at bounding box center [796, 113] width 42 height 23
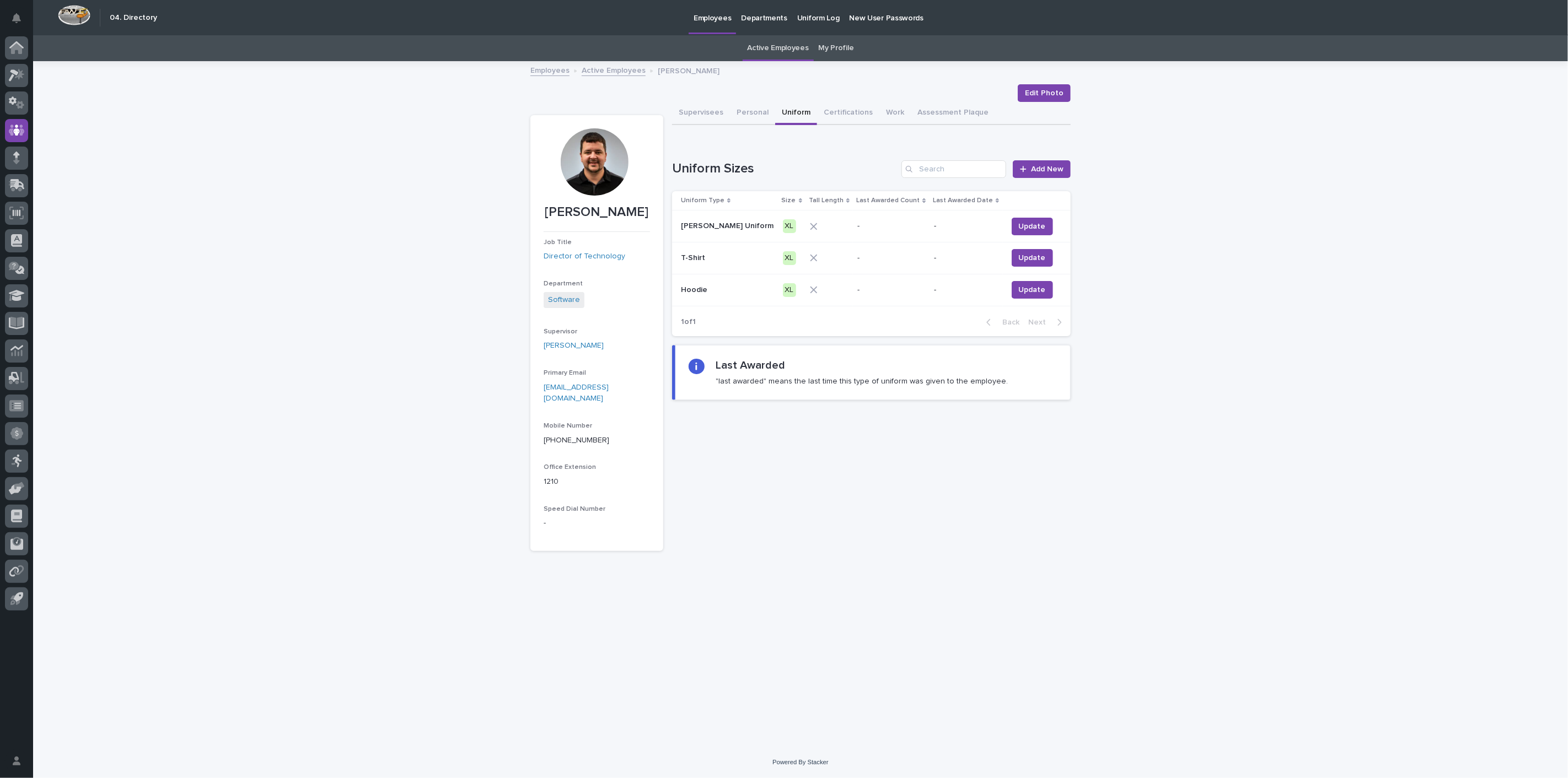
click at [615, 64] on link "Active Employees" at bounding box center [613, 70] width 64 height 13
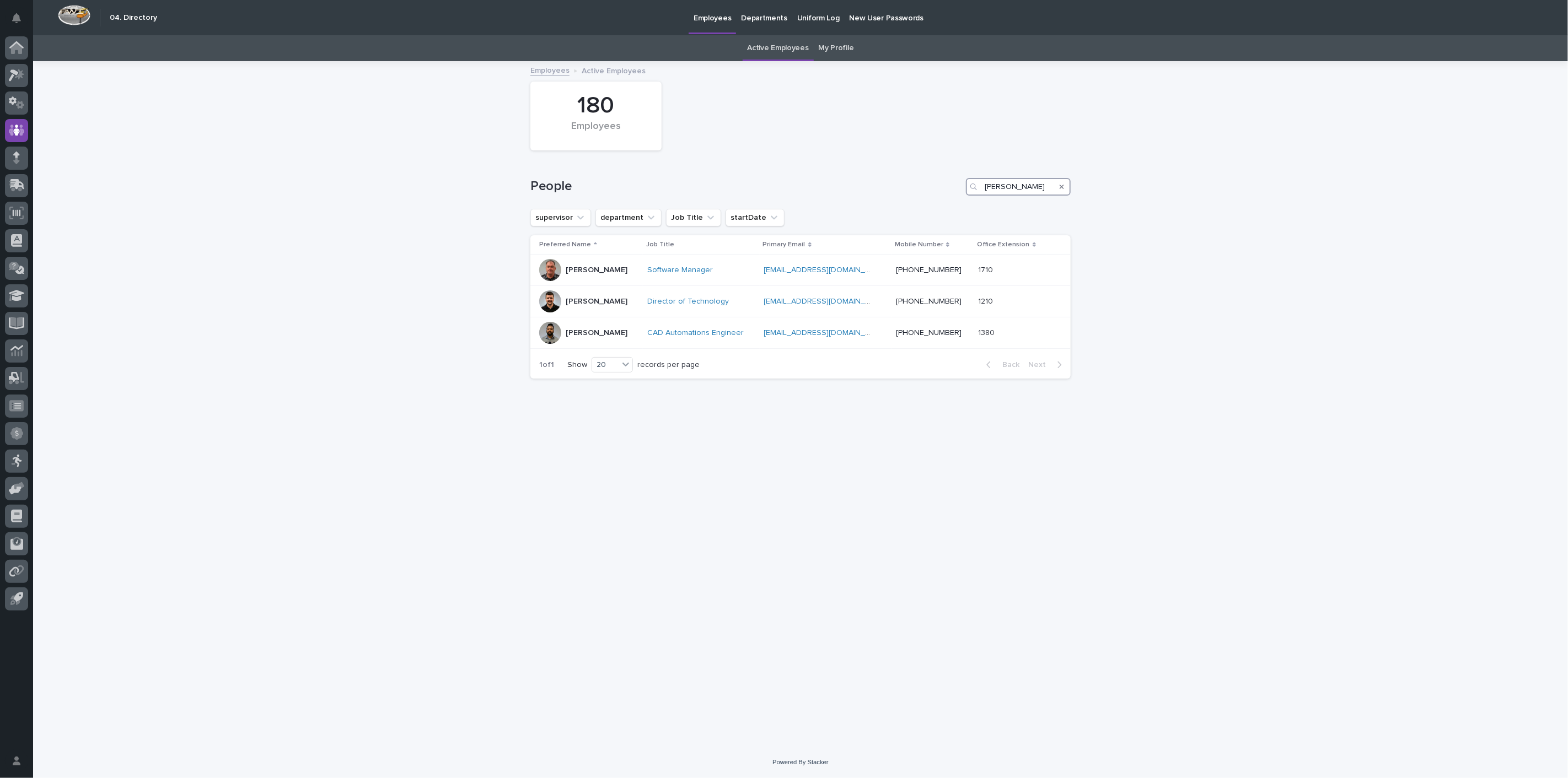
drag, startPoint x: 1028, startPoint y: 192, endPoint x: 872, endPoint y: 182, distance: 156.3
click at [872, 182] on div "People [PERSON_NAME]" at bounding box center [800, 187] width 540 height 18
type input "[PERSON_NAME]"
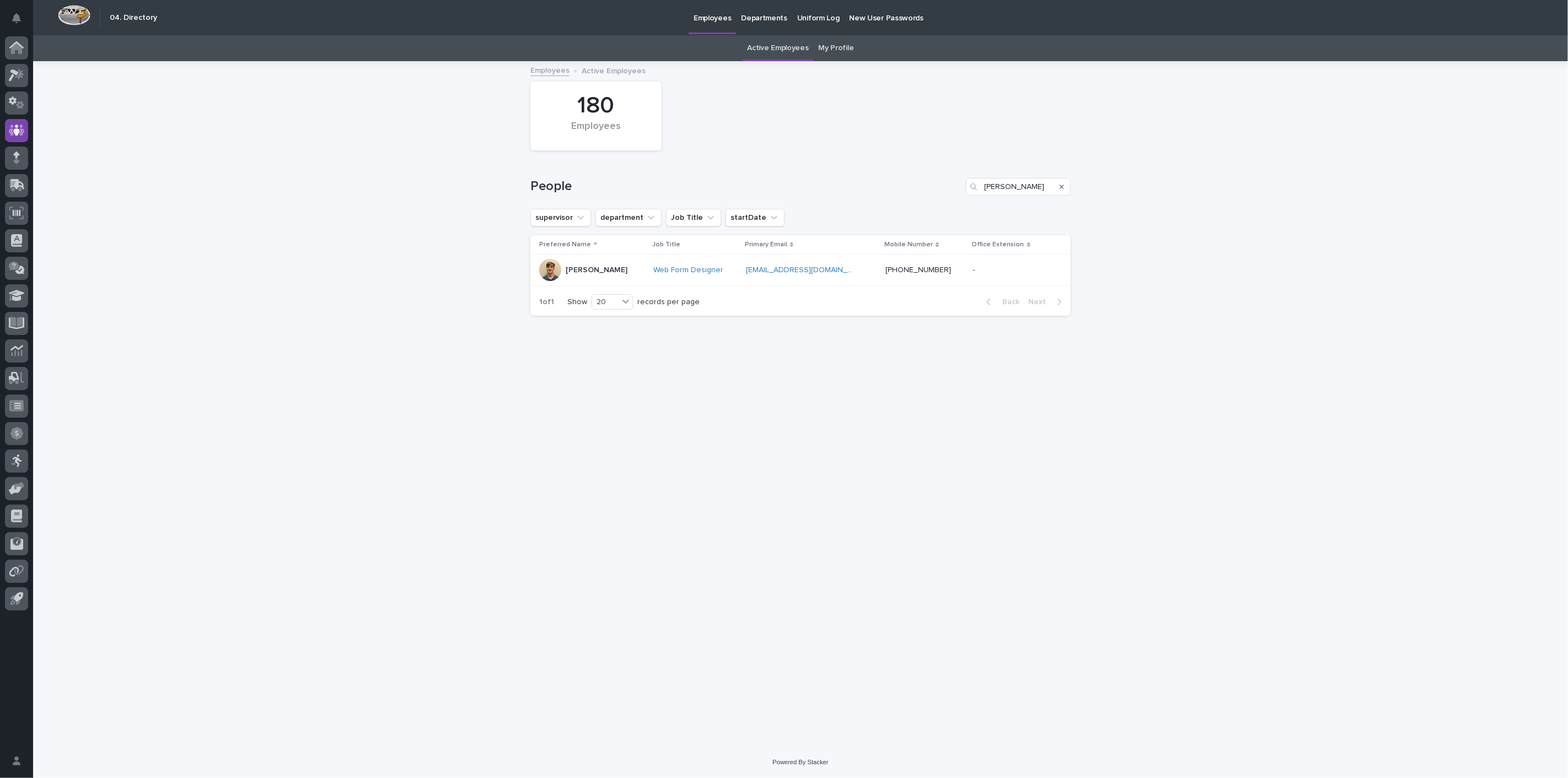
click at [587, 268] on p "[PERSON_NAME]" at bounding box center [596, 270] width 62 height 9
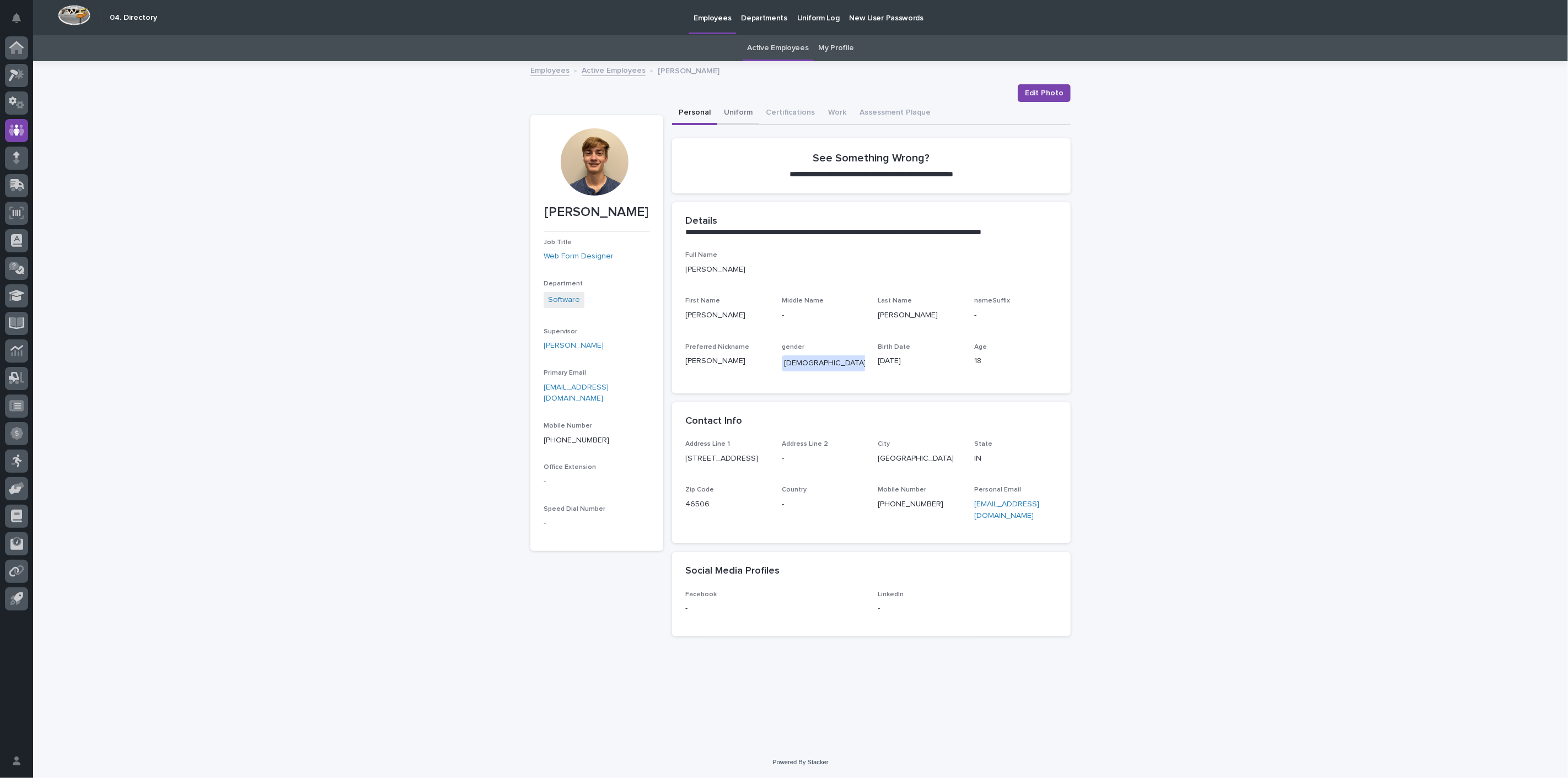
click at [739, 112] on button "Uniform" at bounding box center [738, 113] width 42 height 23
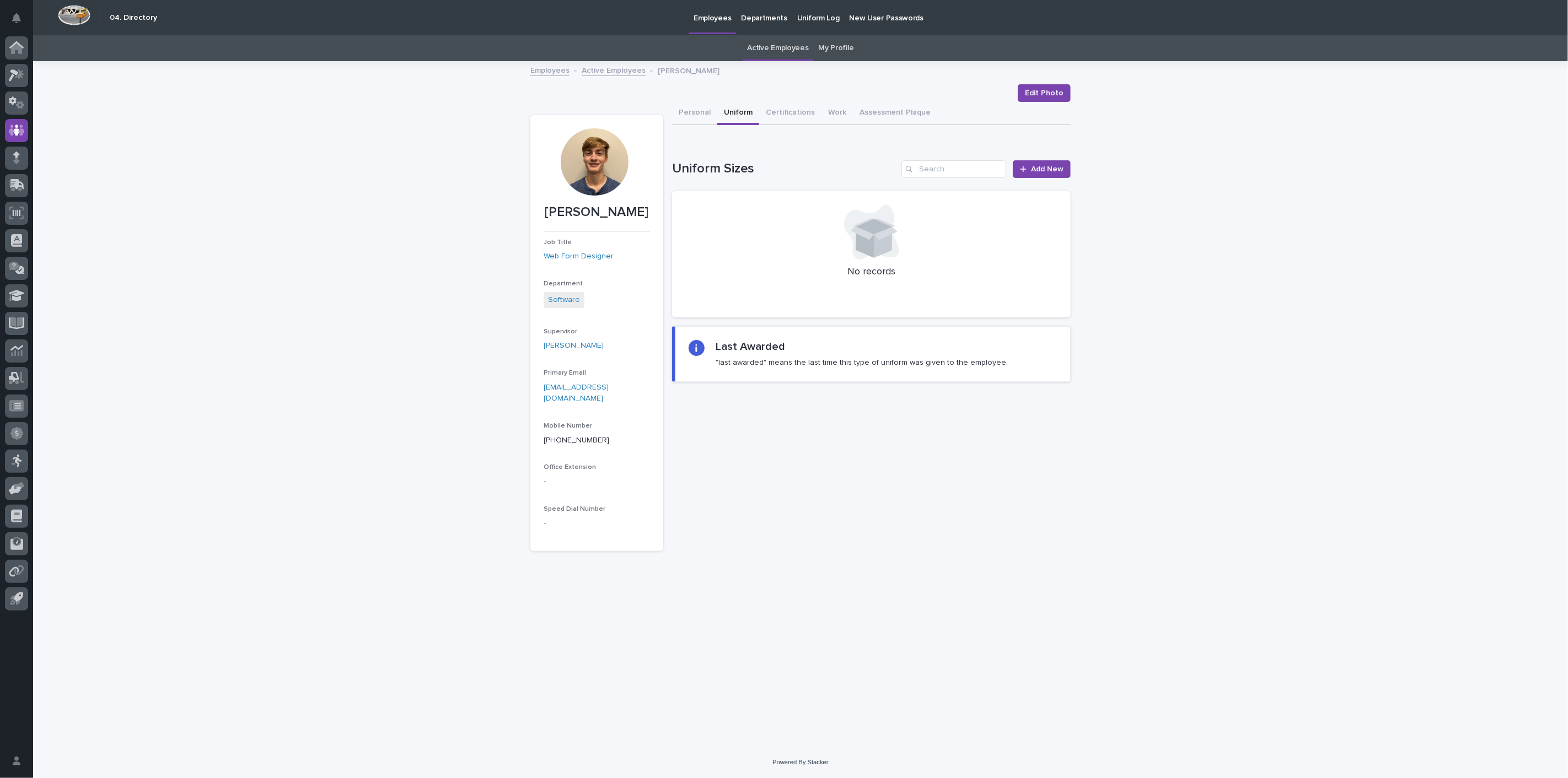
click at [554, 72] on link "Employees" at bounding box center [550, 70] width 39 height 13
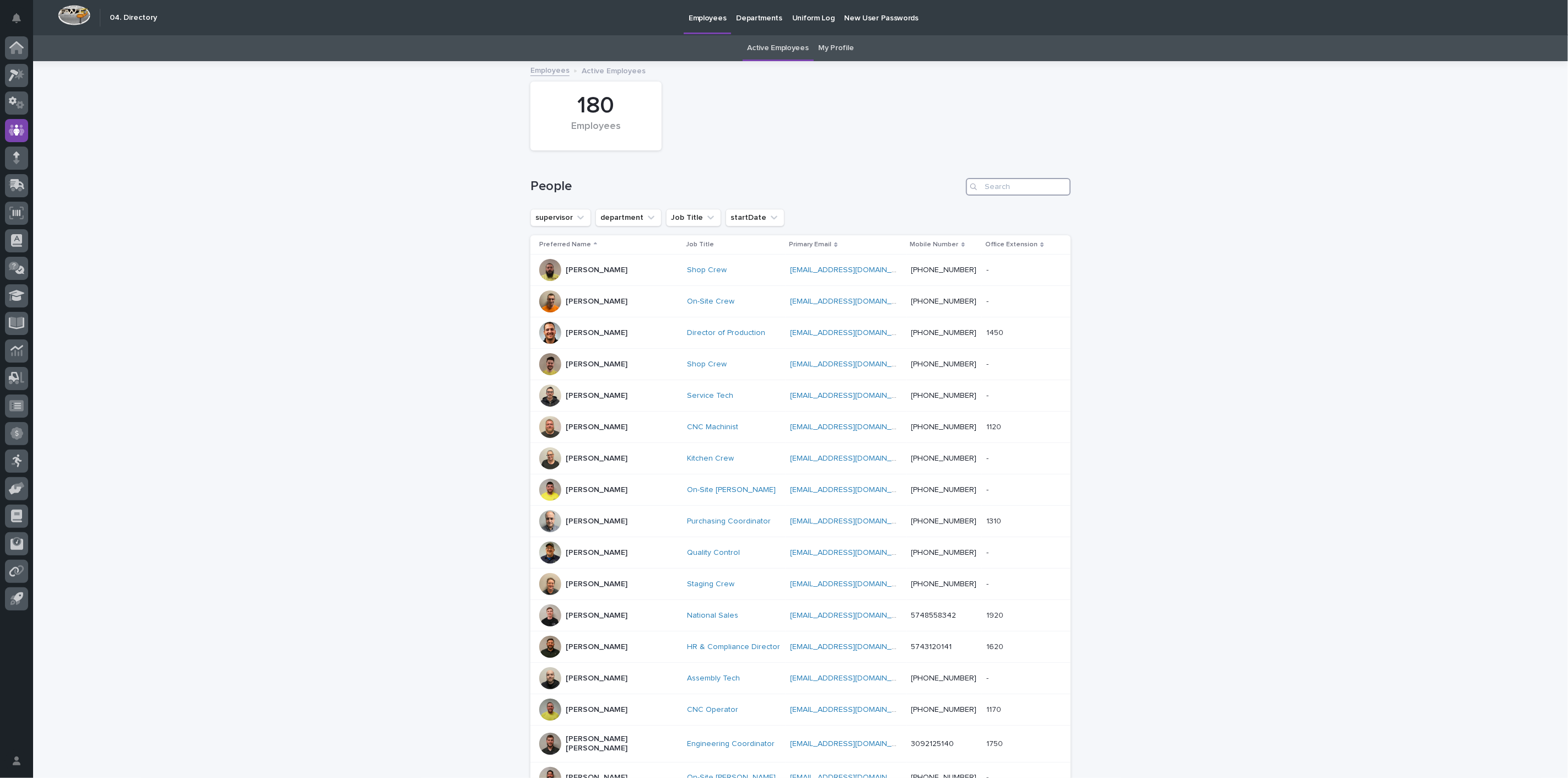
click at [1022, 186] on input "Search" at bounding box center [1018, 187] width 105 height 18
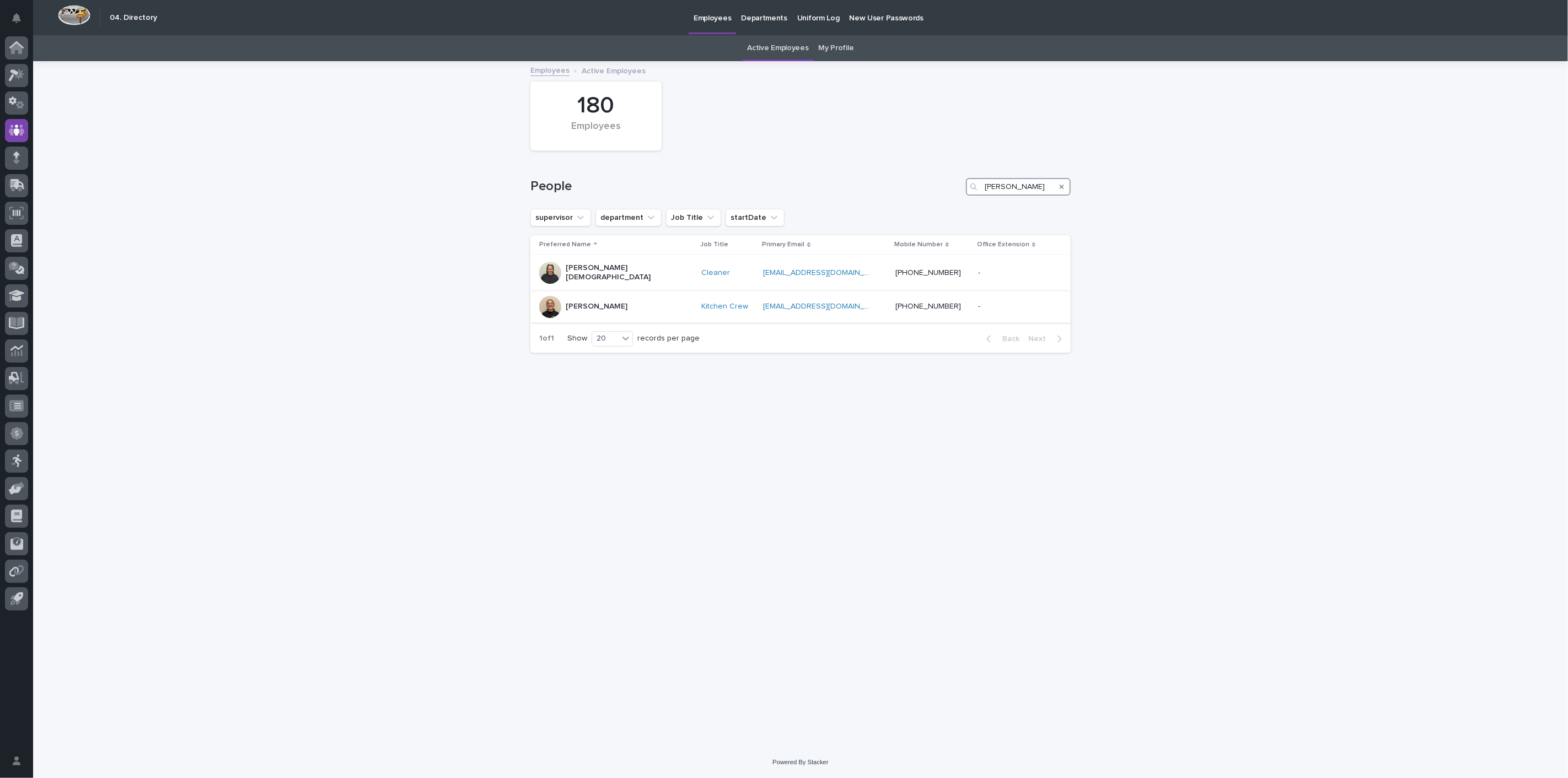
type input "[PERSON_NAME]"
click at [581, 306] on div "[PERSON_NAME]" at bounding box center [596, 306] width 62 height 18
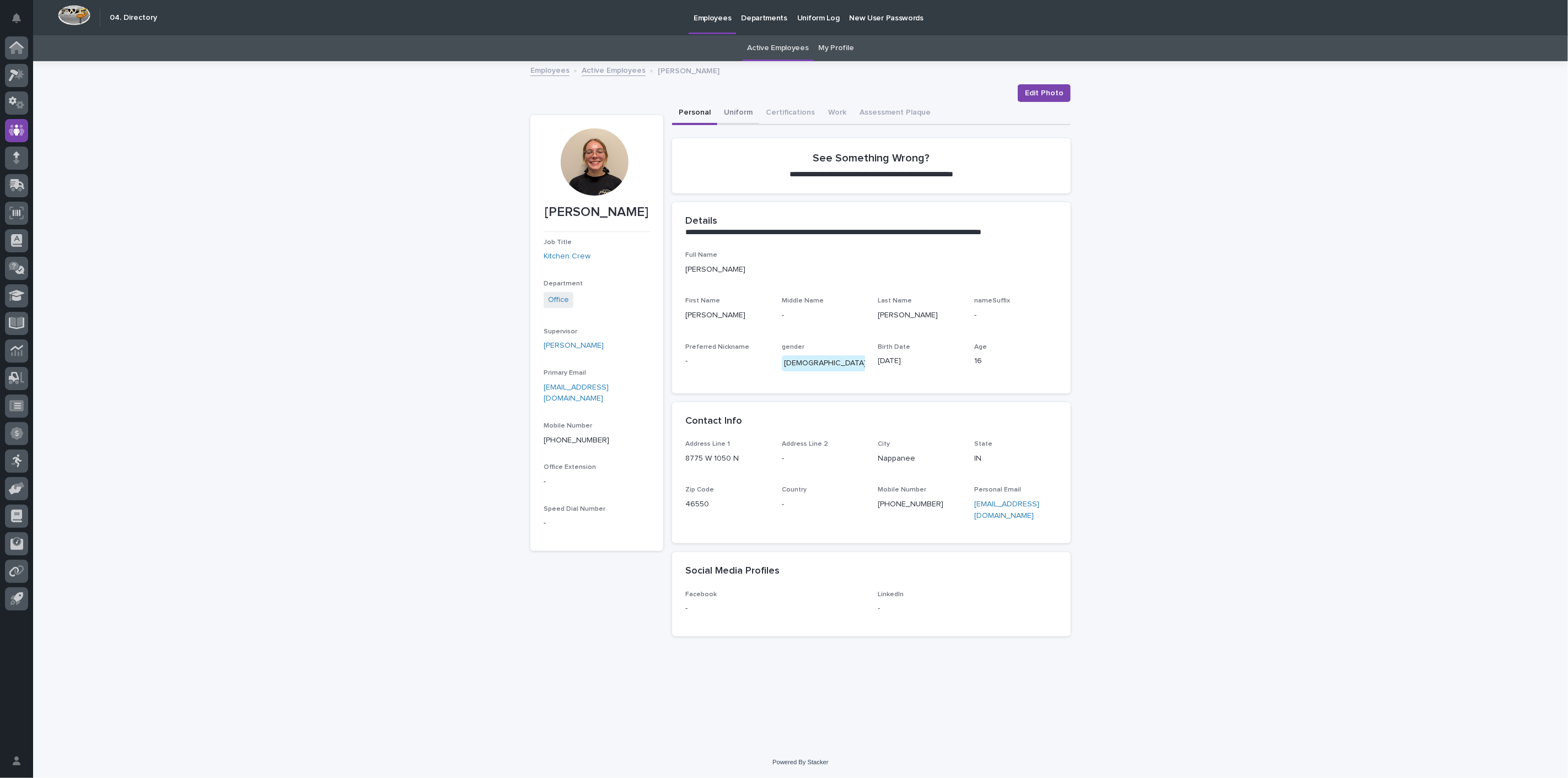
click at [735, 113] on button "Uniform" at bounding box center [738, 113] width 42 height 23
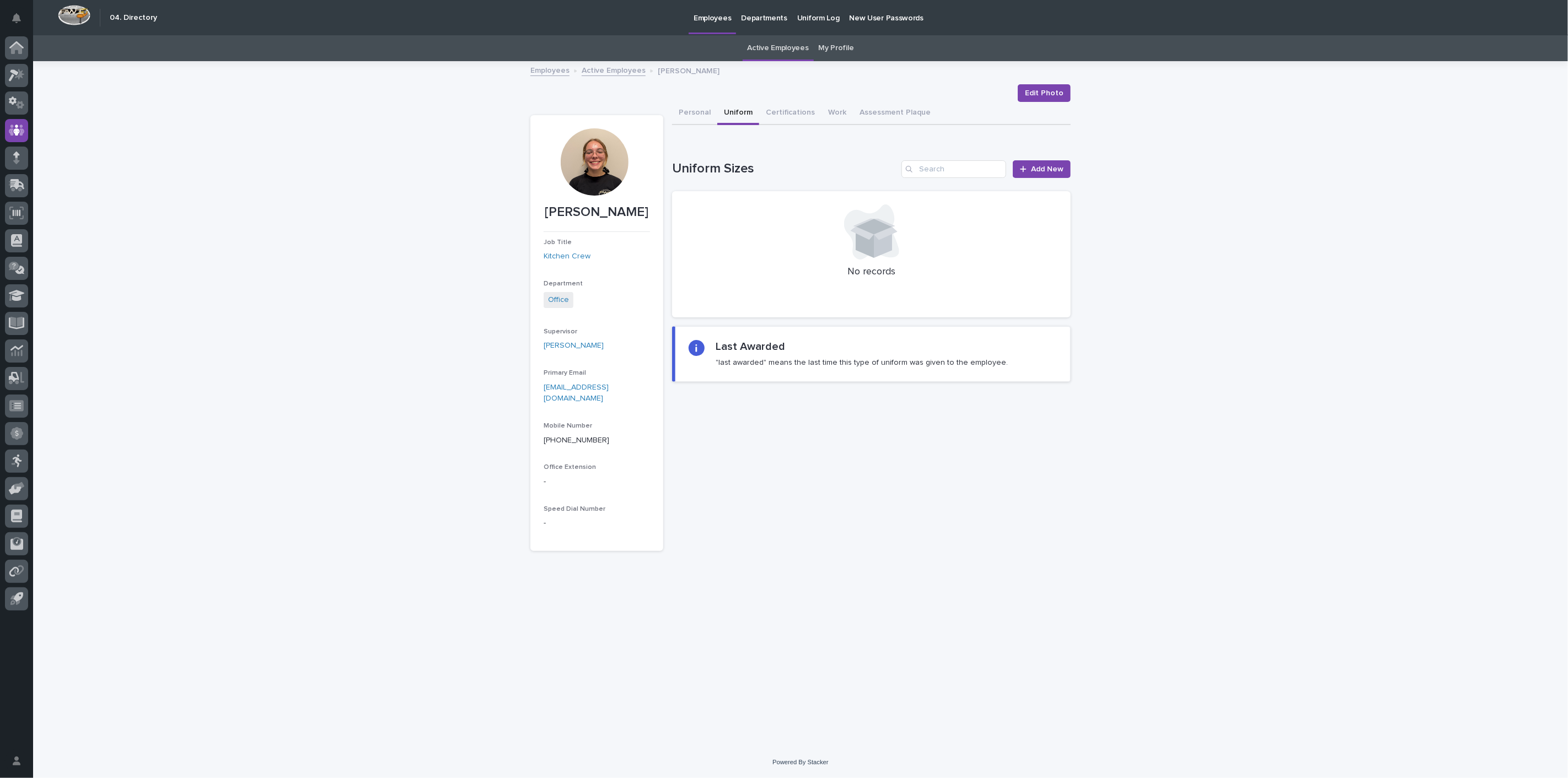
click at [558, 67] on link "Employees" at bounding box center [550, 70] width 39 height 13
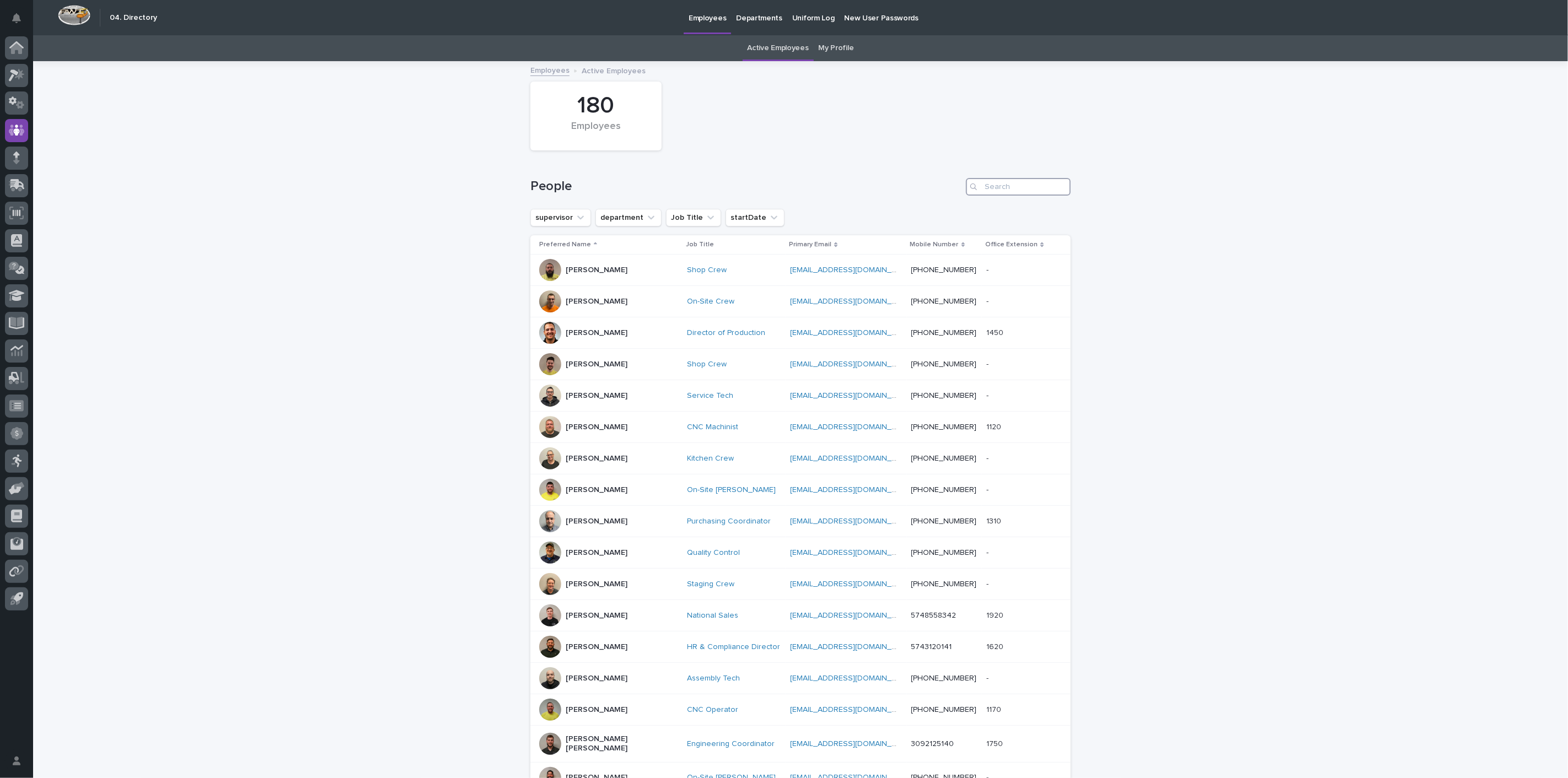
click at [1030, 186] on input "Search" at bounding box center [1018, 187] width 105 height 18
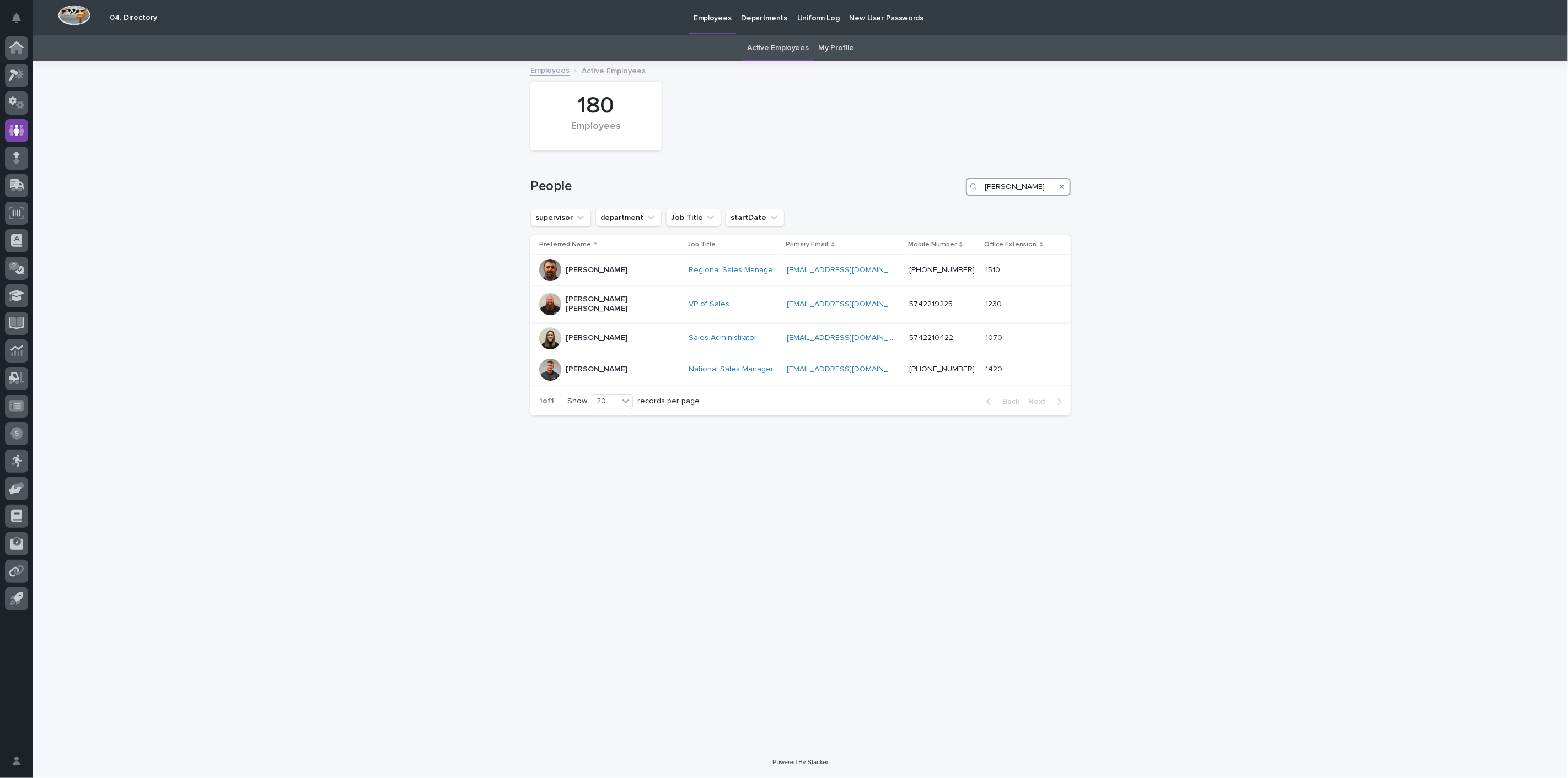
type input "[PERSON_NAME]"
click at [593, 302] on p "[PERSON_NAME] [PERSON_NAME]" at bounding box center [621, 304] width 110 height 19
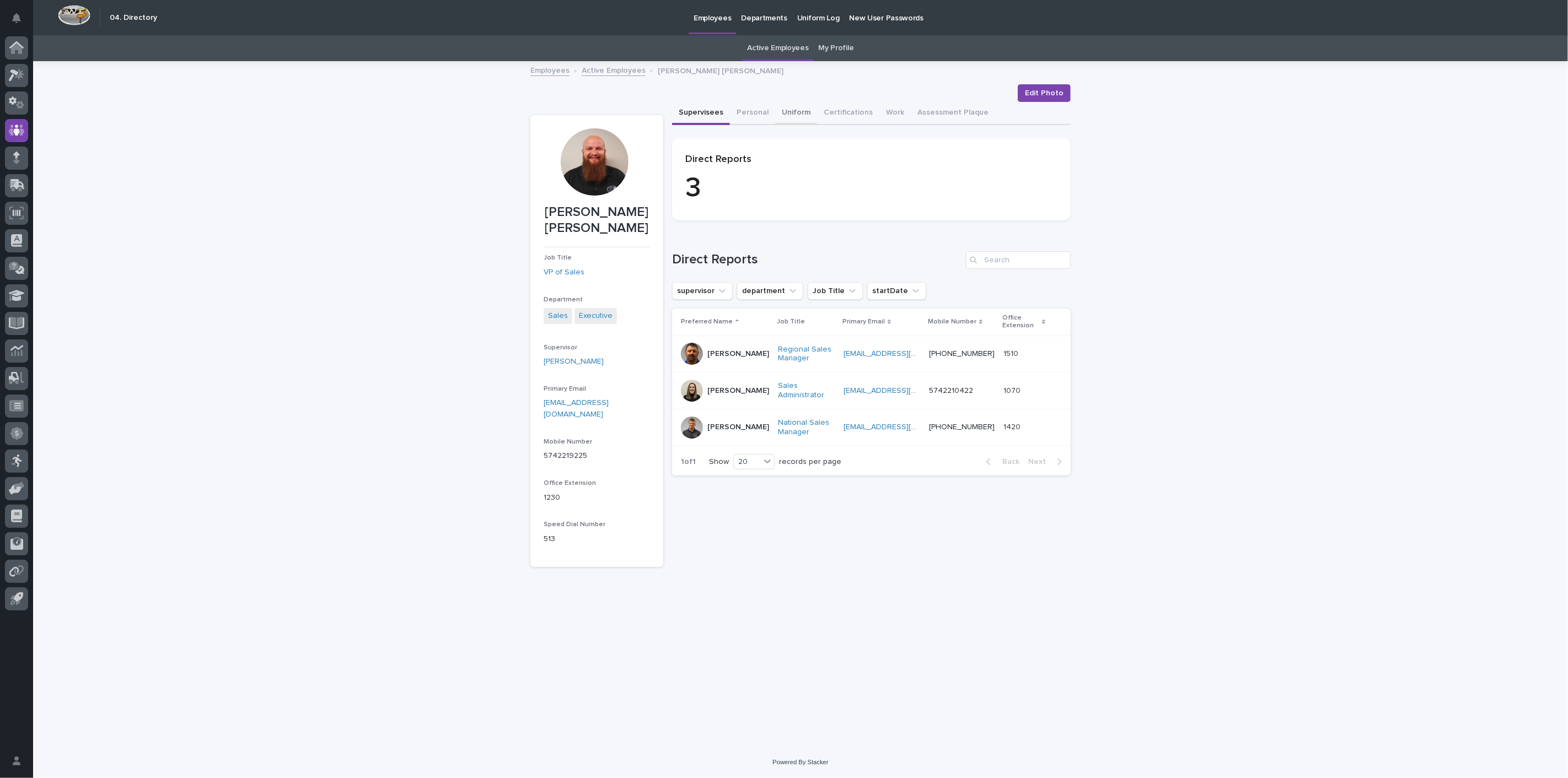
click at [785, 109] on button "Uniform" at bounding box center [796, 113] width 42 height 23
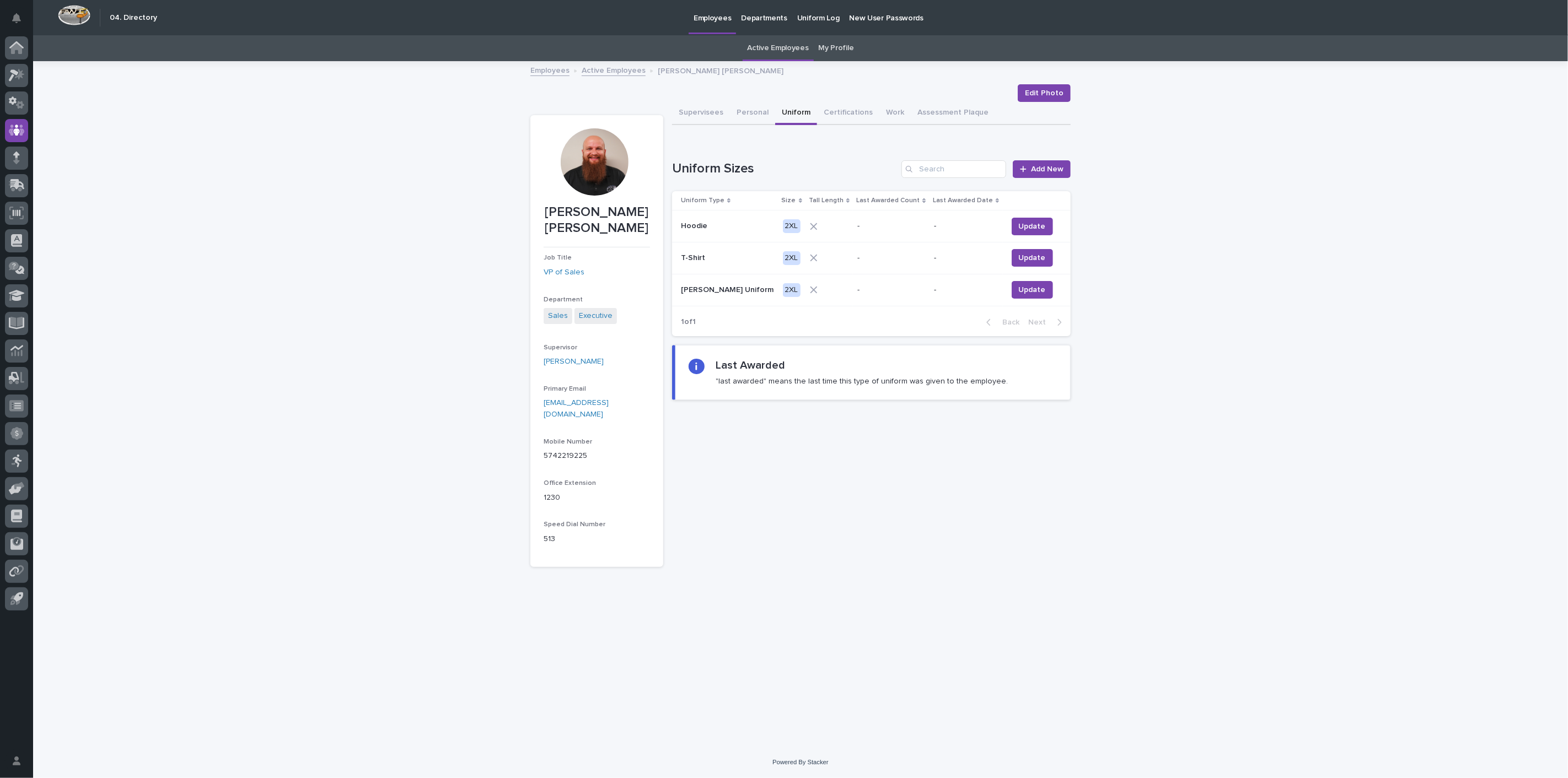
click at [613, 74] on link "Active Employees" at bounding box center [613, 70] width 64 height 13
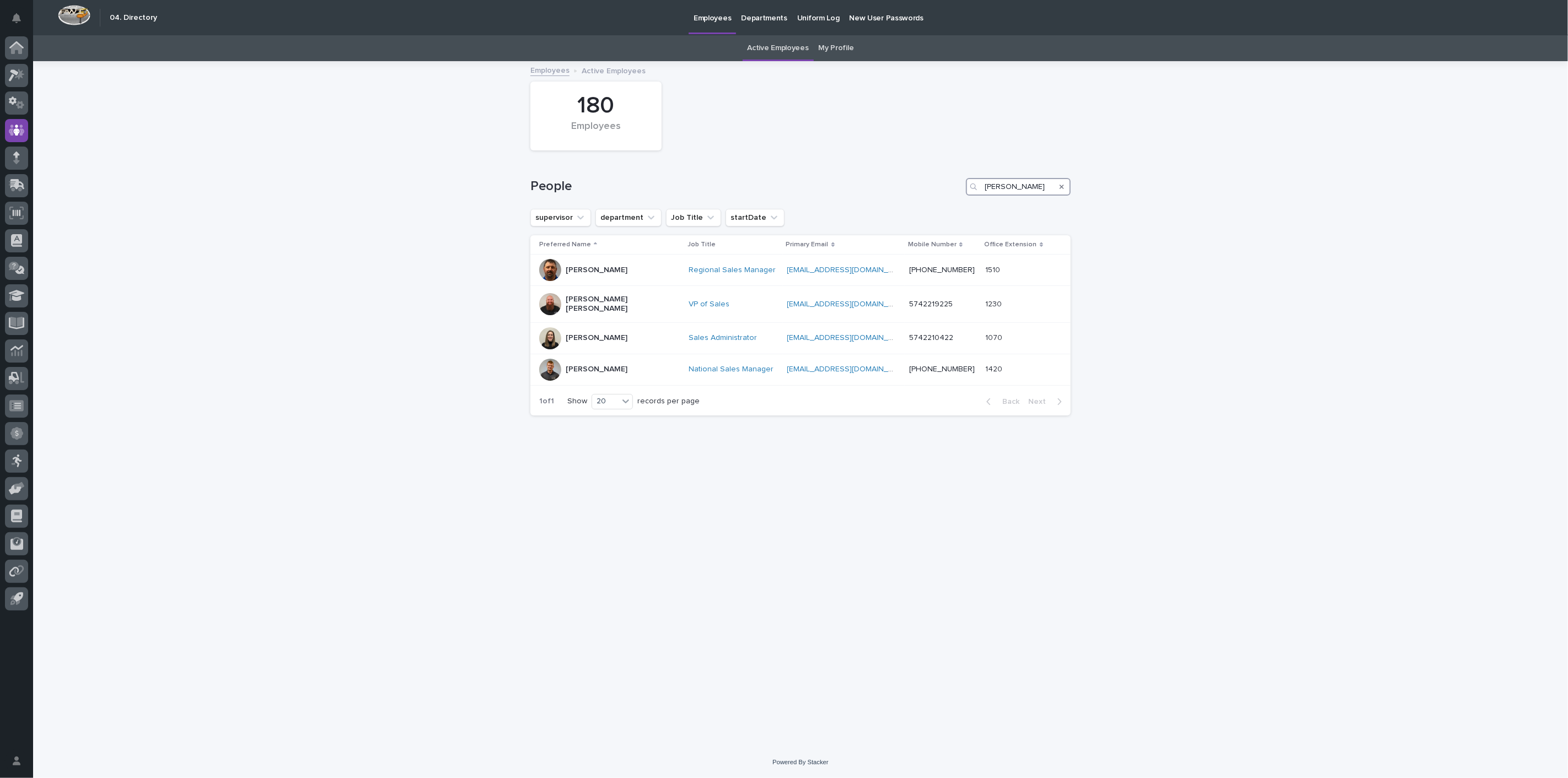
drag, startPoint x: 1009, startPoint y: 183, endPoint x: 778, endPoint y: 182, distance: 231.0
click at [778, 182] on div "People [PERSON_NAME]" at bounding box center [800, 187] width 540 height 18
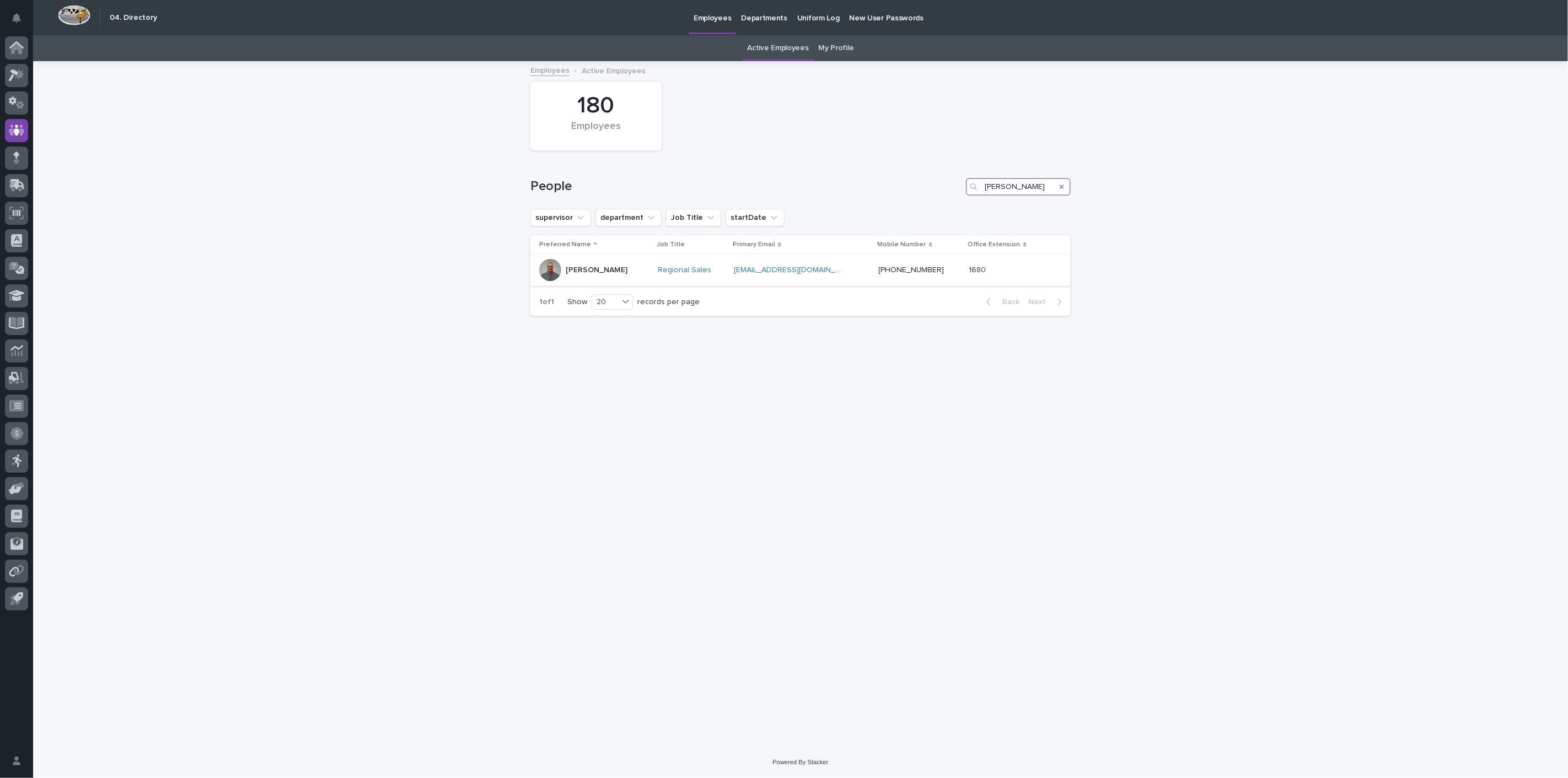
type input "[PERSON_NAME]"
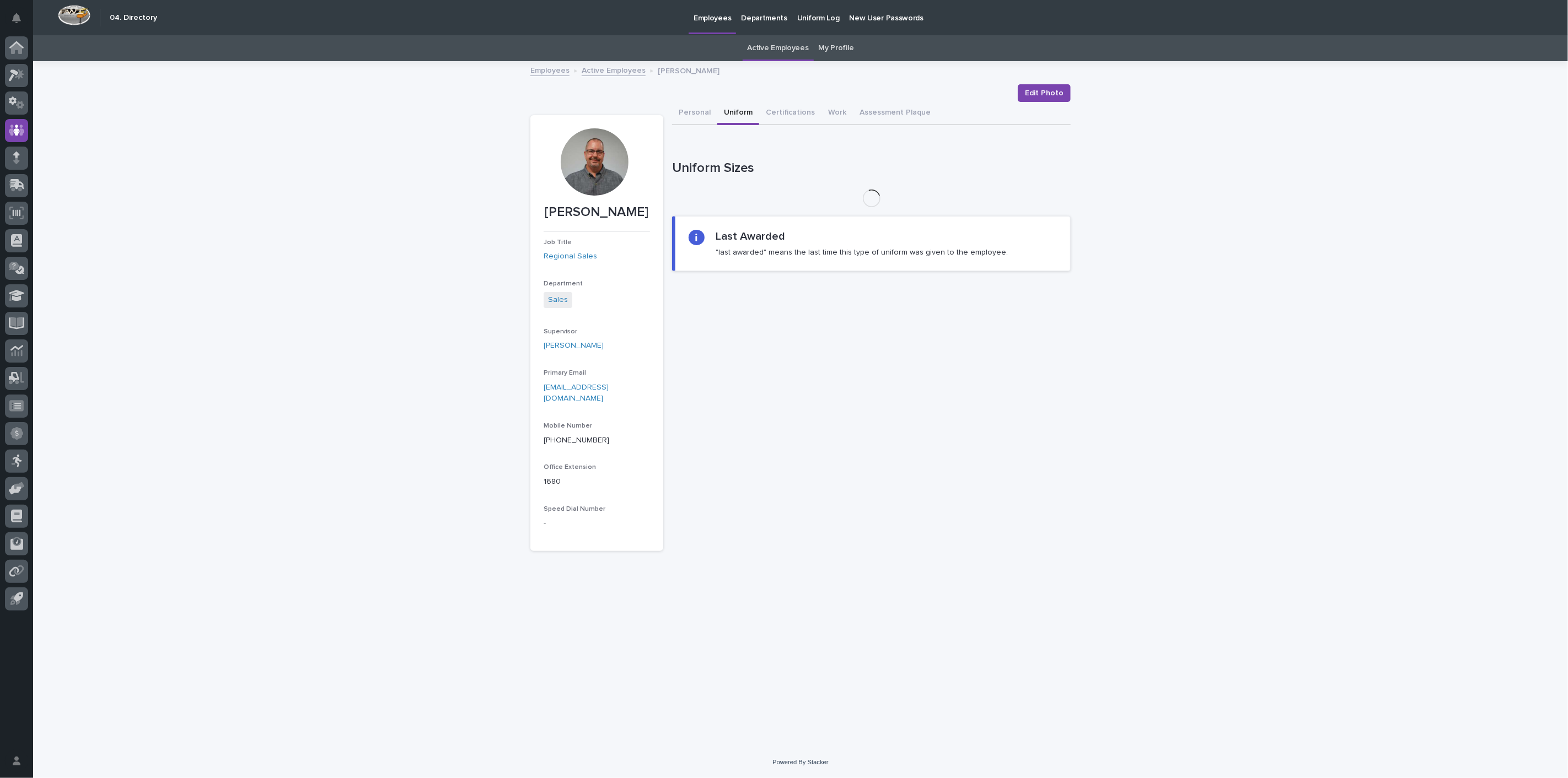
click at [739, 106] on button "Uniform" at bounding box center [738, 113] width 42 height 23
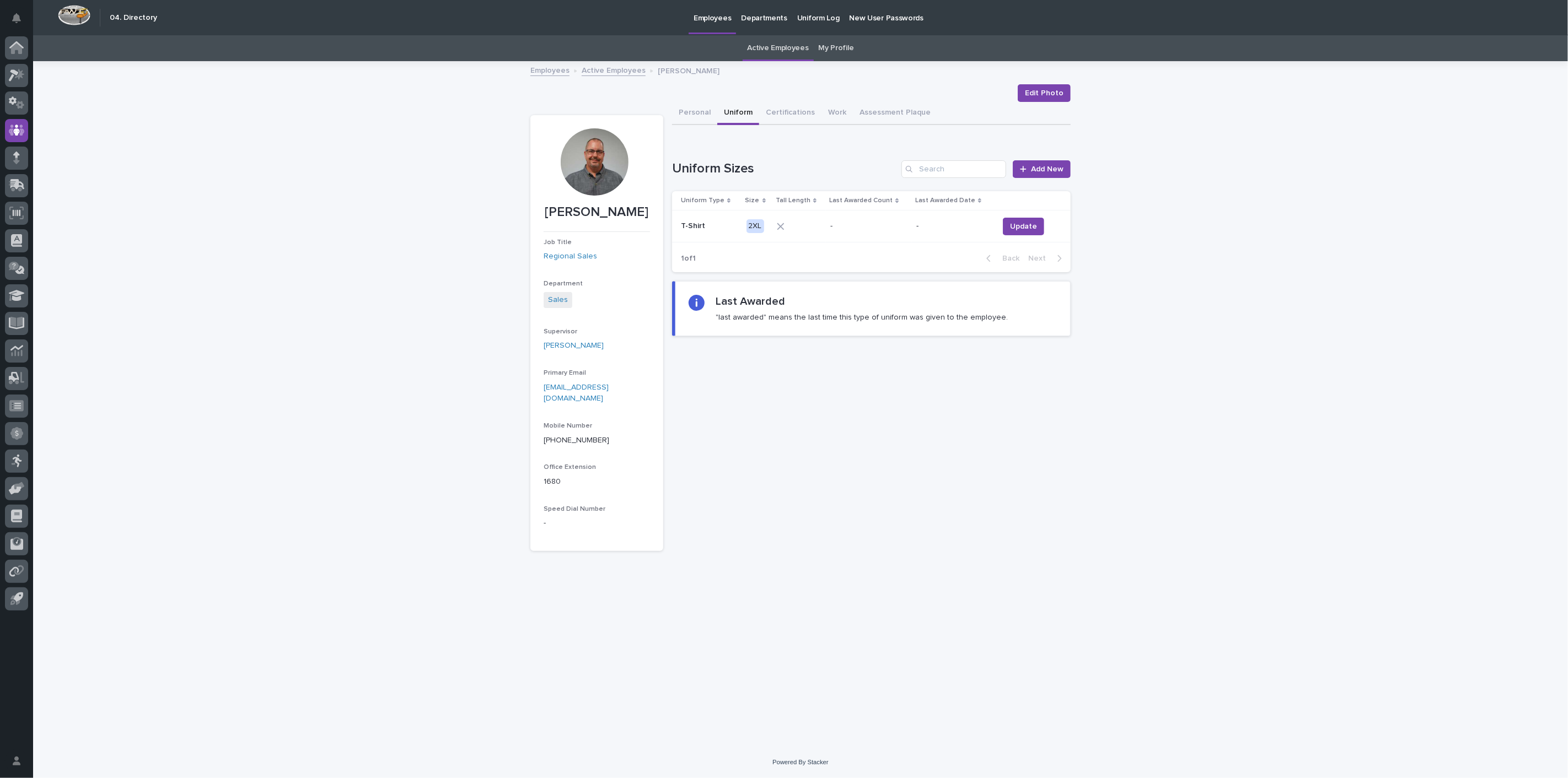
click at [607, 79] on div "[PERSON_NAME] Edit Photo Edit Photo [PERSON_NAME] Job Title Regional Sales Depa…" at bounding box center [800, 307] width 540 height 489
click at [607, 74] on link "Active Employees" at bounding box center [613, 70] width 64 height 13
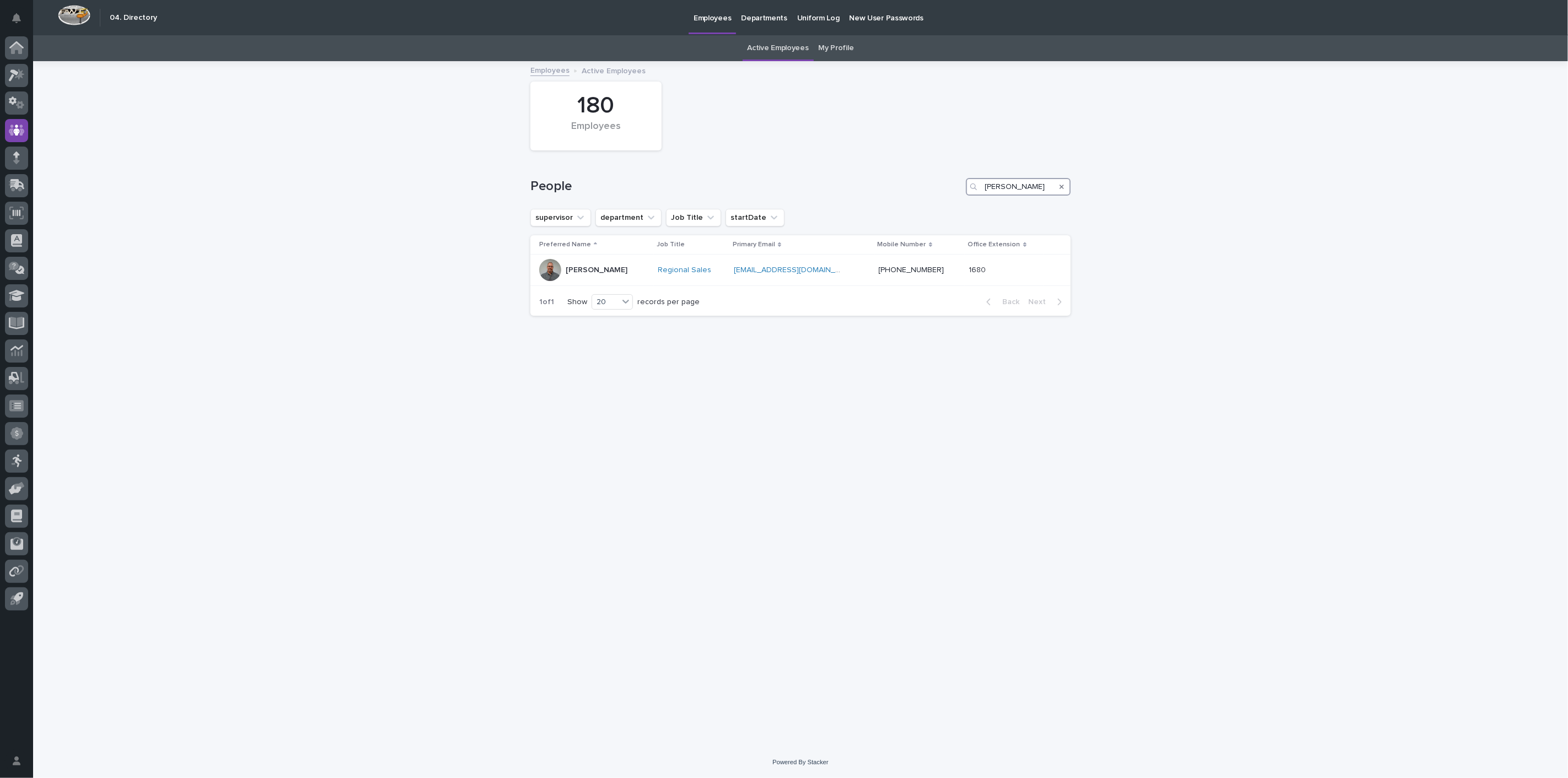
drag, startPoint x: 1032, startPoint y: 188, endPoint x: 789, endPoint y: 176, distance: 243.3
click at [789, 176] on div "People [PERSON_NAME]" at bounding box center [800, 182] width 540 height 53
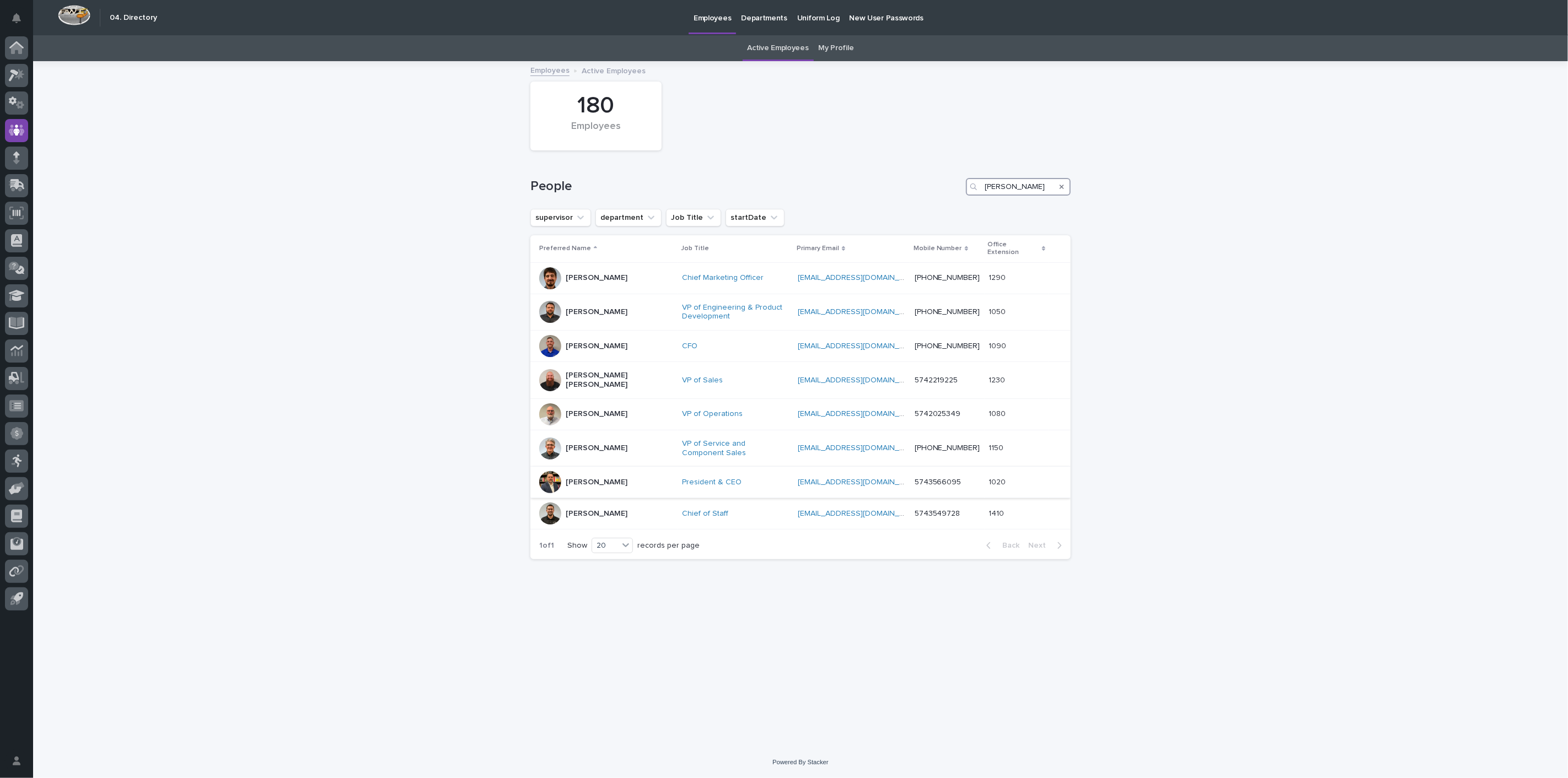
type input "[PERSON_NAME]"
click at [581, 478] on p "[PERSON_NAME]" at bounding box center [596, 482] width 62 height 9
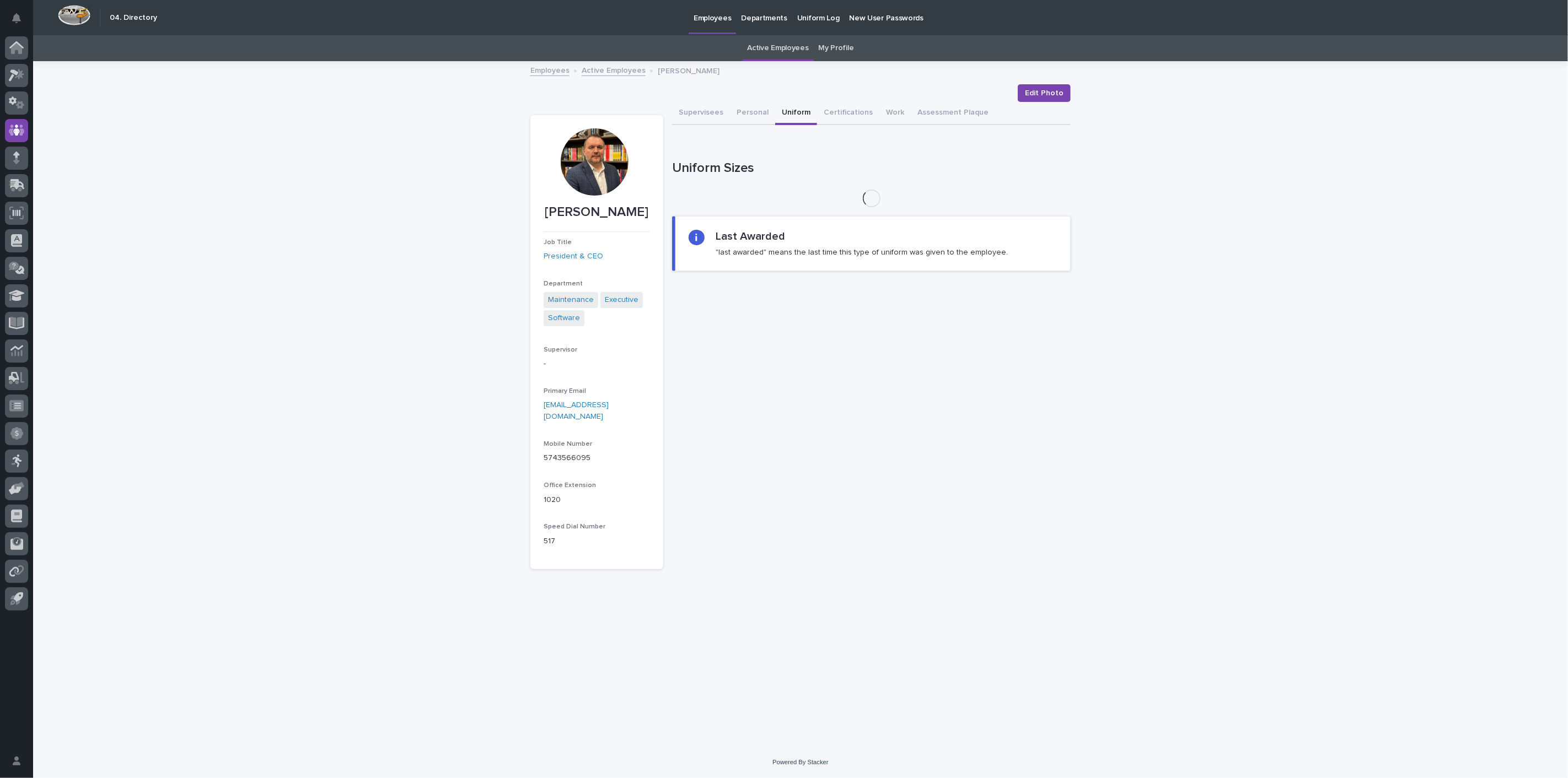
click at [796, 115] on button "Uniform" at bounding box center [796, 113] width 42 height 23
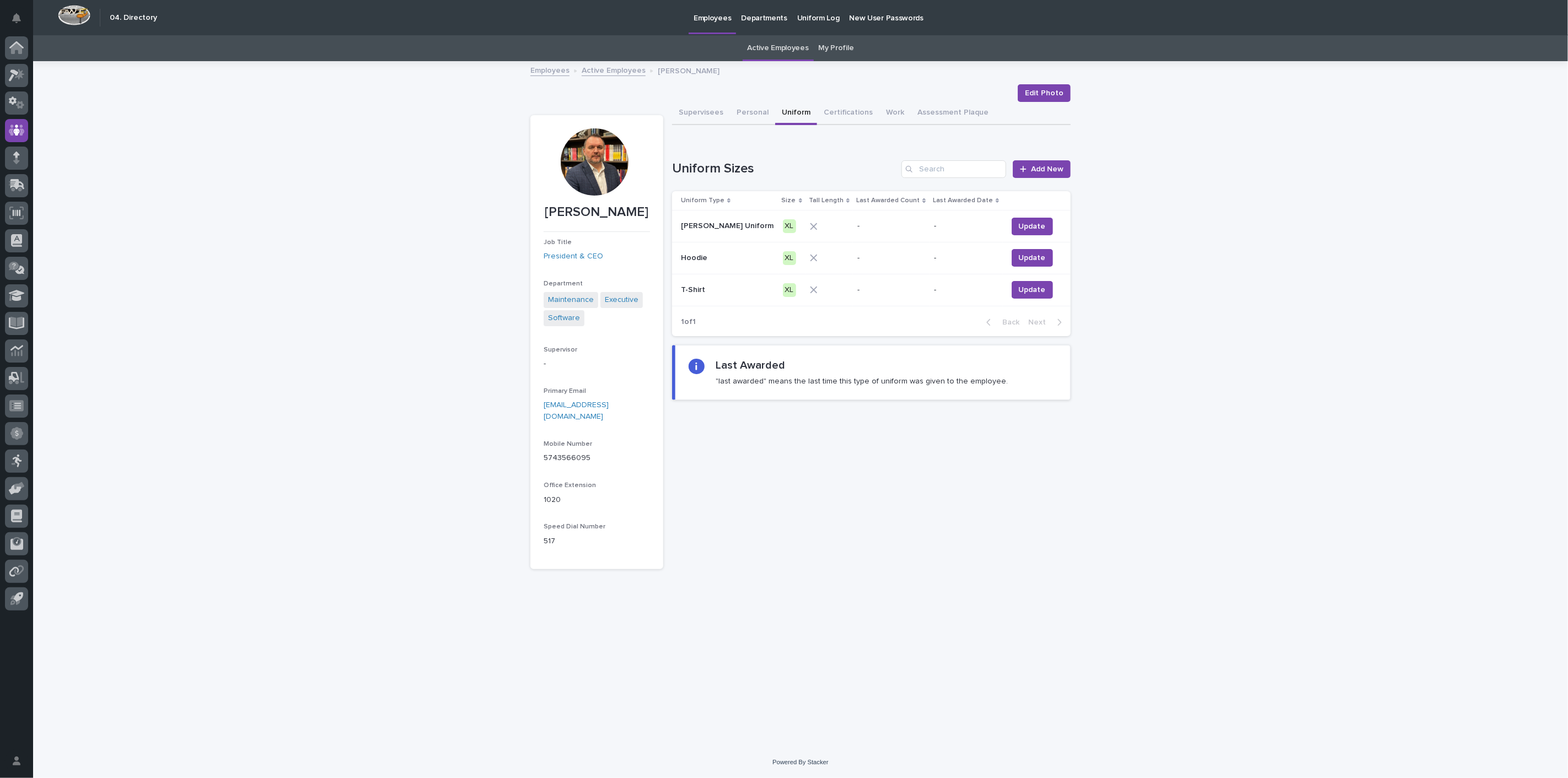
click at [614, 64] on link "Active Employees" at bounding box center [613, 70] width 64 height 13
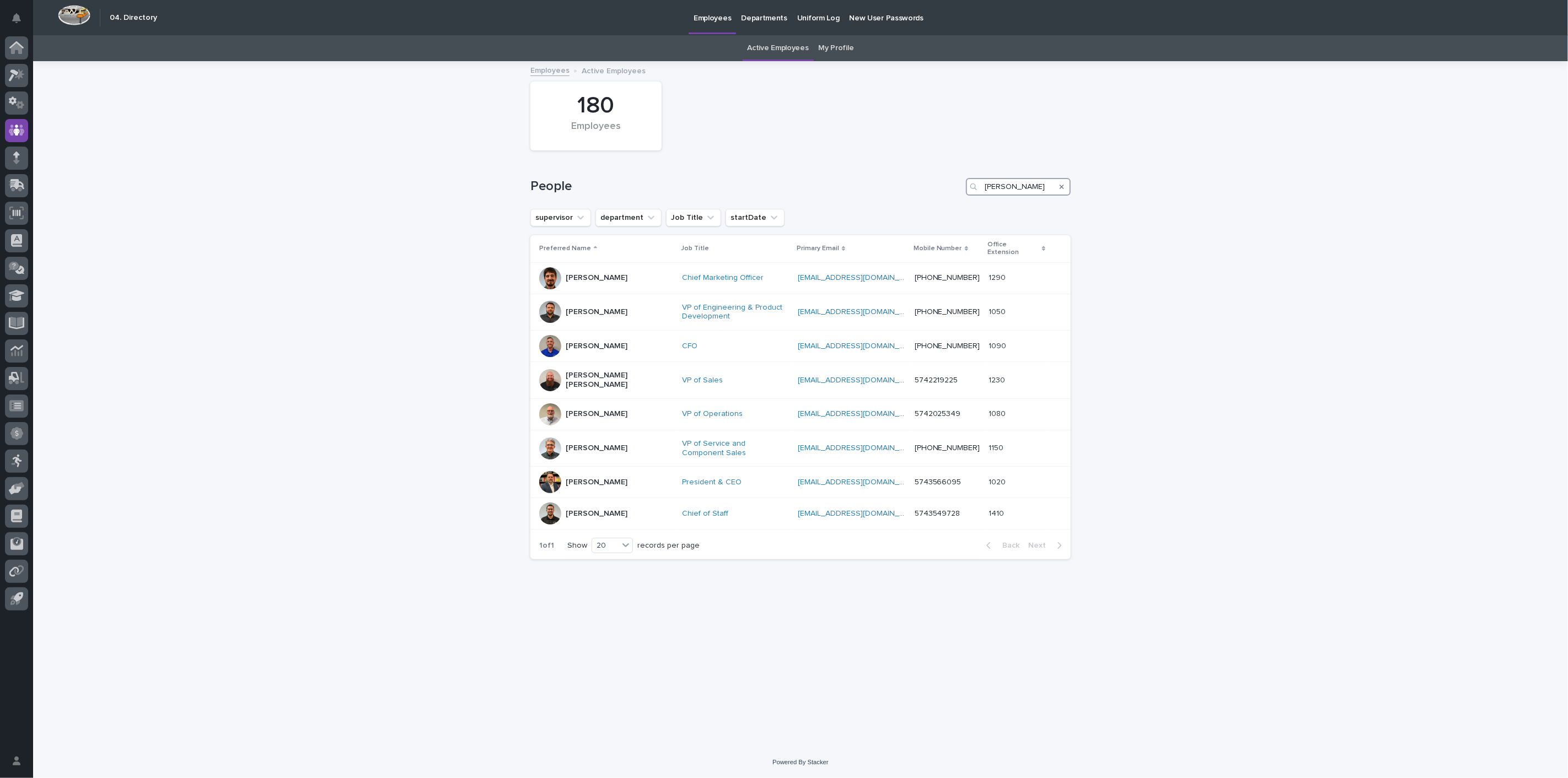
drag, startPoint x: 1034, startPoint y: 188, endPoint x: 822, endPoint y: 177, distance: 212.3
click at [822, 178] on div "People [PERSON_NAME]" at bounding box center [800, 187] width 540 height 18
type input "[PERSON_NAME]"
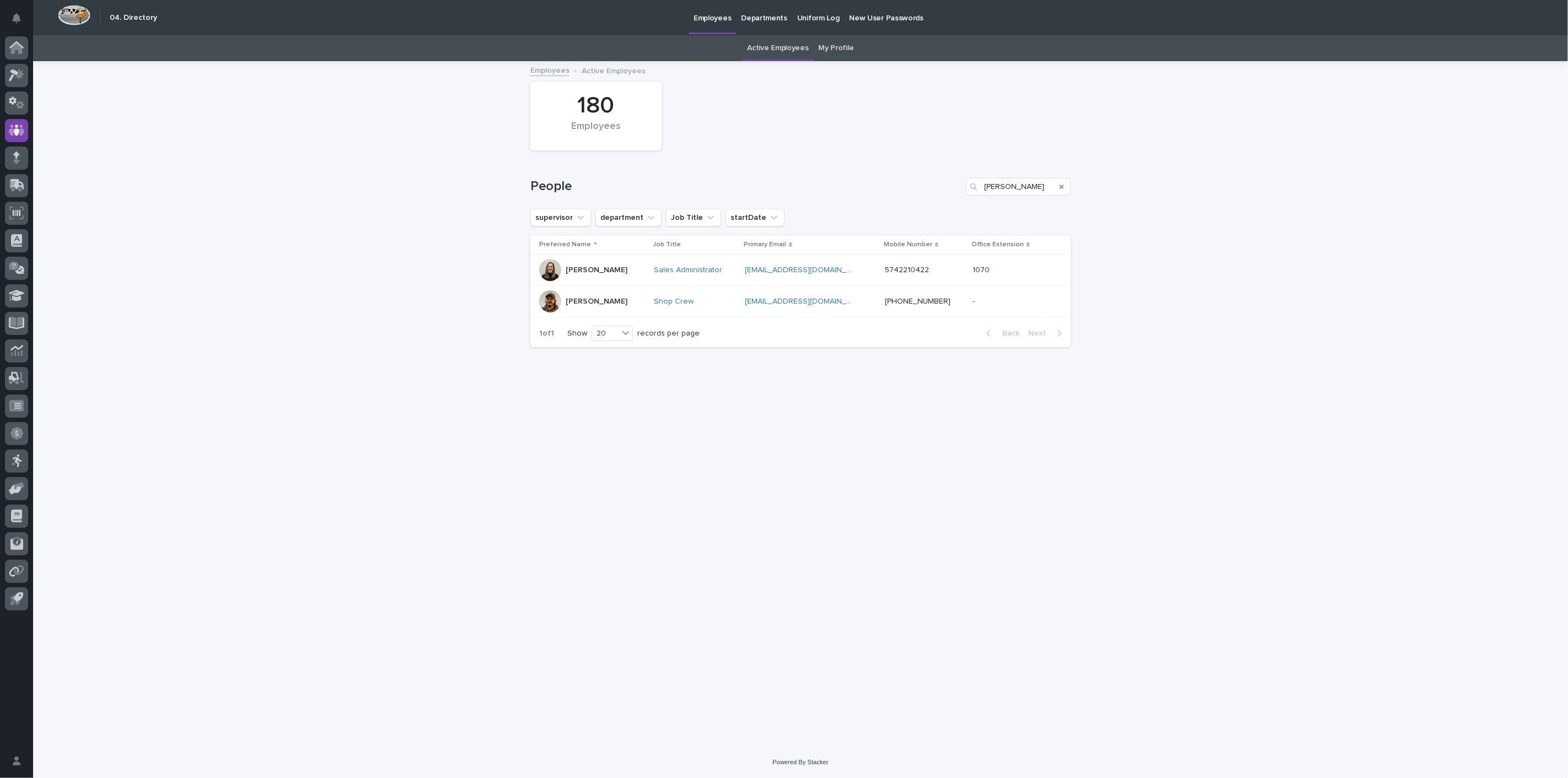
click at [578, 273] on p "[PERSON_NAME]" at bounding box center [596, 270] width 62 height 9
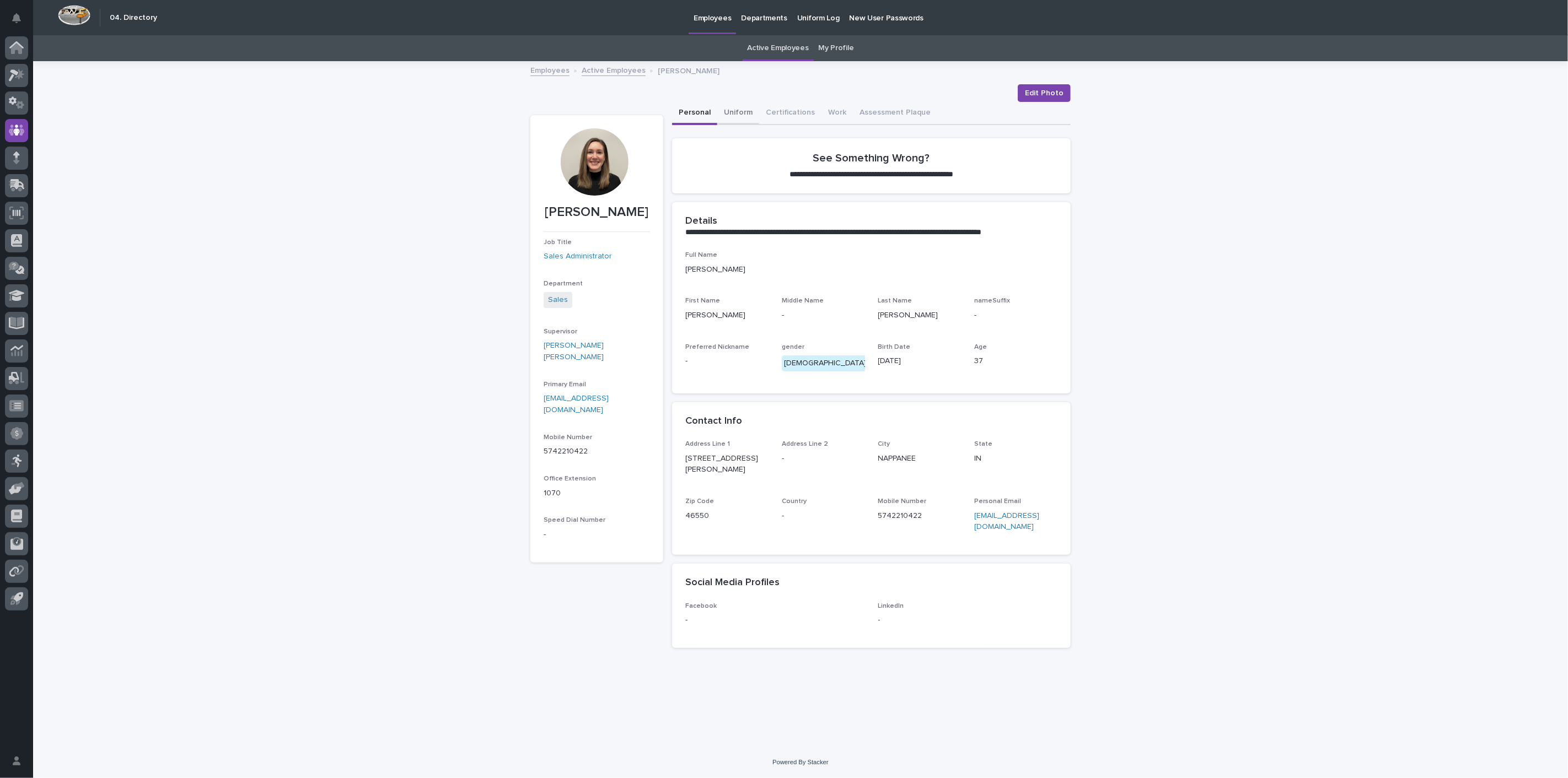
click at [726, 114] on button "Uniform" at bounding box center [738, 113] width 42 height 23
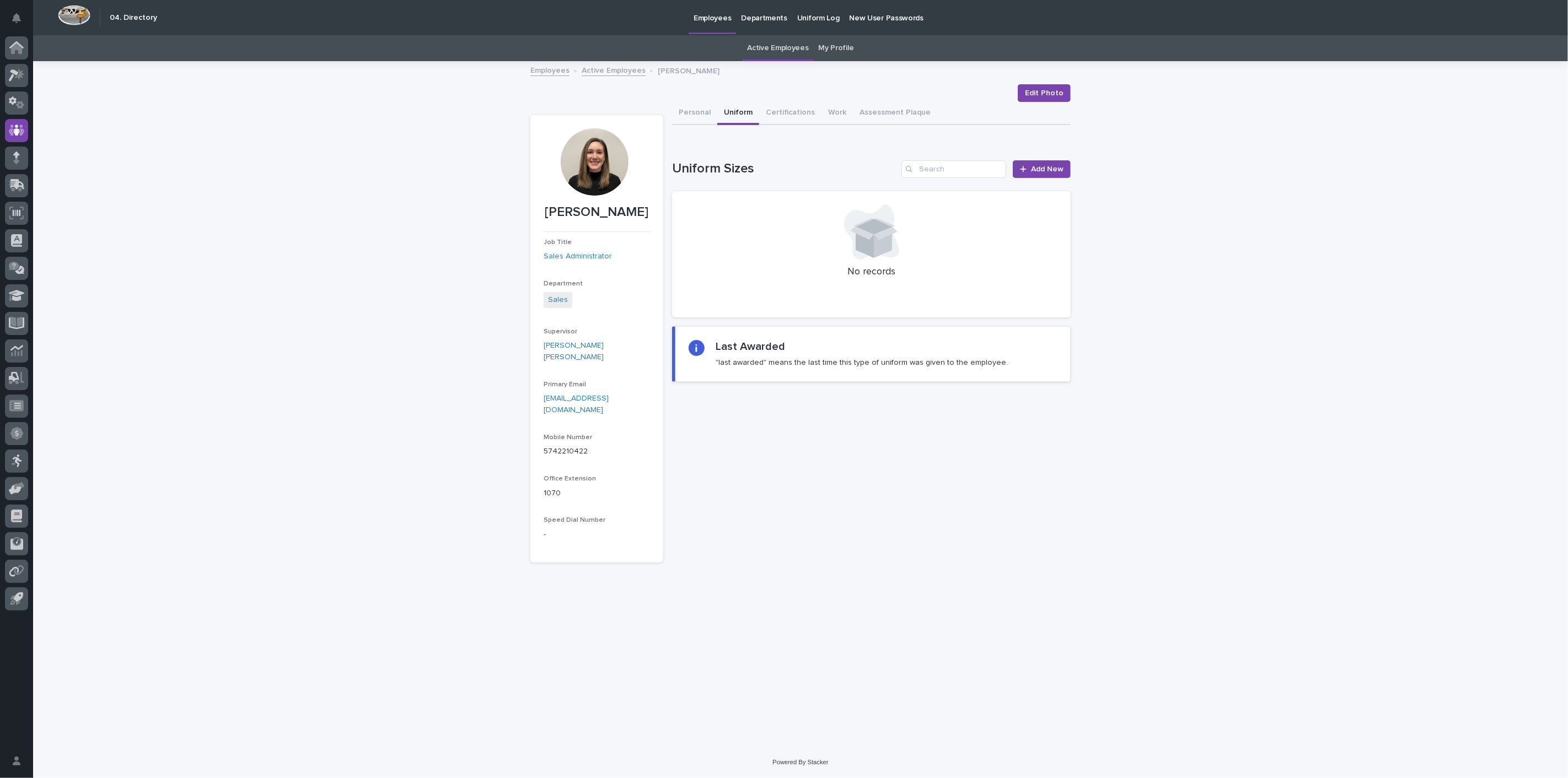
click at [630, 75] on link "Active Employees" at bounding box center [613, 70] width 64 height 13
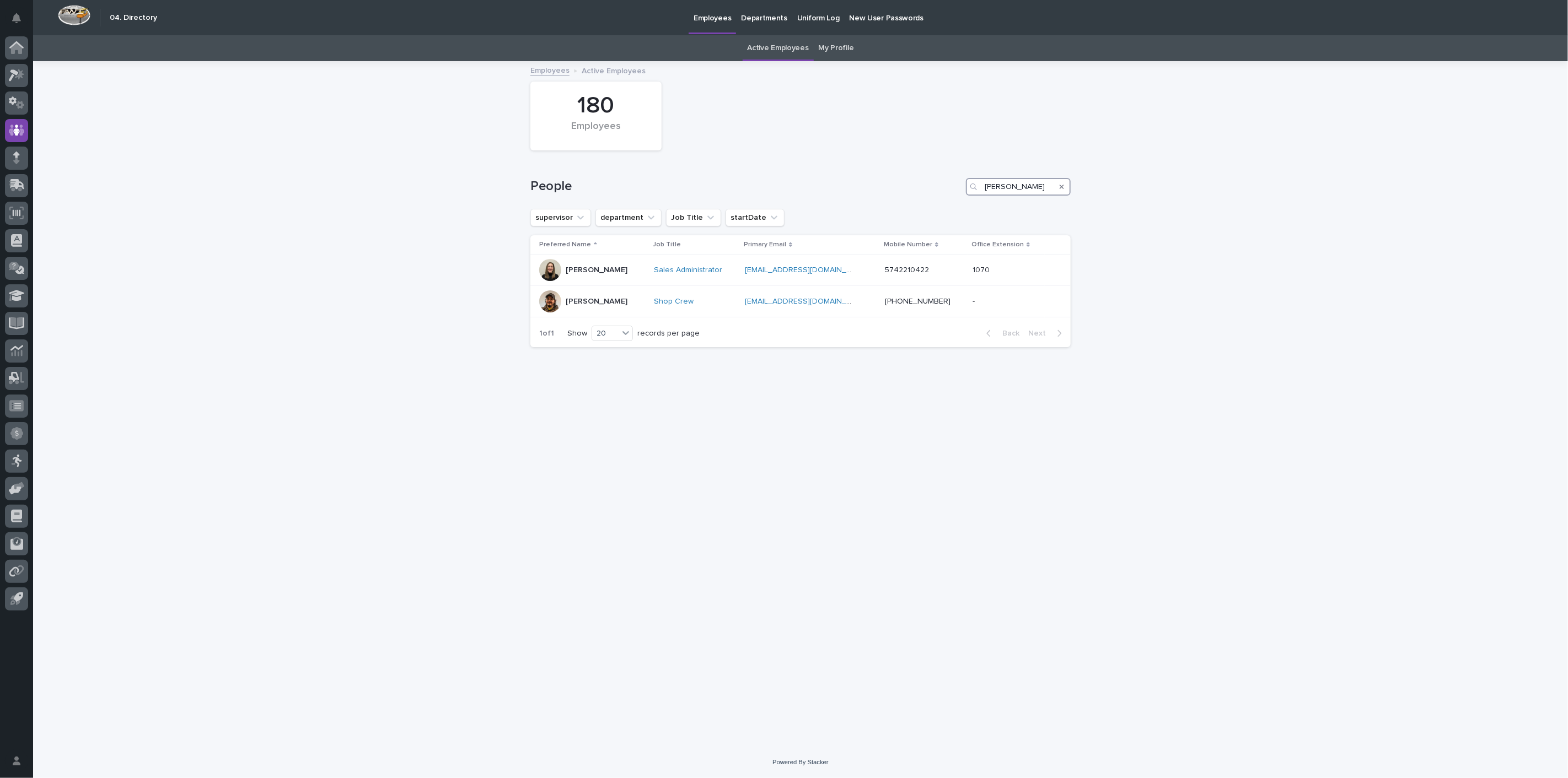
drag, startPoint x: 989, startPoint y: 190, endPoint x: 883, endPoint y: 188, distance: 106.0
click at [883, 188] on div "People [PERSON_NAME]" at bounding box center [800, 187] width 540 height 18
type input "dee"
click at [592, 276] on p "[PERSON_NAME]" at bounding box center [596, 273] width 62 height 9
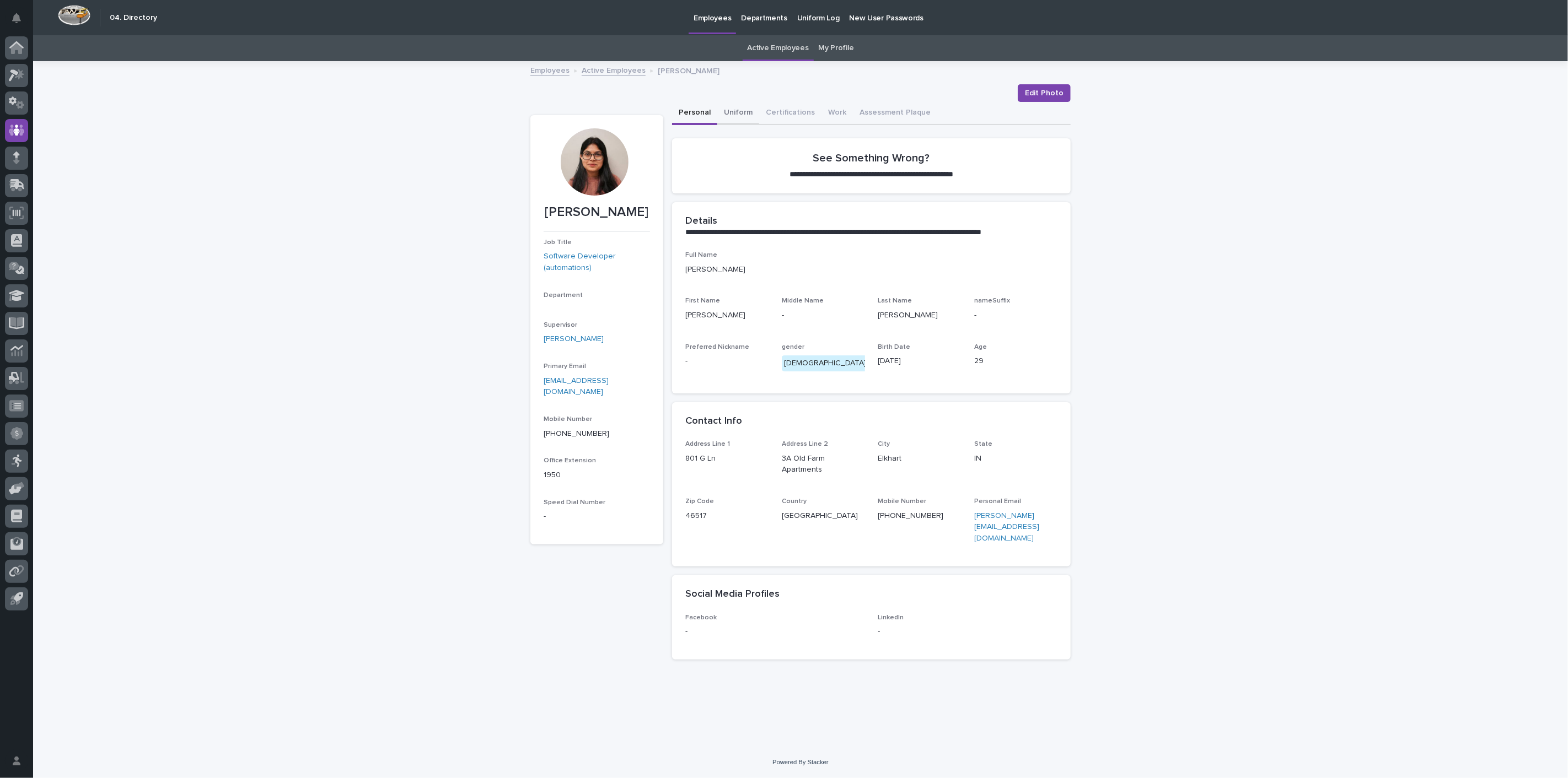
click at [735, 113] on button "Uniform" at bounding box center [738, 113] width 42 height 23
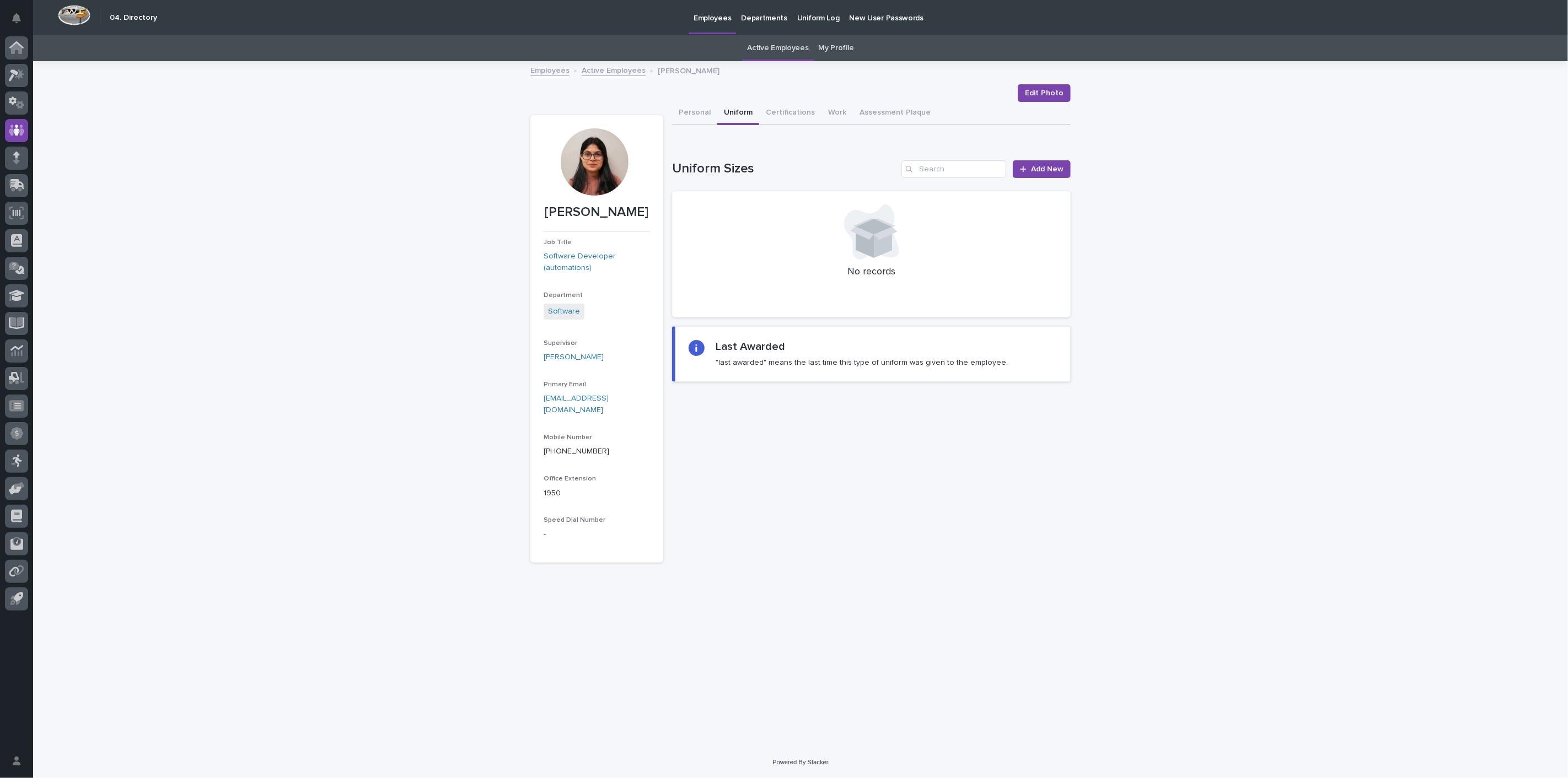
click at [627, 71] on link "Active Employees" at bounding box center [613, 70] width 64 height 13
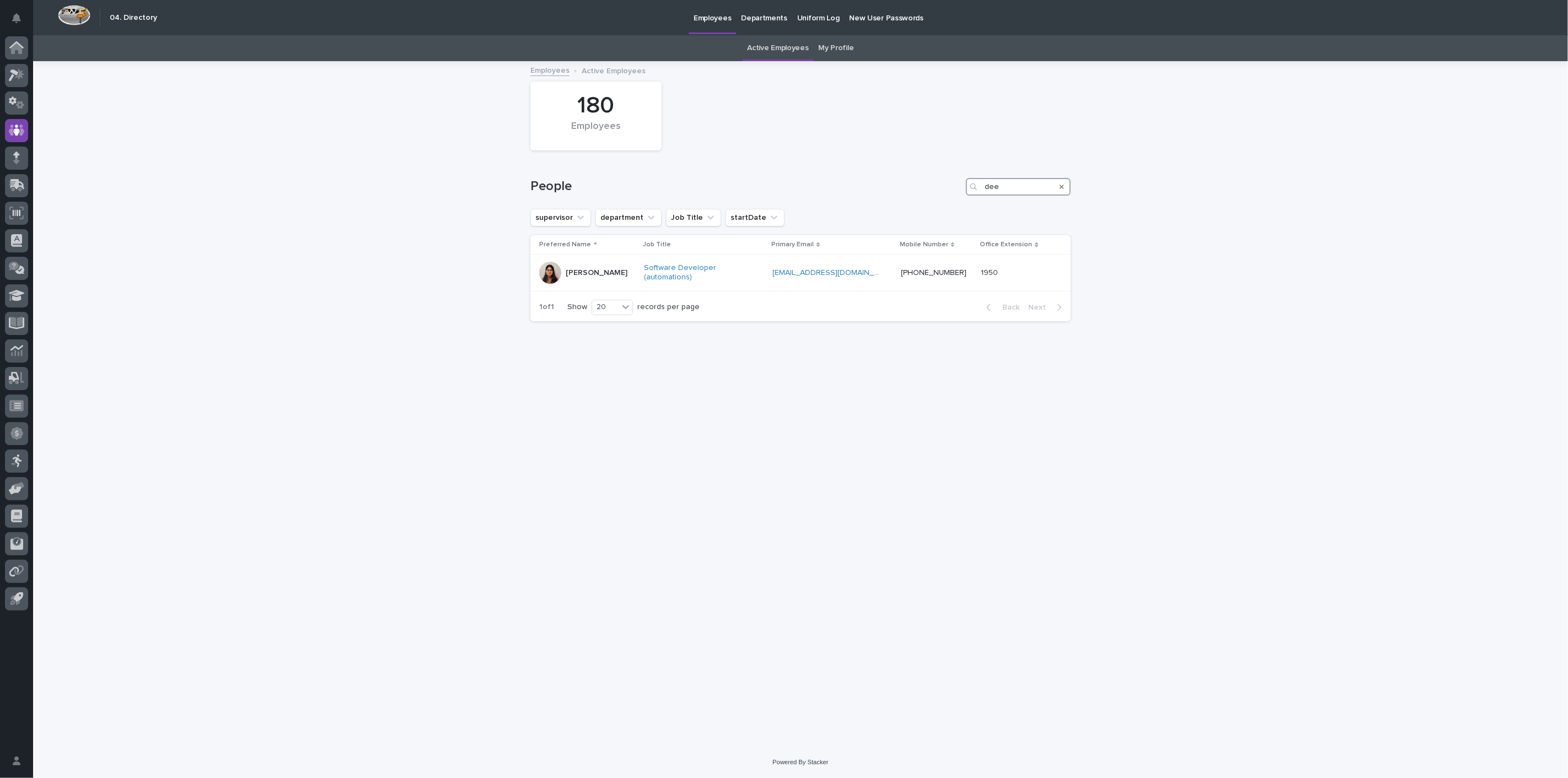
drag, startPoint x: 1012, startPoint y: 184, endPoint x: 907, endPoint y: 182, distance: 105.0
click at [907, 182] on div "People dee" at bounding box center [800, 187] width 540 height 18
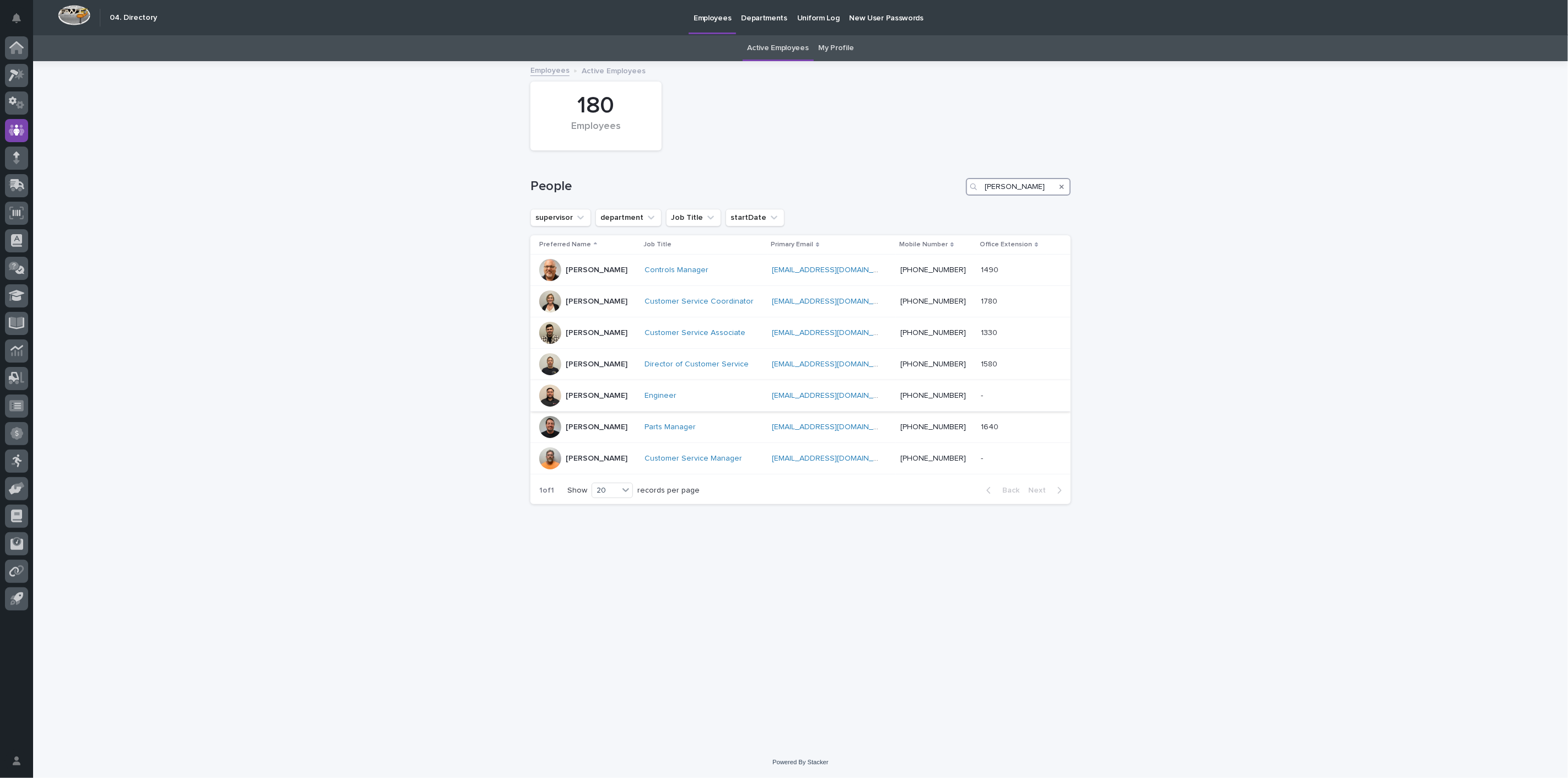
type input "[PERSON_NAME]"
click at [598, 391] on p "[PERSON_NAME]" at bounding box center [596, 396] width 62 height 9
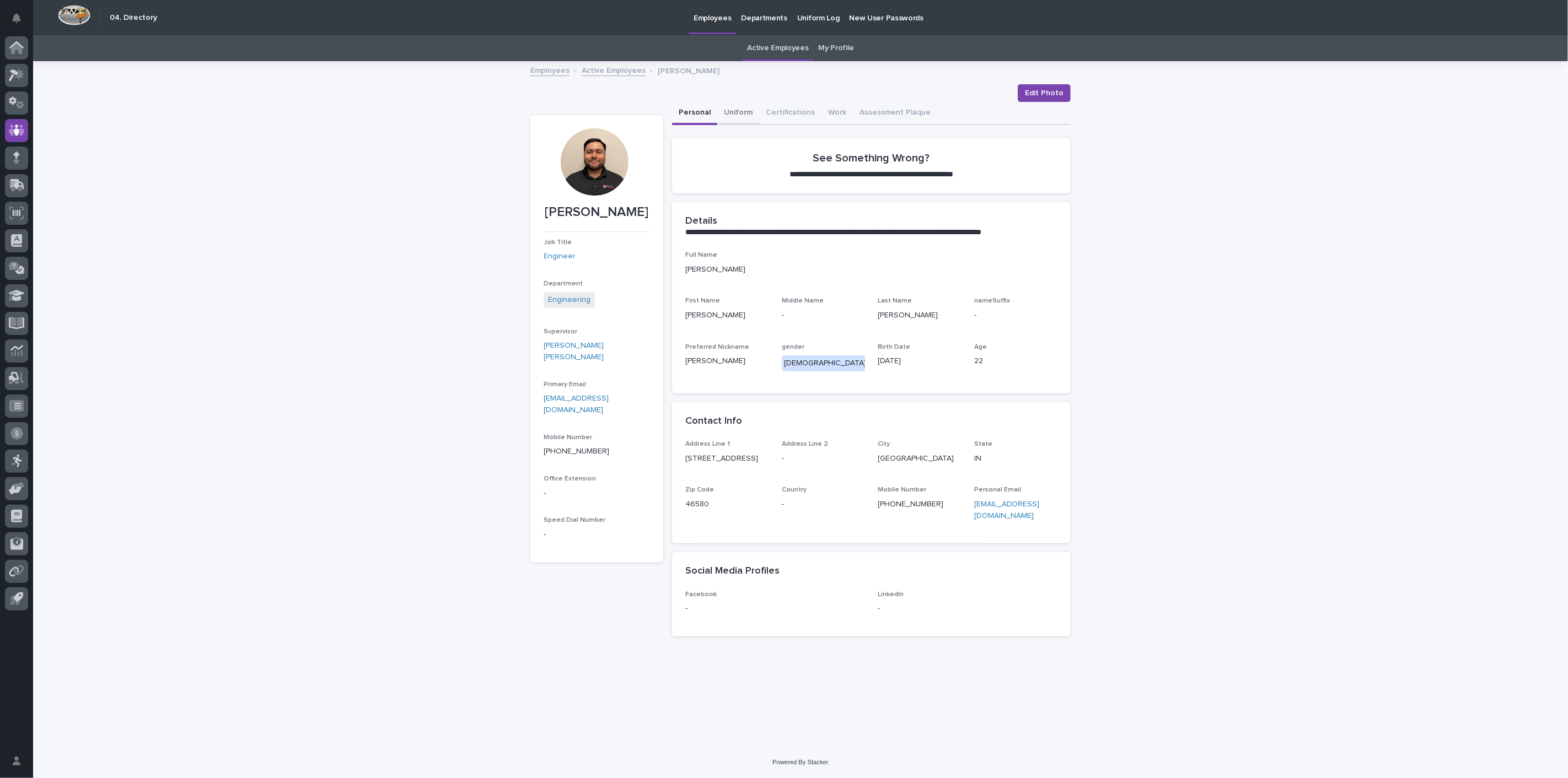
click at [743, 111] on button "Uniform" at bounding box center [738, 113] width 42 height 23
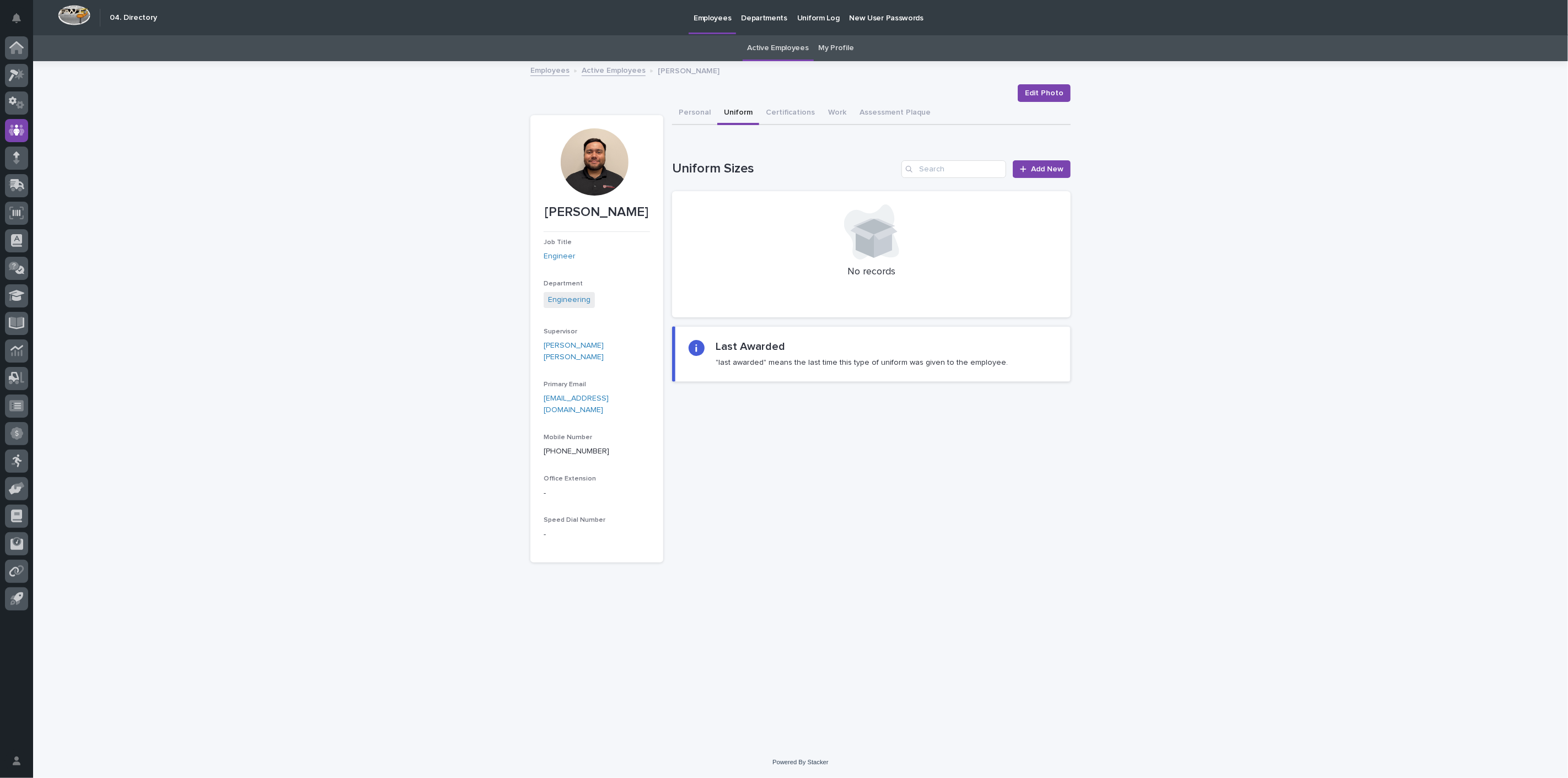
click at [560, 75] on link "Employees" at bounding box center [550, 70] width 39 height 13
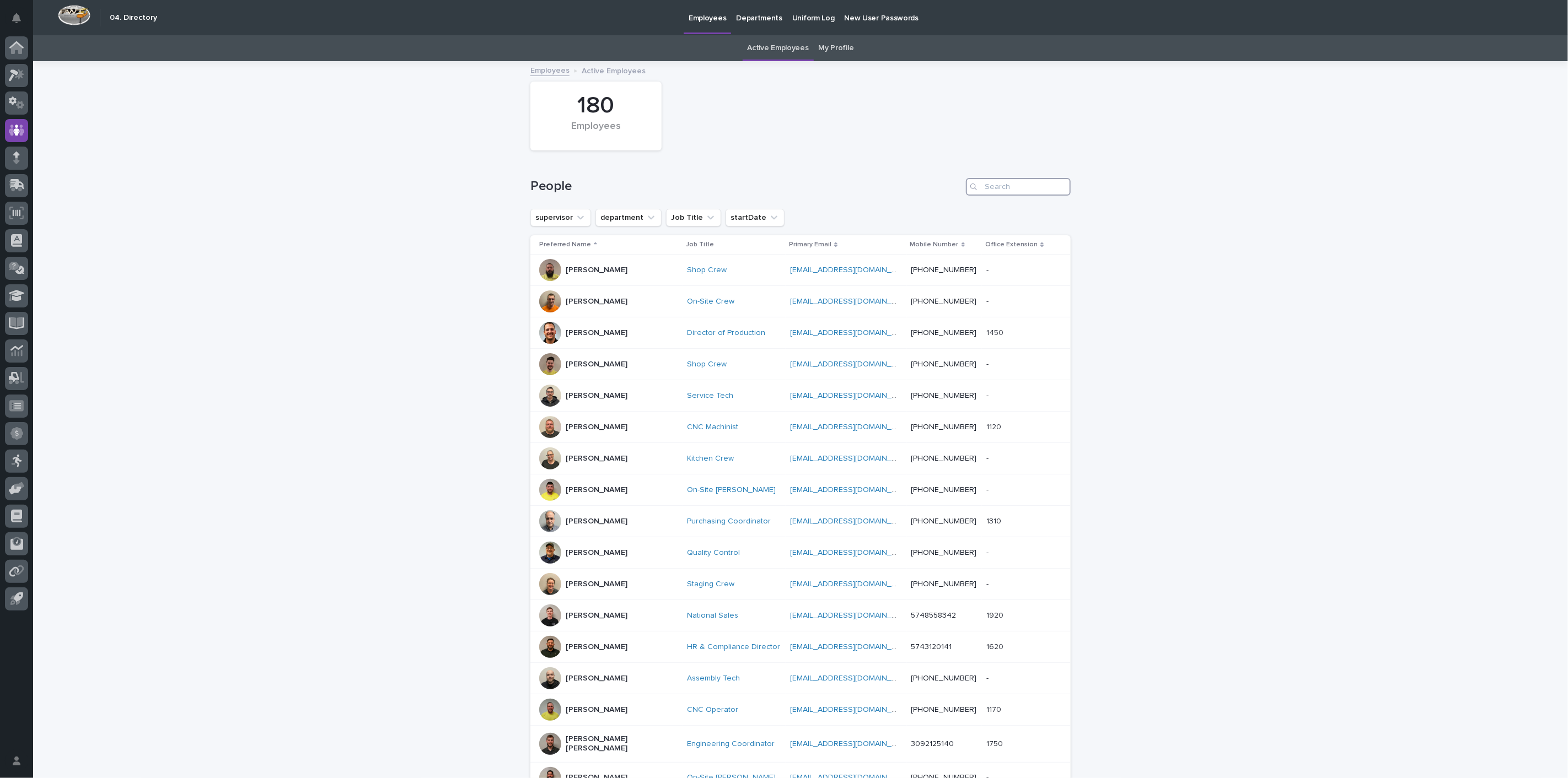
click at [1004, 192] on input "Search" at bounding box center [1018, 187] width 105 height 18
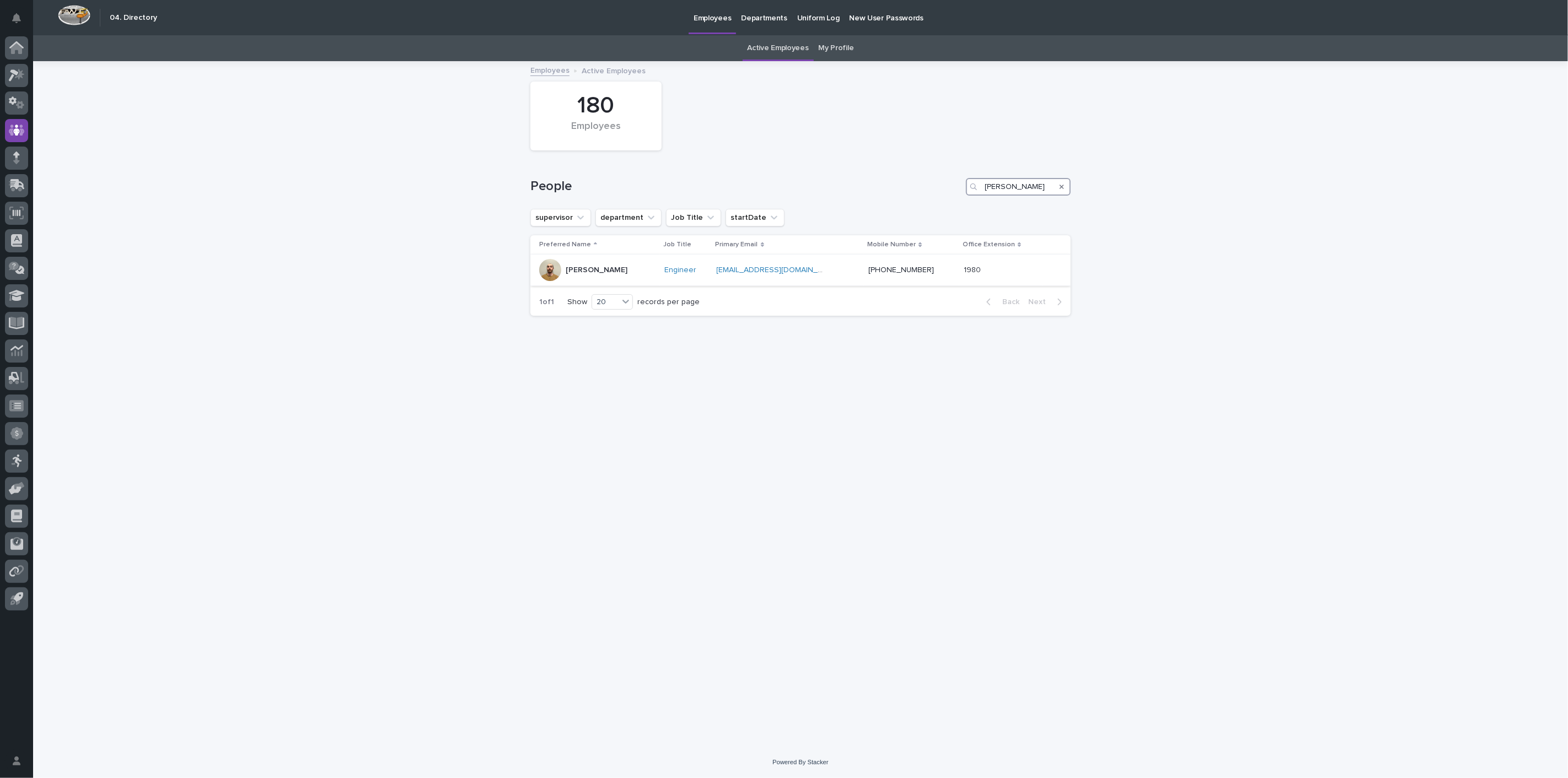
type input "[PERSON_NAME]"
click at [584, 276] on div "[PERSON_NAME]" at bounding box center [596, 270] width 62 height 18
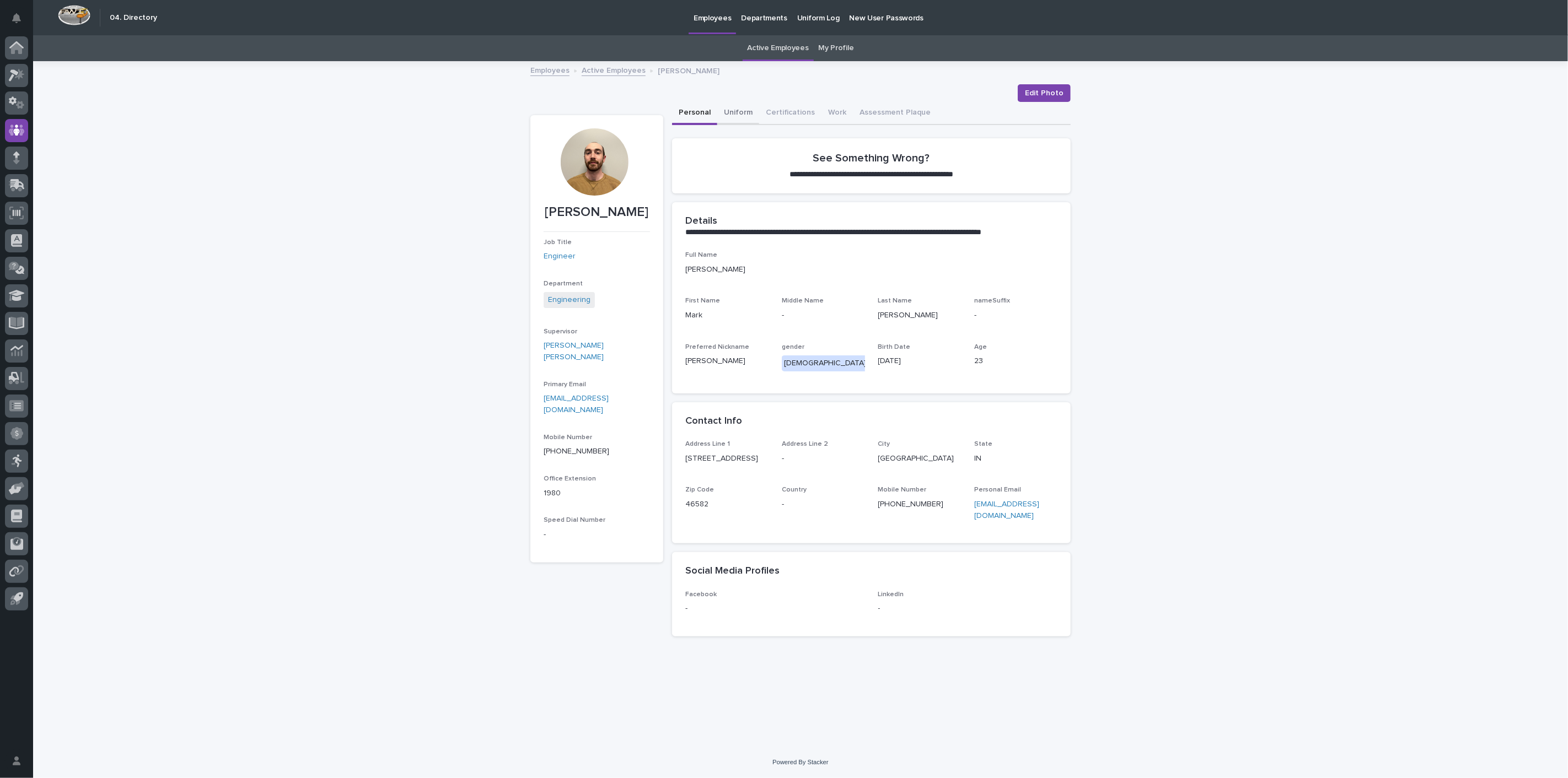
click at [744, 109] on button "Uniform" at bounding box center [738, 113] width 42 height 23
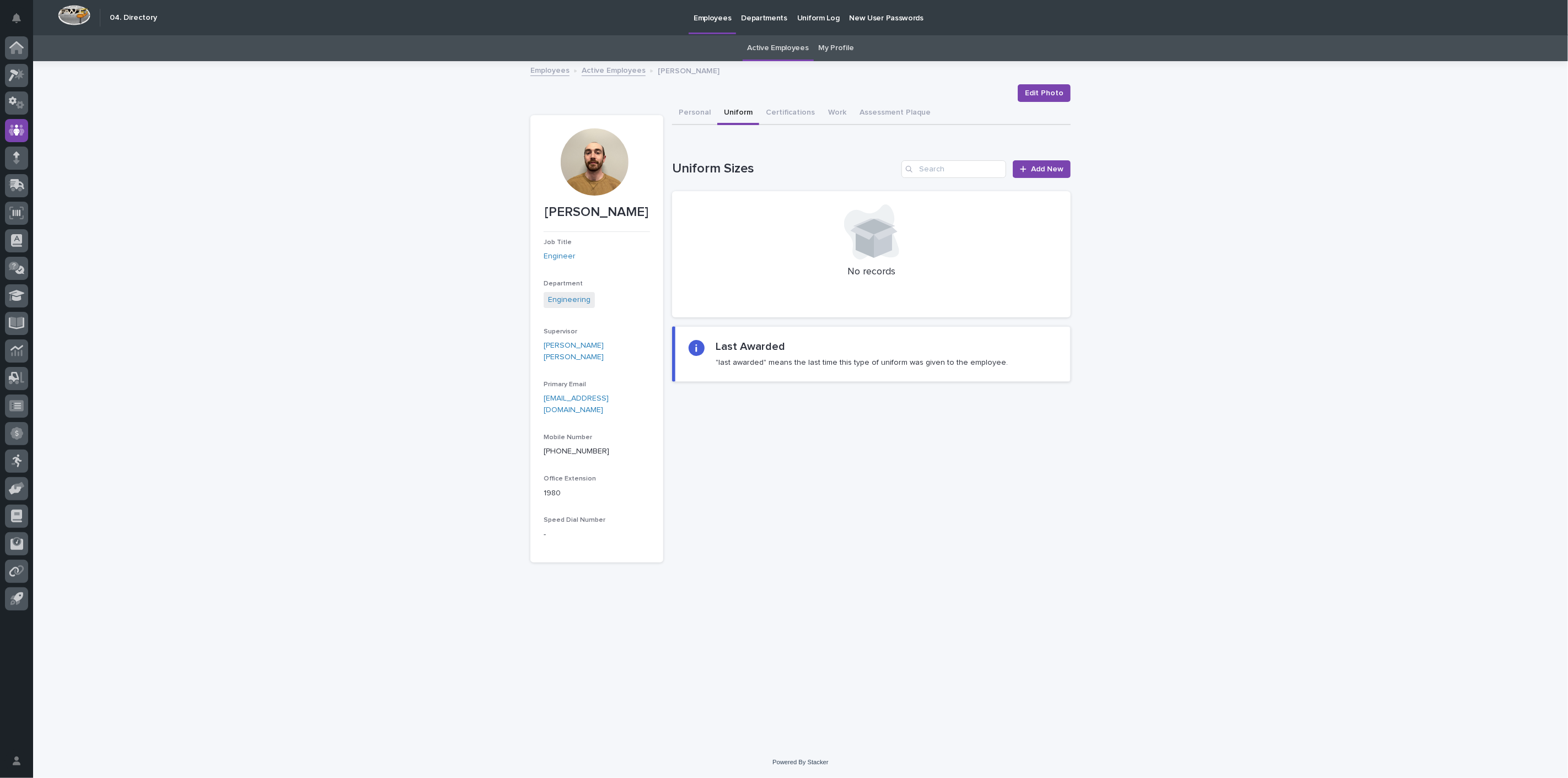
click at [542, 67] on link "Employees" at bounding box center [550, 70] width 39 height 13
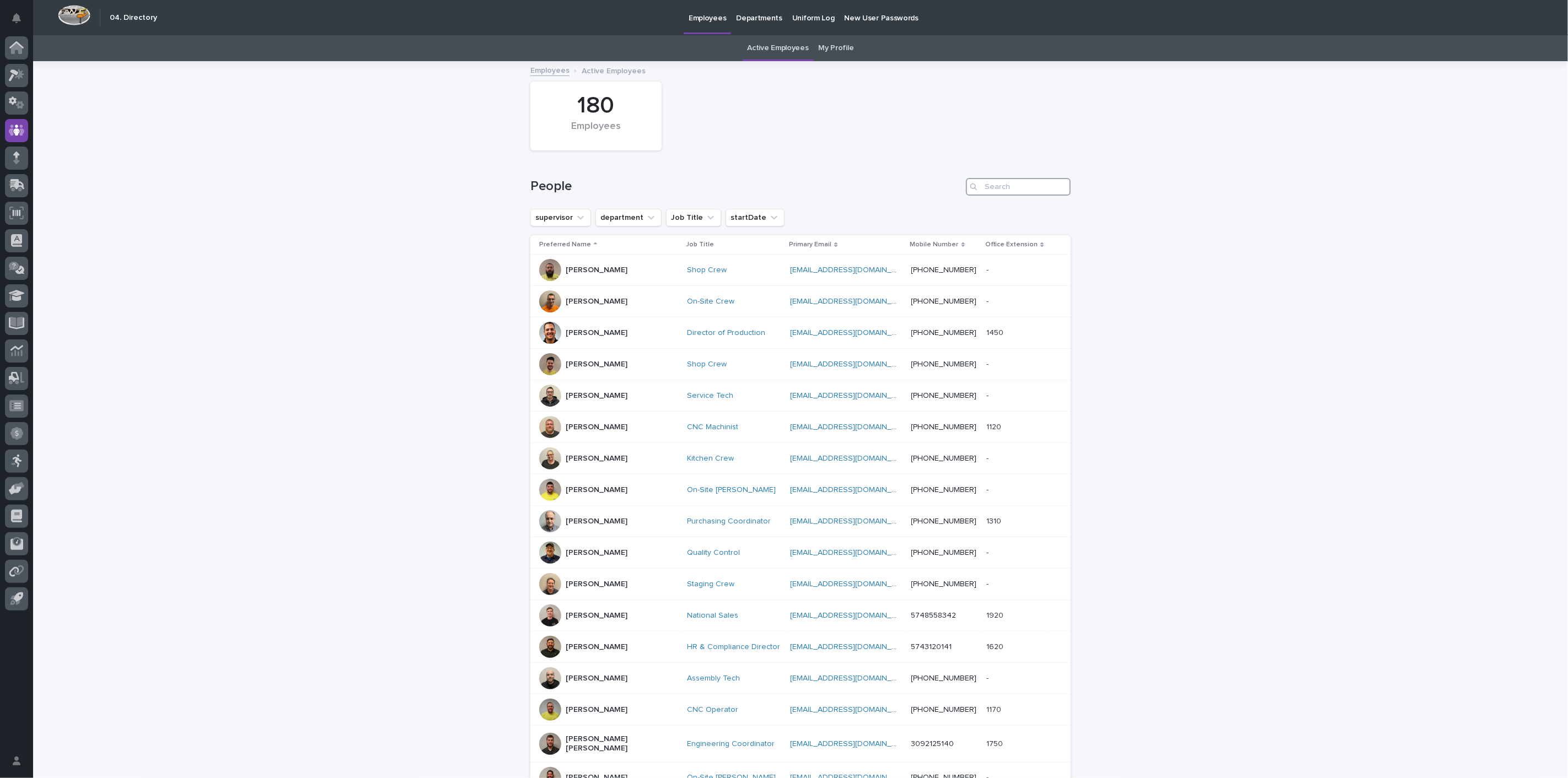
click at [983, 188] on input "Search" at bounding box center [1018, 187] width 105 height 18
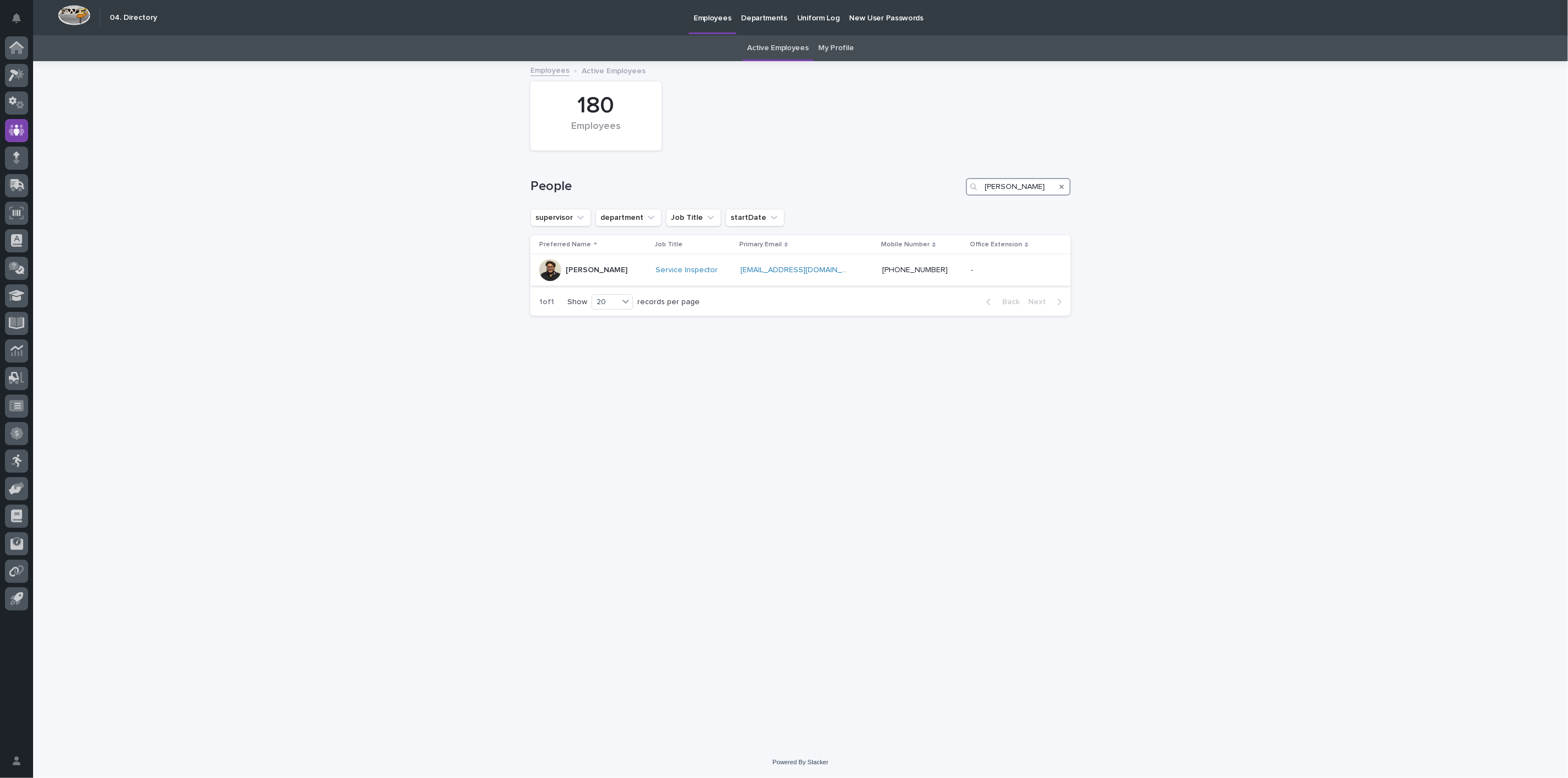
type input "[PERSON_NAME]"
click at [609, 266] on p "[PERSON_NAME]" at bounding box center [596, 270] width 62 height 9
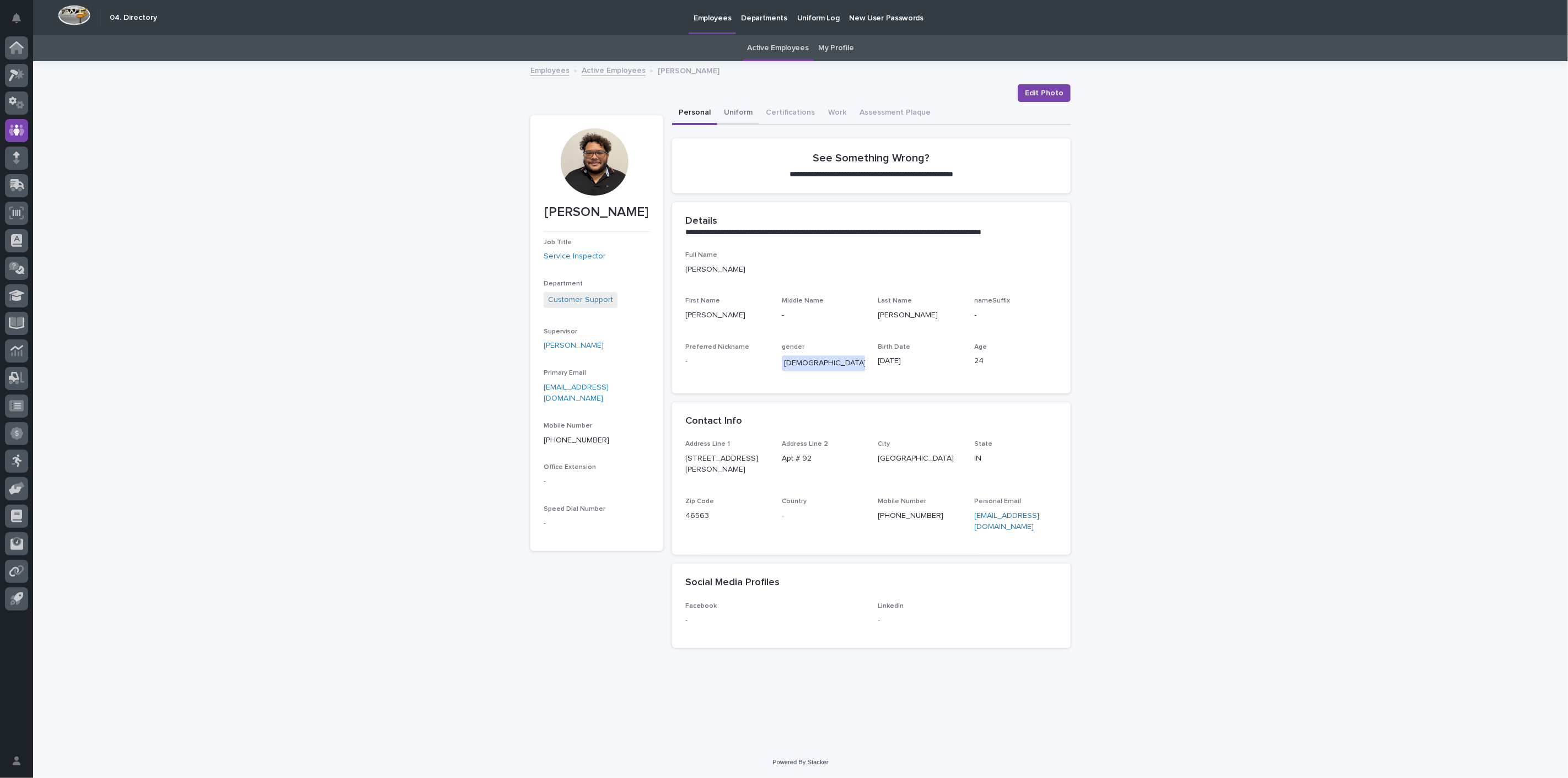
click at [736, 114] on button "Uniform" at bounding box center [738, 113] width 42 height 23
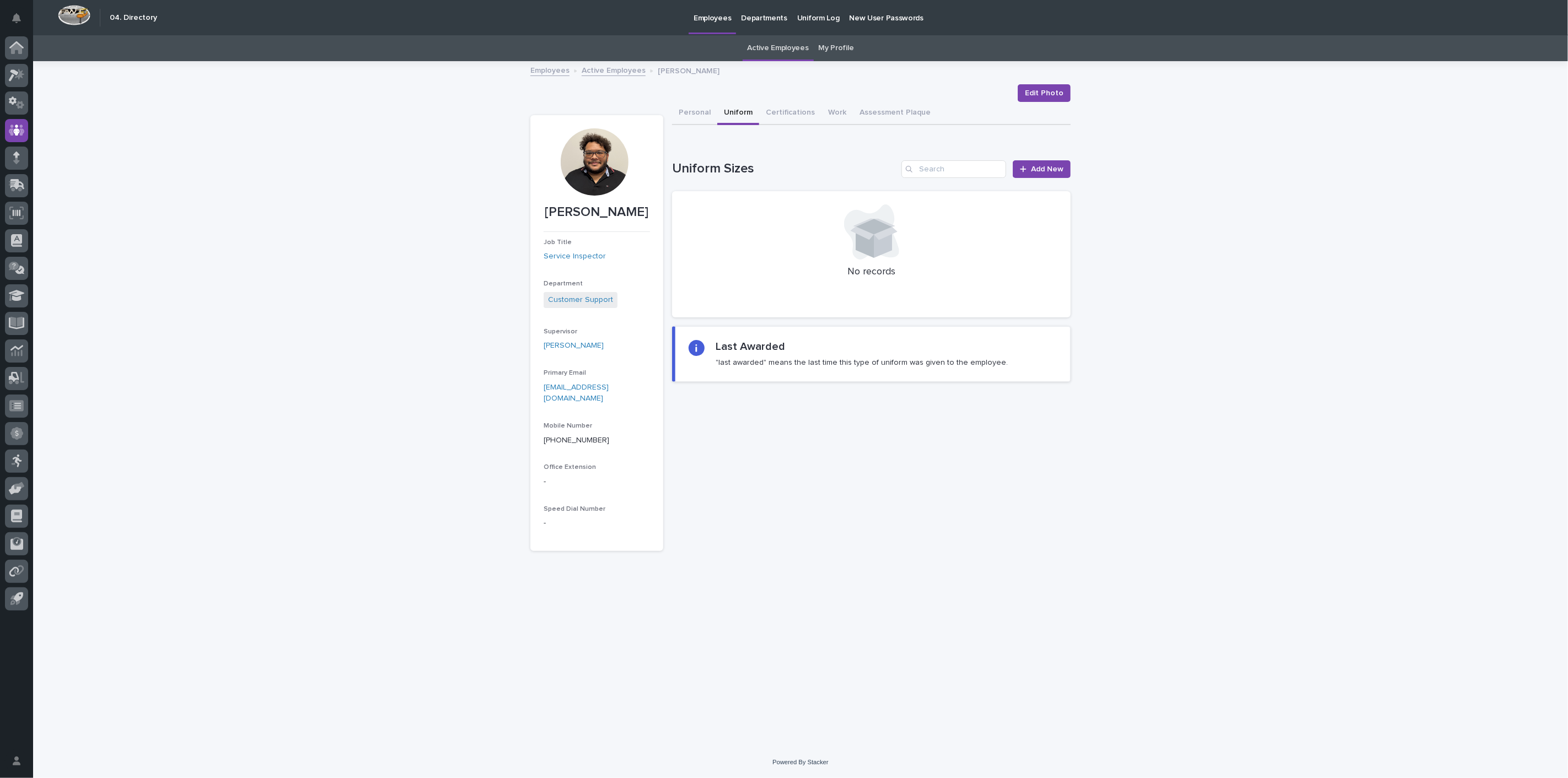
click at [544, 68] on link "Employees" at bounding box center [550, 70] width 39 height 13
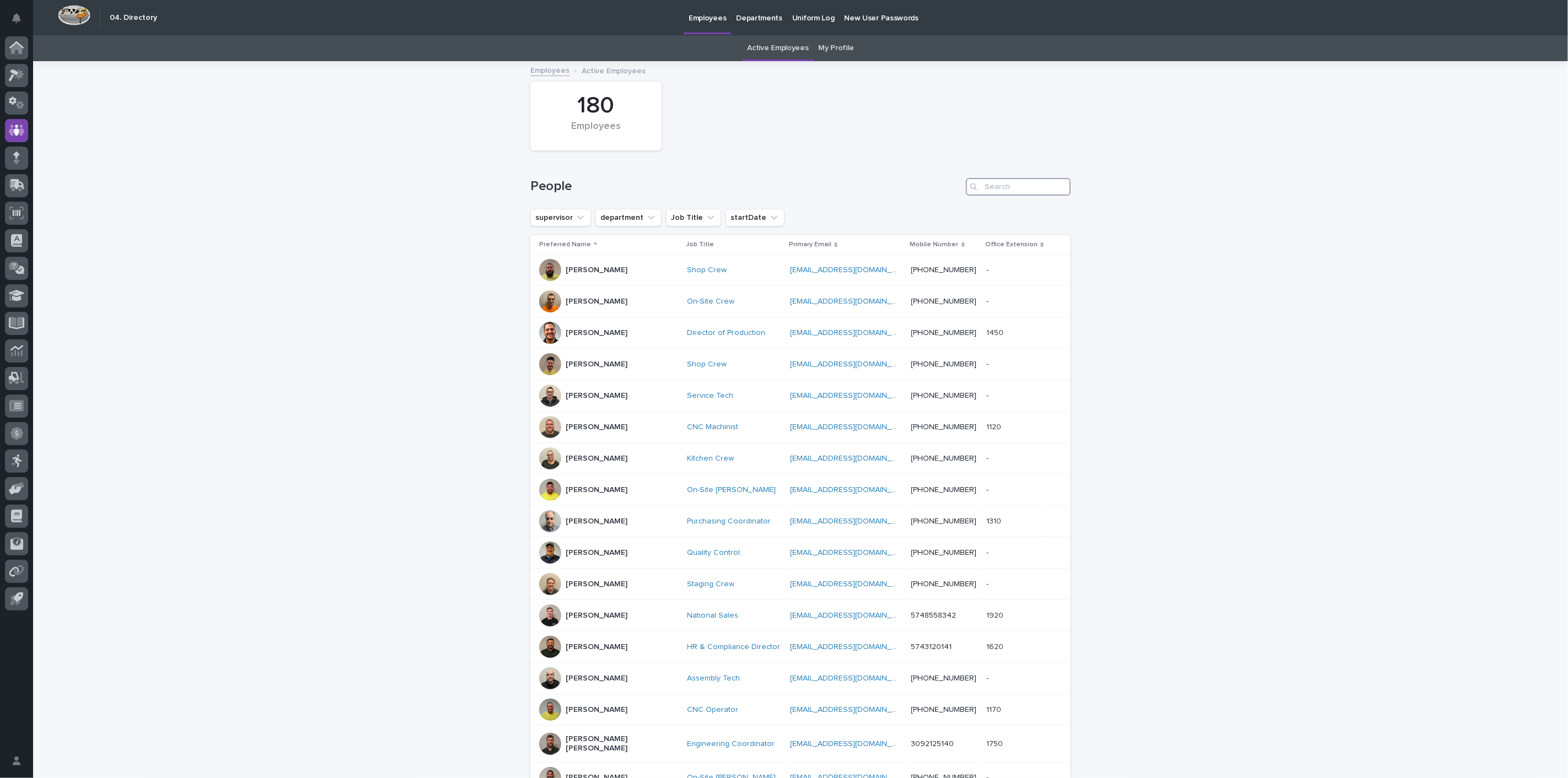
click at [1029, 191] on input "Search" at bounding box center [1018, 187] width 105 height 18
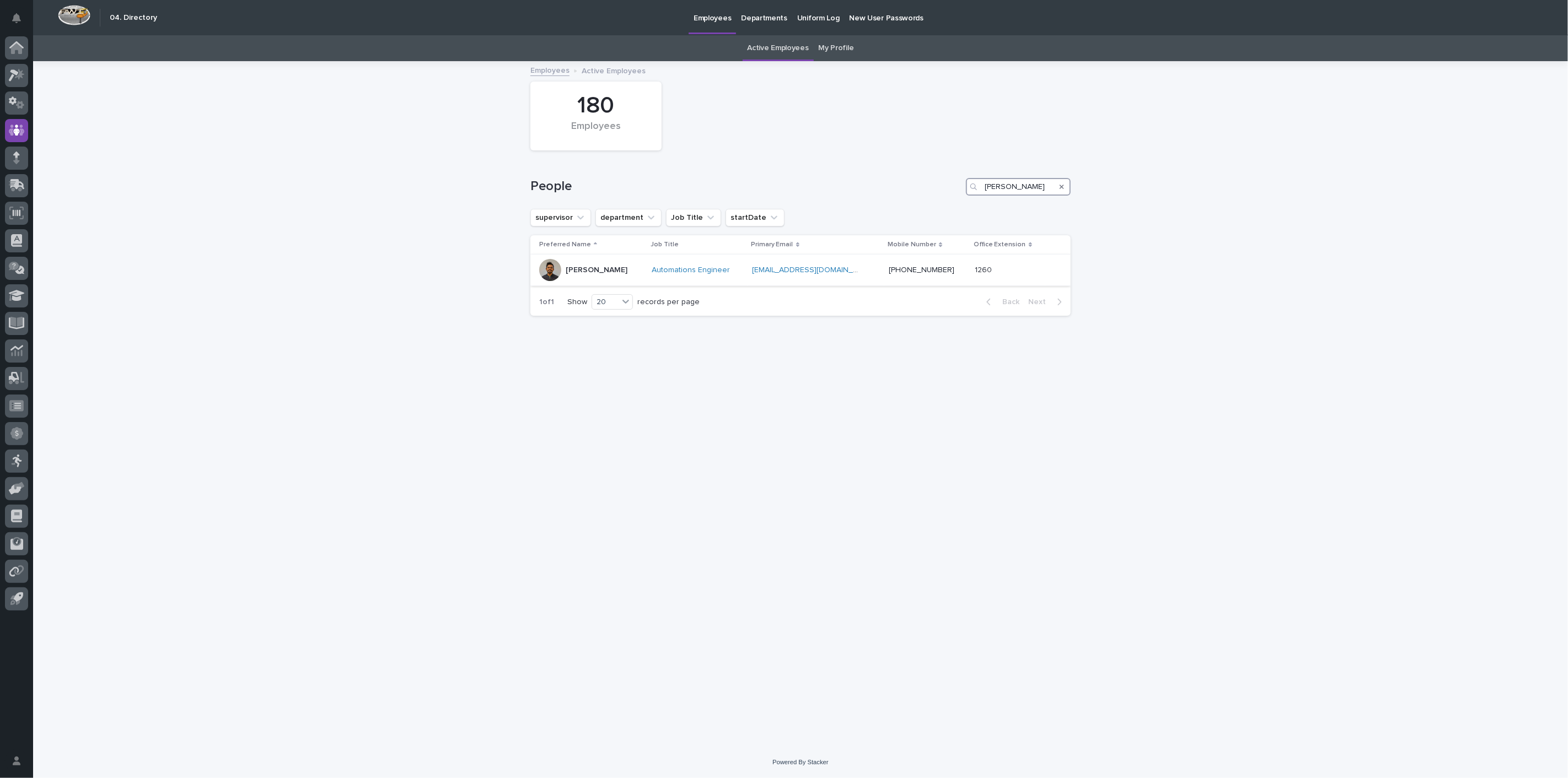
type input "[PERSON_NAME]"
click at [607, 272] on p "[PERSON_NAME]" at bounding box center [596, 270] width 62 height 9
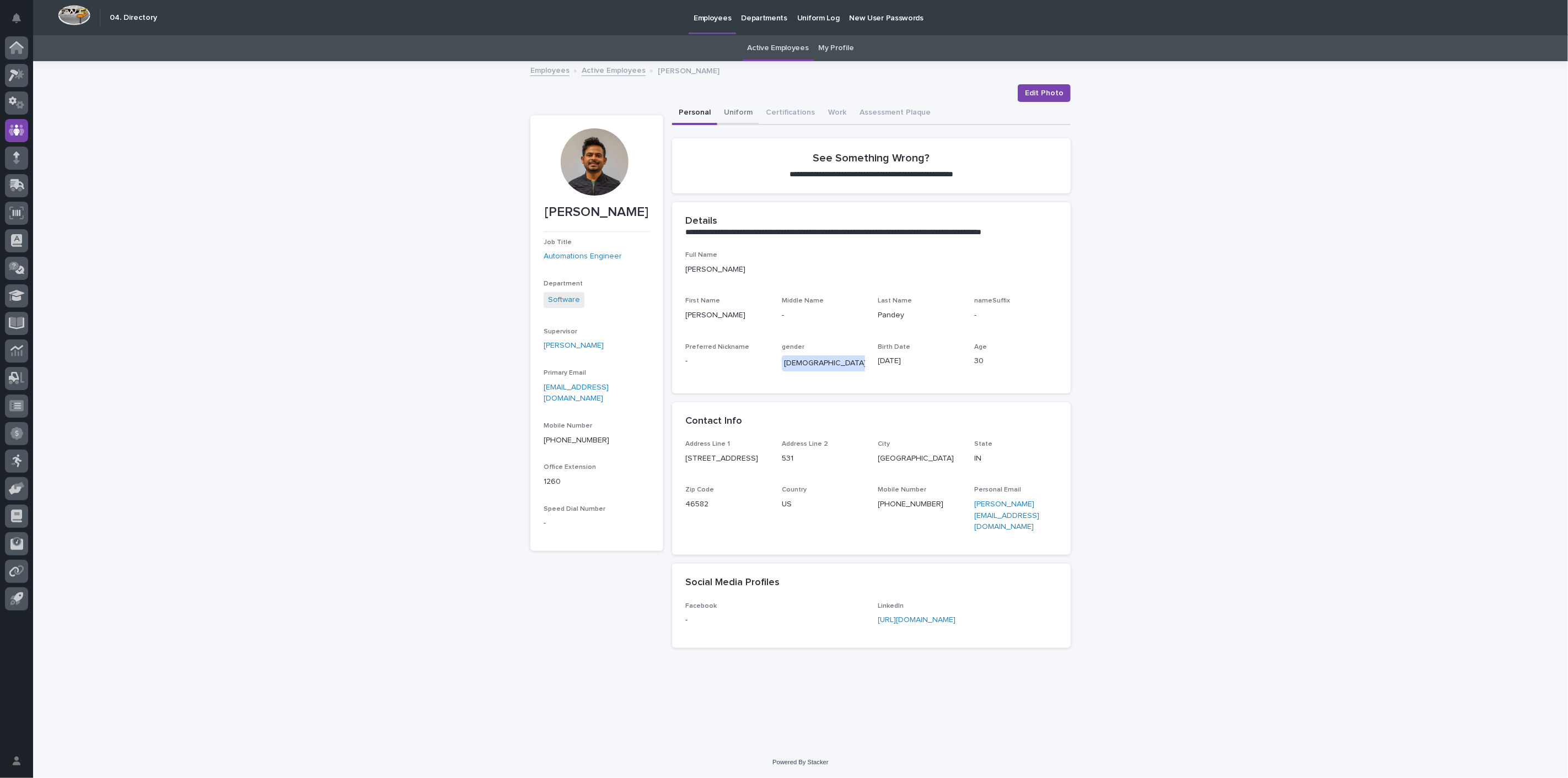
click at [735, 113] on button "Uniform" at bounding box center [738, 113] width 42 height 23
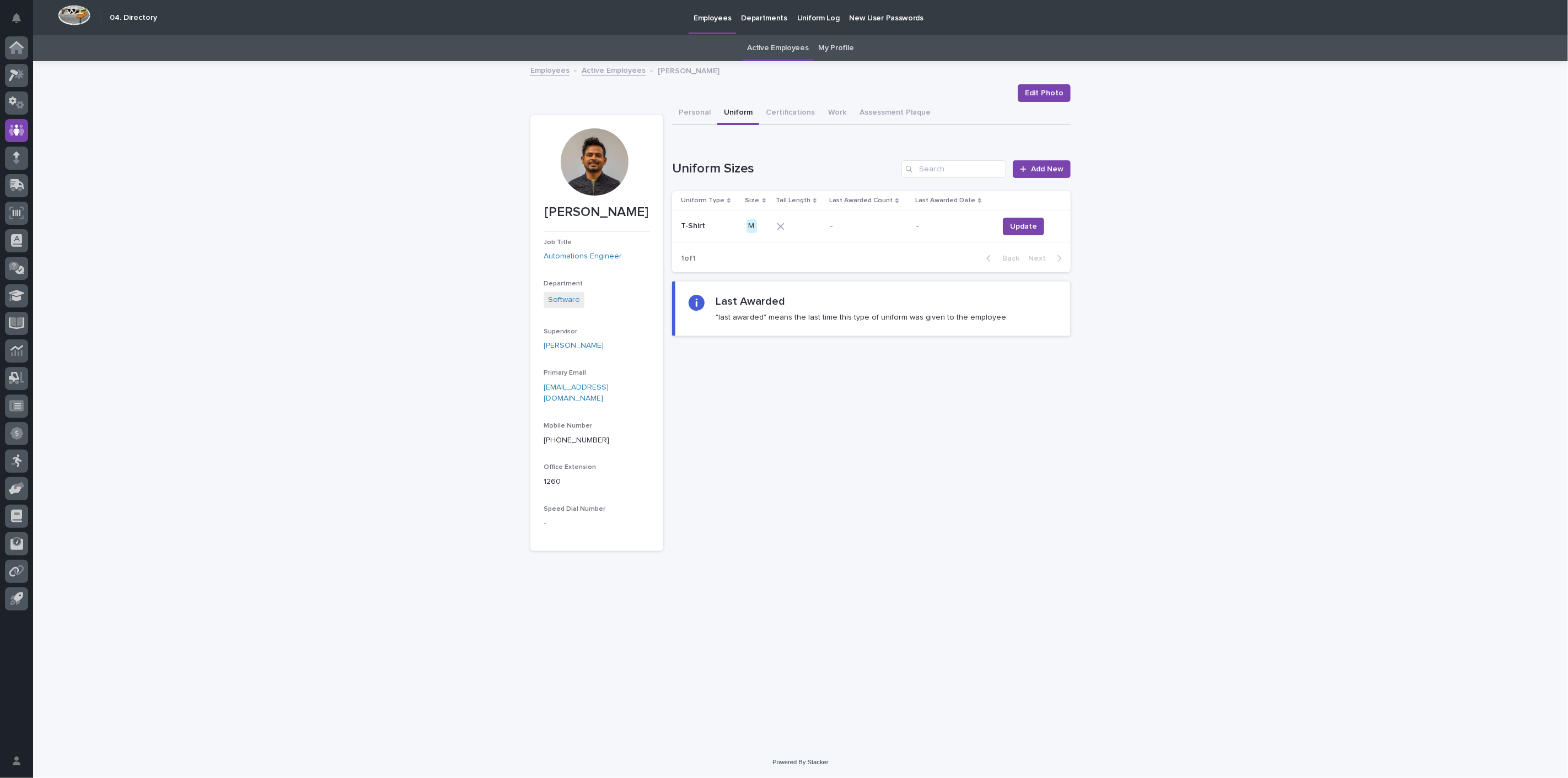
click at [595, 72] on link "Active Employees" at bounding box center [613, 70] width 64 height 13
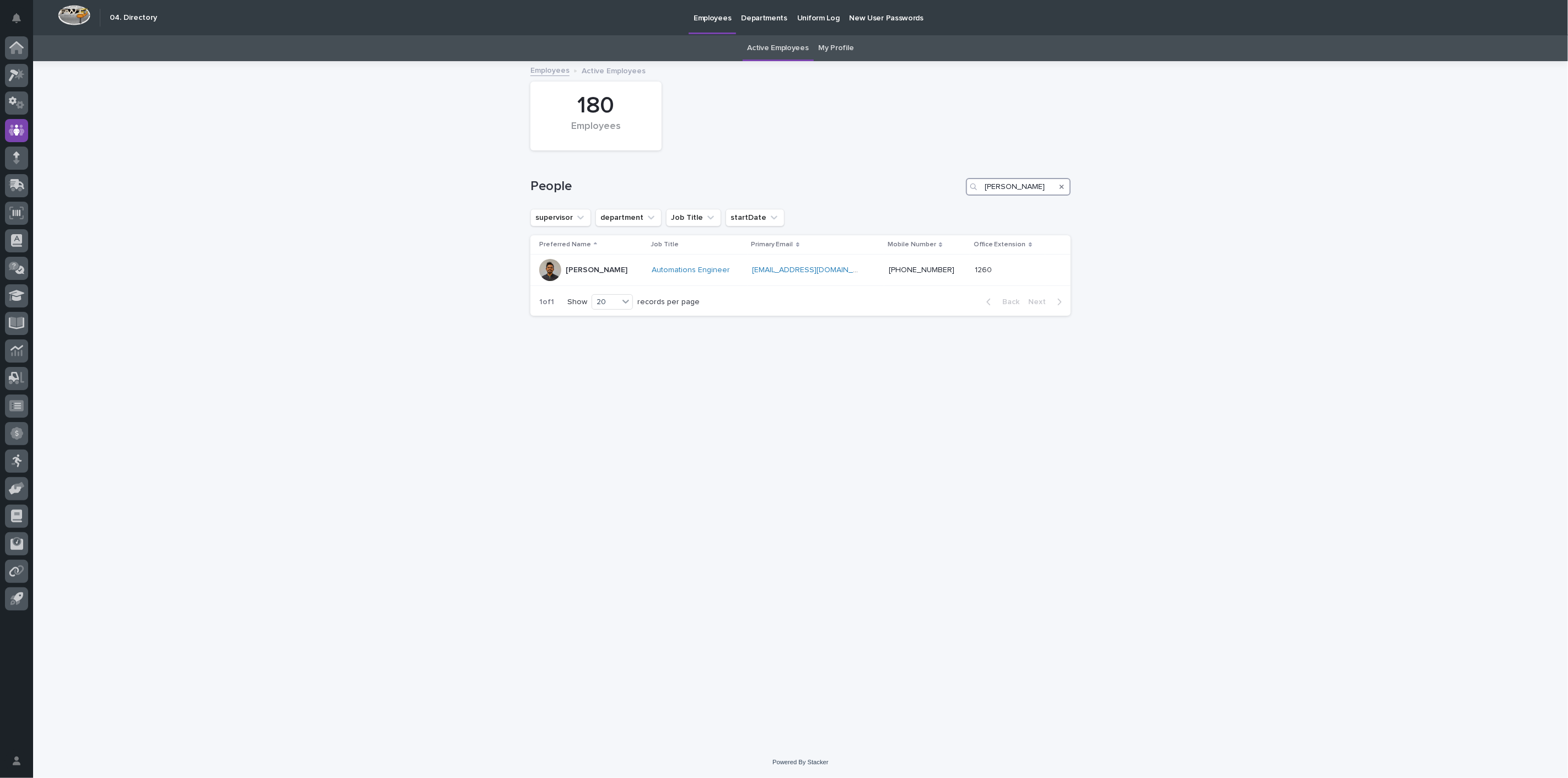
drag, startPoint x: 1032, startPoint y: 186, endPoint x: 705, endPoint y: 185, distance: 327.0
click at [705, 185] on div "People [PERSON_NAME]" at bounding box center [800, 187] width 540 height 18
type input "[PERSON_NAME]"
click at [572, 270] on p "[PERSON_NAME]" at bounding box center [596, 270] width 62 height 9
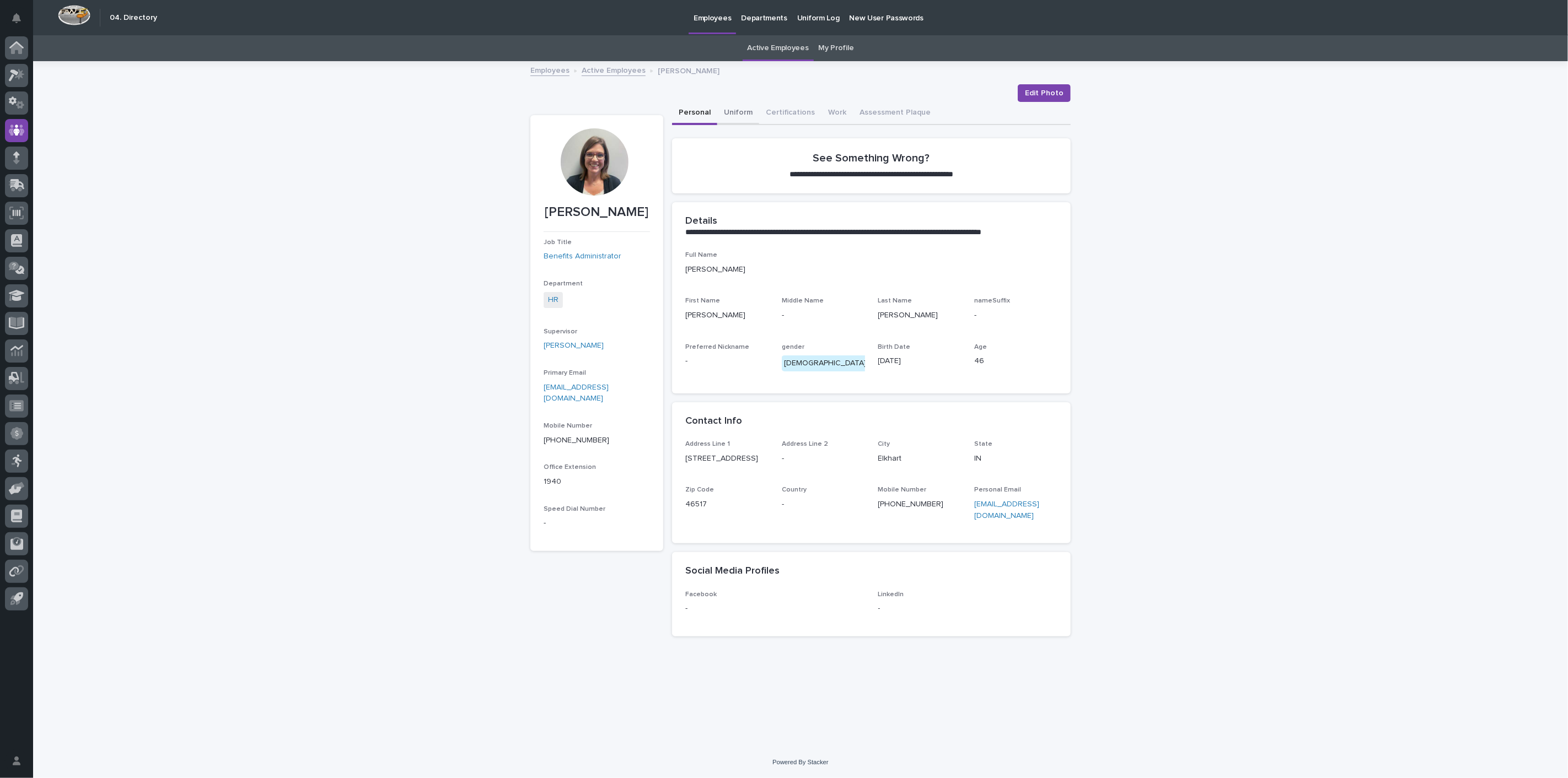
click at [735, 110] on button "Uniform" at bounding box center [738, 113] width 42 height 23
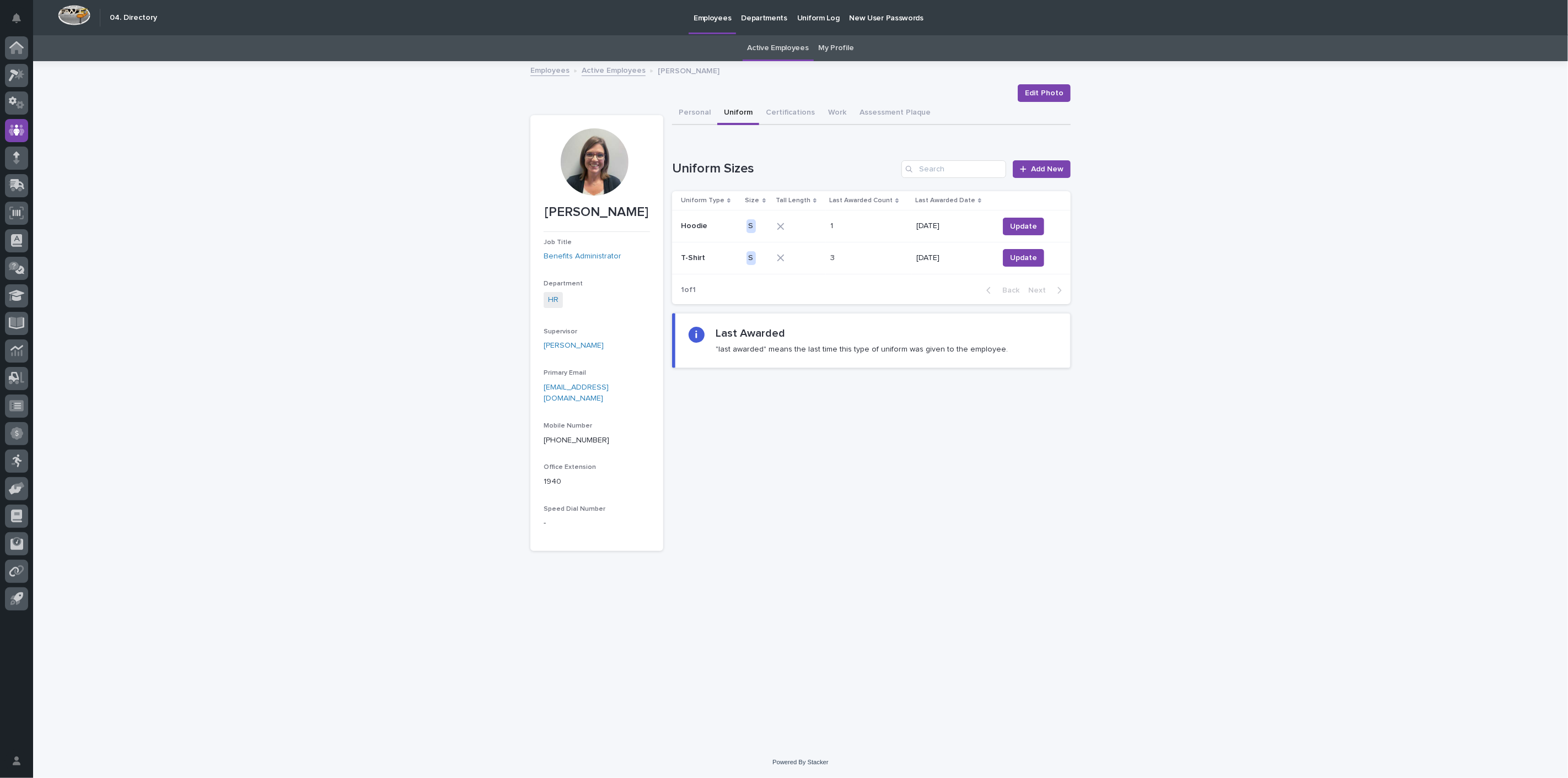
click at [593, 70] on link "Active Employees" at bounding box center [613, 70] width 64 height 13
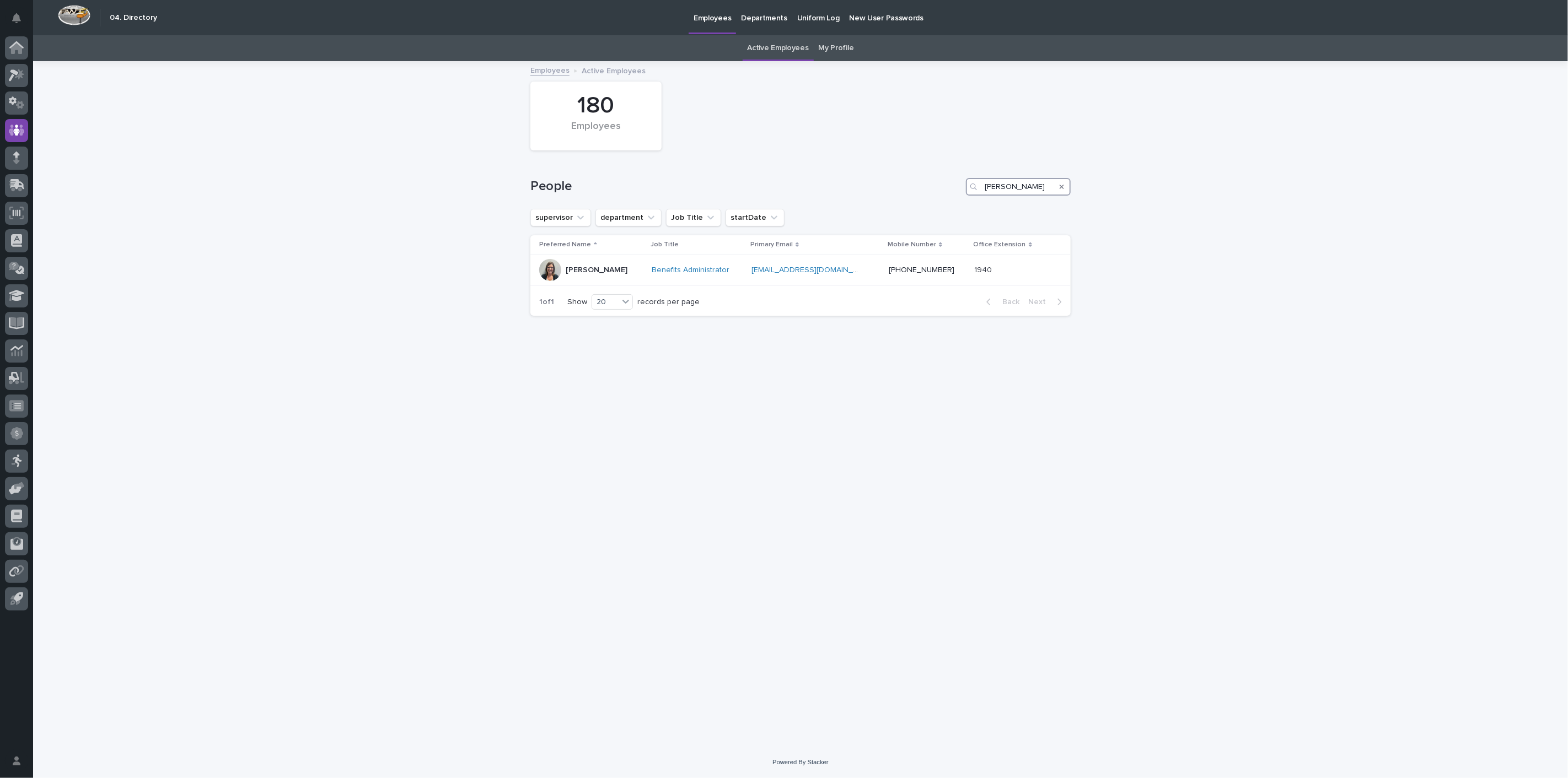
drag, startPoint x: 997, startPoint y: 185, endPoint x: 834, endPoint y: 184, distance: 163.0
click at [839, 182] on div "People [PERSON_NAME]" at bounding box center [800, 187] width 540 height 18
type input "[PERSON_NAME]"
click at [586, 270] on p "[PERSON_NAME]" at bounding box center [596, 270] width 62 height 9
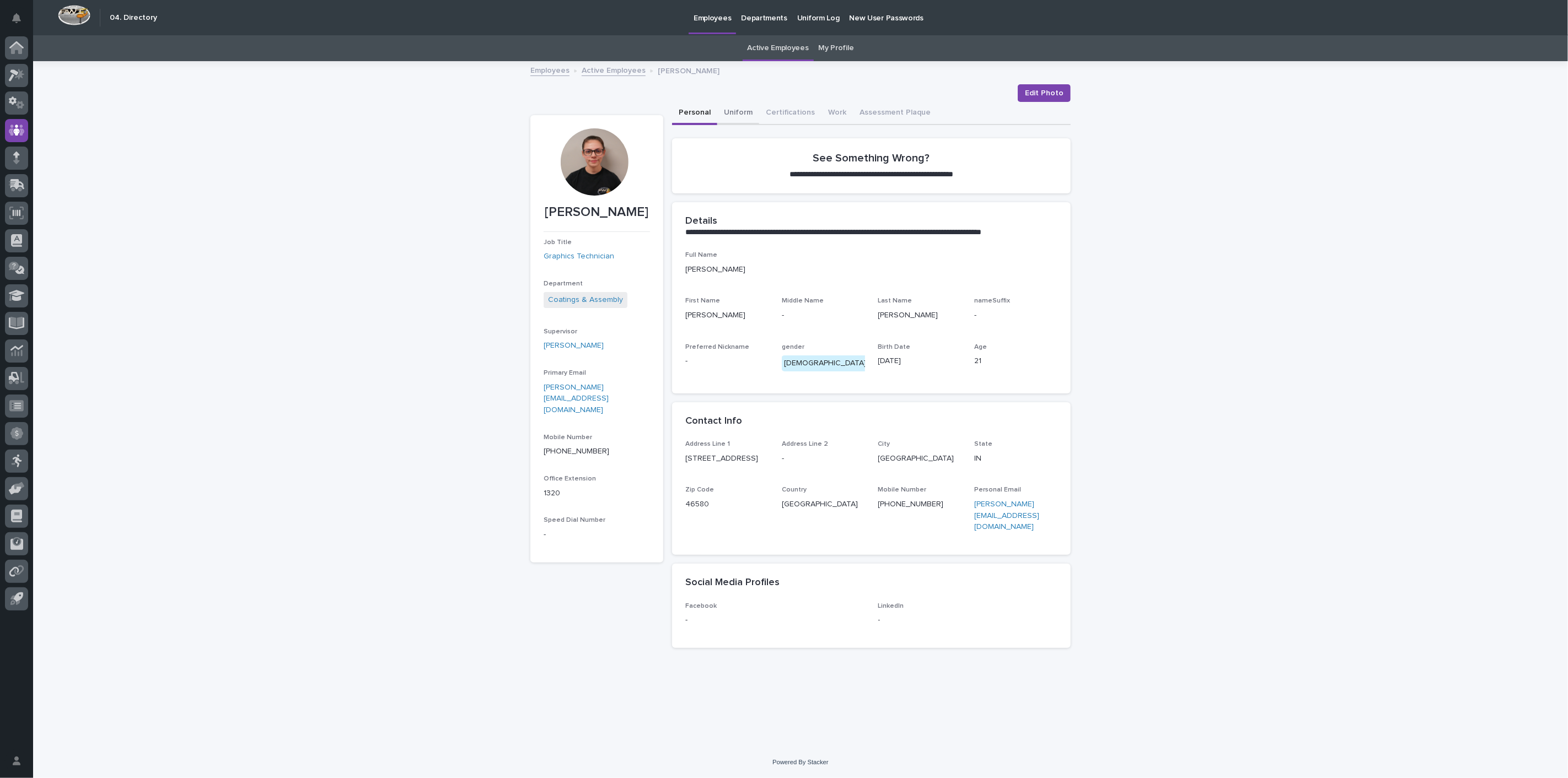
click at [742, 119] on button "Uniform" at bounding box center [738, 113] width 42 height 23
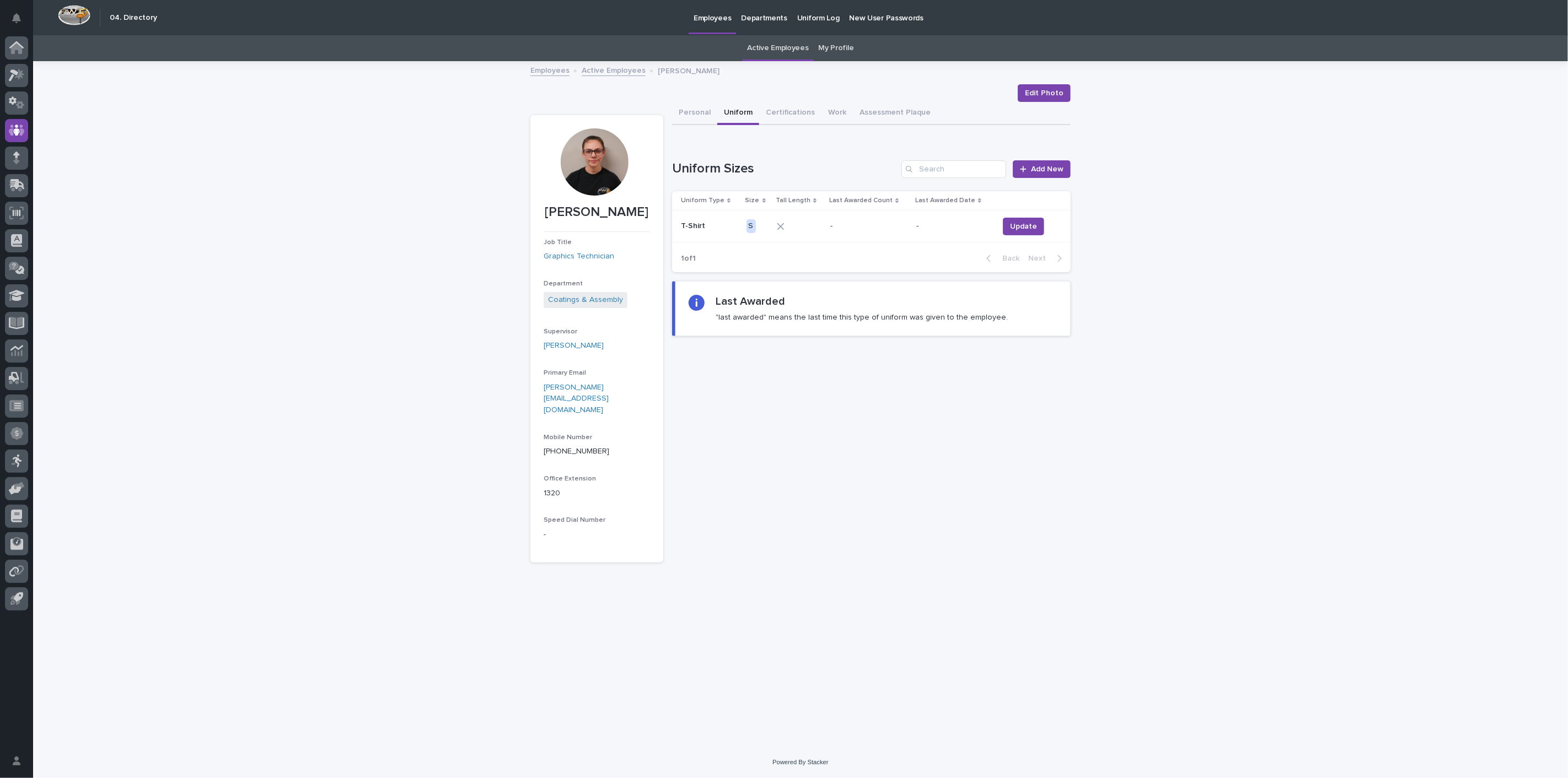
click at [599, 70] on link "Active Employees" at bounding box center [613, 70] width 64 height 13
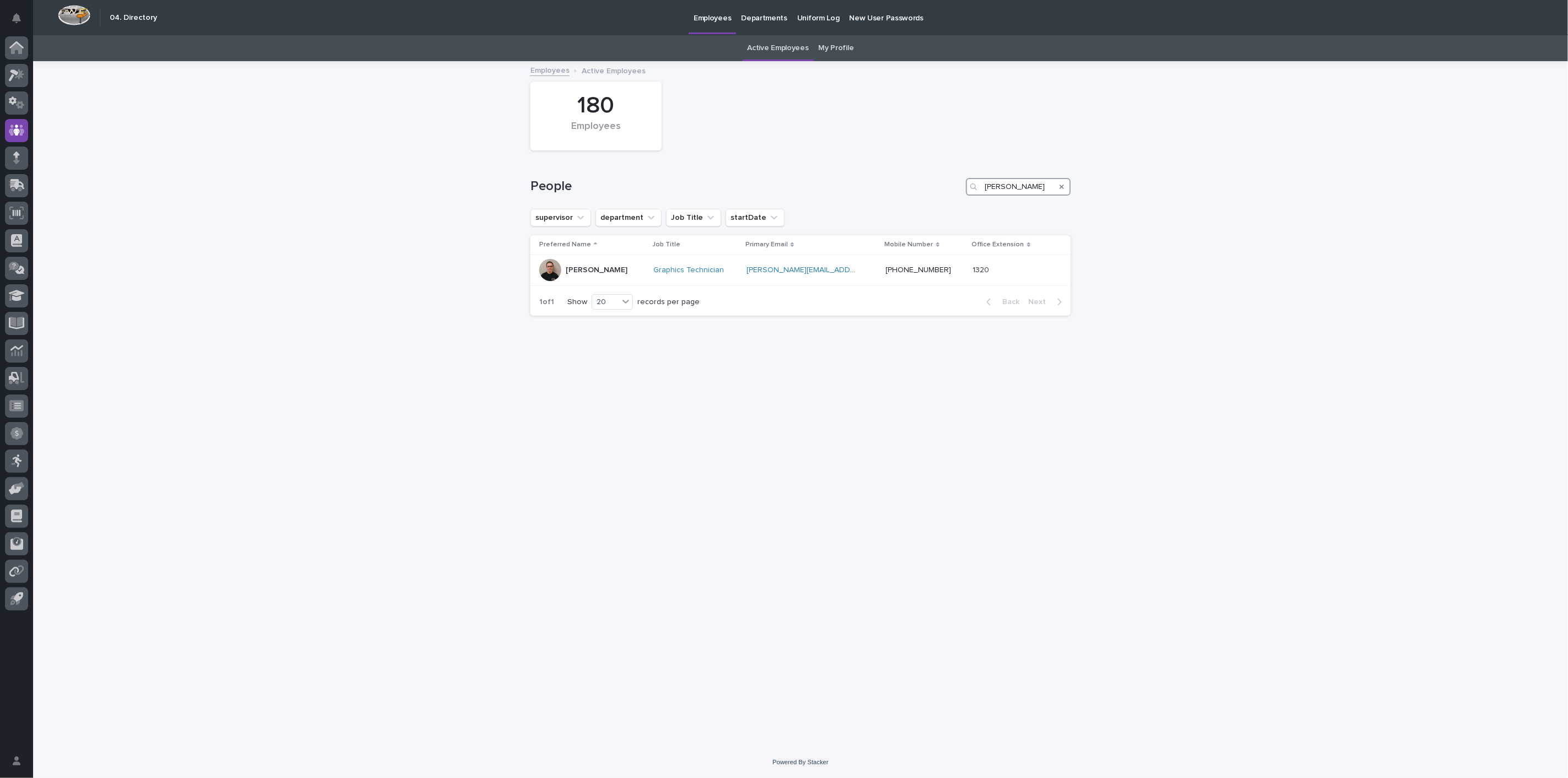
drag, startPoint x: 1020, startPoint y: 182, endPoint x: 924, endPoint y: 182, distance: 96.0
click at [930, 182] on div "People [PERSON_NAME]" at bounding box center [800, 187] width 540 height 18
type input "nate"
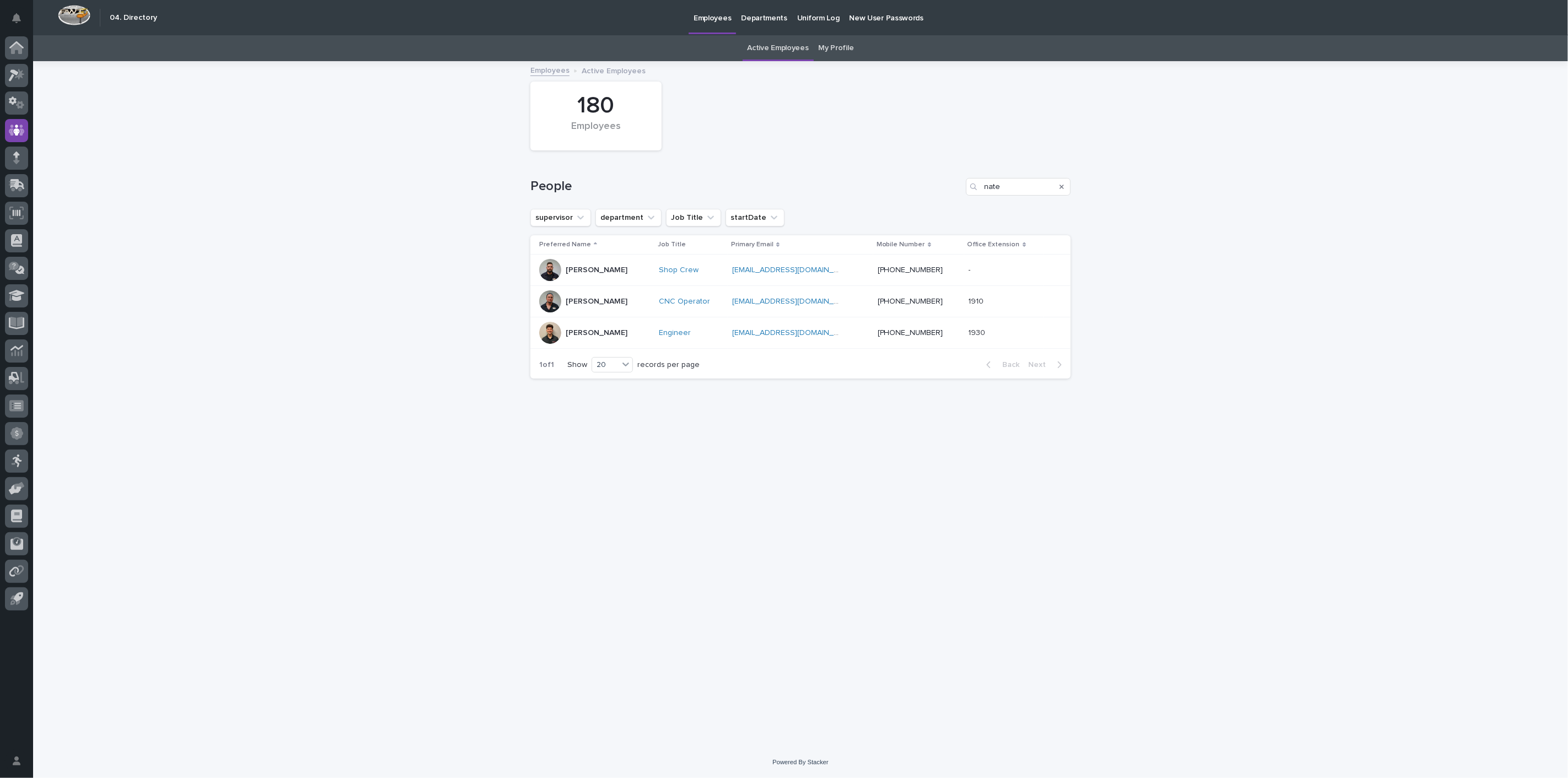
click at [589, 331] on p "[PERSON_NAME]" at bounding box center [596, 333] width 62 height 9
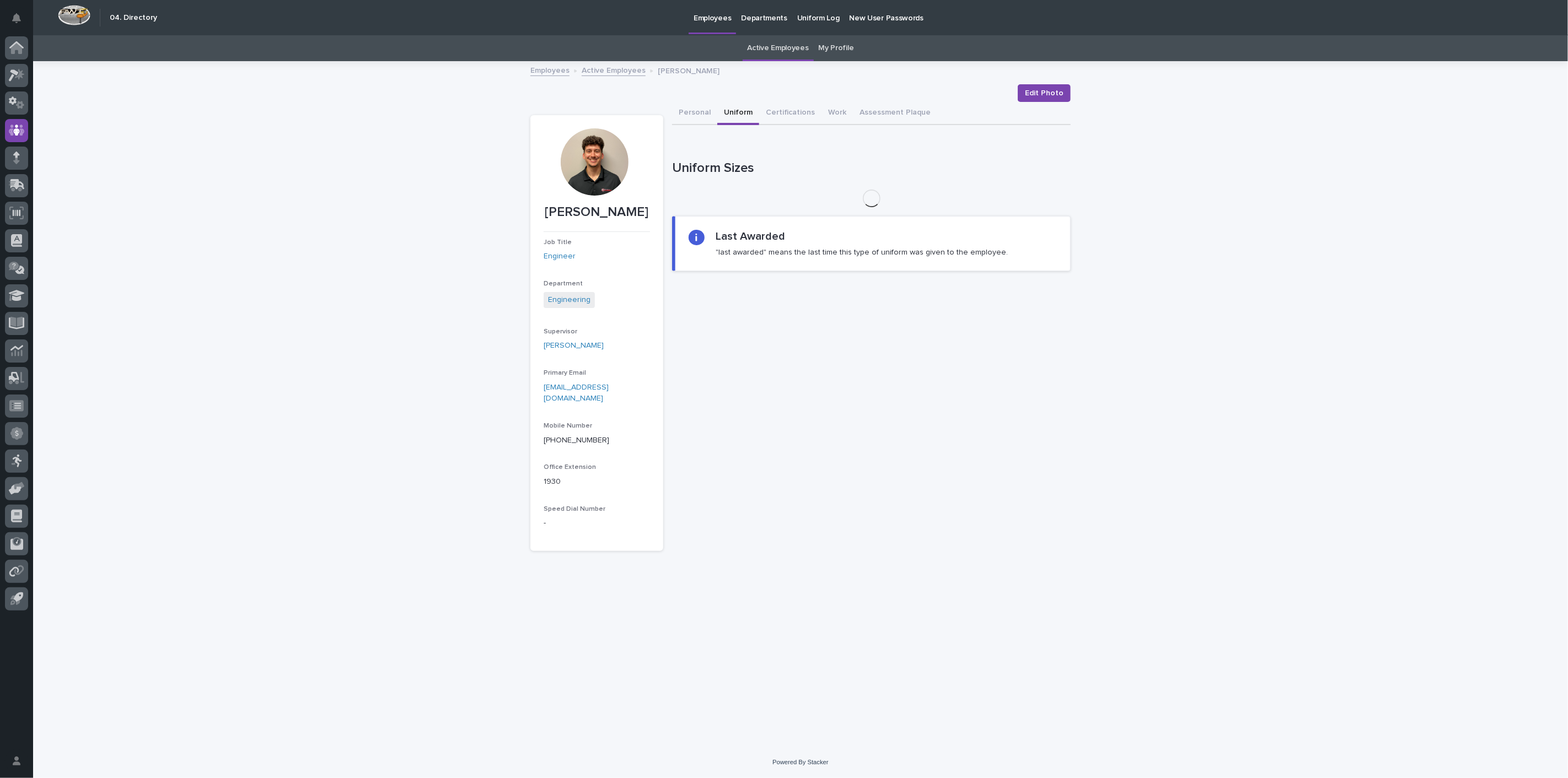
click at [745, 113] on button "Uniform" at bounding box center [738, 113] width 42 height 23
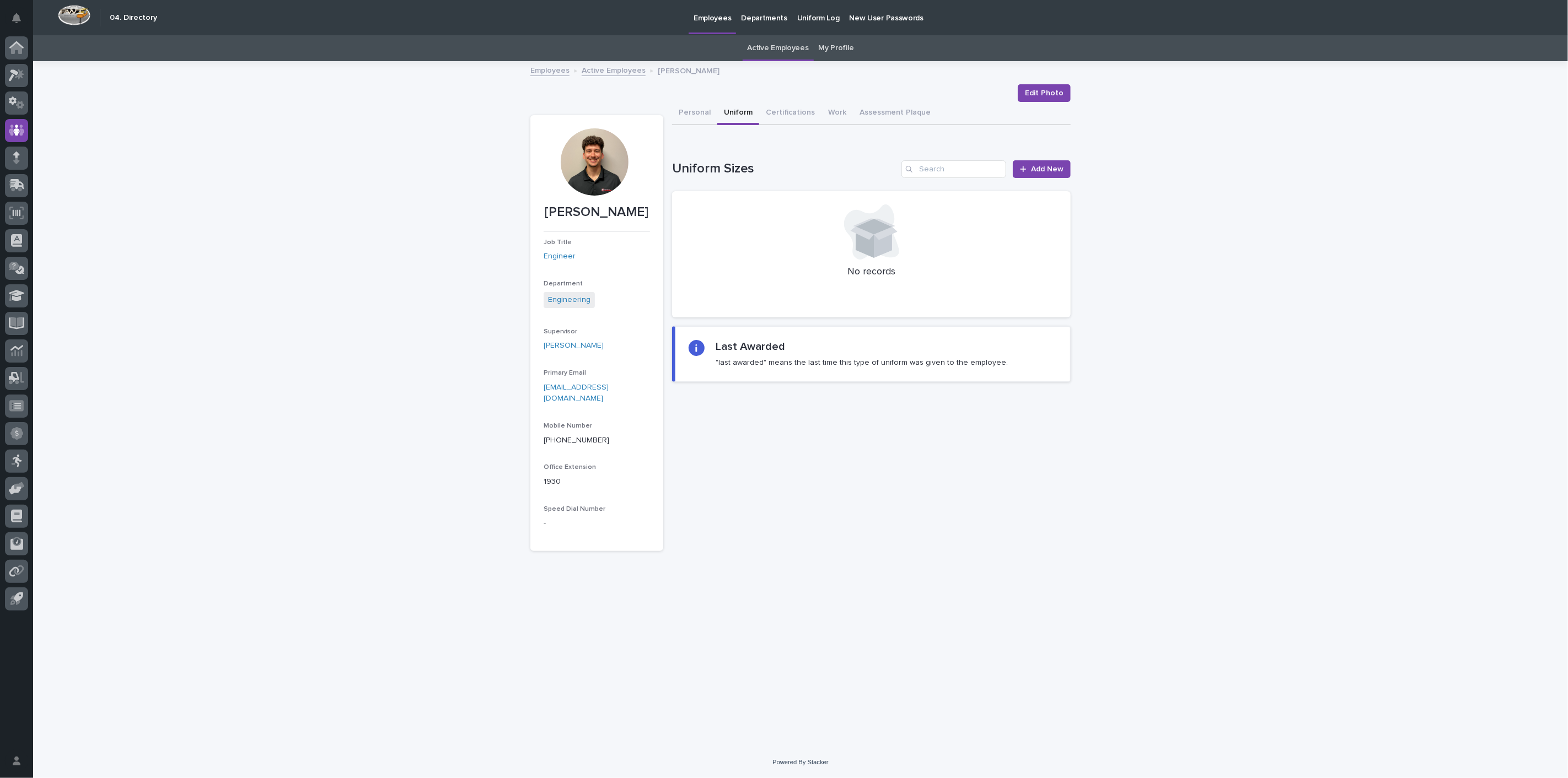
click at [597, 70] on link "Active Employees" at bounding box center [613, 70] width 64 height 13
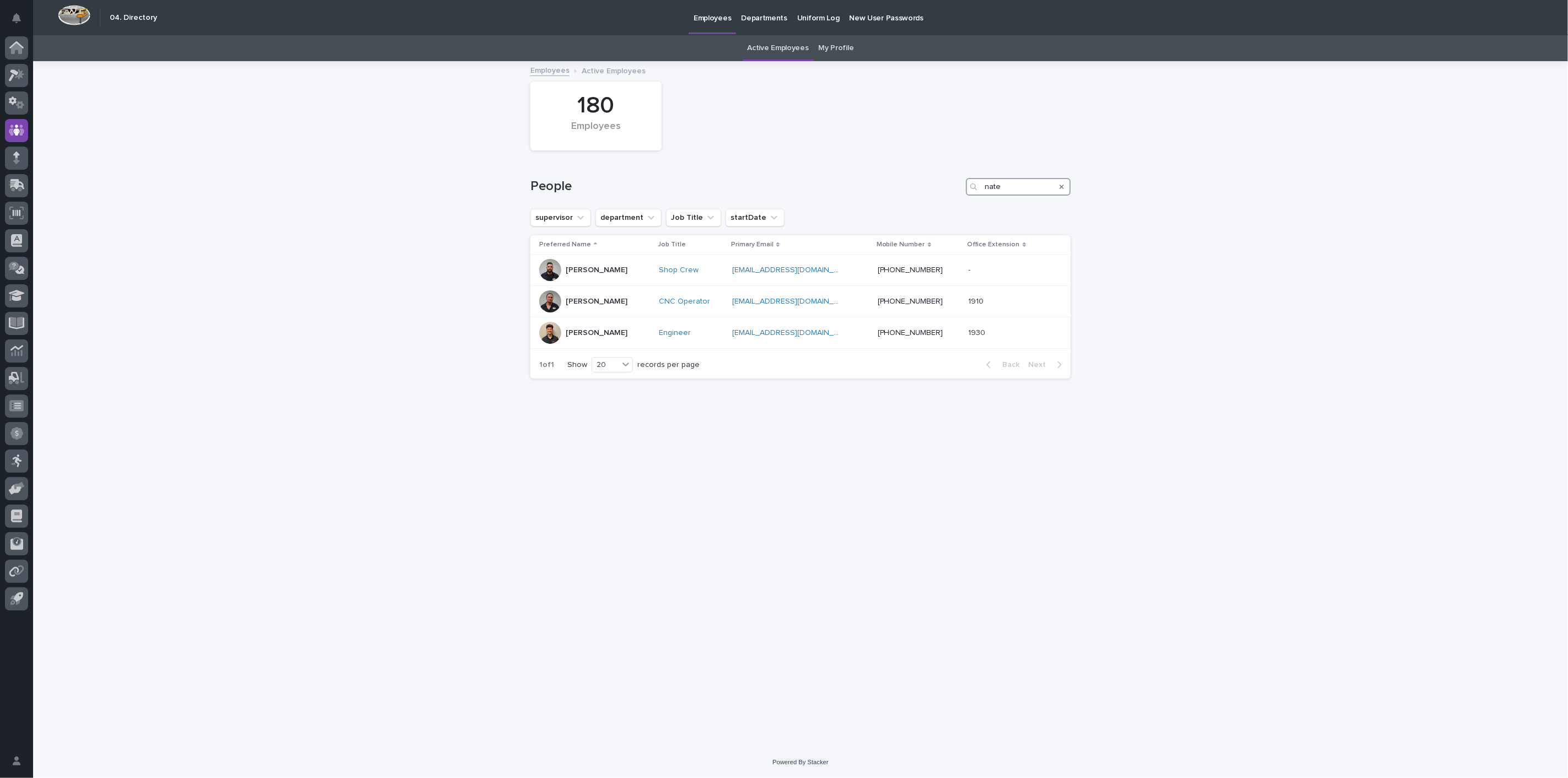
drag, startPoint x: 1003, startPoint y: 188, endPoint x: 904, endPoint y: 182, distance: 99.2
click at [904, 182] on div "People nate" at bounding box center [800, 187] width 540 height 18
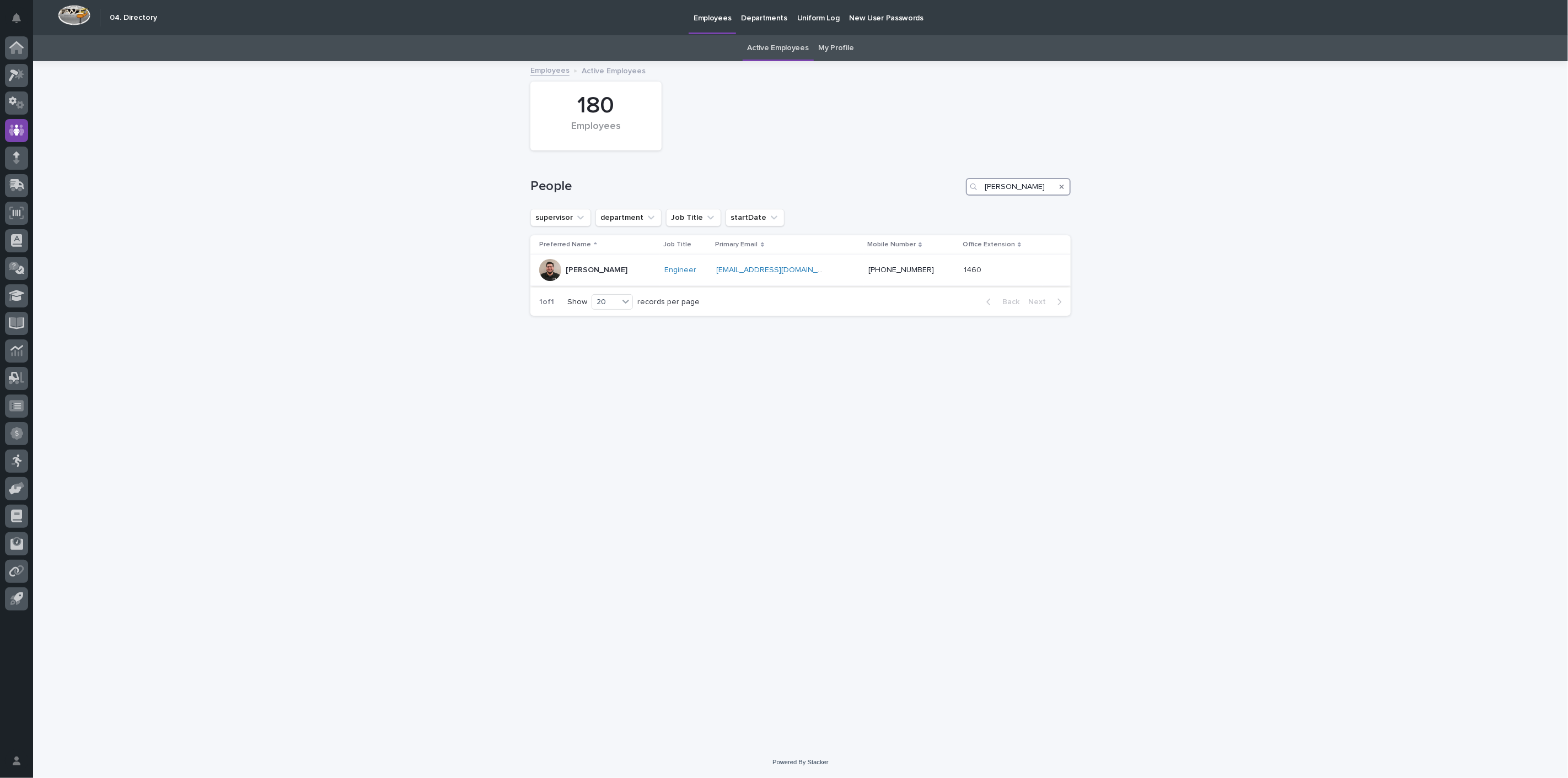
type input "[PERSON_NAME]"
click at [592, 272] on p "[PERSON_NAME]" at bounding box center [596, 270] width 62 height 9
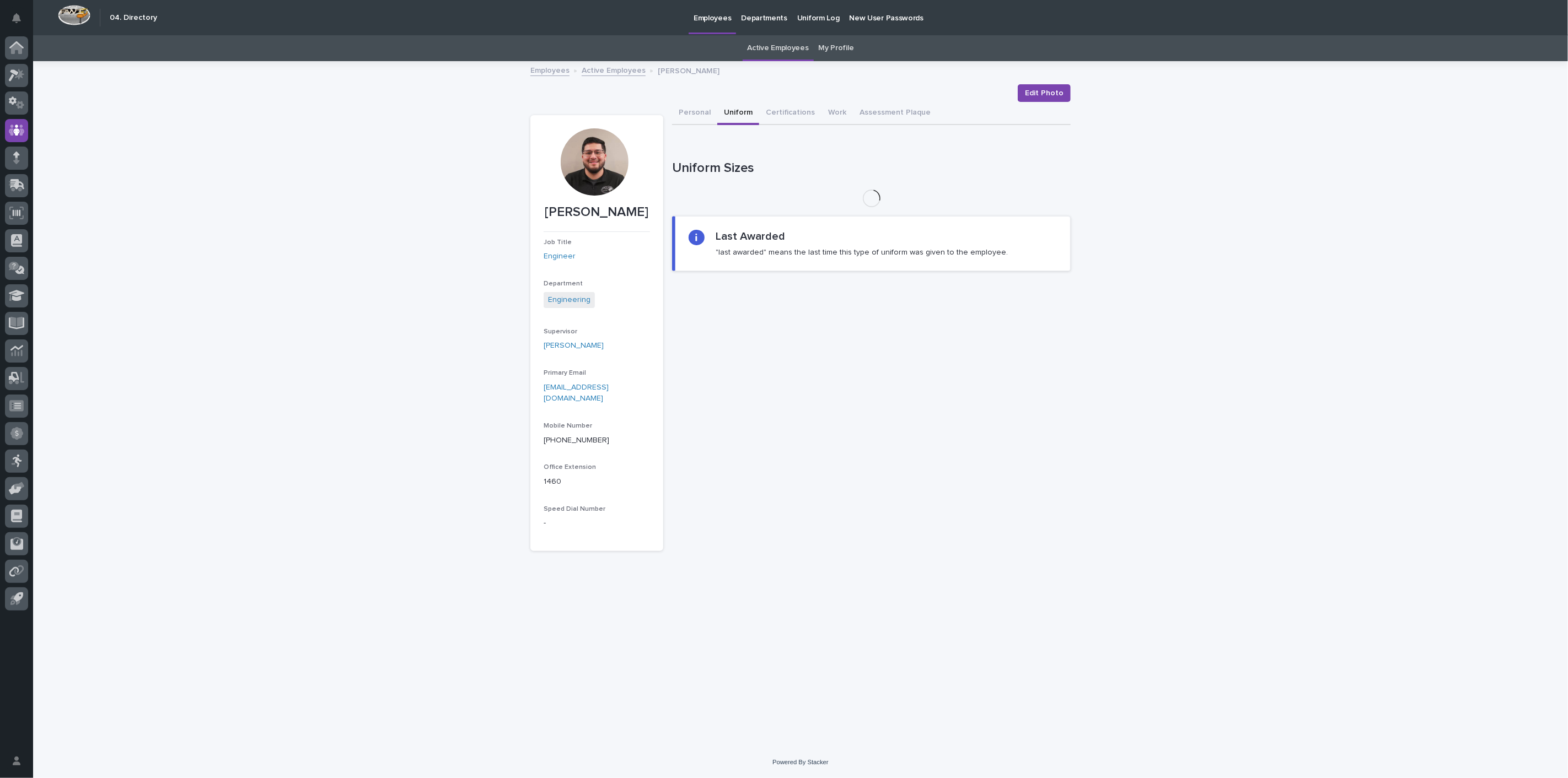
click at [743, 113] on button "Uniform" at bounding box center [738, 113] width 42 height 23
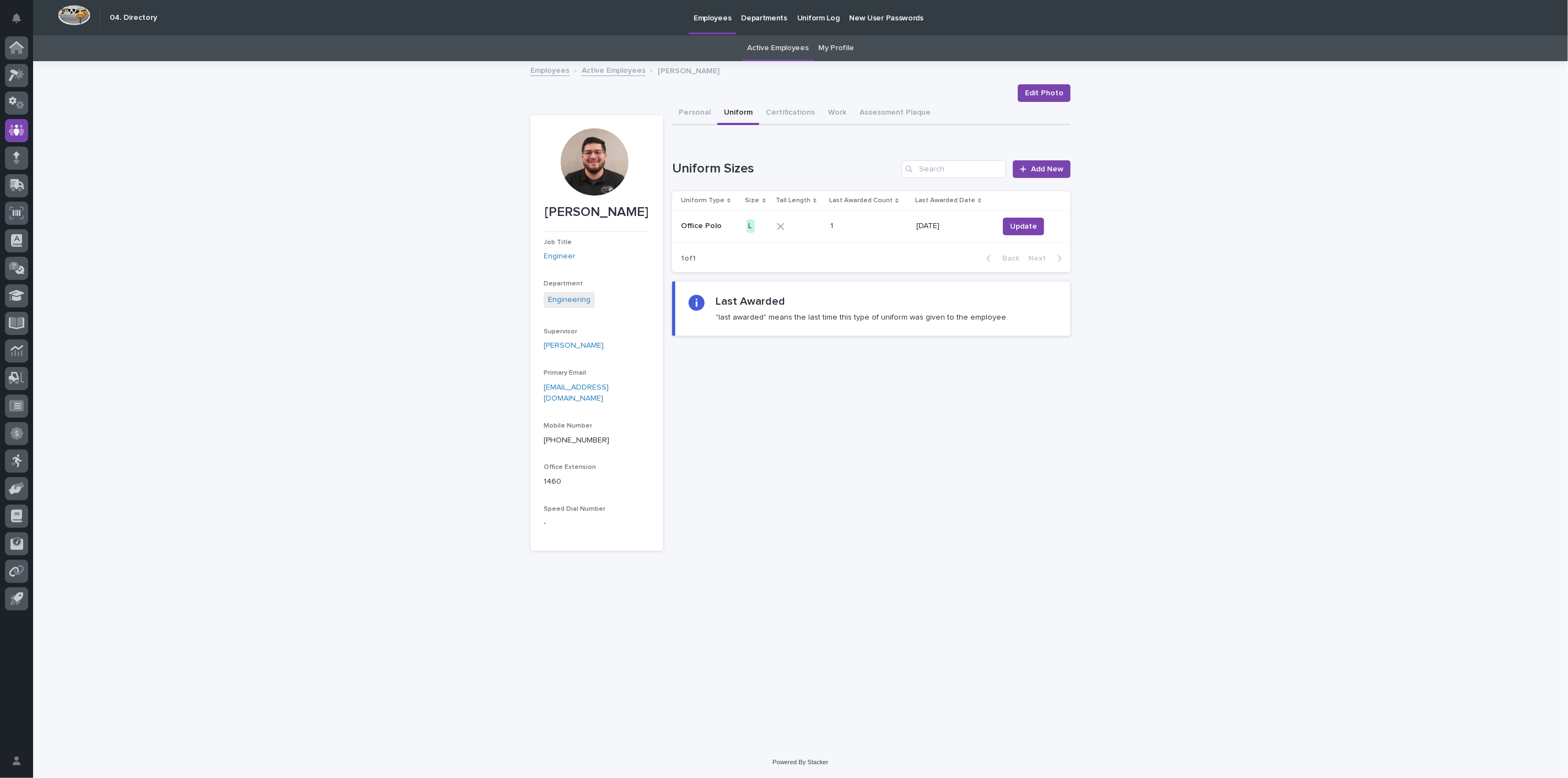
click at [608, 67] on link "Active Employees" at bounding box center [613, 70] width 64 height 13
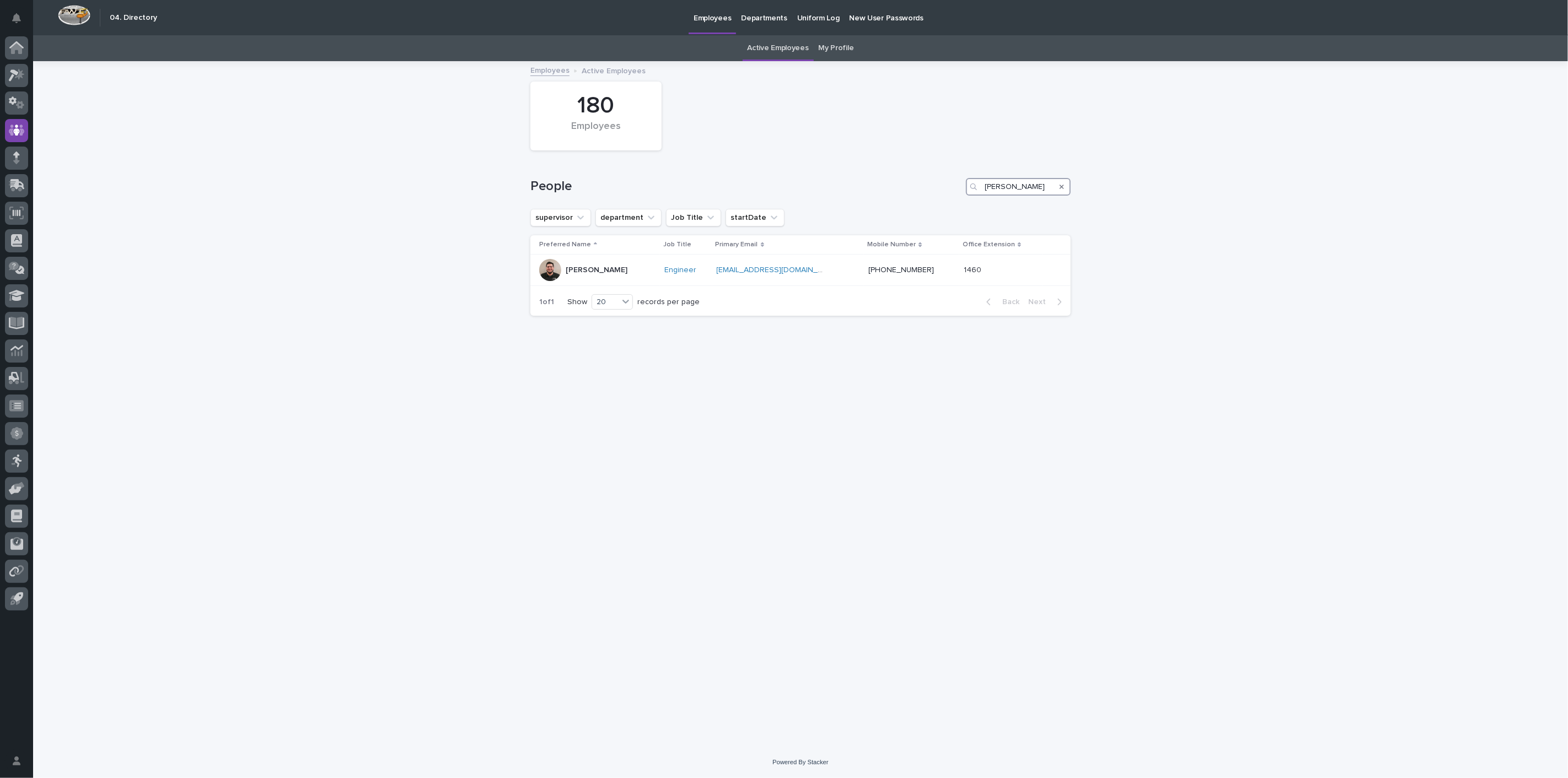
drag, startPoint x: 1011, startPoint y: 190, endPoint x: 813, endPoint y: 175, distance: 198.6
click at [813, 175] on div "People [PERSON_NAME]" at bounding box center [800, 182] width 540 height 53
type input "h"
type input "phil"
click at [601, 270] on p "[PERSON_NAME]" at bounding box center [596, 270] width 62 height 9
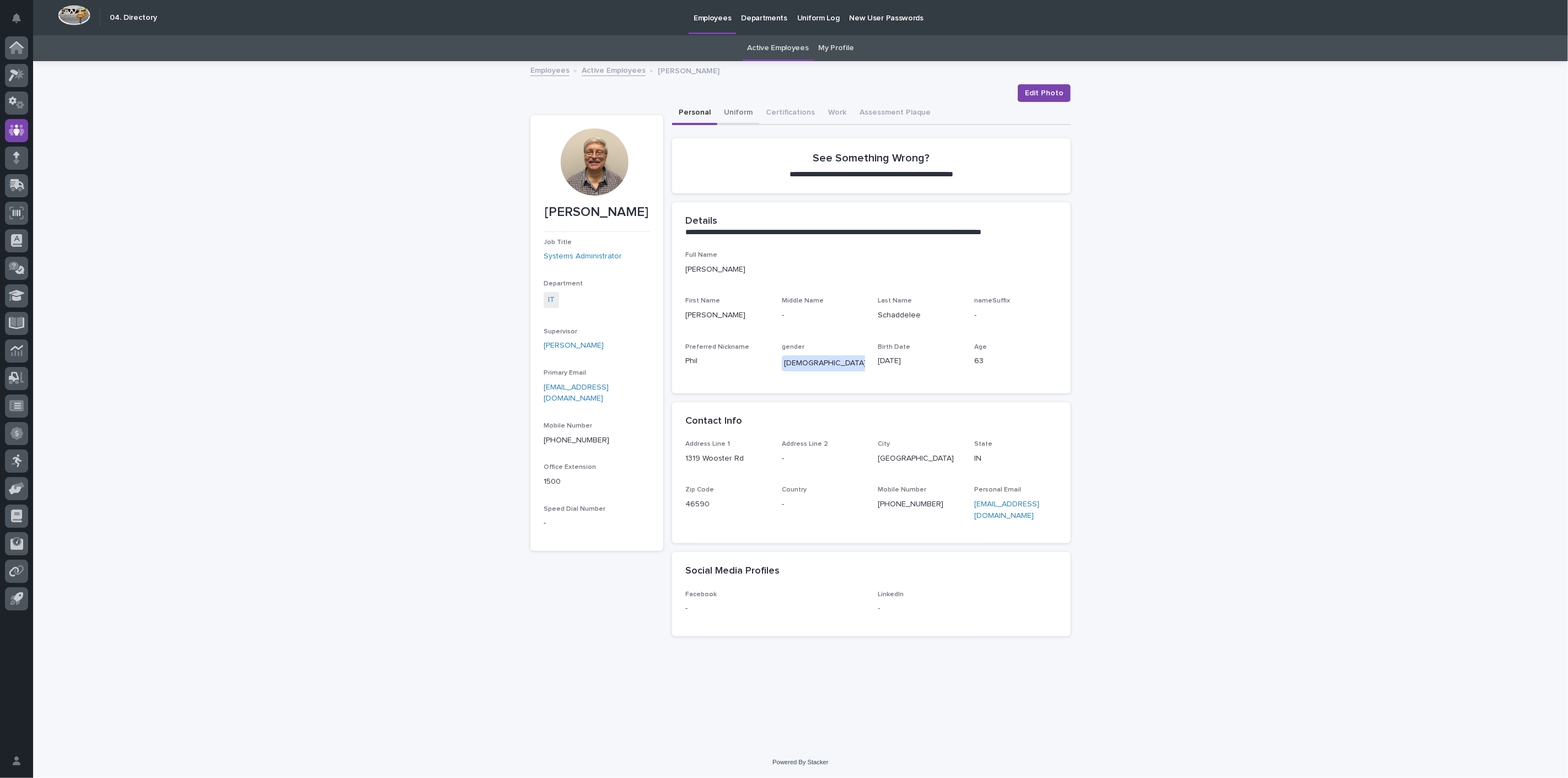
click at [741, 116] on button "Uniform" at bounding box center [738, 113] width 42 height 23
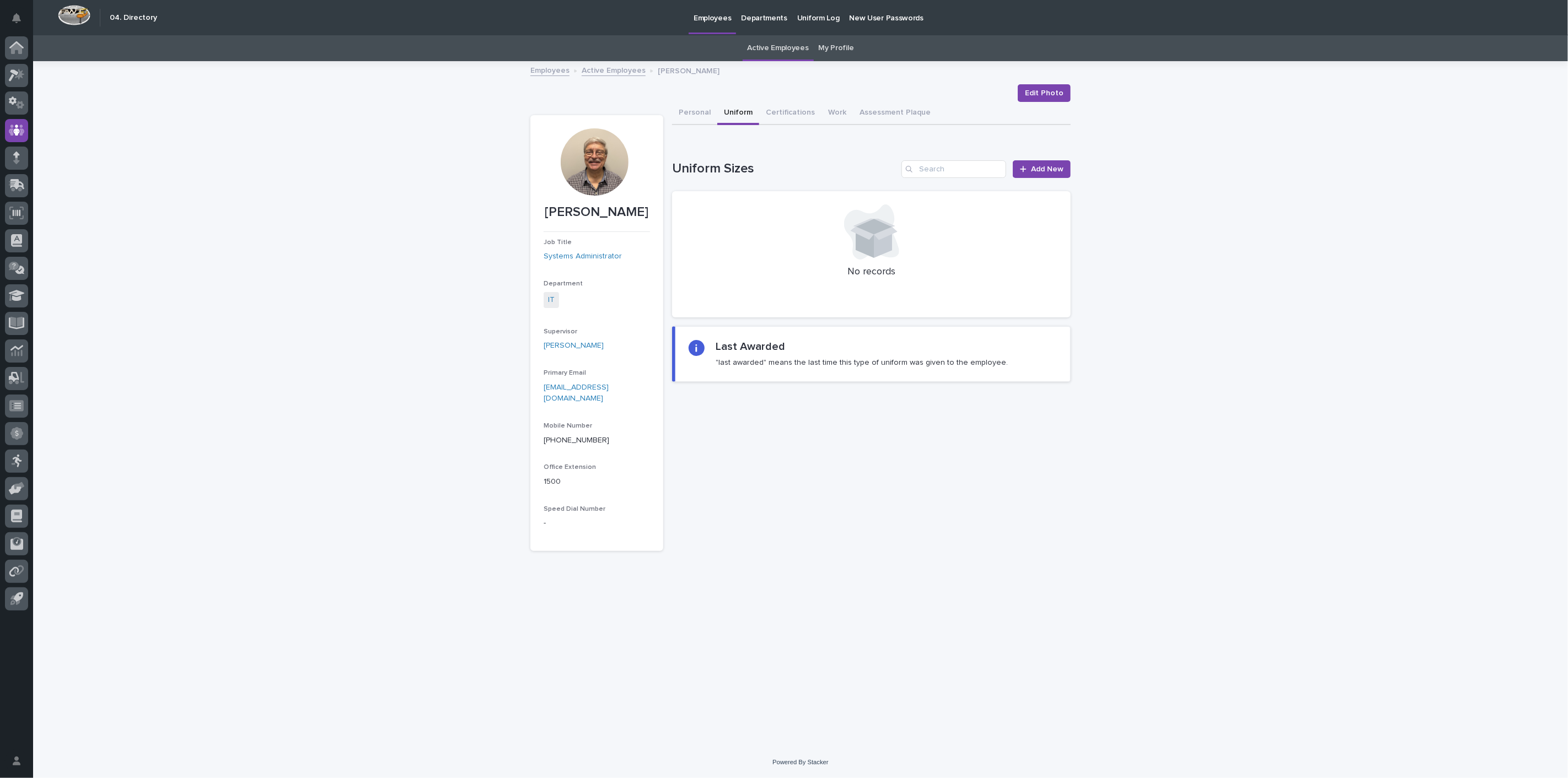
click at [599, 67] on link "Active Employees" at bounding box center [613, 70] width 64 height 13
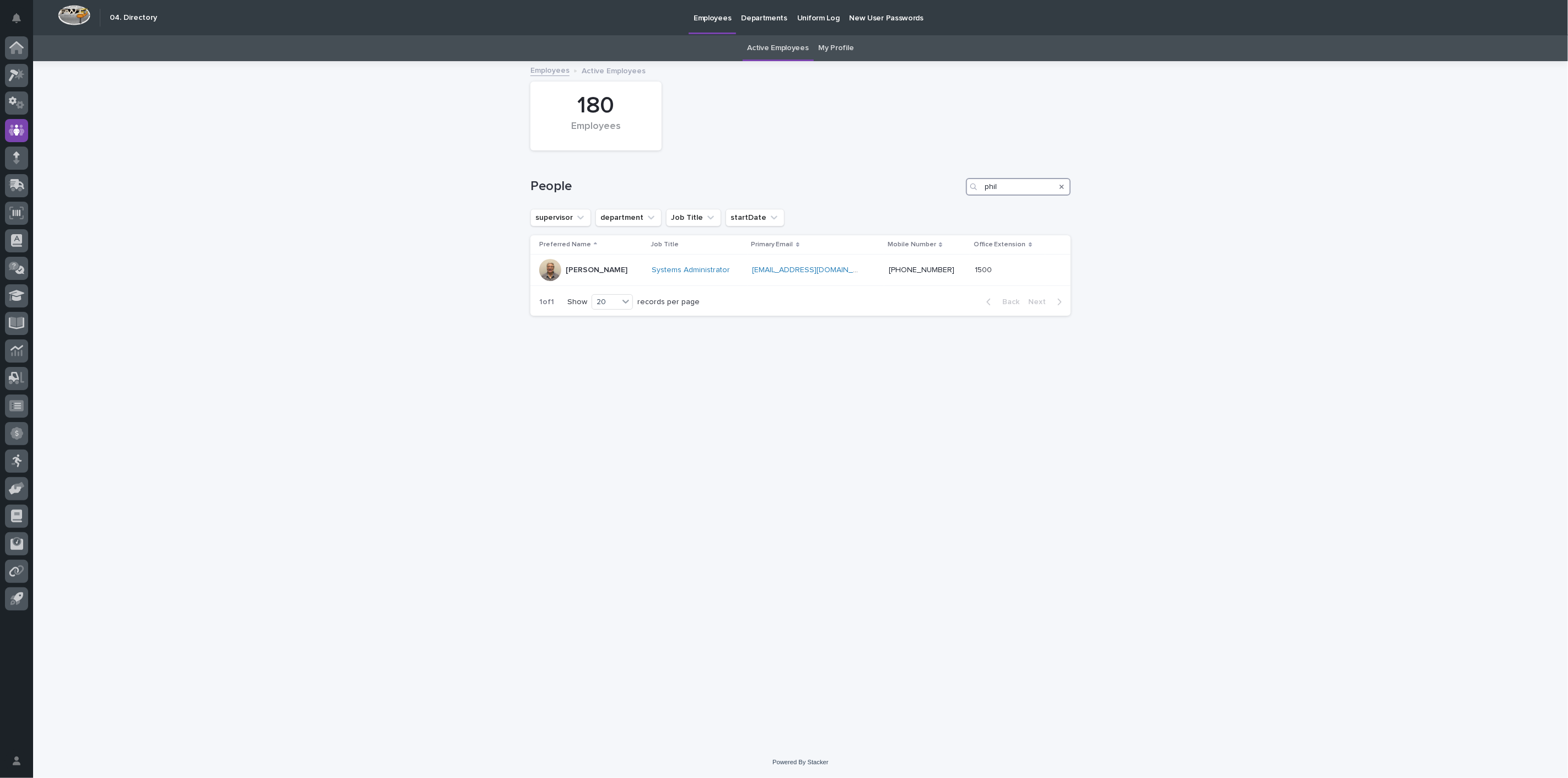
drag, startPoint x: 1014, startPoint y: 182, endPoint x: 943, endPoint y: 182, distance: 71.0
click at [943, 182] on div "People phil" at bounding box center [800, 187] width 540 height 18
type input "[PERSON_NAME]"
click at [587, 270] on p "[PERSON_NAME]" at bounding box center [596, 270] width 62 height 9
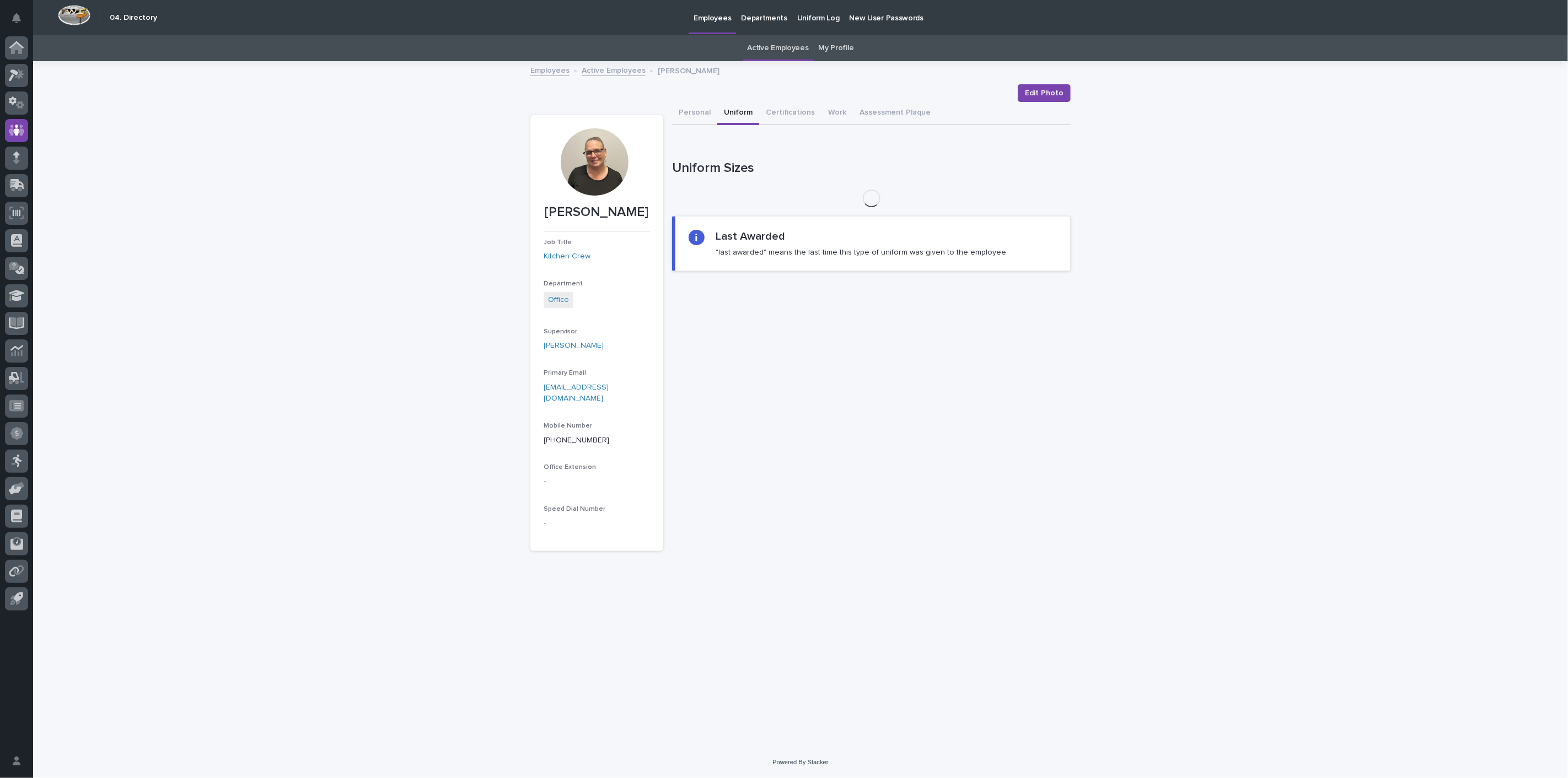
click at [743, 110] on button "Uniform" at bounding box center [738, 113] width 42 height 23
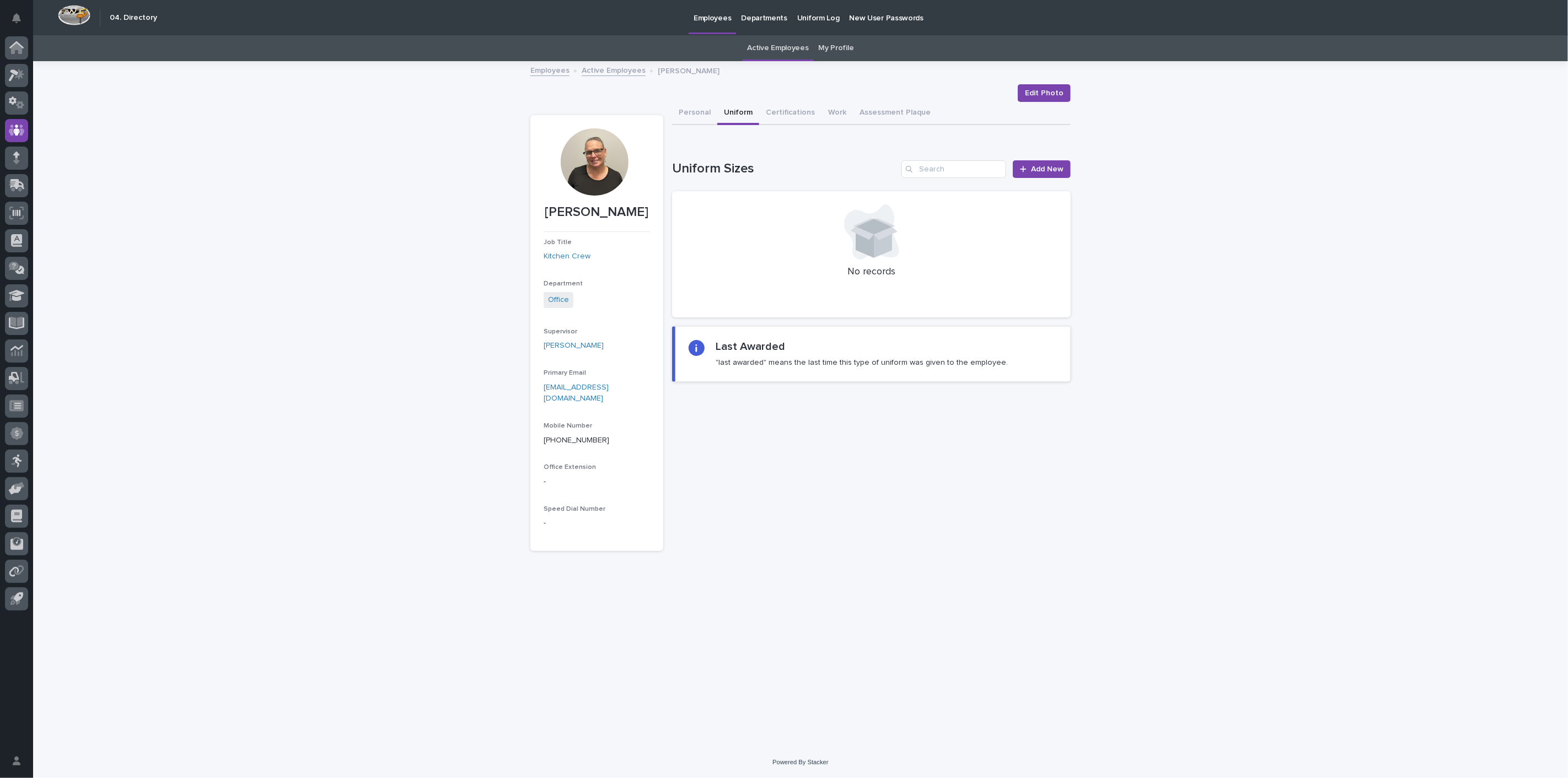
click at [615, 72] on link "Active Employees" at bounding box center [613, 70] width 64 height 13
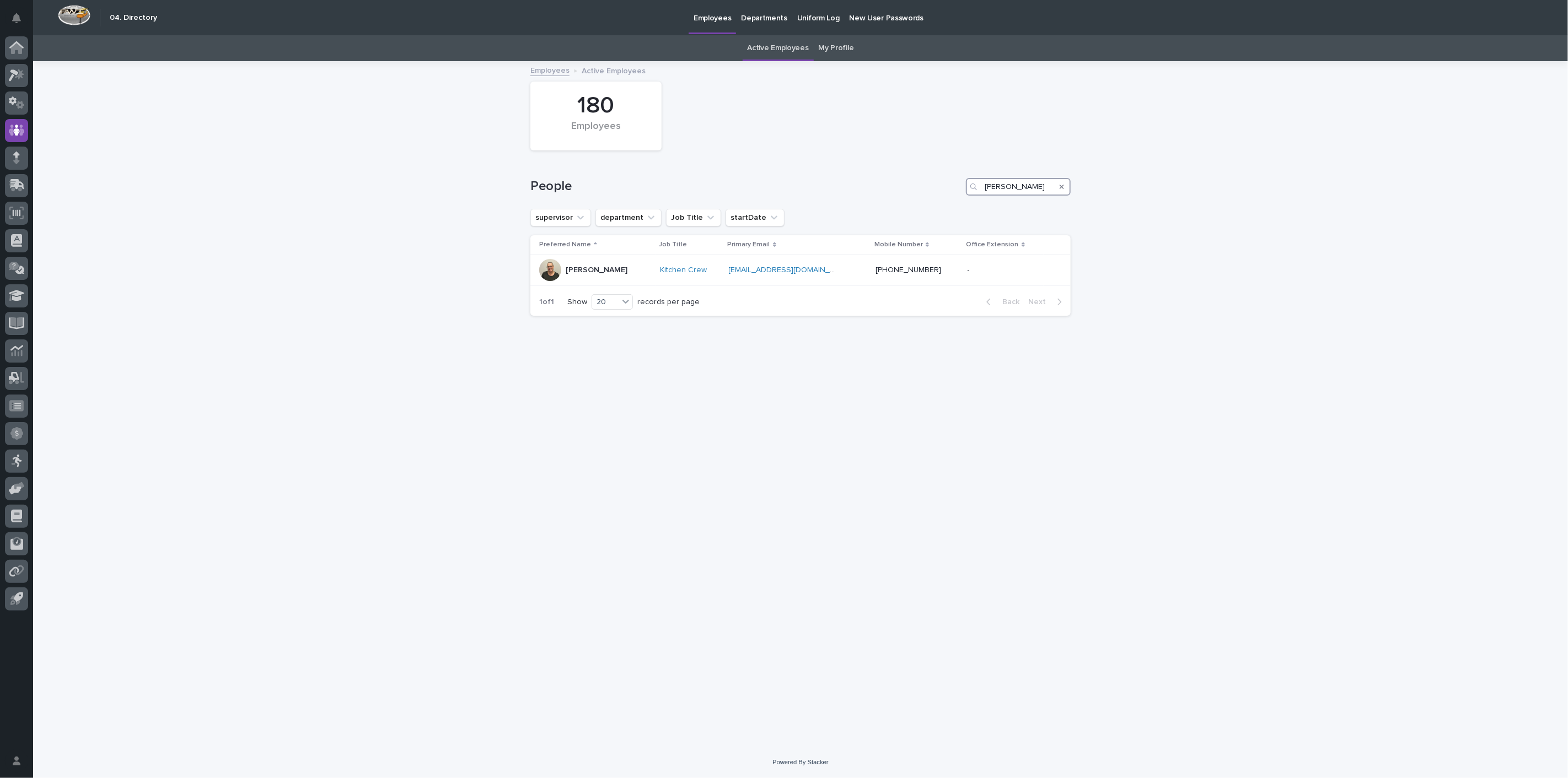
drag, startPoint x: 995, startPoint y: 188, endPoint x: 850, endPoint y: 178, distance: 145.3
click at [850, 178] on div "People [PERSON_NAME]" at bounding box center [800, 187] width 540 height 18
type input "[PERSON_NAME]"
click at [601, 273] on p "[PERSON_NAME]" at bounding box center [596, 270] width 62 height 9
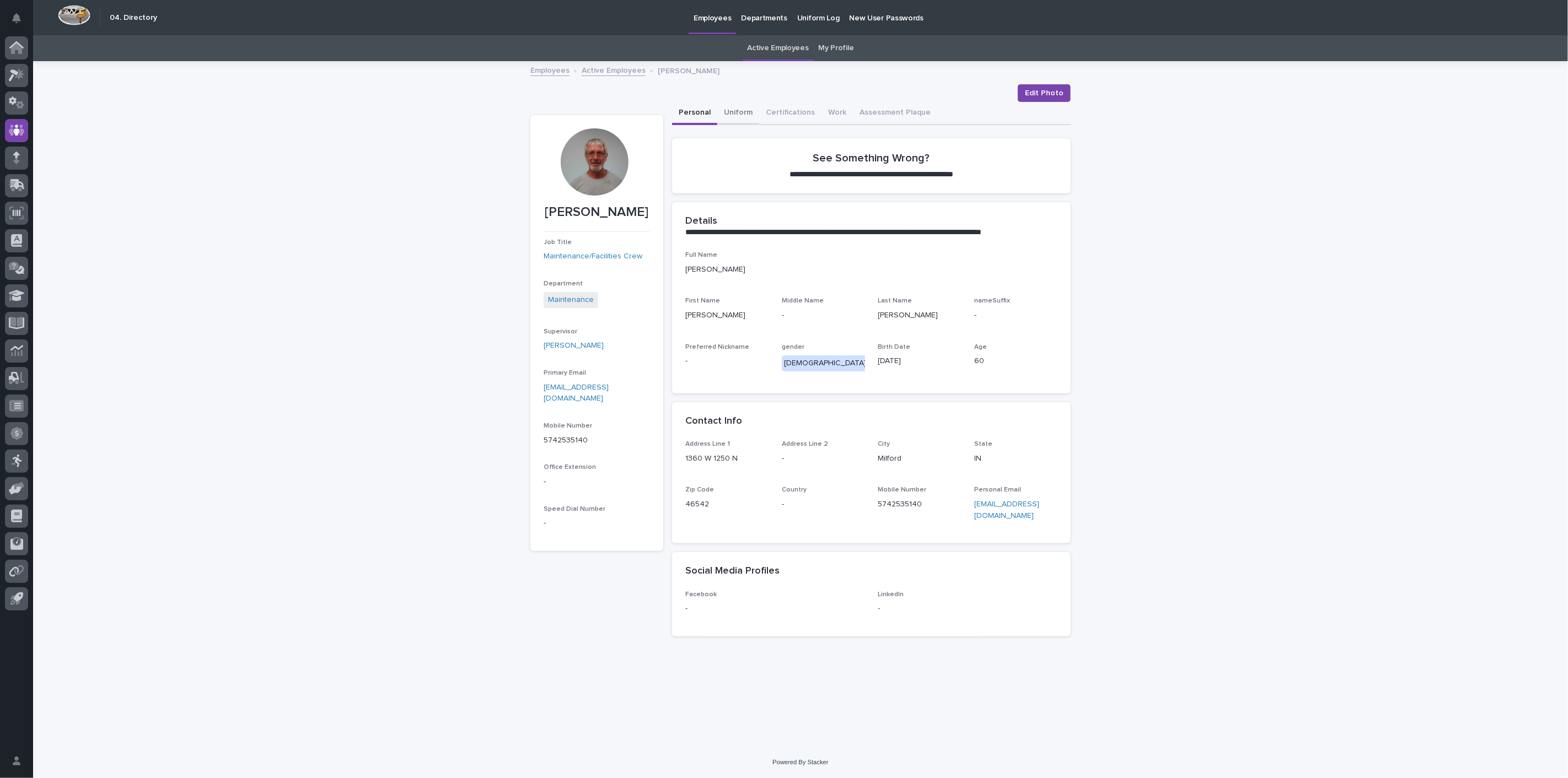
click at [733, 107] on button "Uniform" at bounding box center [738, 113] width 42 height 23
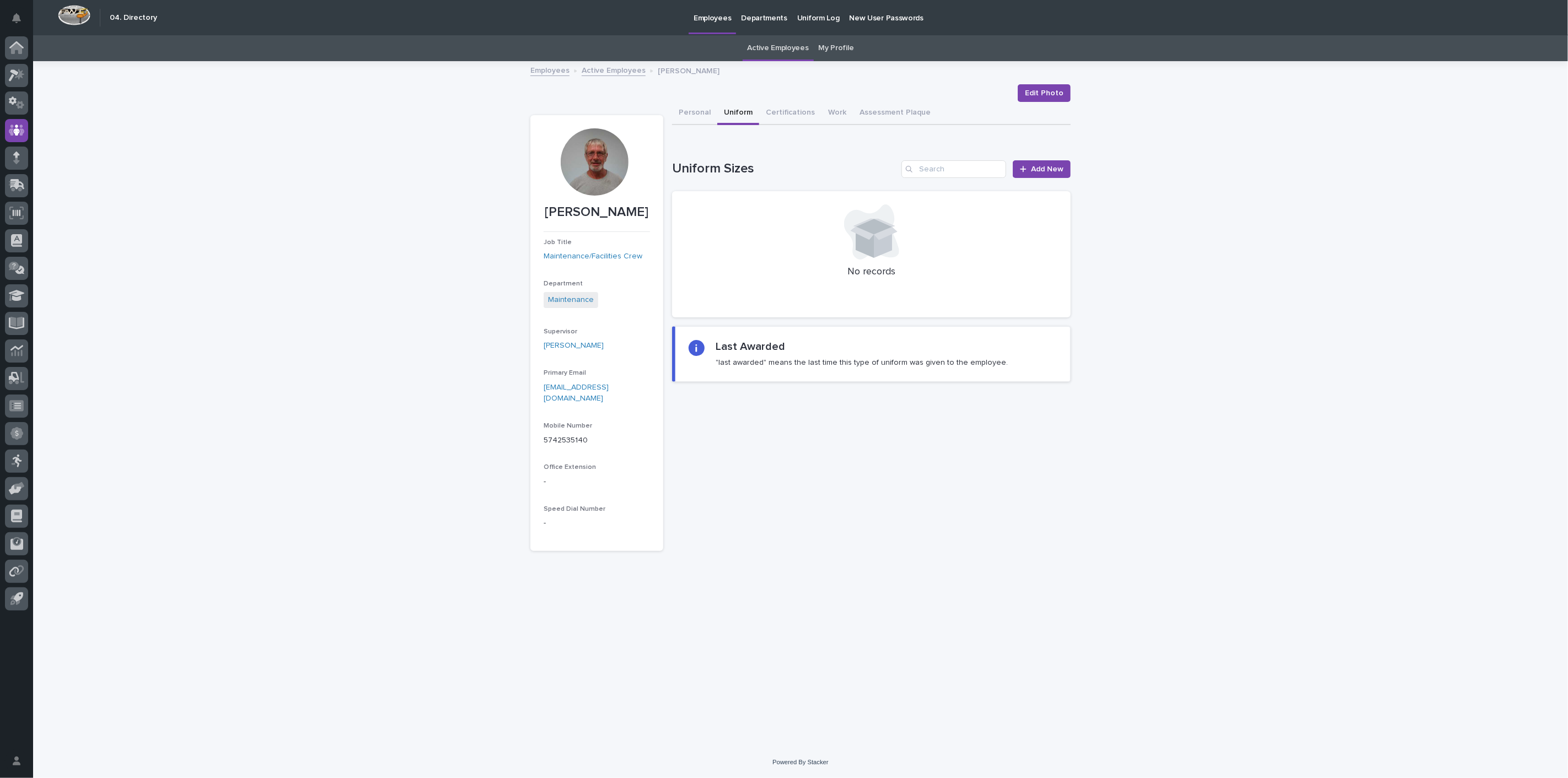
click at [595, 72] on link "Active Employees" at bounding box center [613, 70] width 64 height 13
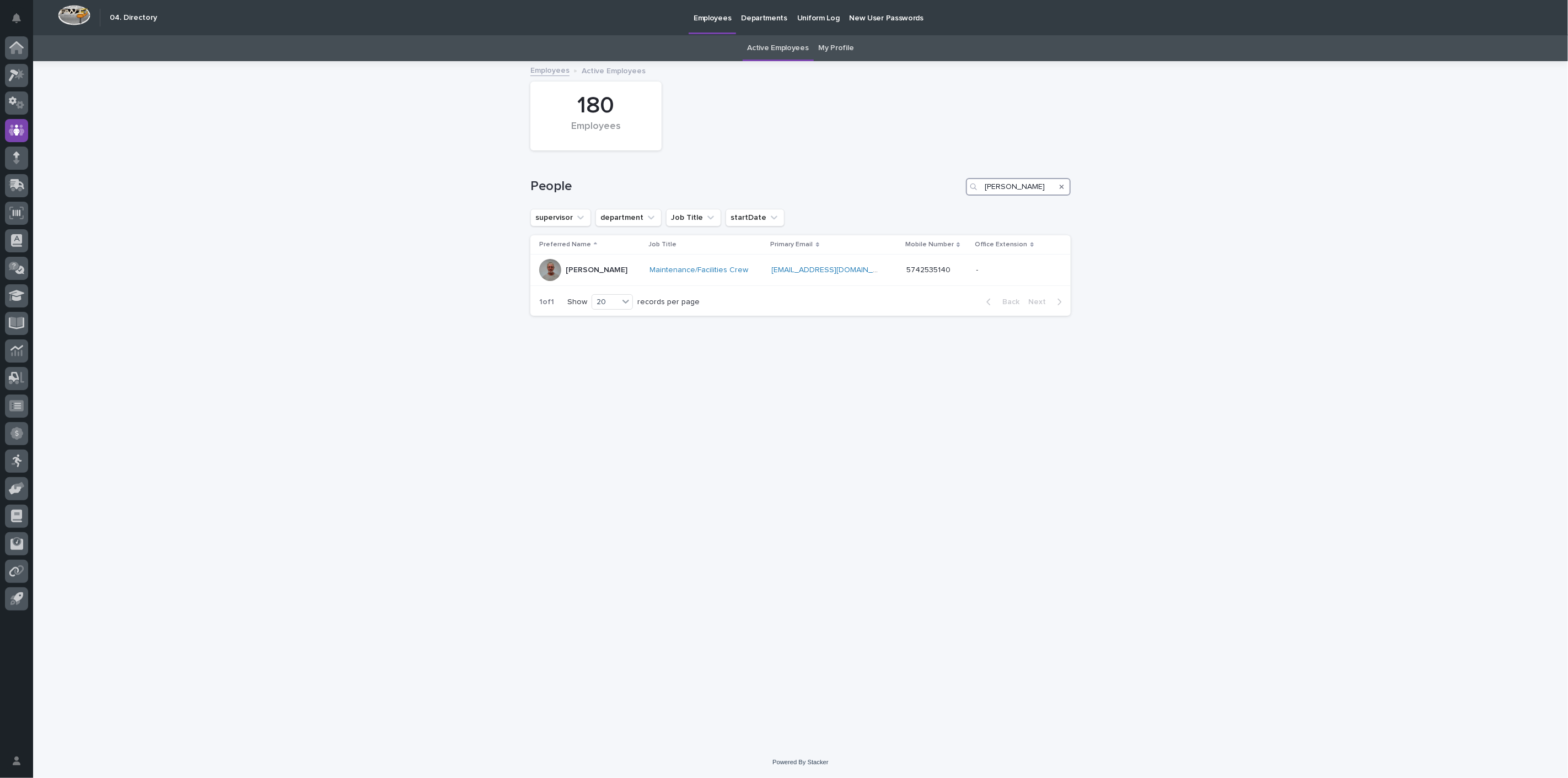
drag, startPoint x: 1042, startPoint y: 185, endPoint x: 904, endPoint y: 191, distance: 138.1
click at [904, 191] on div "People [PERSON_NAME]" at bounding box center [800, 187] width 540 height 18
type input "[PERSON_NAME]"
click at [594, 262] on div "[PERSON_NAME]" at bounding box center [596, 270] width 62 height 18
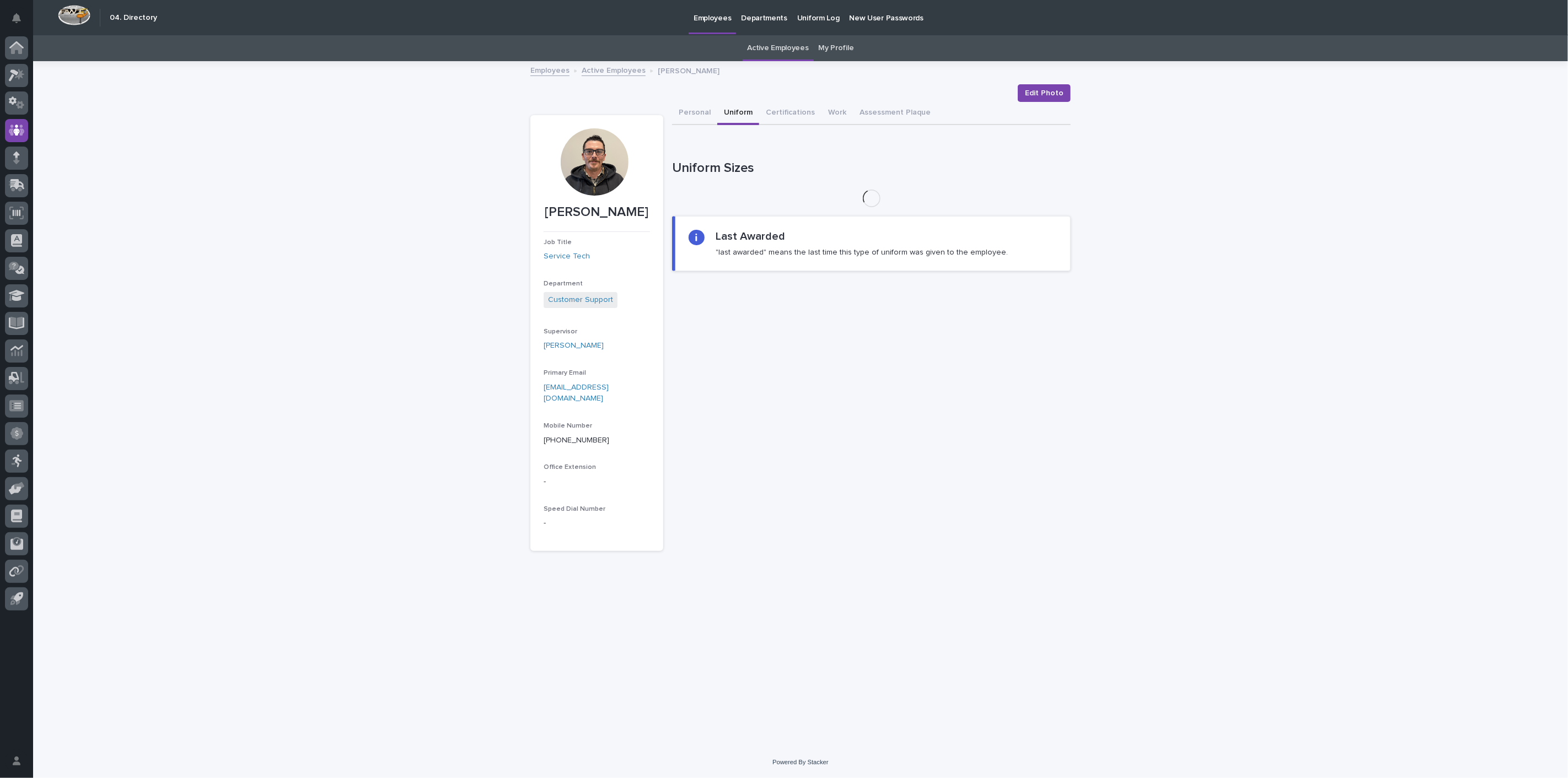
click at [739, 111] on button "Uniform" at bounding box center [738, 113] width 42 height 23
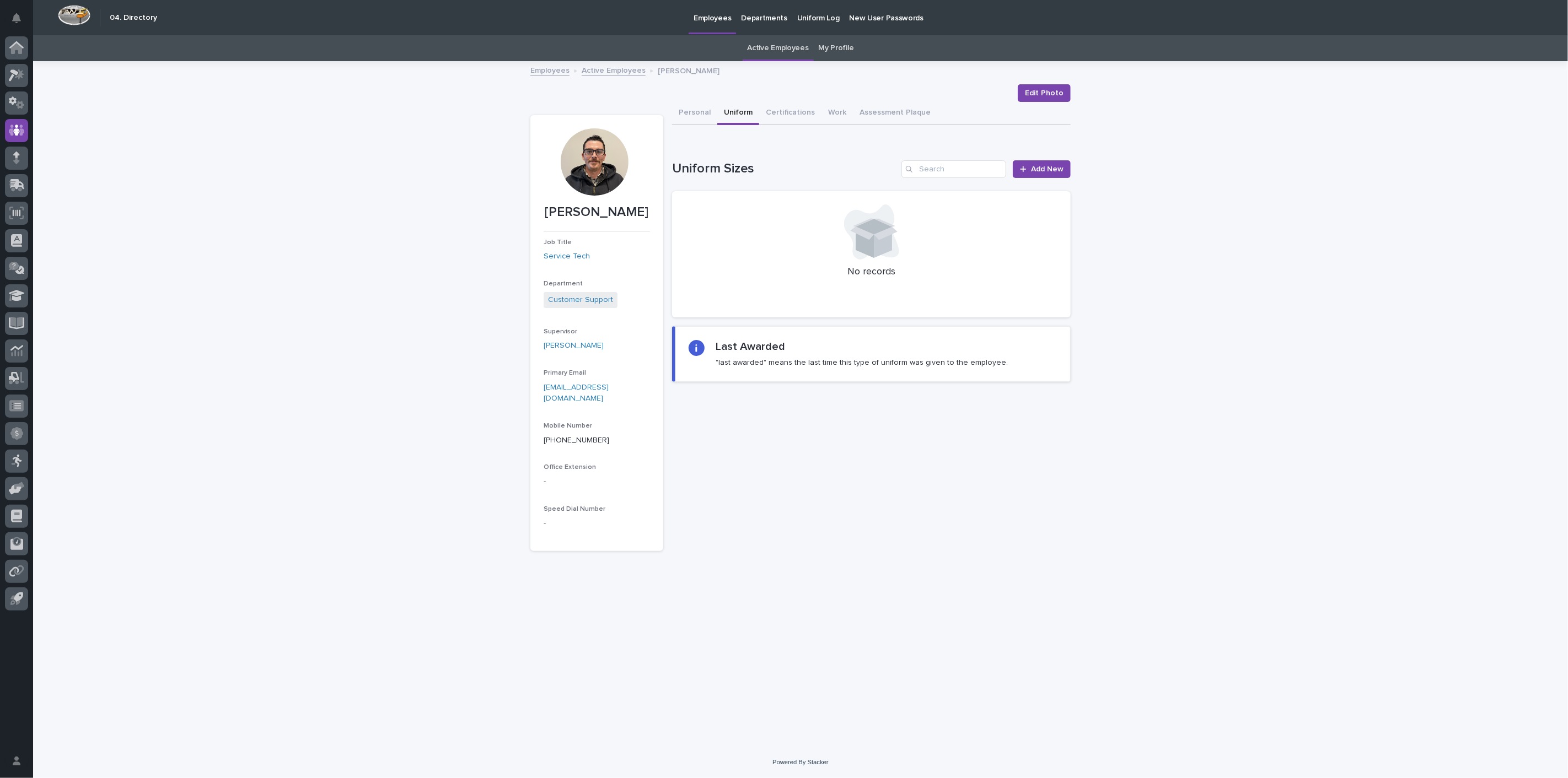
click at [609, 72] on link "Active Employees" at bounding box center [613, 70] width 64 height 13
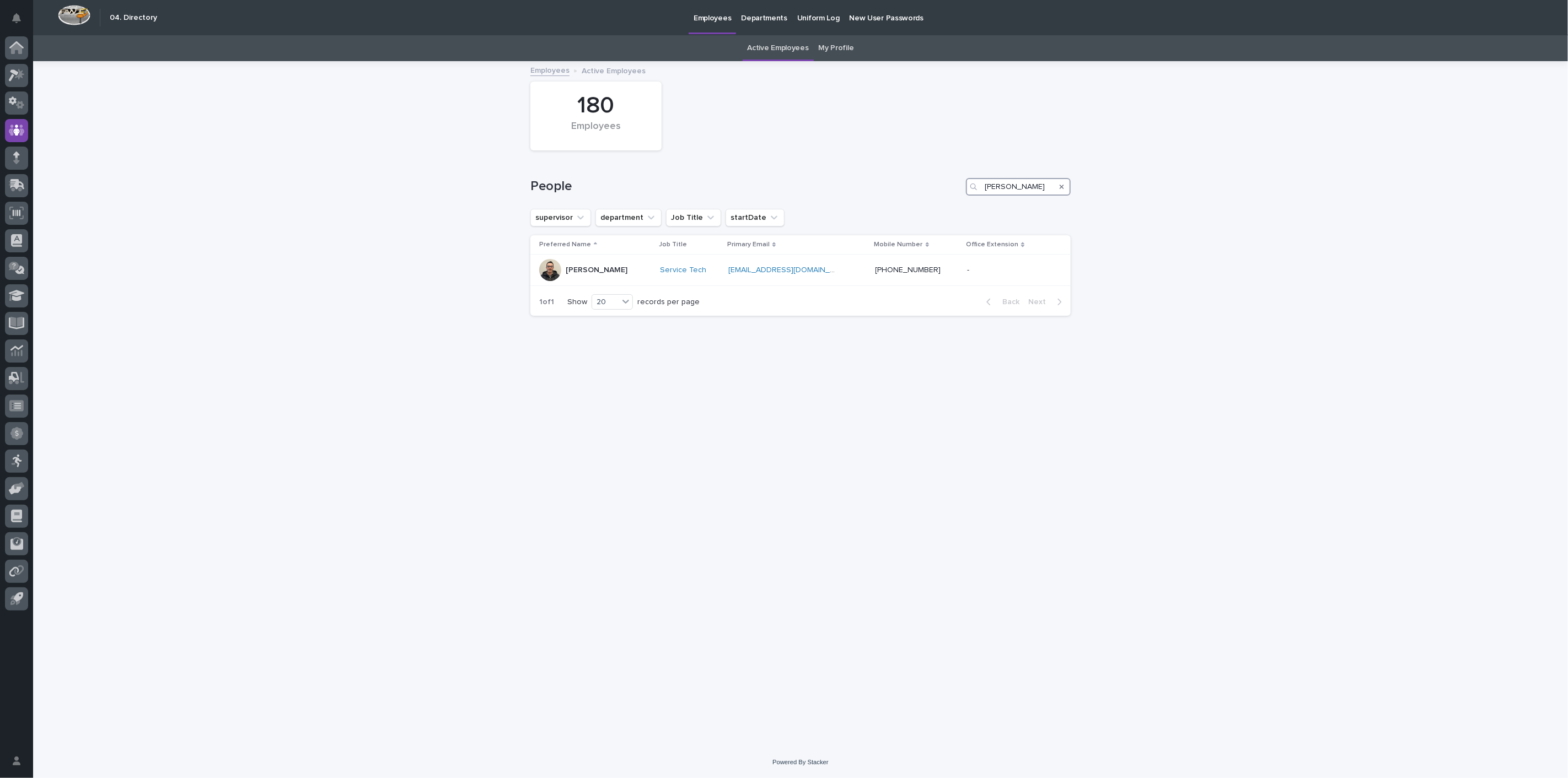
drag, startPoint x: 958, startPoint y: 184, endPoint x: 888, endPoint y: 178, distance: 70.3
click at [894, 179] on div "People [PERSON_NAME]" at bounding box center [800, 187] width 540 height 18
type input "[PERSON_NAME]"
click at [579, 276] on div "[PERSON_NAME]" at bounding box center [596, 270] width 62 height 18
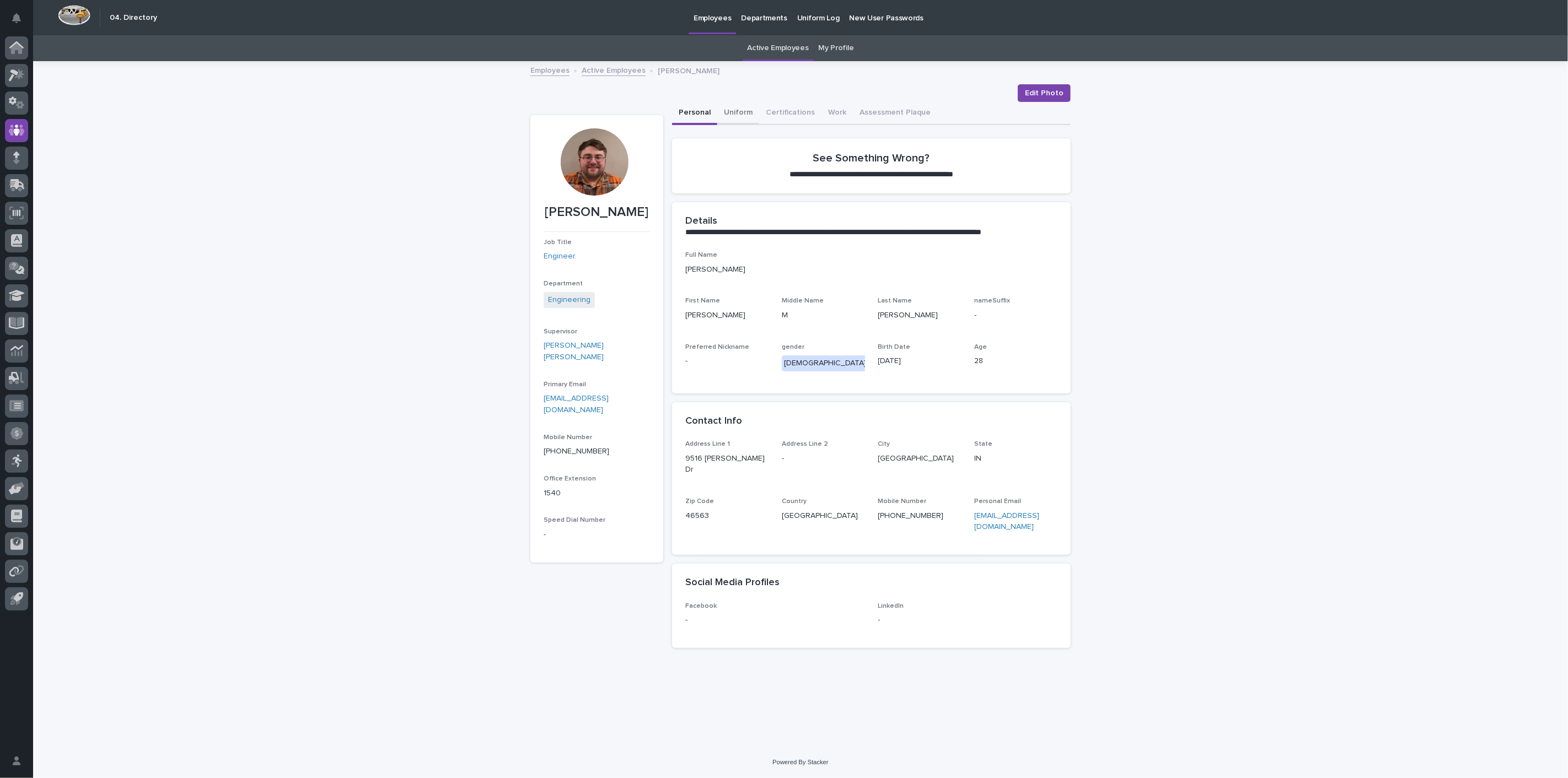
click at [743, 113] on button "Uniform" at bounding box center [738, 113] width 42 height 23
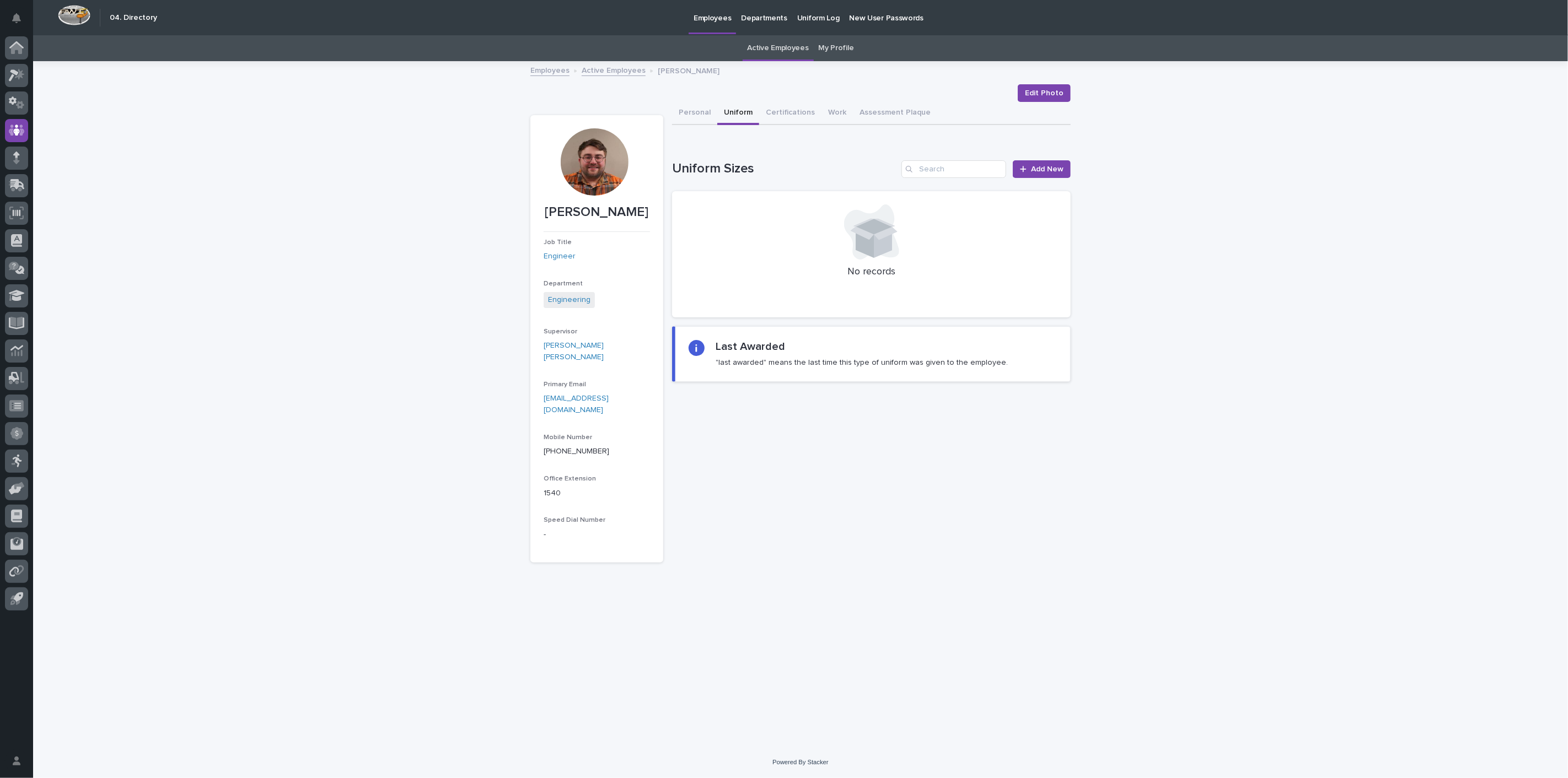
click at [613, 70] on link "Active Employees" at bounding box center [613, 70] width 64 height 13
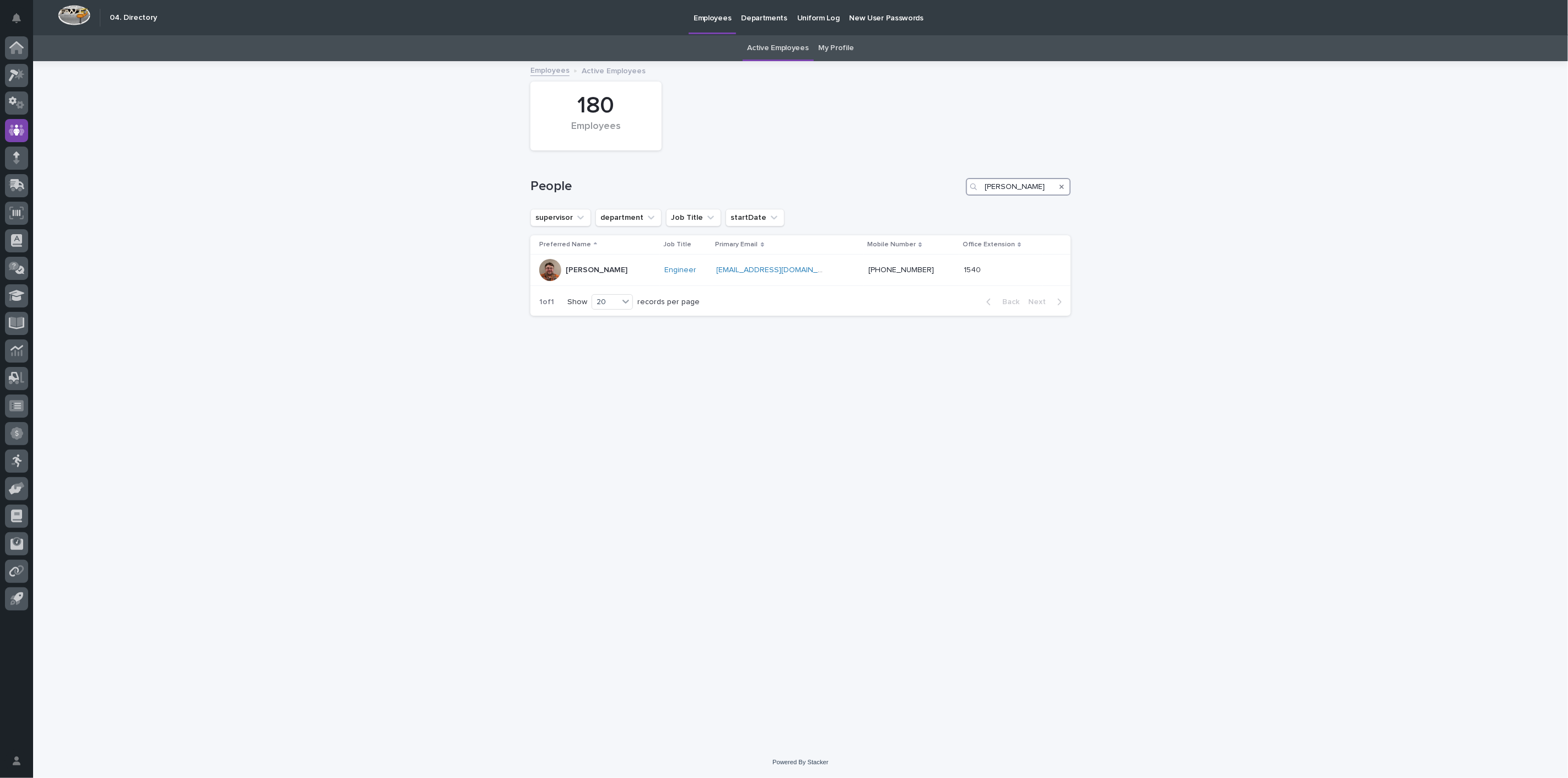
drag, startPoint x: 995, startPoint y: 190, endPoint x: 968, endPoint y: 188, distance: 27.1
click at [969, 188] on div "[PERSON_NAME]" at bounding box center [1018, 187] width 105 height 18
type input "jonath"
click at [583, 269] on p "[PERSON_NAME]" at bounding box center [596, 270] width 62 height 9
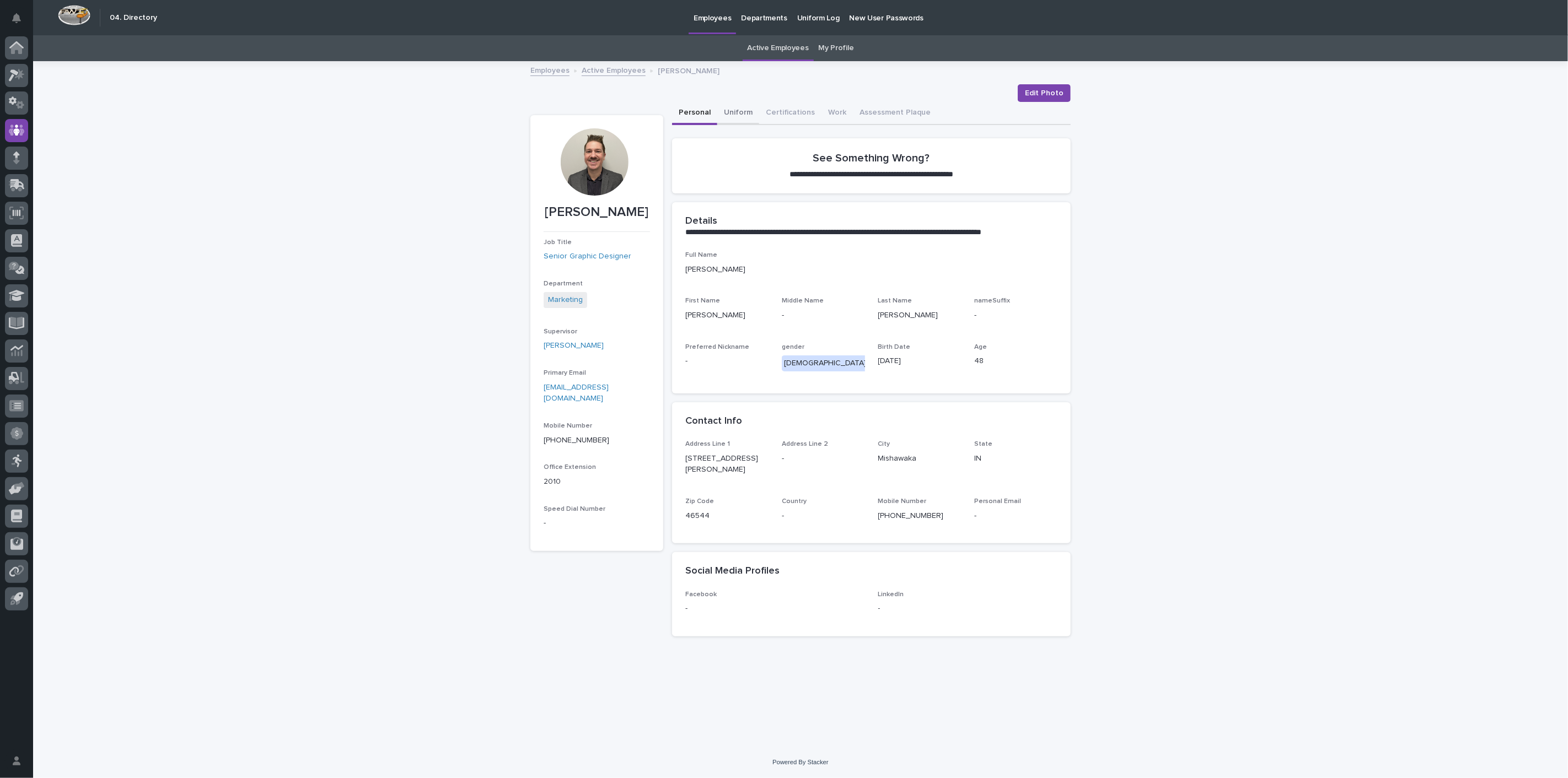
click at [739, 104] on button "Uniform" at bounding box center [738, 113] width 42 height 23
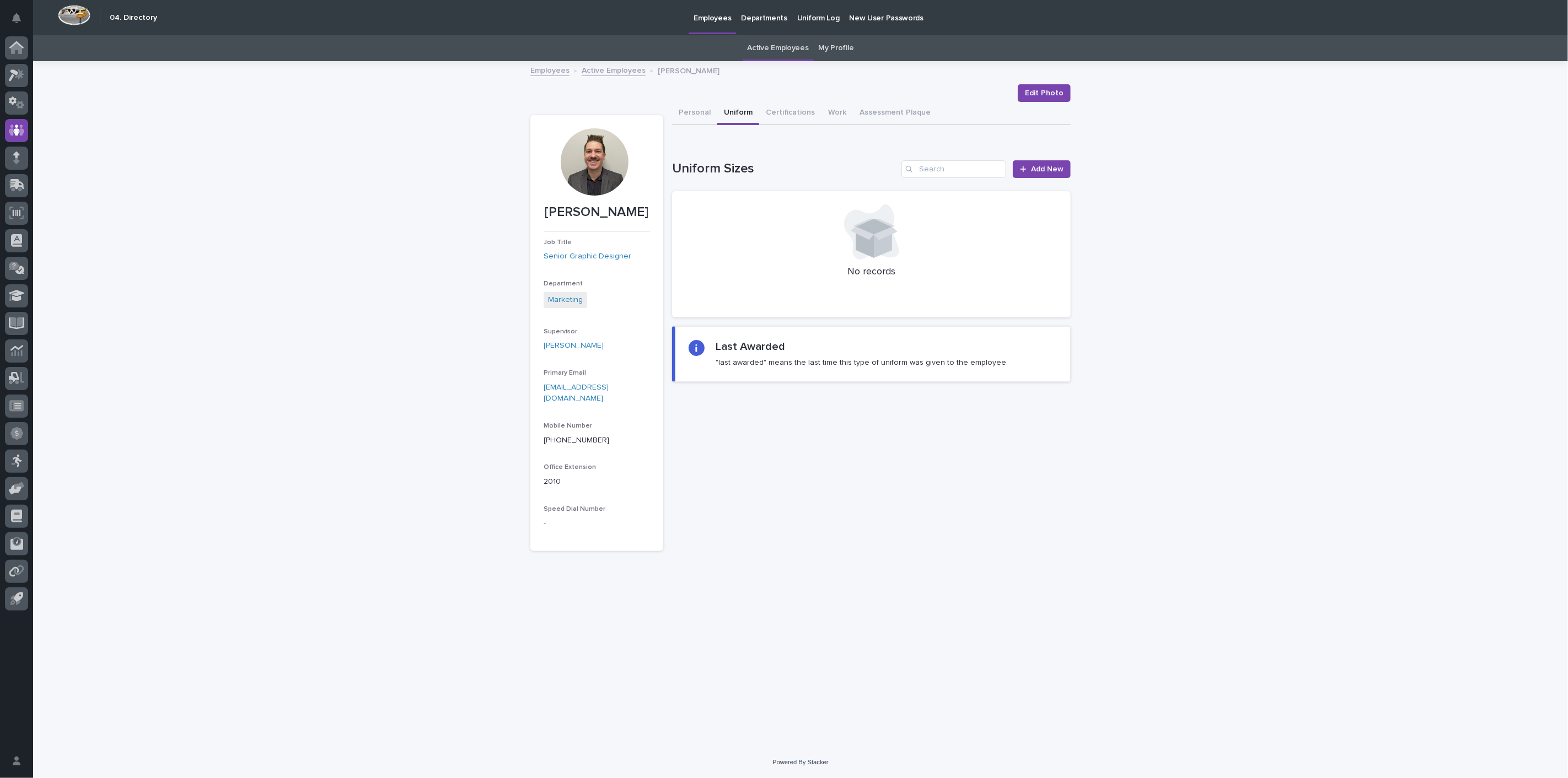
click at [623, 70] on link "Active Employees" at bounding box center [613, 70] width 64 height 13
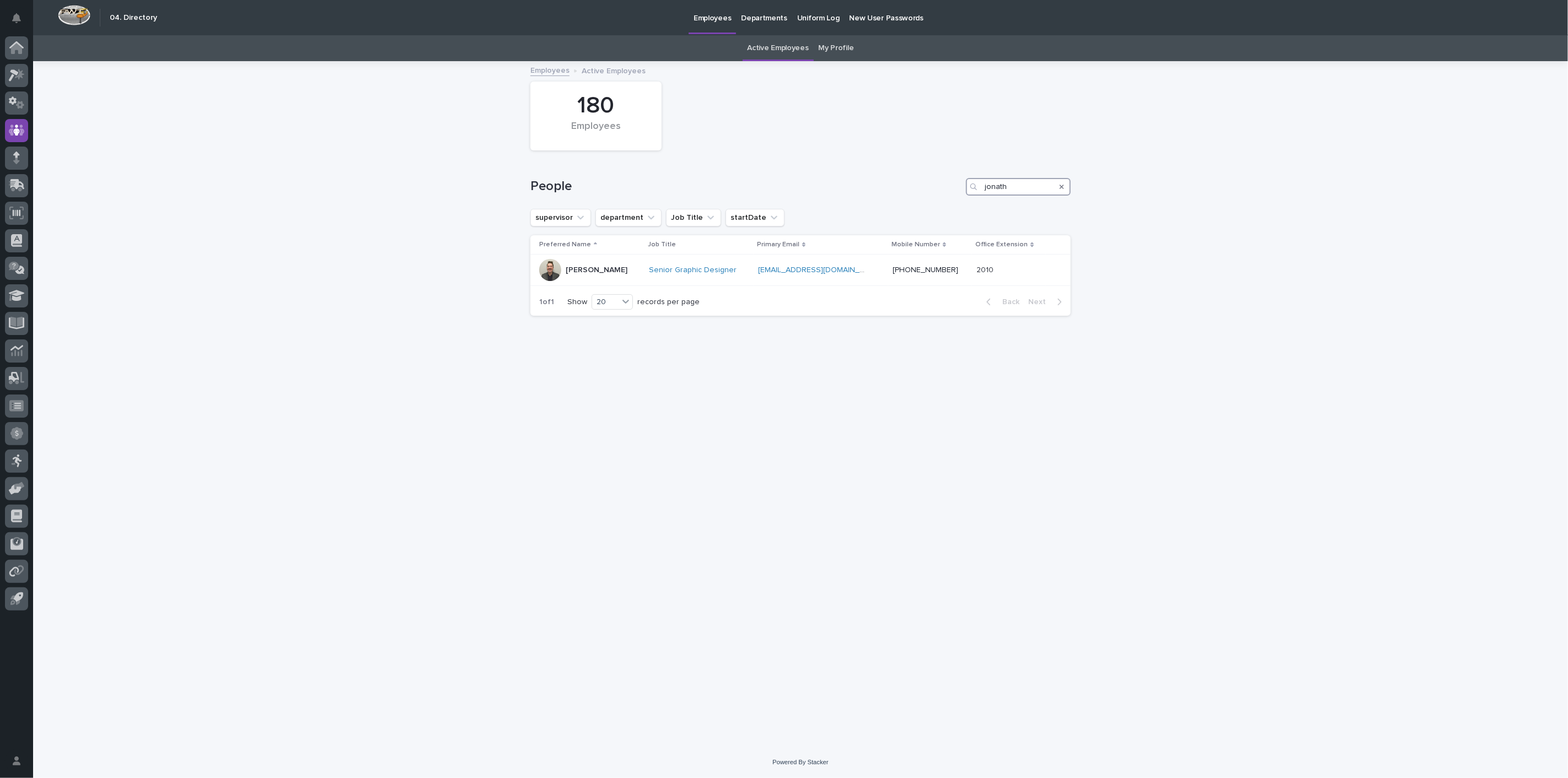
drag, startPoint x: 1028, startPoint y: 186, endPoint x: 875, endPoint y: 183, distance: 153.0
click at [878, 183] on div "People [PERSON_NAME]" at bounding box center [800, 187] width 540 height 18
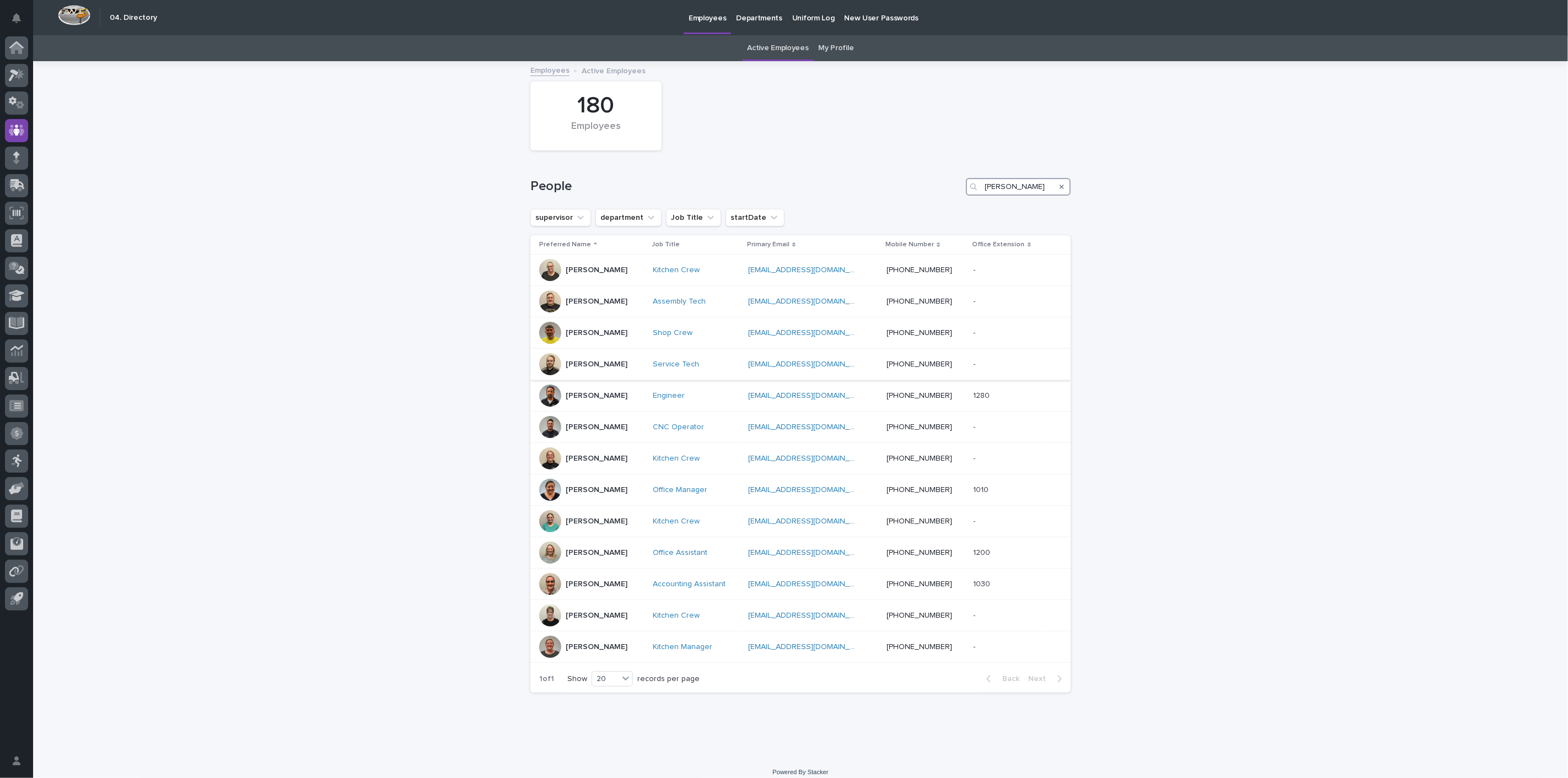
type input "[PERSON_NAME]"
click at [579, 364] on p "[PERSON_NAME]" at bounding box center [596, 364] width 62 height 9
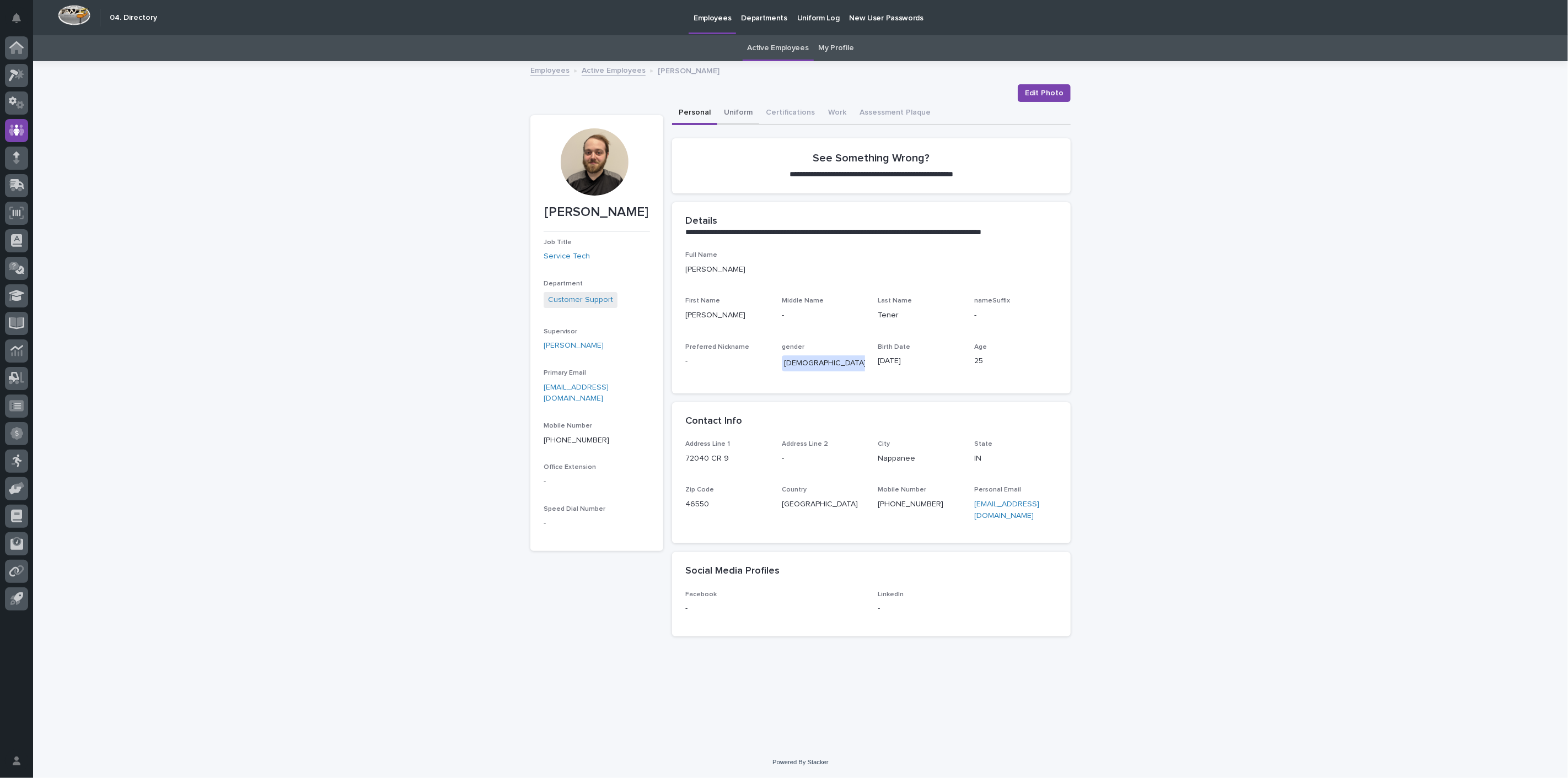
click at [733, 110] on button "Uniform" at bounding box center [738, 113] width 42 height 23
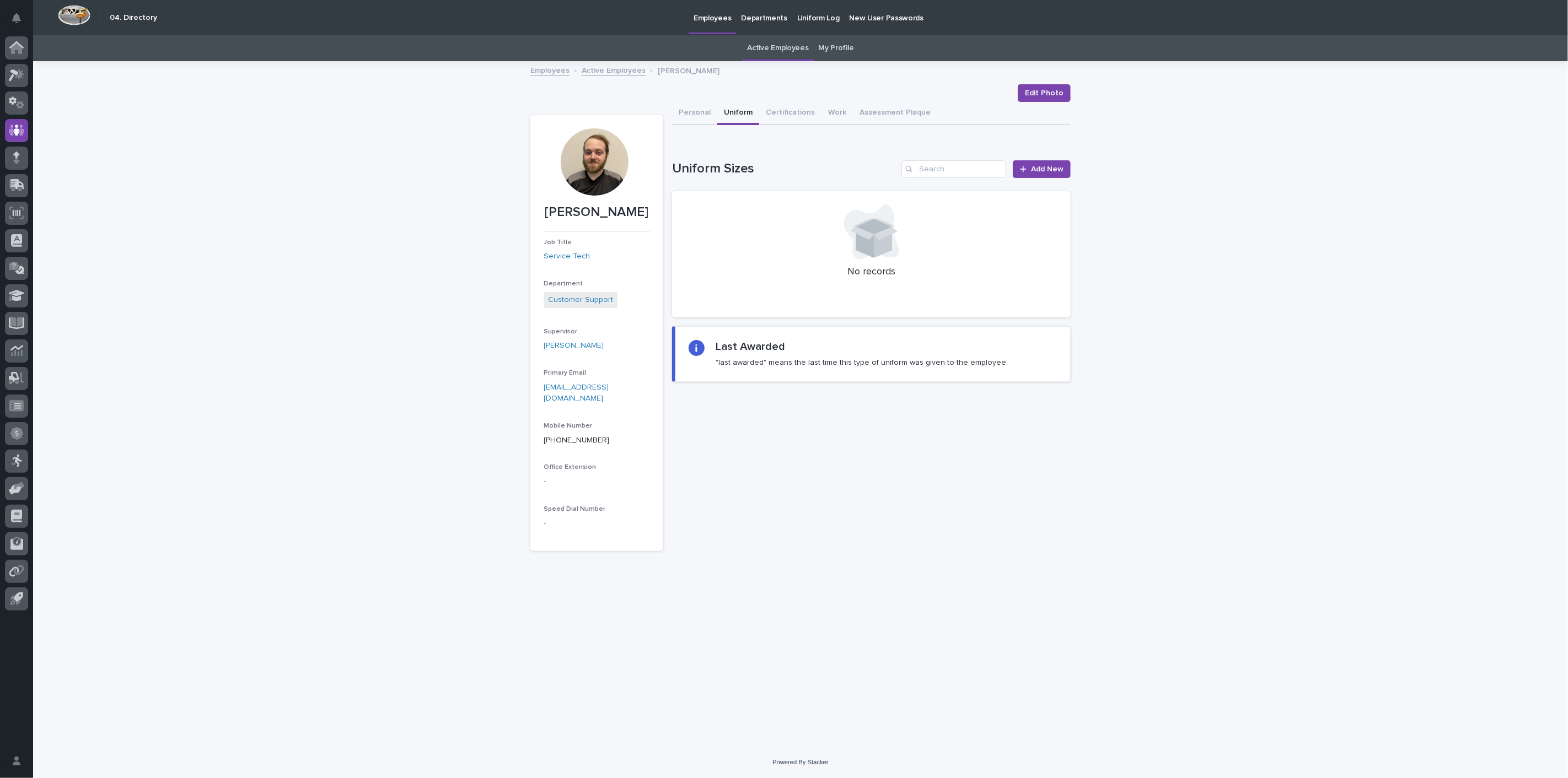
click at [583, 67] on link "Active Employees" at bounding box center [613, 70] width 64 height 13
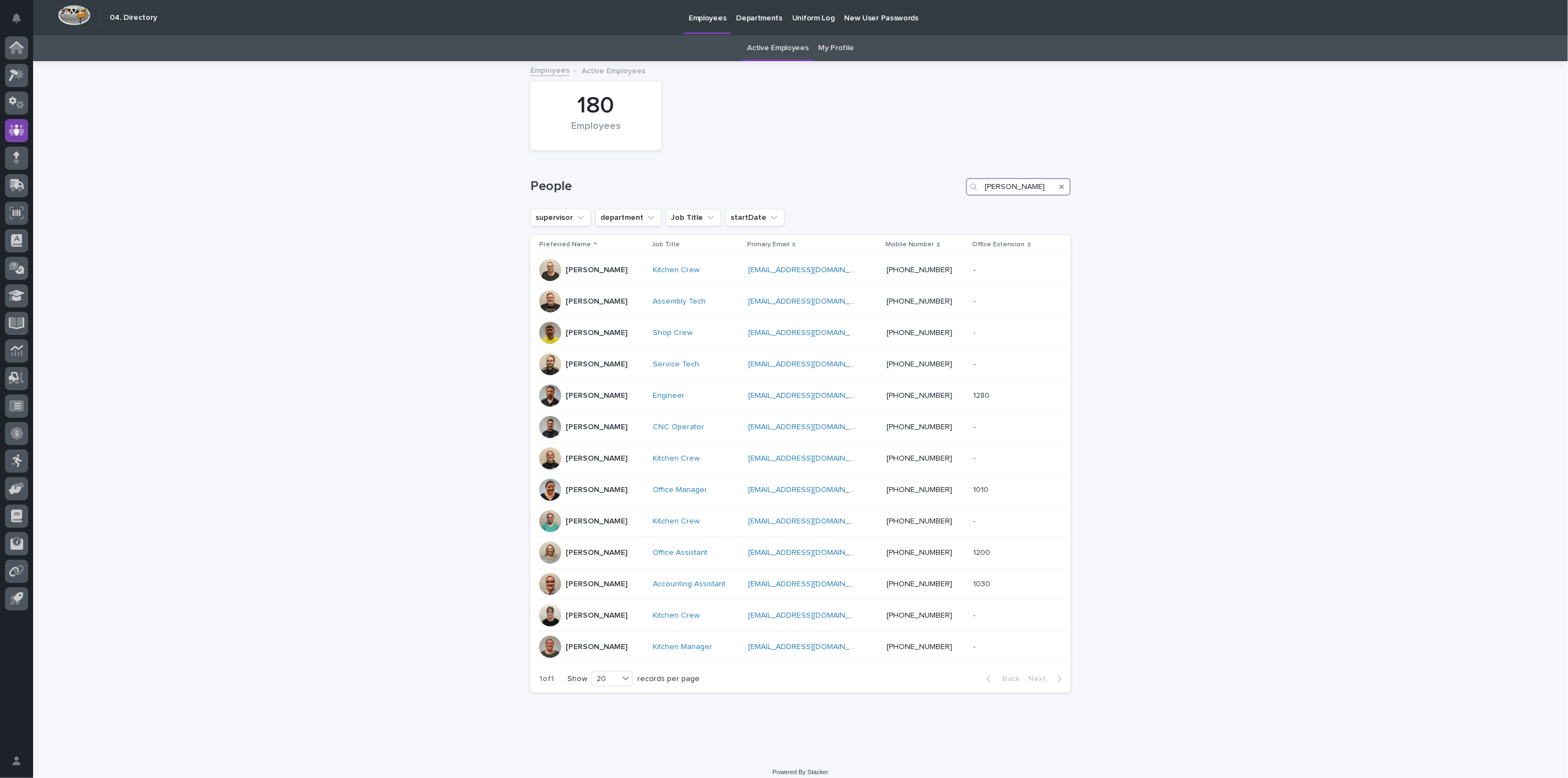
drag, startPoint x: 1011, startPoint y: 186, endPoint x: 881, endPoint y: 178, distance: 130.2
click at [883, 178] on div "People [PERSON_NAME]" at bounding box center [800, 187] width 540 height 18
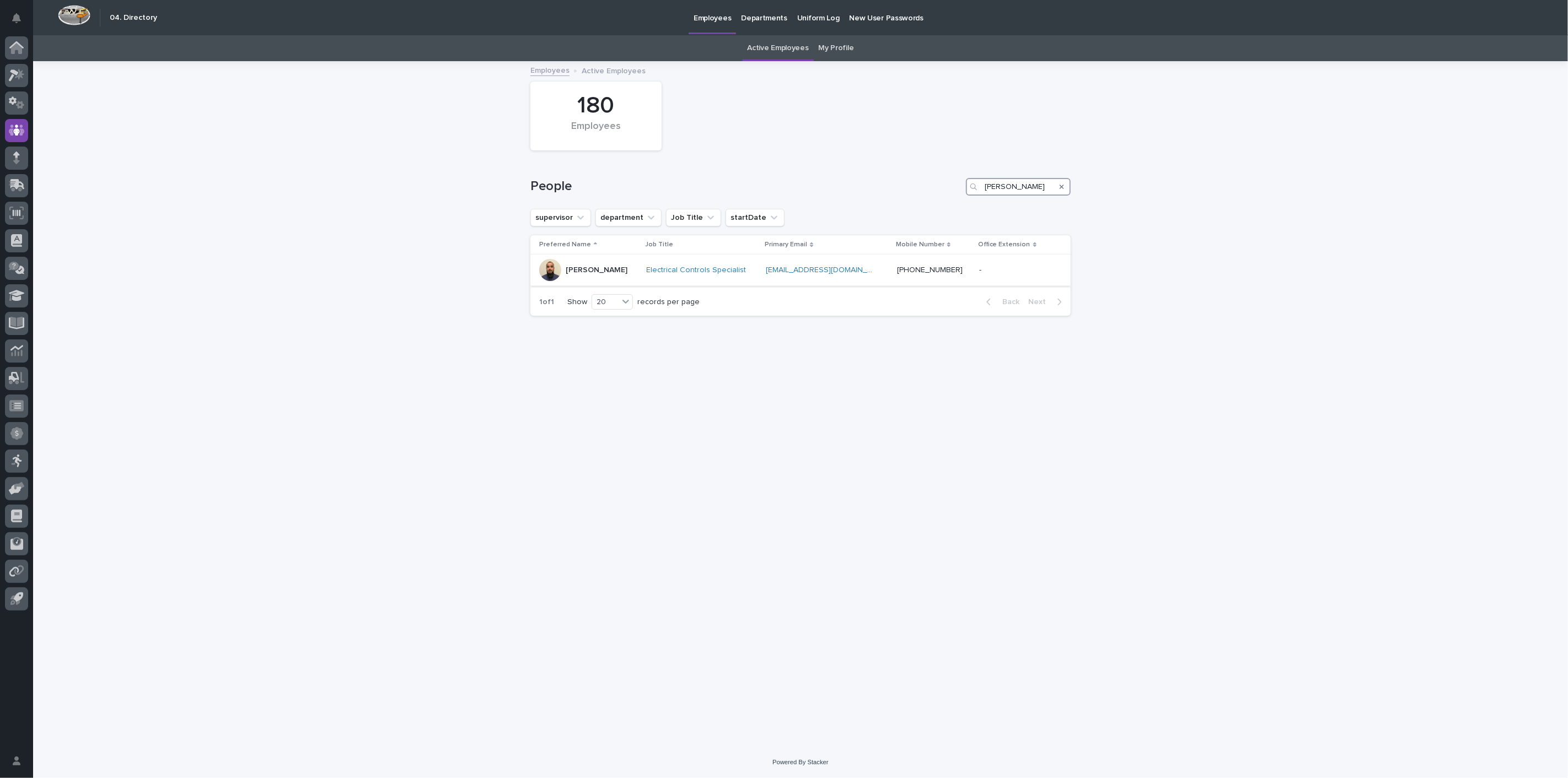
type input "[PERSON_NAME]"
click at [577, 263] on div "[PERSON_NAME]" at bounding box center [596, 268] width 62 height 11
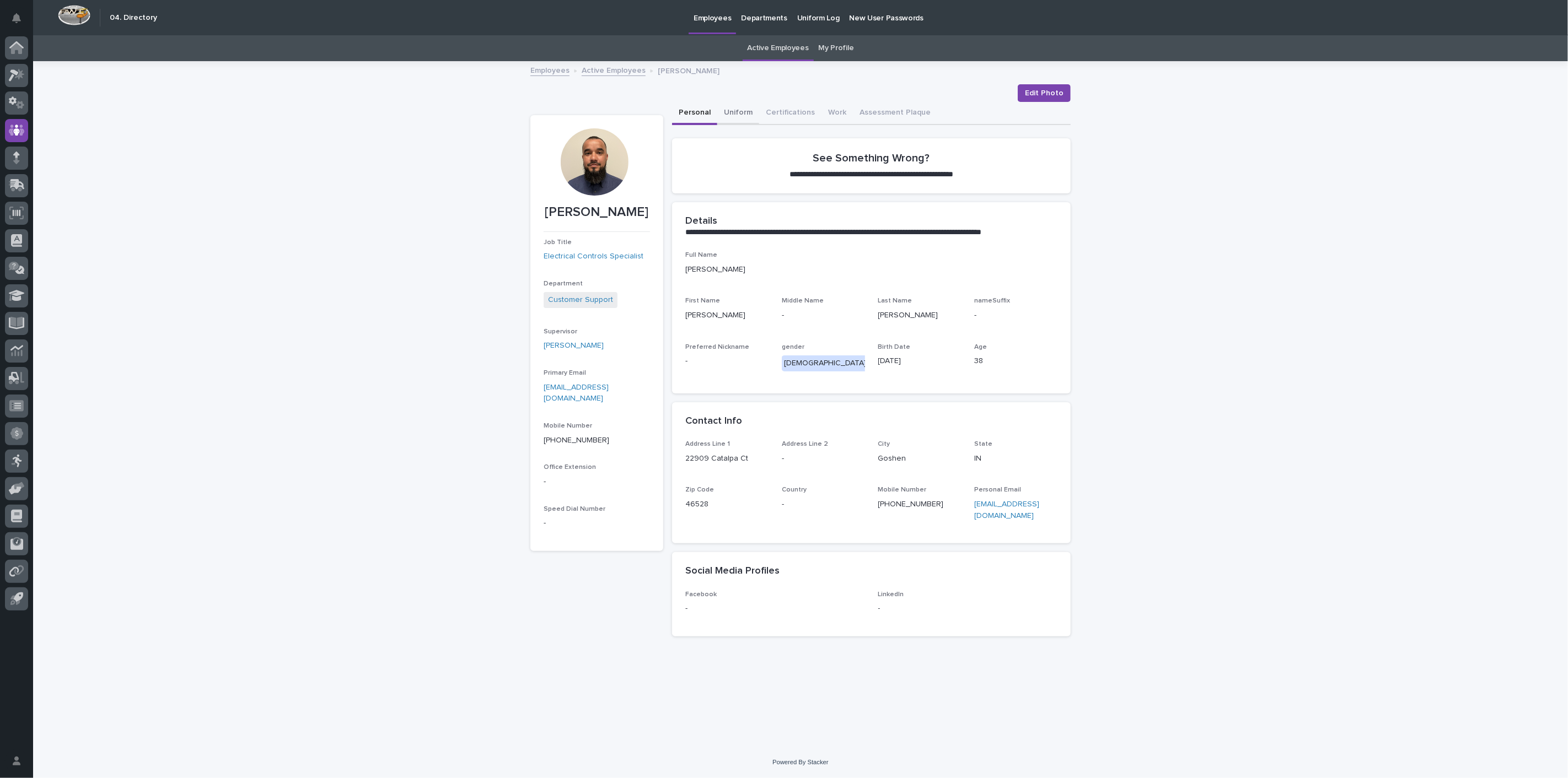
click at [737, 113] on button "Uniform" at bounding box center [738, 113] width 42 height 23
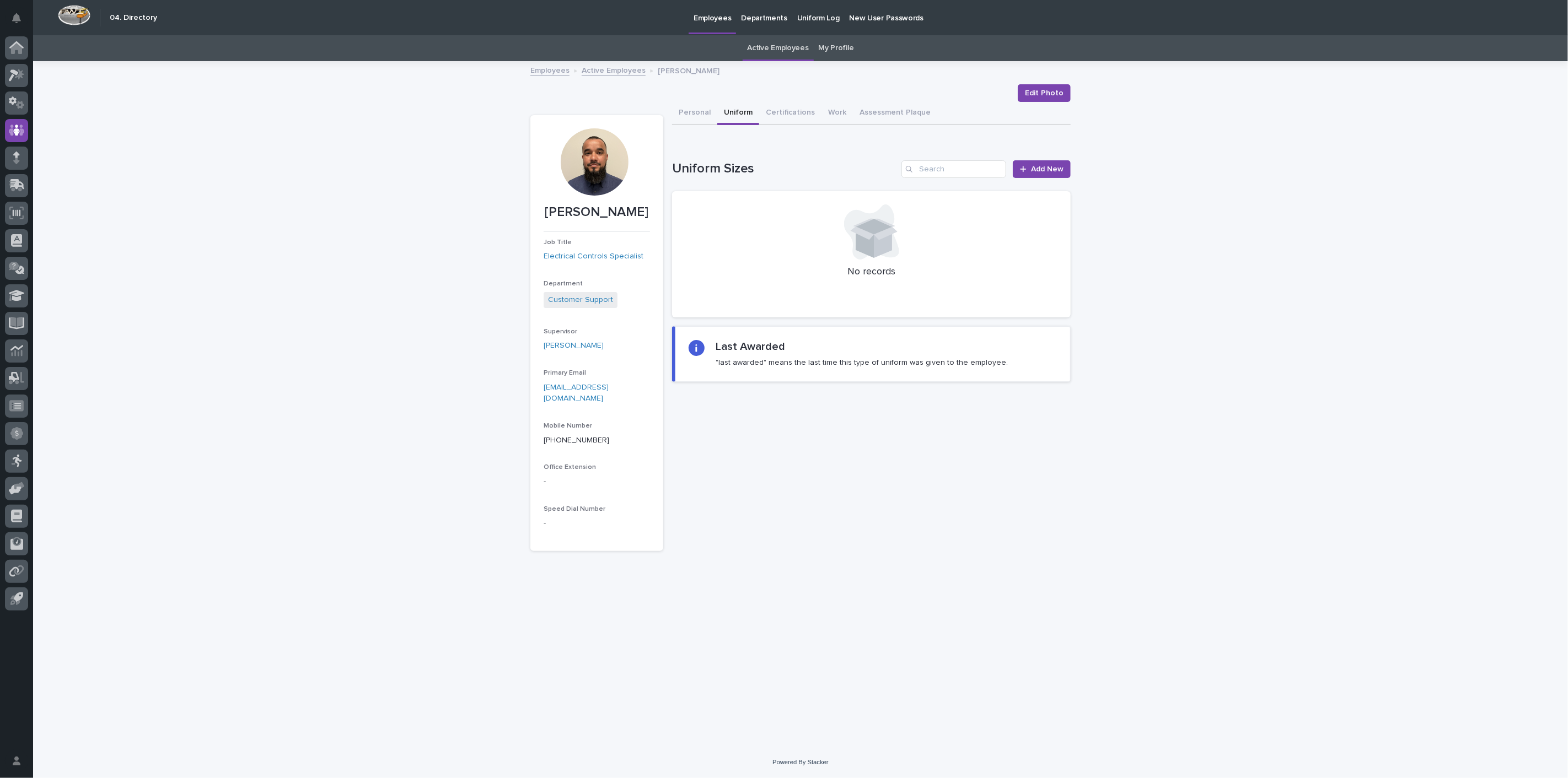
click at [624, 73] on link "Active Employees" at bounding box center [613, 70] width 64 height 13
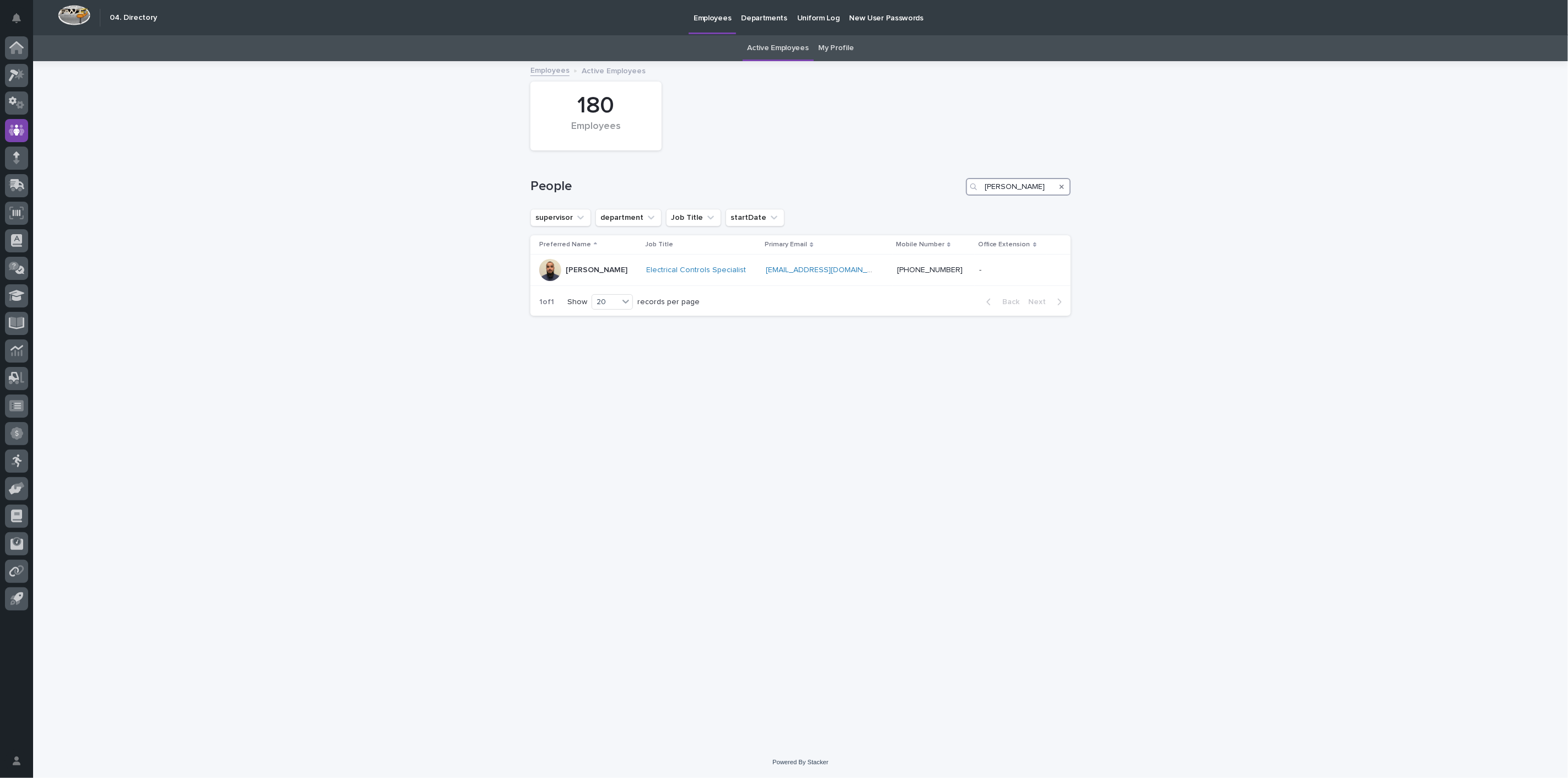
drag, startPoint x: 1026, startPoint y: 192, endPoint x: 701, endPoint y: 175, distance: 325.4
click at [718, 173] on div "People [PERSON_NAME]" at bounding box center [800, 182] width 540 height 53
type input "kenton"
click at [581, 270] on p "[PERSON_NAME]" at bounding box center [596, 270] width 62 height 9
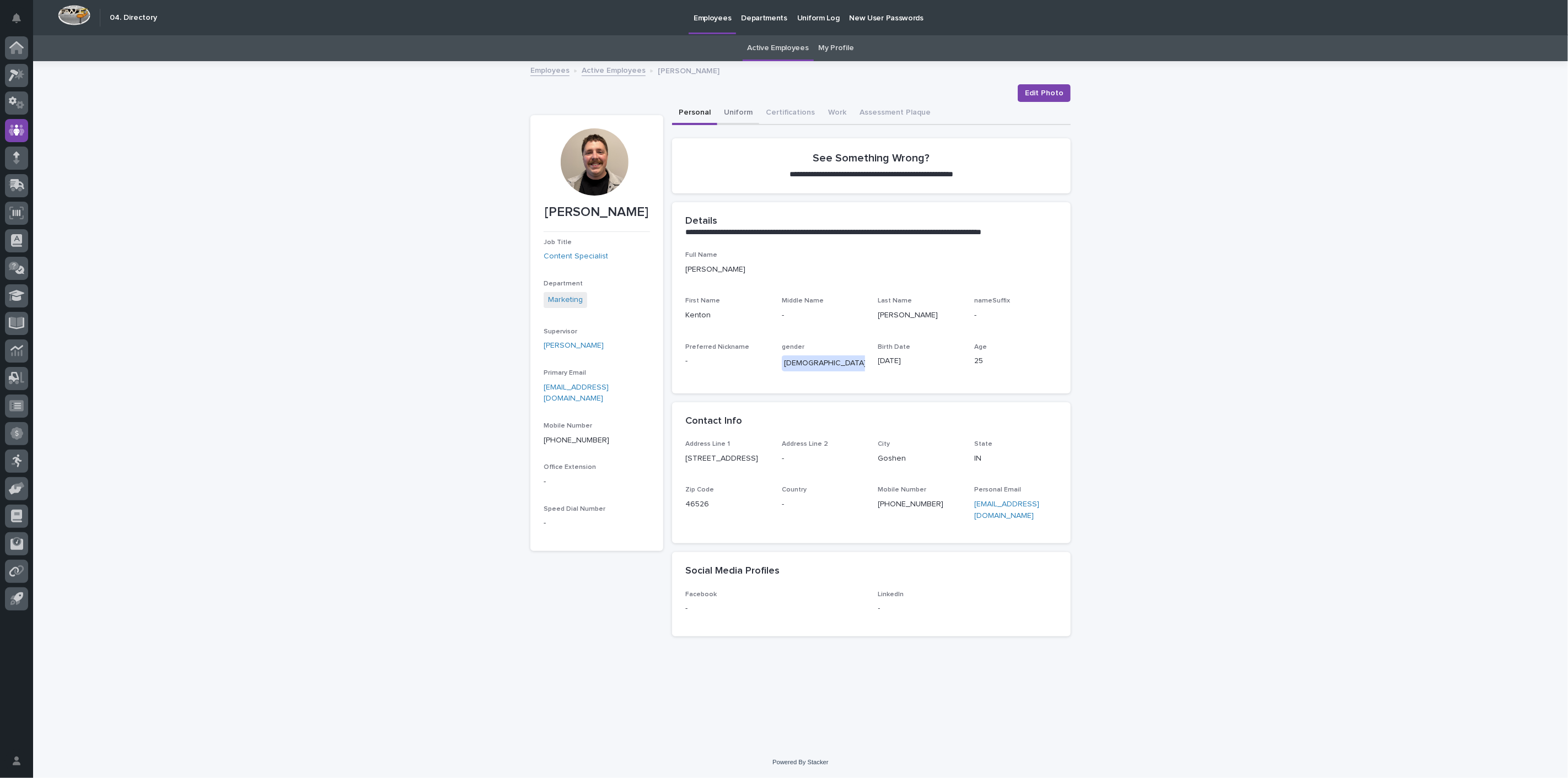
click at [738, 109] on button "Uniform" at bounding box center [738, 113] width 42 height 23
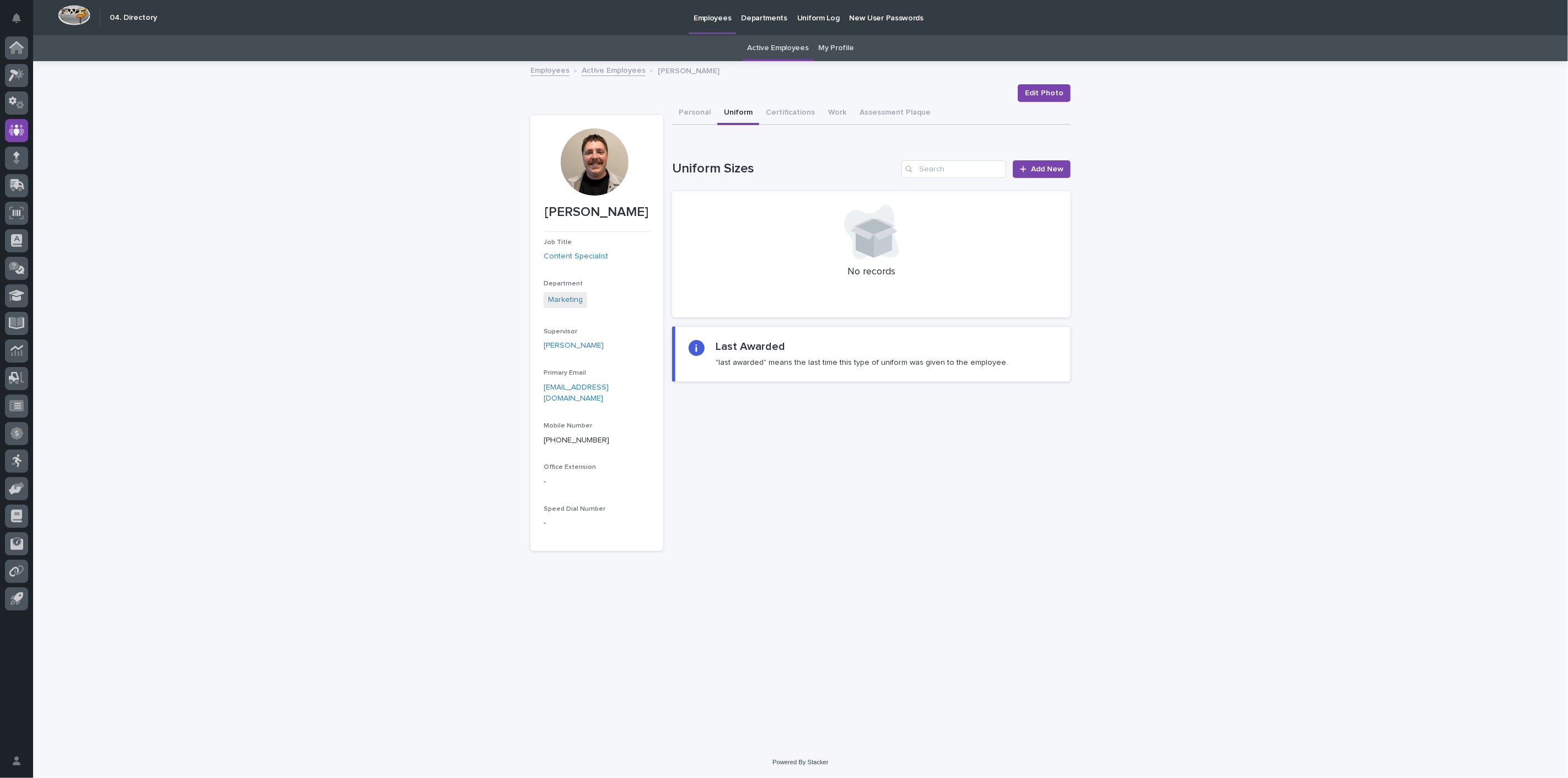
click at [607, 74] on link "Active Employees" at bounding box center [613, 70] width 64 height 13
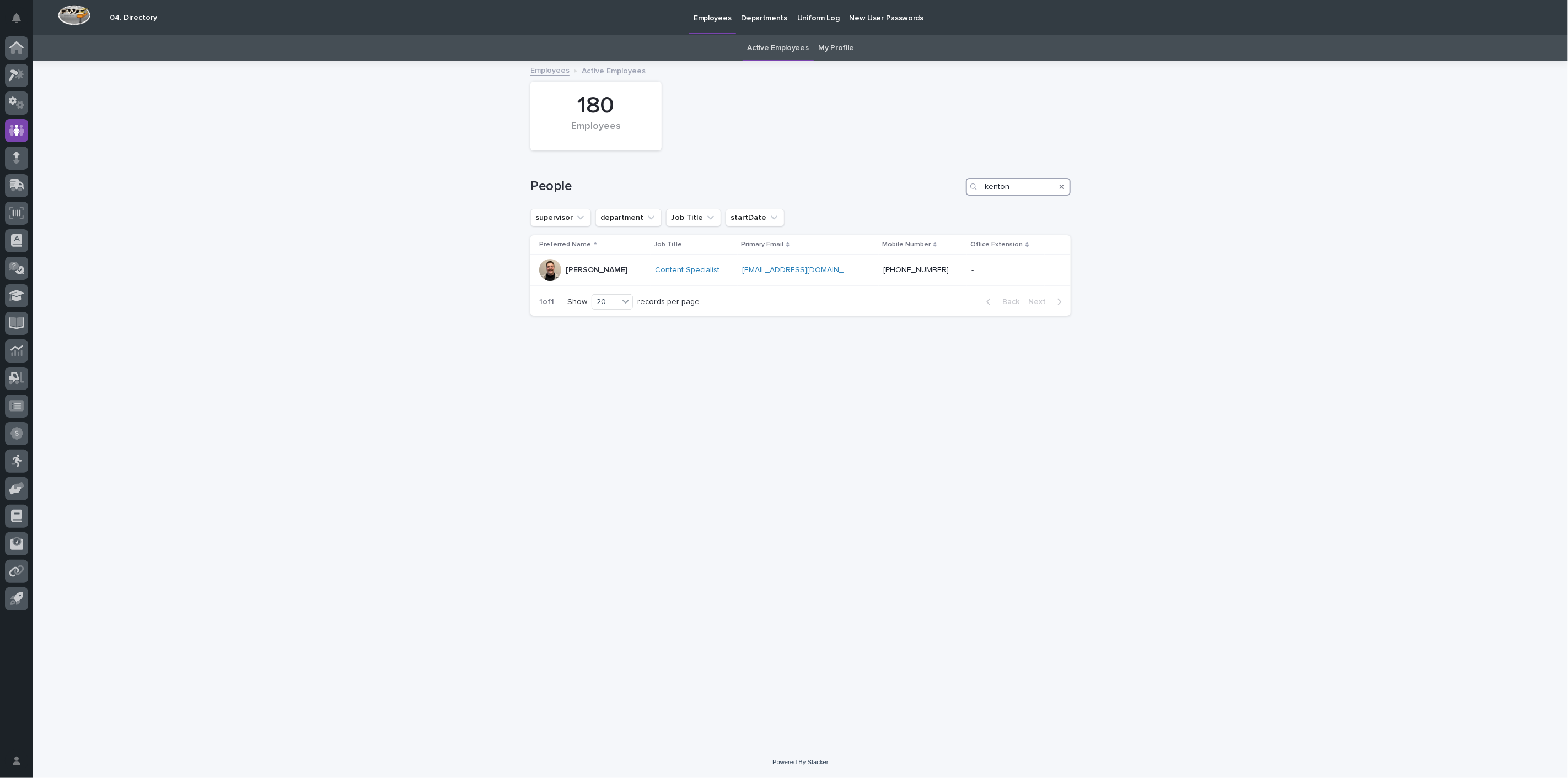
drag, startPoint x: 1022, startPoint y: 190, endPoint x: 853, endPoint y: 186, distance: 169.0
click at [853, 186] on div "People [PERSON_NAME]" at bounding box center [800, 187] width 540 height 18
type input "[PERSON_NAME]"
click at [605, 300] on p "[PERSON_NAME]" at bounding box center [596, 302] width 62 height 9
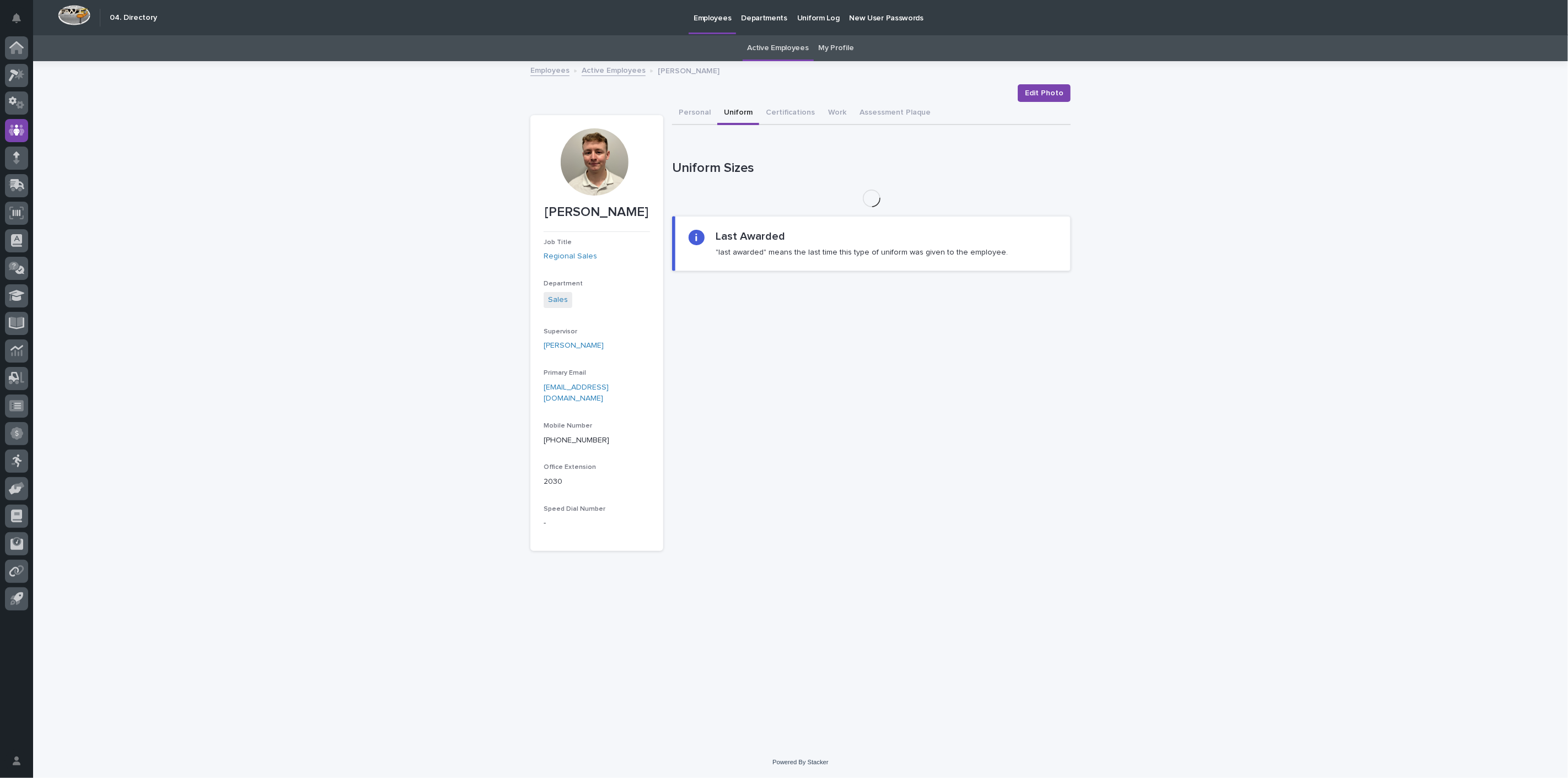
click at [748, 114] on button "Uniform" at bounding box center [738, 113] width 42 height 23
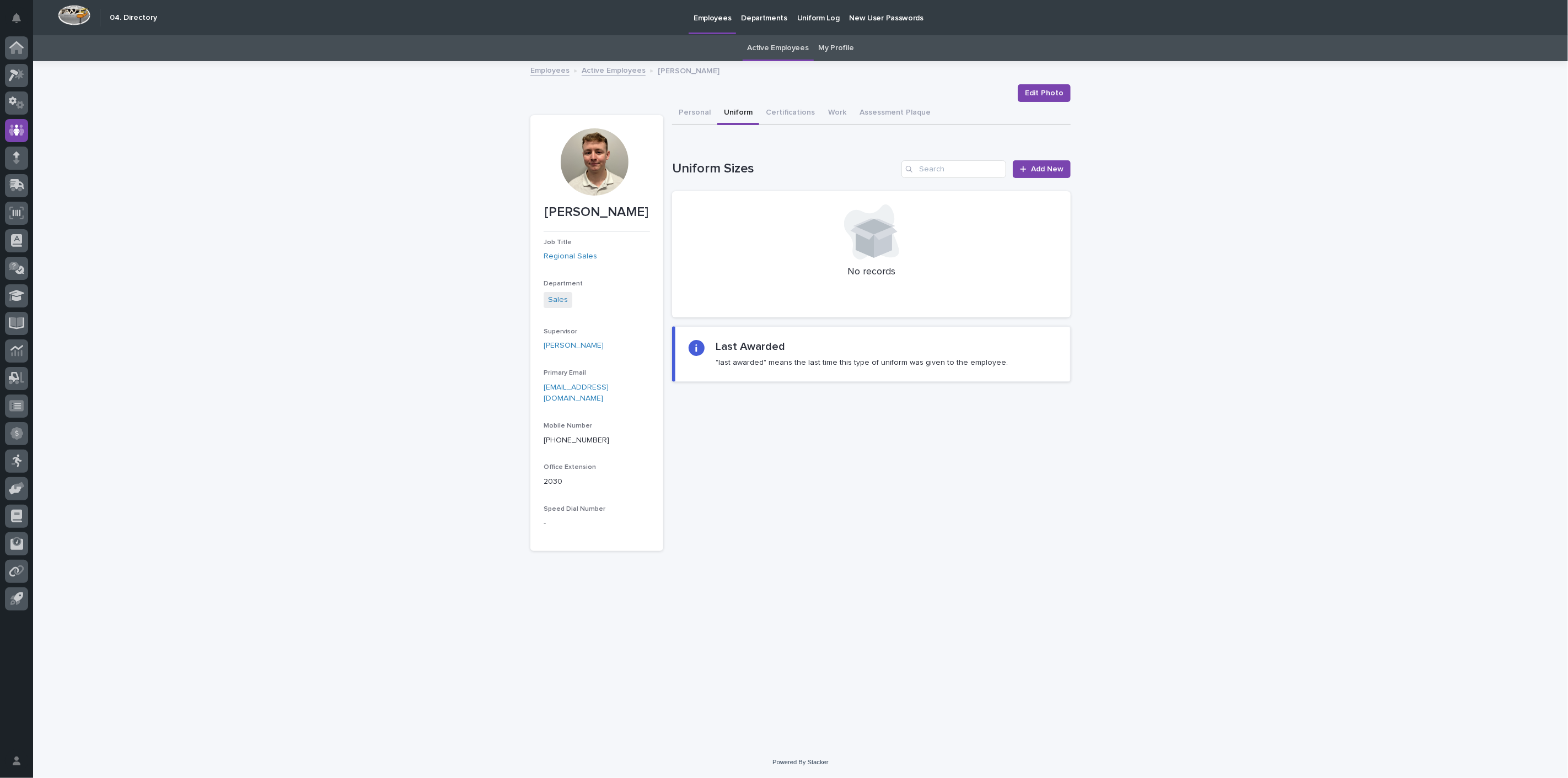
click at [608, 72] on link "Active Employees" at bounding box center [613, 70] width 64 height 13
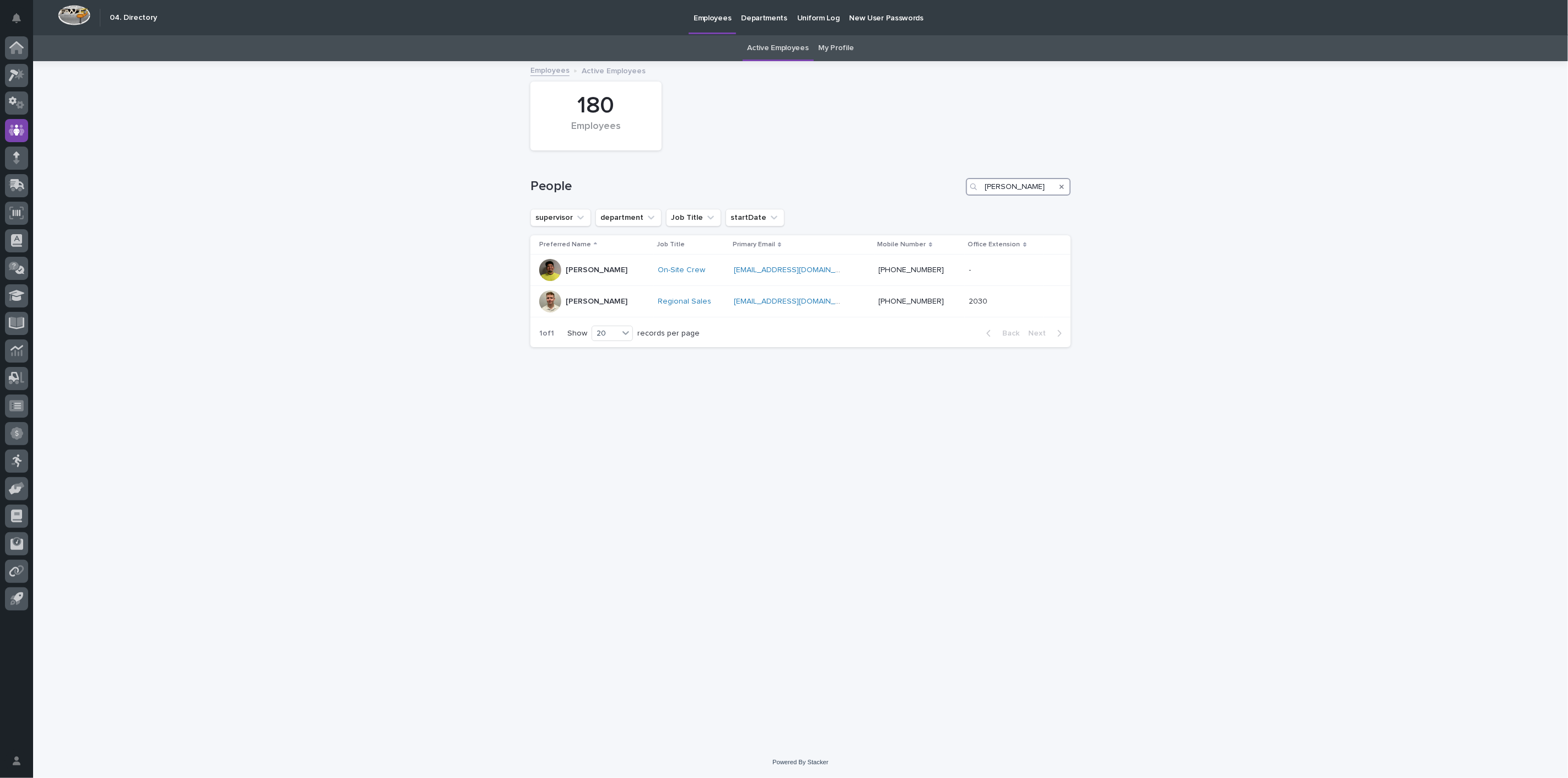
drag, startPoint x: 1019, startPoint y: 190, endPoint x: 723, endPoint y: 158, distance: 297.7
click at [756, 158] on div "People [PERSON_NAME]" at bounding box center [800, 182] width 540 height 53
type input "o"
type input "[PERSON_NAME]"
click at [567, 263] on div "[PERSON_NAME]" at bounding box center [596, 268] width 62 height 11
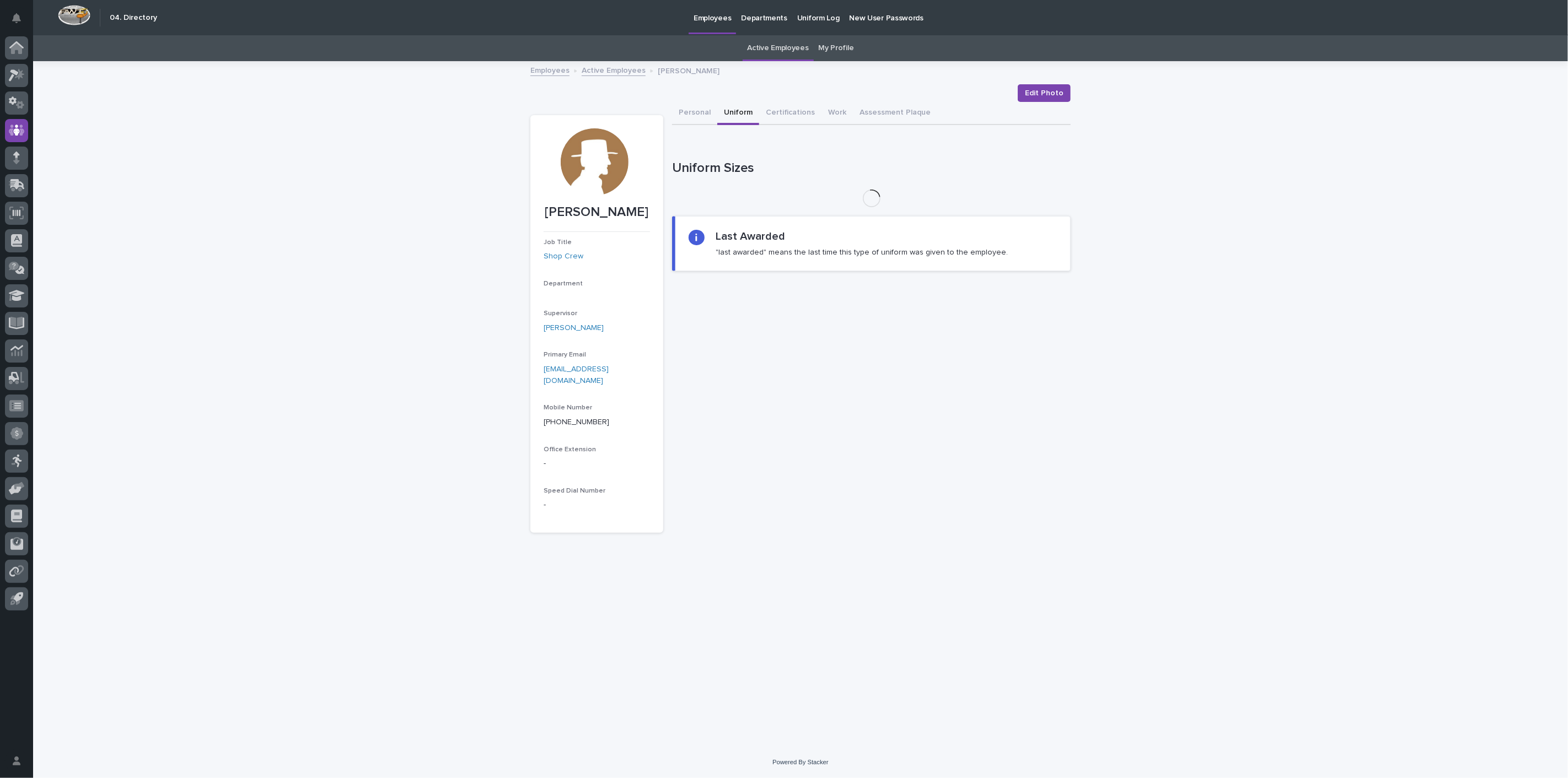
click at [732, 107] on button "Uniform" at bounding box center [738, 113] width 42 height 23
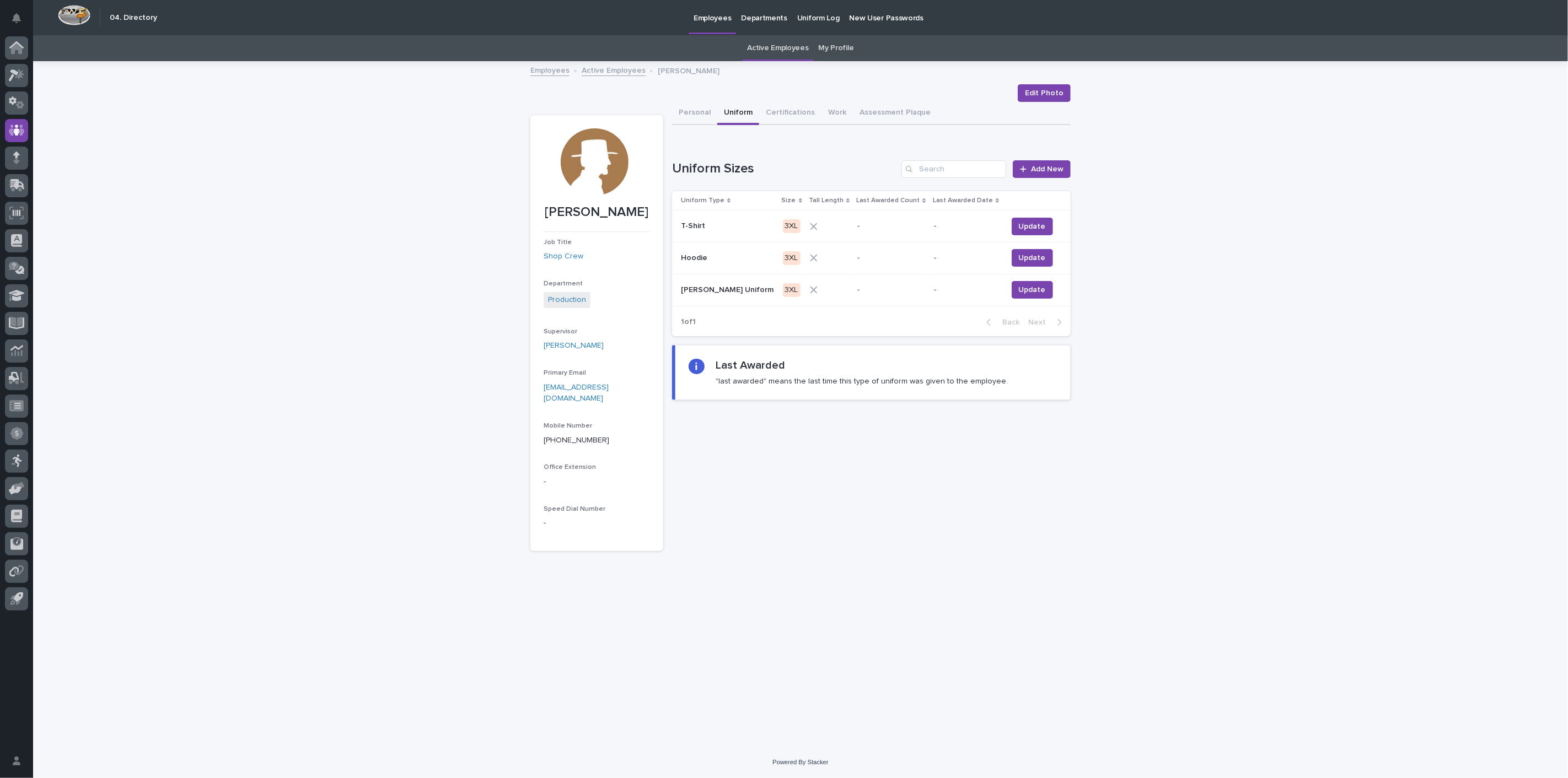
click at [579, 73] on div "Employees Active Employees [PERSON_NAME]" at bounding box center [800, 71] width 551 height 15
click at [592, 73] on link "Active Employees" at bounding box center [613, 70] width 64 height 13
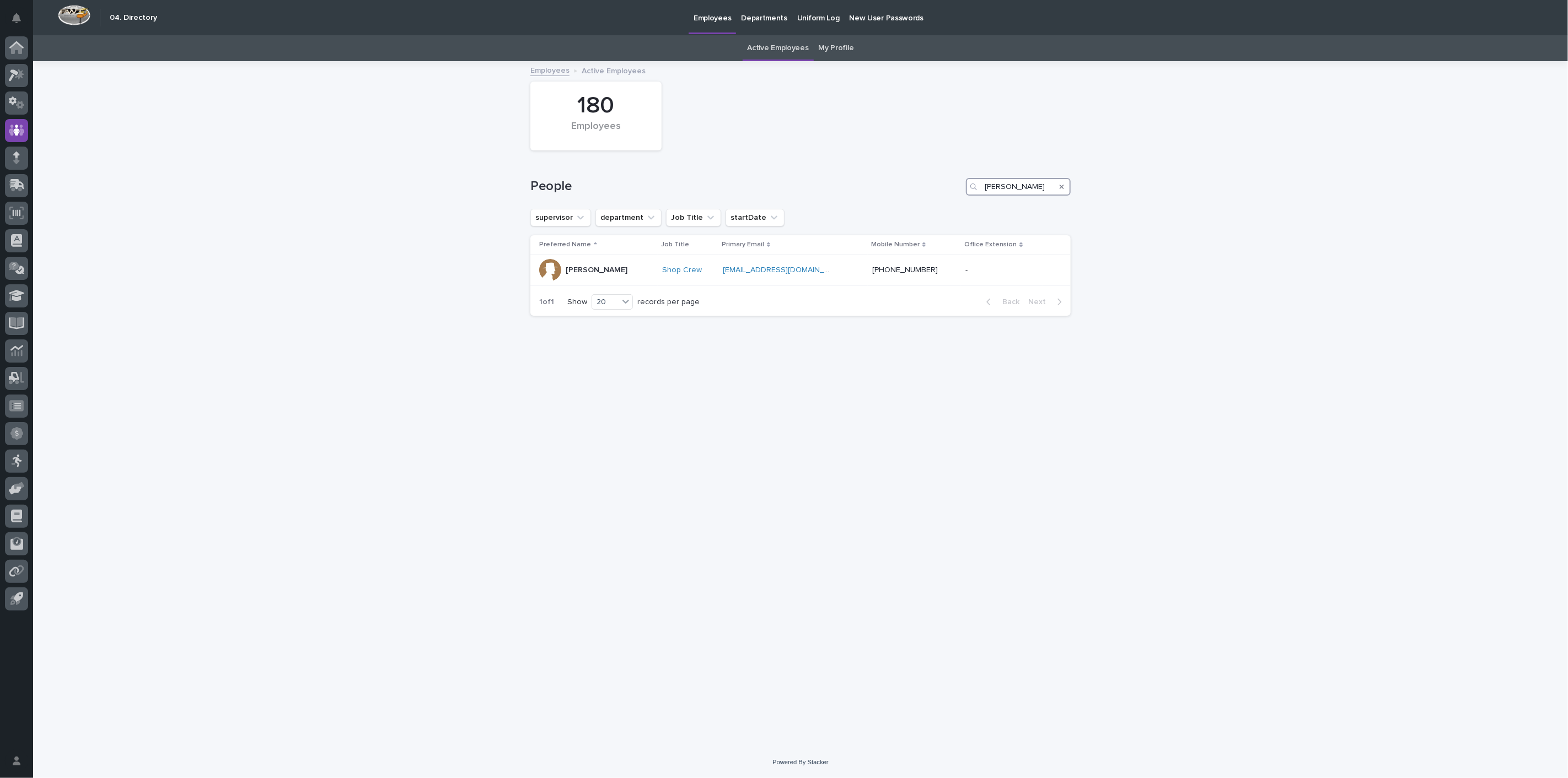
drag, startPoint x: 1035, startPoint y: 186, endPoint x: 833, endPoint y: 191, distance: 202.1
click at [845, 188] on div "People [PERSON_NAME]" at bounding box center [800, 187] width 540 height 18
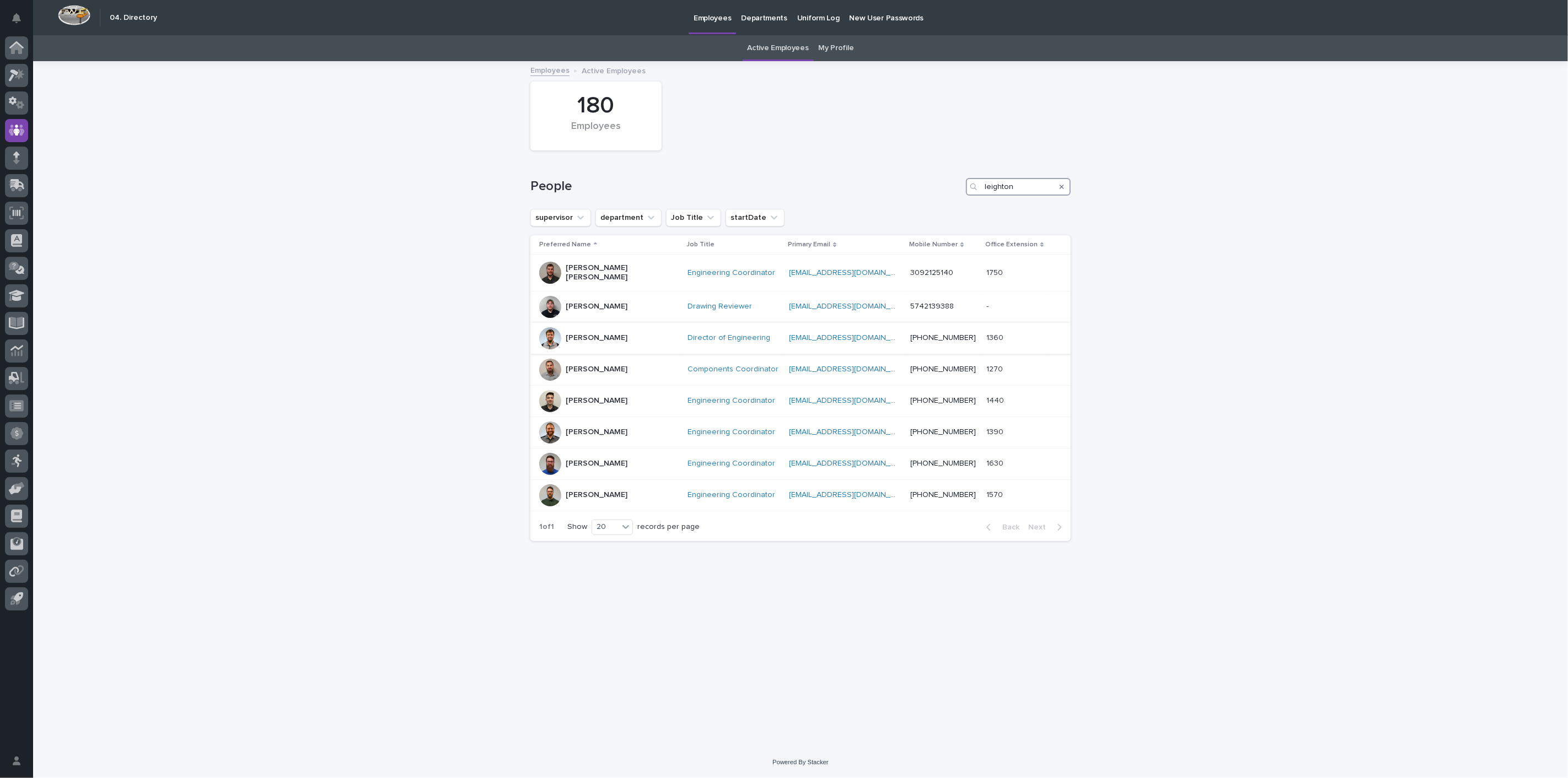
type input "leighton"
click at [589, 333] on p "[PERSON_NAME]" at bounding box center [596, 338] width 62 height 9
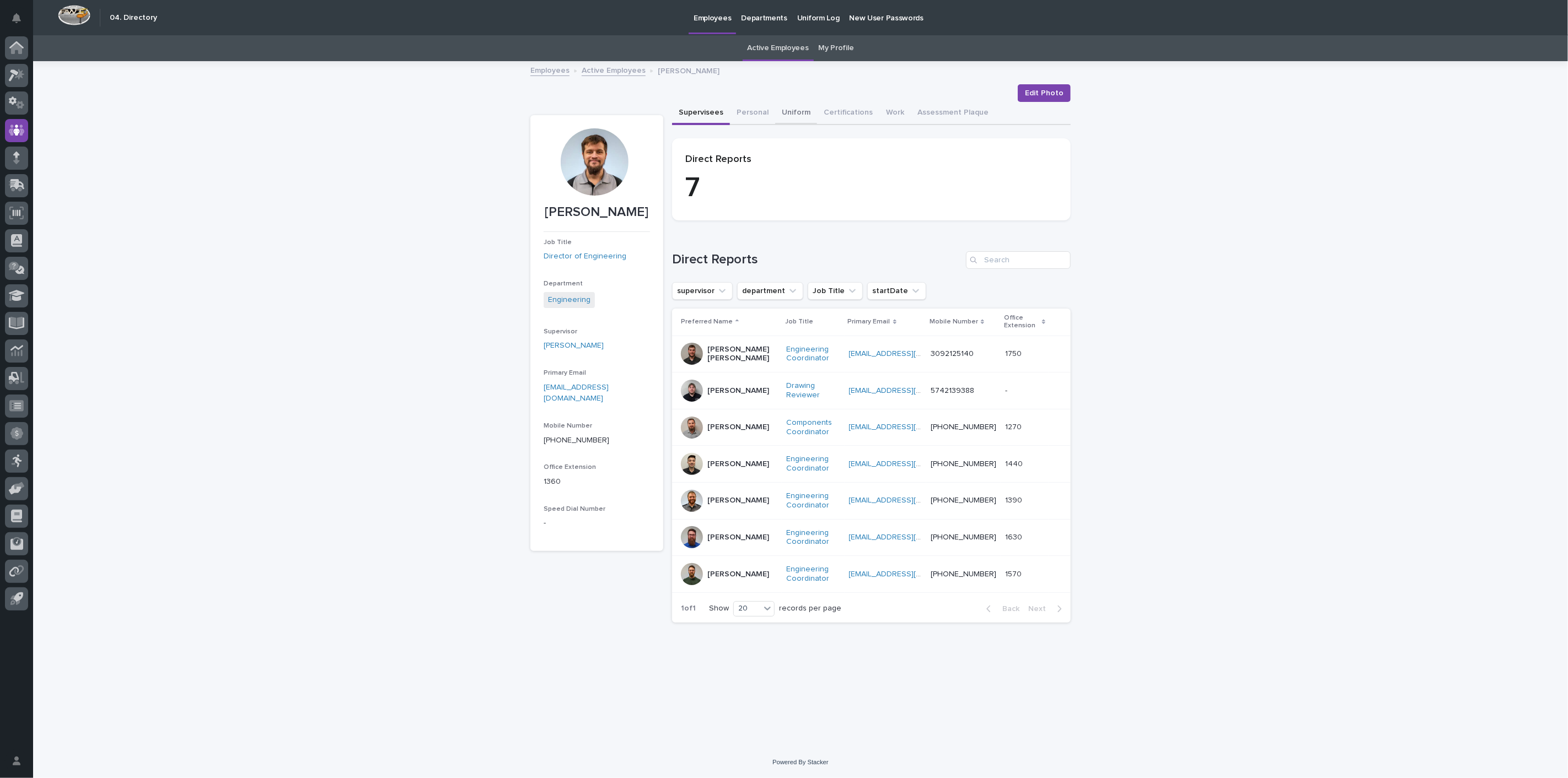
click at [796, 111] on button "Uniform" at bounding box center [796, 113] width 42 height 23
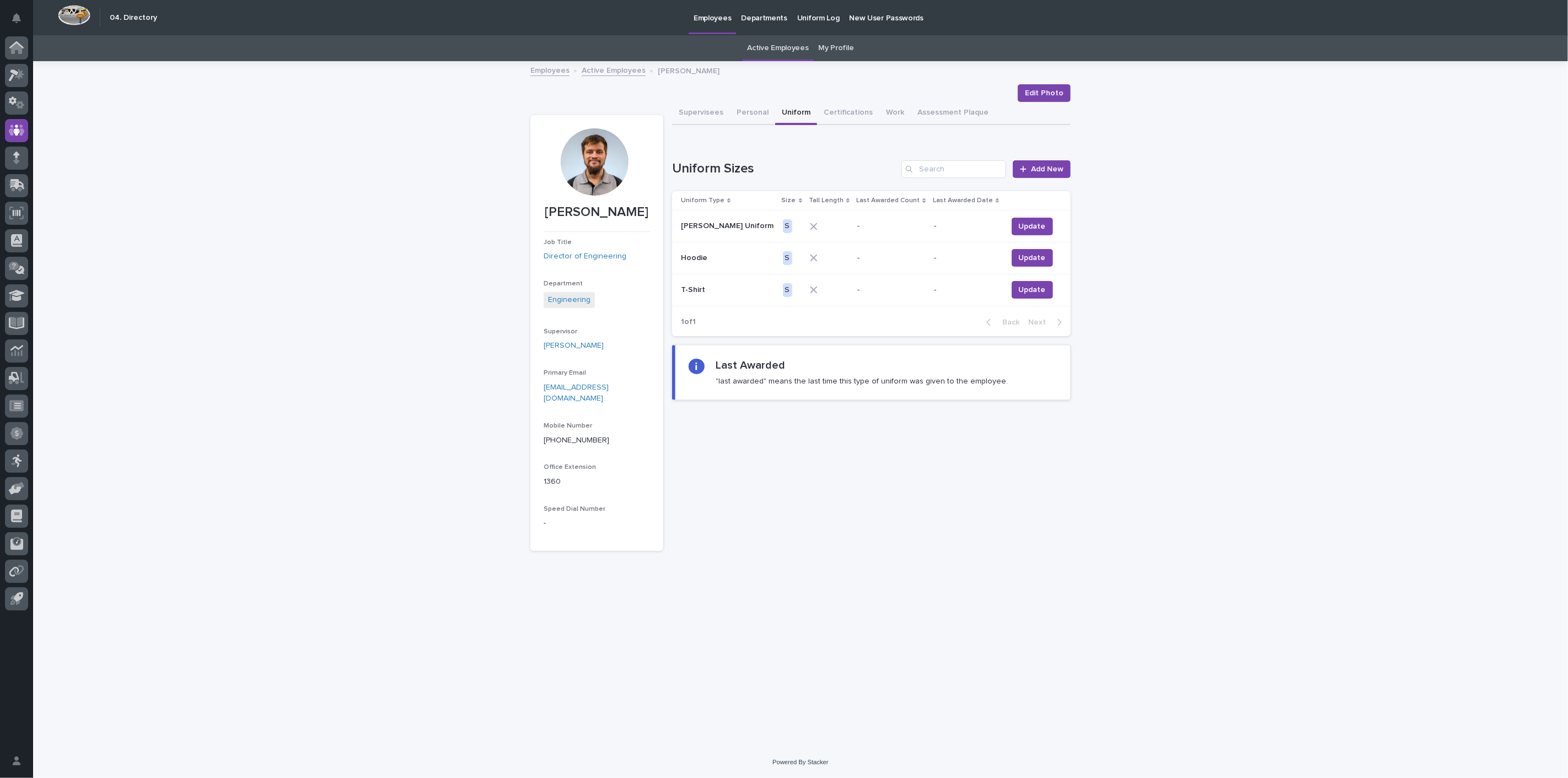
click at [611, 73] on link "Active Employees" at bounding box center [613, 70] width 64 height 13
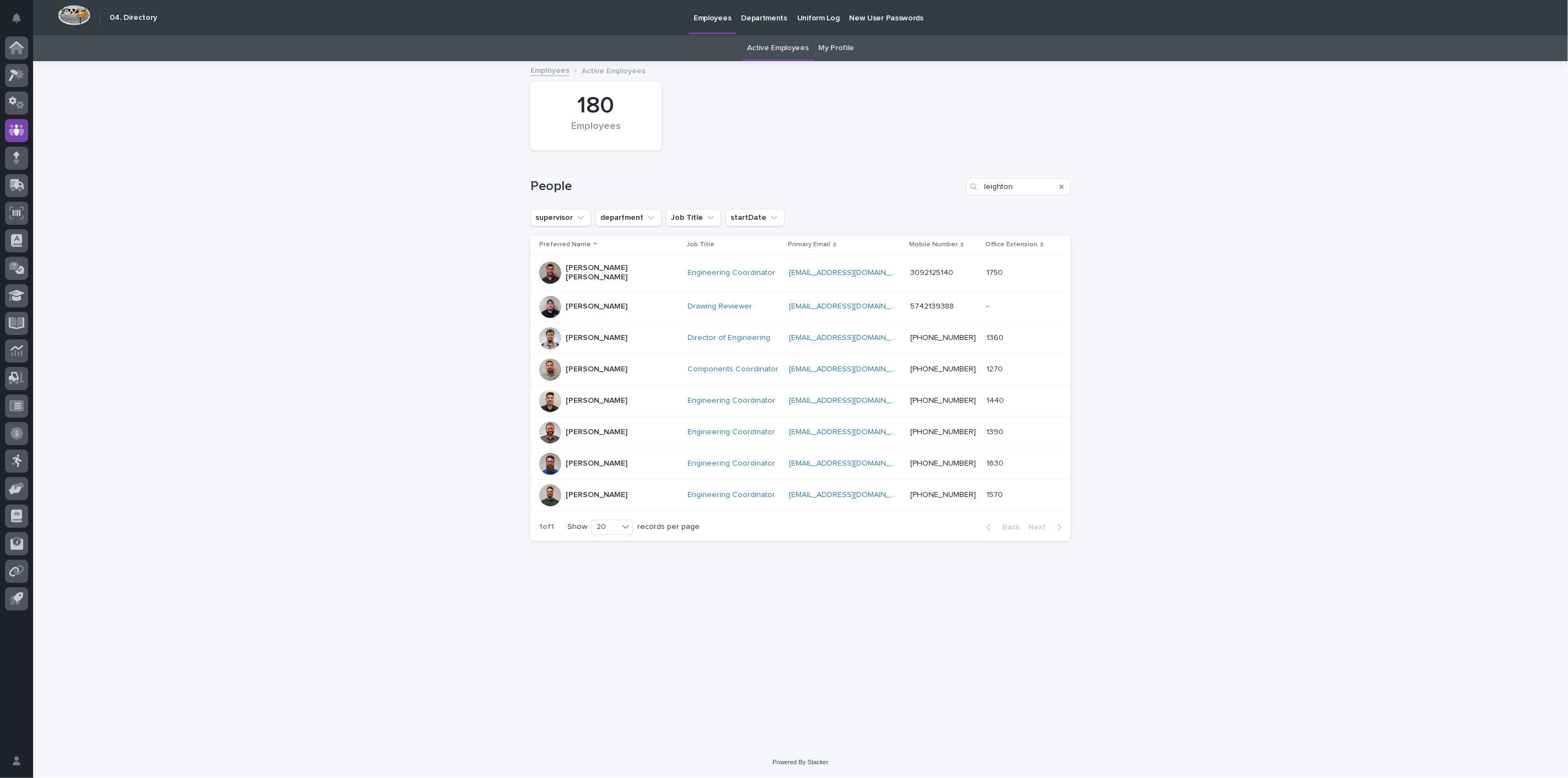
click at [579, 427] on p "[PERSON_NAME]" at bounding box center [596, 432] width 62 height 9
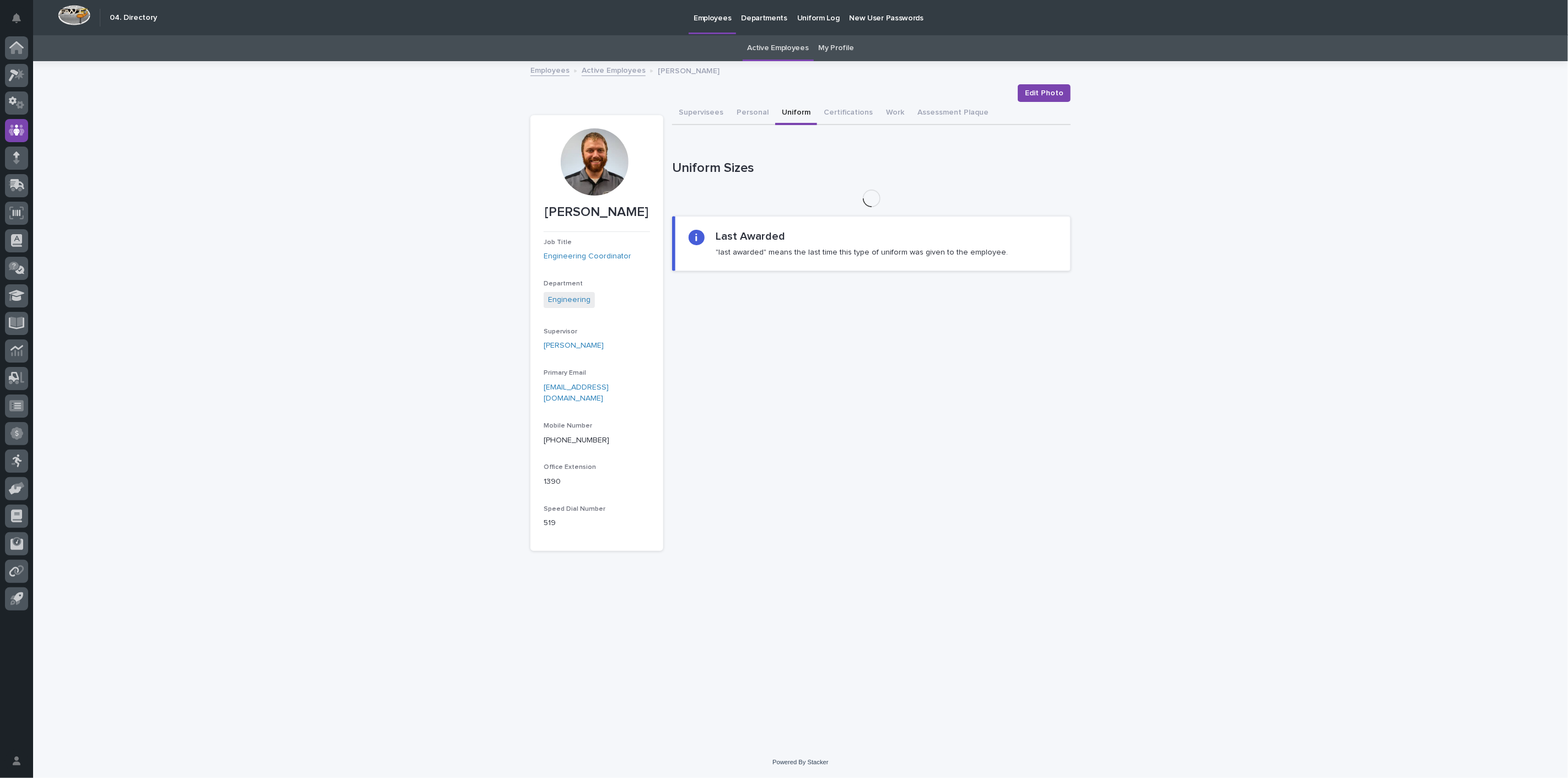
click at [788, 107] on button "Uniform" at bounding box center [796, 113] width 42 height 23
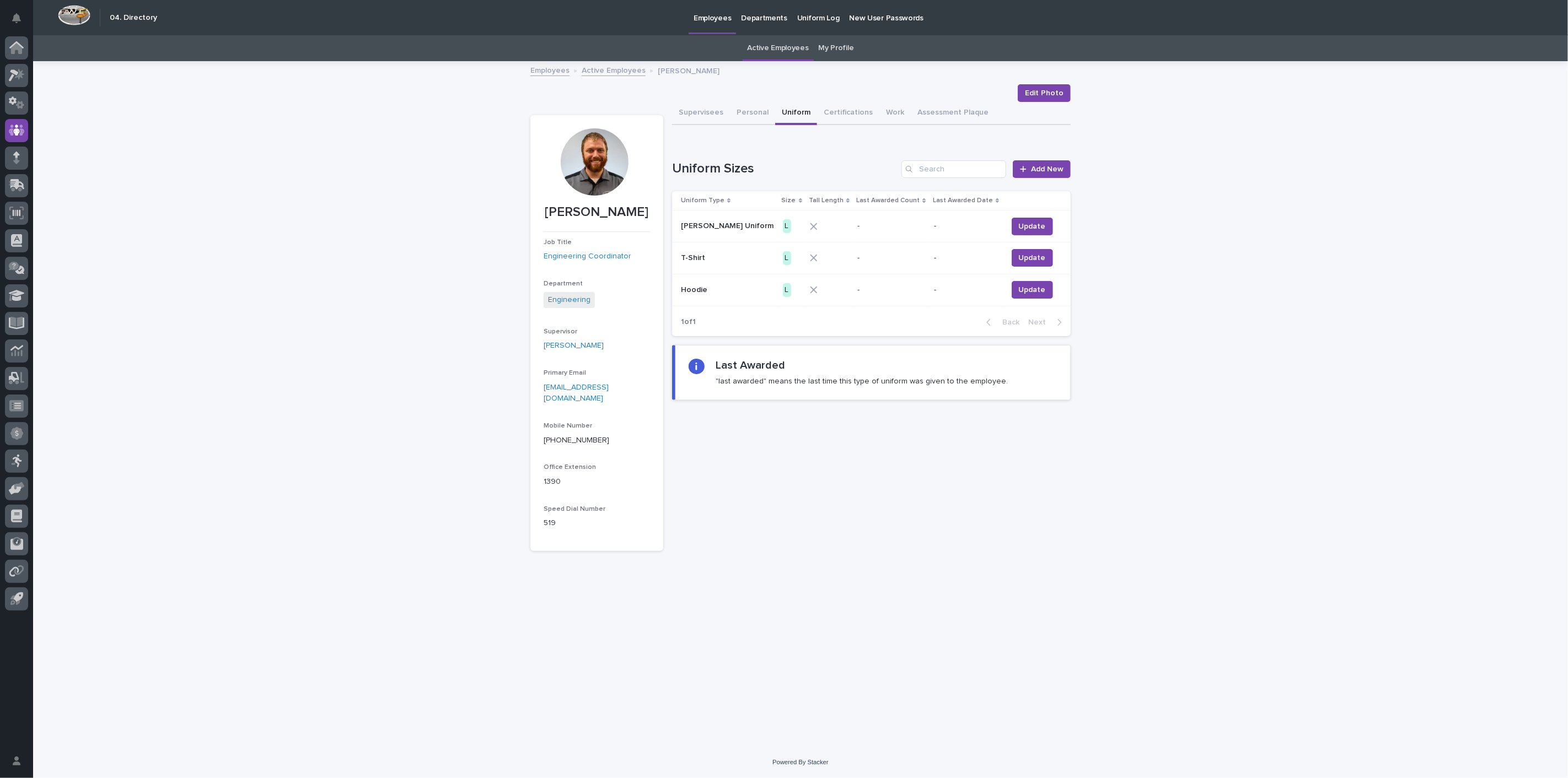
click at [616, 74] on link "Active Employees" at bounding box center [613, 70] width 64 height 13
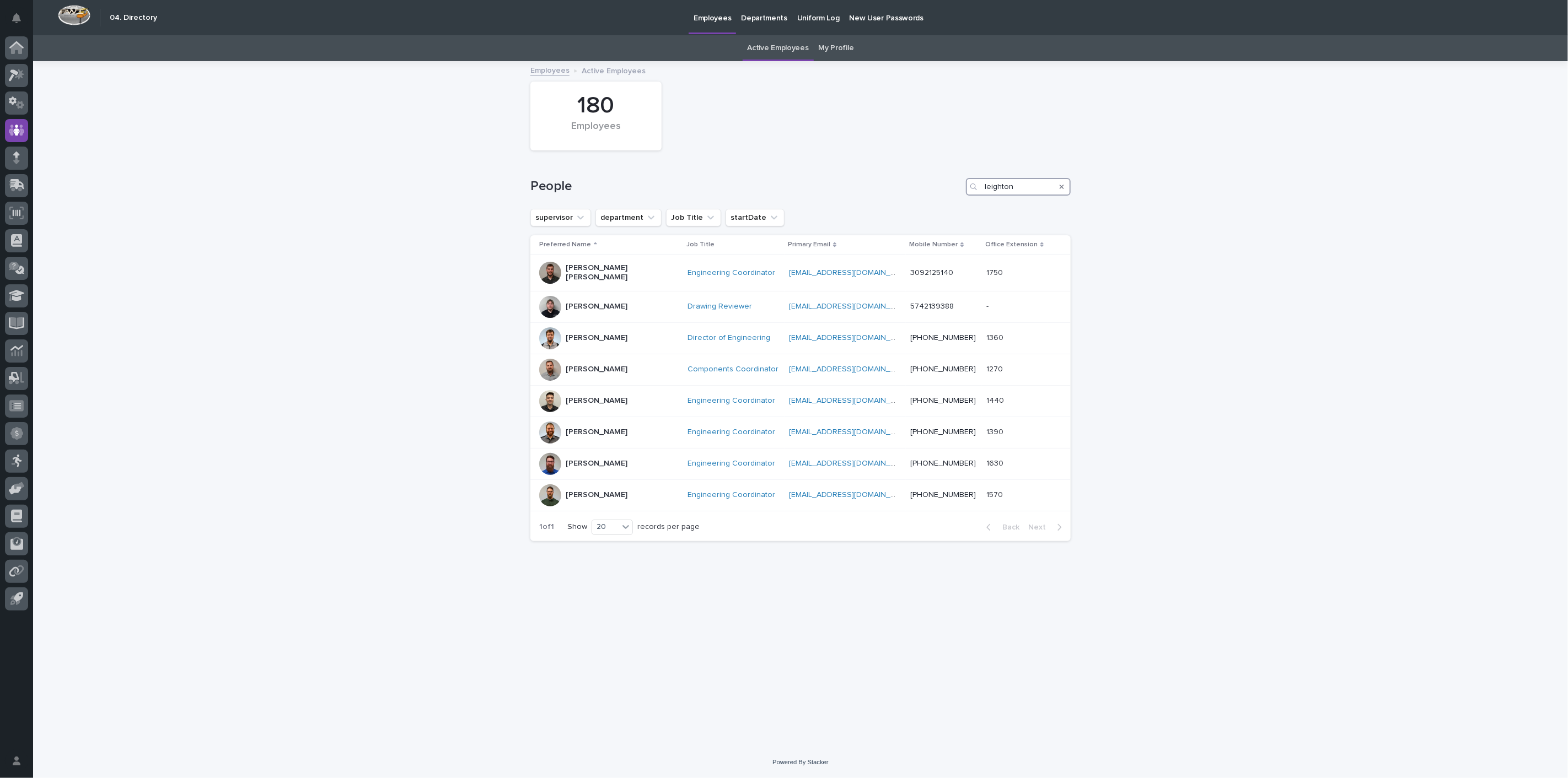
drag, startPoint x: 952, startPoint y: 182, endPoint x: 814, endPoint y: 182, distance: 138.0
click at [820, 182] on div "People [PERSON_NAME]" at bounding box center [800, 187] width 540 height 18
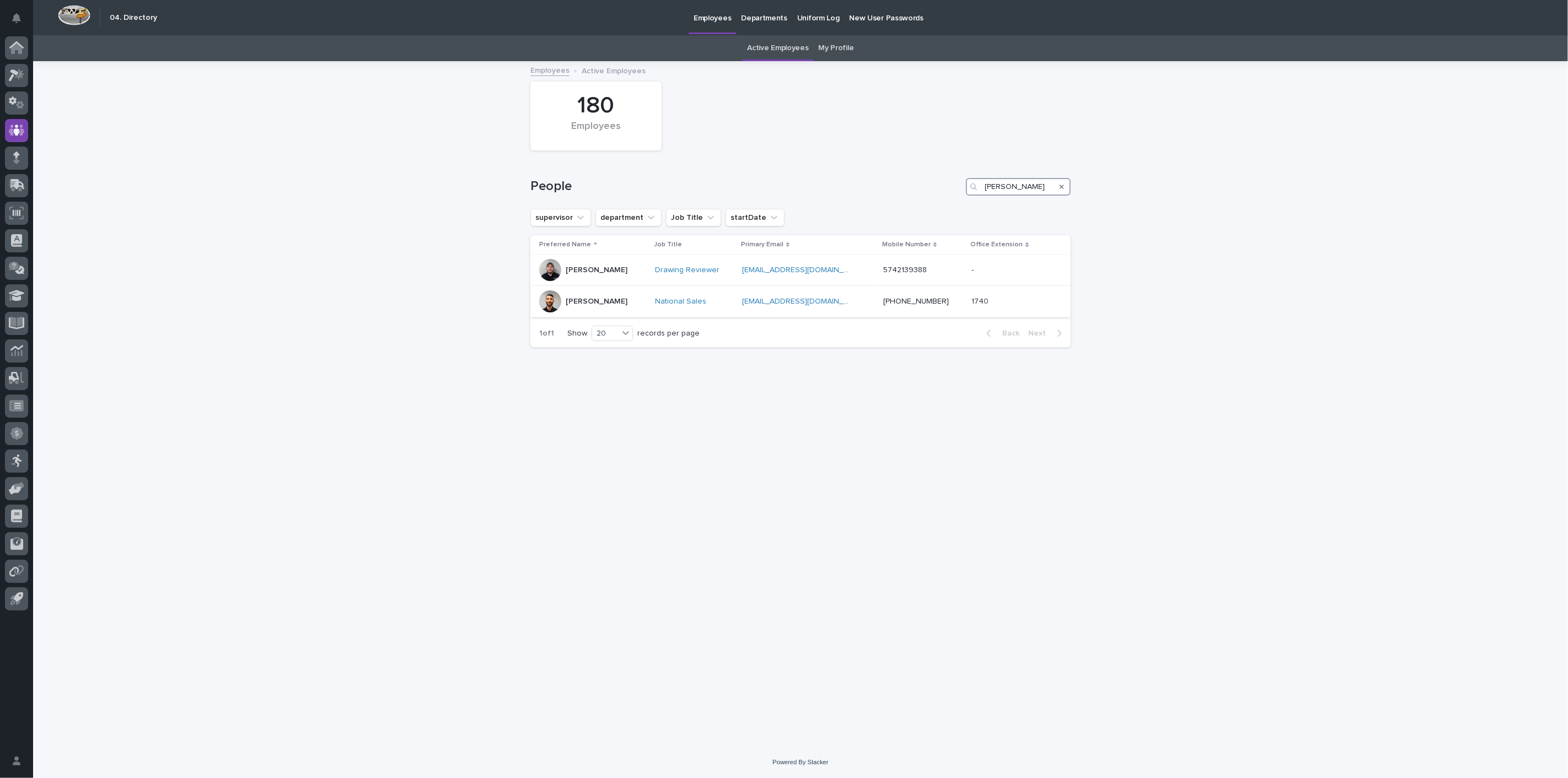
type input "[PERSON_NAME]"
click at [574, 299] on p "[PERSON_NAME]" at bounding box center [596, 302] width 62 height 9
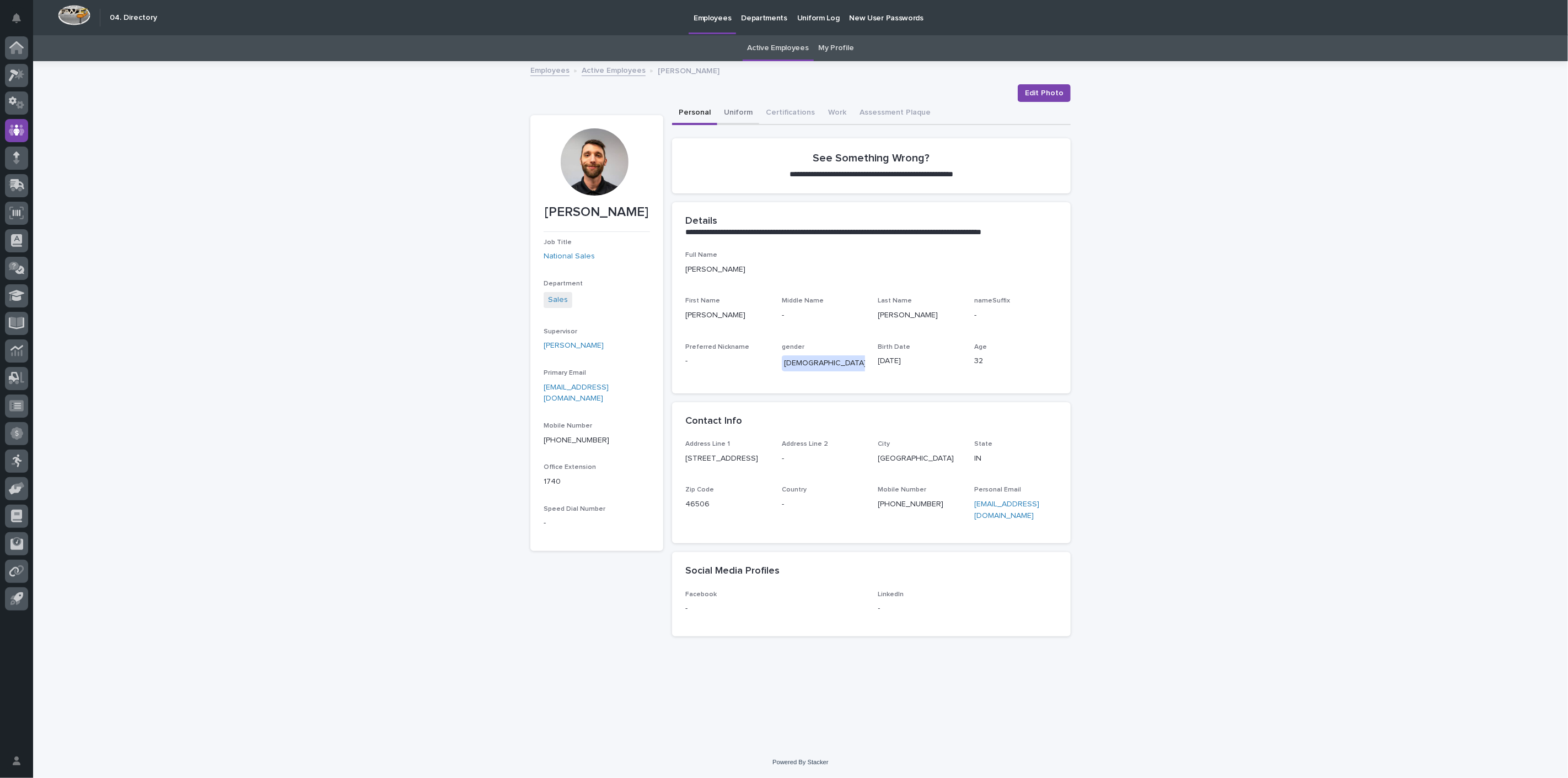
click at [740, 110] on button "Uniform" at bounding box center [738, 113] width 42 height 23
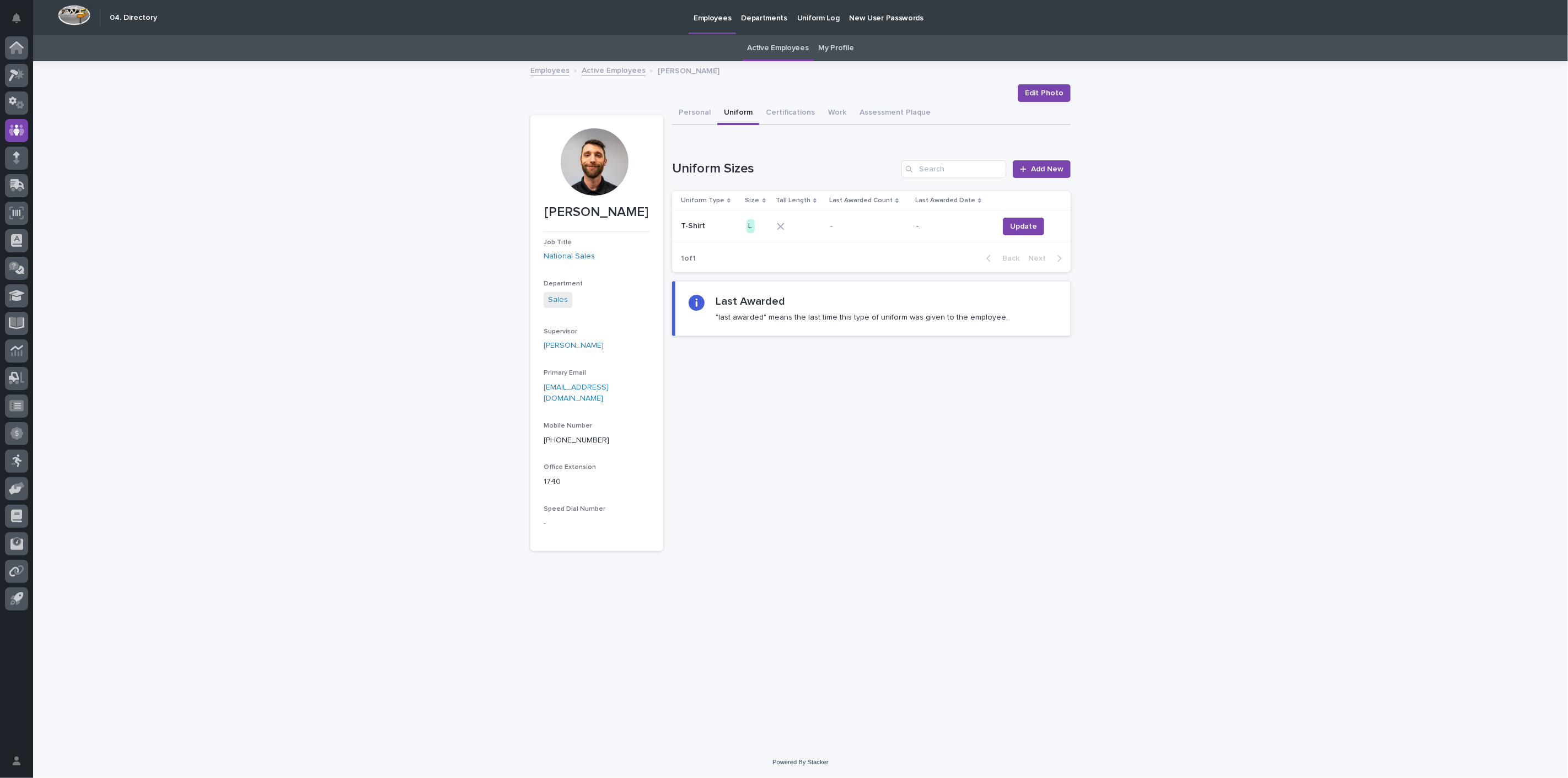
click at [730, 107] on button "Uniform" at bounding box center [738, 113] width 42 height 23
click at [625, 69] on link "Active Employees" at bounding box center [613, 70] width 64 height 13
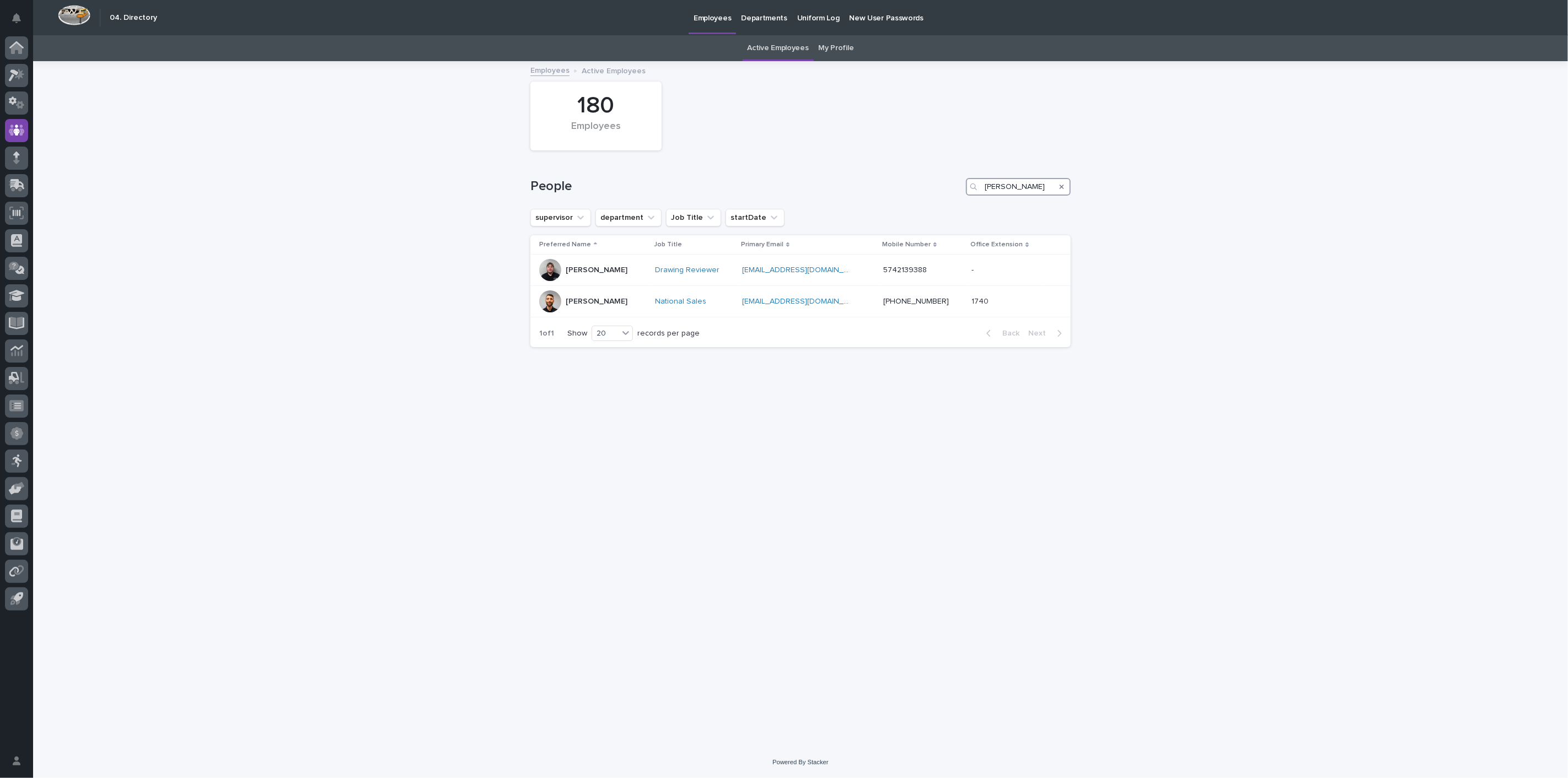
drag, startPoint x: 1043, startPoint y: 186, endPoint x: 695, endPoint y: 174, distance: 348.2
click at [739, 178] on div "People [PERSON_NAME]" at bounding box center [800, 187] width 540 height 18
type input "[PERSON_NAME]"
click at [578, 276] on div "[PERSON_NAME]" at bounding box center [596, 270] width 62 height 18
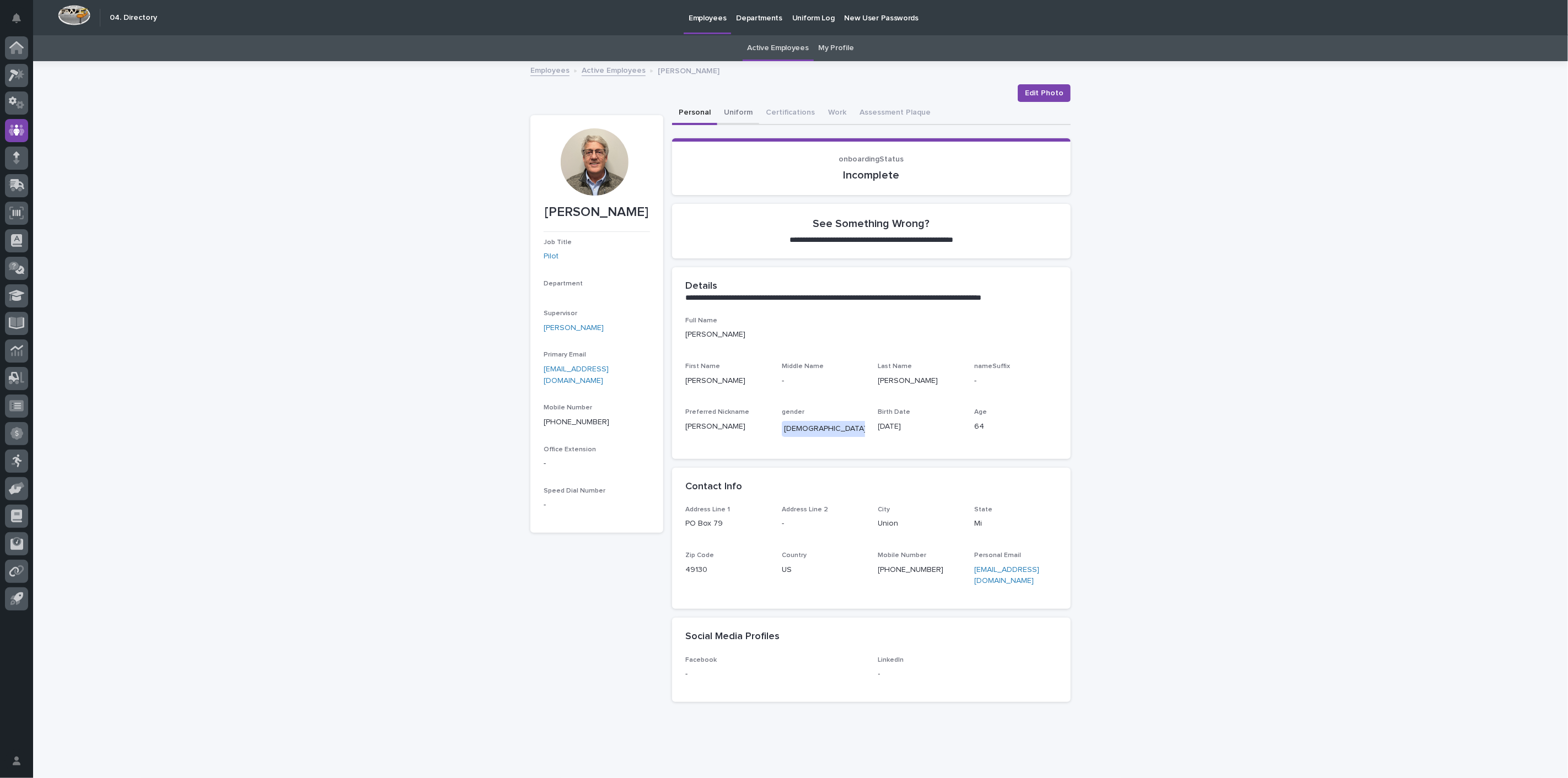
click at [738, 111] on button "Uniform" at bounding box center [738, 113] width 42 height 23
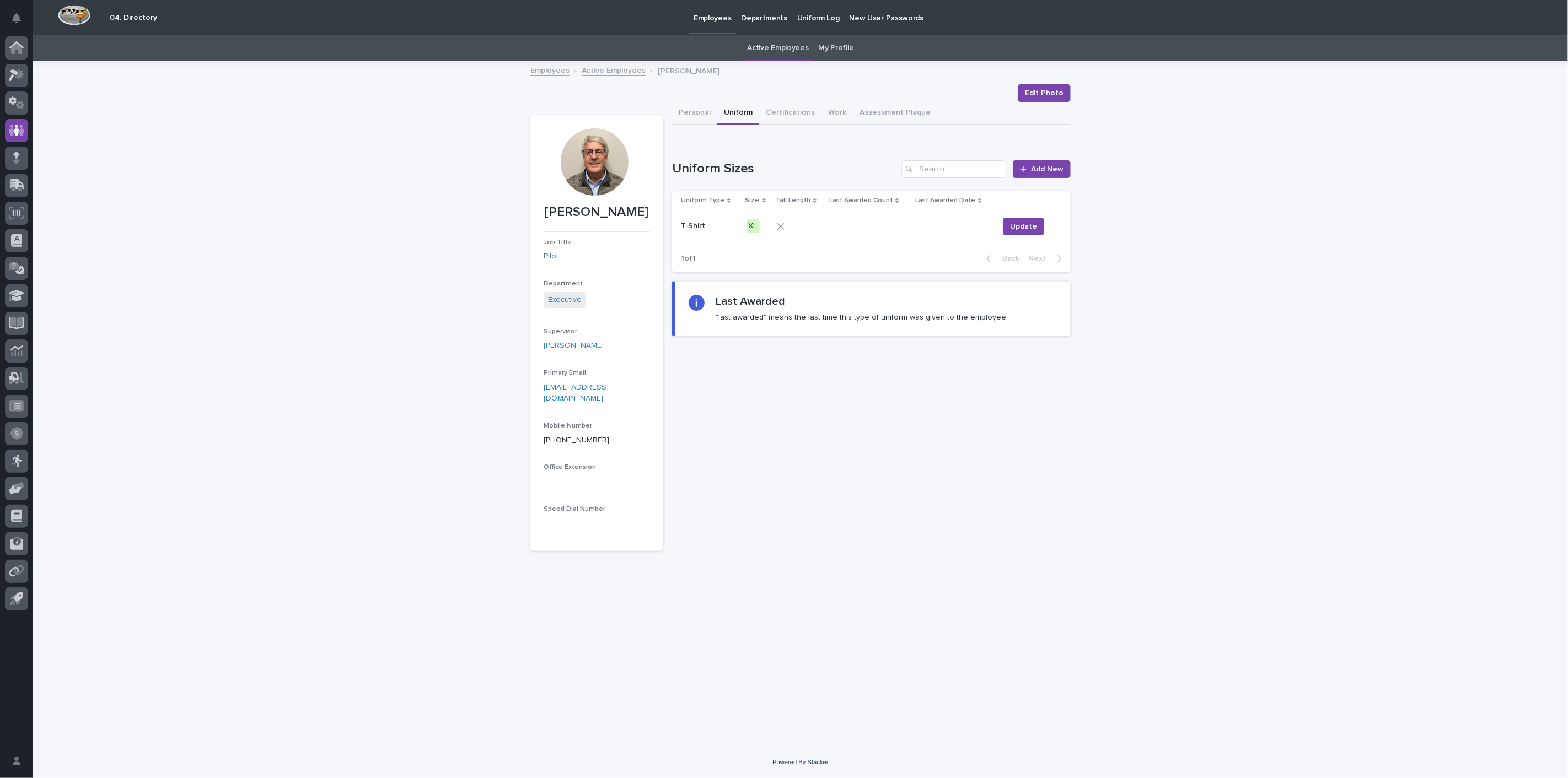
click at [552, 72] on link "Employees" at bounding box center [550, 70] width 39 height 13
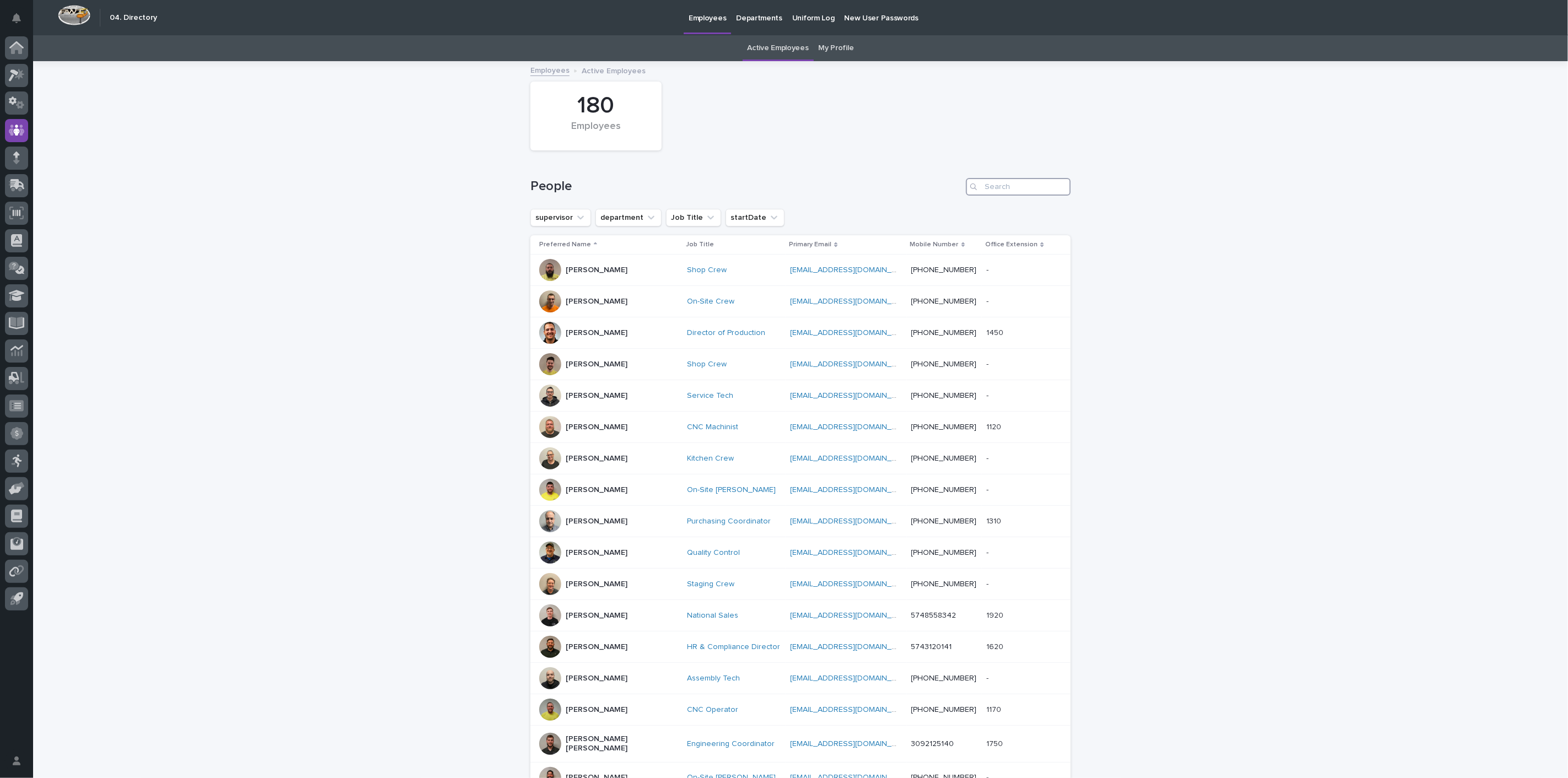
click at [1003, 182] on input "Search" at bounding box center [1018, 187] width 105 height 18
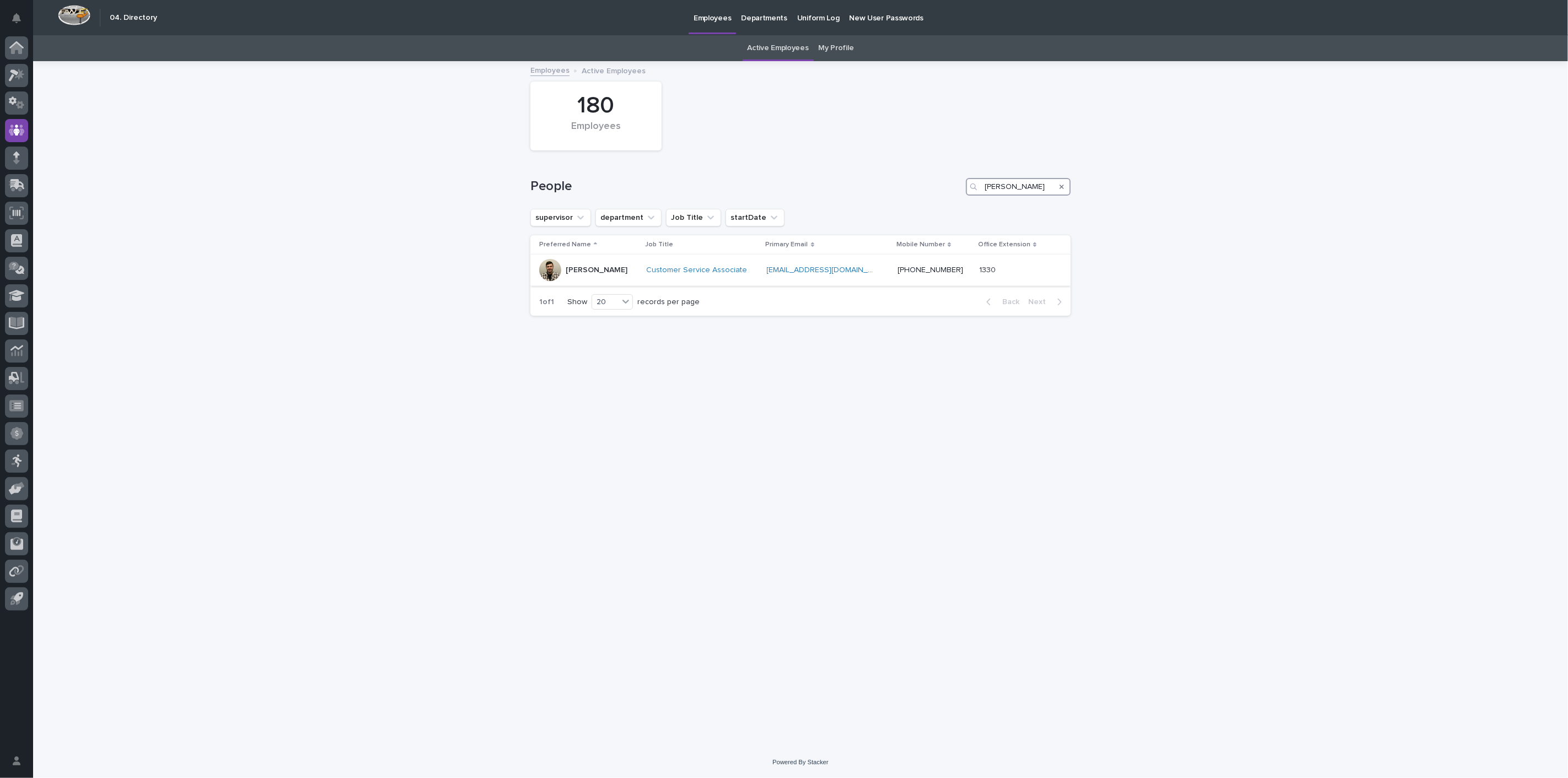
type input "[PERSON_NAME]"
click at [578, 272] on p "[PERSON_NAME]" at bounding box center [596, 270] width 62 height 9
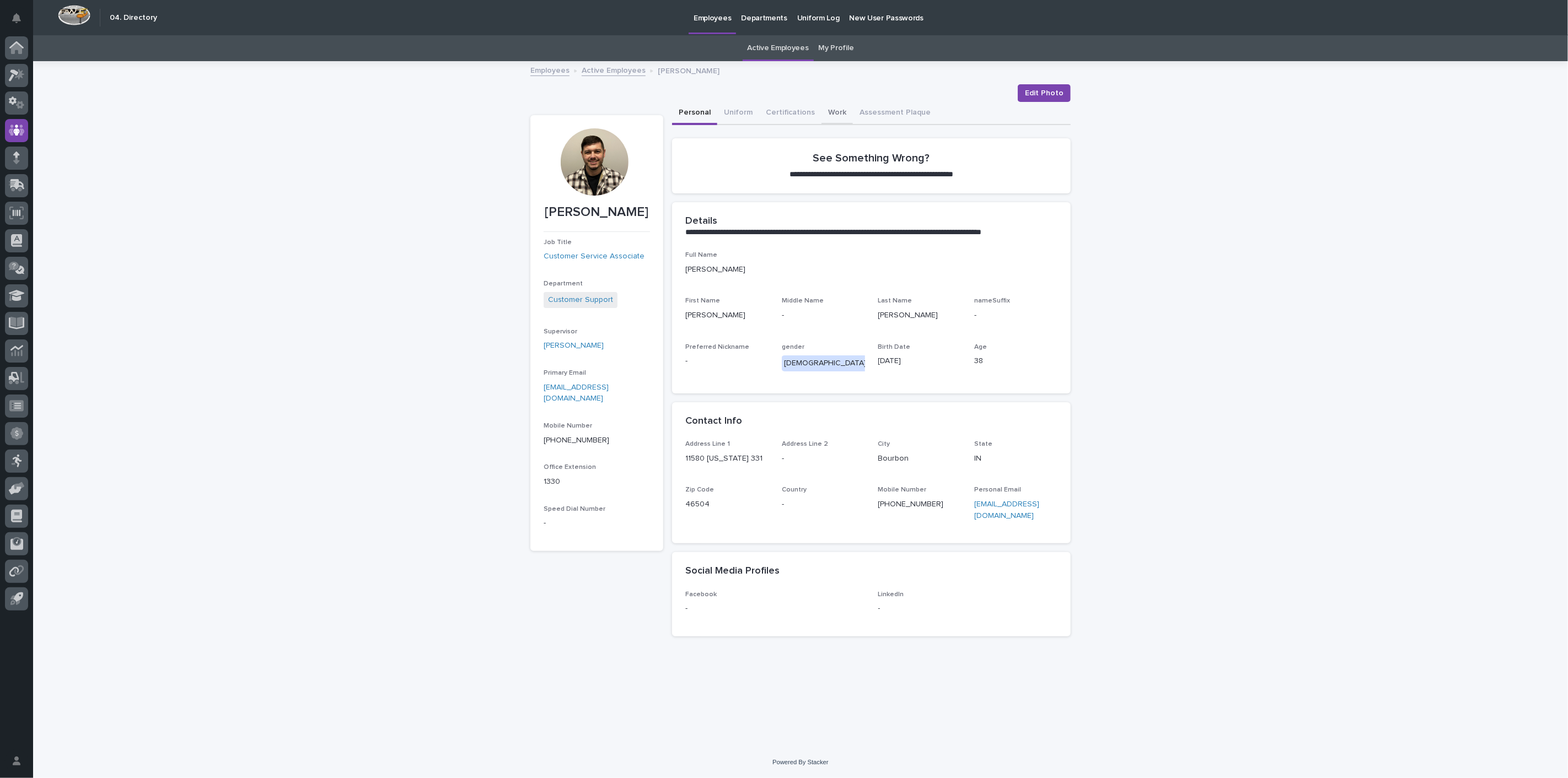
click at [833, 111] on button "Work" at bounding box center [837, 113] width 31 height 23
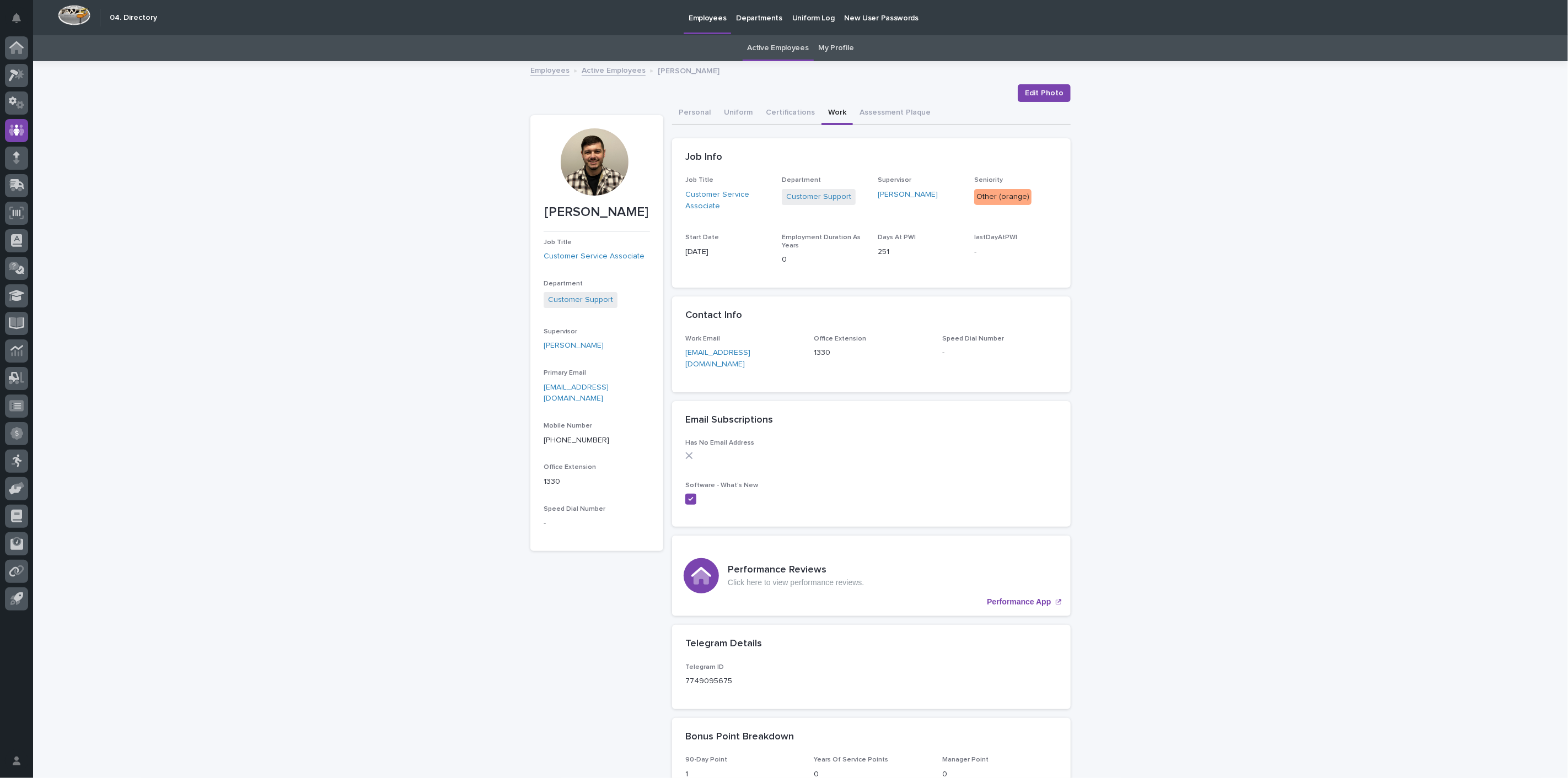
click at [599, 70] on link "Active Employees" at bounding box center [613, 70] width 64 height 13
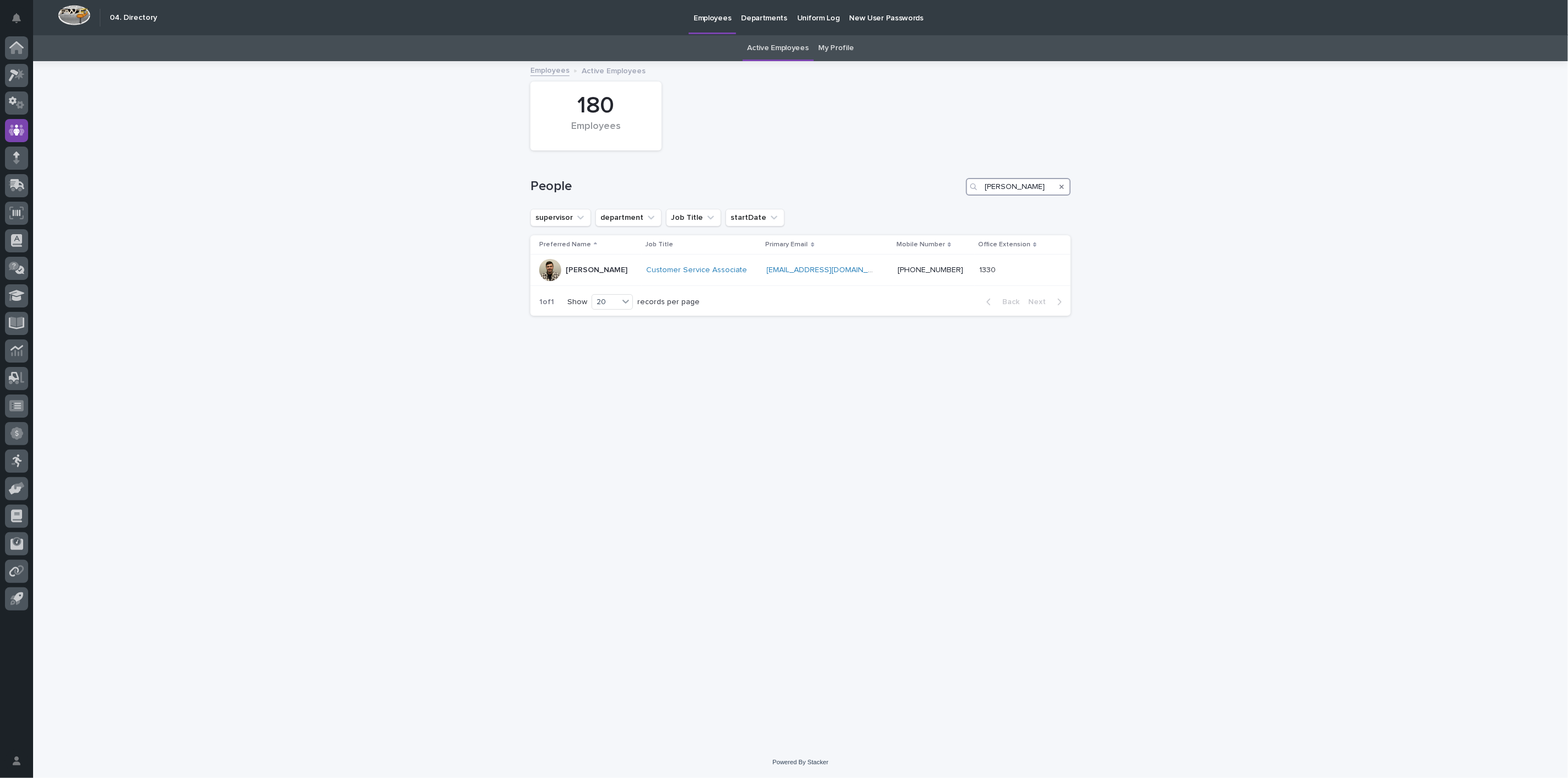
drag, startPoint x: 1025, startPoint y: 188, endPoint x: 845, endPoint y: 175, distance: 180.5
click at [845, 175] on div "People [PERSON_NAME]" at bounding box center [800, 182] width 540 height 53
type input "grant"
click at [576, 272] on p "[PERSON_NAME]" at bounding box center [596, 270] width 62 height 9
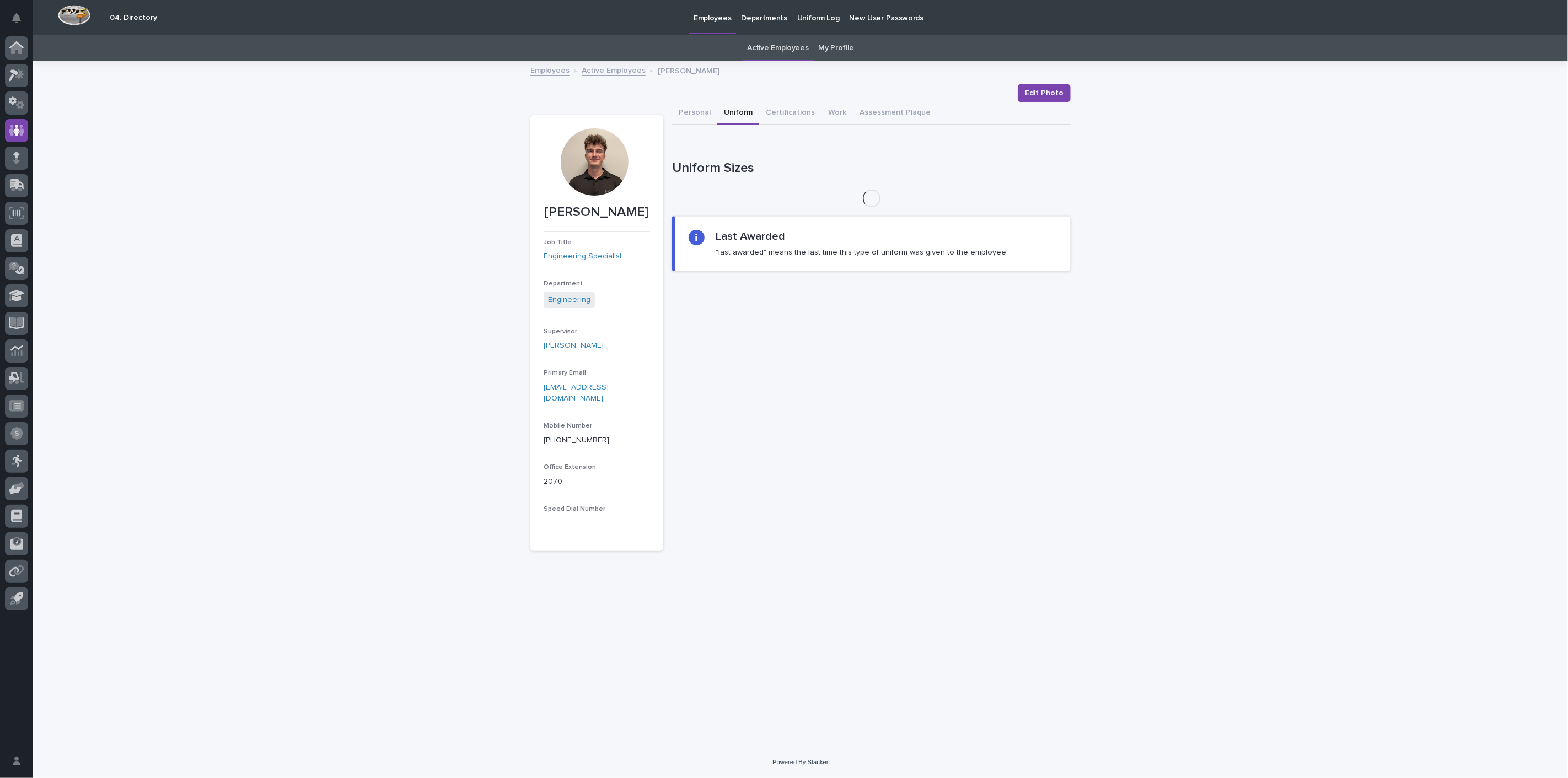
click at [738, 114] on button "Uniform" at bounding box center [738, 113] width 42 height 23
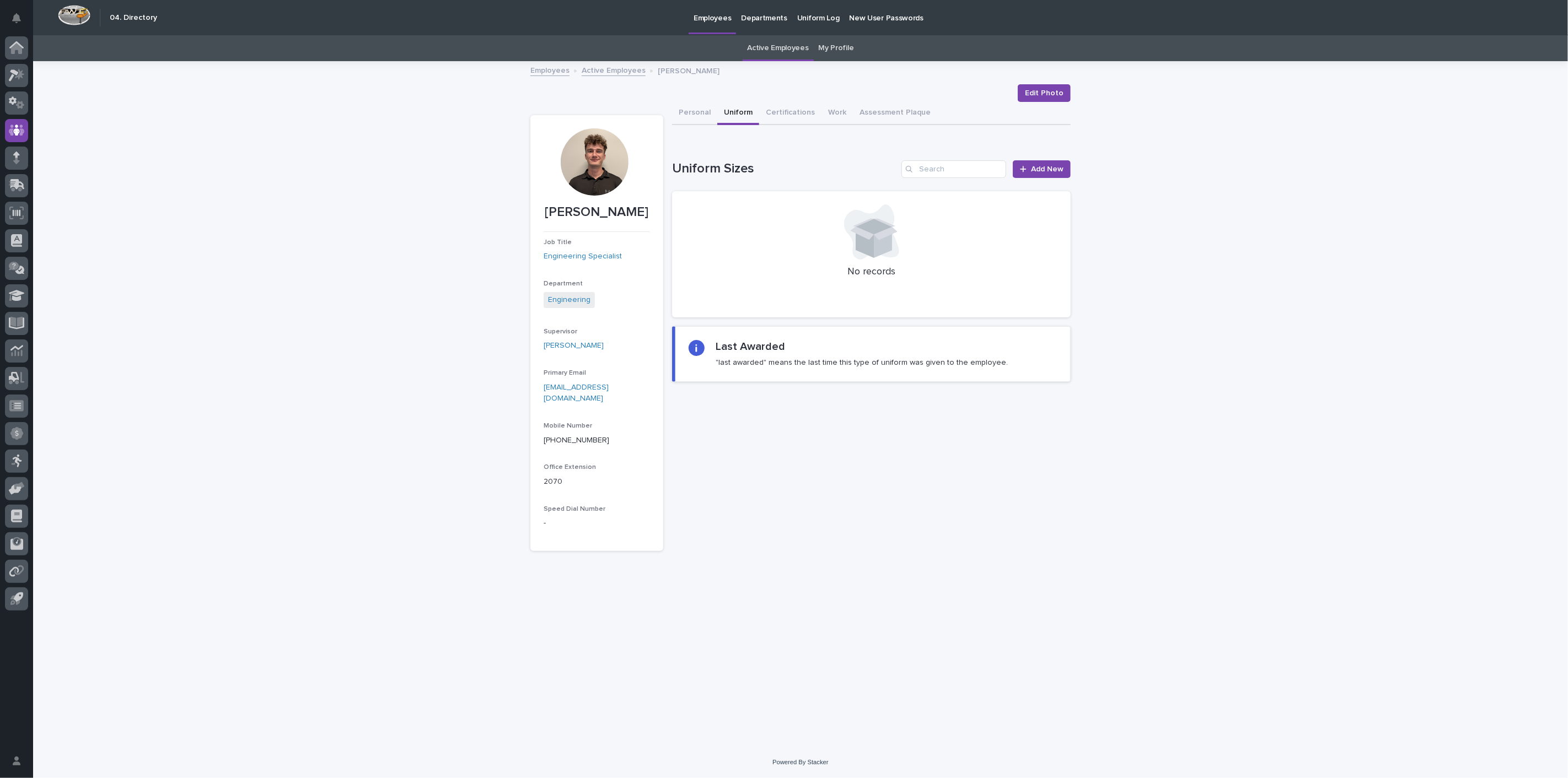
click at [596, 74] on link "Active Employees" at bounding box center [613, 70] width 64 height 13
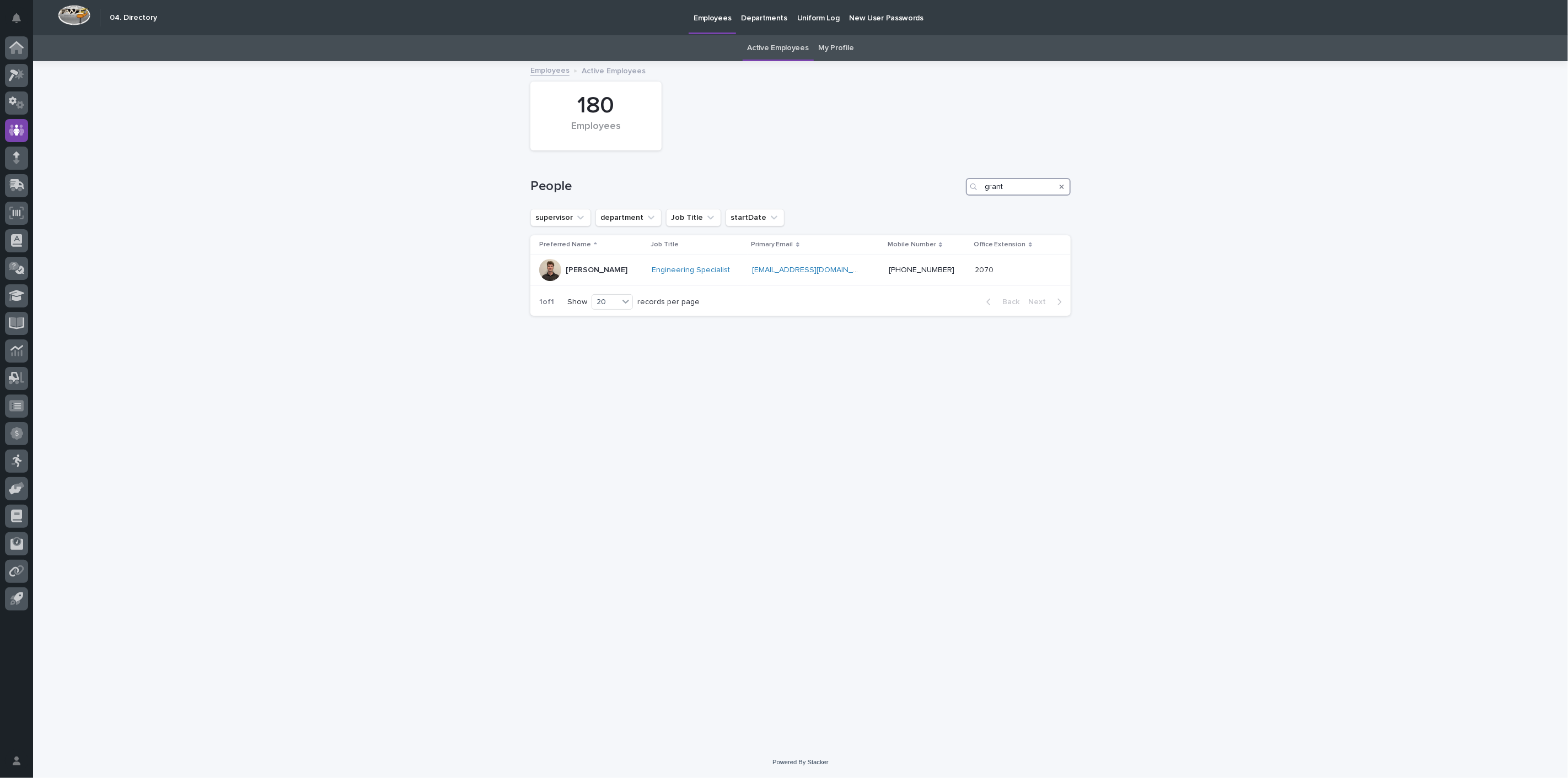
drag, startPoint x: 1014, startPoint y: 182, endPoint x: 903, endPoint y: 181, distance: 111.0
click at [903, 181] on div "People grant" at bounding box center [800, 187] width 540 height 18
type input "[PERSON_NAME]"
click at [586, 266] on p "[PERSON_NAME]" at bounding box center [596, 270] width 62 height 9
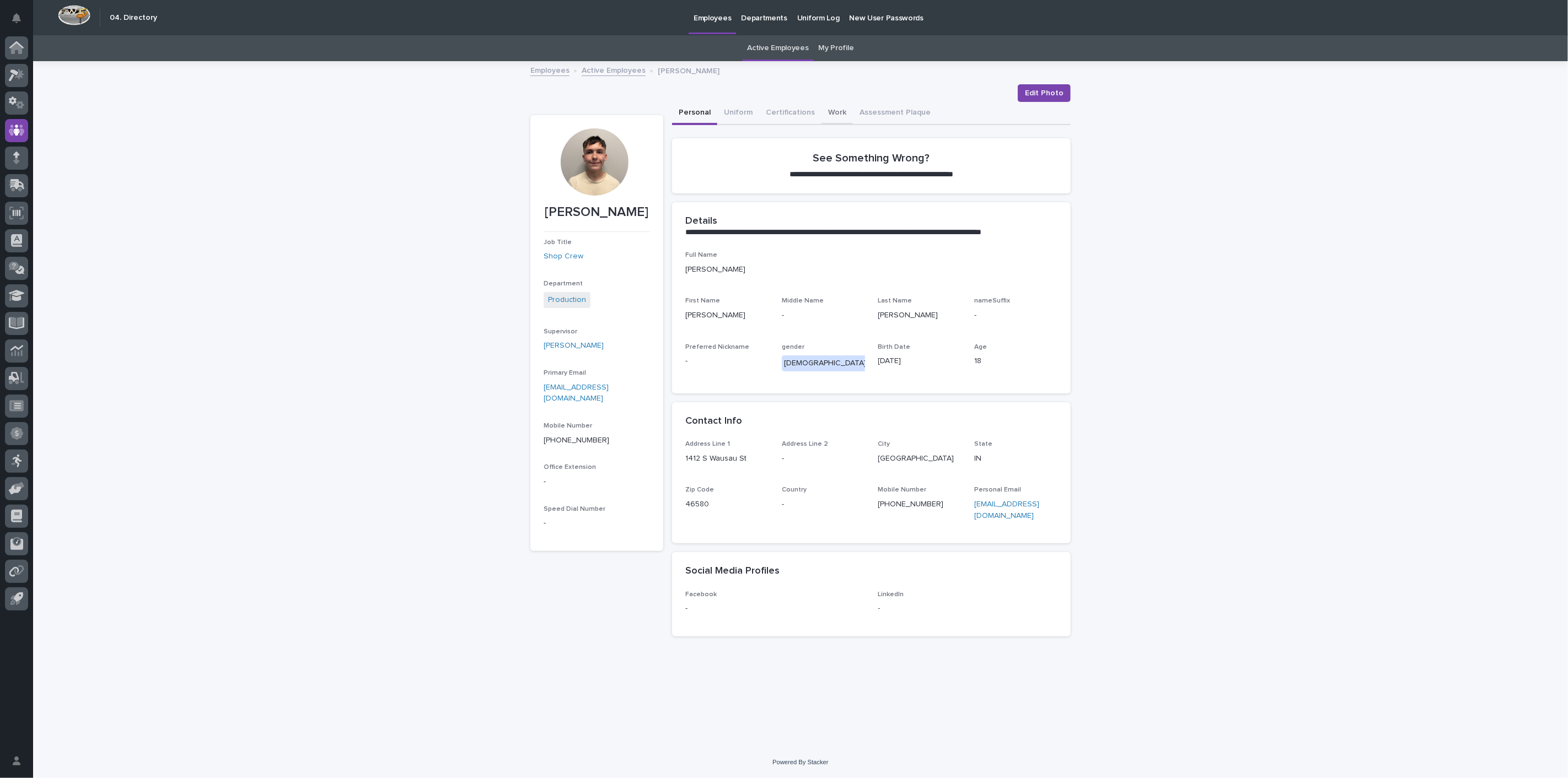
click at [836, 110] on button "Work" at bounding box center [837, 113] width 31 height 23
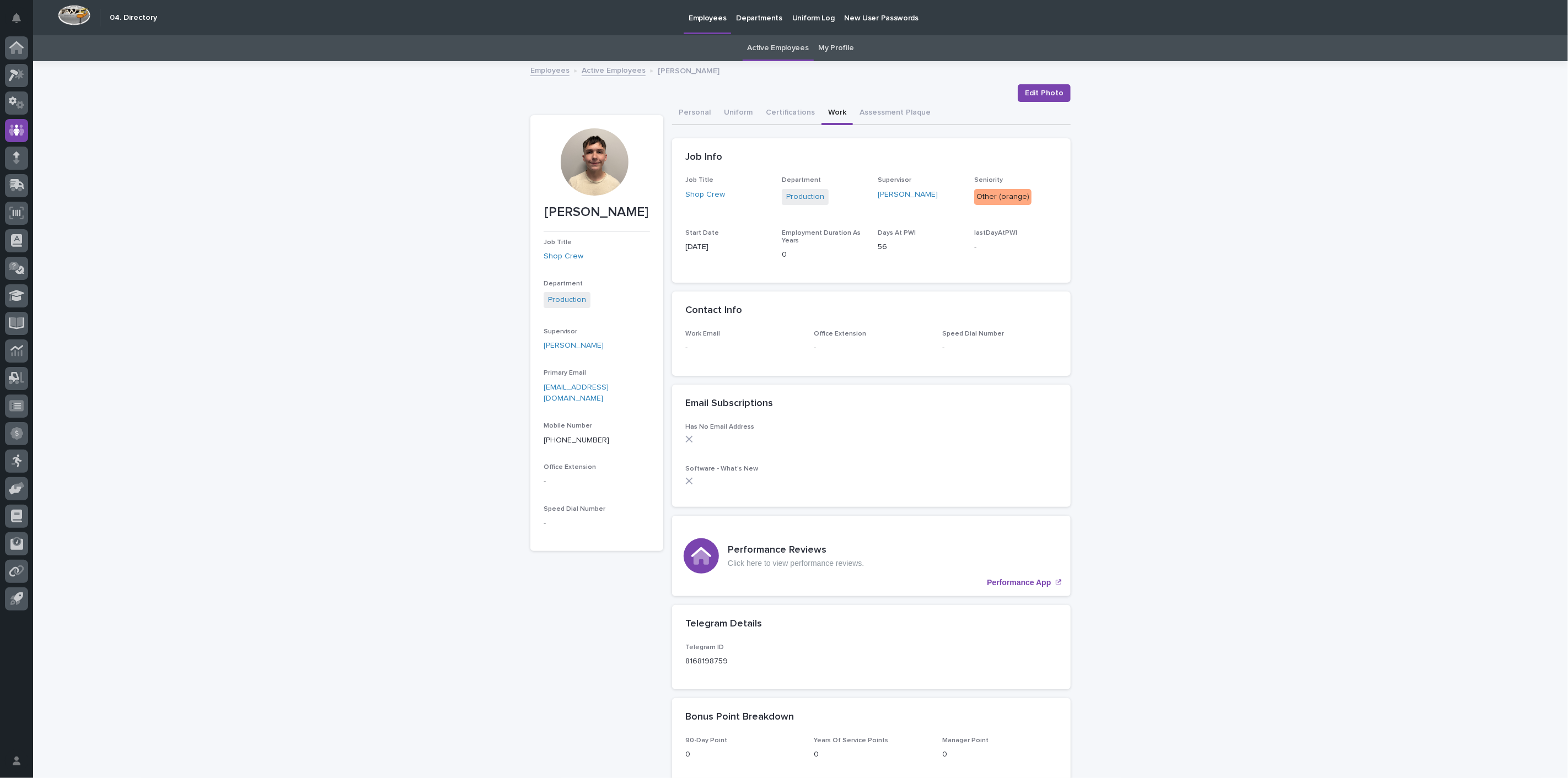
click at [585, 158] on div at bounding box center [594, 162] width 67 height 67
click at [551, 72] on link "Employees" at bounding box center [550, 70] width 39 height 13
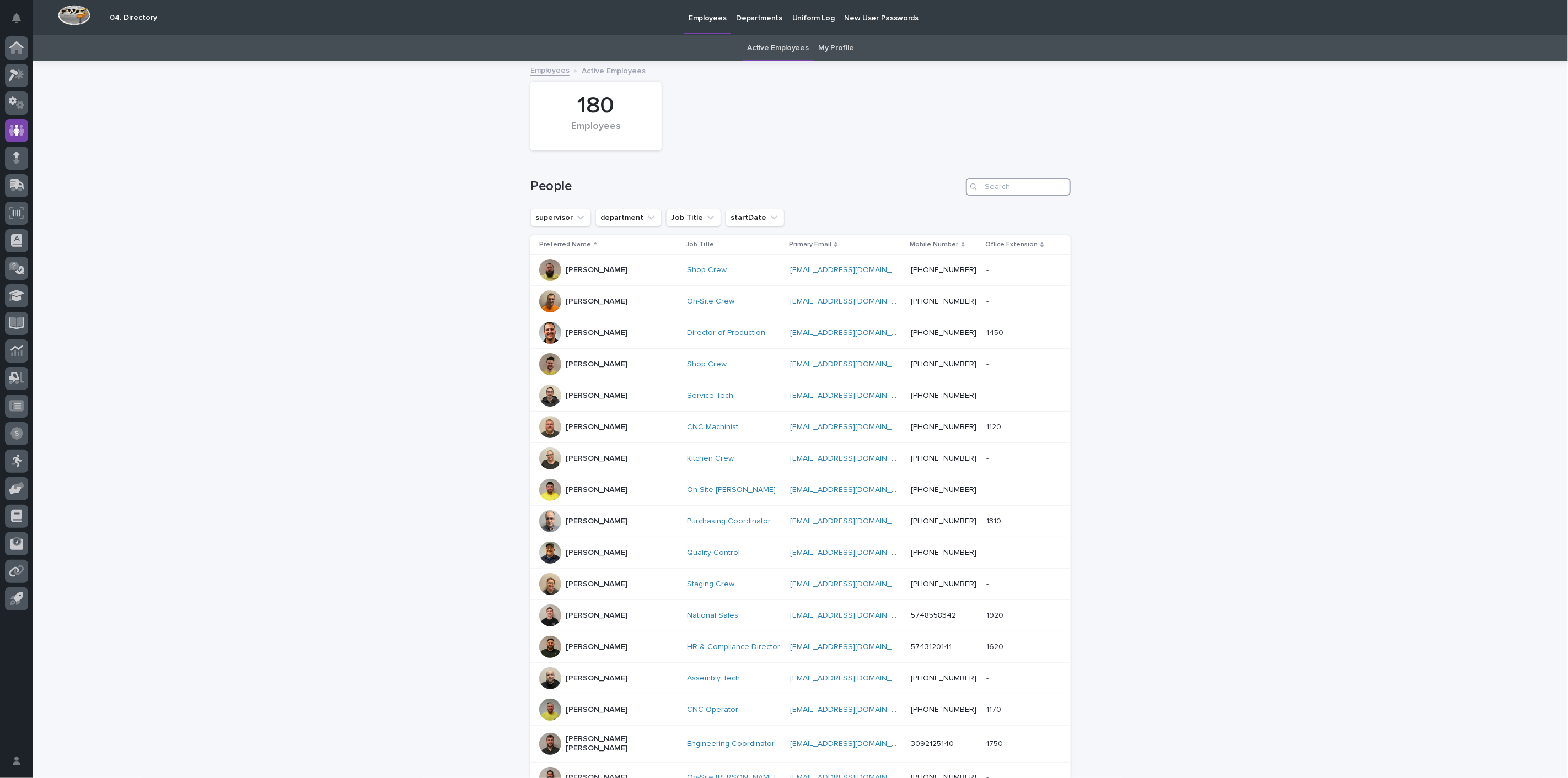
click at [1019, 188] on input "Search" at bounding box center [1018, 187] width 105 height 18
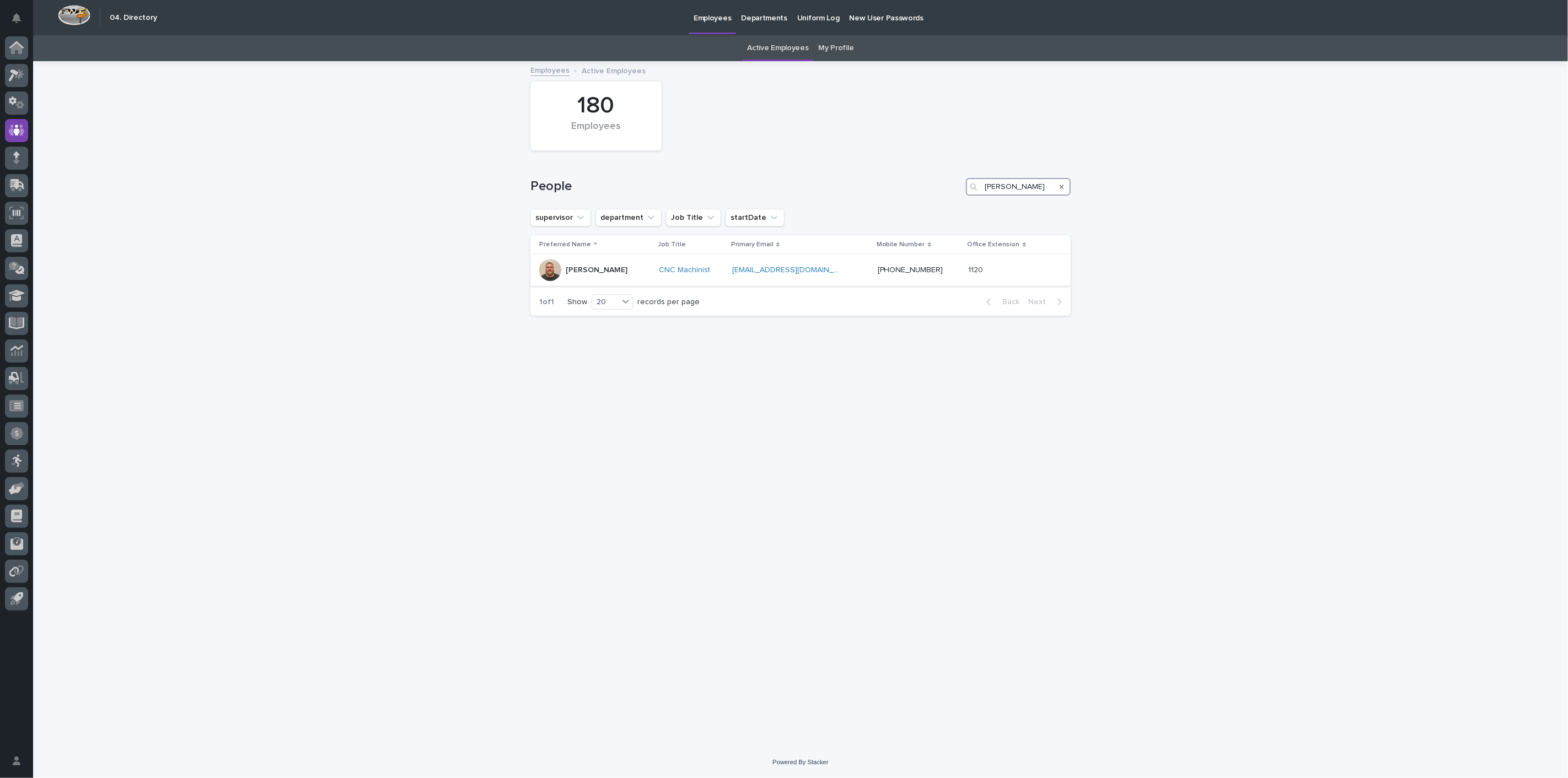
type input "[PERSON_NAME]"
click at [551, 264] on div at bounding box center [550, 270] width 22 height 22
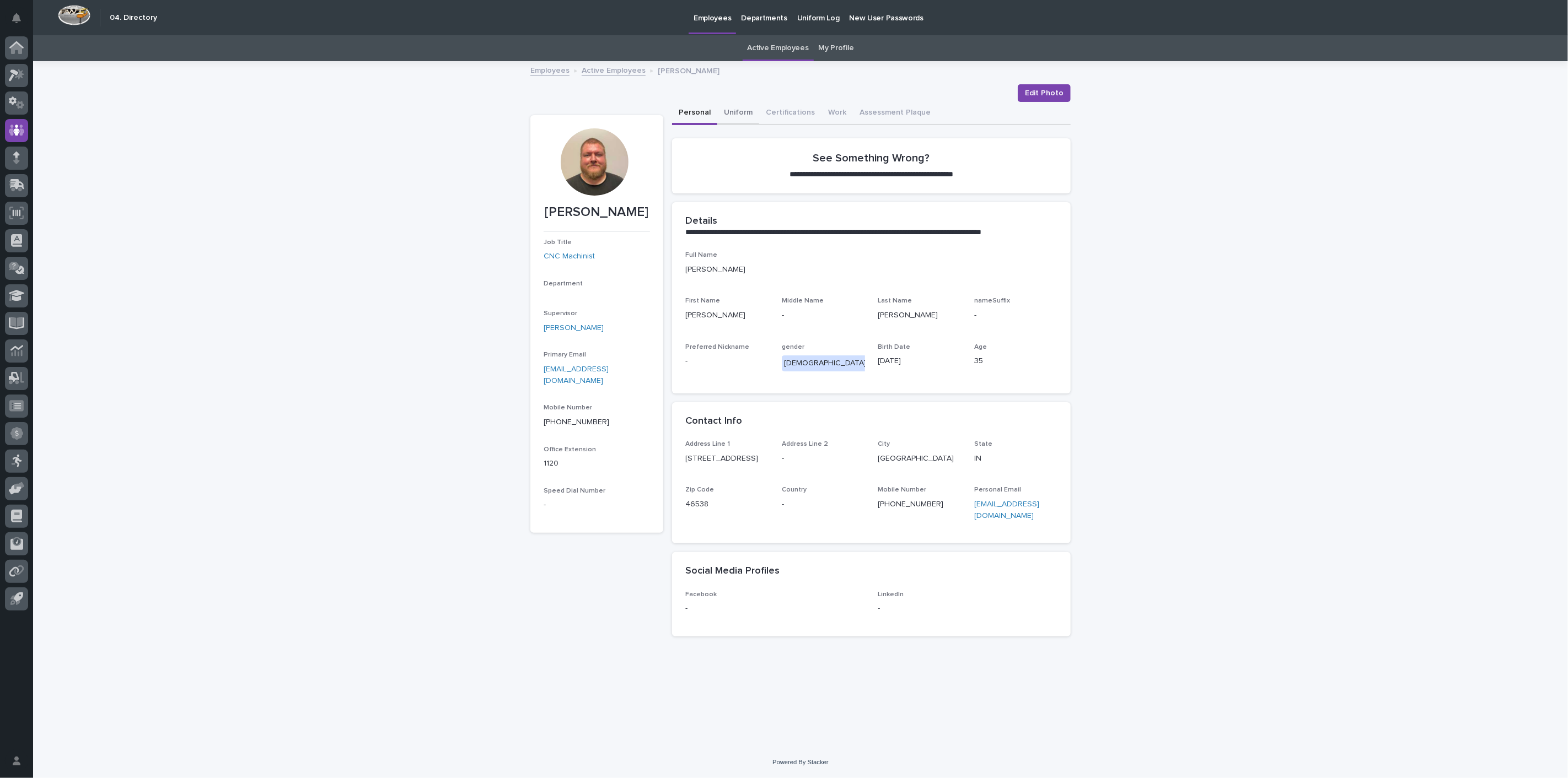
click at [745, 115] on button "Uniform" at bounding box center [738, 113] width 42 height 23
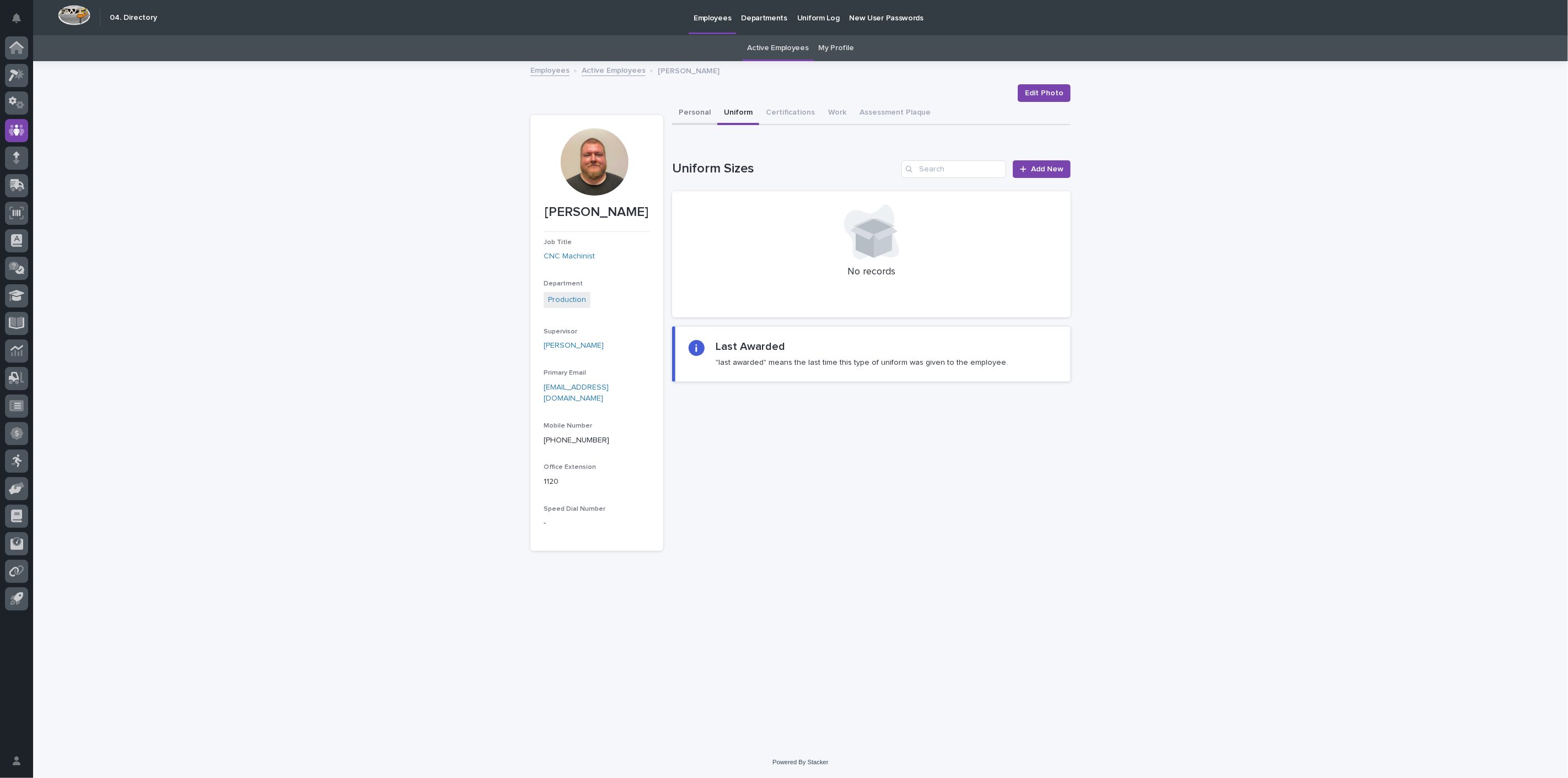
click at [677, 115] on button "Personal" at bounding box center [695, 113] width 45 height 23
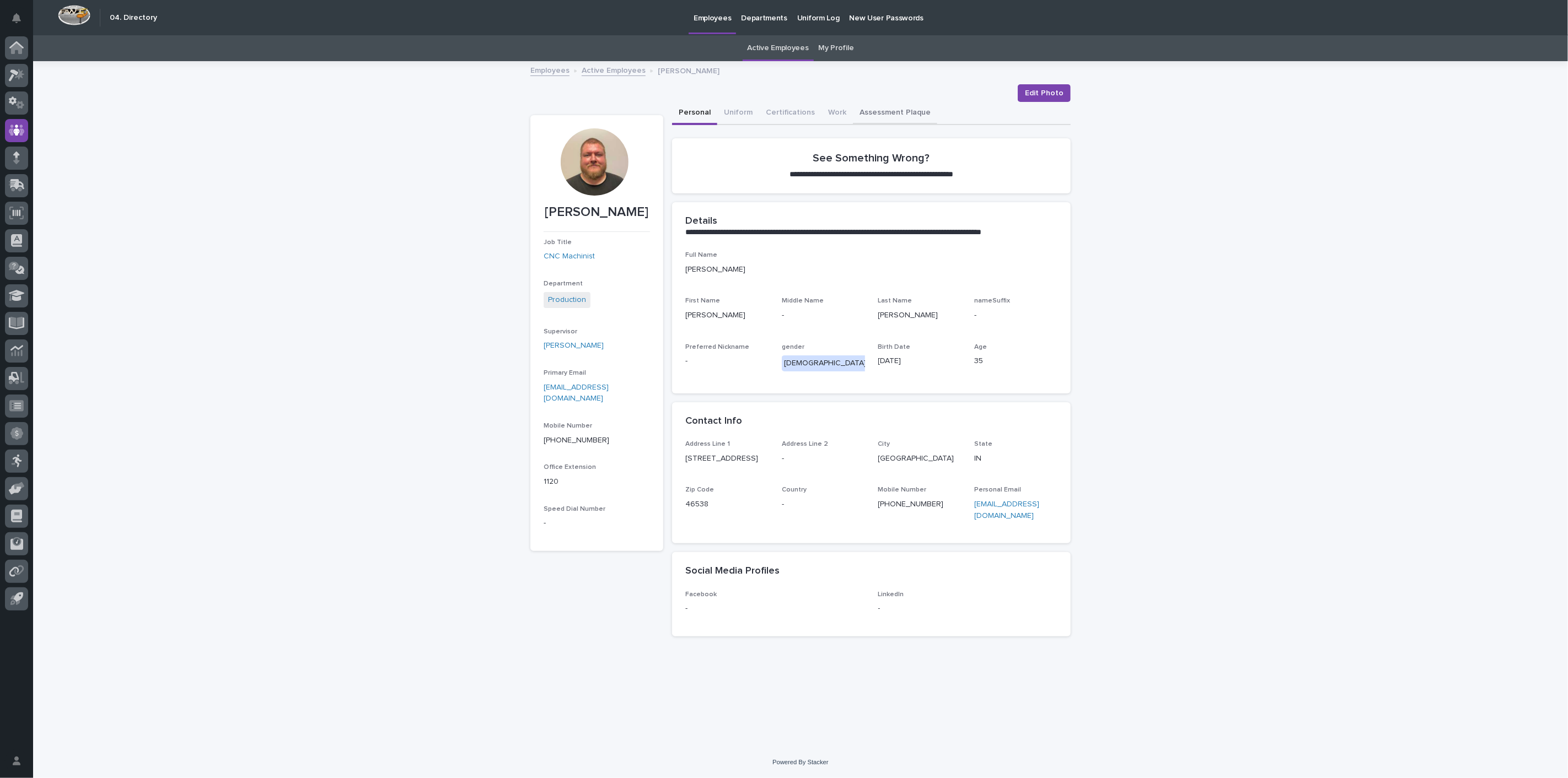
click at [841, 103] on div "Personal Uniform Certifications Work Assessment Plaque" at bounding box center [871, 113] width 398 height 23
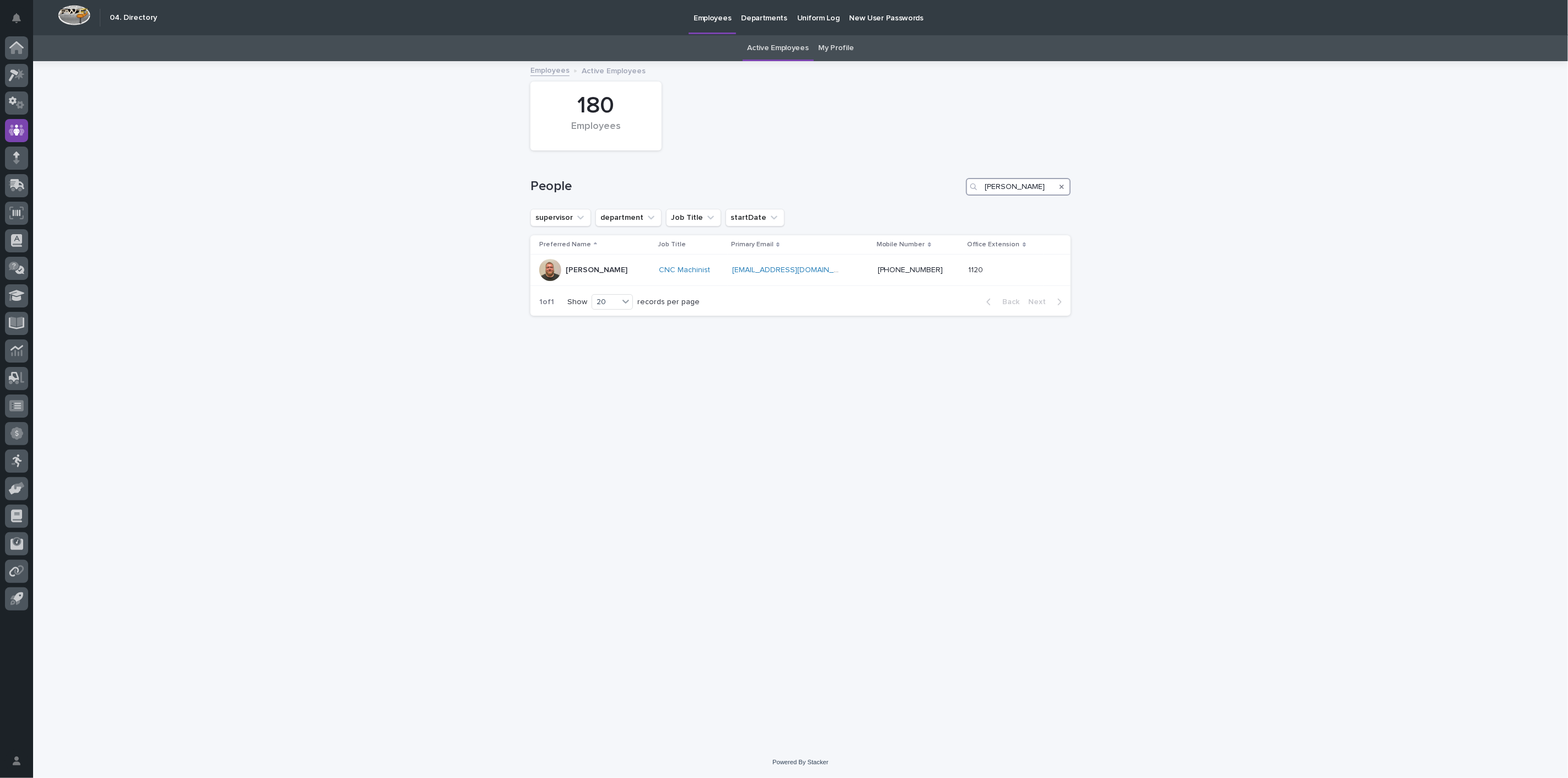
drag, startPoint x: 1024, startPoint y: 190, endPoint x: 827, endPoint y: 169, distance: 198.1
click at [827, 169] on div "People [PERSON_NAME]" at bounding box center [800, 182] width 540 height 53
type input "burn"
click at [616, 267] on p "[PERSON_NAME]" at bounding box center [596, 270] width 62 height 9
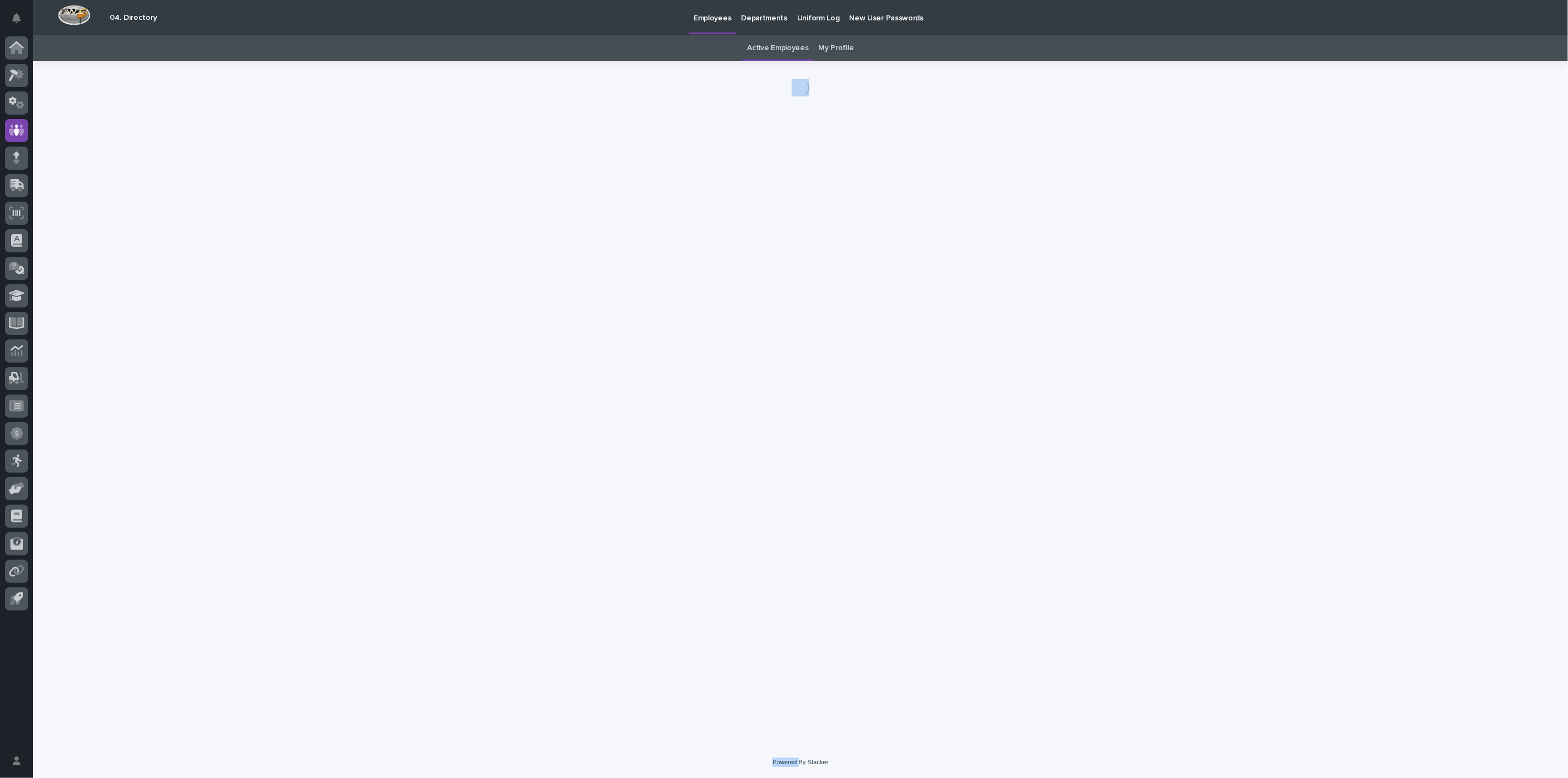
click at [616, 267] on div "Loading... Saving… Loading... Saving…" at bounding box center [800, 390] width 551 height 658
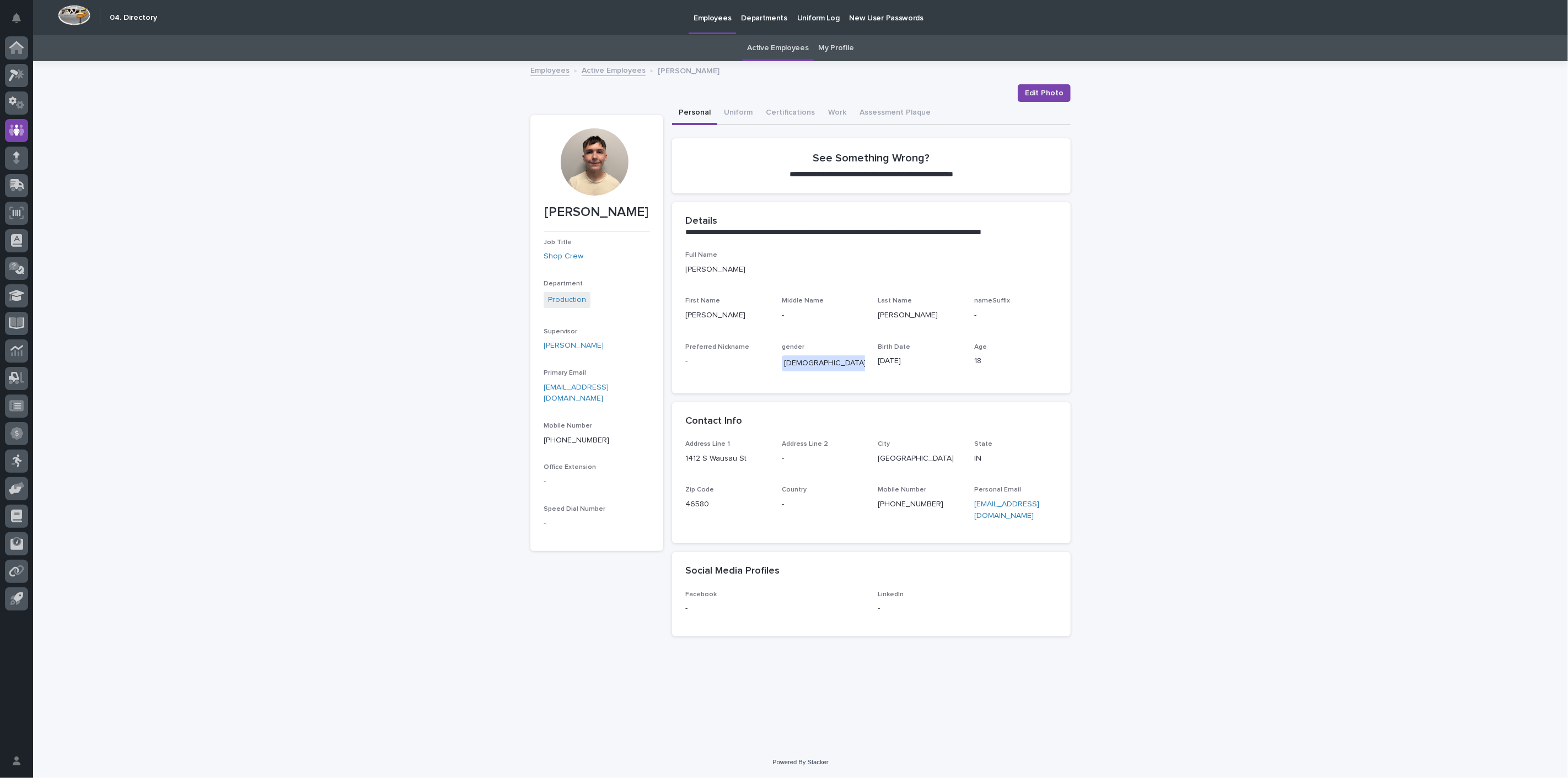
click at [841, 89] on div "Edit Photo" at bounding box center [800, 93] width 540 height 18
click at [831, 109] on button "Work" at bounding box center [837, 113] width 31 height 23
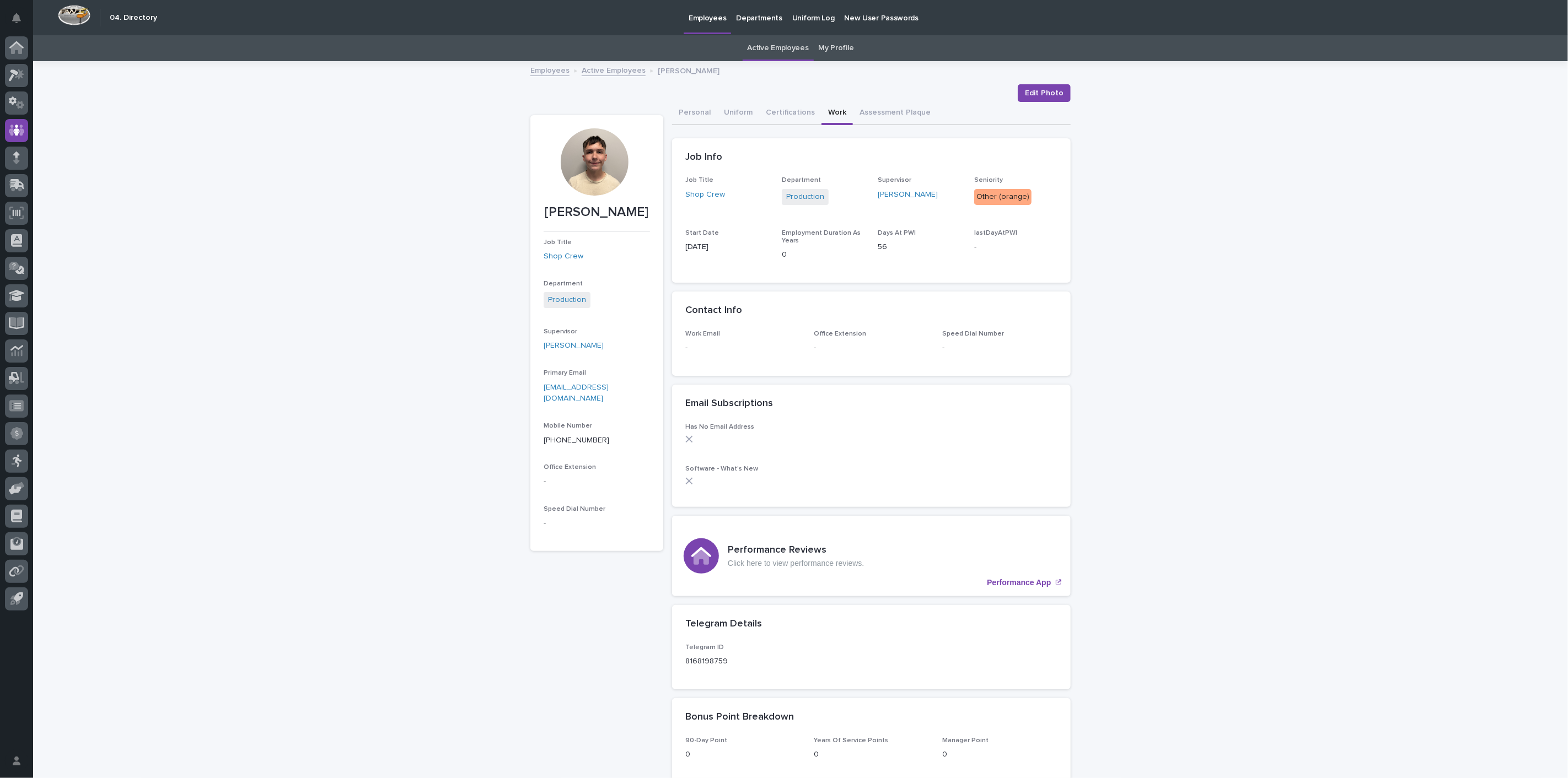
click at [608, 71] on link "Active Employees" at bounding box center [613, 70] width 64 height 13
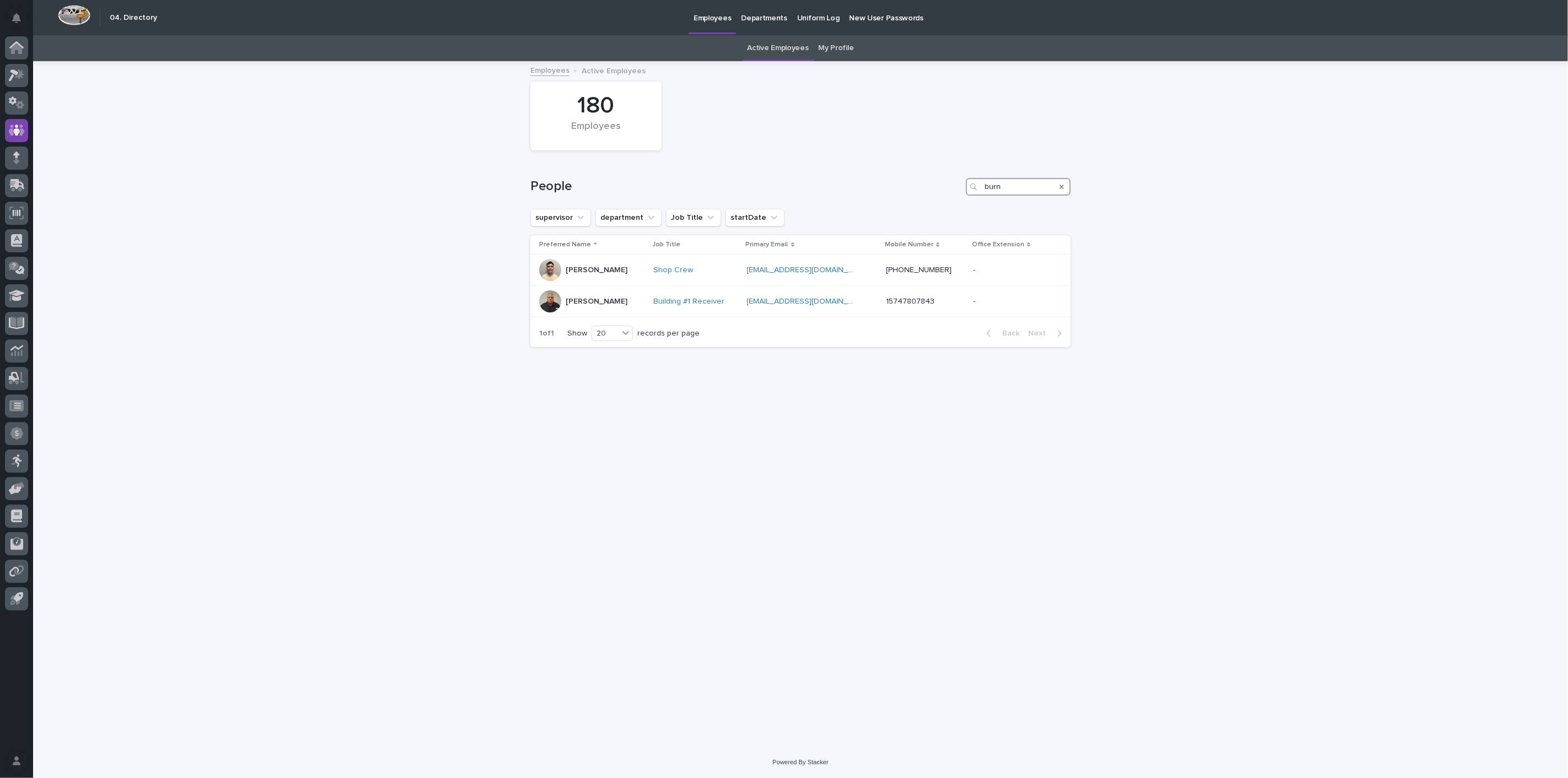
drag, startPoint x: 1033, startPoint y: 188, endPoint x: 871, endPoint y: 184, distance: 162.0
click at [874, 182] on div "People burn" at bounding box center [800, 187] width 540 height 18
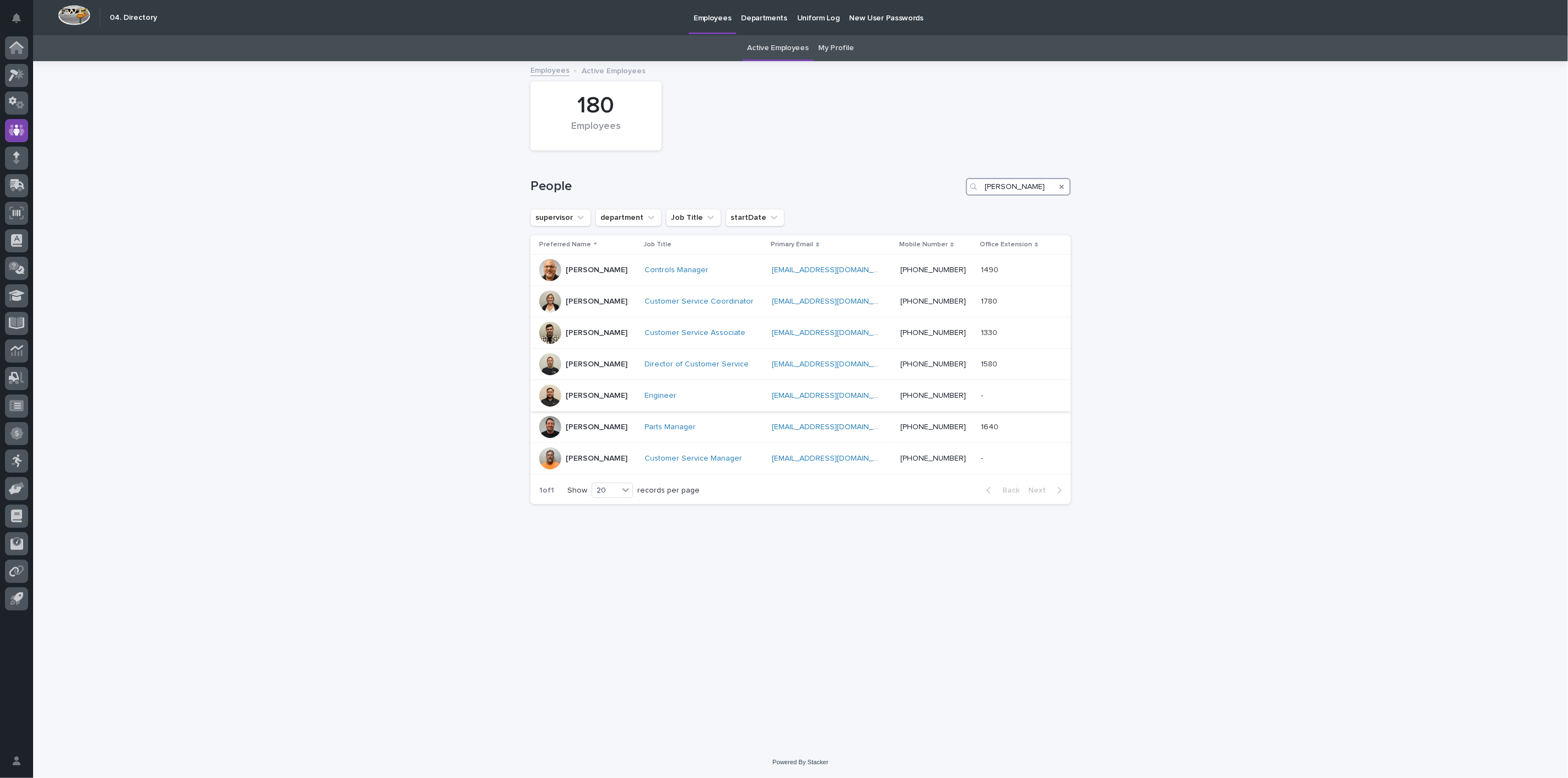
type input "[PERSON_NAME]"
click at [587, 400] on p "[PERSON_NAME]" at bounding box center [596, 396] width 62 height 9
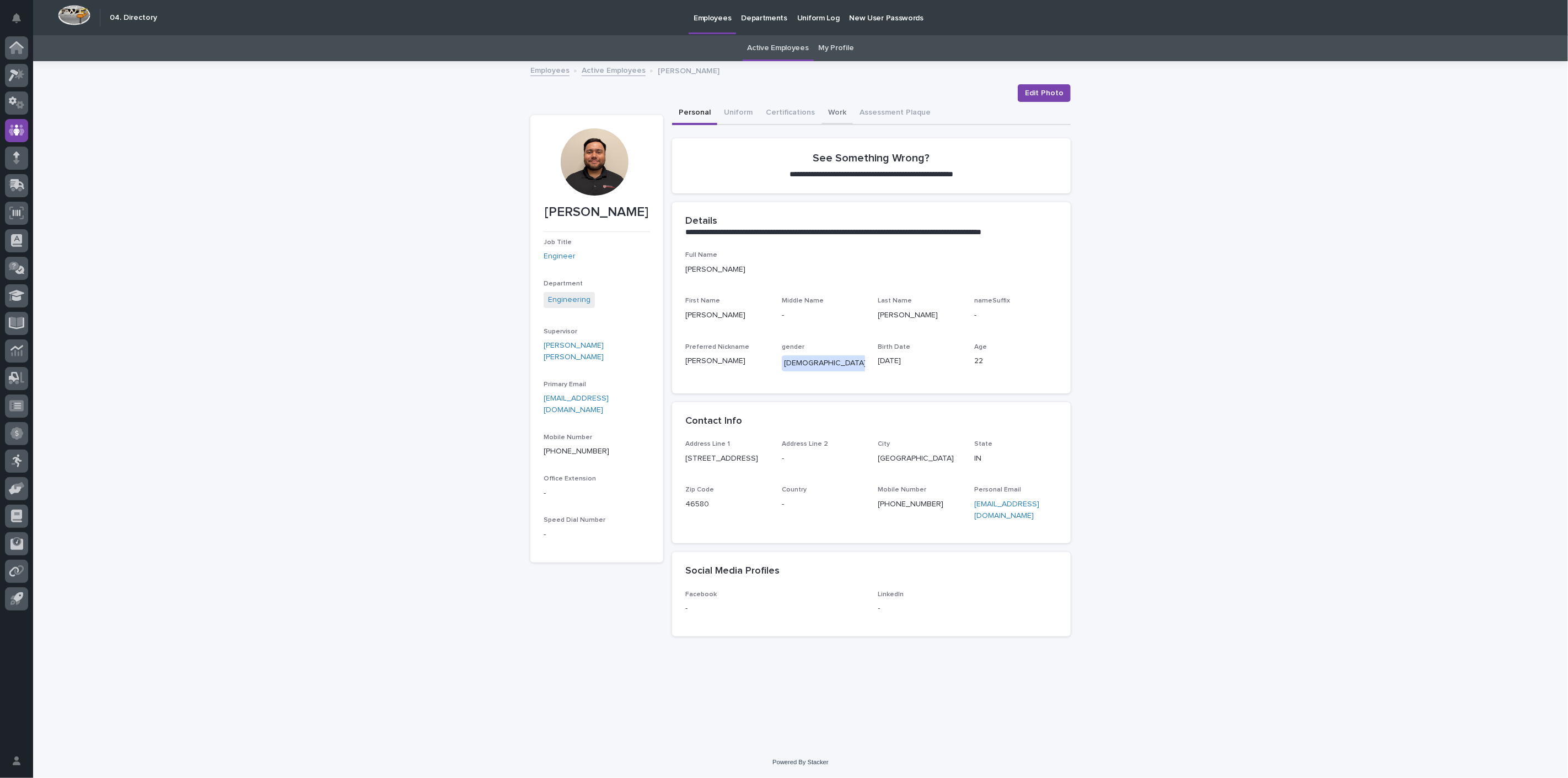
click at [827, 103] on button "Work" at bounding box center [837, 113] width 31 height 23
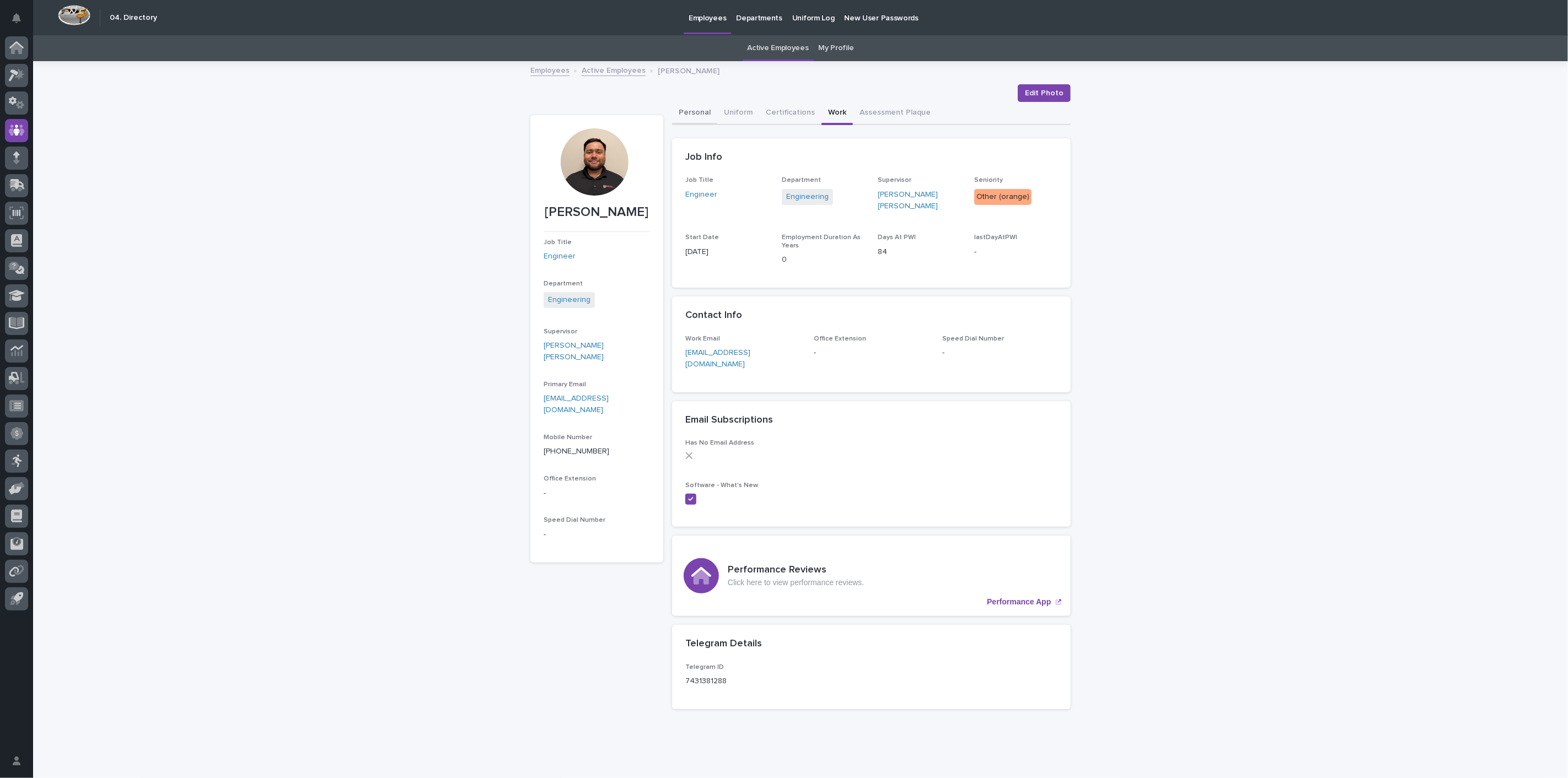
click at [687, 109] on button "Personal" at bounding box center [695, 113] width 45 height 23
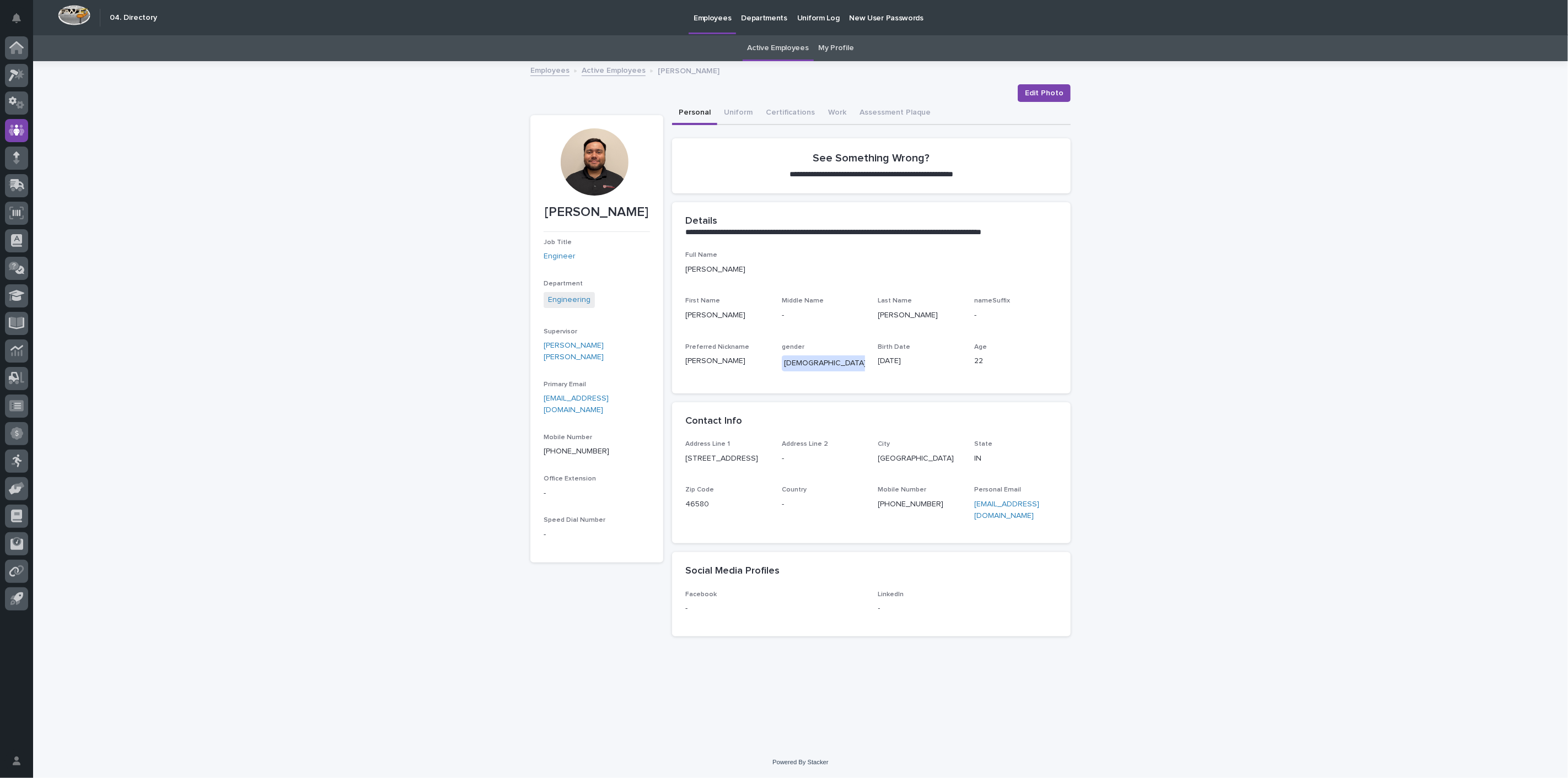
click at [610, 70] on link "Active Employees" at bounding box center [613, 70] width 64 height 13
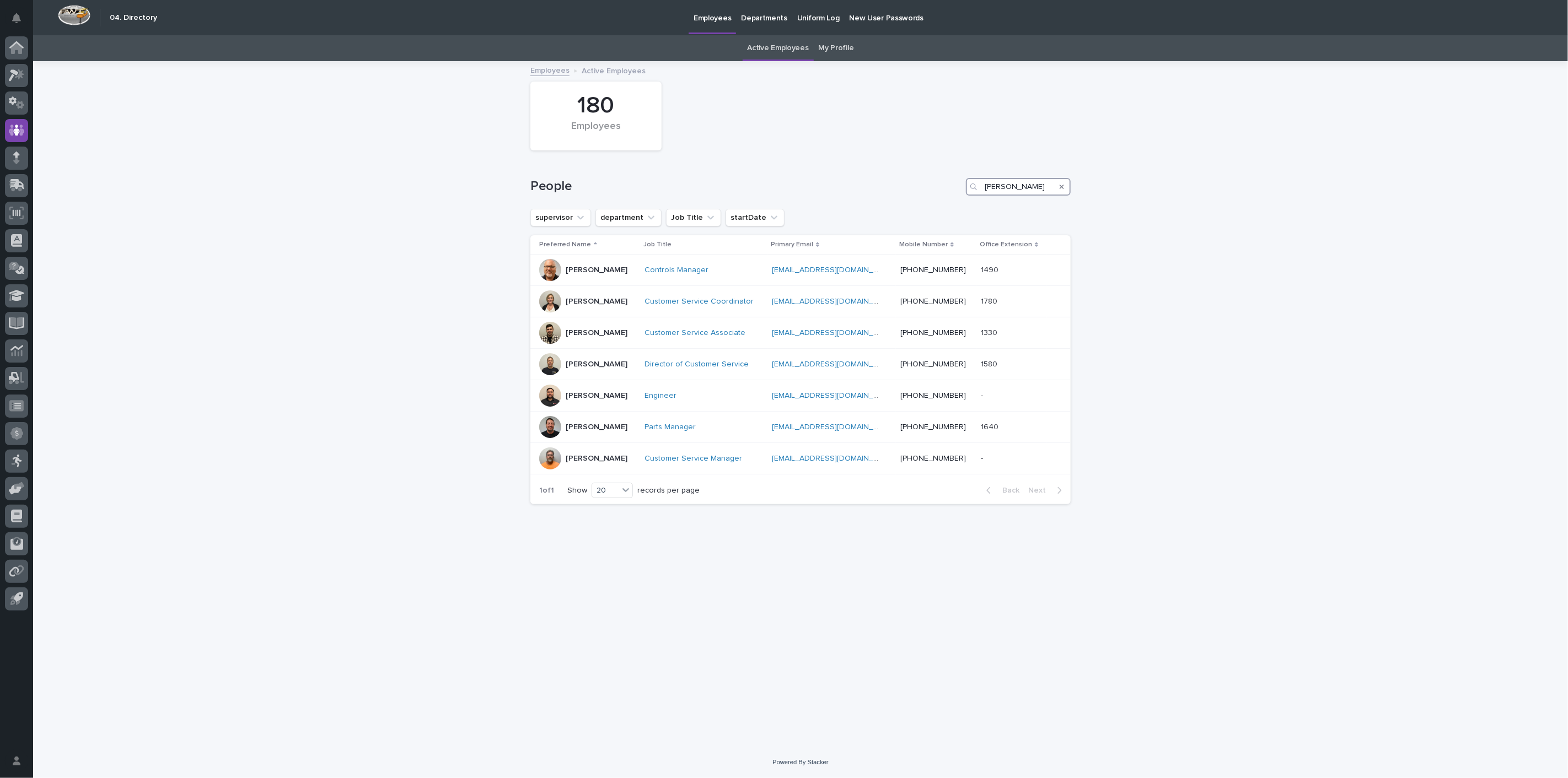
click at [865, 181] on div "People [PERSON_NAME]" at bounding box center [800, 187] width 540 height 18
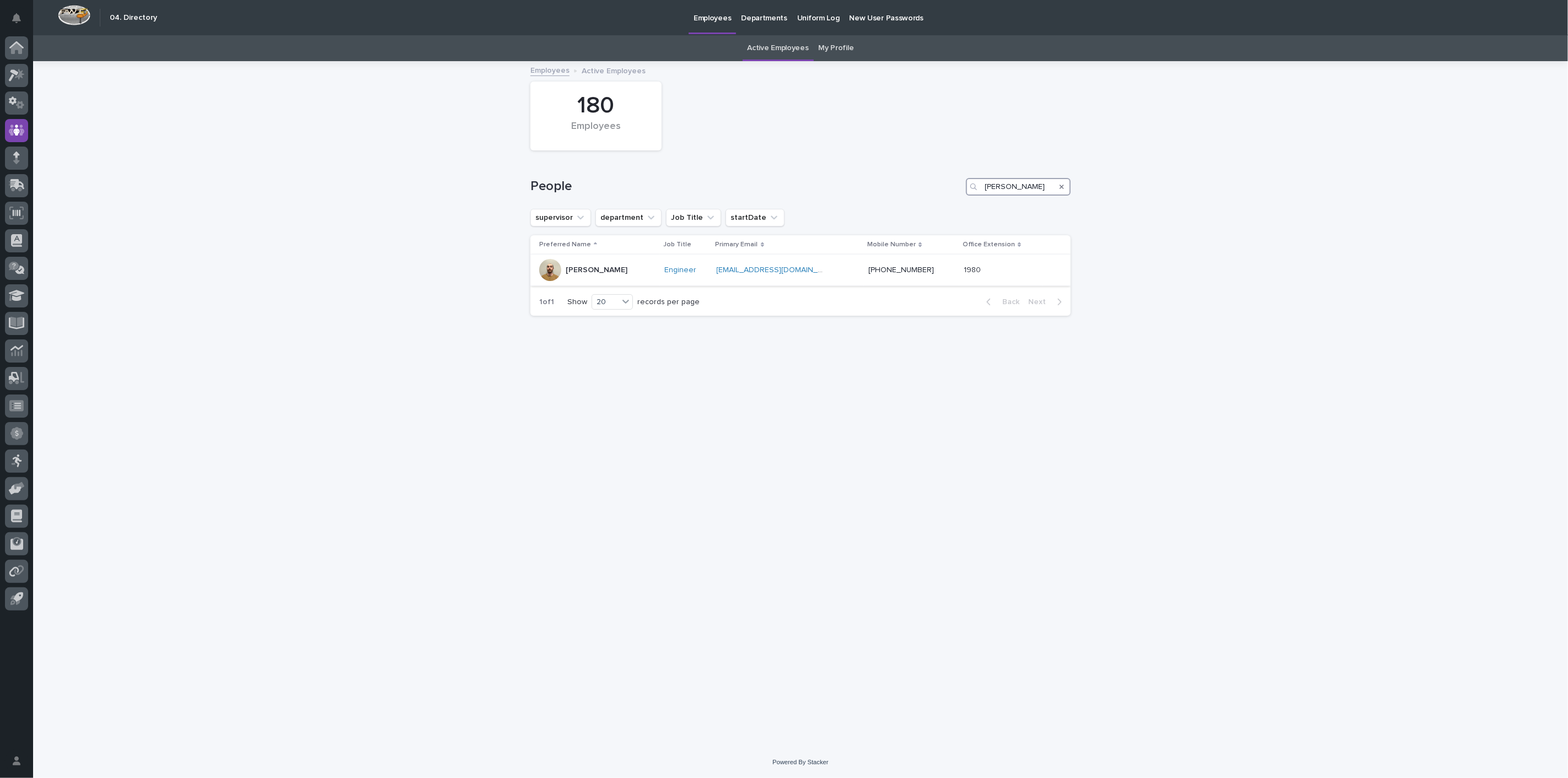
type input "[PERSON_NAME]"
click at [591, 262] on div "[PERSON_NAME]" at bounding box center [596, 270] width 62 height 18
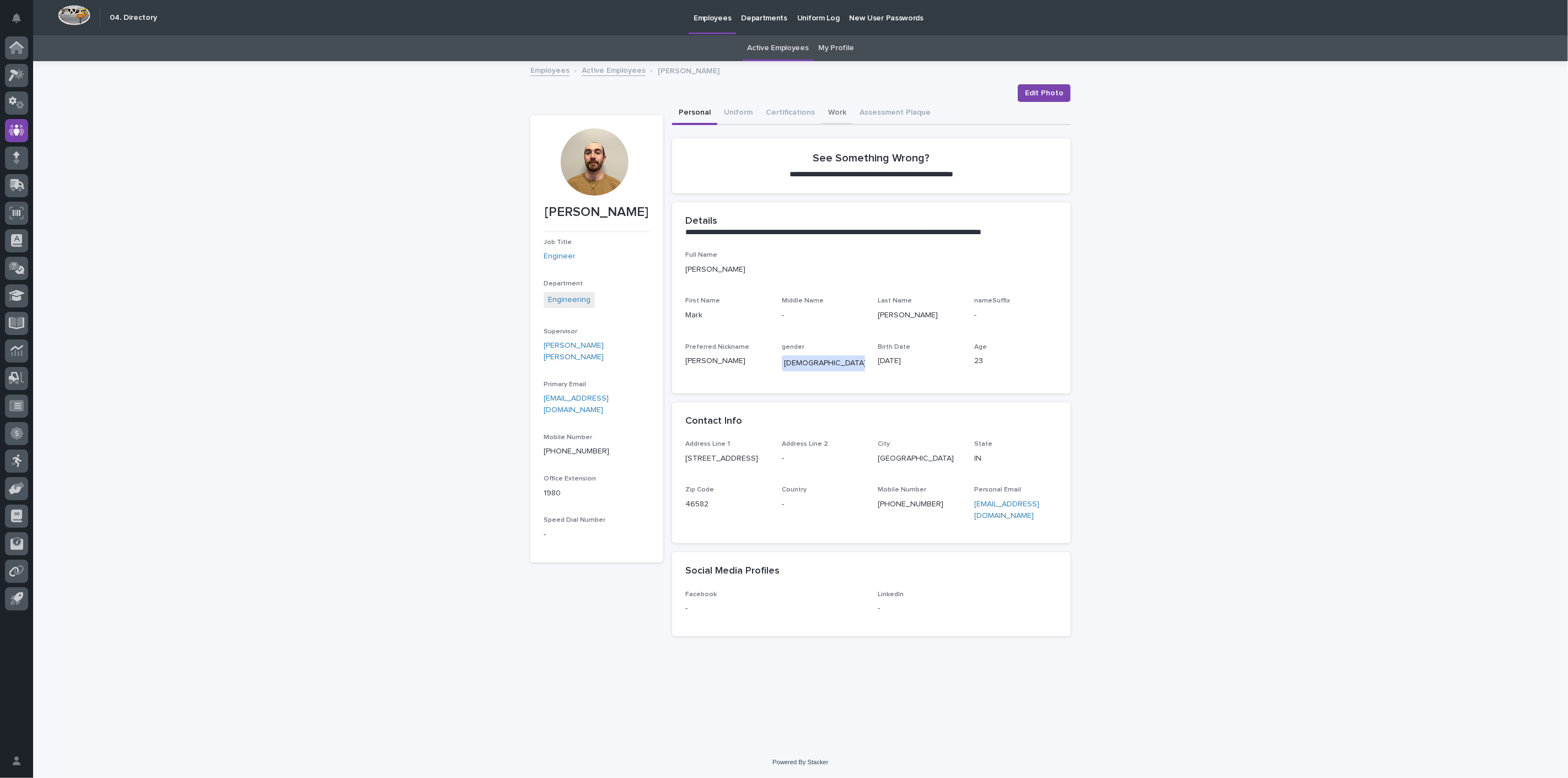
click at [833, 110] on button "Work" at bounding box center [837, 113] width 31 height 23
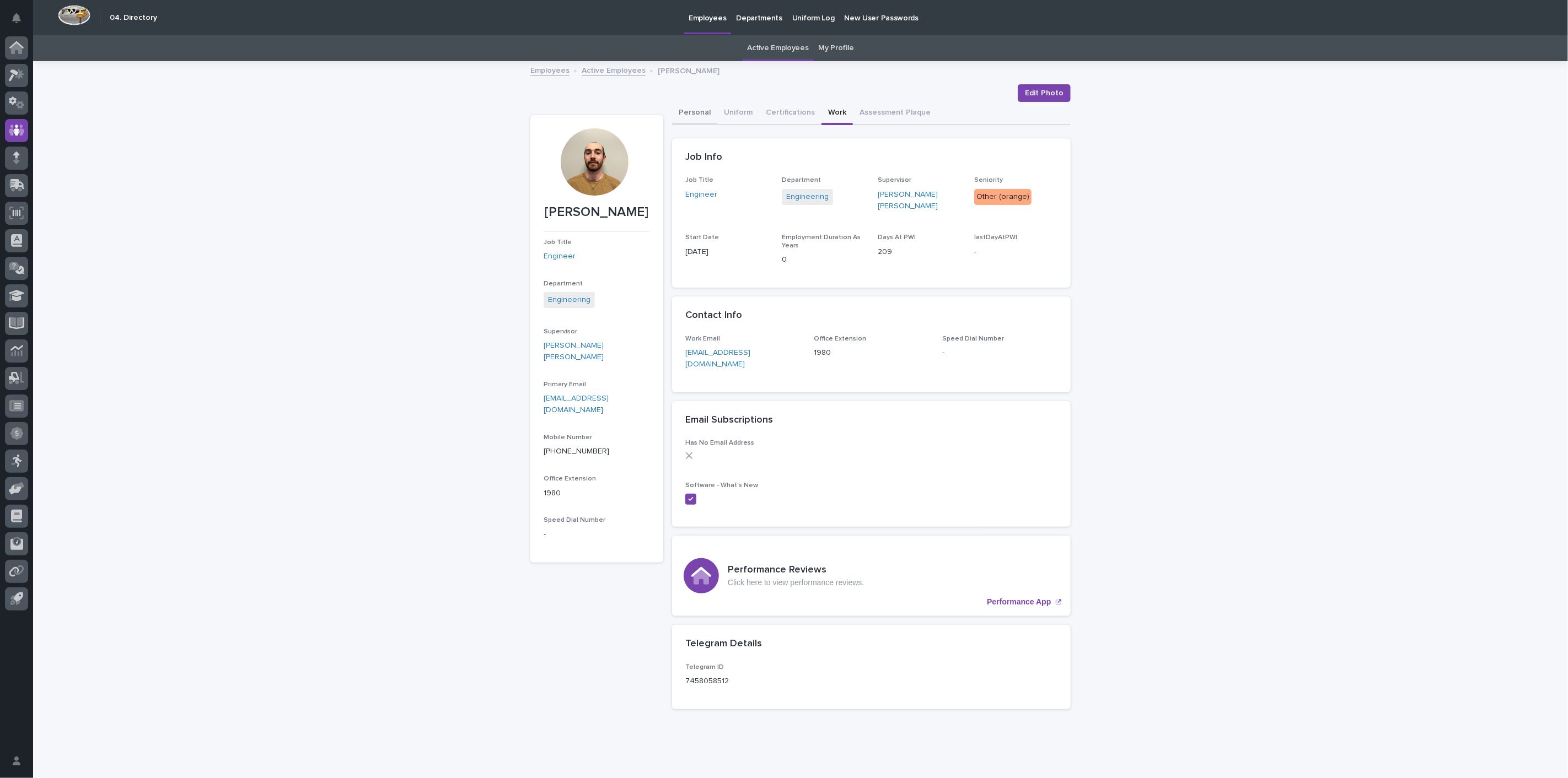
click at [695, 113] on button "Personal" at bounding box center [695, 113] width 45 height 23
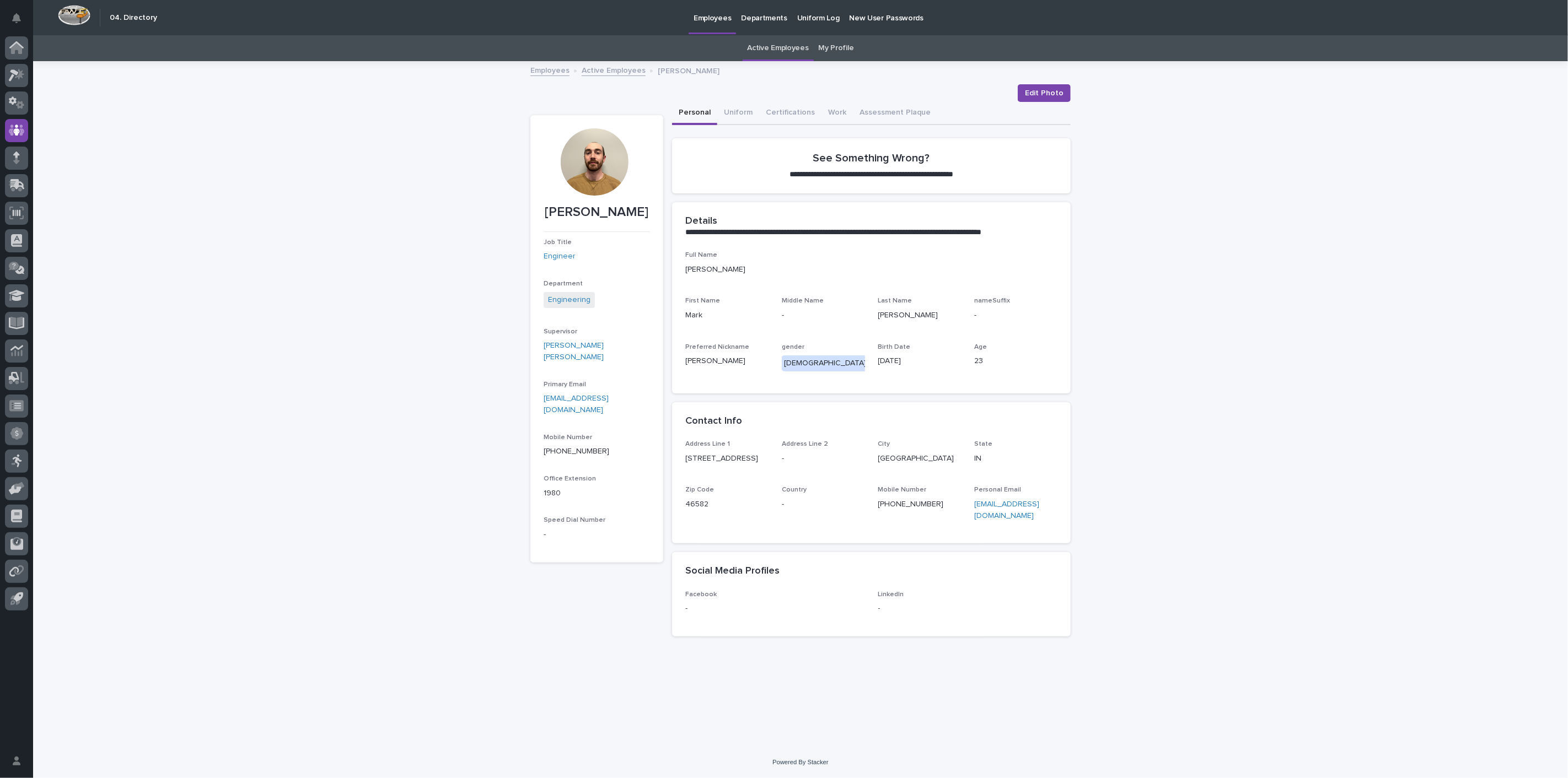
click at [560, 77] on div "Employees Active Employees [PERSON_NAME]" at bounding box center [800, 71] width 551 height 15
click at [522, 65] on div "Employees Active Employees [PERSON_NAME]" at bounding box center [800, 71] width 1535 height 15
click at [562, 73] on link "Employees" at bounding box center [550, 70] width 39 height 13
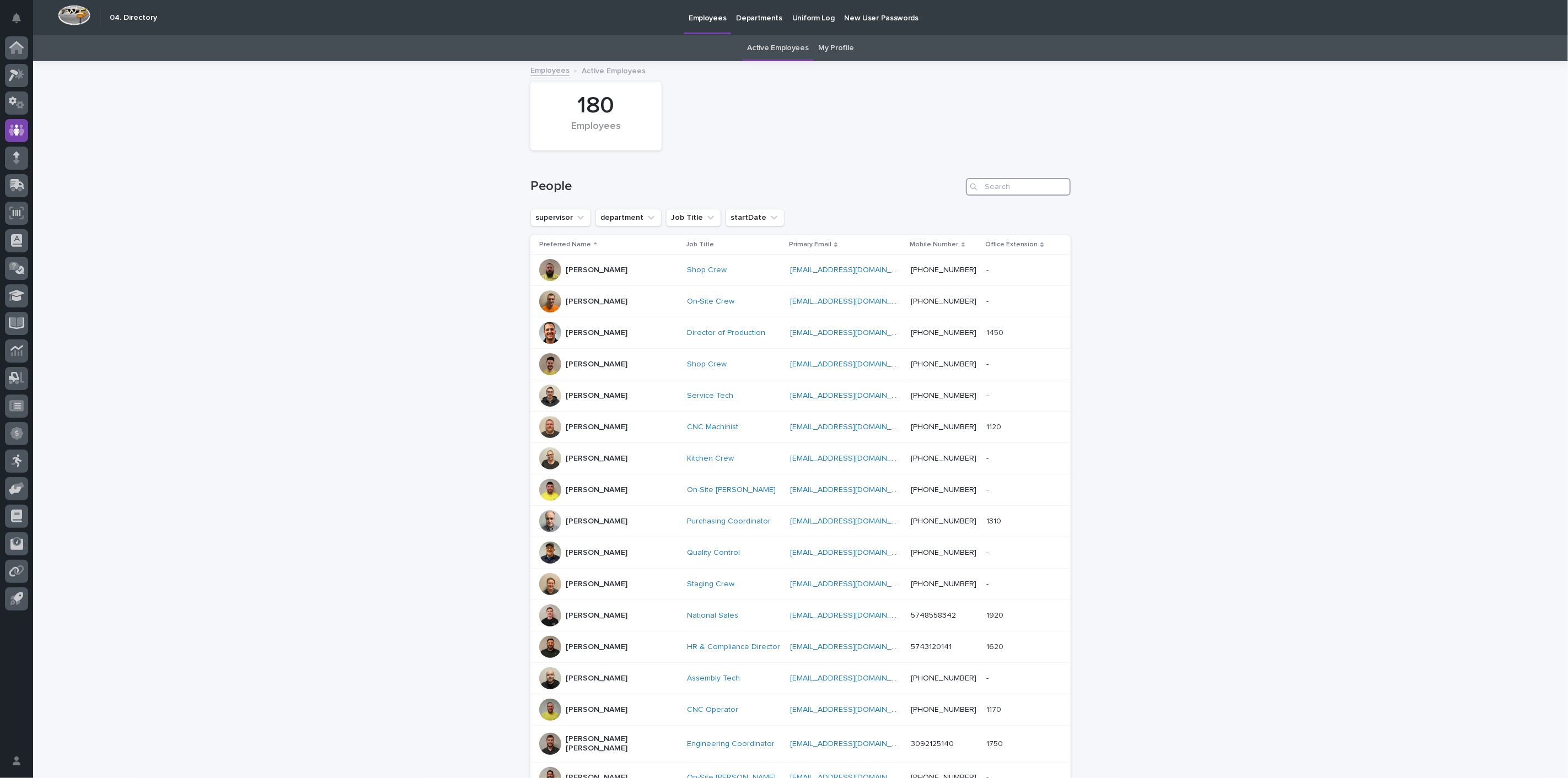
click at [1019, 186] on input "Search" at bounding box center [1018, 187] width 105 height 18
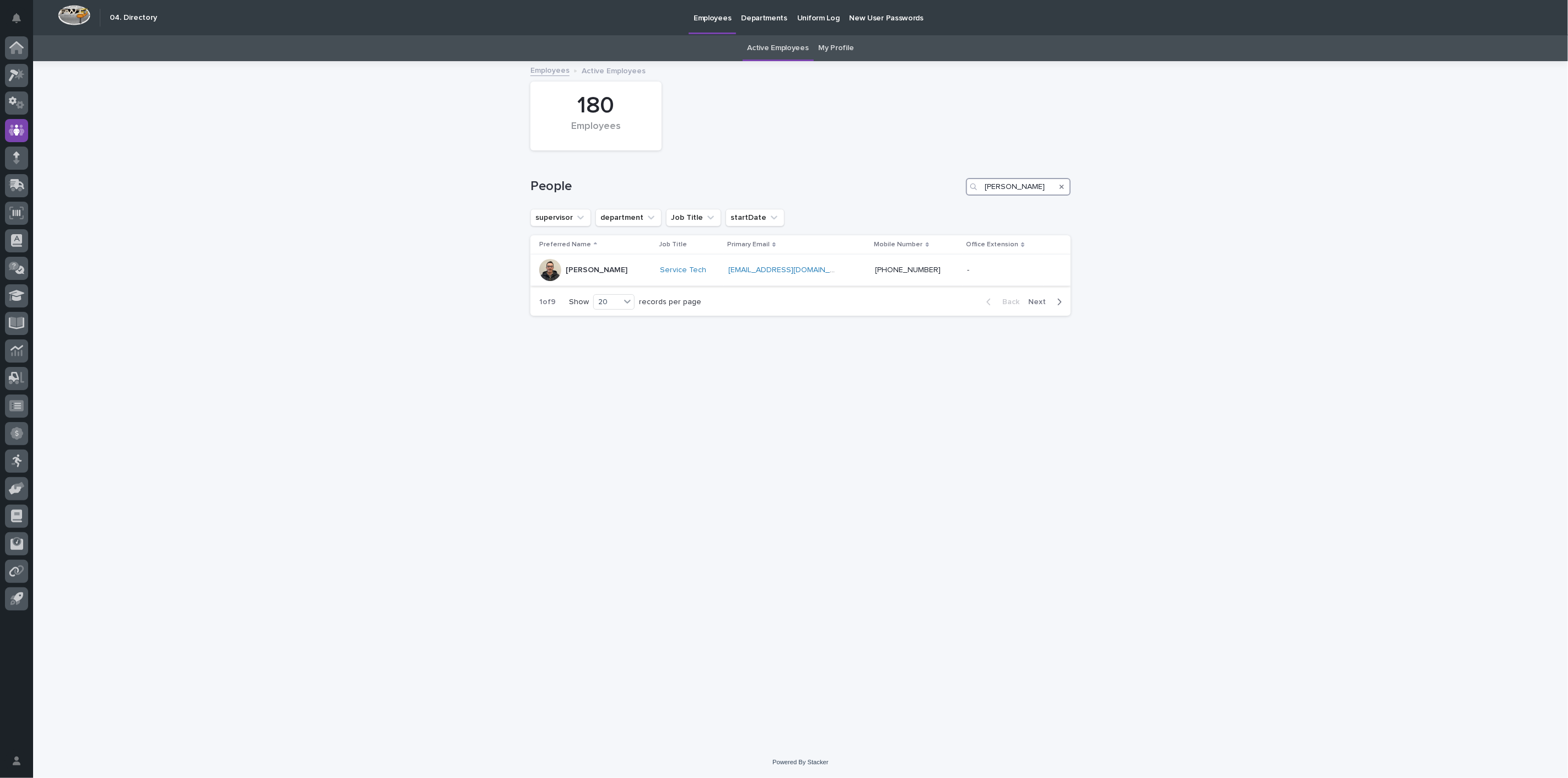
type input "[PERSON_NAME]"
click at [610, 269] on p "[PERSON_NAME]" at bounding box center [596, 270] width 62 height 9
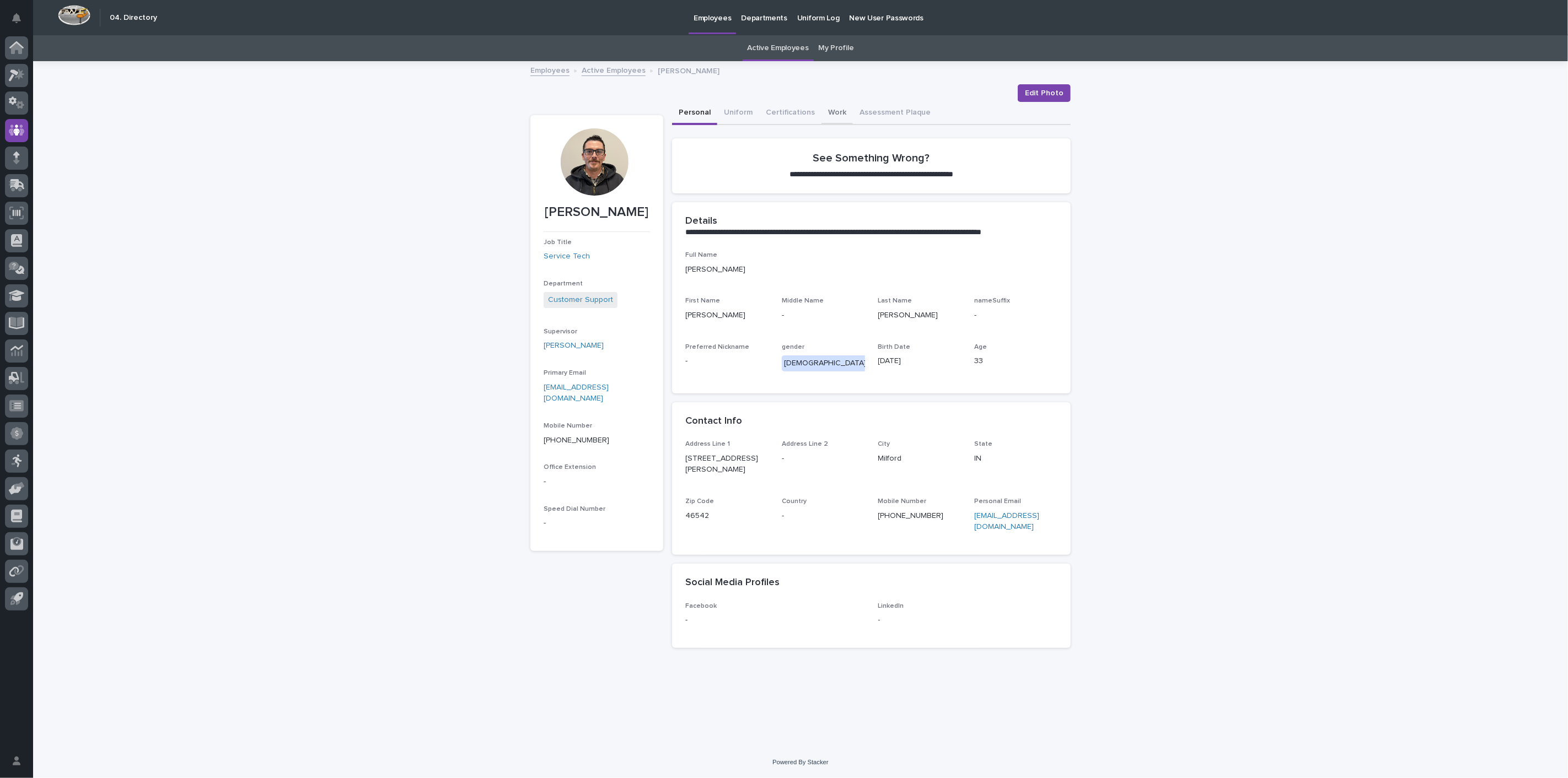
click at [829, 110] on button "Work" at bounding box center [837, 113] width 31 height 23
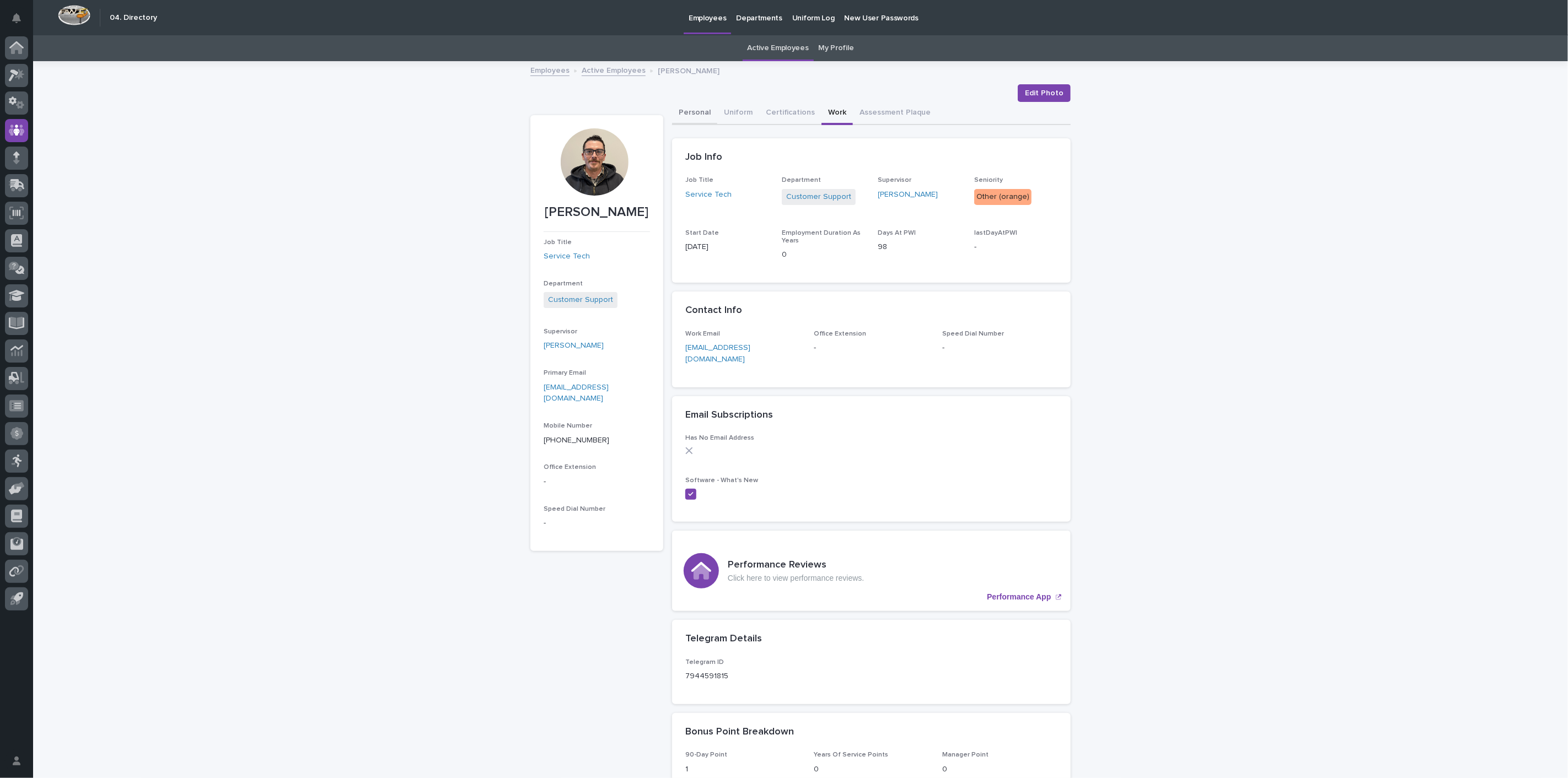
click at [692, 113] on button "Personal" at bounding box center [695, 113] width 45 height 23
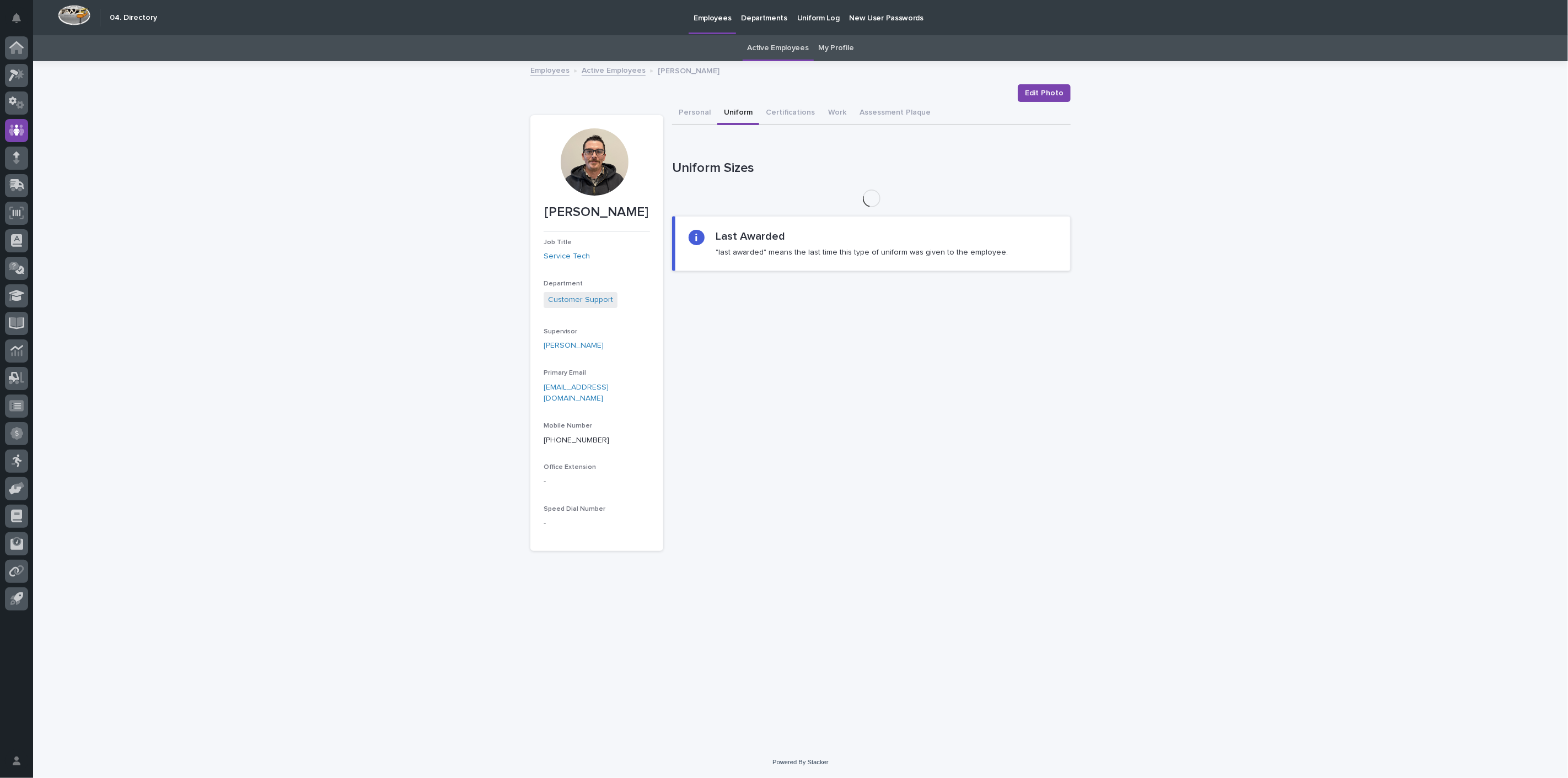
click at [730, 109] on button "Uniform" at bounding box center [738, 113] width 42 height 23
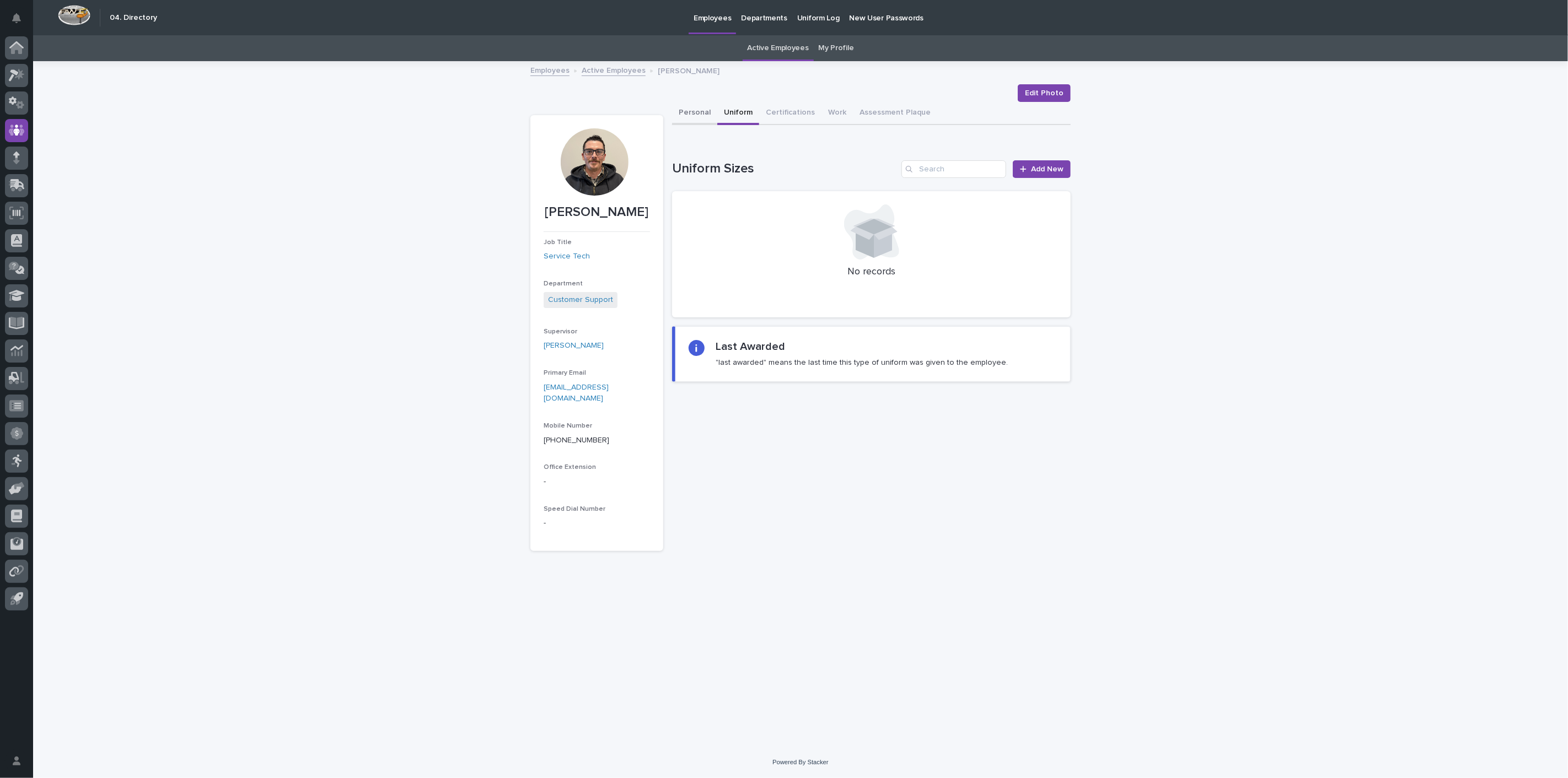
click at [698, 112] on button "Personal" at bounding box center [695, 113] width 45 height 23
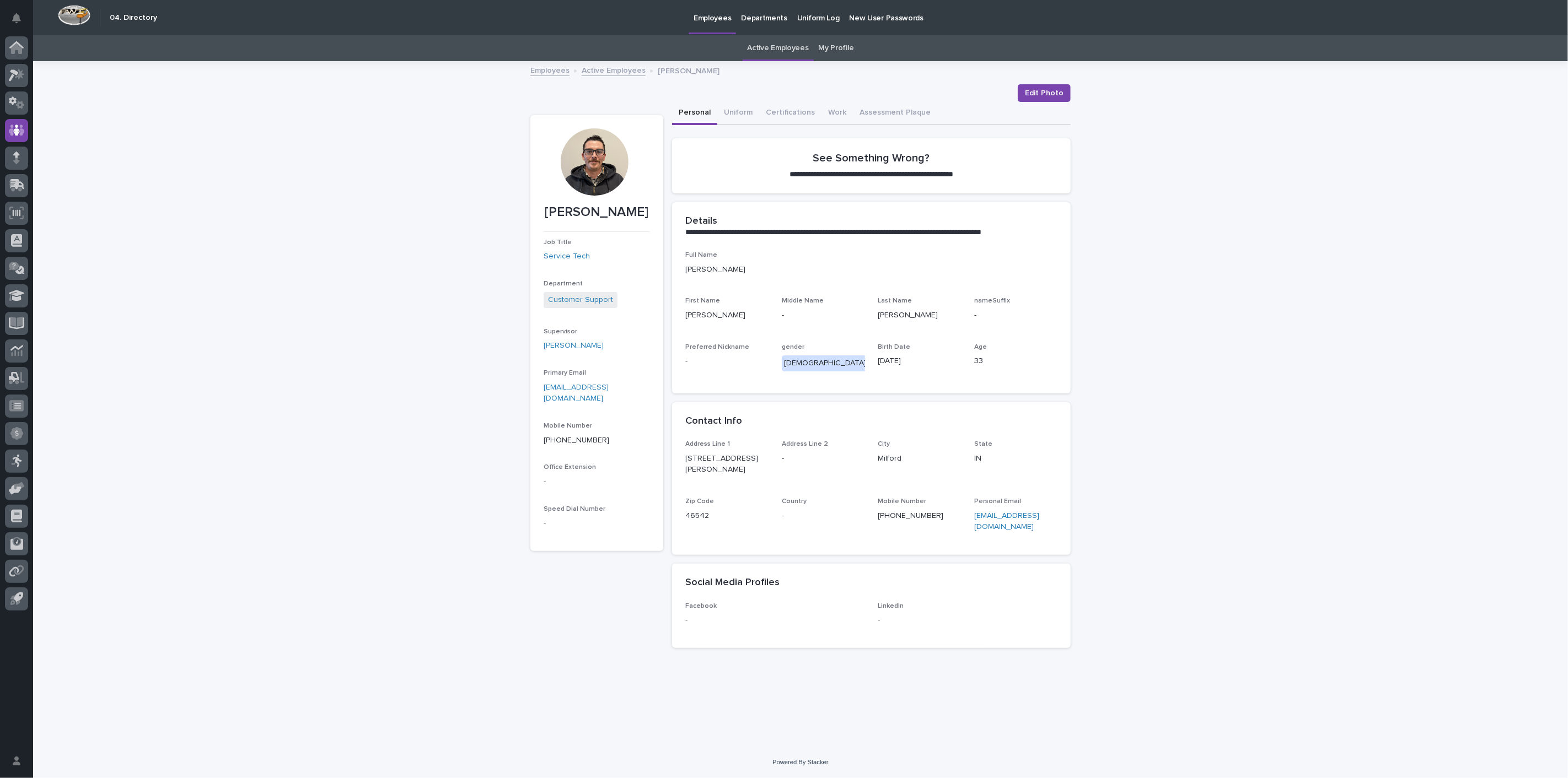
click at [629, 74] on link "Active Employees" at bounding box center [613, 70] width 64 height 13
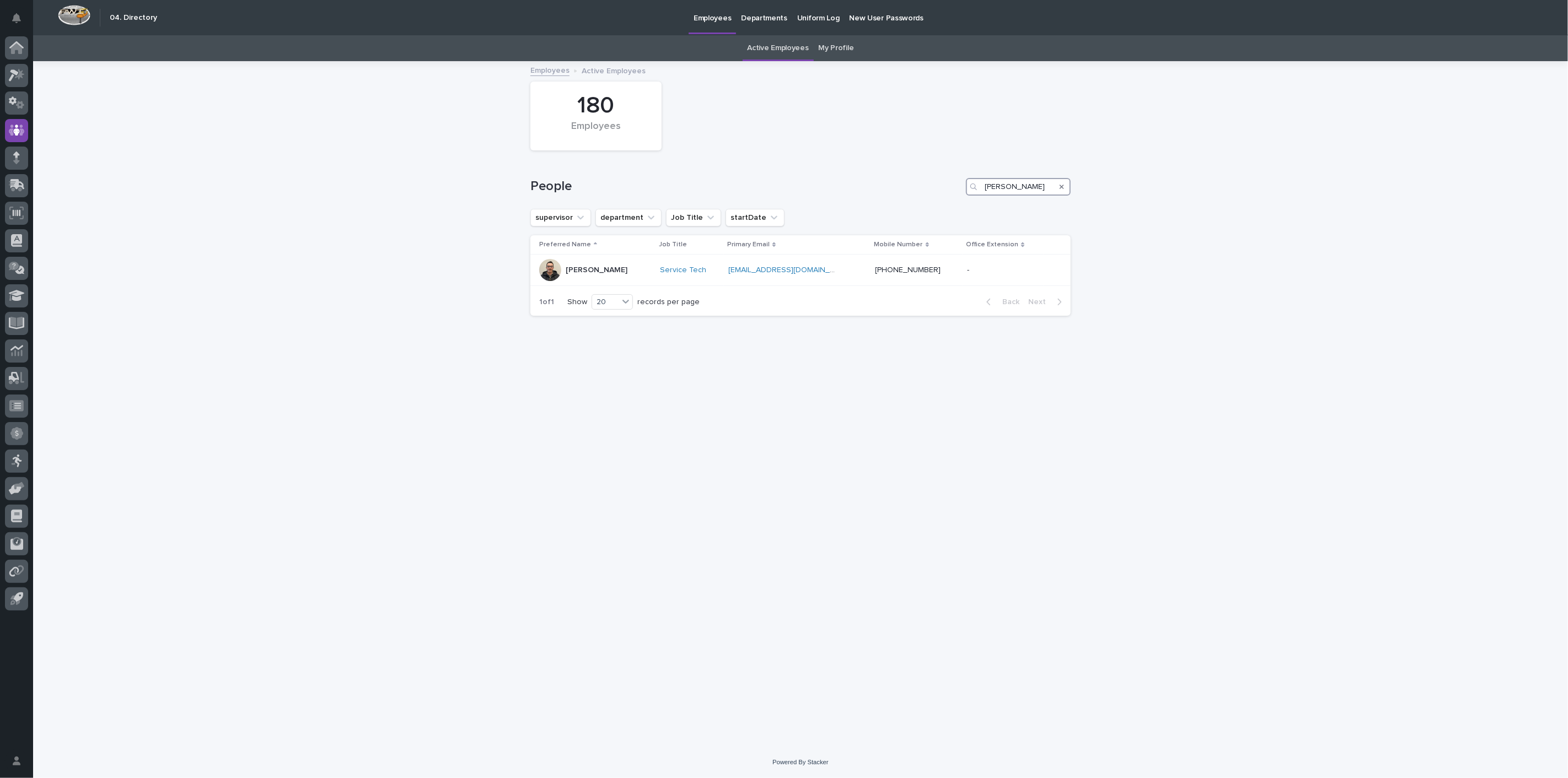
drag, startPoint x: 1026, startPoint y: 190, endPoint x: 835, endPoint y: 174, distance: 191.7
click at [850, 177] on div "People [PERSON_NAME]" at bounding box center [800, 182] width 540 height 53
type input "[PERSON_NAME]"
click at [603, 268] on p "[PERSON_NAME]" at bounding box center [596, 270] width 62 height 9
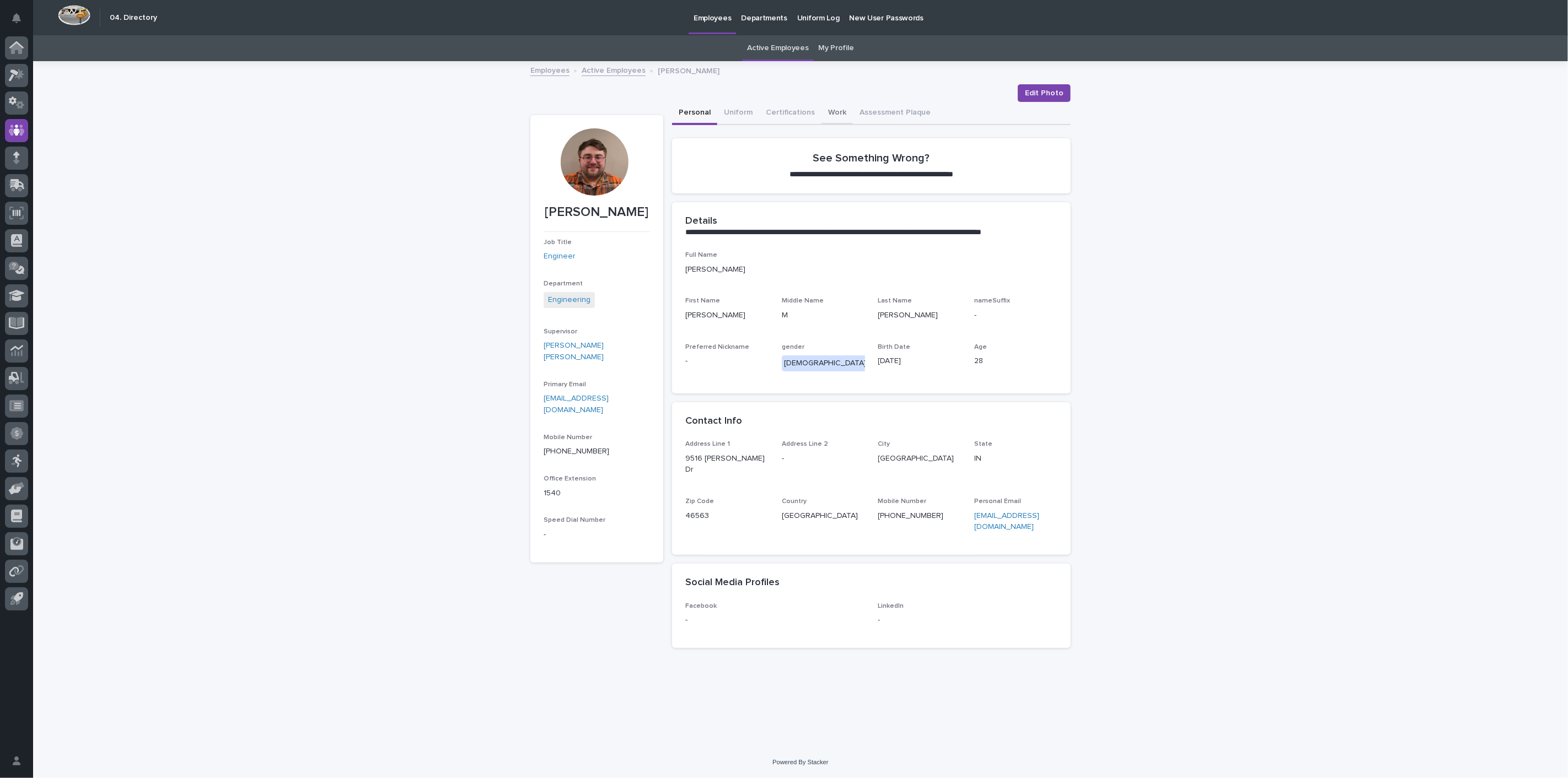
click at [823, 105] on button "Work" at bounding box center [837, 113] width 31 height 23
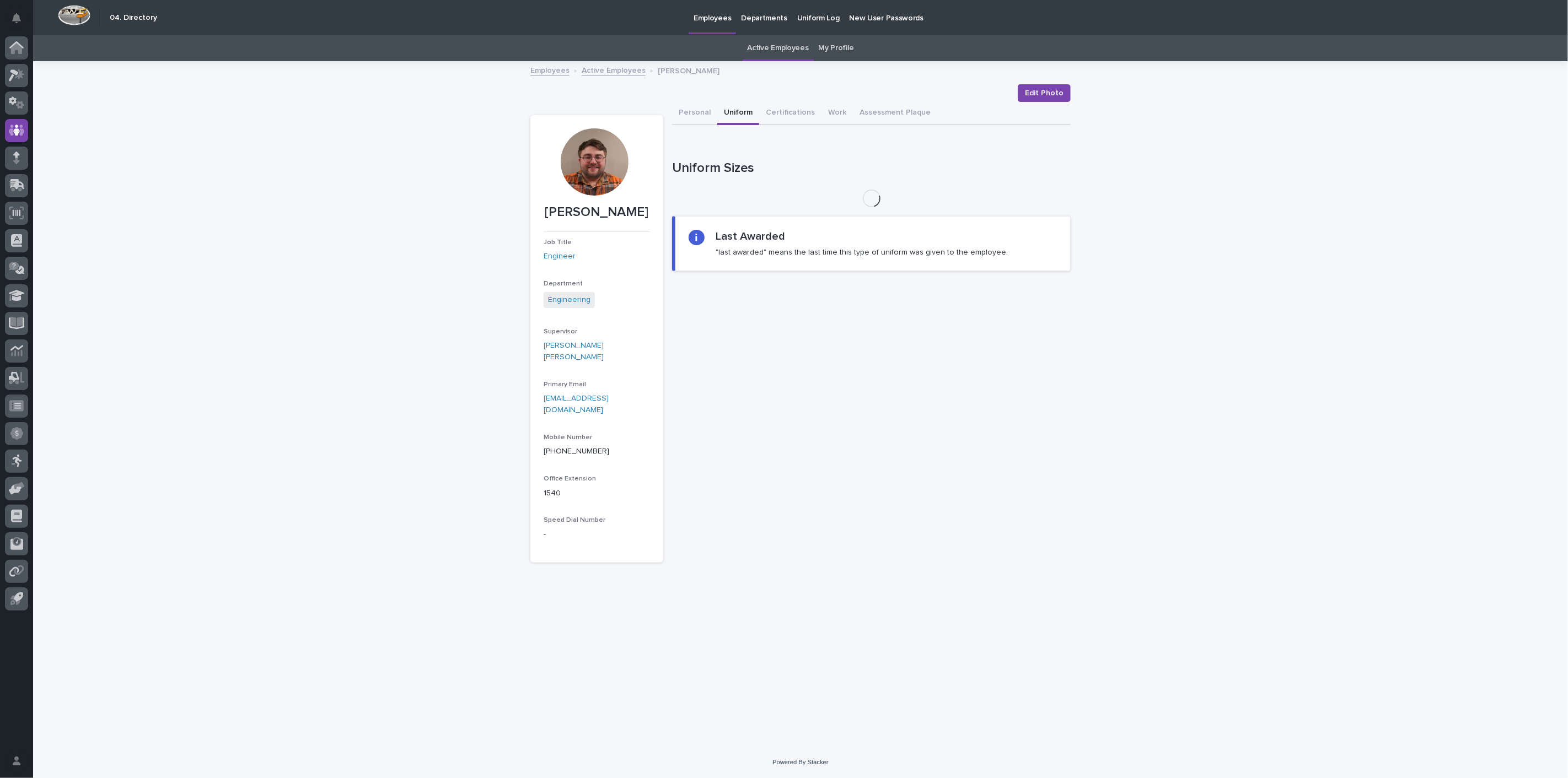
click at [729, 111] on button "Uniform" at bounding box center [738, 113] width 42 height 23
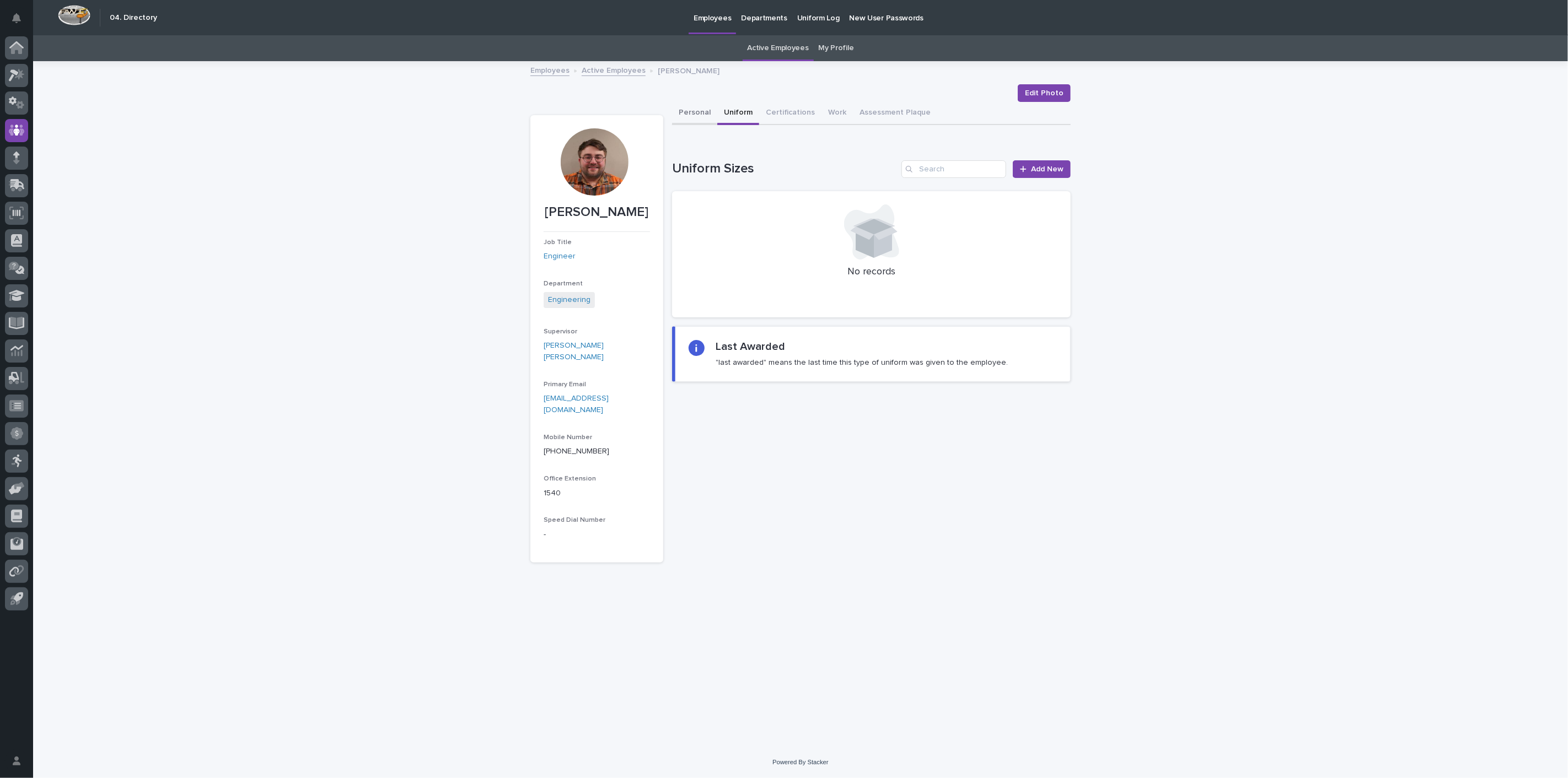
click at [706, 113] on button "Personal" at bounding box center [695, 113] width 45 height 23
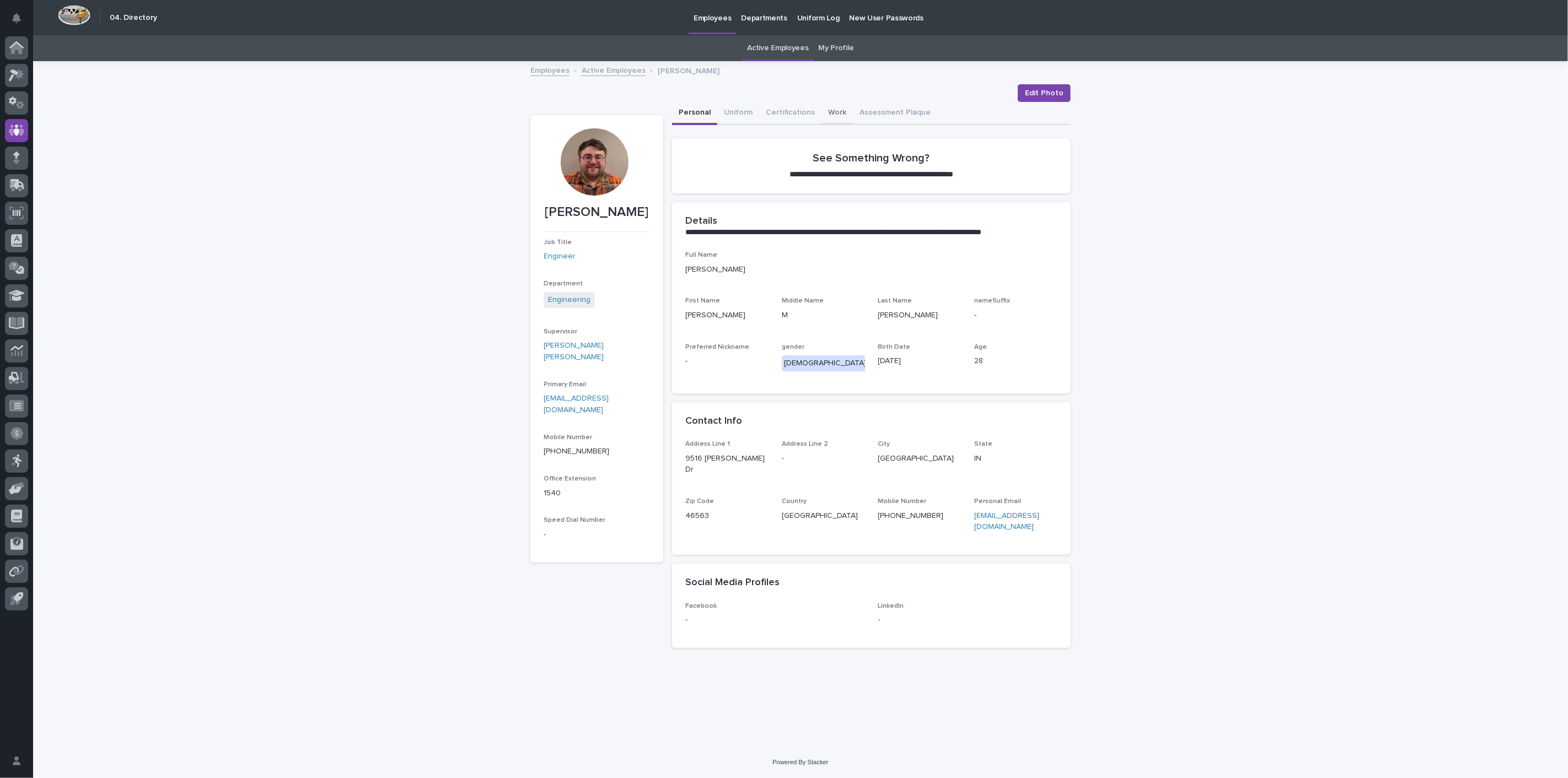
click at [840, 116] on button "Work" at bounding box center [837, 113] width 31 height 23
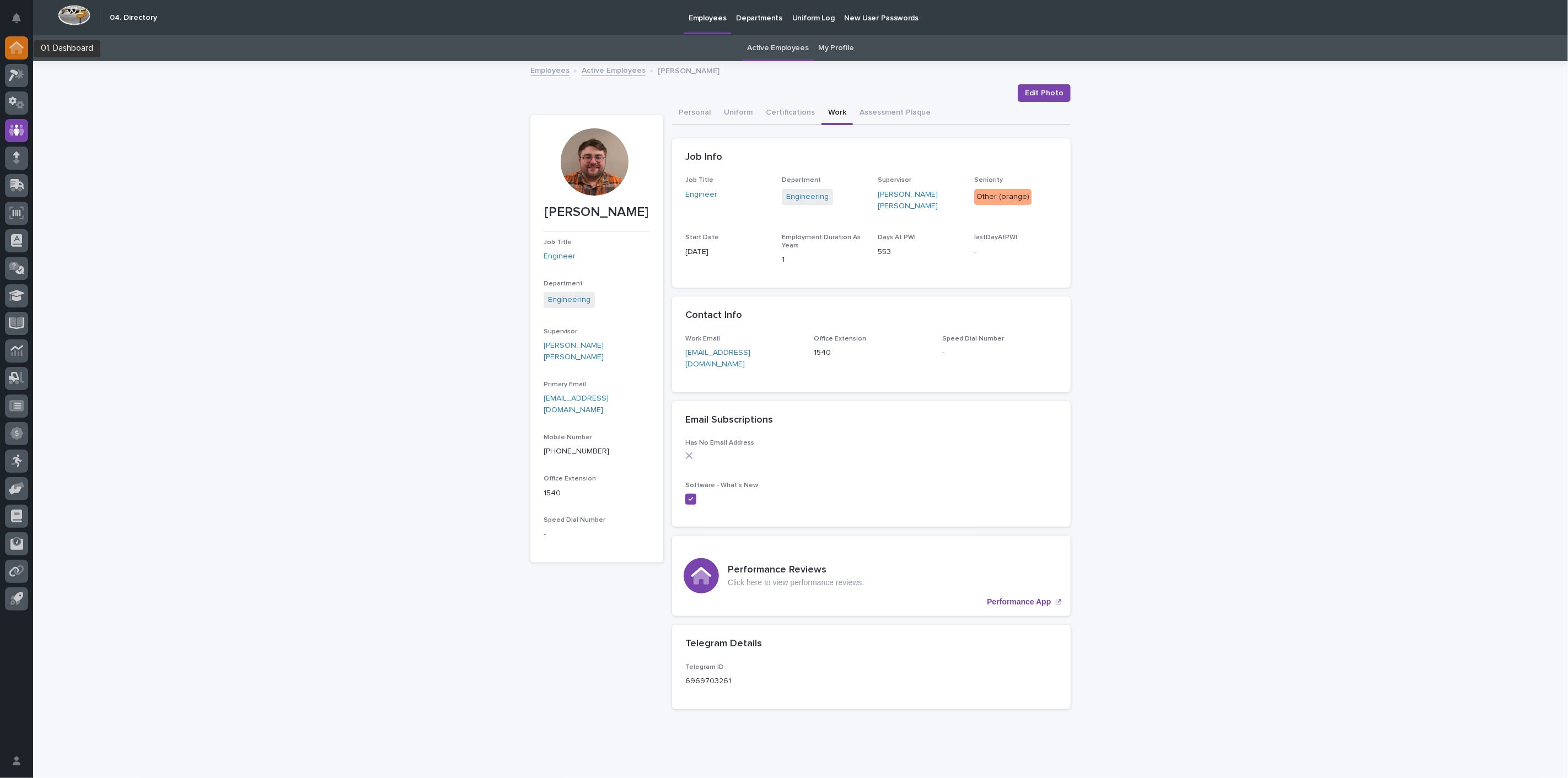
click at [15, 48] on icon at bounding box center [17, 48] width 11 height 11
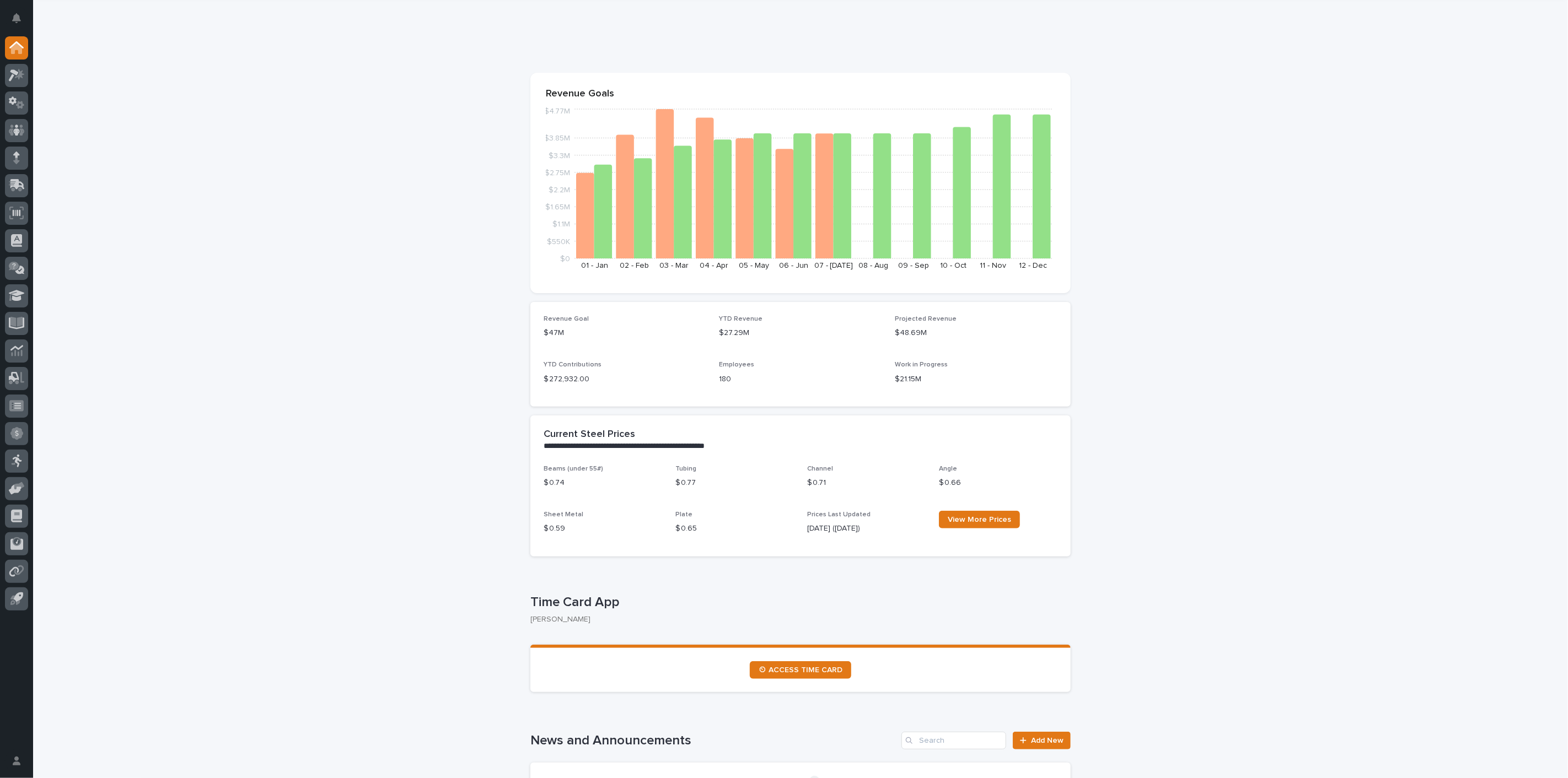
scroll to position [61, 0]
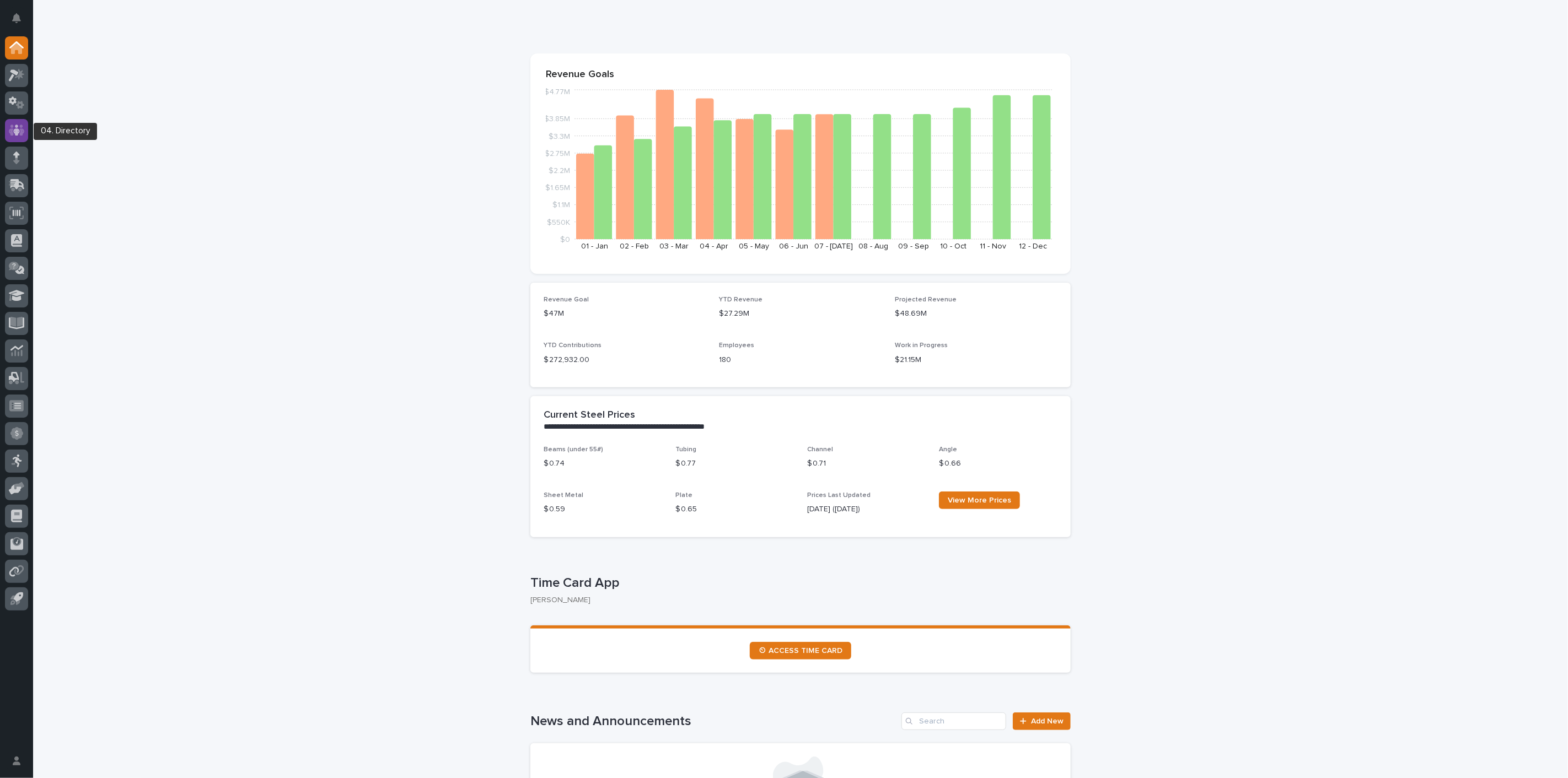
click at [13, 125] on icon at bounding box center [17, 130] width 16 height 13
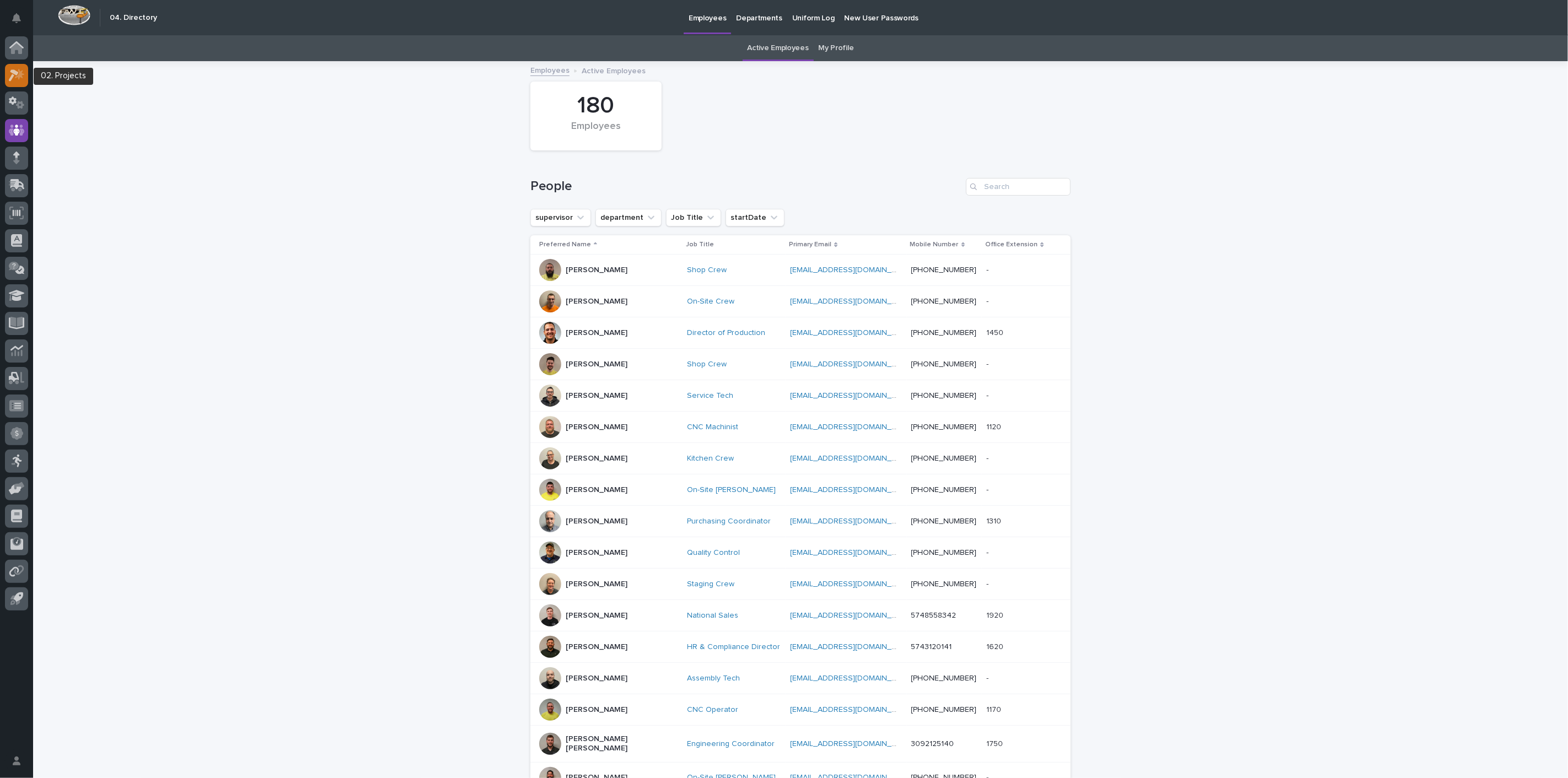
click at [18, 81] on icon at bounding box center [17, 75] width 16 height 13
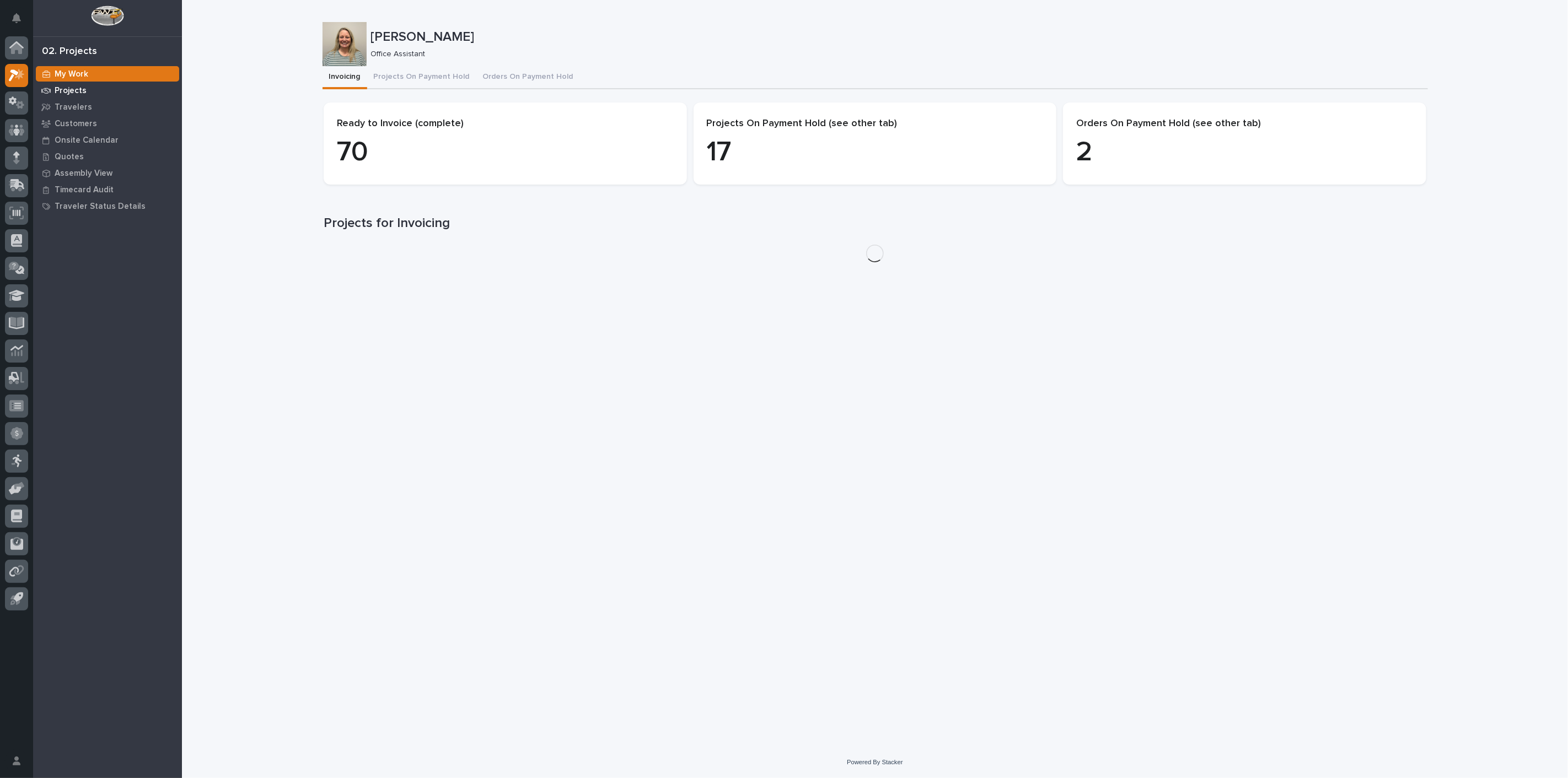
click at [74, 90] on p "Projects" at bounding box center [70, 91] width 32 height 10
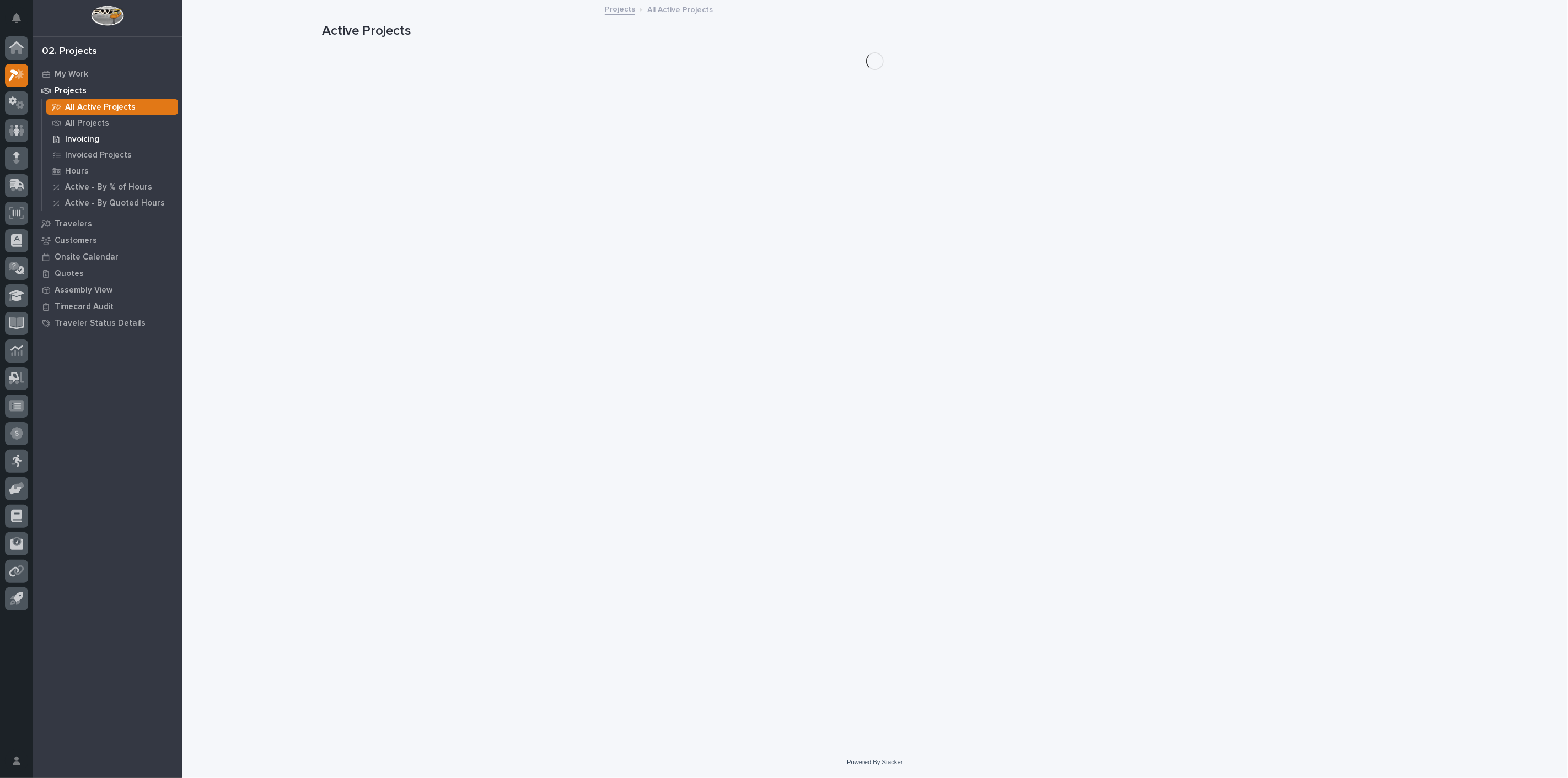
click at [82, 137] on p "Invoicing" at bounding box center [82, 139] width 34 height 10
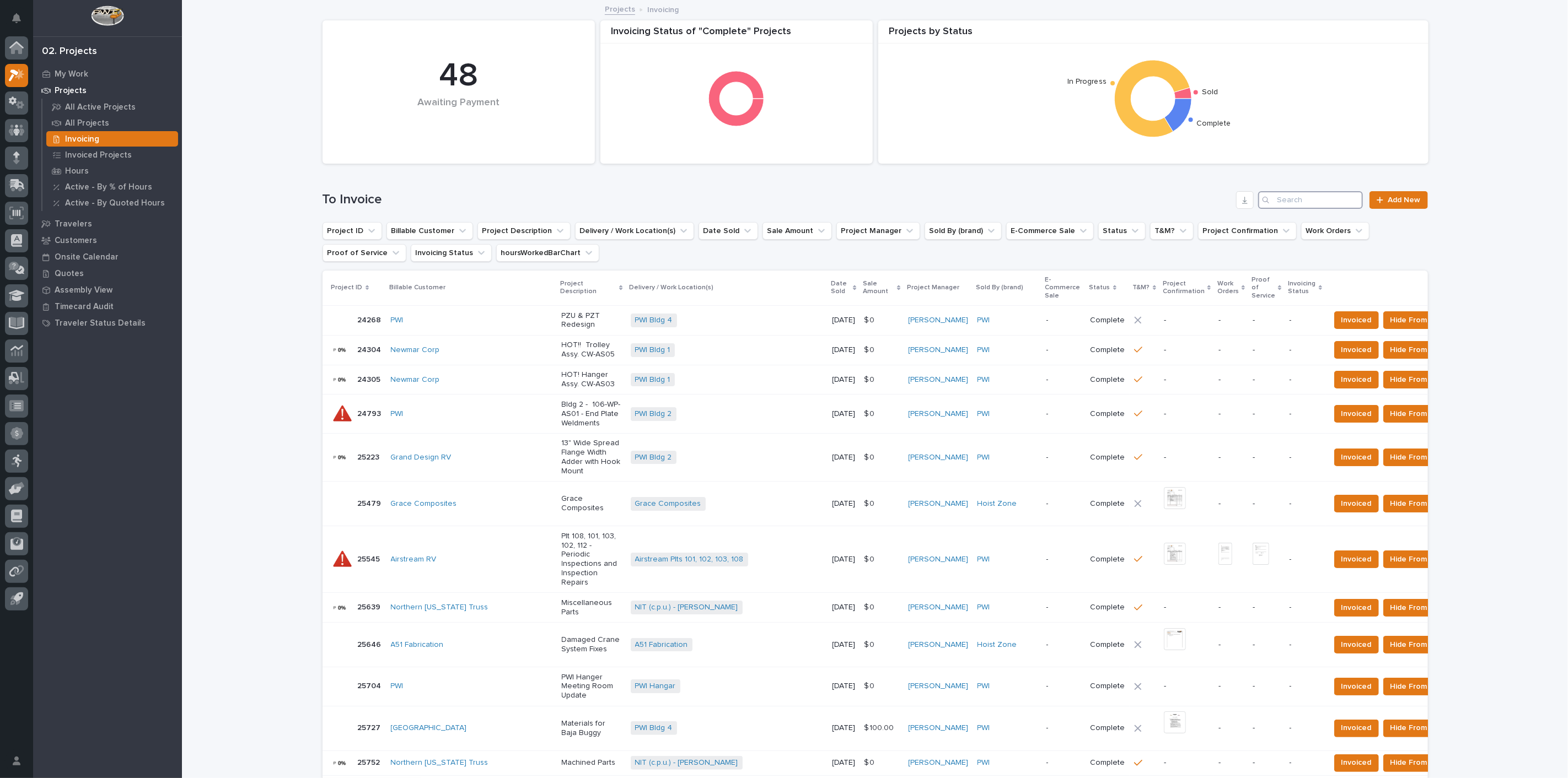
click at [1328, 197] on input "Search" at bounding box center [1310, 200] width 105 height 18
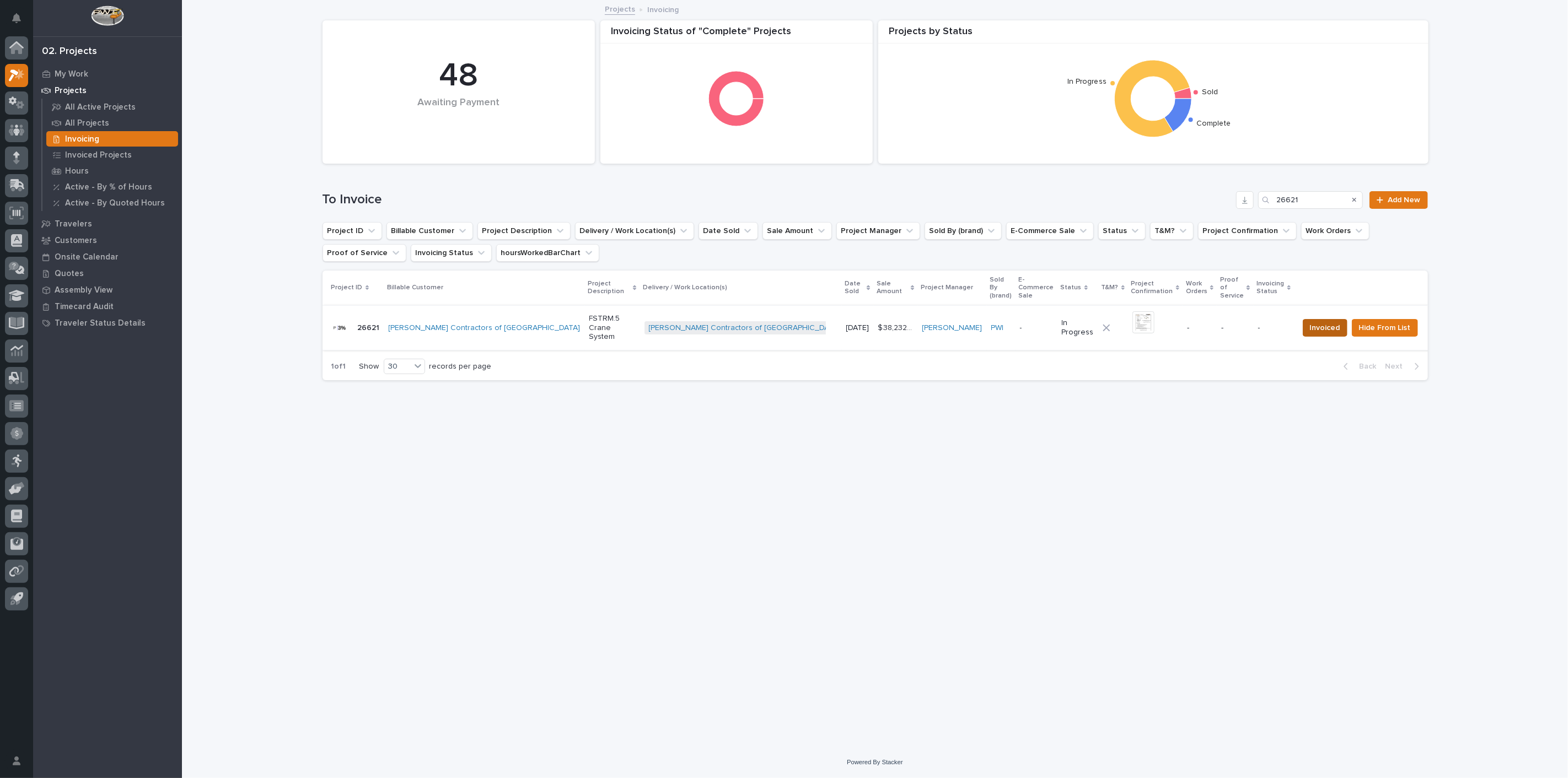
click at [1313, 322] on span "Invoiced" at bounding box center [1325, 328] width 30 height 13
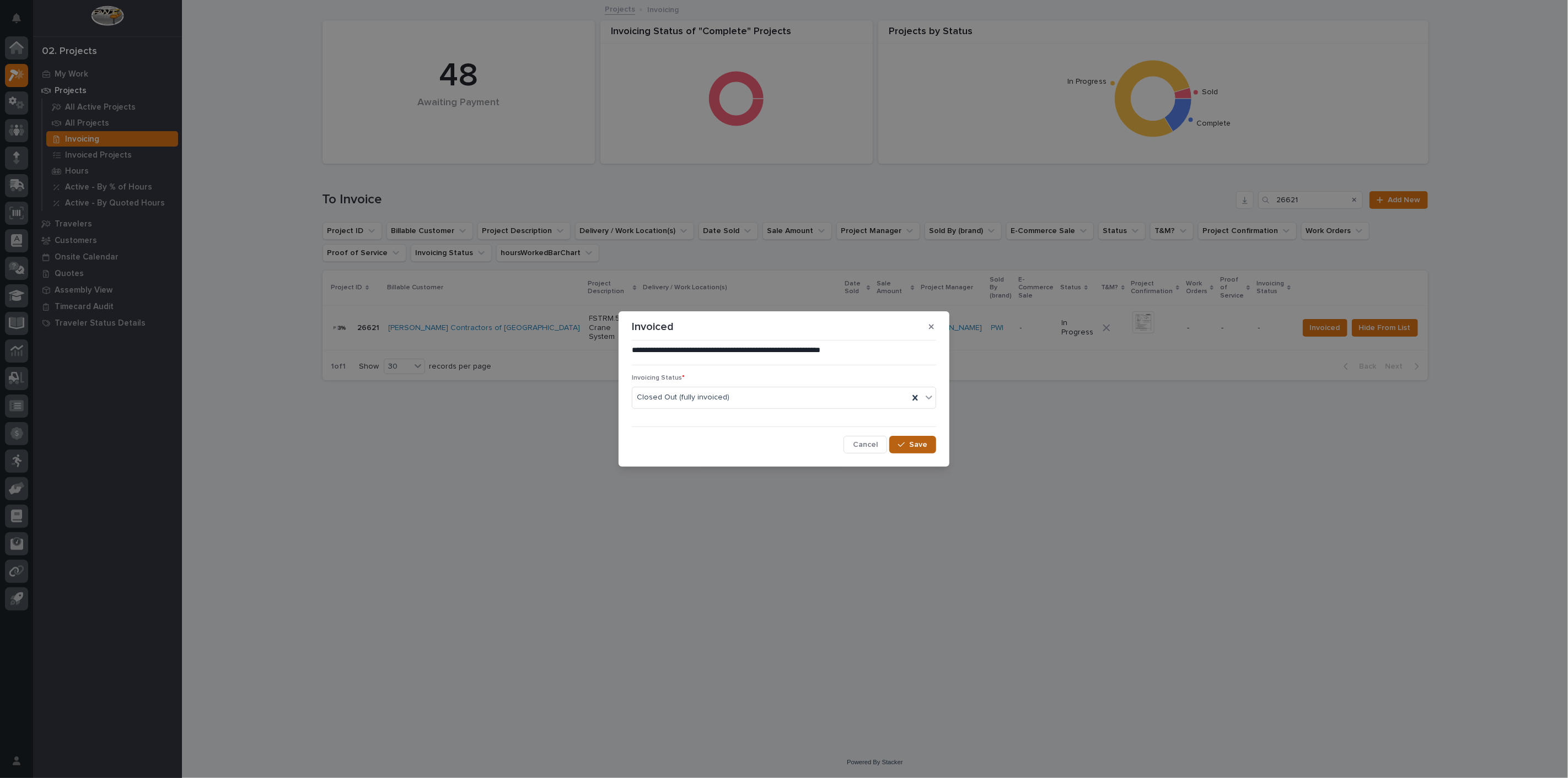
click at [908, 443] on div "button" at bounding box center [903, 445] width 11 height 8
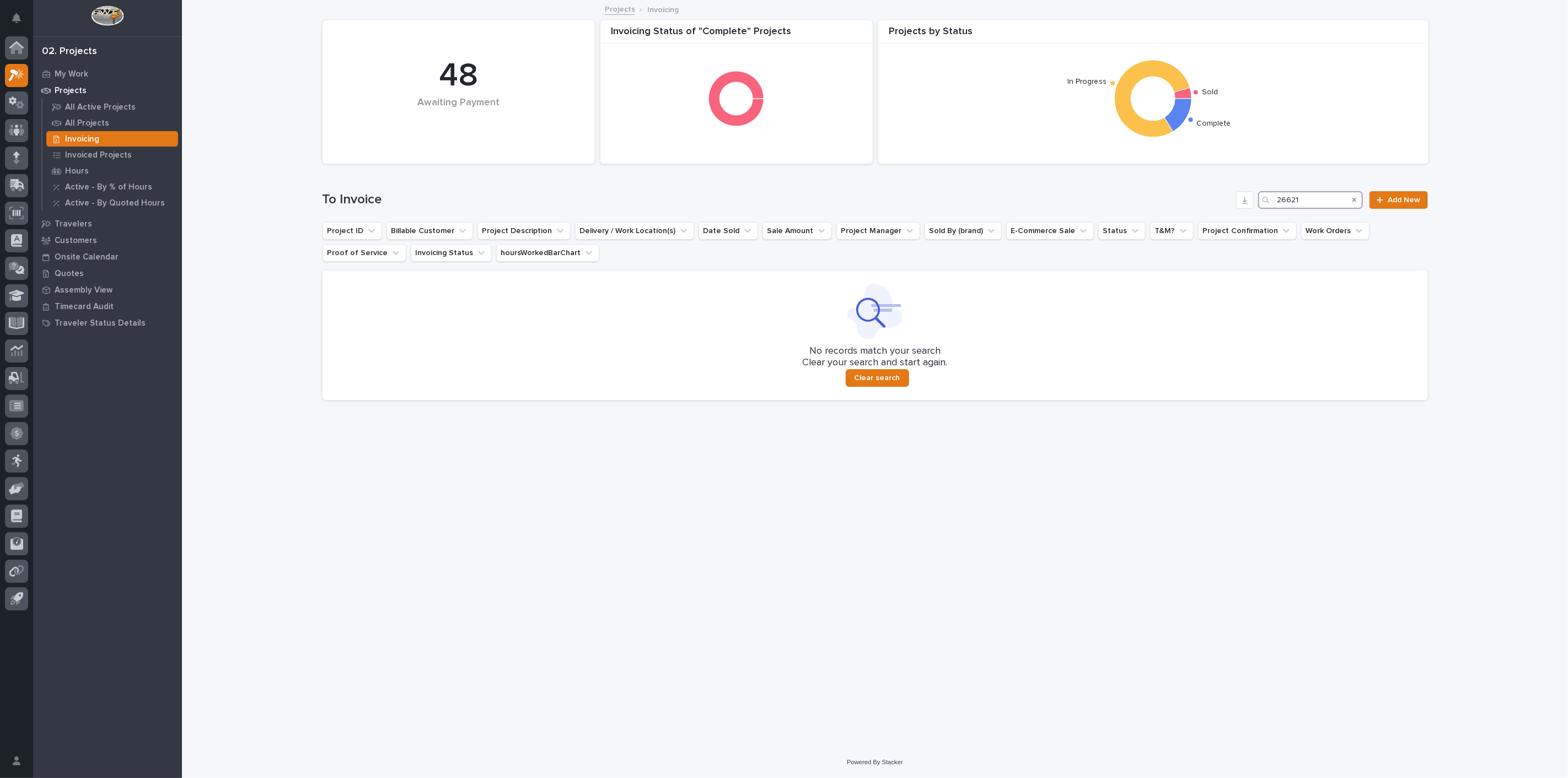
click at [1329, 203] on input "26621" at bounding box center [1310, 200] width 105 height 18
type input "2"
type input "26575"
click at [92, 117] on div "All Projects" at bounding box center [112, 123] width 132 height 15
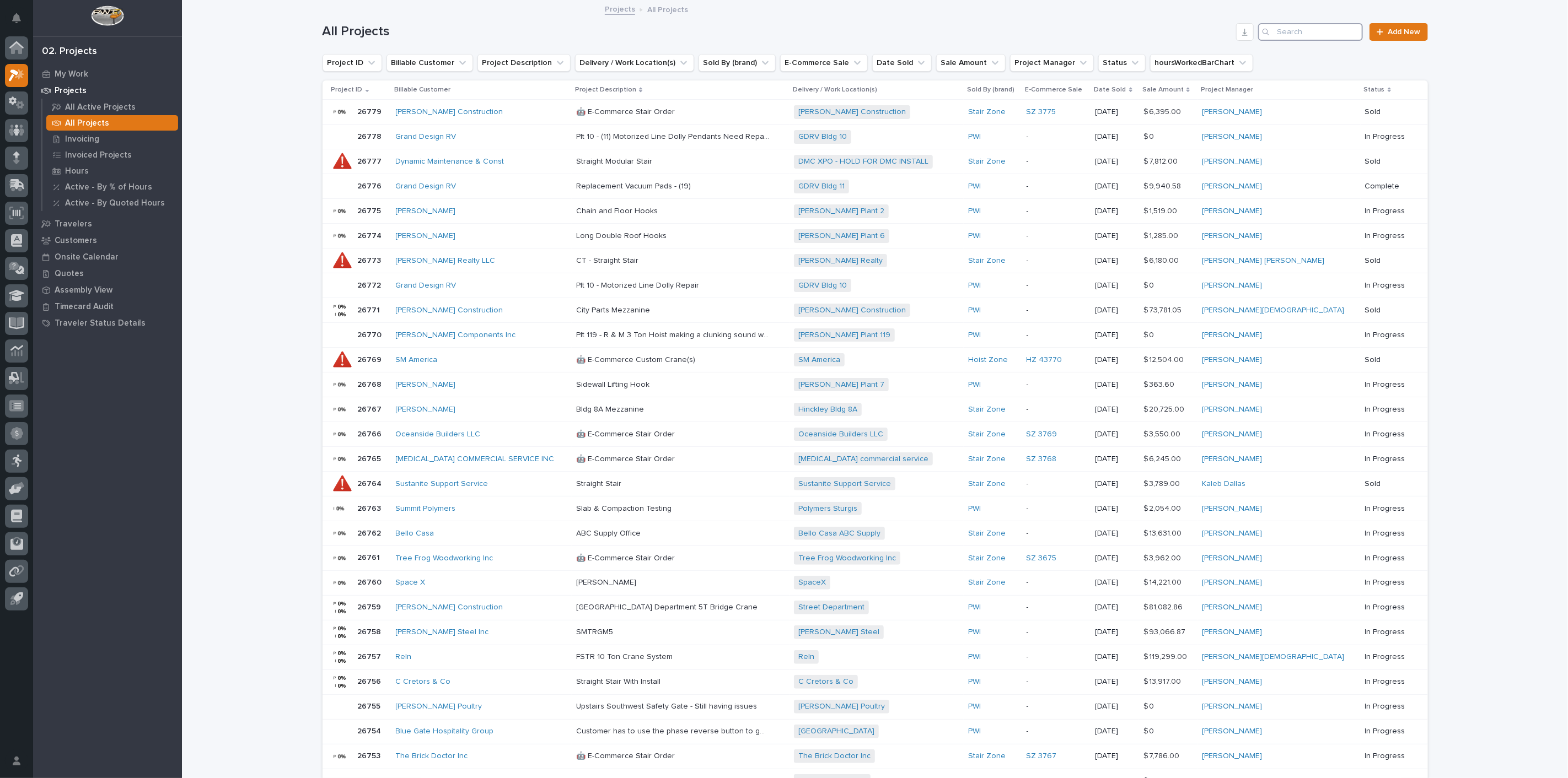
drag, startPoint x: 1333, startPoint y: 23, endPoint x: 1327, endPoint y: 34, distance: 12.5
click at [1333, 25] on input "Search" at bounding box center [1310, 32] width 105 height 18
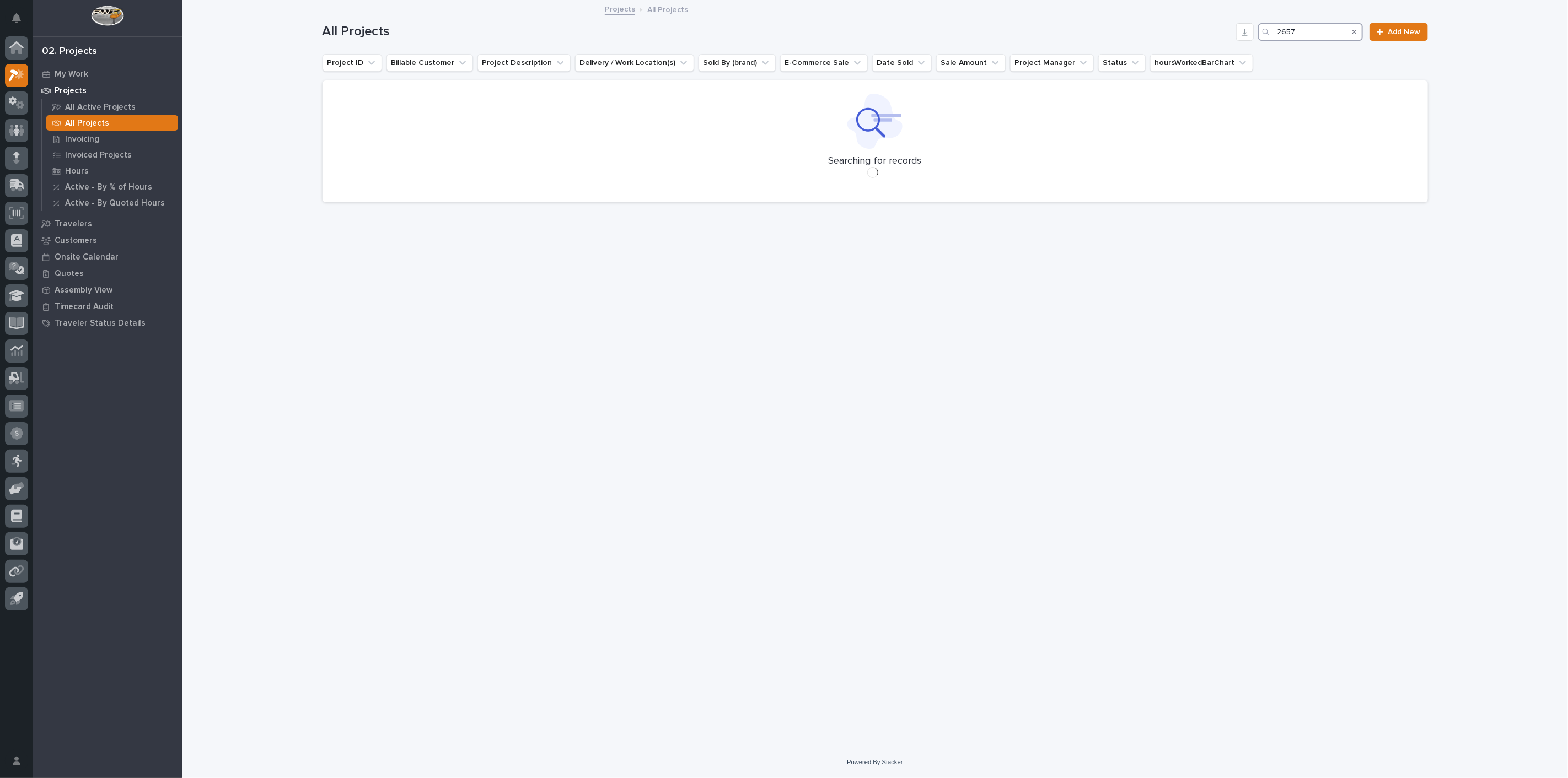
type input "26575"
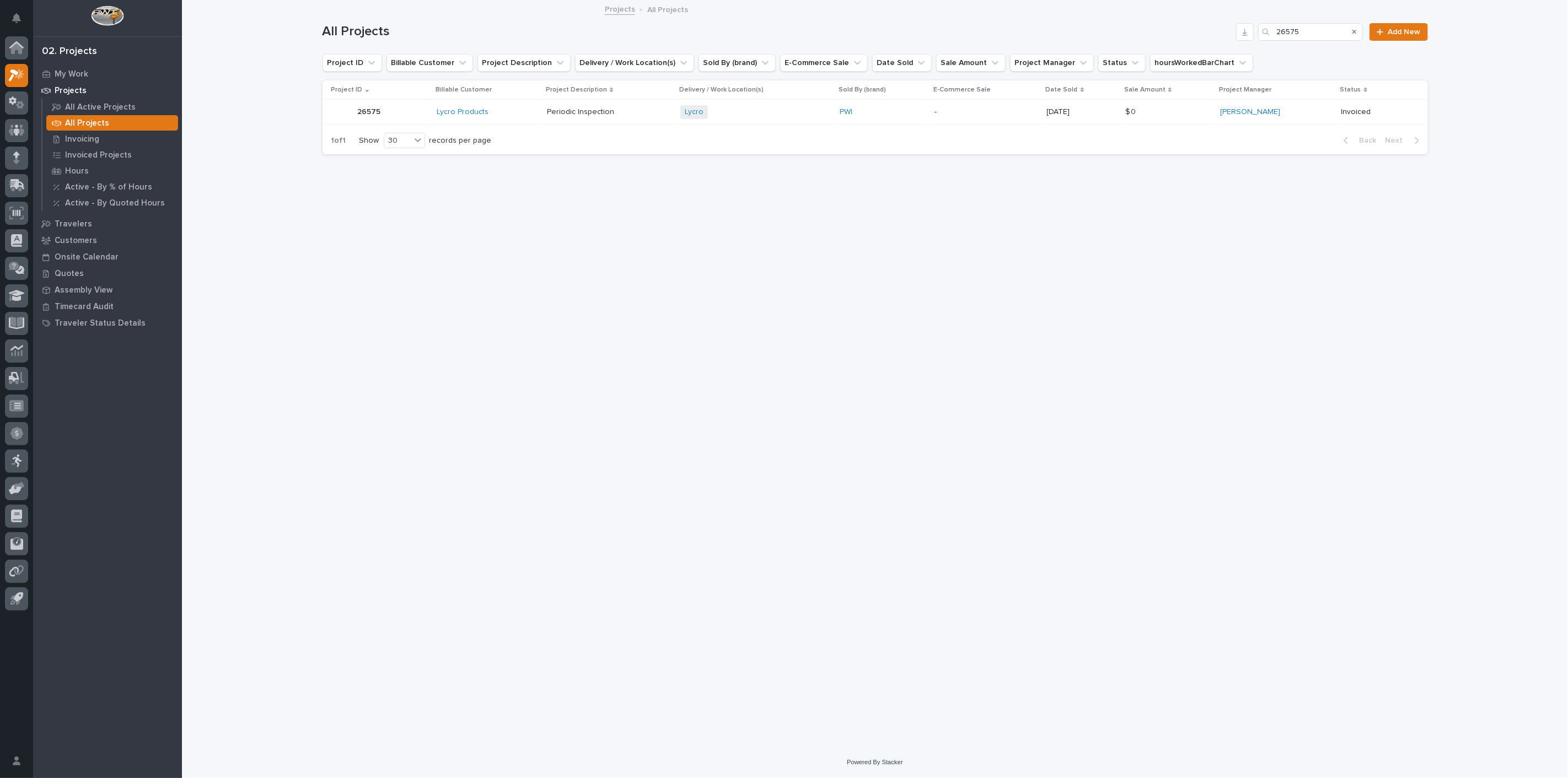
click at [362, 111] on p "26575" at bounding box center [371, 111] width 25 height 11
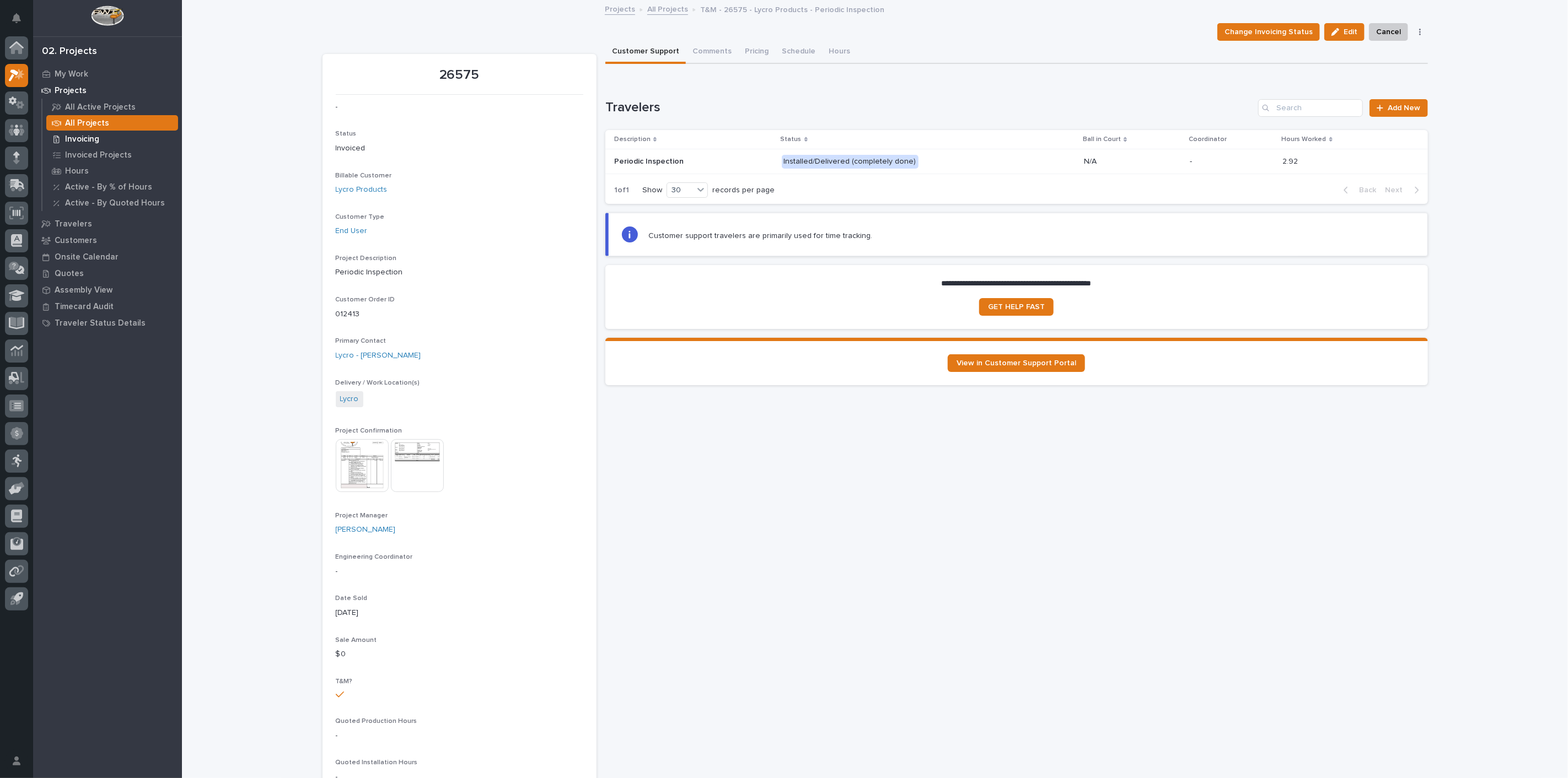
click at [78, 139] on p "Invoicing" at bounding box center [82, 139] width 34 height 10
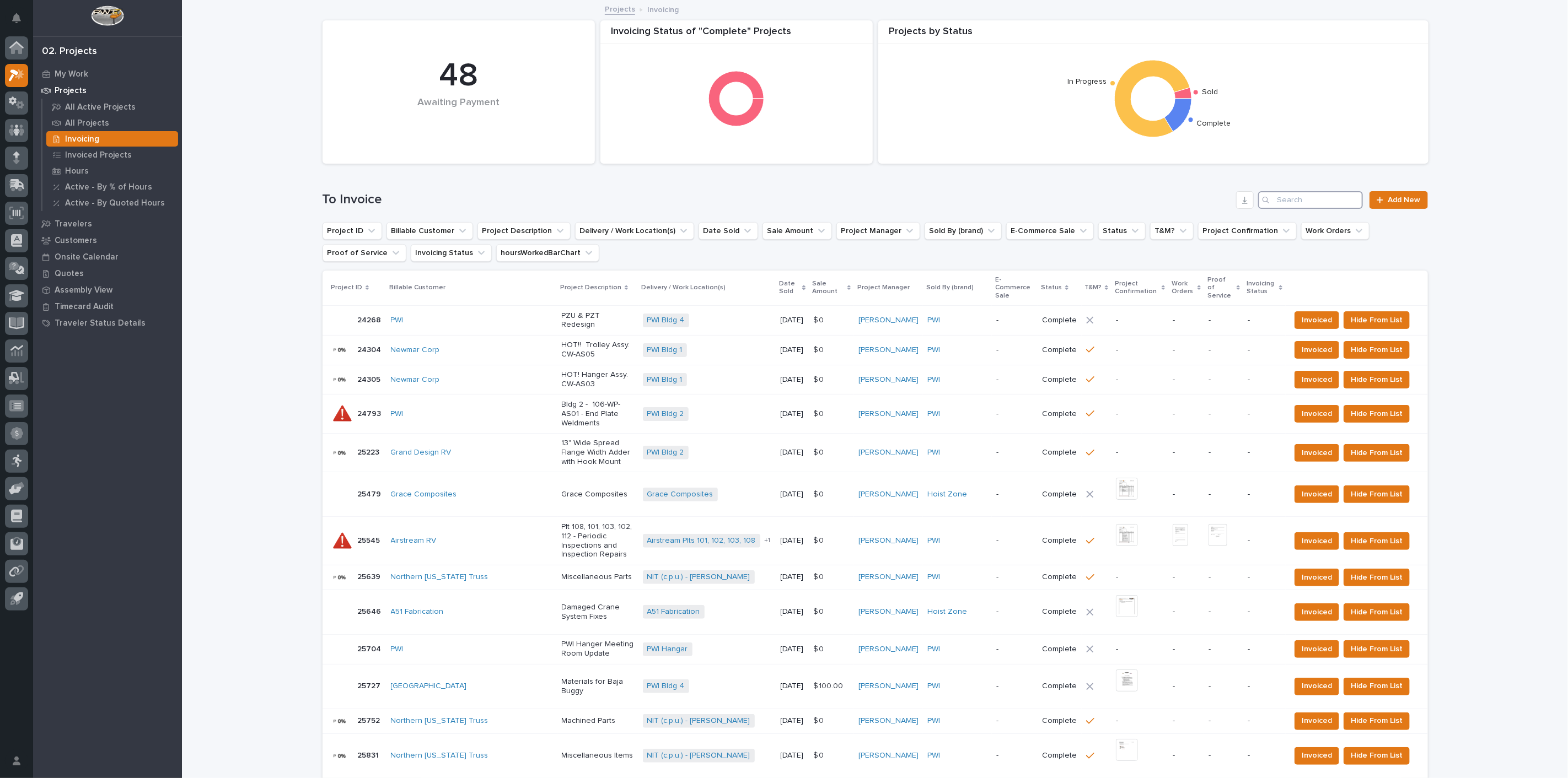
click at [1296, 200] on input "Search" at bounding box center [1310, 200] width 105 height 18
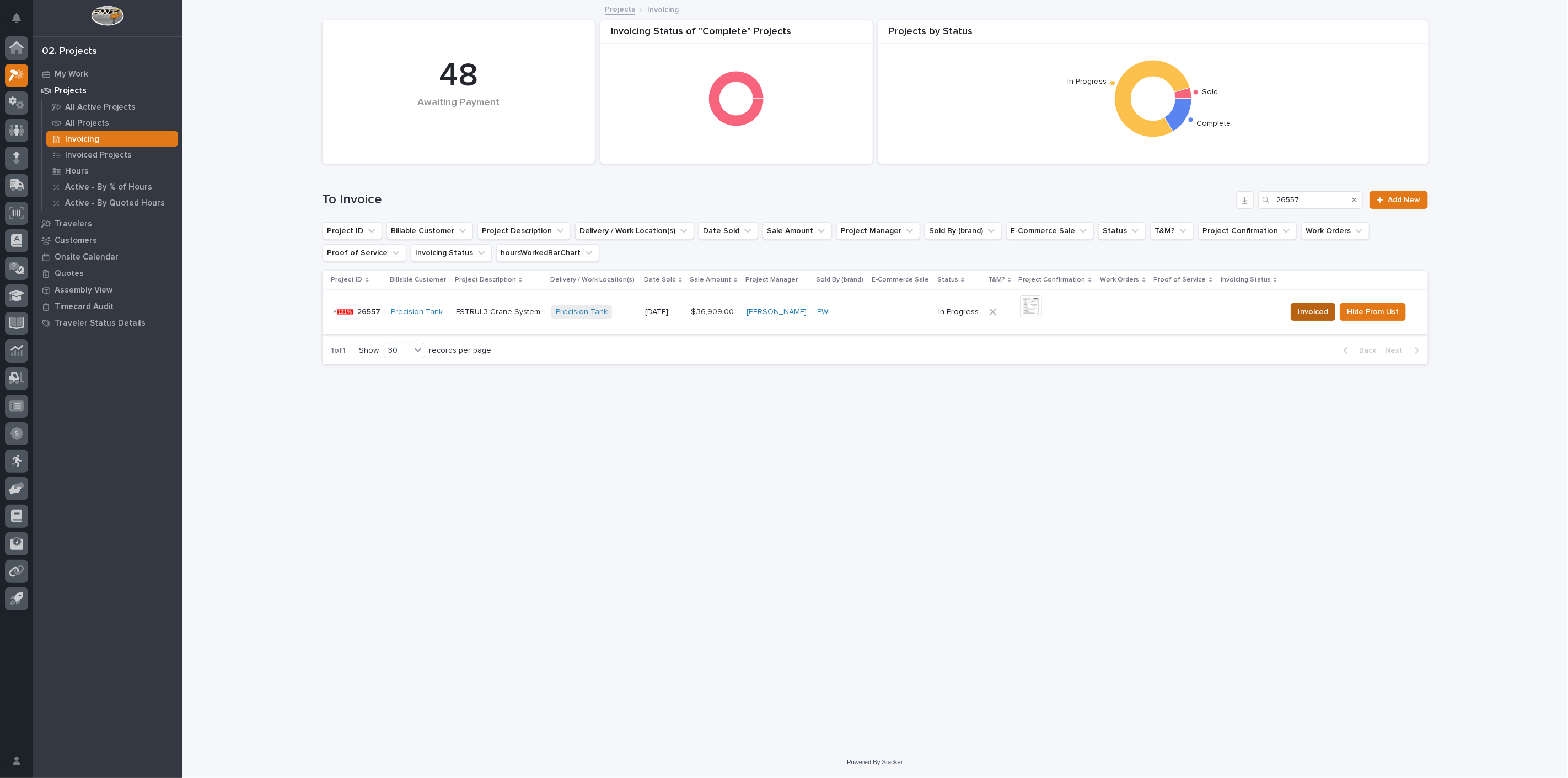
click at [1311, 315] on span "Invoiced" at bounding box center [1313, 312] width 30 height 13
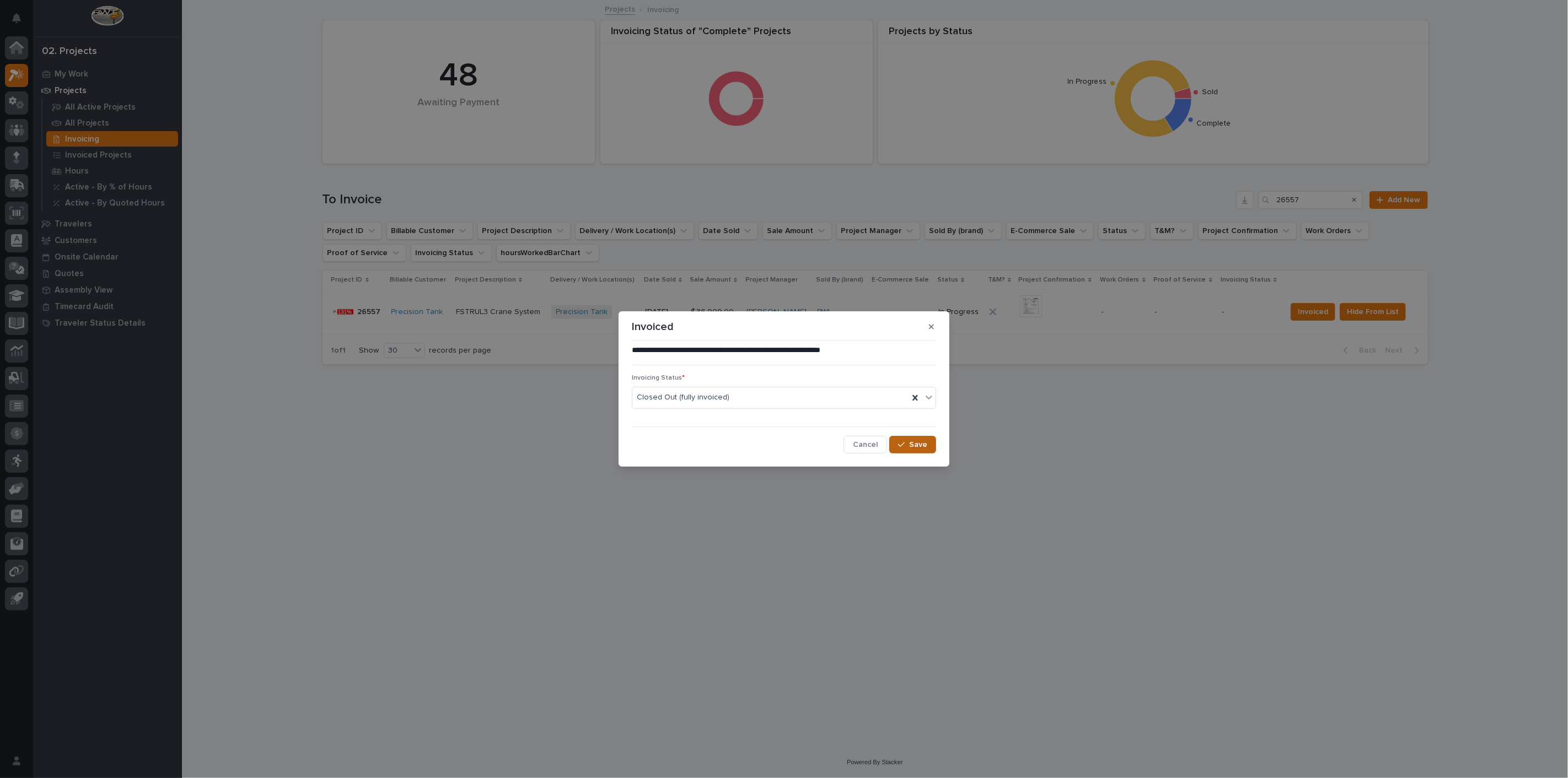
click at [921, 452] on button "Save" at bounding box center [912, 445] width 47 height 18
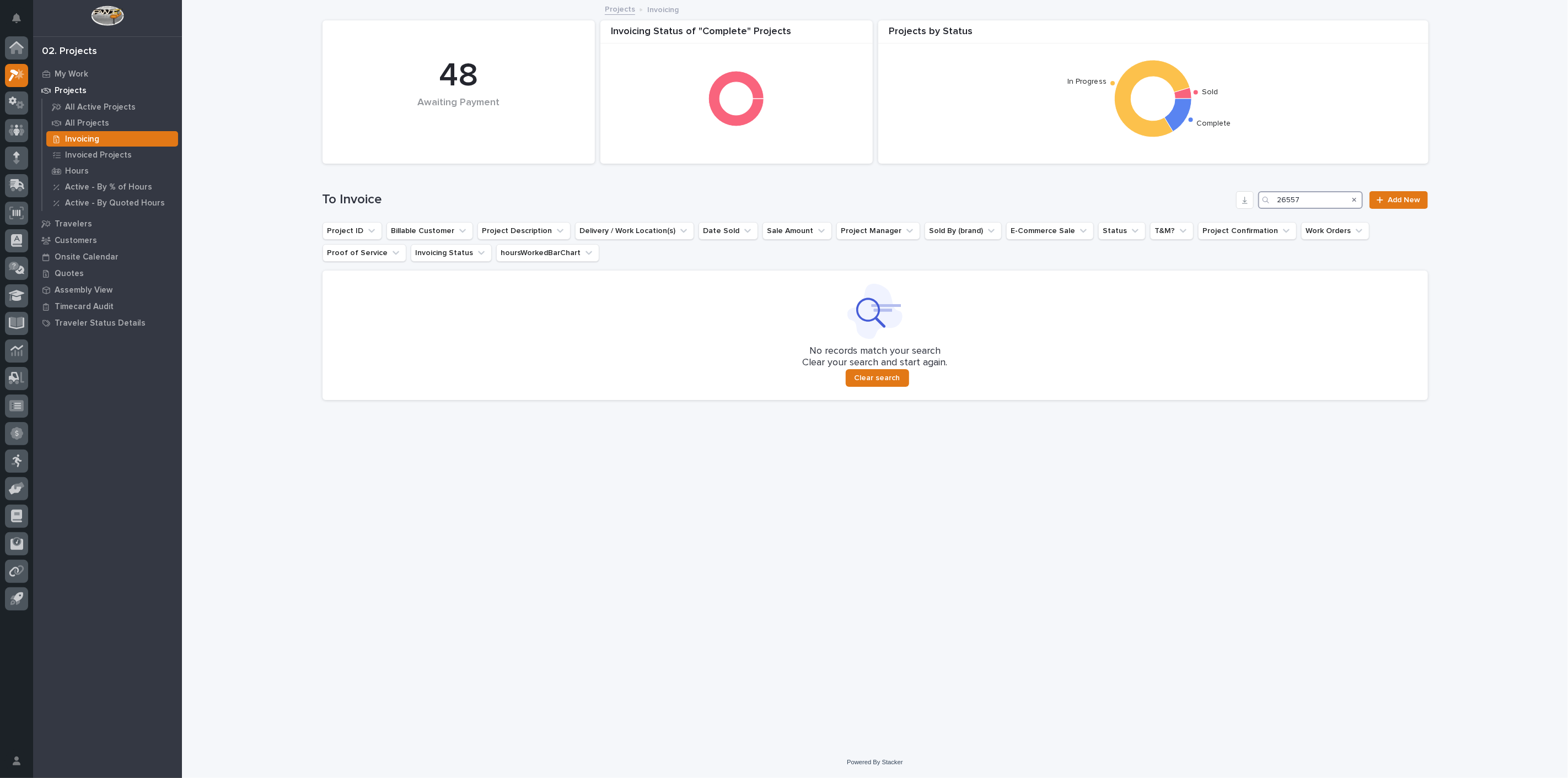
click at [1326, 206] on input "26557" at bounding box center [1310, 200] width 105 height 18
type input "2"
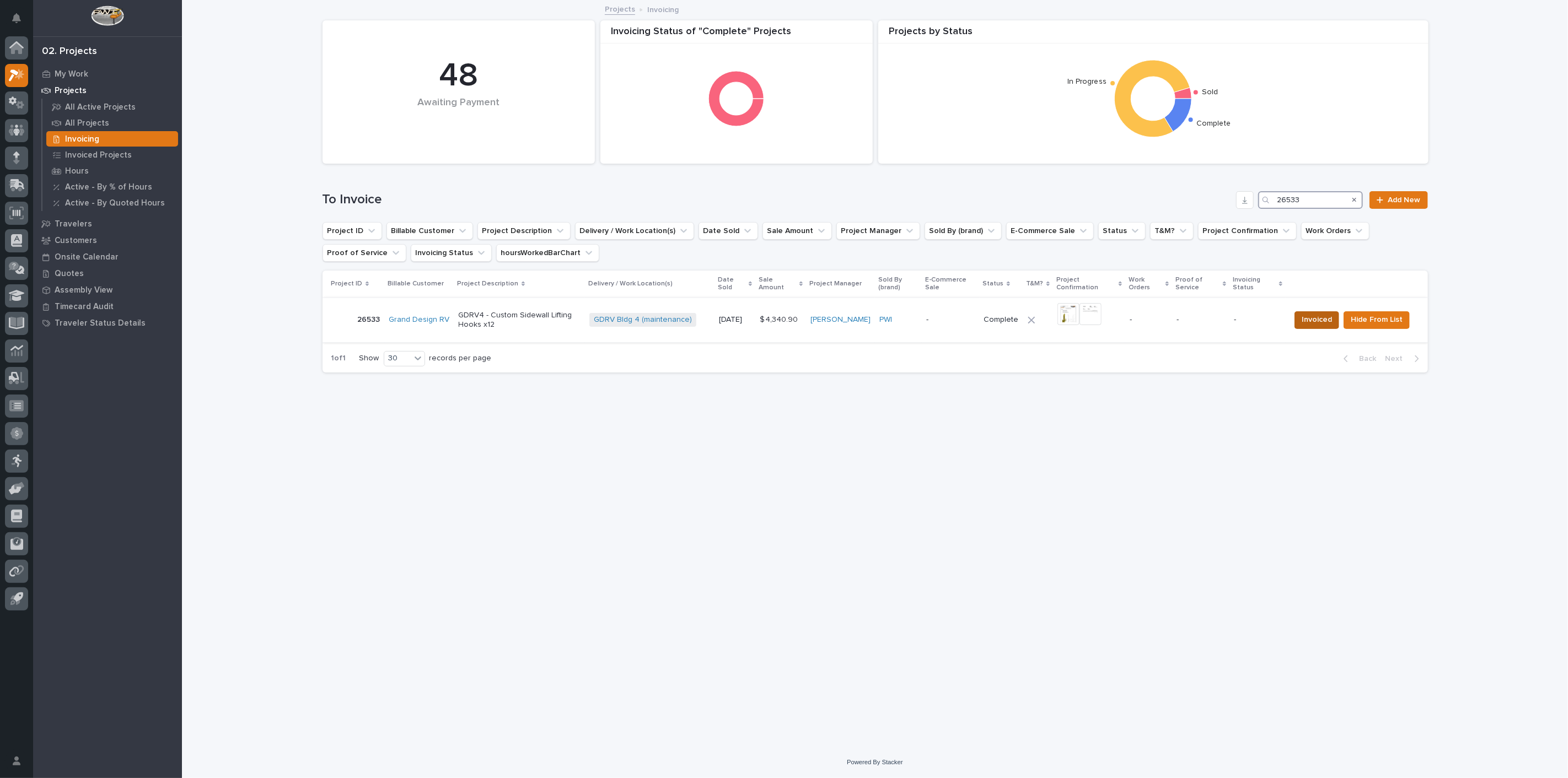
type input "26533"
click at [1332, 318] on span "Invoiced" at bounding box center [1317, 319] width 30 height 13
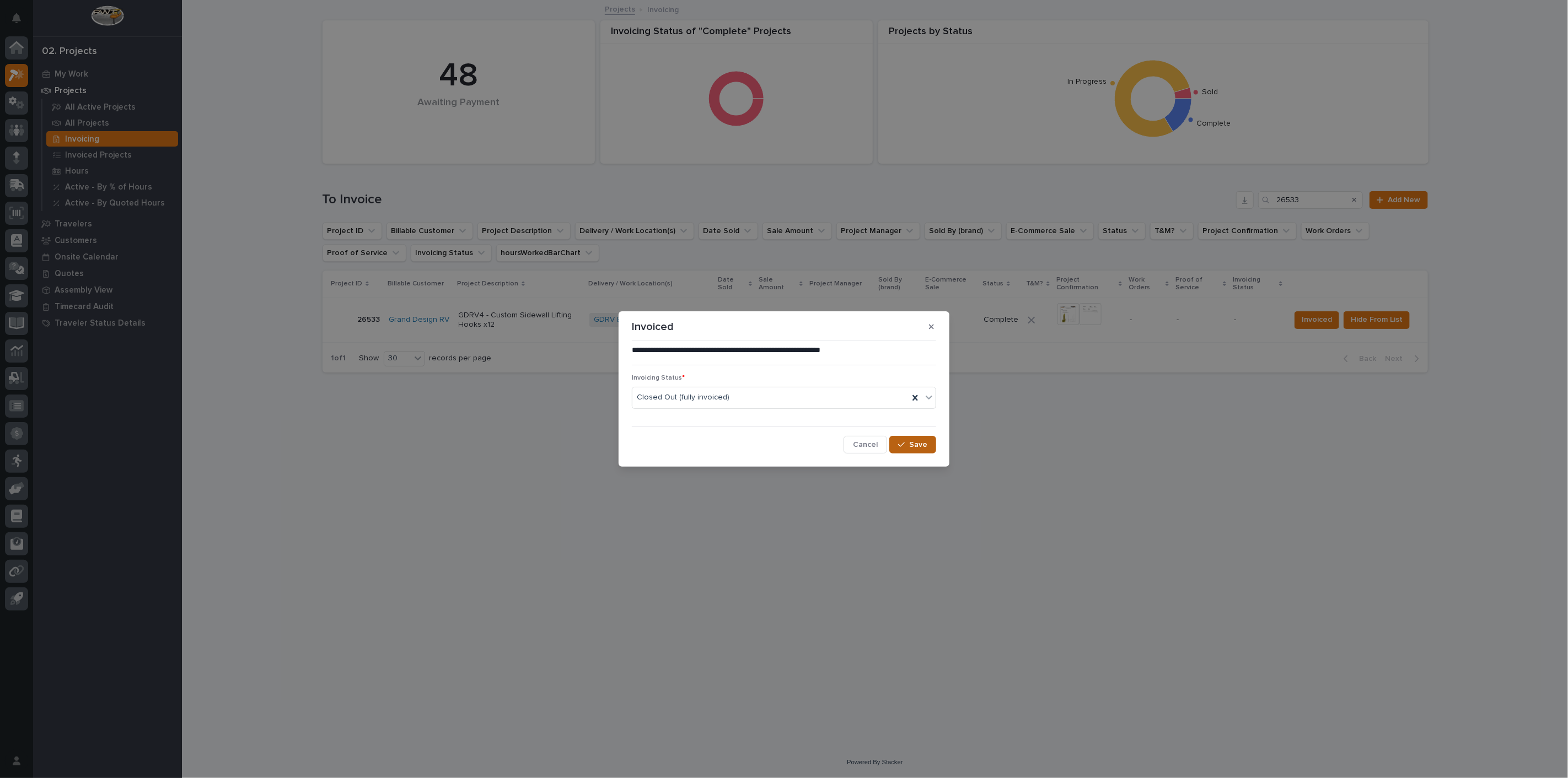
click at [910, 447] on span "Save" at bounding box center [918, 445] width 18 height 10
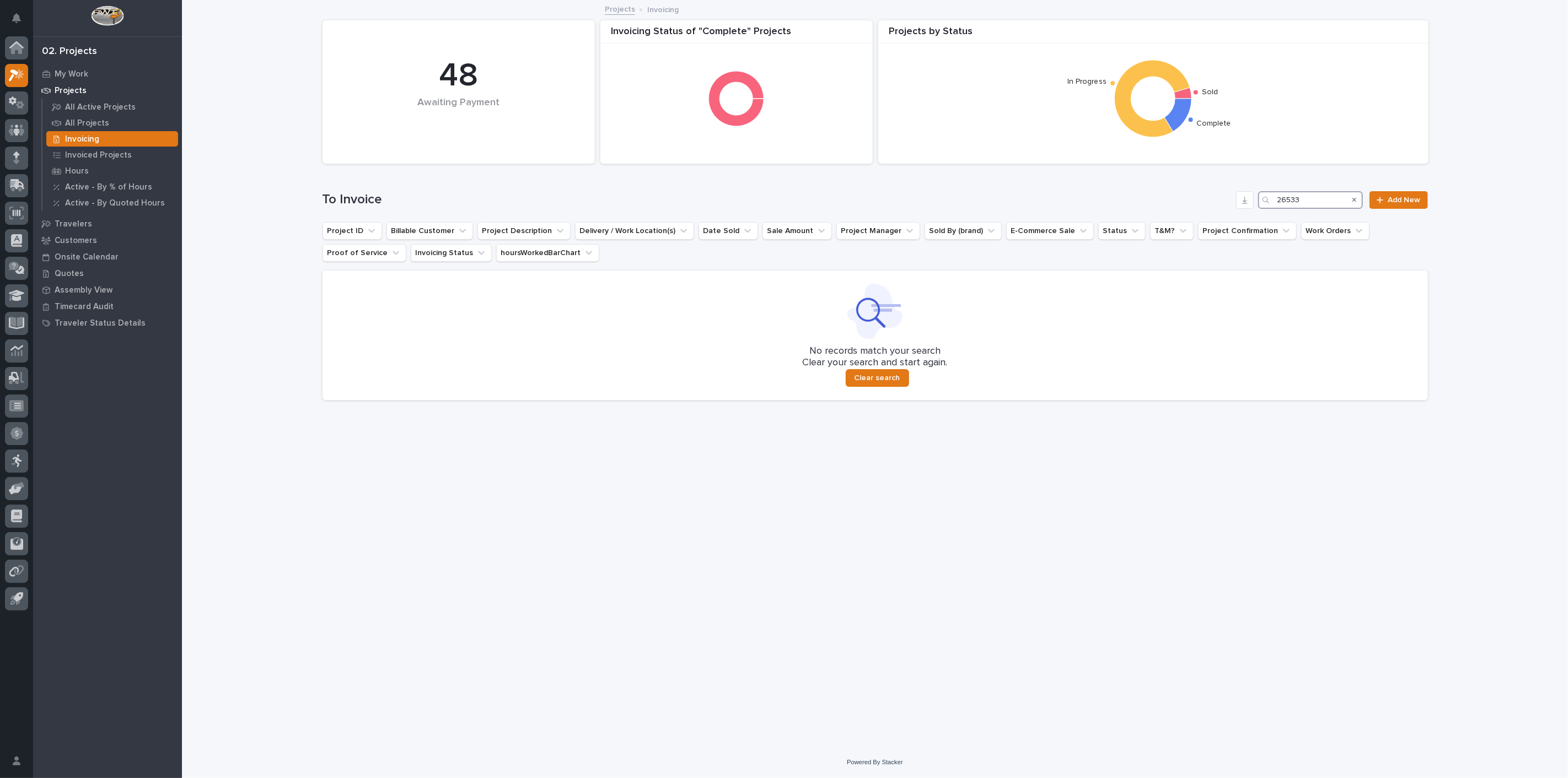
click at [1317, 203] on input "26533" at bounding box center [1310, 200] width 105 height 18
type input "2"
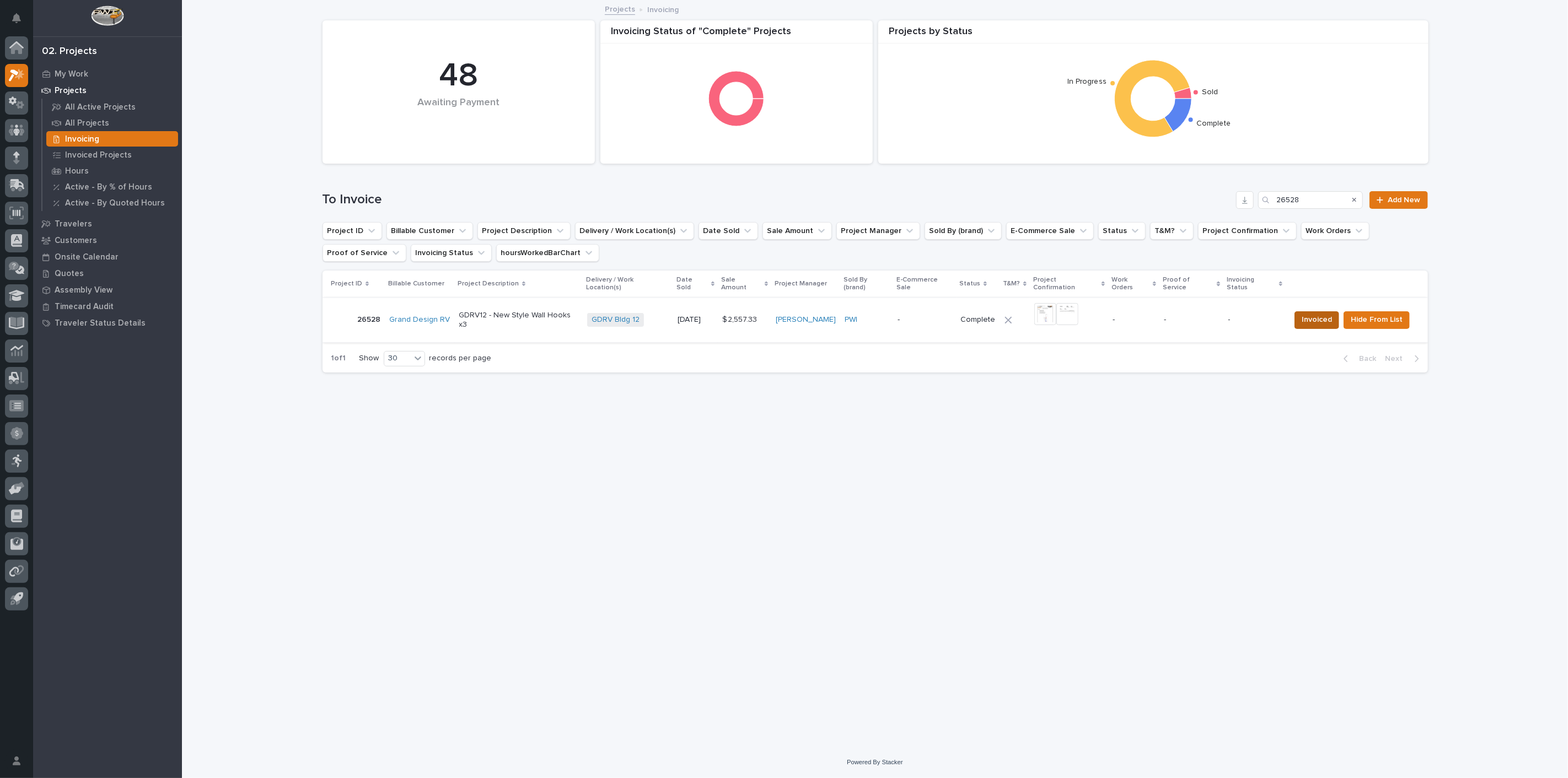
click at [1301, 313] on span "Invoiced" at bounding box center [1317, 319] width 30 height 13
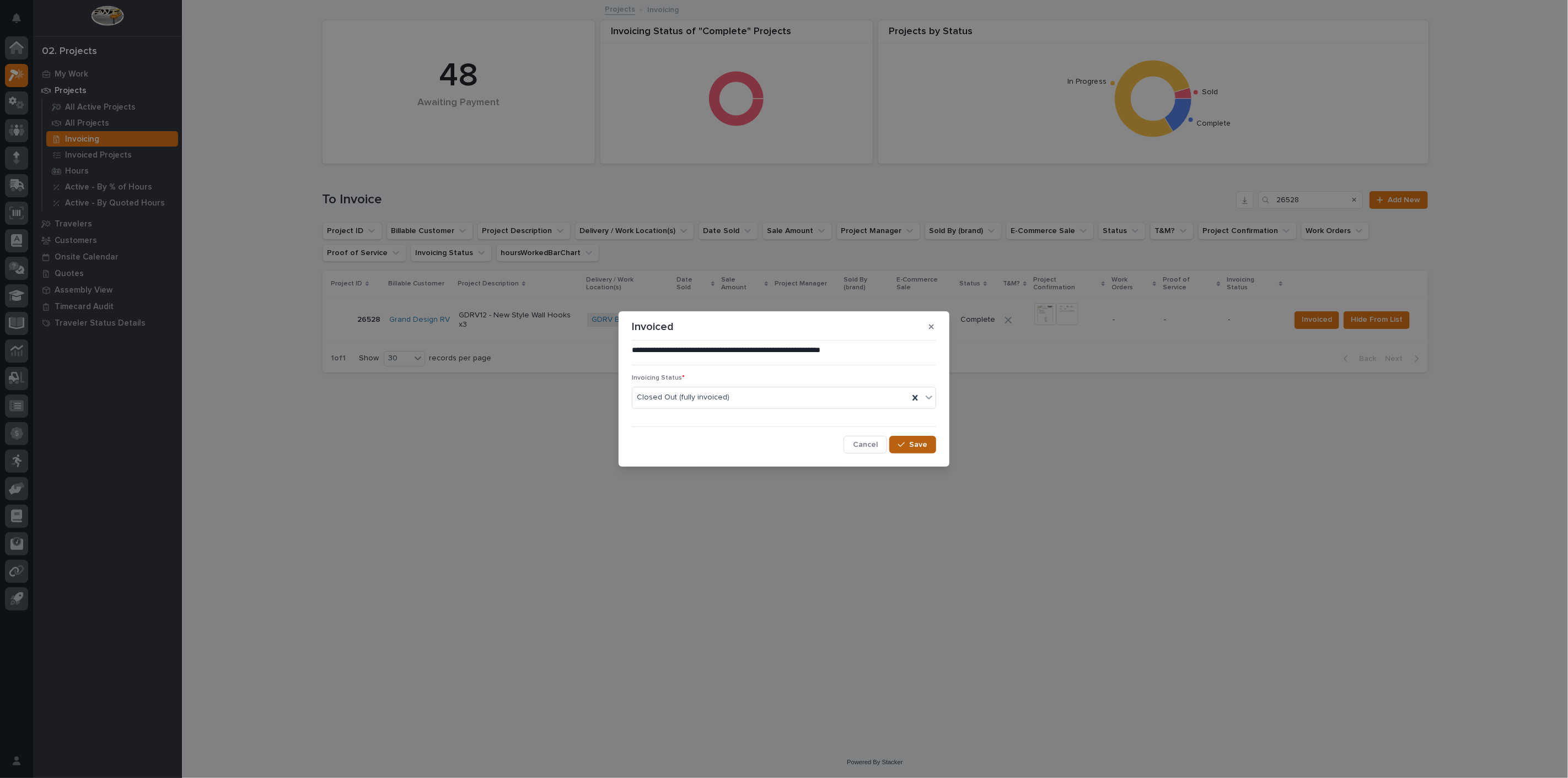
click at [921, 441] on span "Save" at bounding box center [918, 445] width 18 height 10
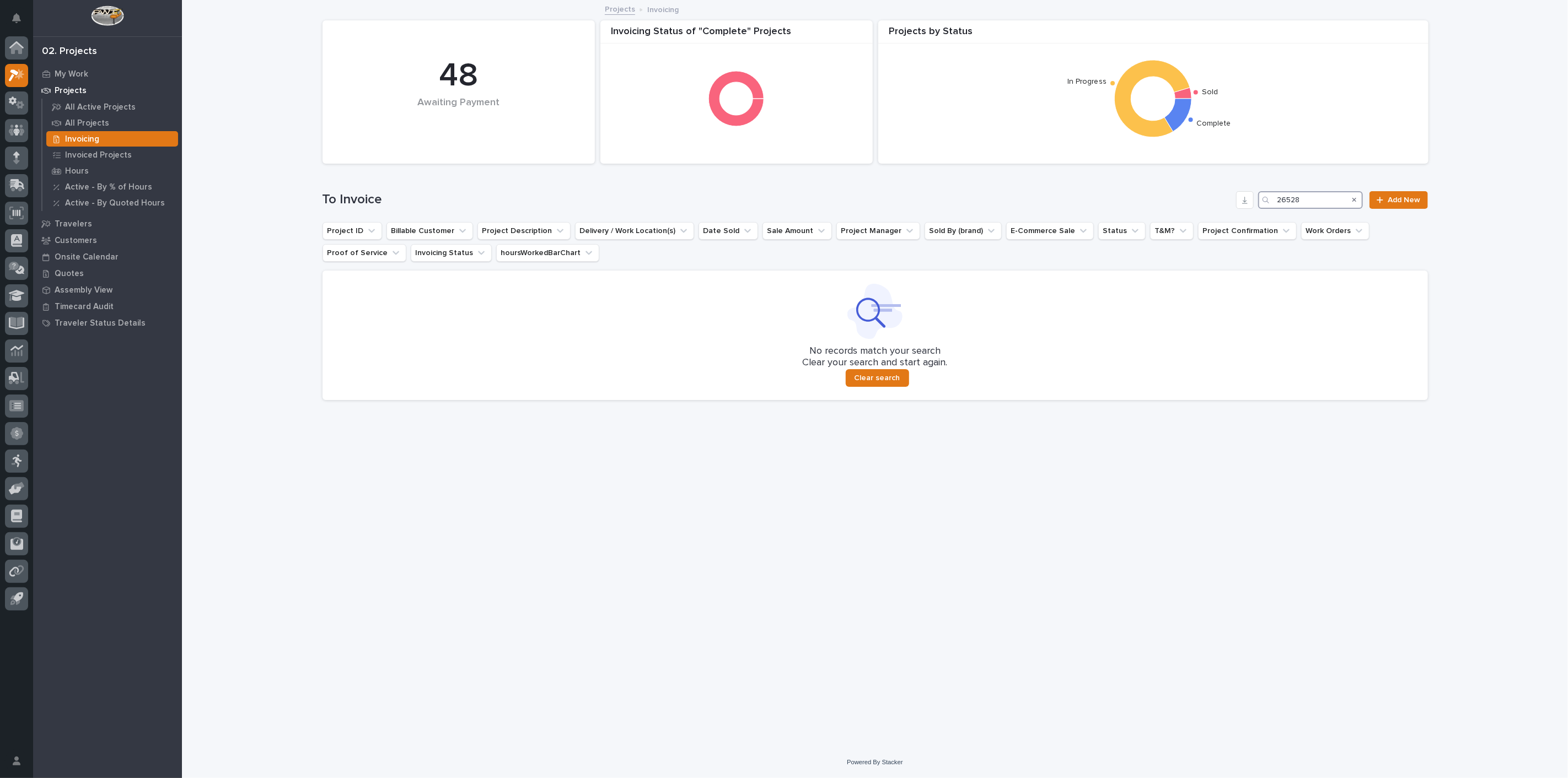
click at [1312, 206] on input "26528" at bounding box center [1310, 200] width 105 height 18
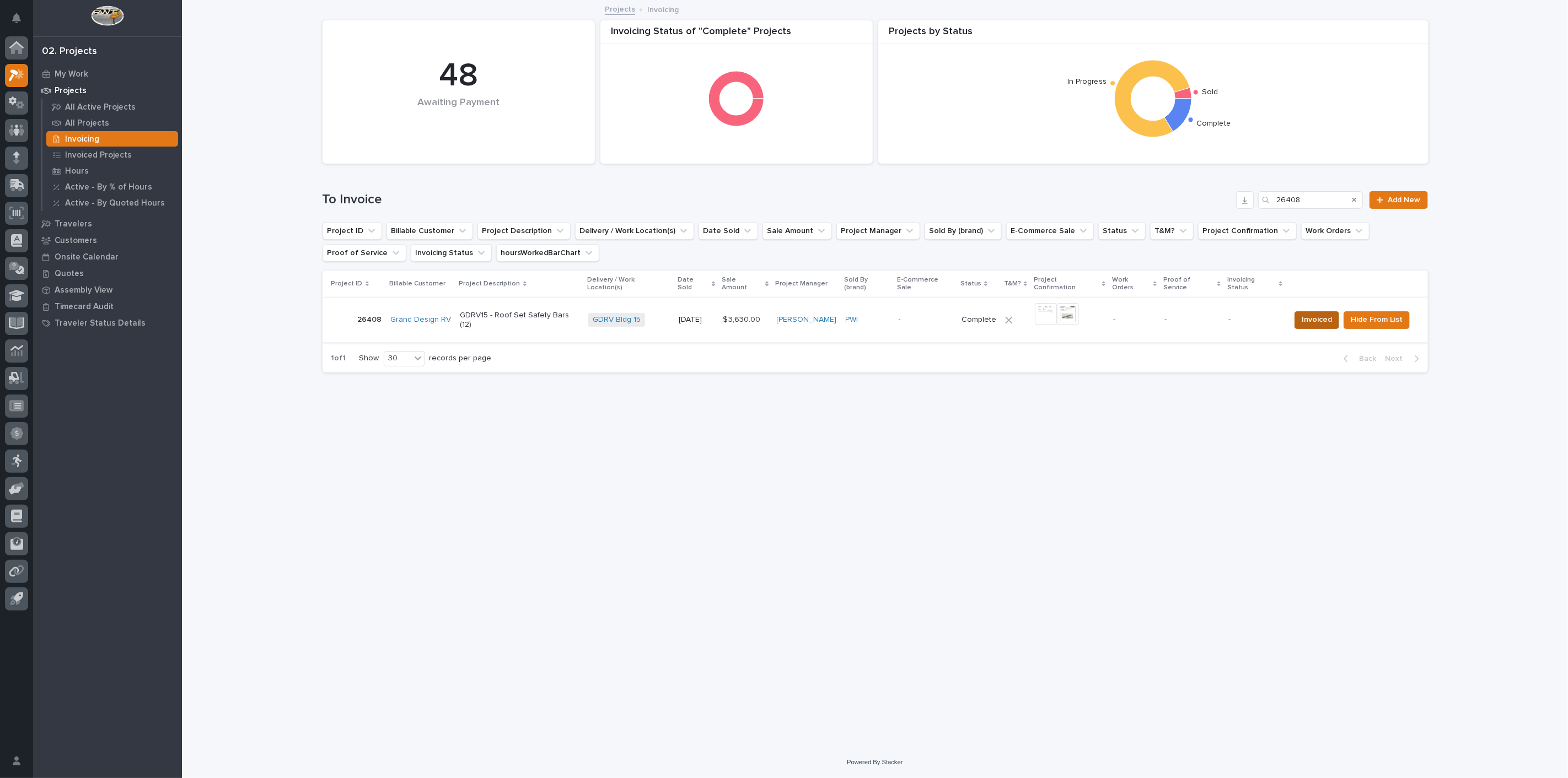
click at [1321, 313] on span "Invoiced" at bounding box center [1317, 319] width 30 height 13
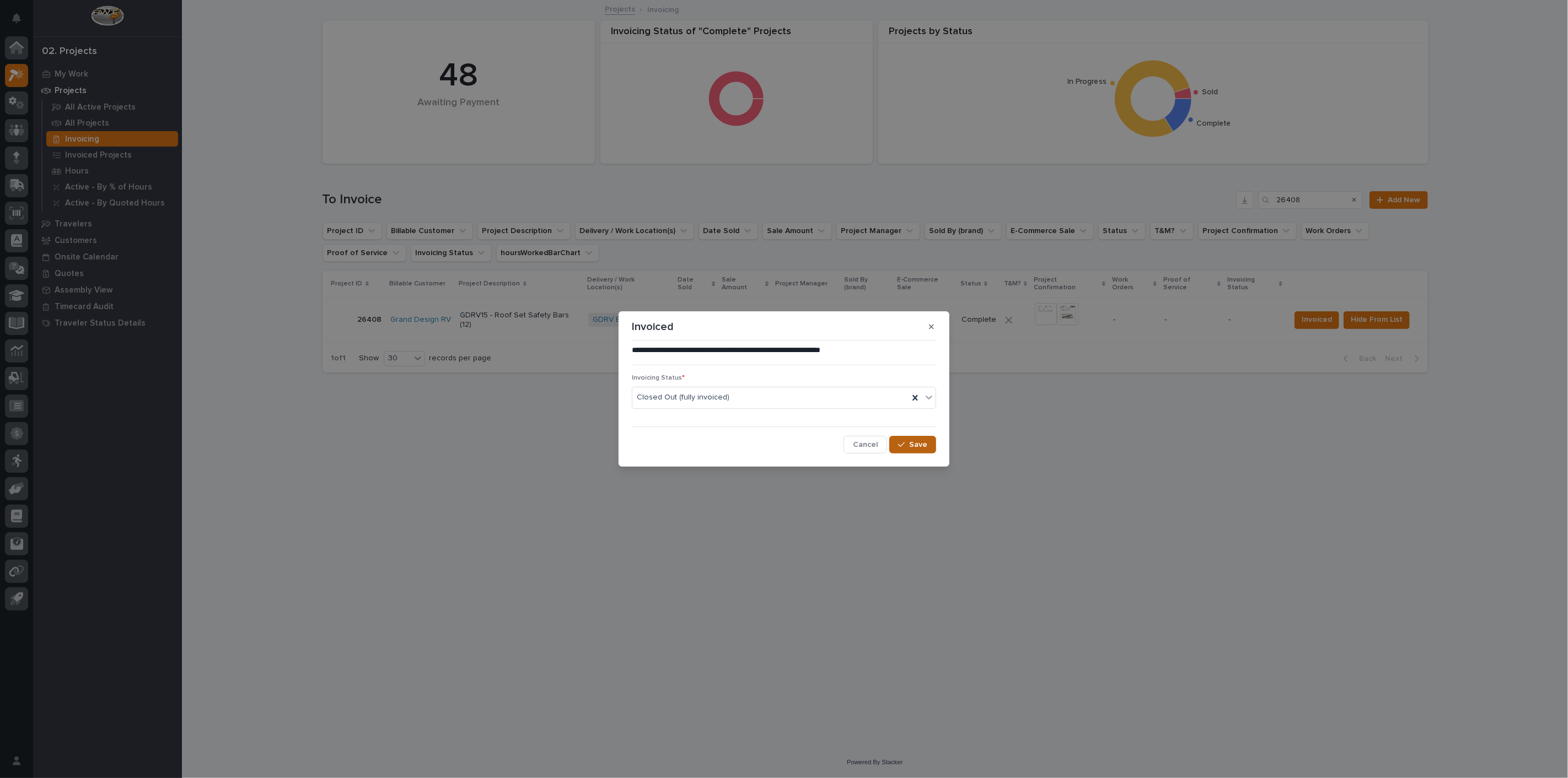
click at [921, 445] on span "Save" at bounding box center [918, 445] width 18 height 10
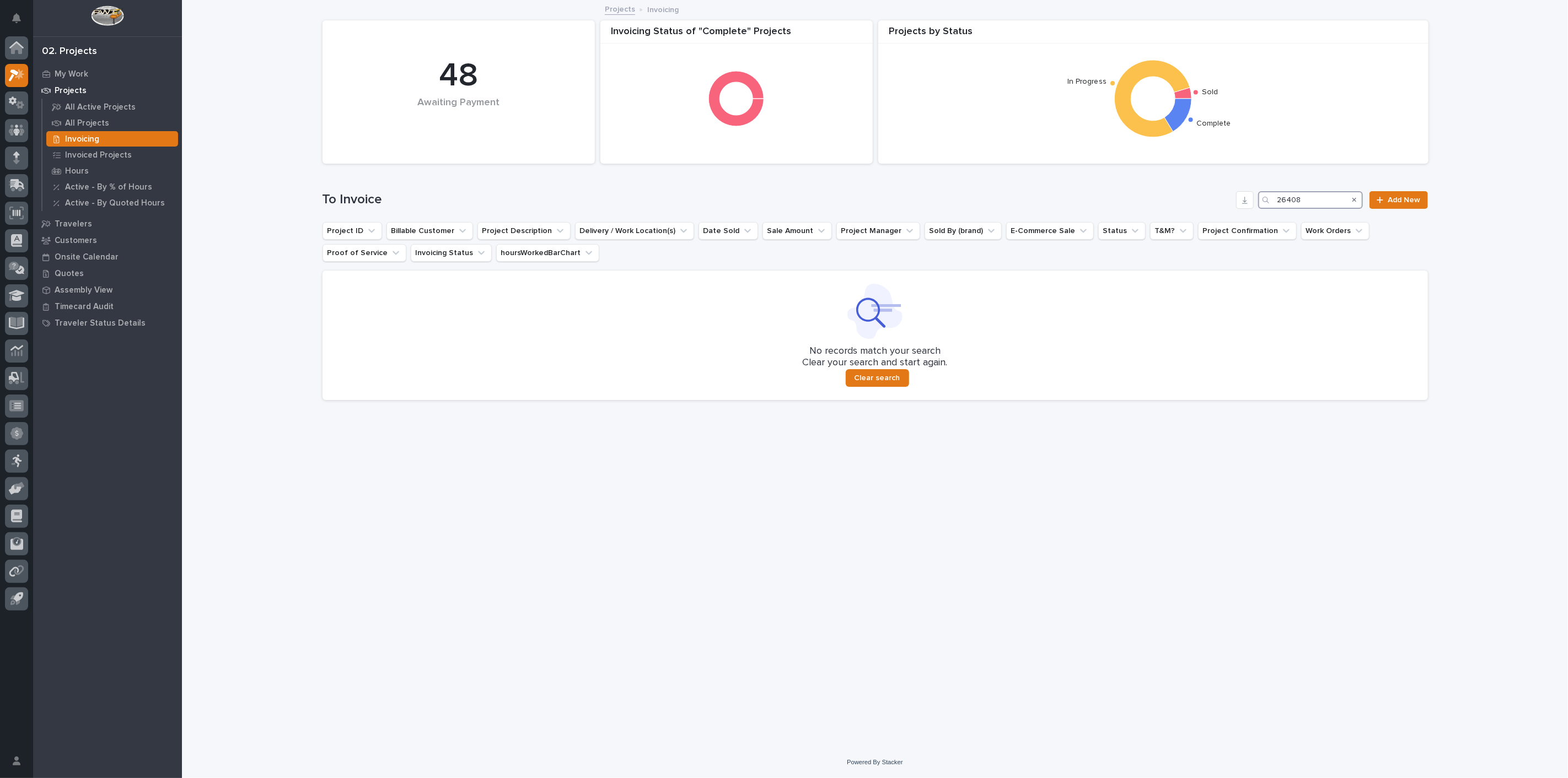
click at [1318, 203] on input "26408" at bounding box center [1310, 200] width 105 height 18
type input "2"
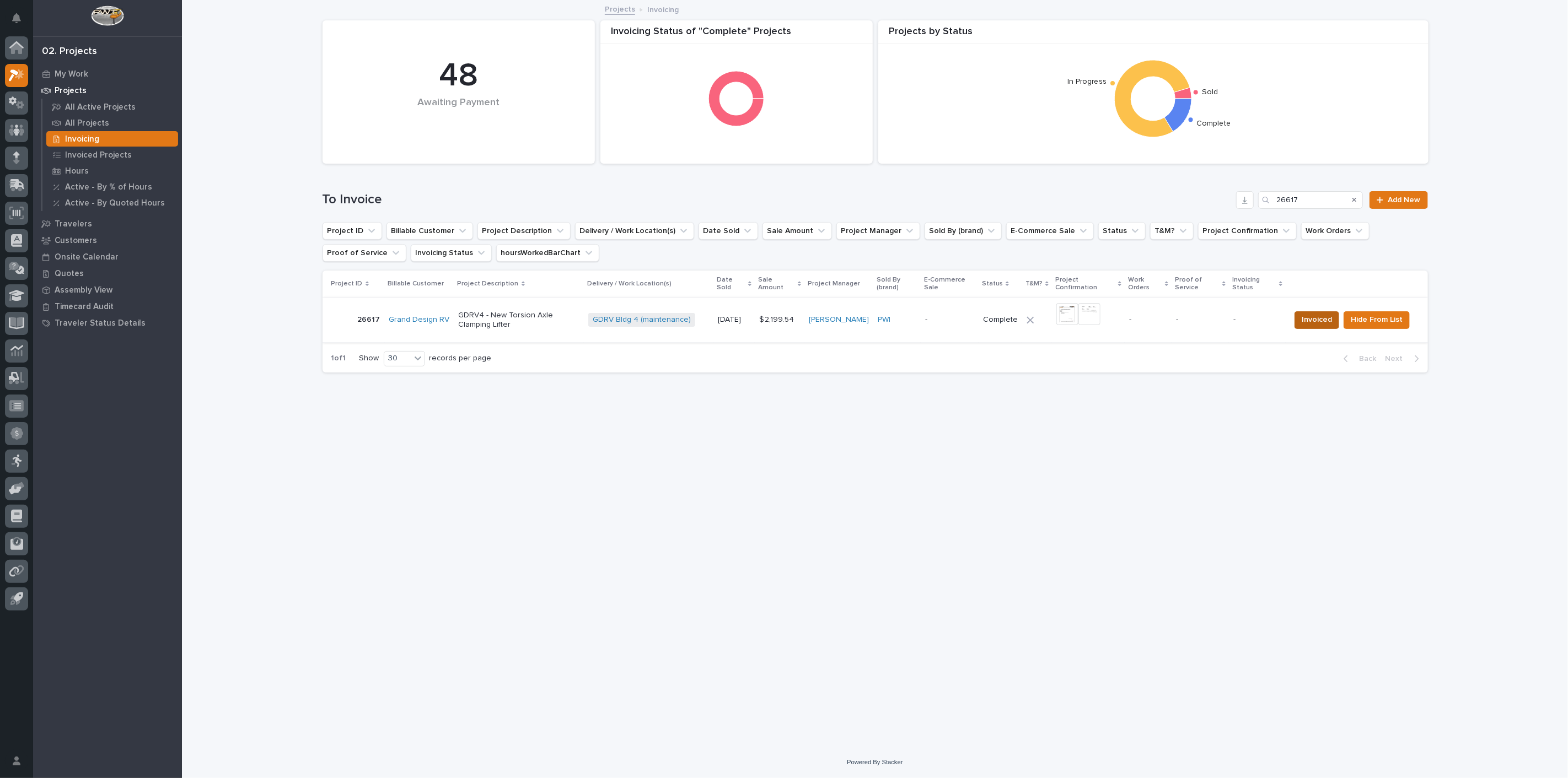
click at [1329, 323] on span "Invoiced" at bounding box center [1317, 319] width 30 height 13
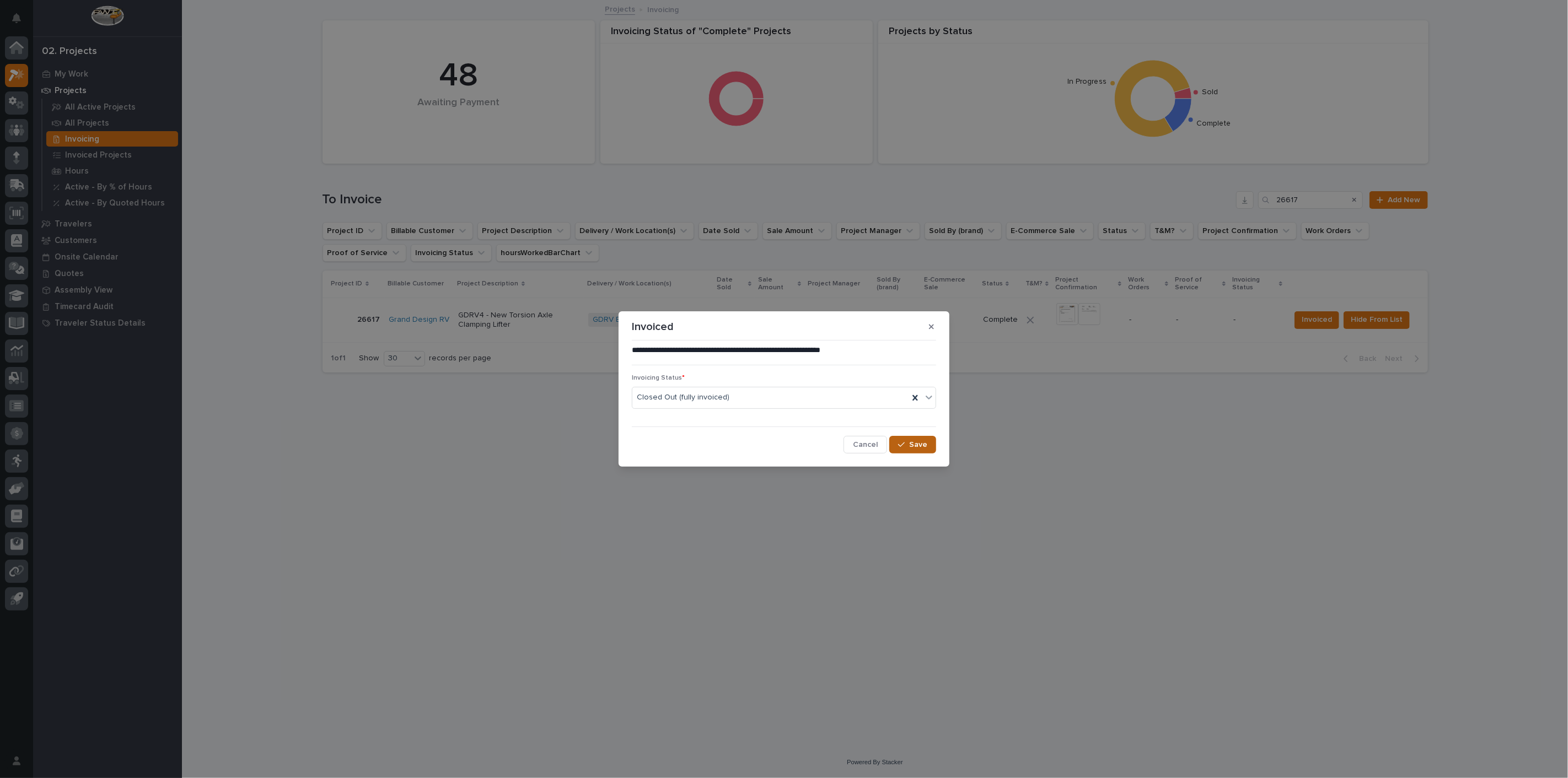
click at [920, 447] on span "Save" at bounding box center [918, 445] width 18 height 10
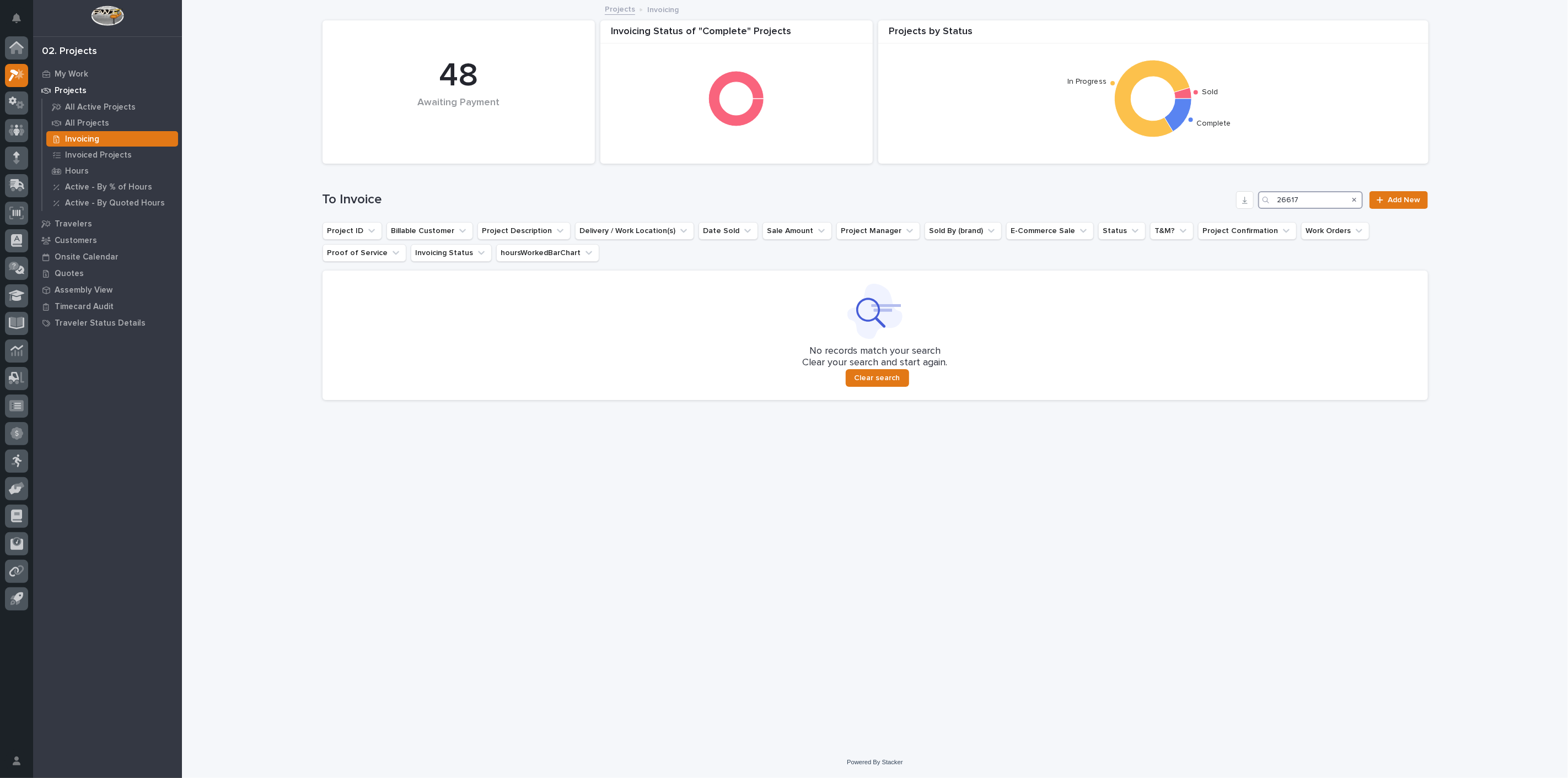
click at [1313, 204] on input "26617" at bounding box center [1310, 200] width 105 height 18
type input "2"
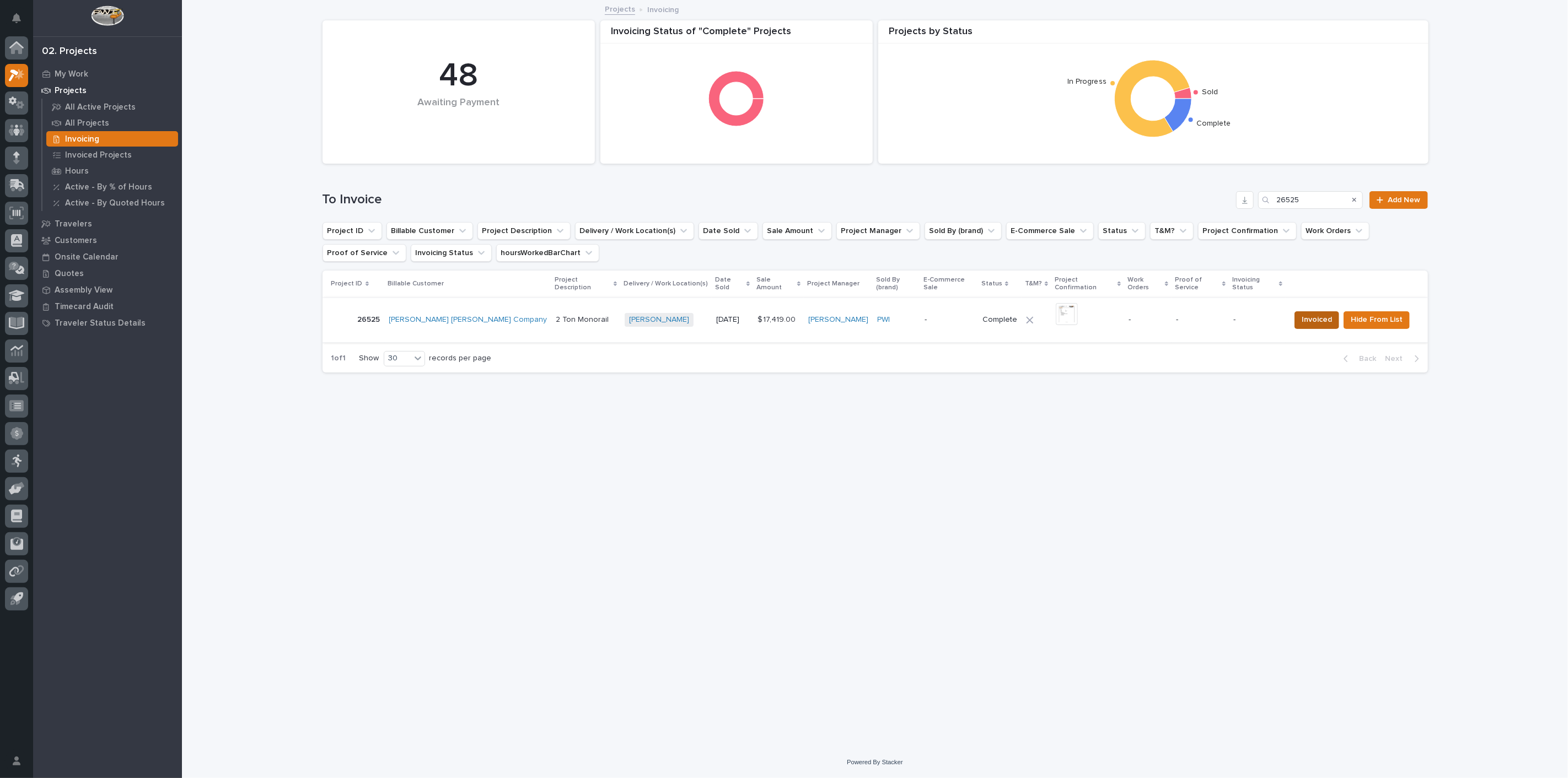
click at [1319, 313] on span "Invoiced" at bounding box center [1317, 319] width 30 height 13
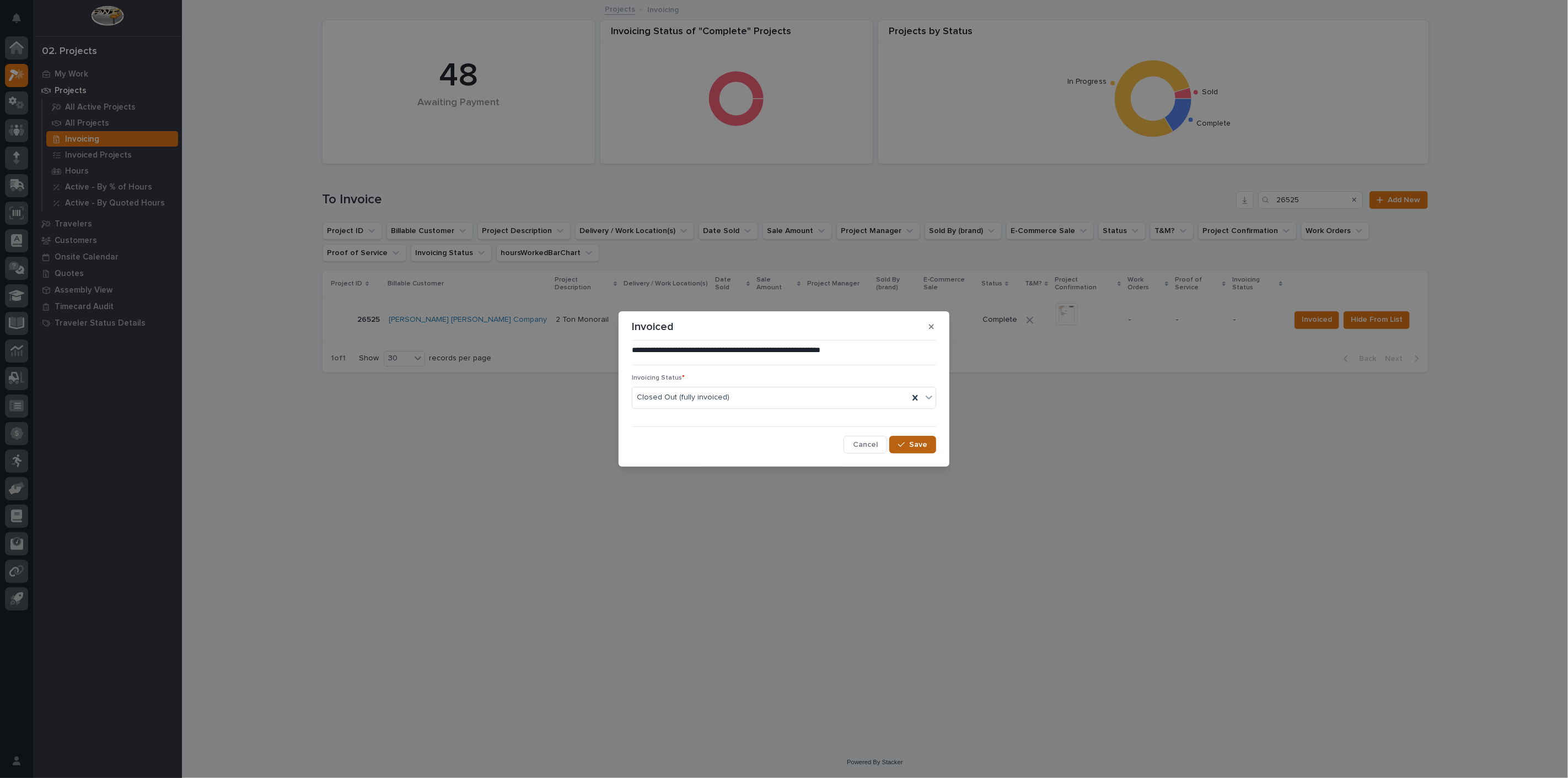
click at [918, 445] on span "Save" at bounding box center [918, 445] width 18 height 10
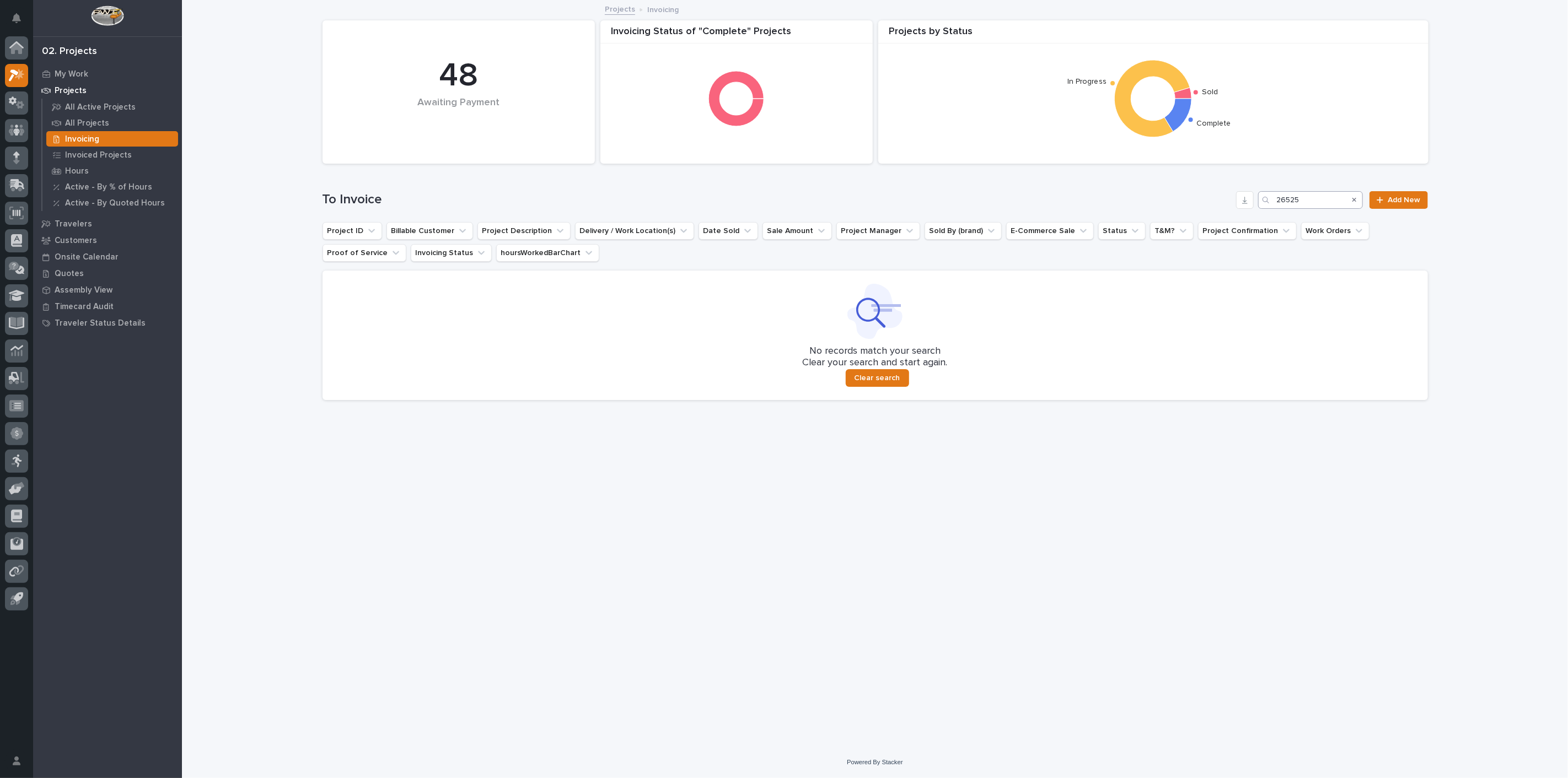
drag, startPoint x: 1325, startPoint y: 188, endPoint x: 1324, endPoint y: 195, distance: 7.1
click at [1325, 192] on div "To Invoice 26525 Add New" at bounding box center [874, 195] width 1105 height 53
click at [1324, 197] on input "26525" at bounding box center [1310, 200] width 105 height 18
type input "2"
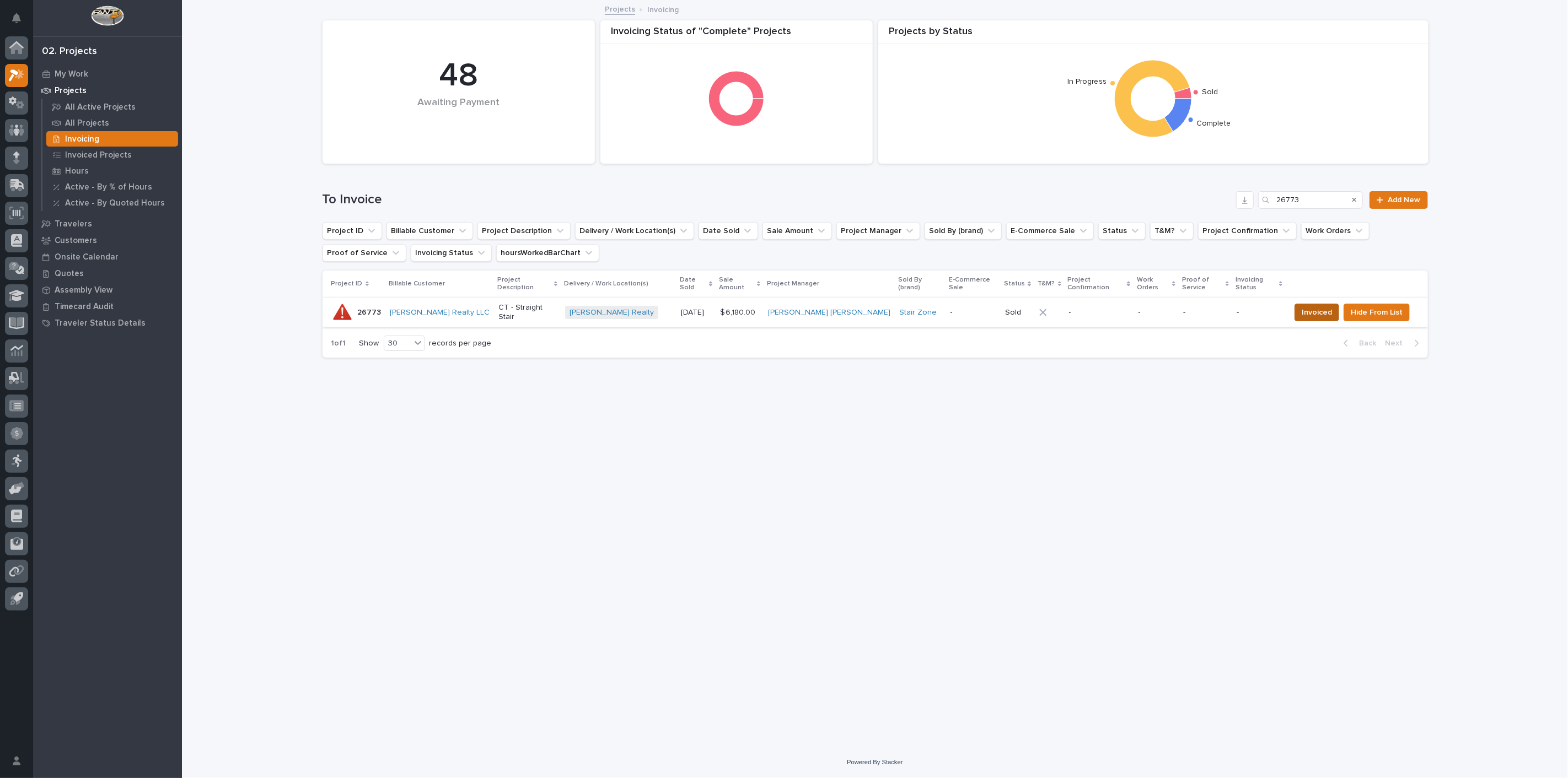
click at [1301, 308] on span "Invoiced" at bounding box center [1317, 312] width 30 height 13
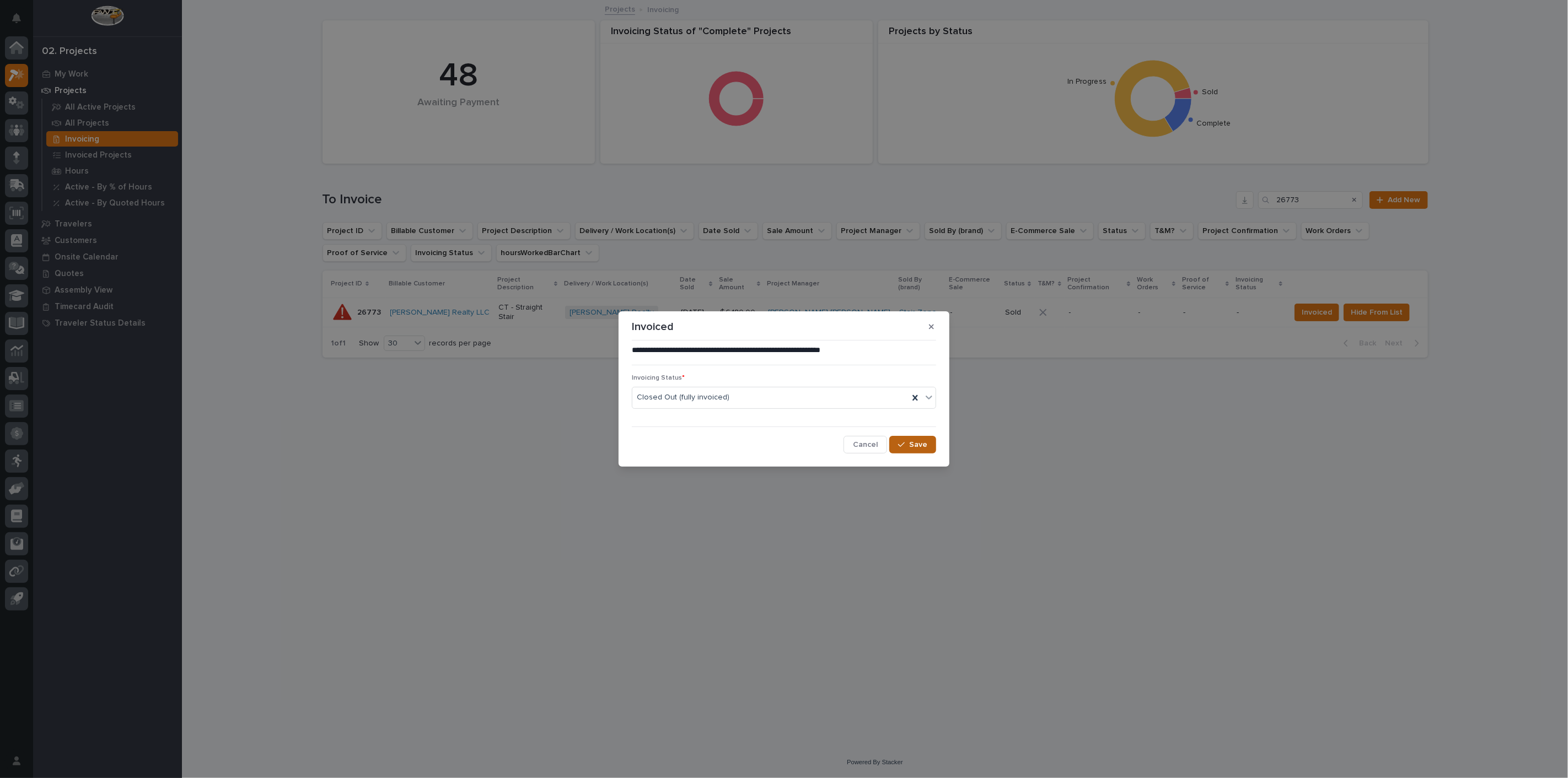
click at [915, 446] on span "Save" at bounding box center [918, 445] width 18 height 10
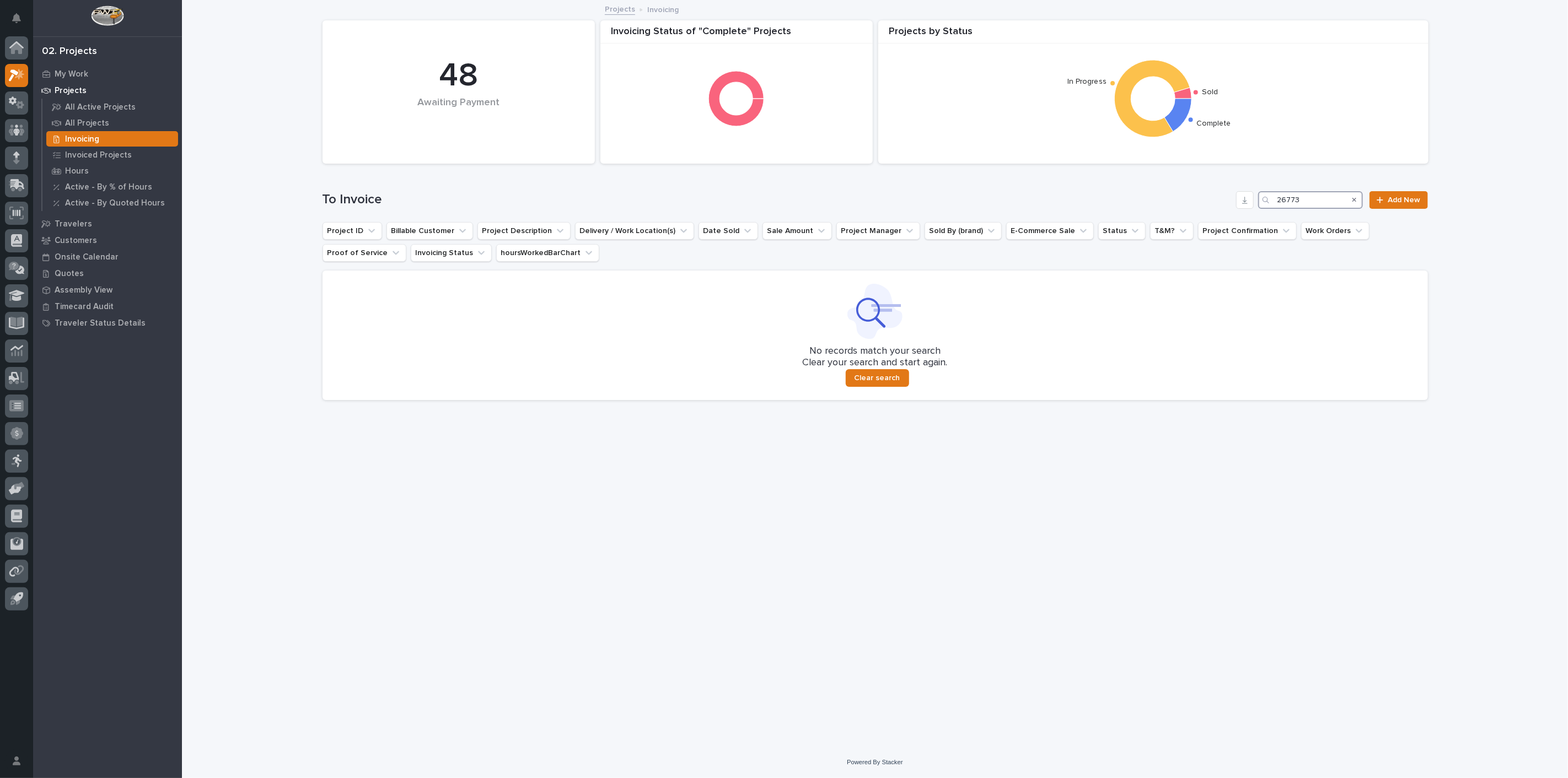
click at [1321, 205] on input "26773" at bounding box center [1310, 200] width 105 height 18
type input "2"
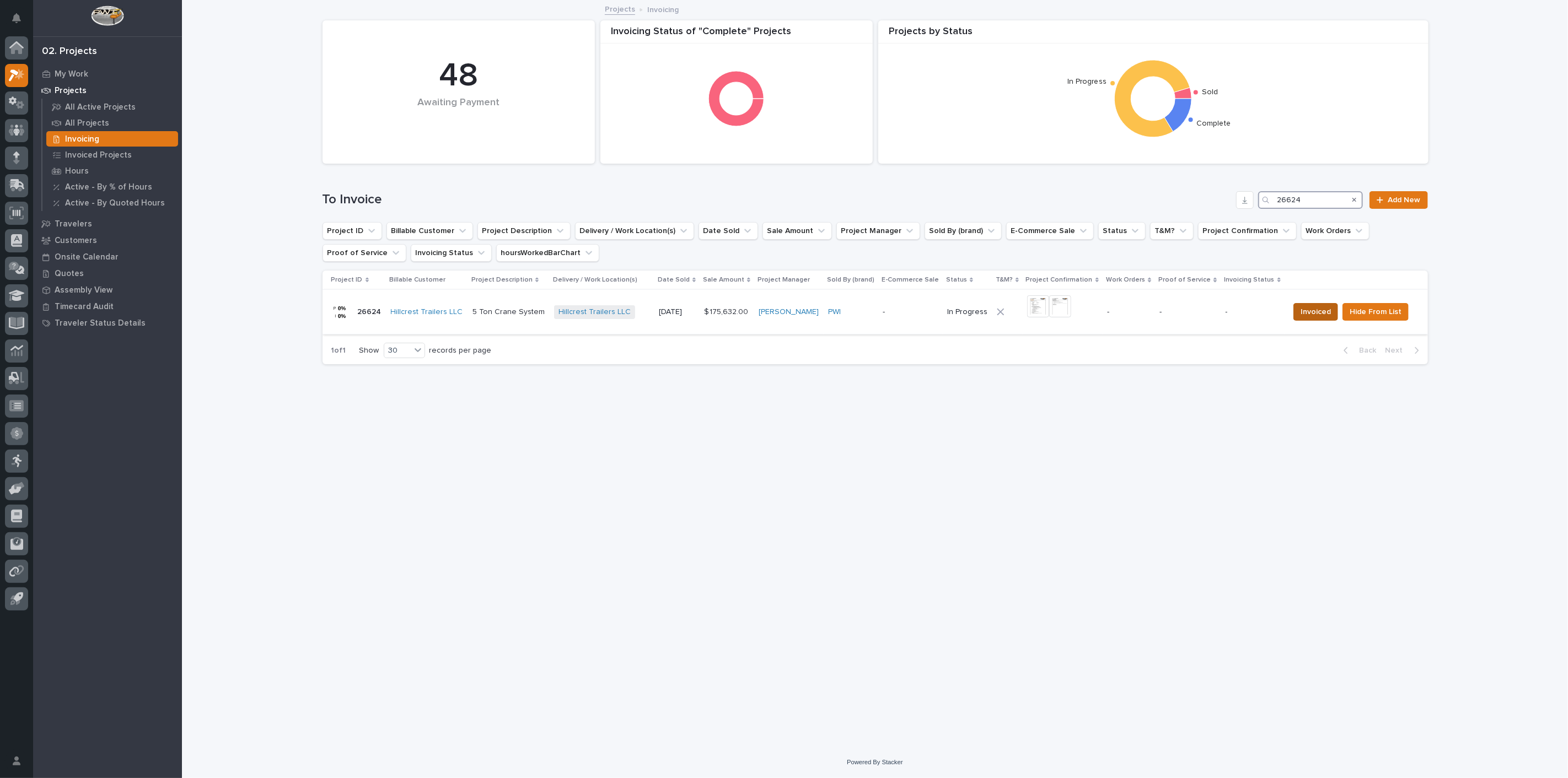
type input "26624"
click at [1312, 315] on span "Invoiced" at bounding box center [1315, 312] width 30 height 13
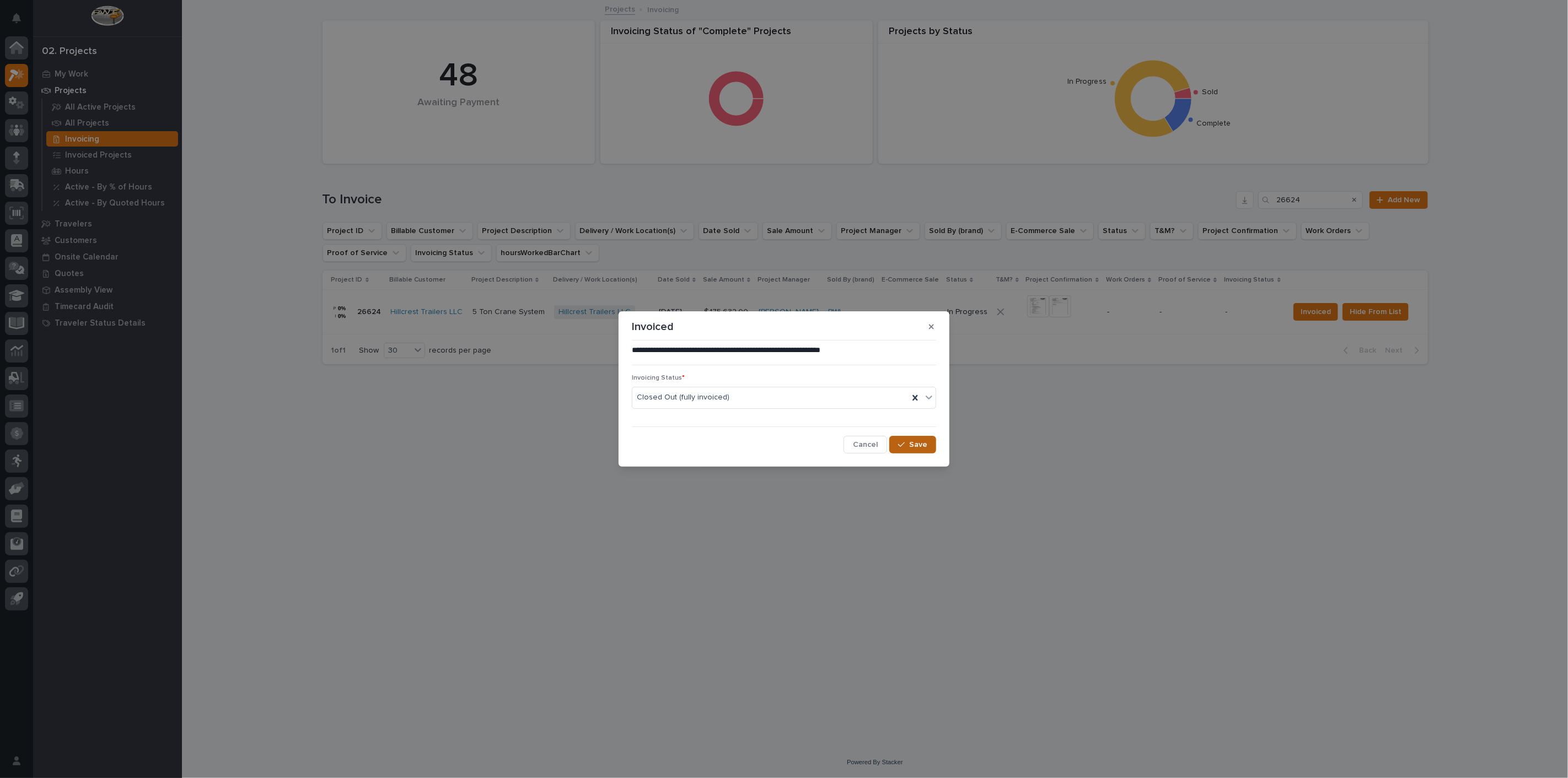
click at [917, 436] on button "Save" at bounding box center [912, 445] width 47 height 18
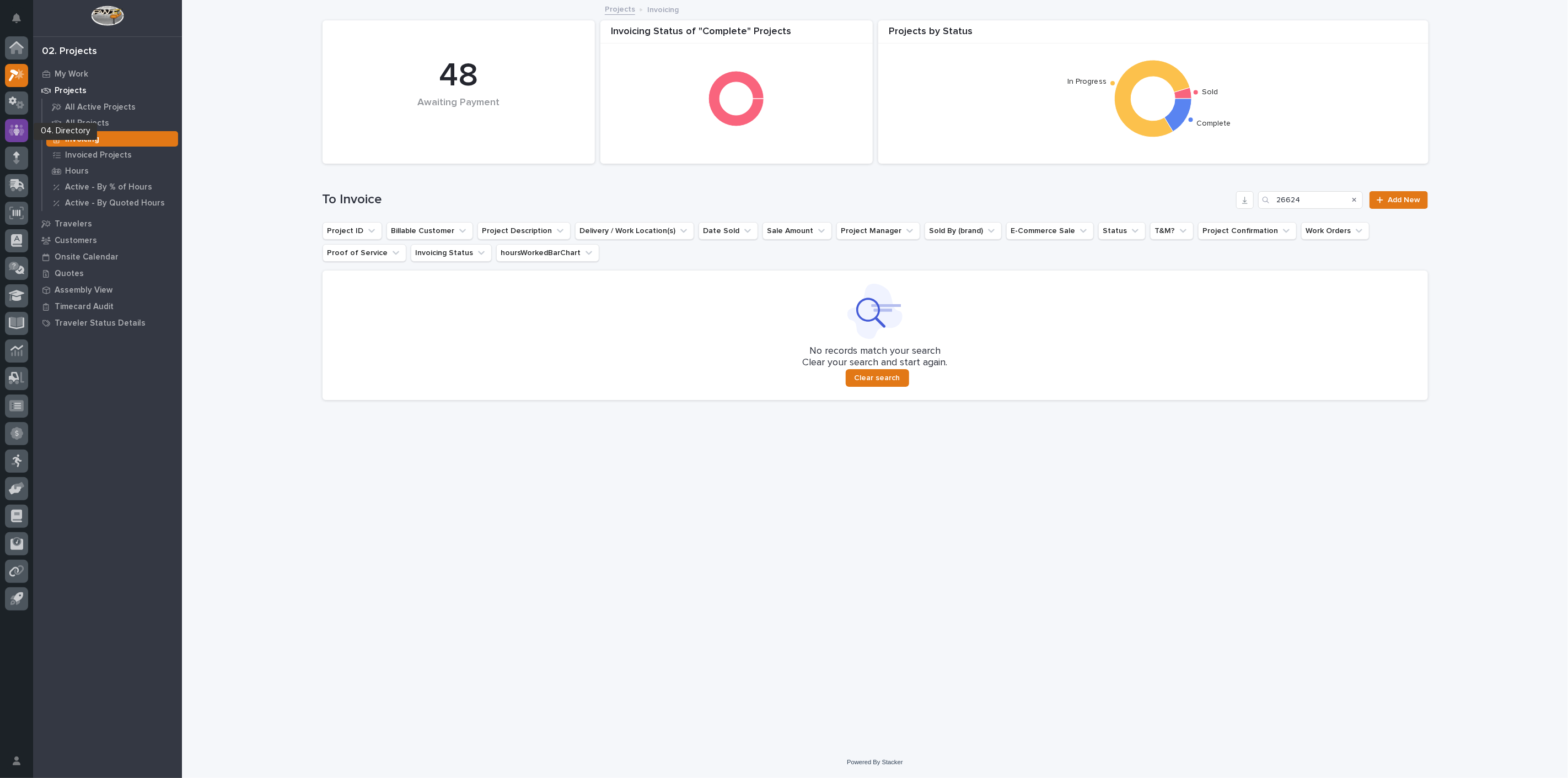
click at [15, 128] on icon at bounding box center [17, 130] width 16 height 13
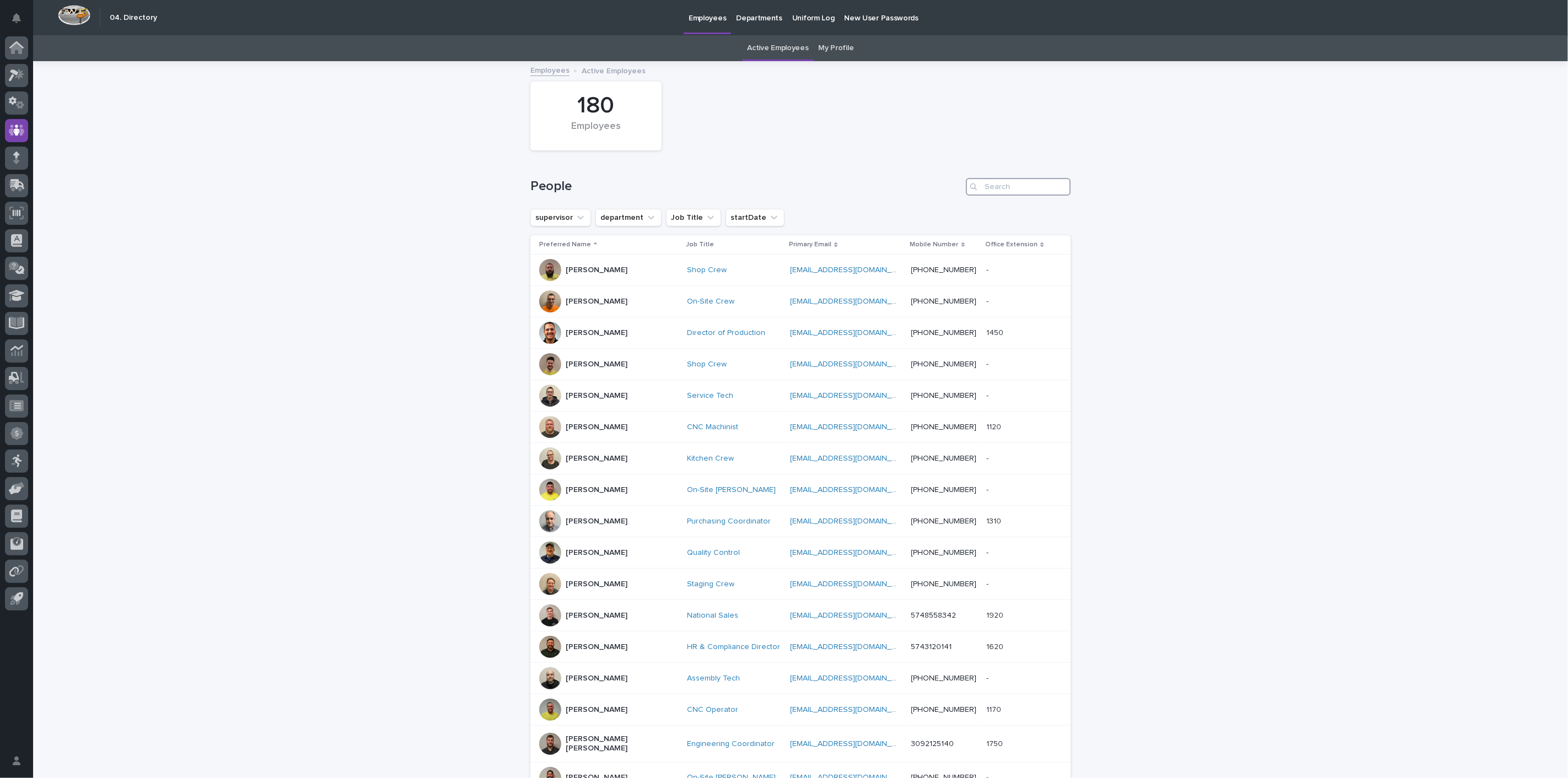
click at [1022, 190] on input "Search" at bounding box center [1018, 187] width 105 height 18
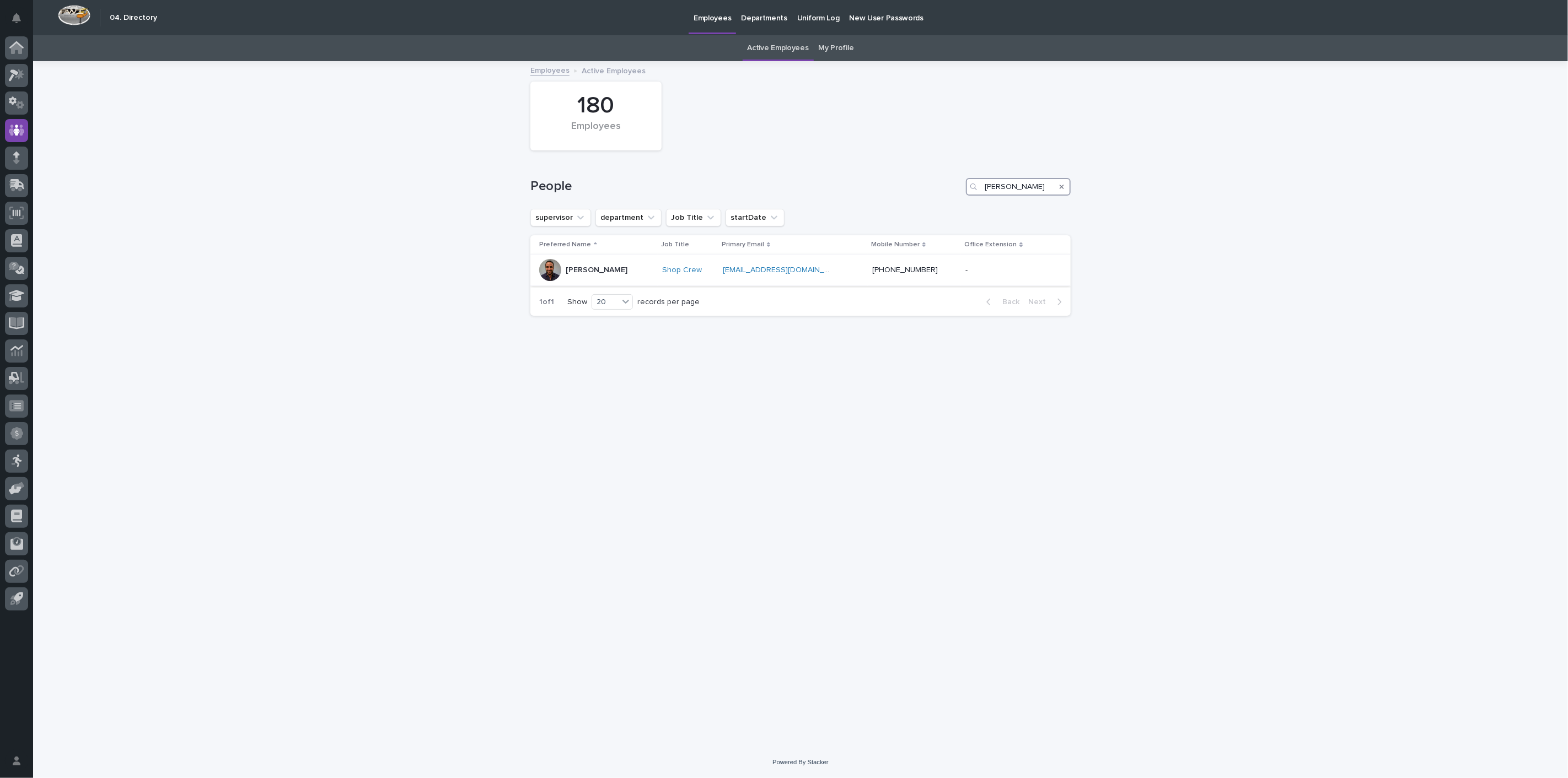
type input "dylan"
click at [592, 271] on p "Dylan Schlabach" at bounding box center [596, 270] width 62 height 9
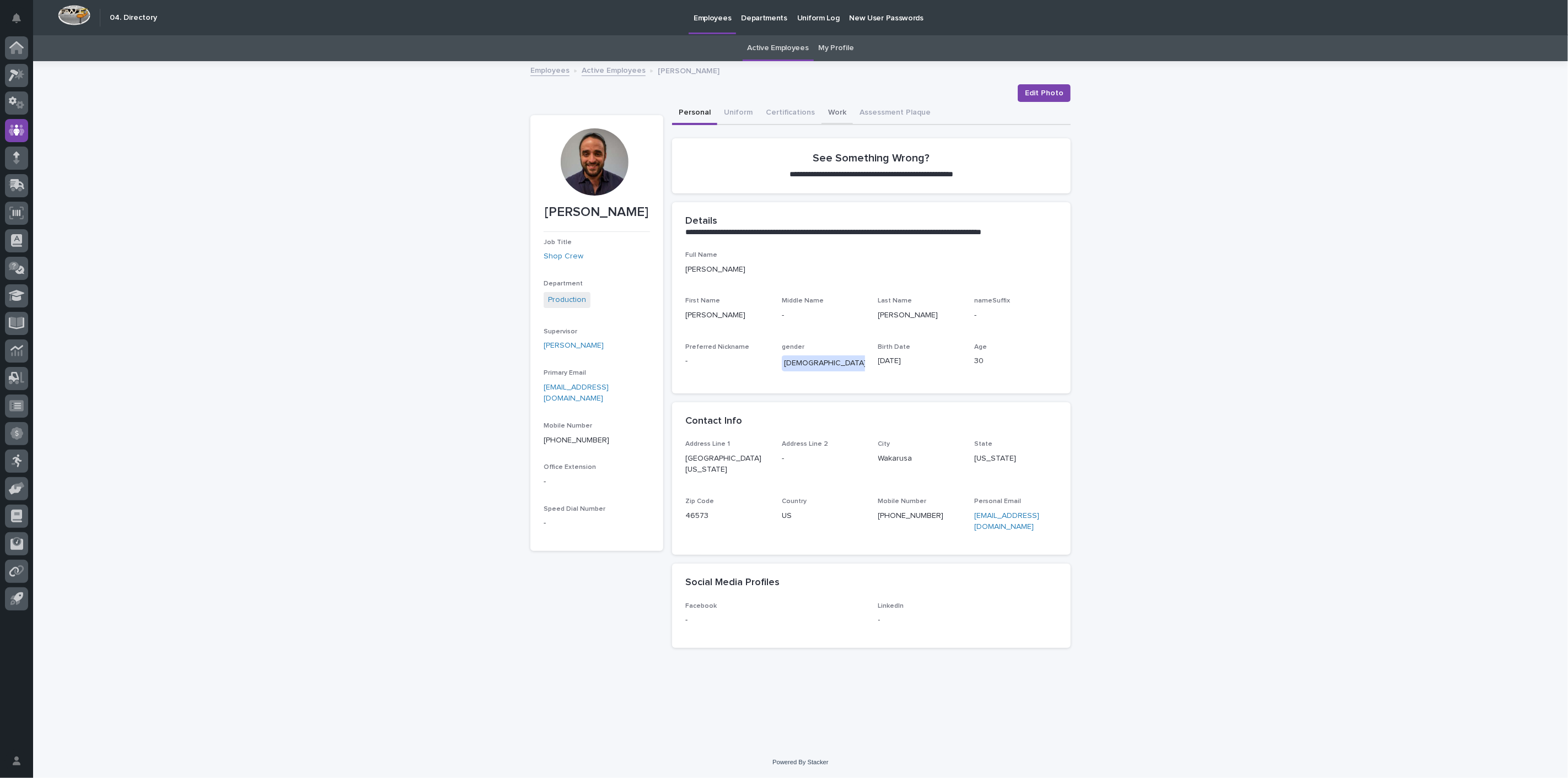
click at [837, 116] on button "Work" at bounding box center [837, 113] width 31 height 23
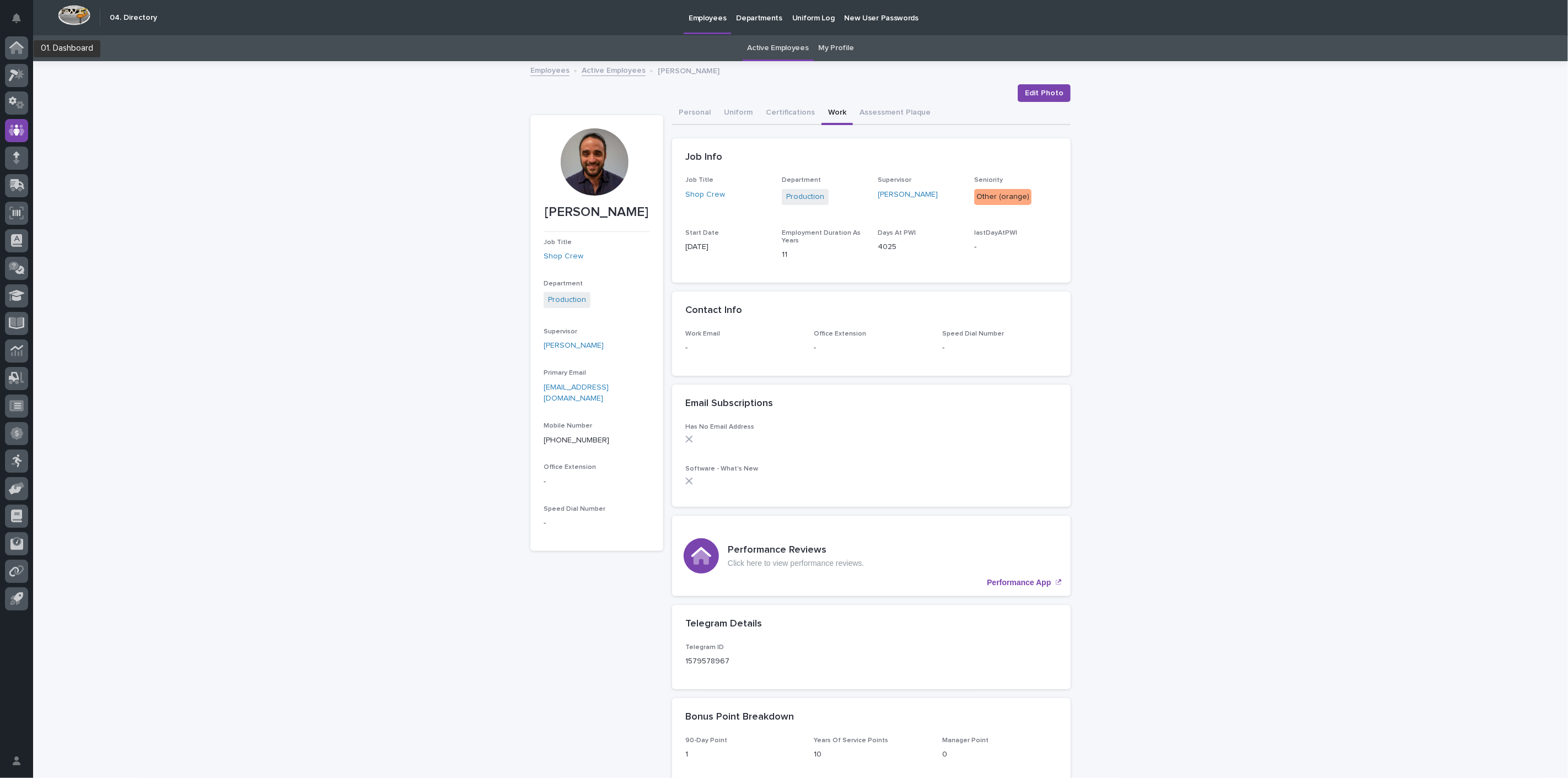
click at [21, 60] on div at bounding box center [16, 50] width 23 height 28
click at [23, 56] on div at bounding box center [16, 48] width 23 height 23
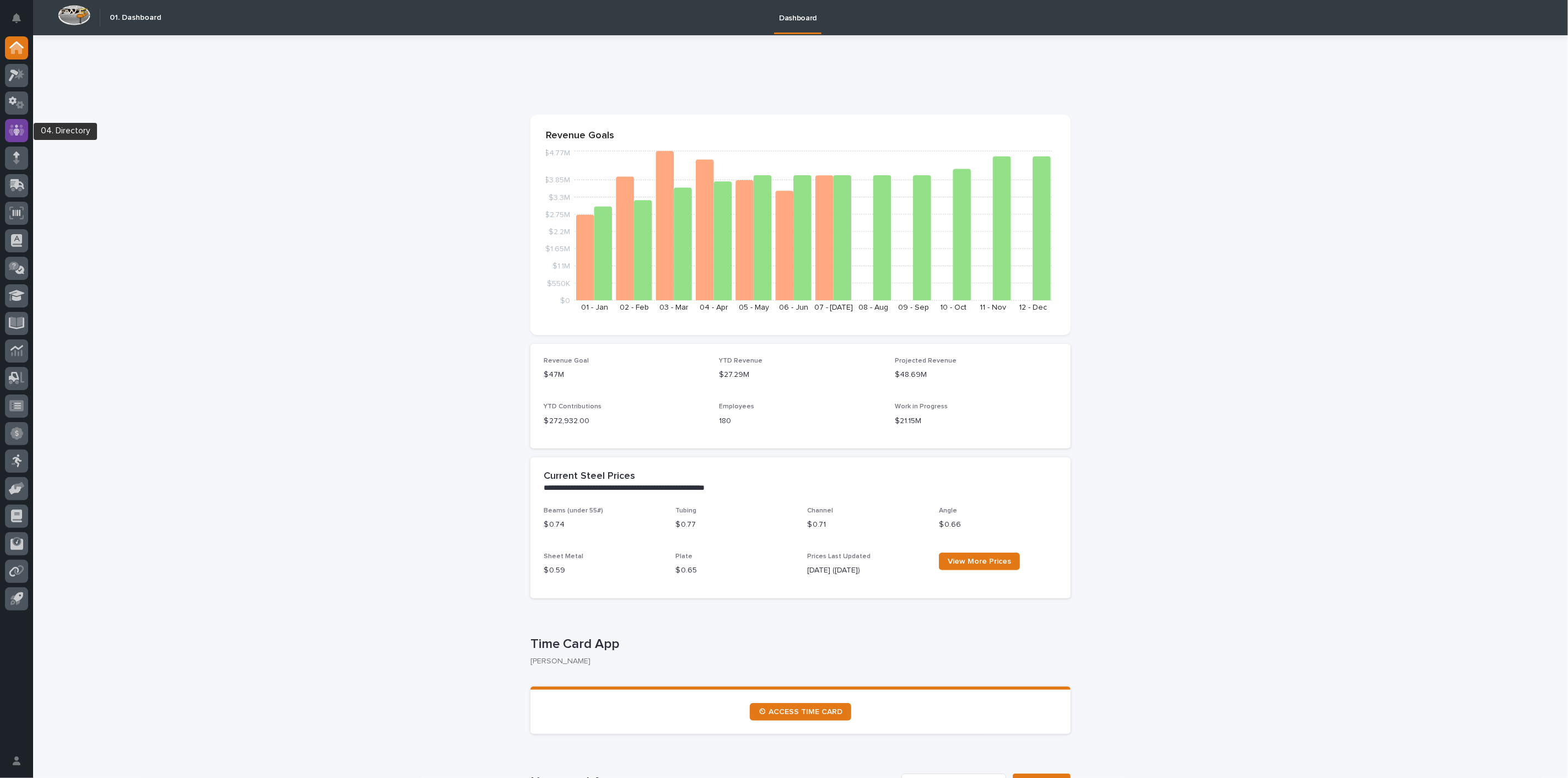
click at [19, 133] on icon at bounding box center [17, 130] width 16 height 13
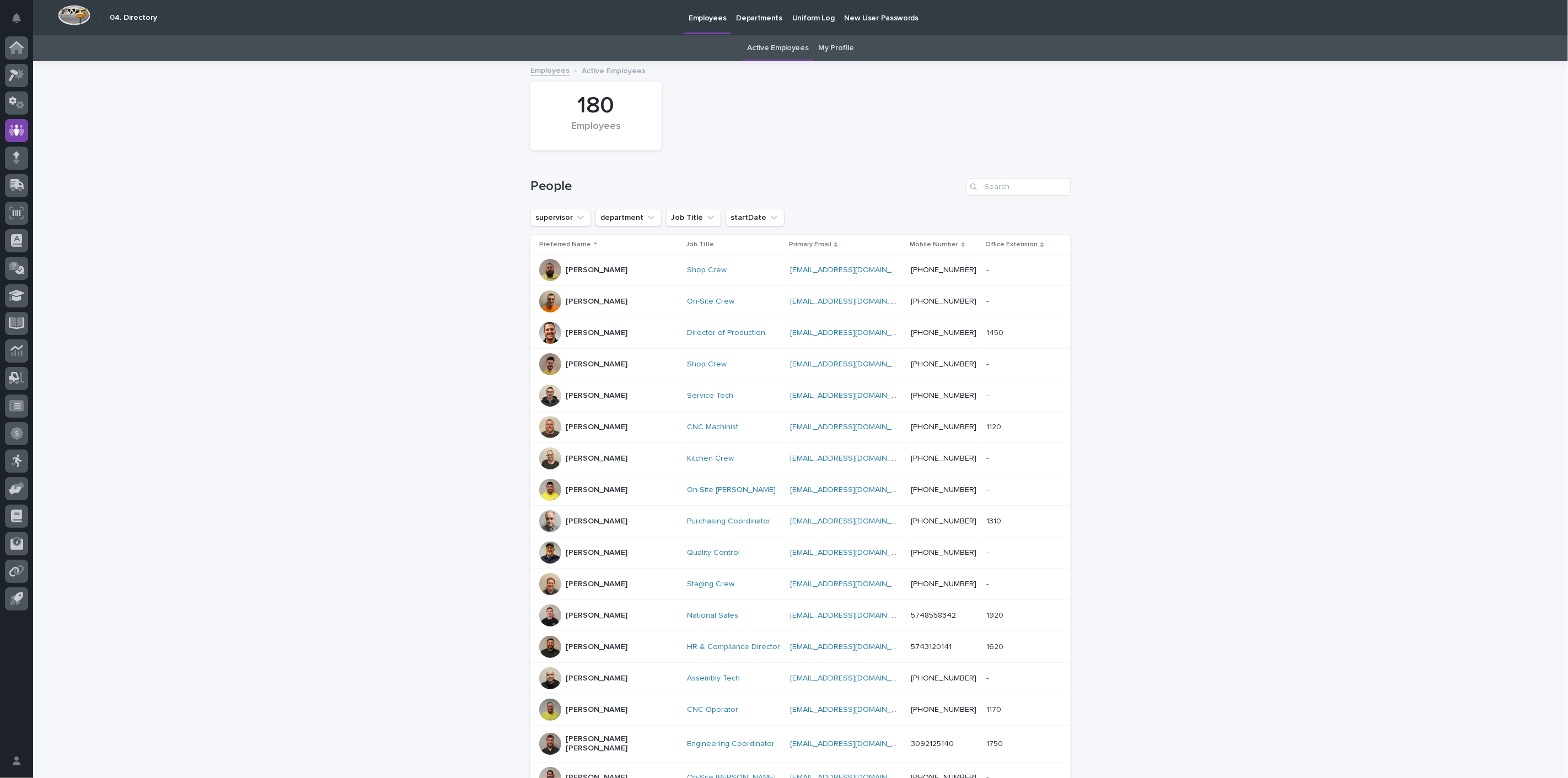
click at [823, 51] on link "My Profile" at bounding box center [836, 48] width 35 height 26
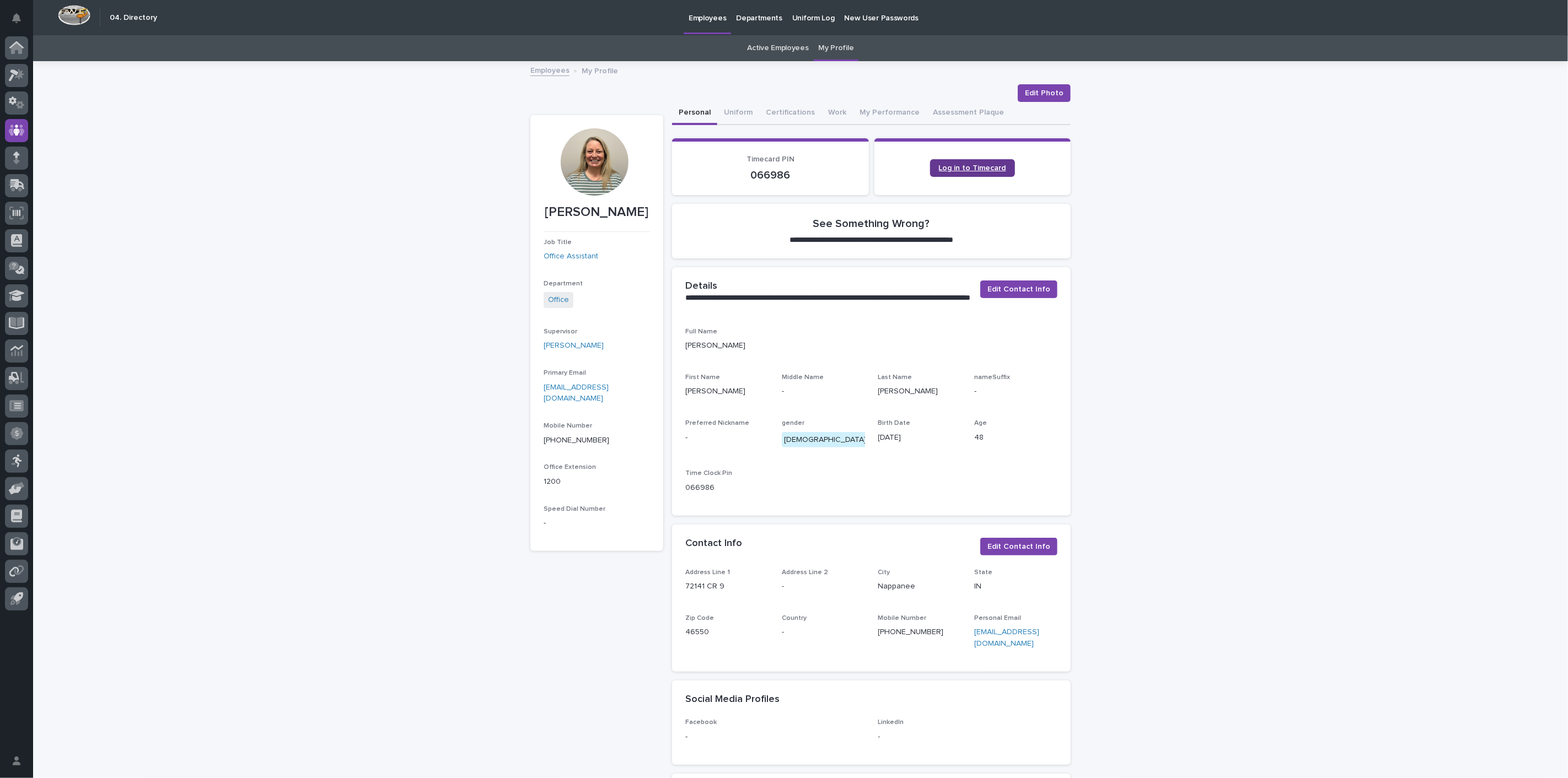
click at [950, 160] on link "Log in to Timecard" at bounding box center [973, 168] width 85 height 18
